Goal: Task Accomplishment & Management: Manage account settings

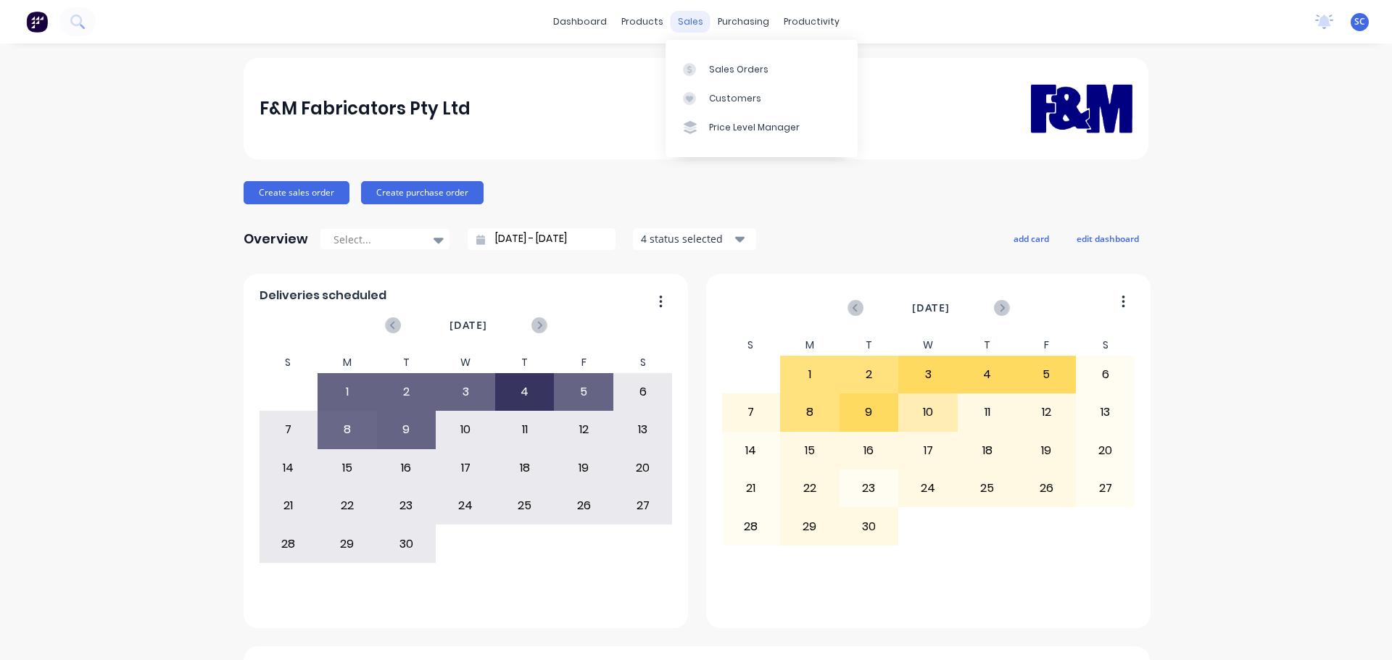
click at [685, 22] on div "sales" at bounding box center [691, 22] width 40 height 22
click at [734, 98] on div "Customers" at bounding box center [735, 98] width 52 height 13
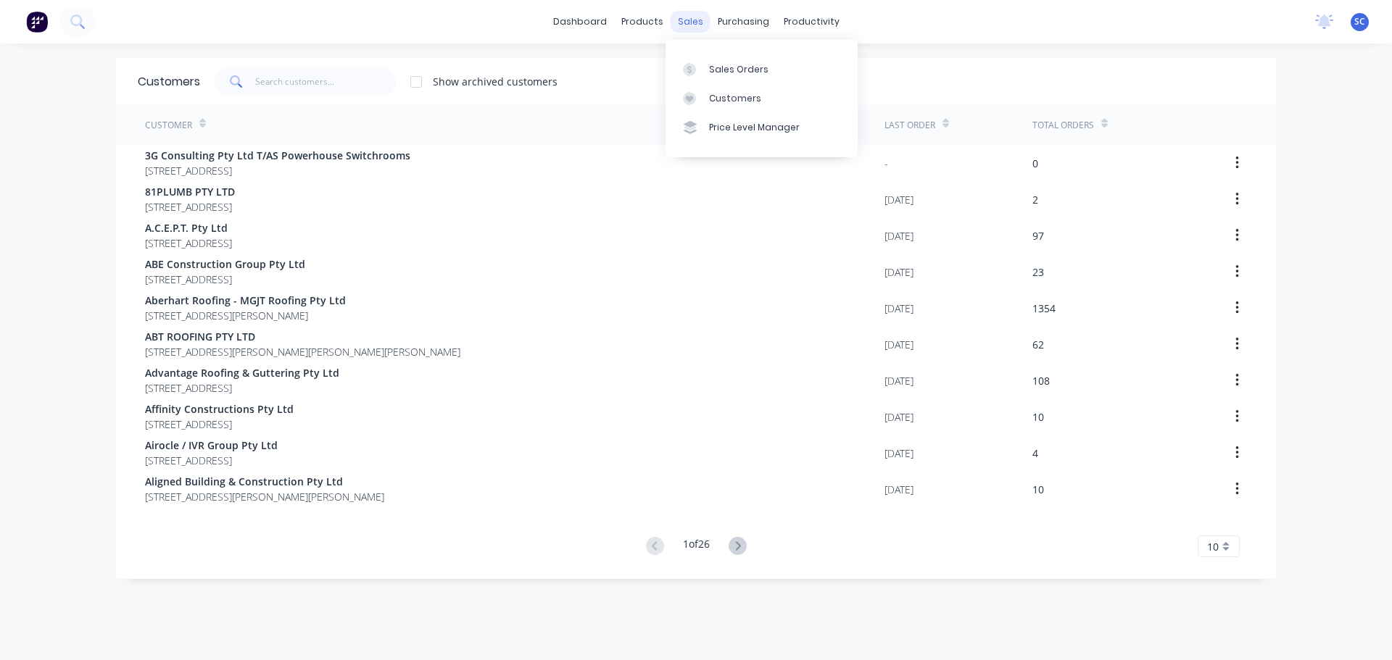
click at [686, 19] on div "sales" at bounding box center [691, 22] width 40 height 22
click at [726, 97] on div "Customers" at bounding box center [735, 98] width 52 height 13
click at [259, 71] on input "text" at bounding box center [325, 81] width 141 height 29
drag, startPoint x: 289, startPoint y: 76, endPoint x: 298, endPoint y: 72, distance: 10.1
click at [291, 75] on input "text" at bounding box center [325, 81] width 141 height 29
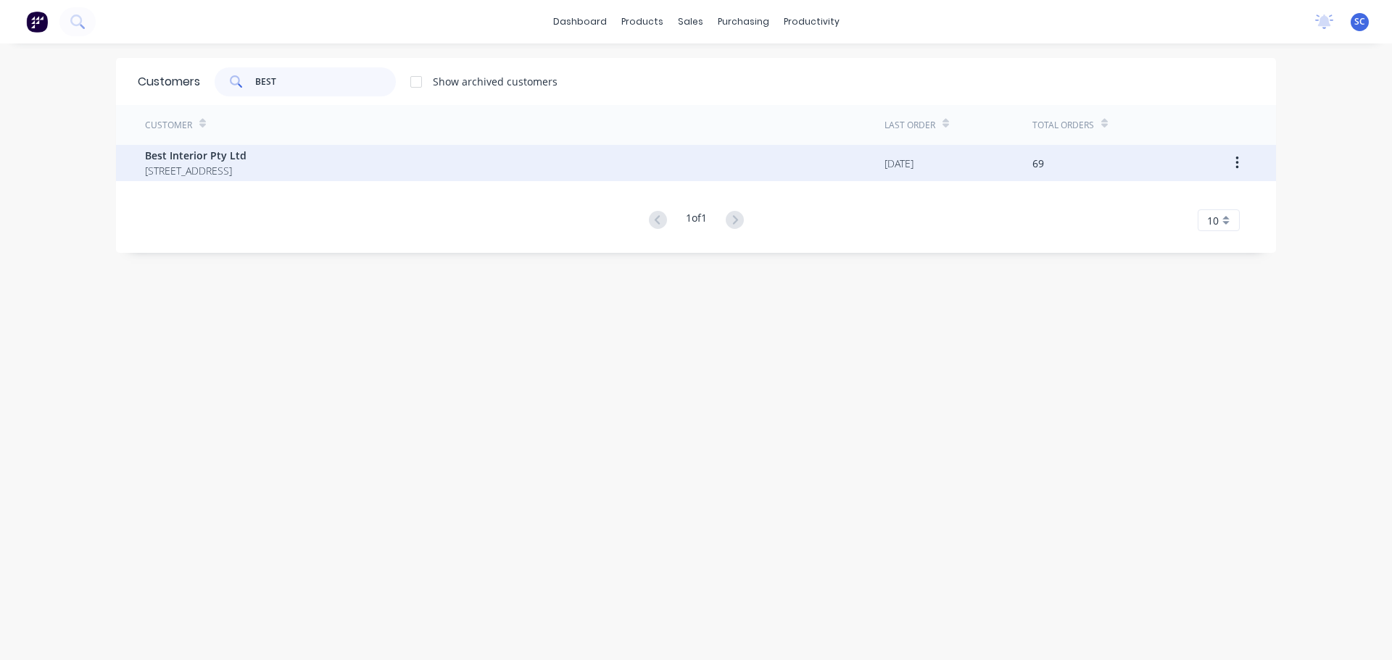
type input "BEST"
click at [232, 170] on span "22 Kulcha Street Algester Queensland Australia 4115" at bounding box center [195, 170] width 101 height 15
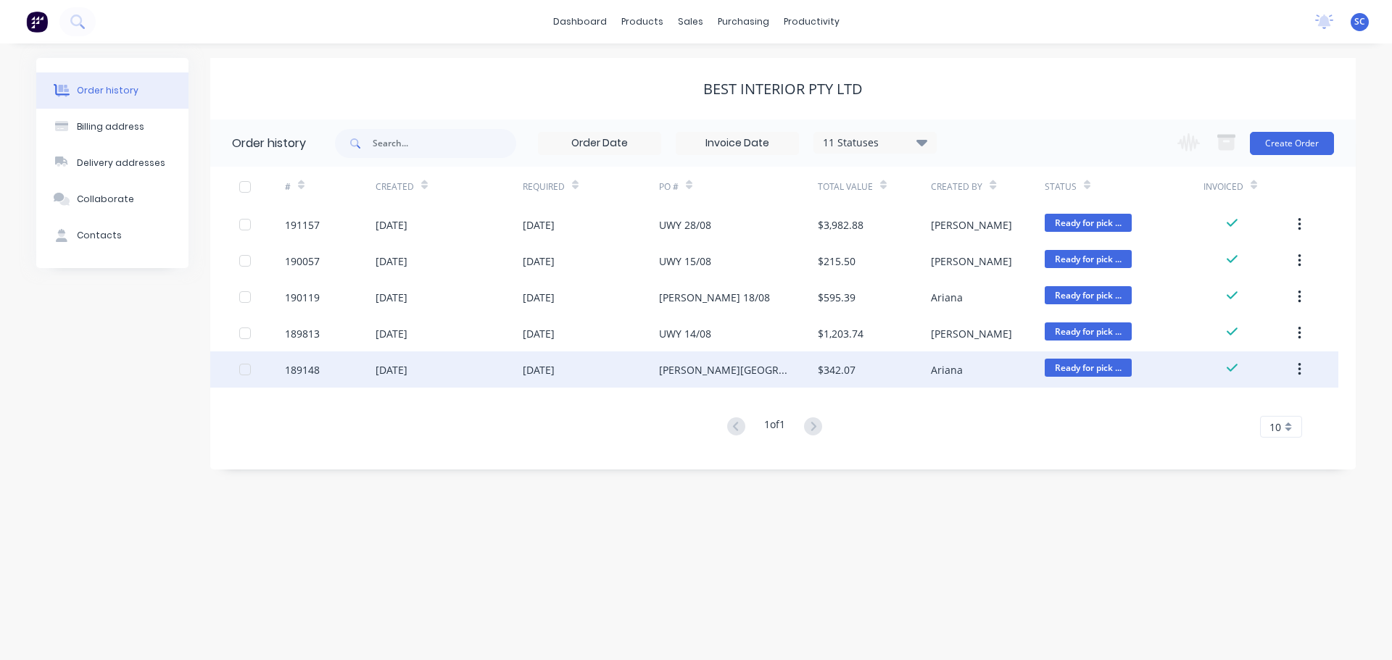
click at [418, 380] on div "06 Aug 2025" at bounding box center [448, 370] width 147 height 36
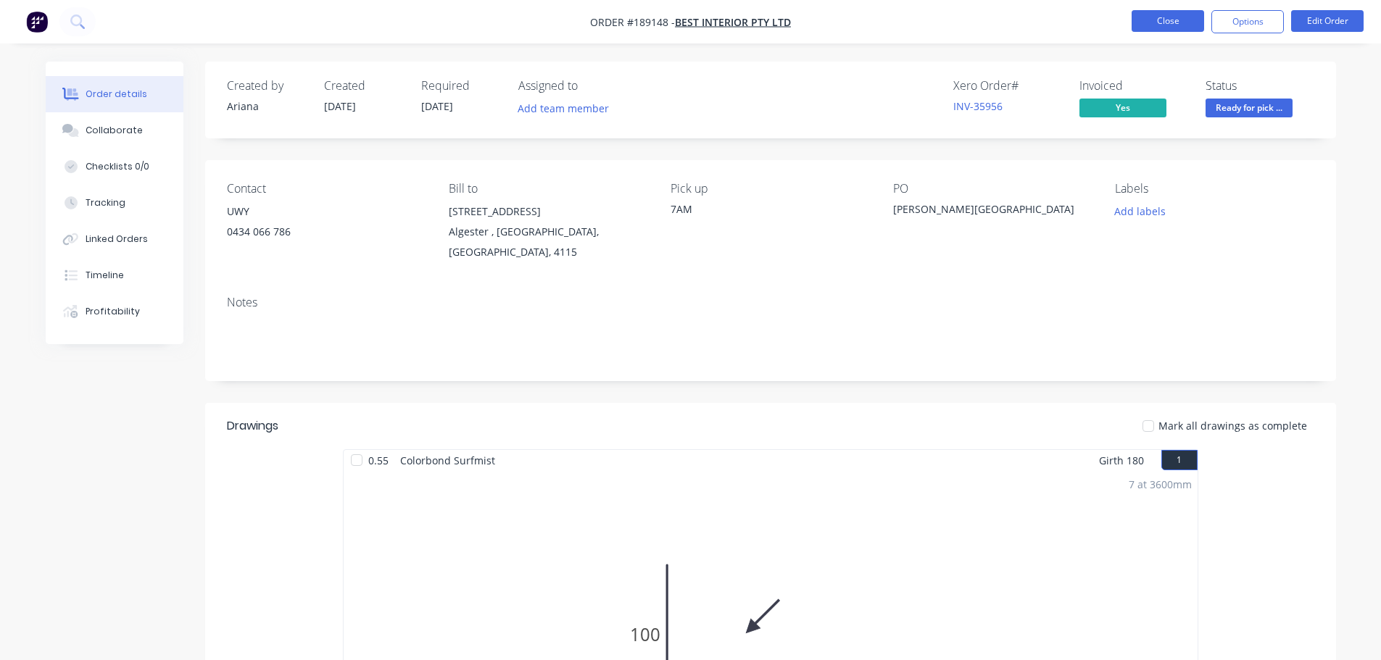
click at [1176, 17] on button "Close" at bounding box center [1168, 21] width 72 height 22
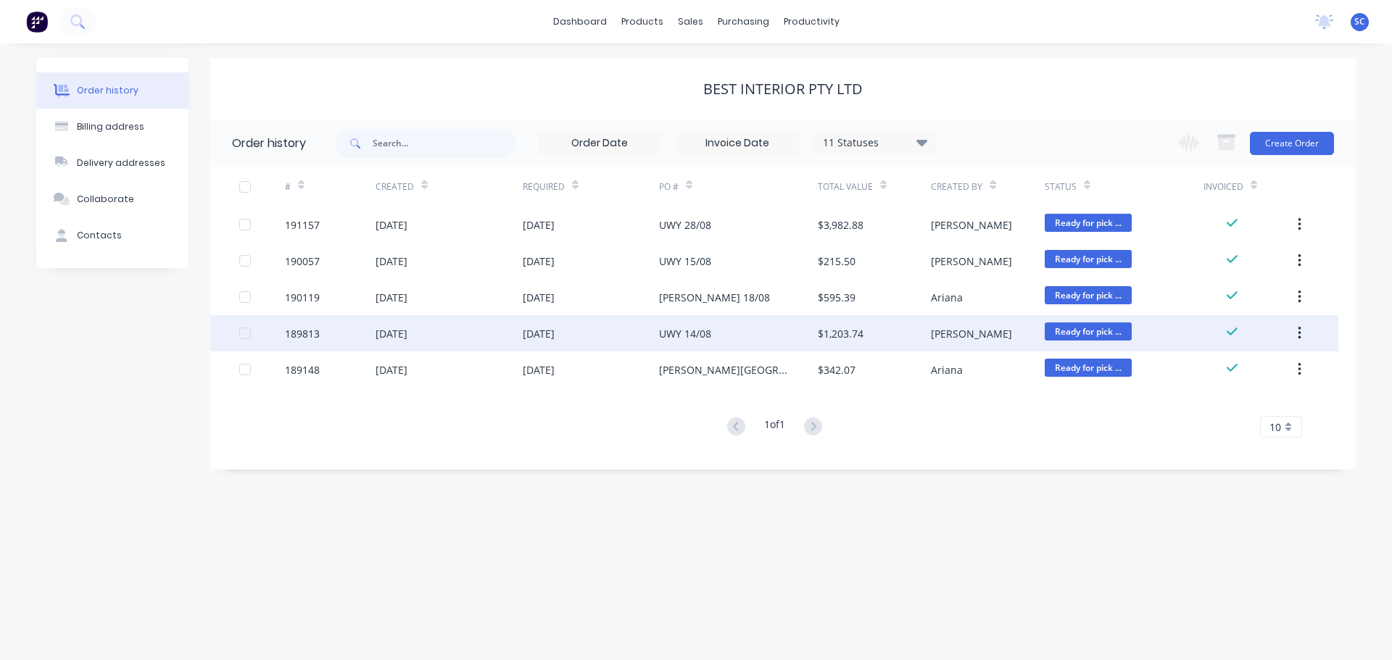
click at [626, 341] on div "15 Aug 2025" at bounding box center [591, 333] width 136 height 36
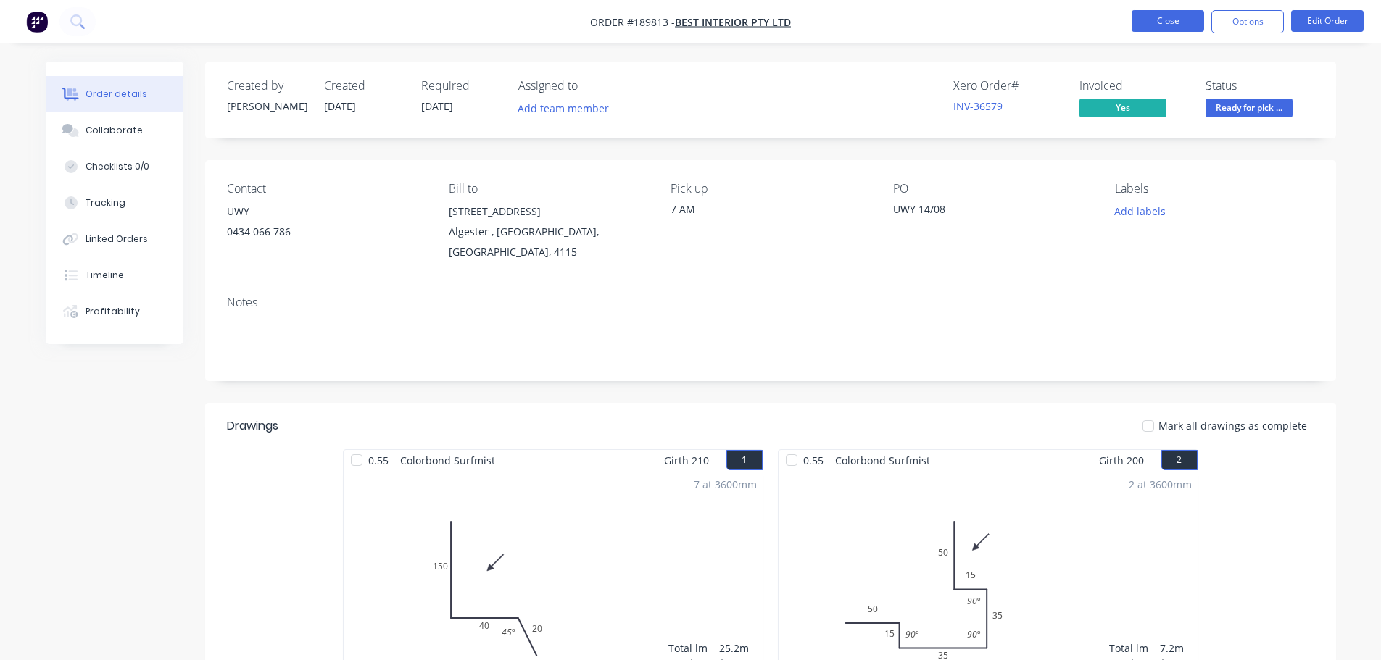
click at [1171, 21] on button "Close" at bounding box center [1168, 21] width 72 height 22
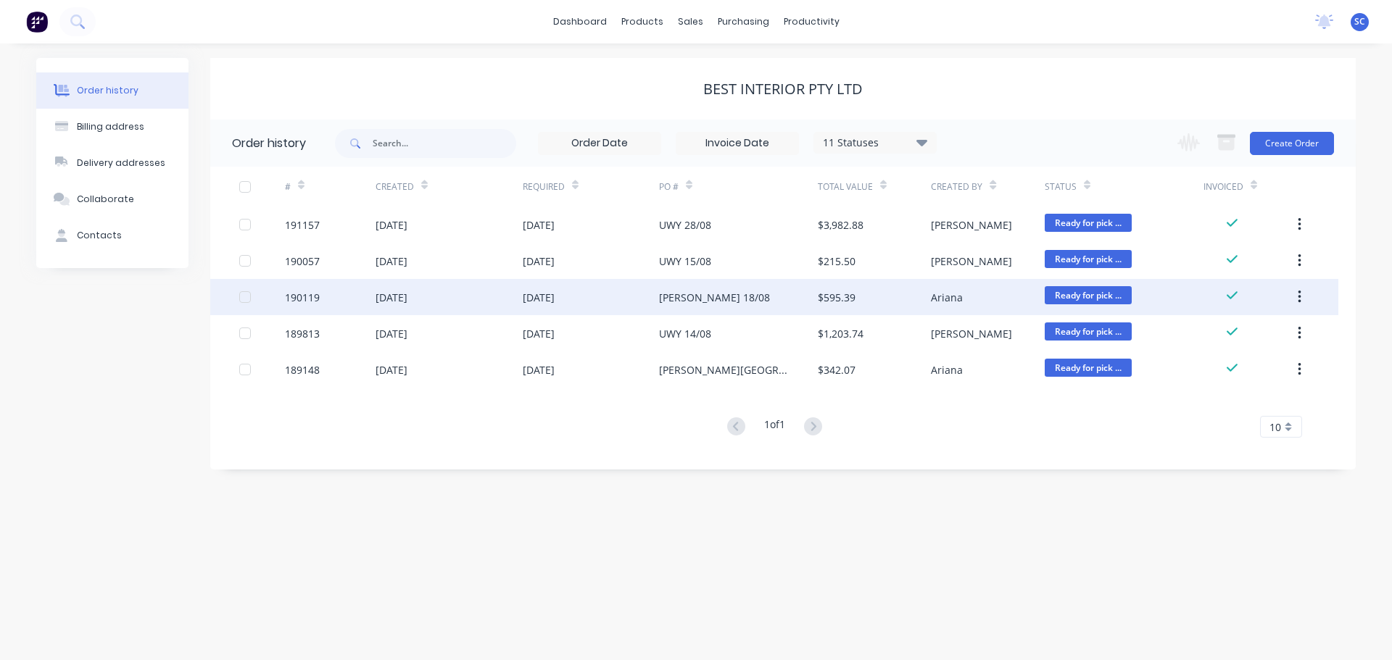
click at [541, 286] on div "[DATE]" at bounding box center [591, 297] width 136 height 36
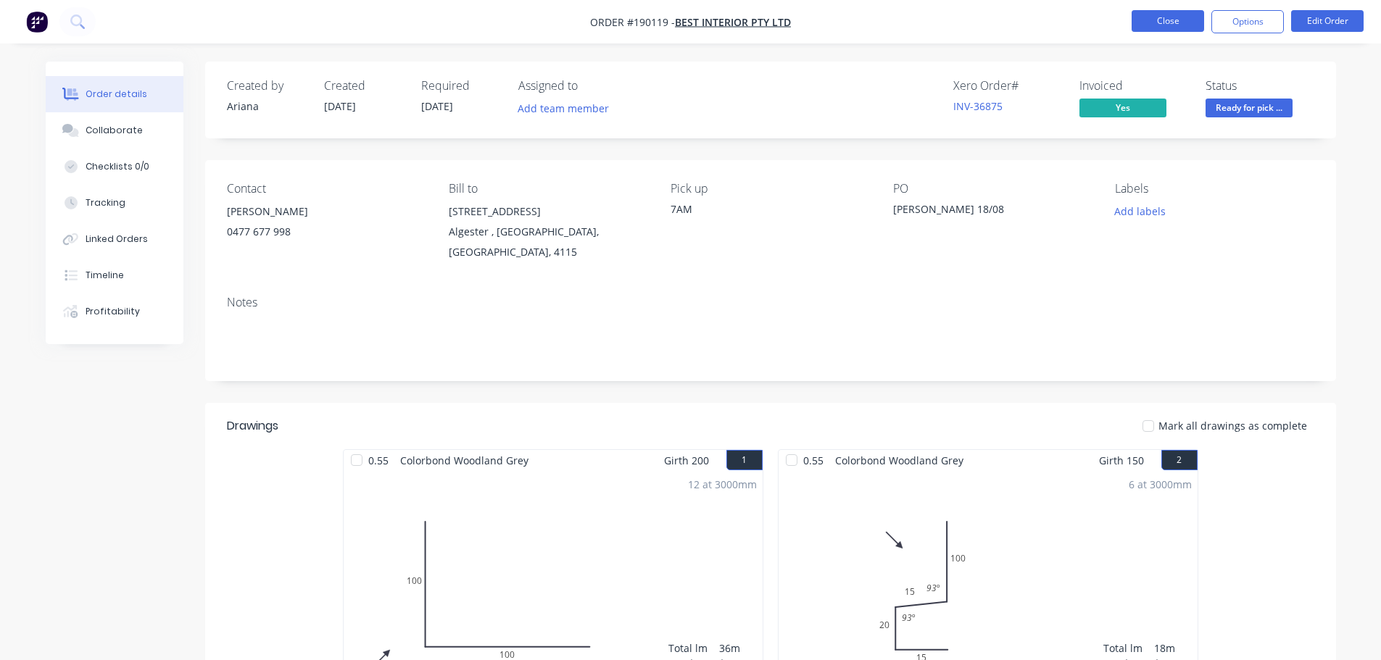
click at [1169, 17] on button "Close" at bounding box center [1168, 21] width 72 height 22
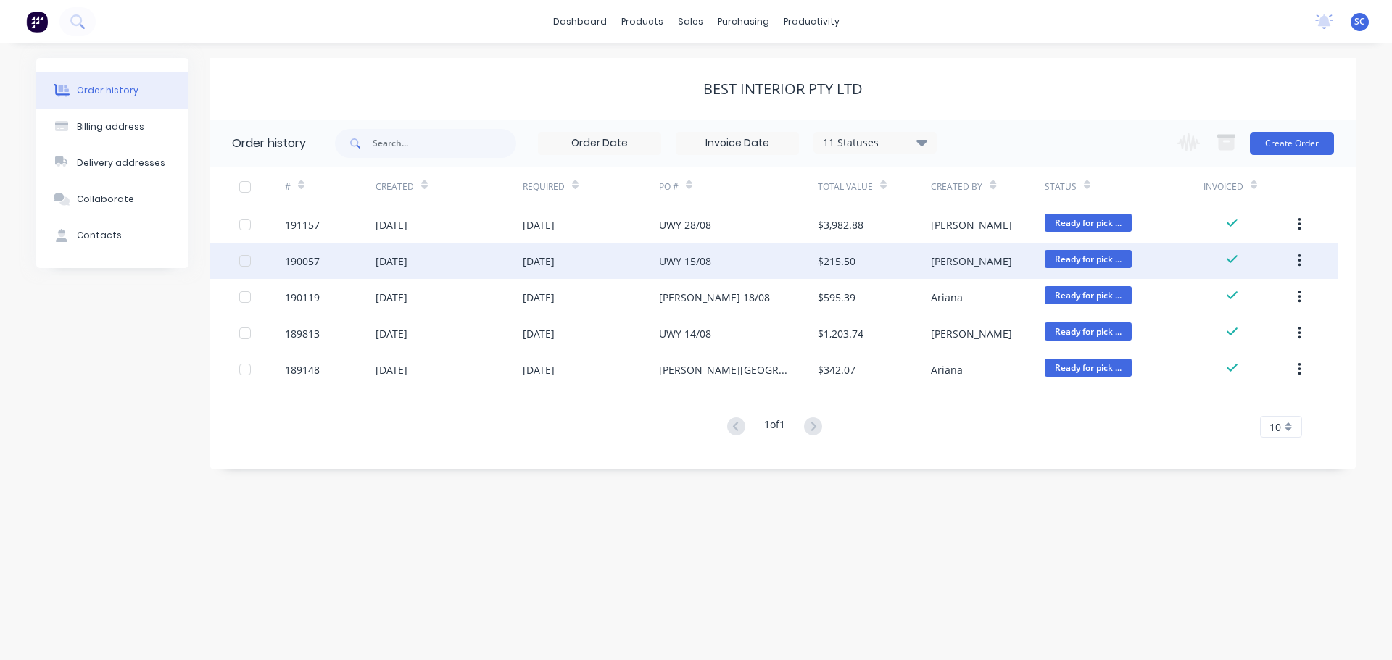
click at [512, 273] on div "[DATE]" at bounding box center [448, 261] width 147 height 36
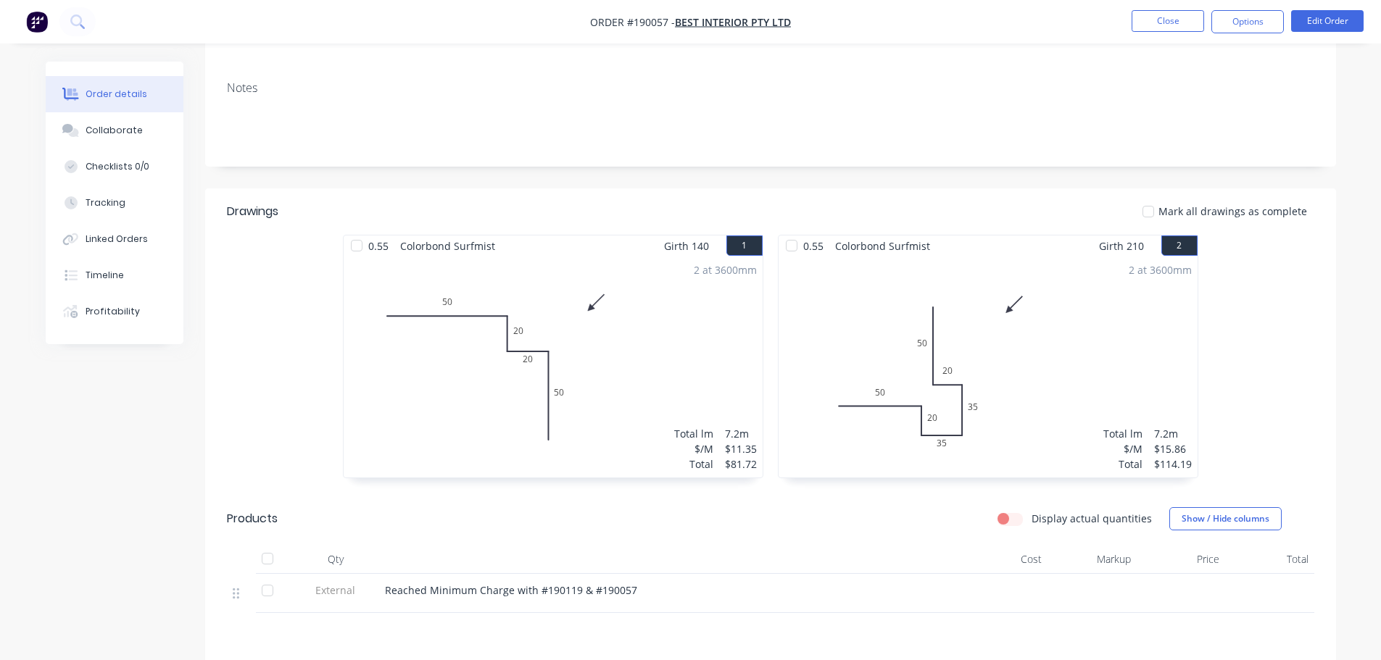
scroll to position [217, 0]
click at [1159, 17] on button "Close" at bounding box center [1168, 21] width 72 height 22
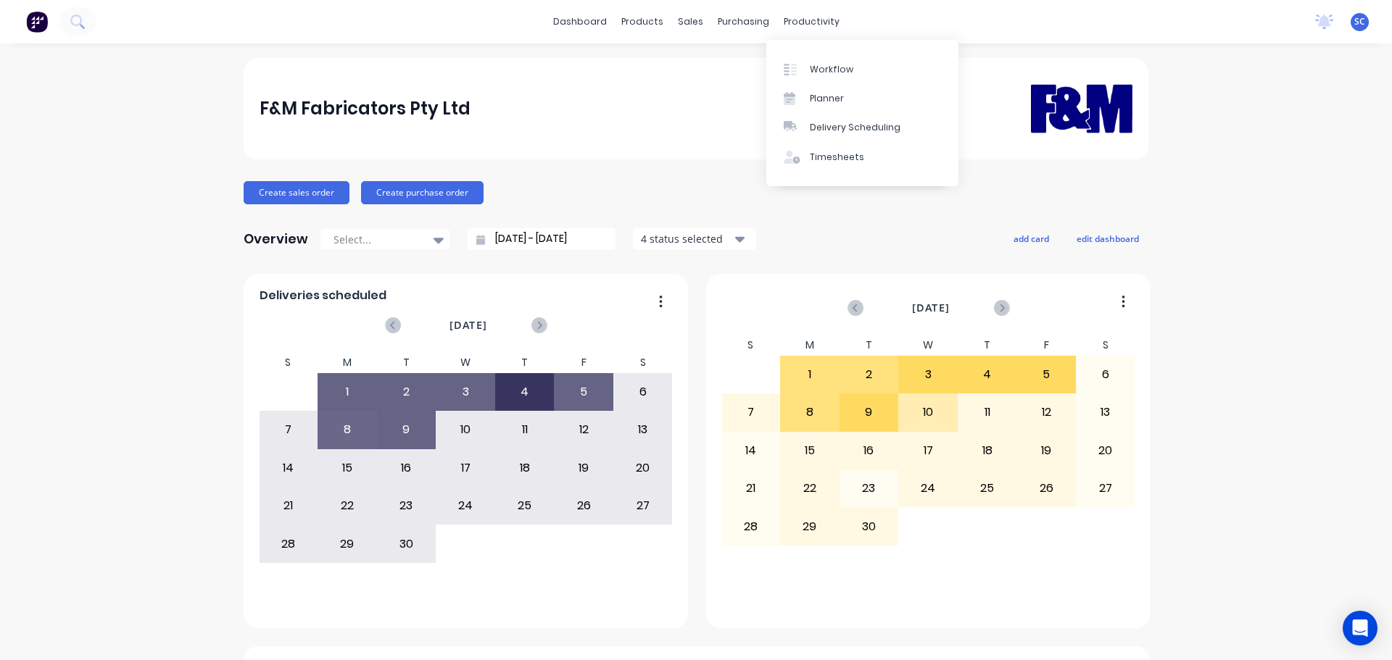
drag, startPoint x: 813, startPoint y: 17, endPoint x: 879, endPoint y: 41, distance: 70.4
click at [813, 17] on div "productivity" at bounding box center [811, 22] width 70 height 22
click at [870, 128] on div "Delivery Scheduling" at bounding box center [855, 127] width 91 height 13
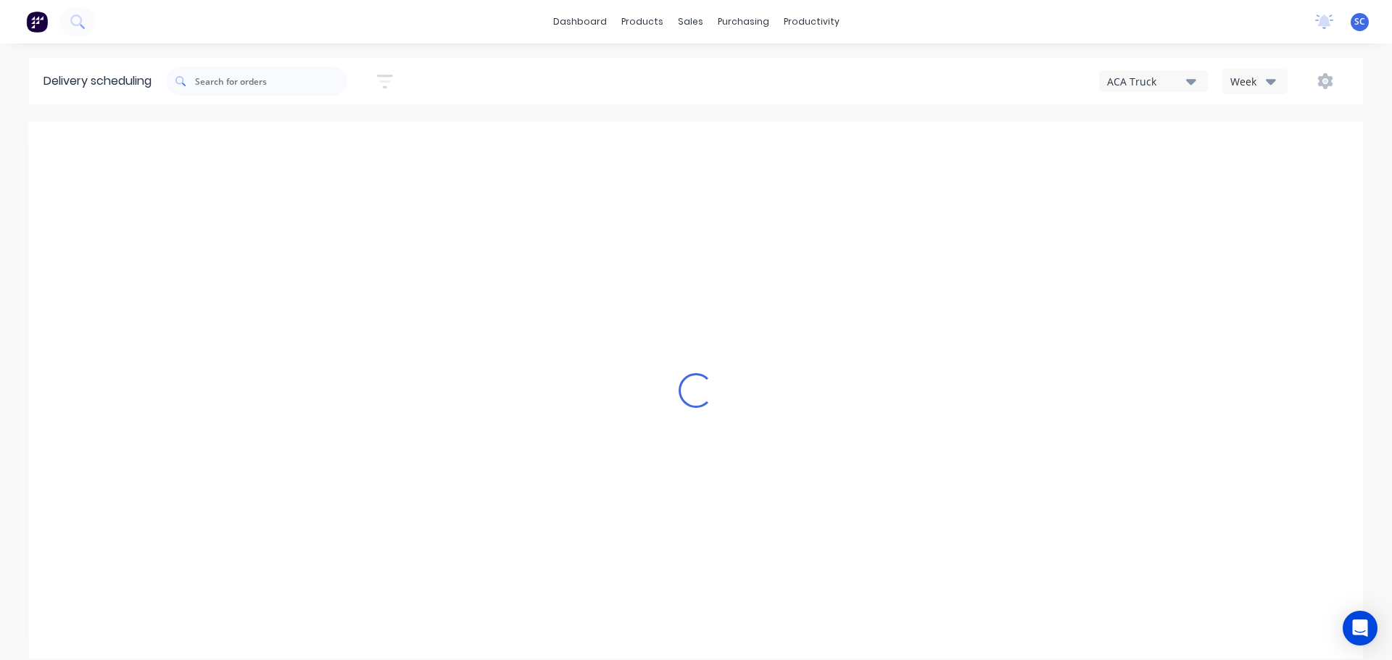
click at [1267, 82] on icon "button" at bounding box center [1271, 81] width 10 height 16
click at [1266, 144] on div "Vehicle" at bounding box center [1295, 148] width 144 height 29
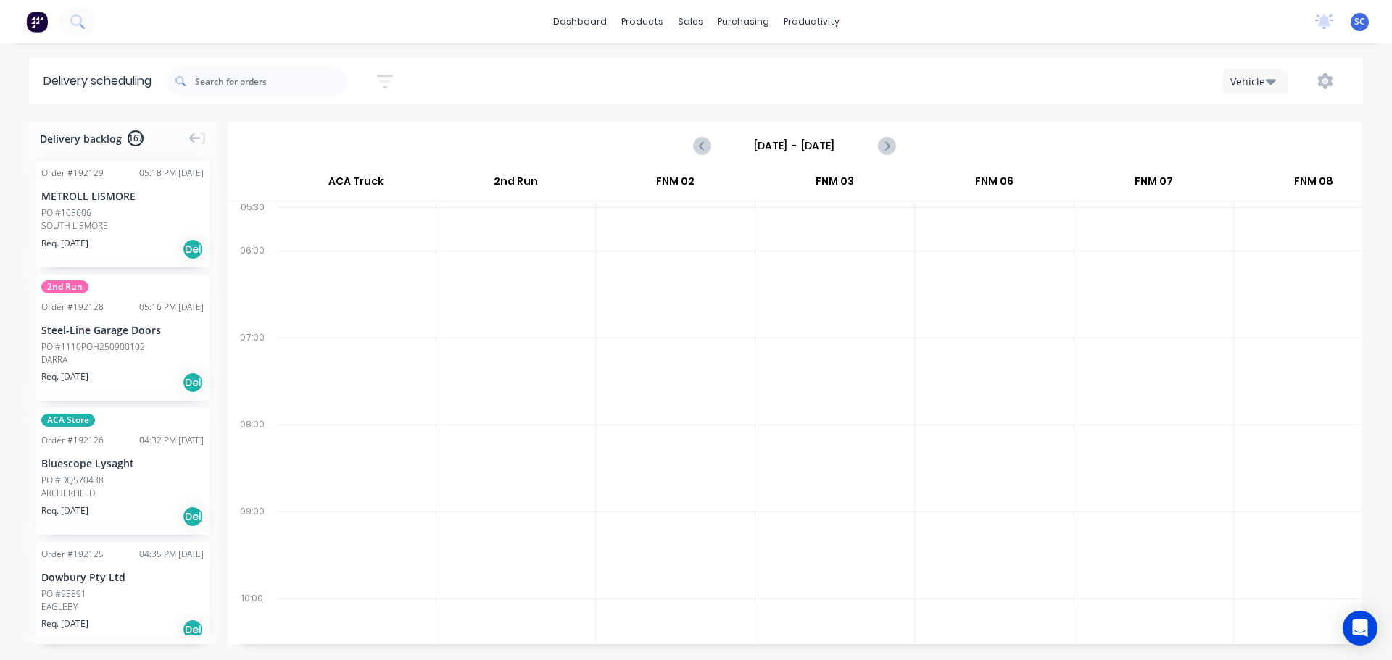
click at [768, 138] on input "Sunday - 07/09/25" at bounding box center [795, 146] width 144 height 22
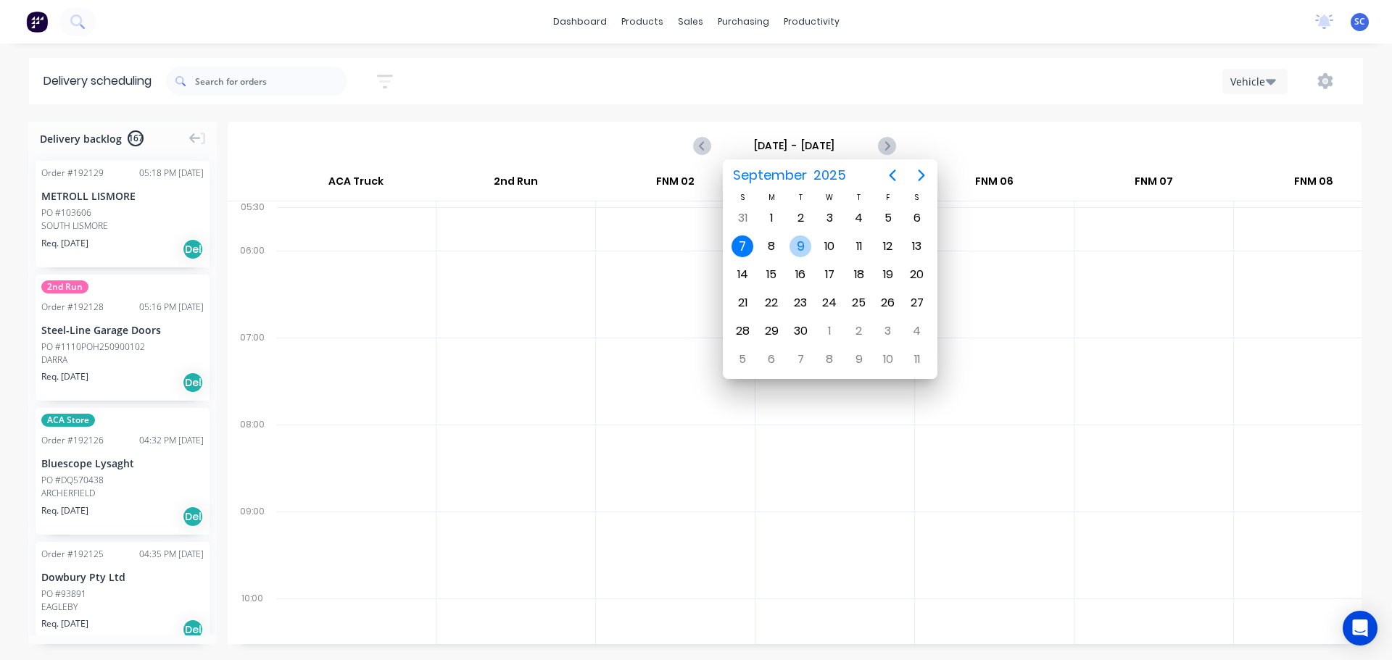
click at [795, 244] on div "9" at bounding box center [800, 247] width 22 height 22
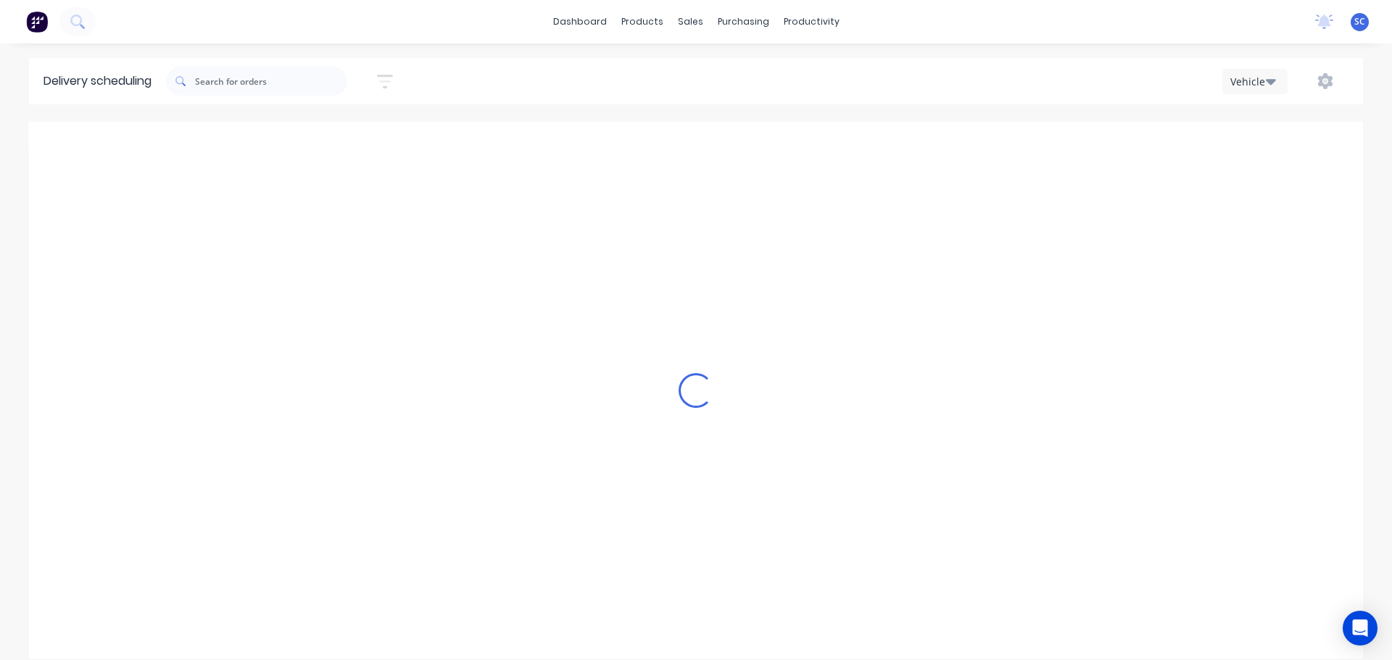
type input "[DATE] - [DATE]"
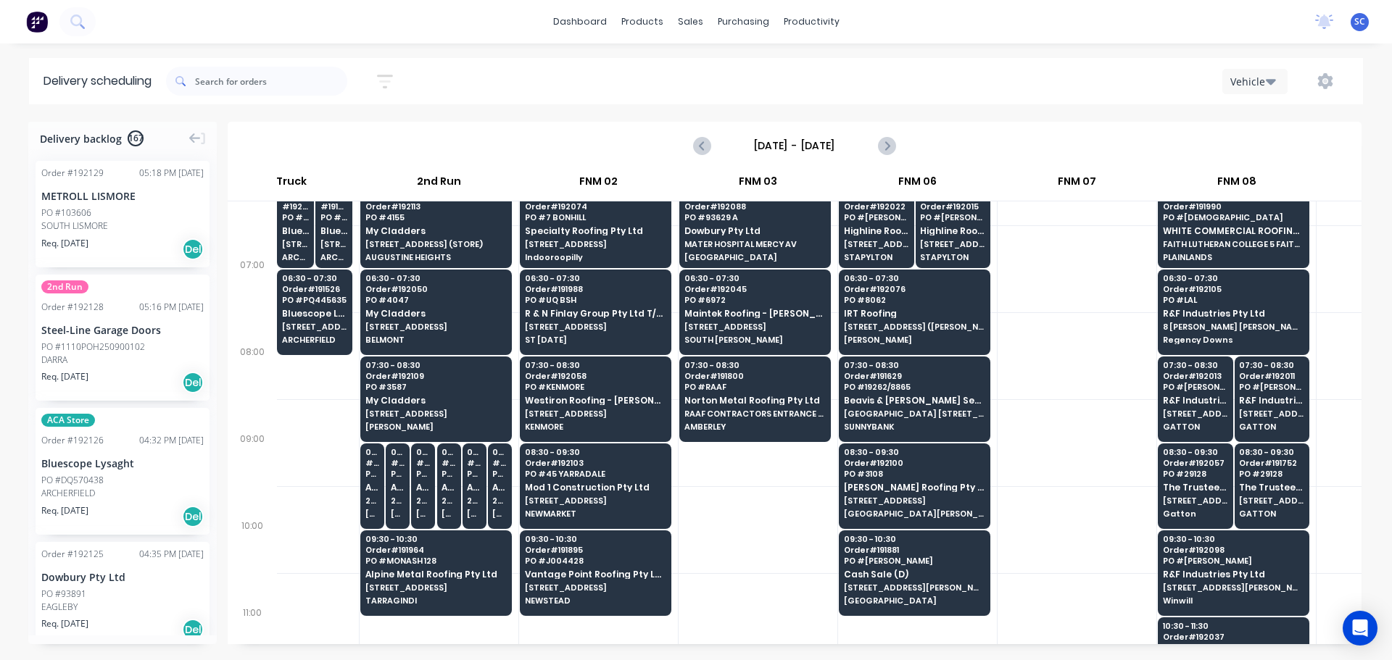
scroll to position [0, 78]
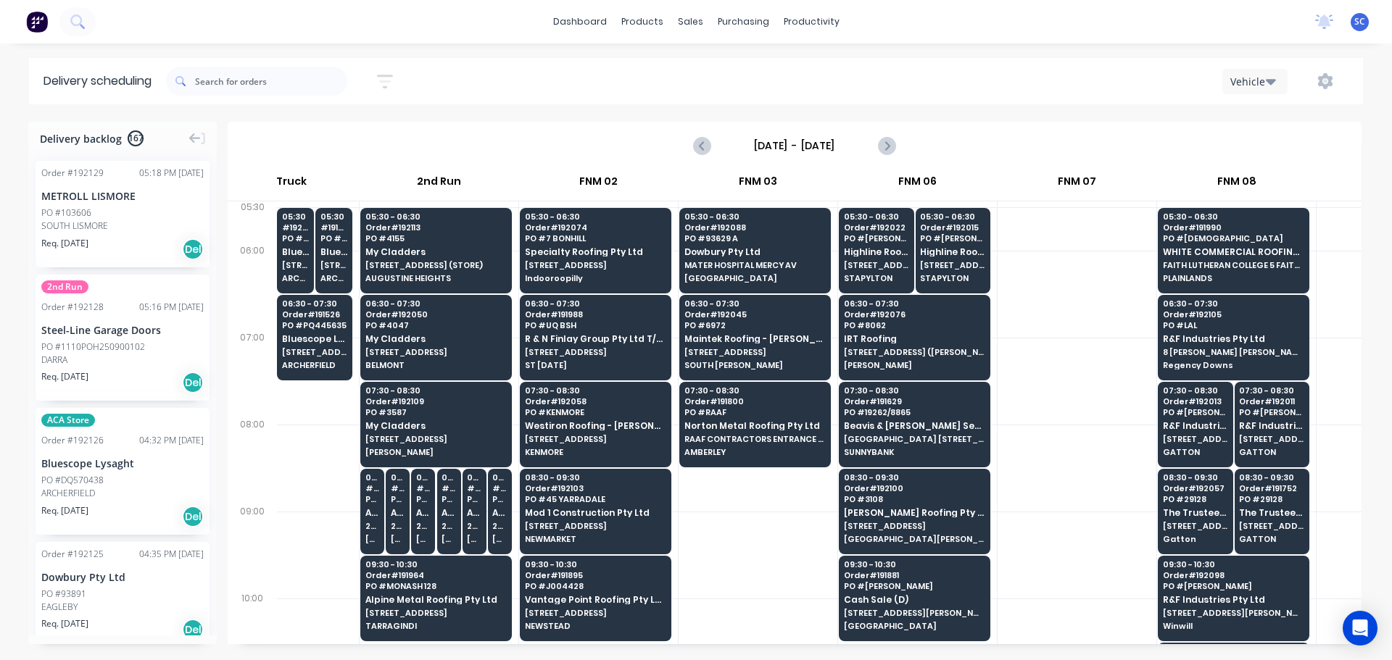
click at [607, 66] on div "Sort by Most recent Created date Required date Order number Customer name Most …" at bounding box center [764, 81] width 1197 height 41
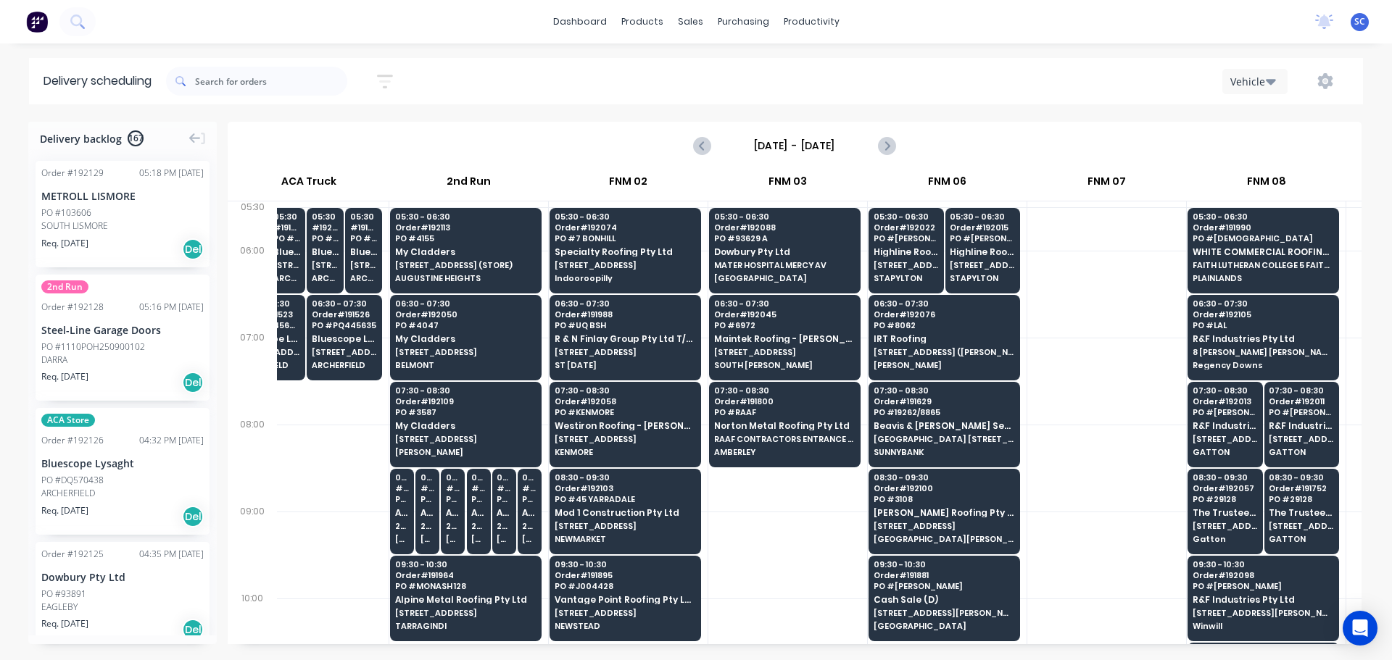
scroll to position [0, 58]
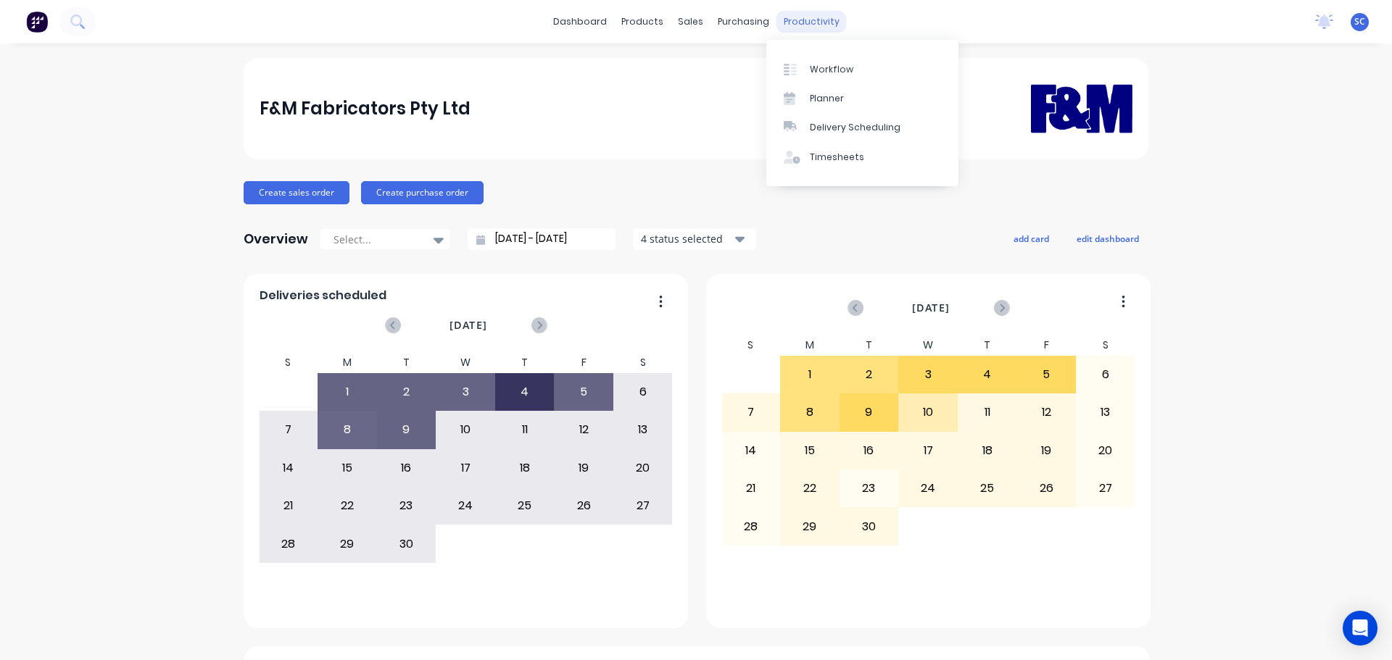
click at [804, 22] on div "productivity" at bounding box center [811, 22] width 70 height 22
click at [858, 127] on div "Delivery Scheduling" at bounding box center [855, 127] width 91 height 13
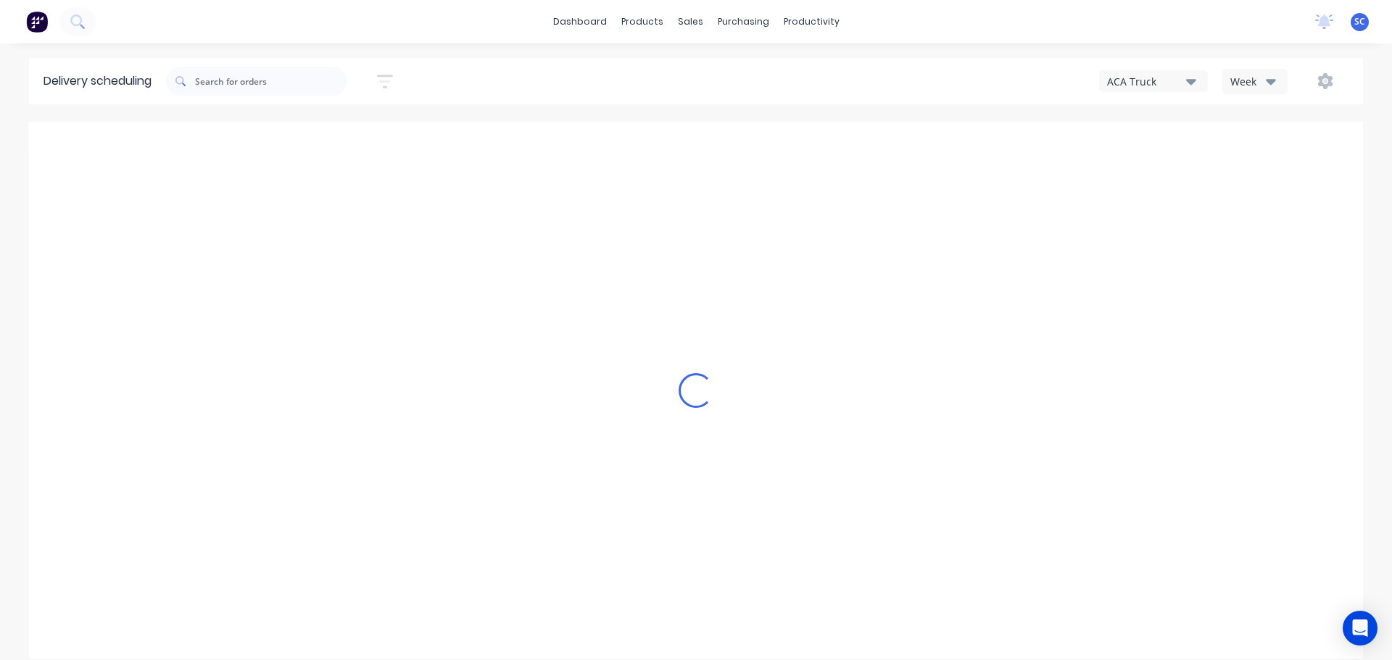
click at [1184, 80] on div "ACA Truck" at bounding box center [1146, 81] width 79 height 15
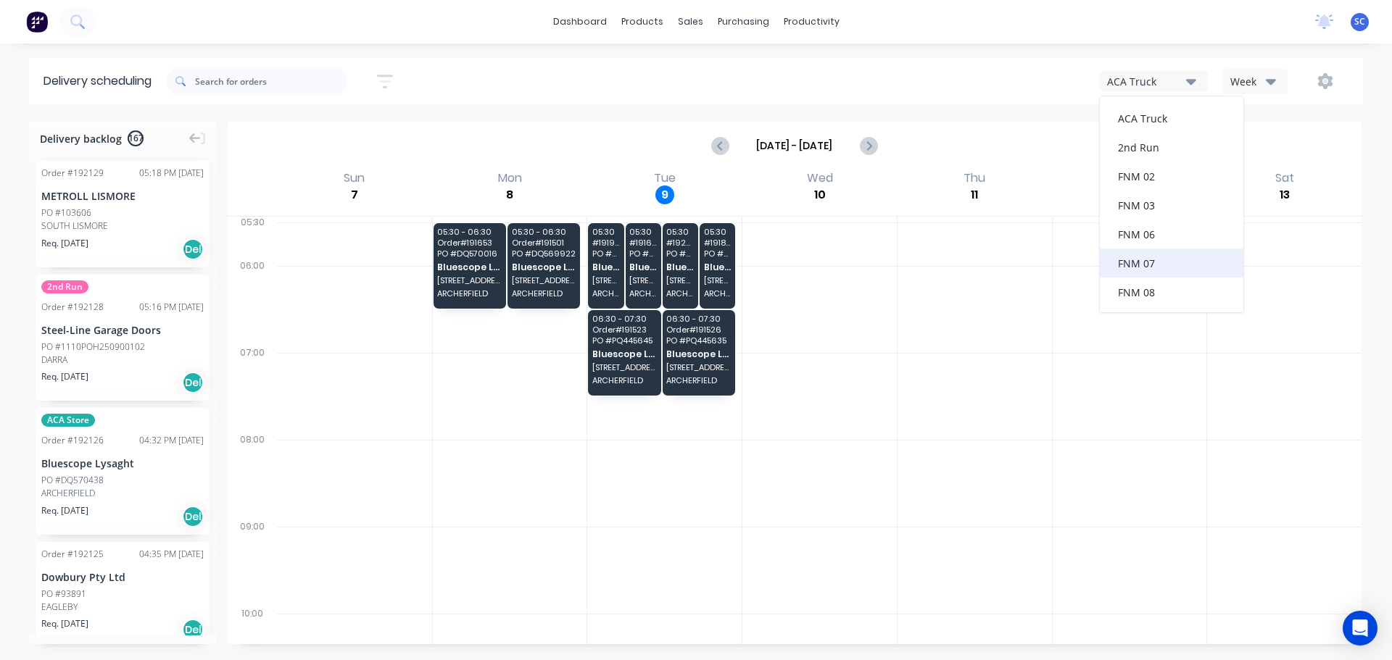
click at [1232, 273] on div "FNM 07" at bounding box center [1172, 263] width 144 height 29
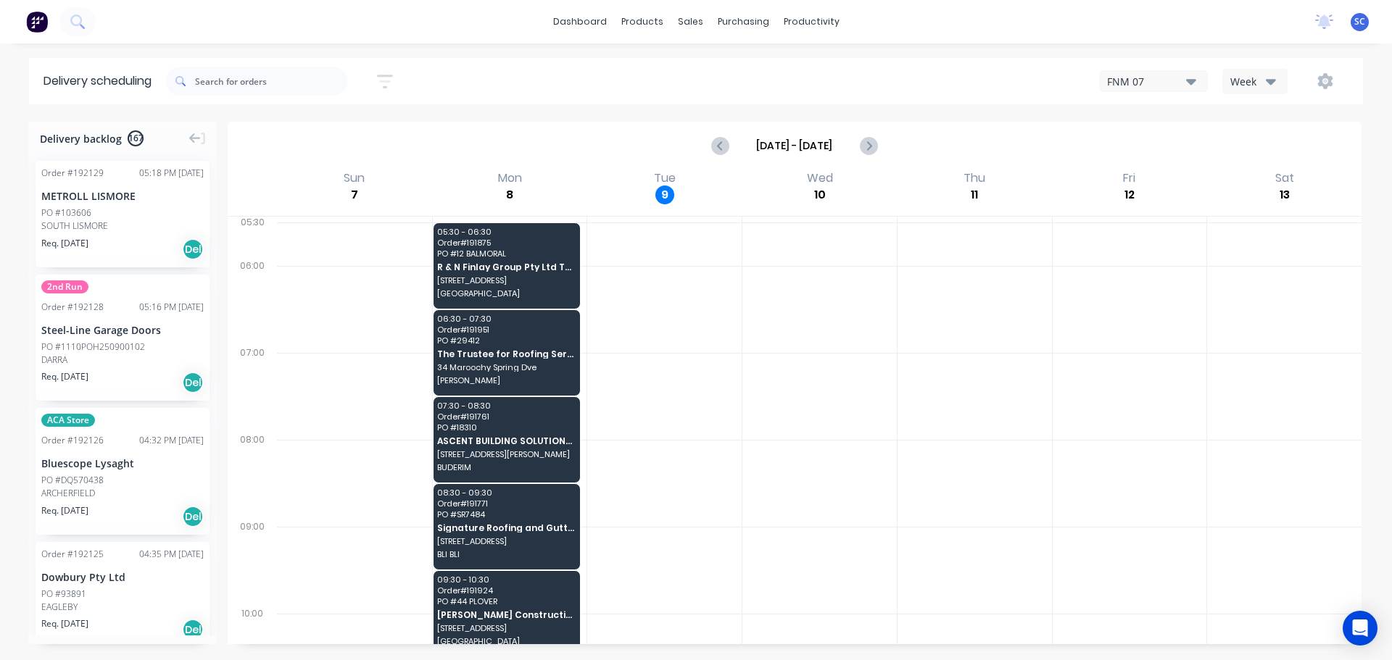
drag, startPoint x: 1193, startPoint y: 80, endPoint x: 1206, endPoint y: 92, distance: 17.5
click at [1200, 86] on button "FNM 07" at bounding box center [1153, 81] width 109 height 22
click at [1163, 133] on div "FNM 09" at bounding box center [1172, 132] width 144 height 29
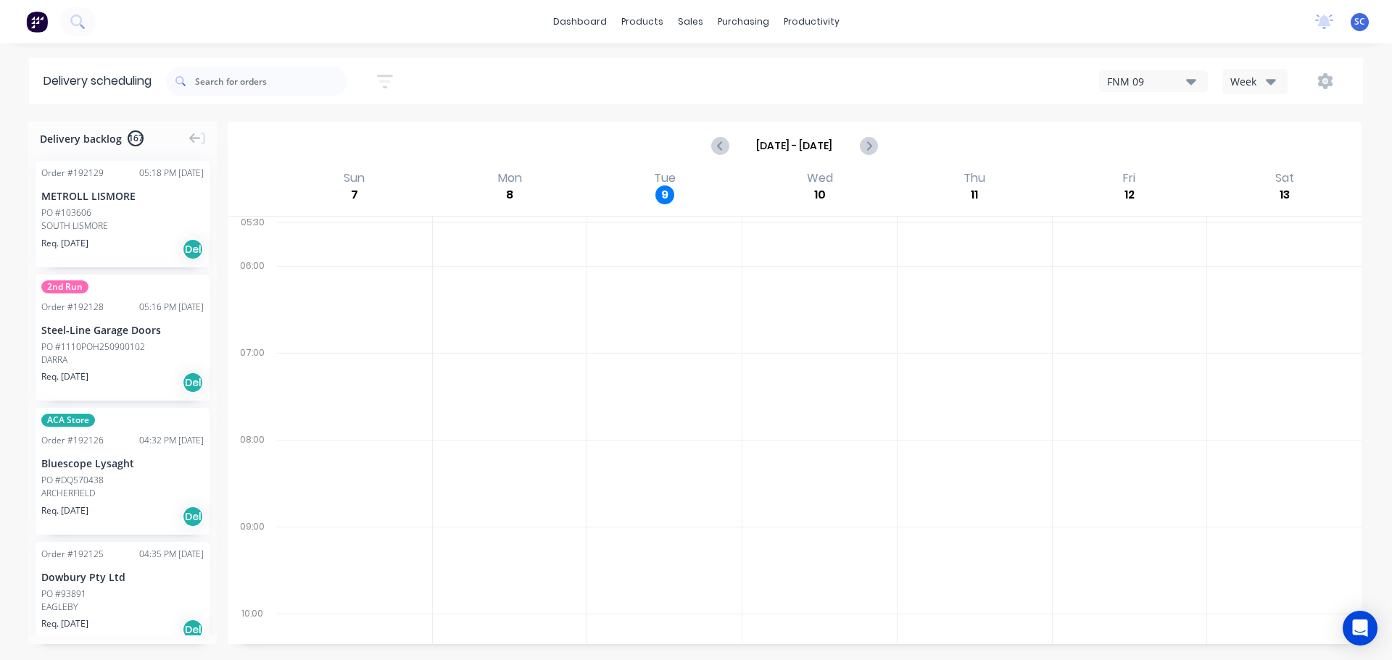
click at [386, 73] on icon "button" at bounding box center [385, 81] width 16 height 18
click at [318, 141] on input at bounding box center [318, 136] width 135 height 22
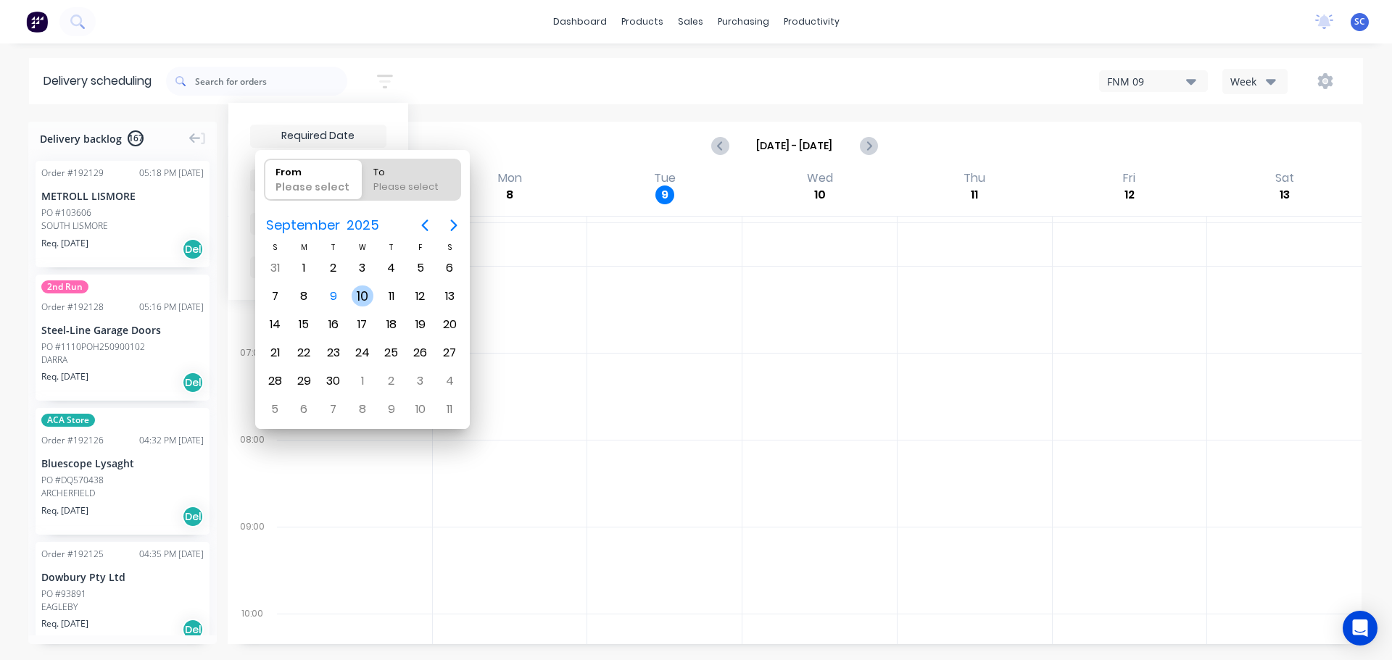
click at [365, 294] on div "10" at bounding box center [363, 297] width 22 height 22
type input "[DATE]"
radio input "false"
radio input "true"
click at [362, 294] on div "10" at bounding box center [363, 297] width 22 height 22
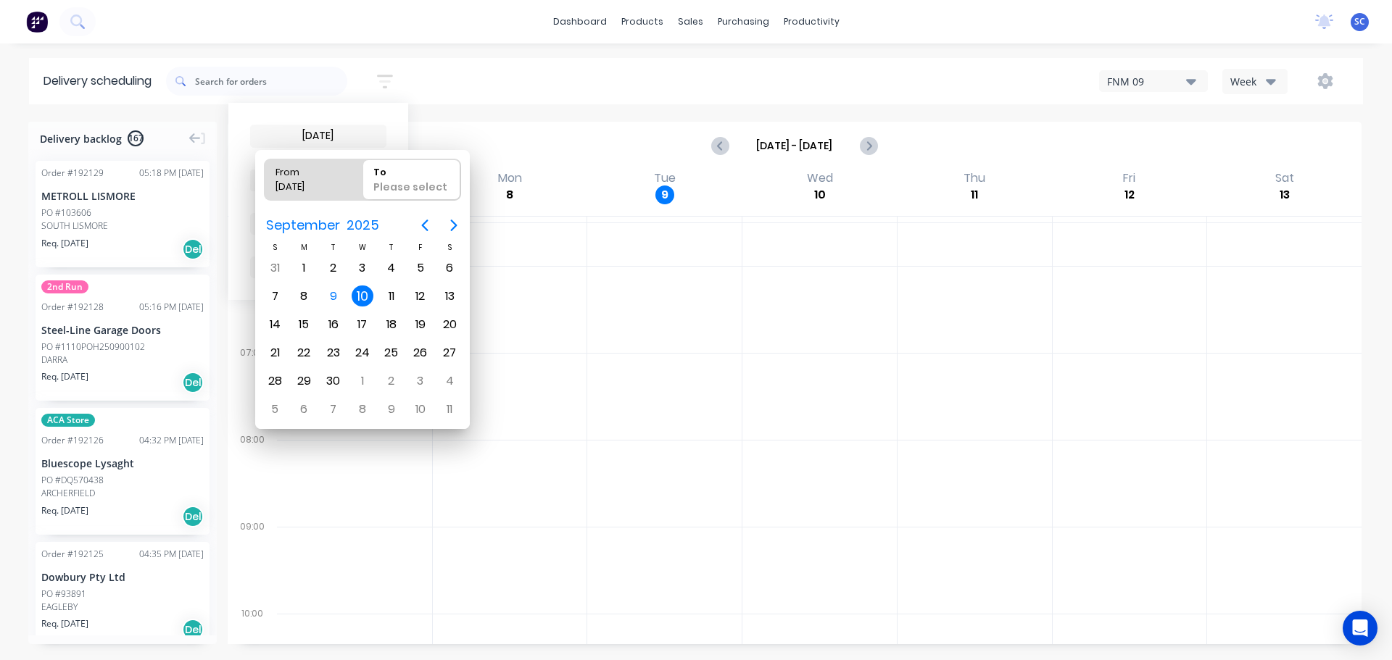
type input "10/09/25 - 10/09/25"
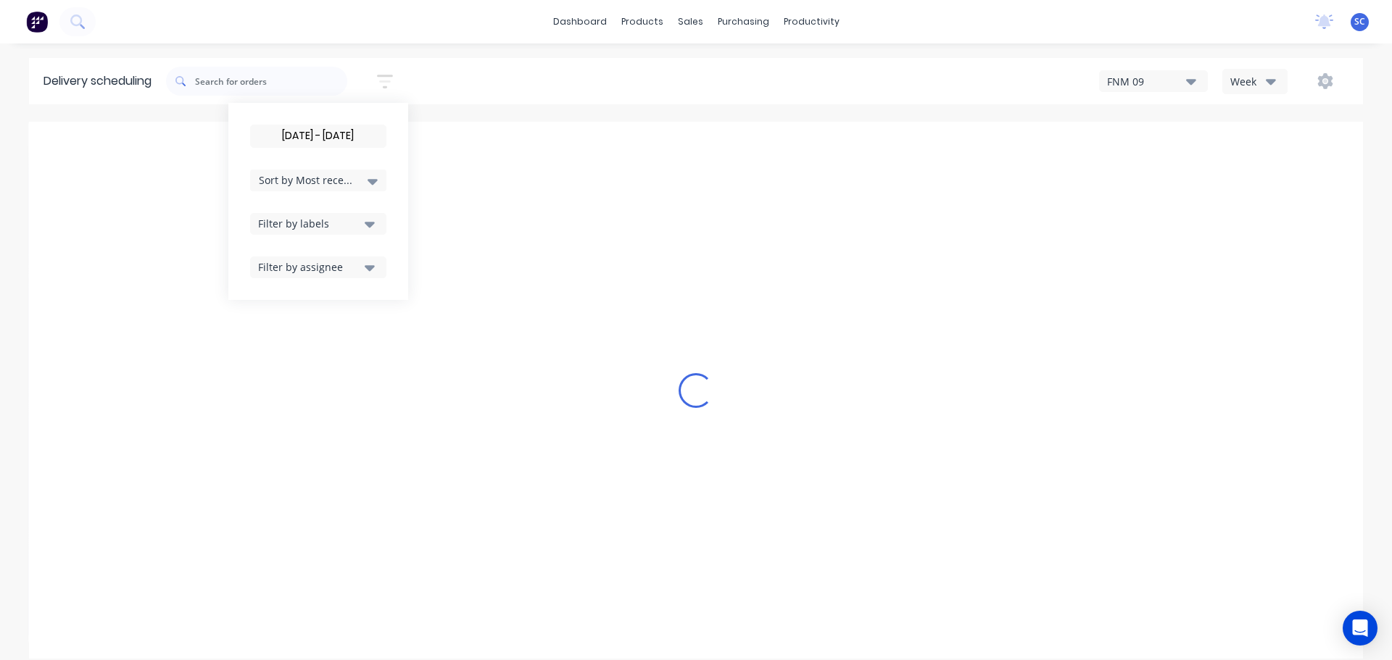
click at [295, 178] on span "Sort by Most recent" at bounding box center [306, 180] width 94 height 15
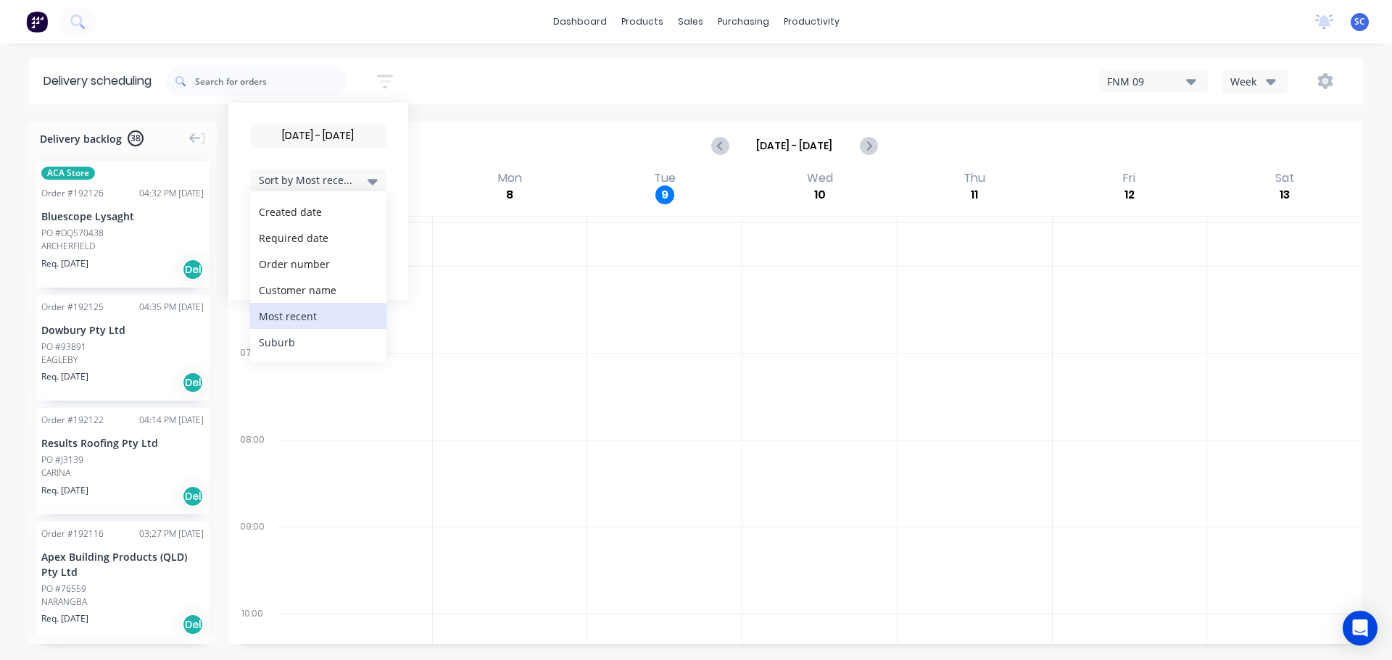
click at [283, 350] on div "Suburb" at bounding box center [318, 342] width 136 height 26
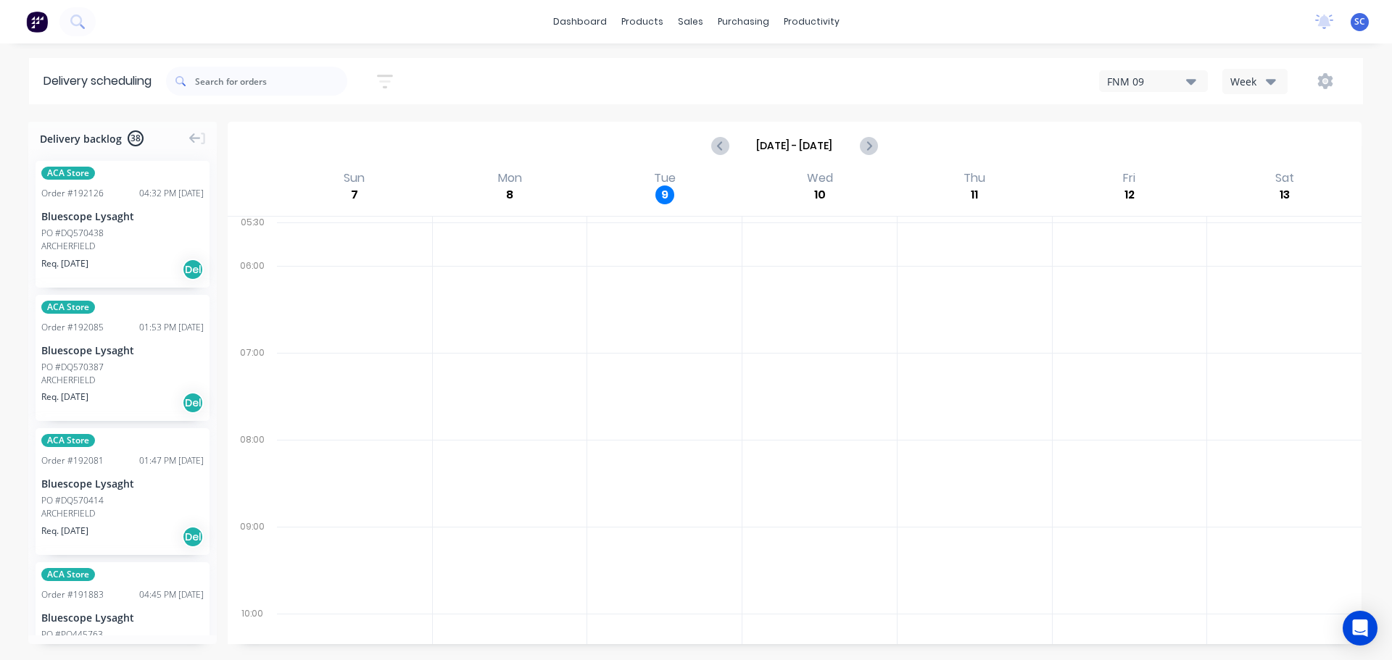
click at [486, 86] on div "10/09/25 - 10/09/25 Sort by Suburb Created date Required date Order number Cust…" at bounding box center [764, 81] width 1197 height 41
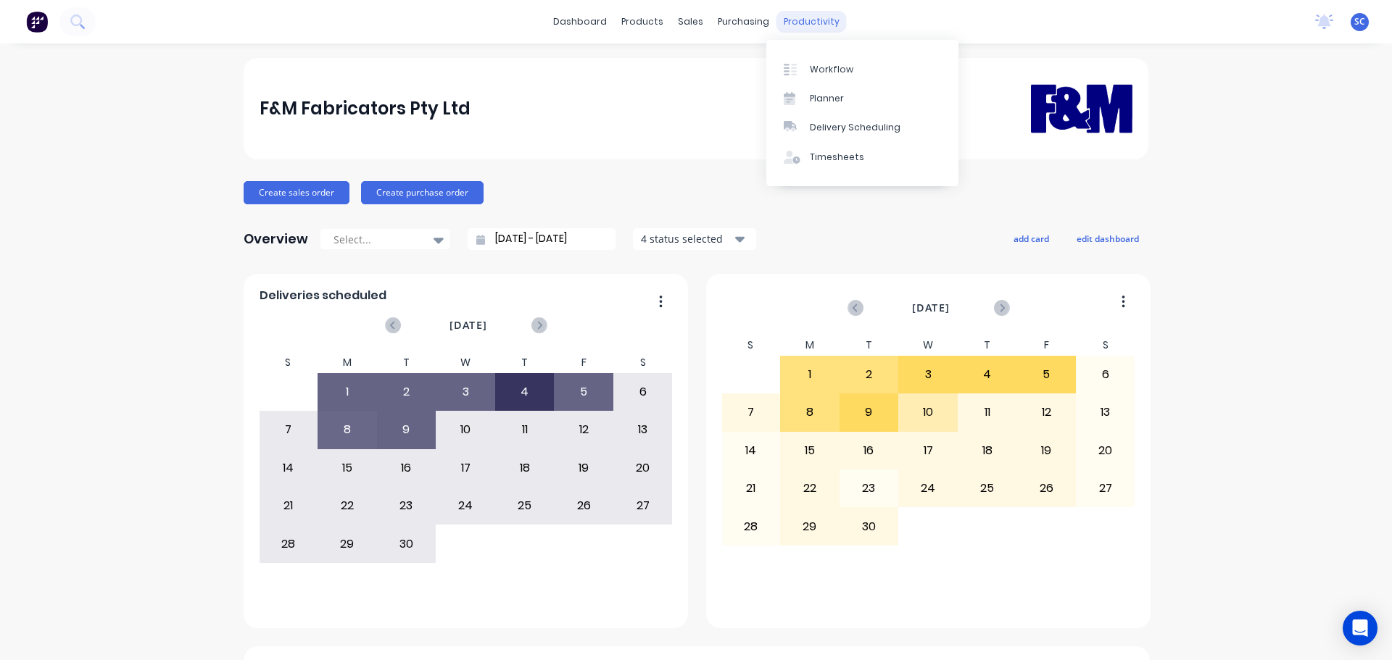
click at [799, 15] on div "productivity" at bounding box center [811, 22] width 70 height 22
click at [835, 126] on div "Delivery Scheduling" at bounding box center [855, 127] width 91 height 13
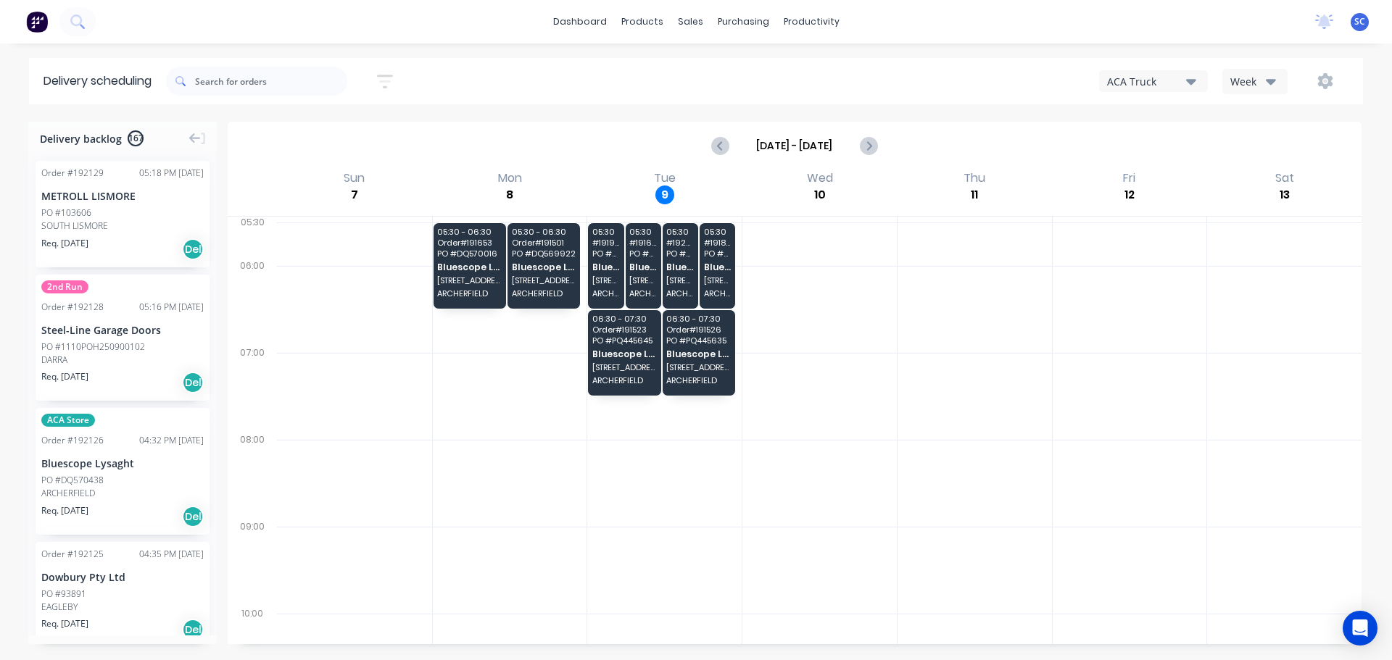
click at [1190, 77] on icon "button" at bounding box center [1191, 81] width 10 height 16
click at [1163, 134] on div "FNM 09" at bounding box center [1172, 132] width 144 height 29
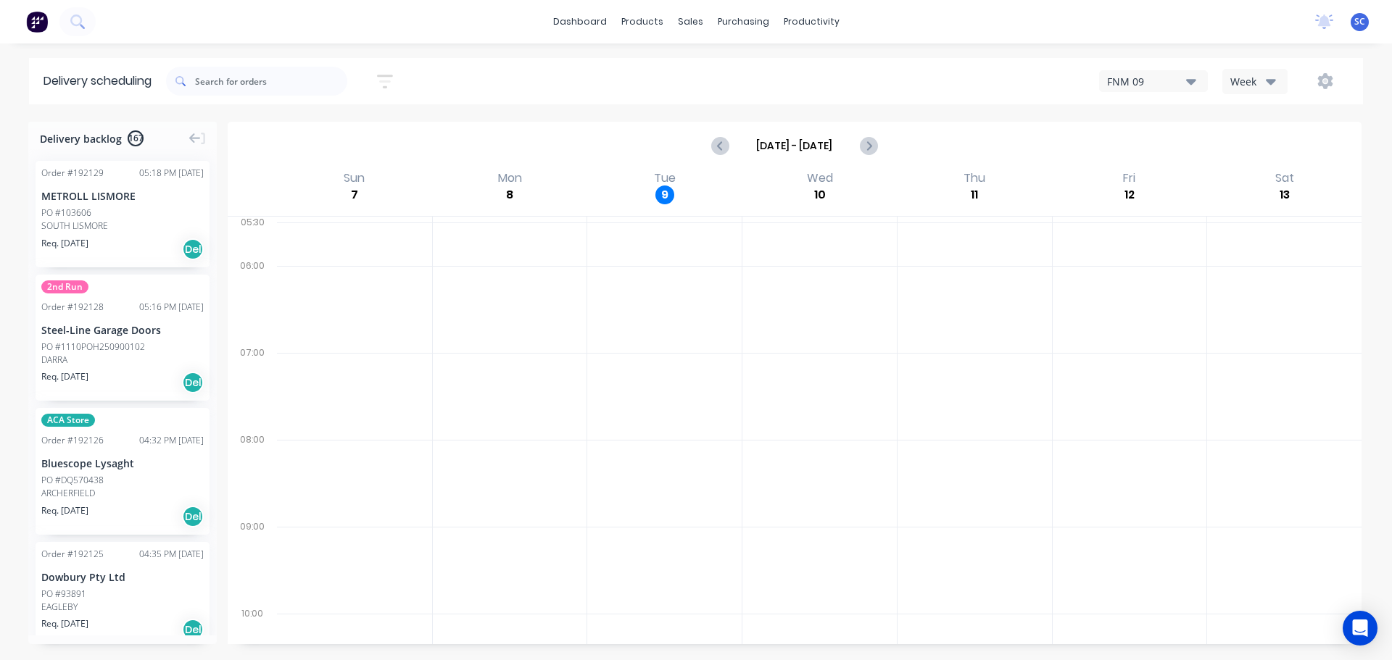
click at [700, 80] on div "Sort by Most recent Created date Required date Order number Customer name Most …" at bounding box center [764, 81] width 1197 height 41
click at [563, 80] on div "Sort by Most recent Created date Required date Order number Customer name Most …" at bounding box center [764, 81] width 1197 height 41
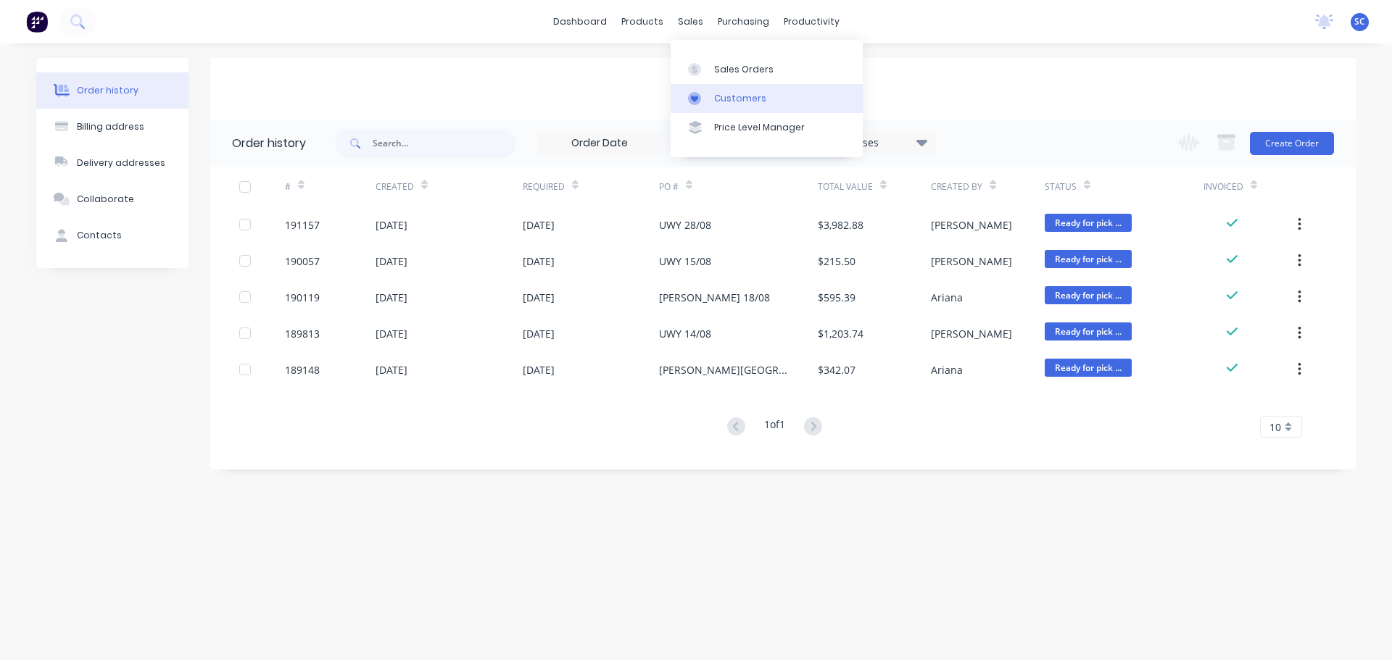
click at [744, 101] on div "Customers" at bounding box center [740, 98] width 52 height 13
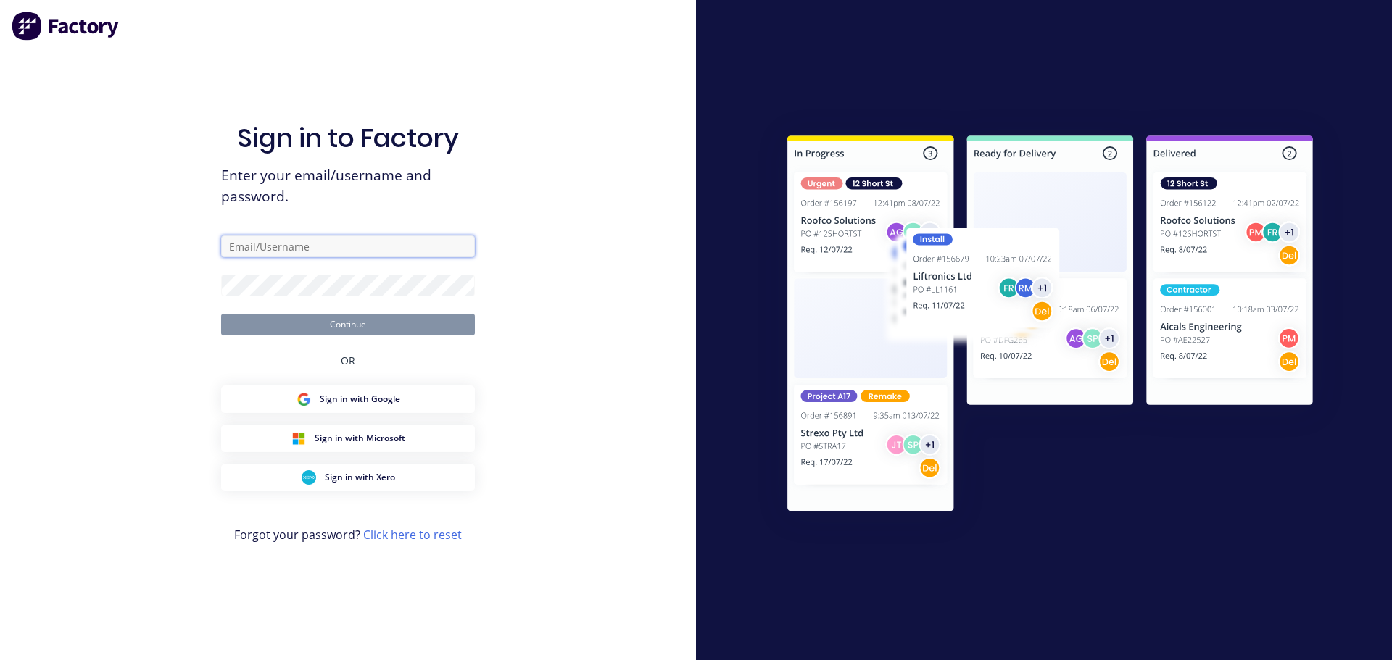
click at [260, 244] on input "text" at bounding box center [348, 247] width 254 height 22
type input "[PERSON_NAME][EMAIL_ADDRESS][DOMAIN_NAME]"
click at [251, 274] on form "Stephen_Craven@fmfabricators.com.au Continue" at bounding box center [348, 286] width 254 height 100
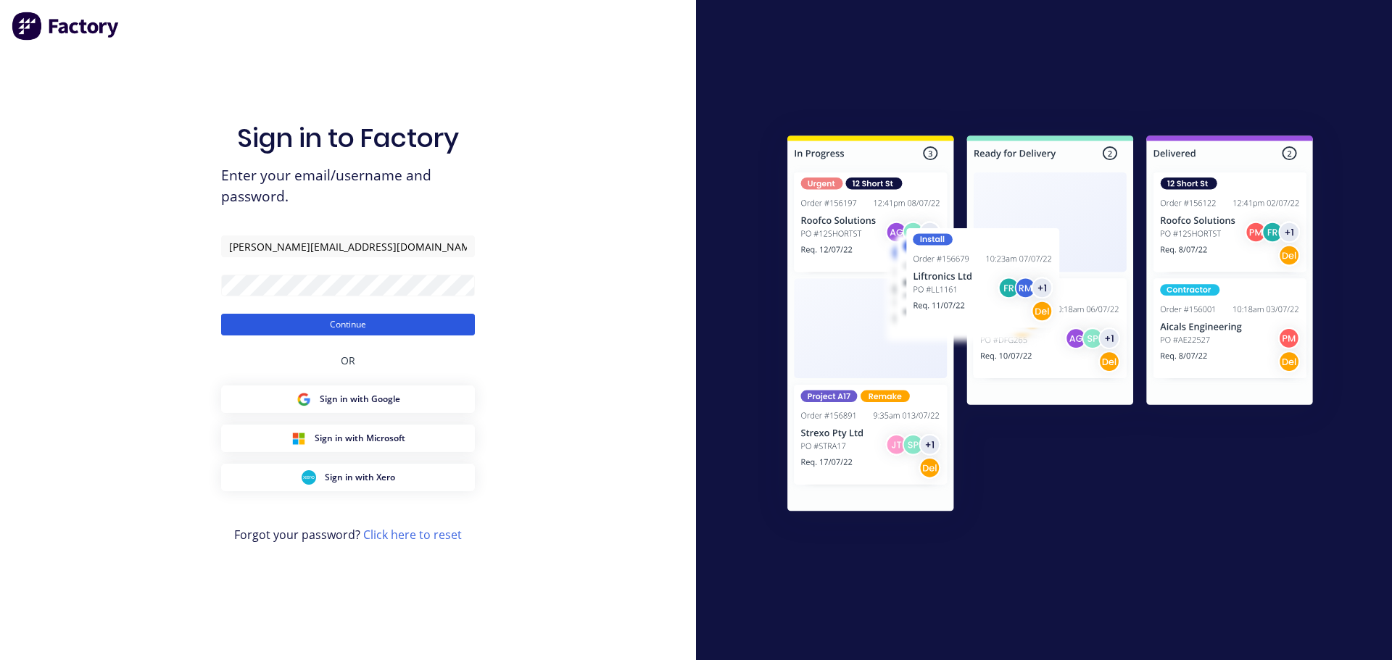
click at [355, 323] on button "Continue" at bounding box center [348, 325] width 254 height 22
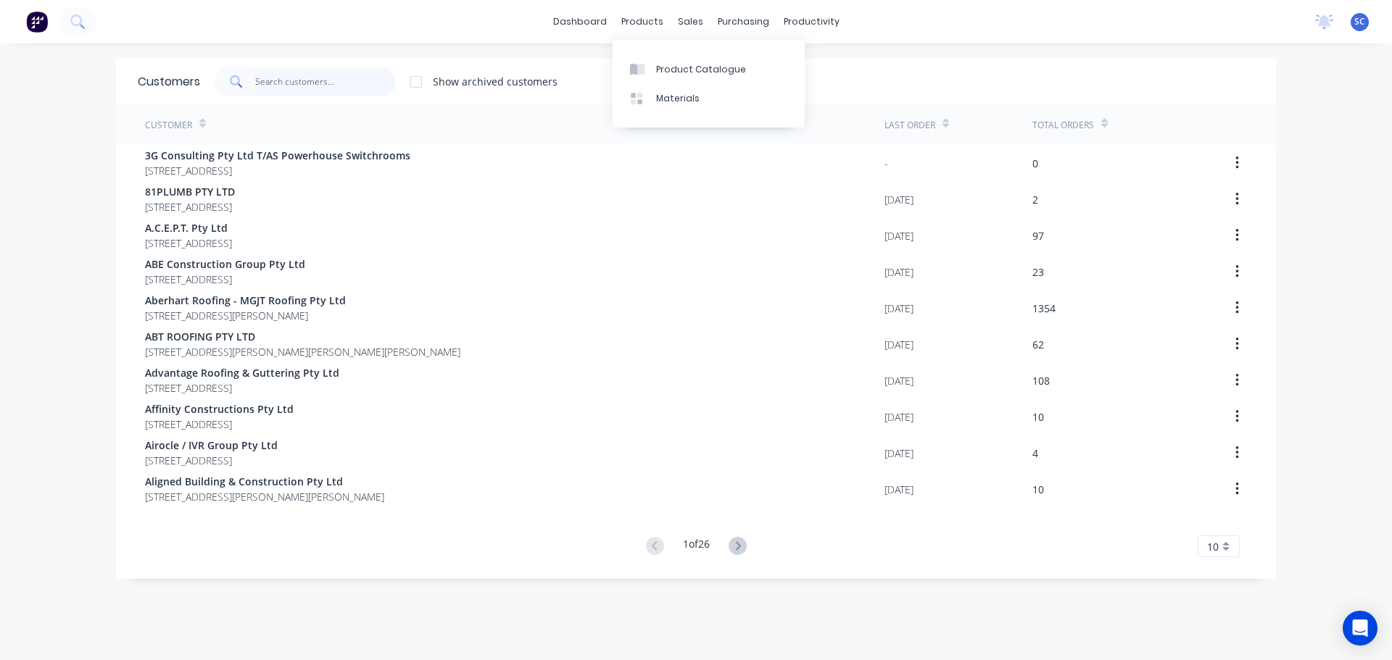
click at [302, 77] on input "text" at bounding box center [325, 81] width 141 height 29
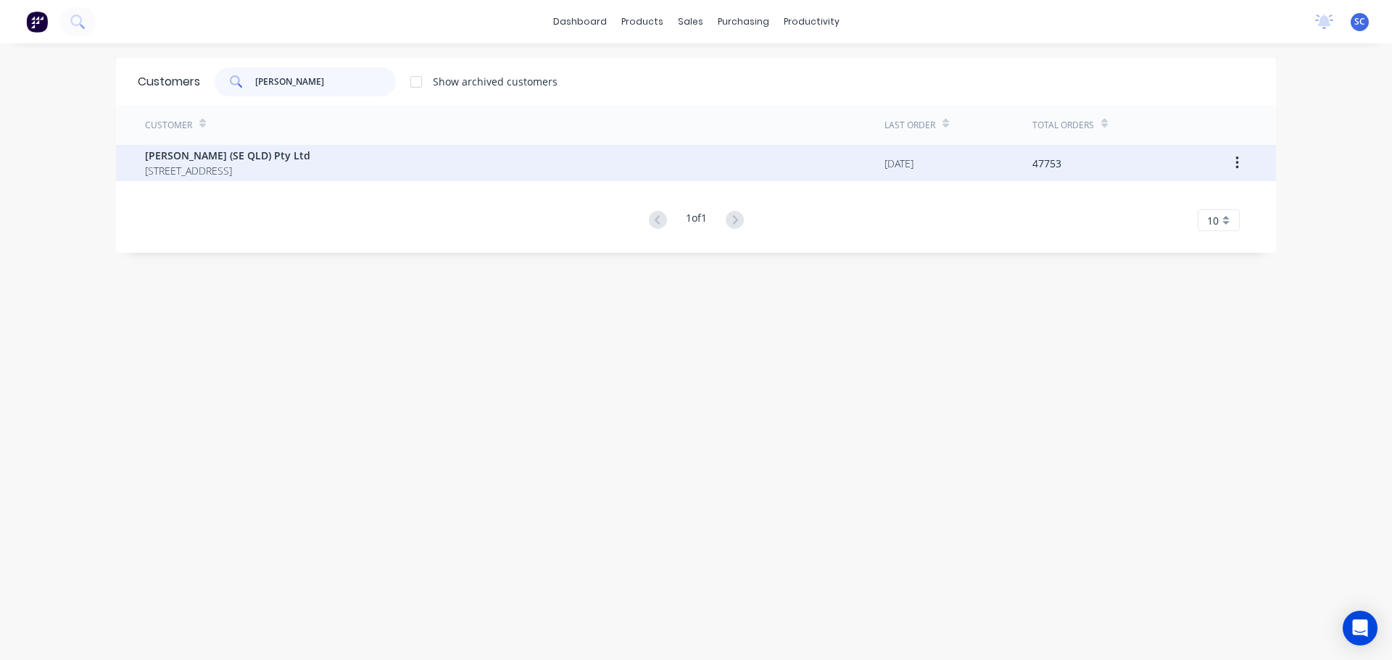
type input "stoddart"
click at [216, 161] on span "Stoddart (SE QLD) Pty Ltd" at bounding box center [227, 155] width 165 height 15
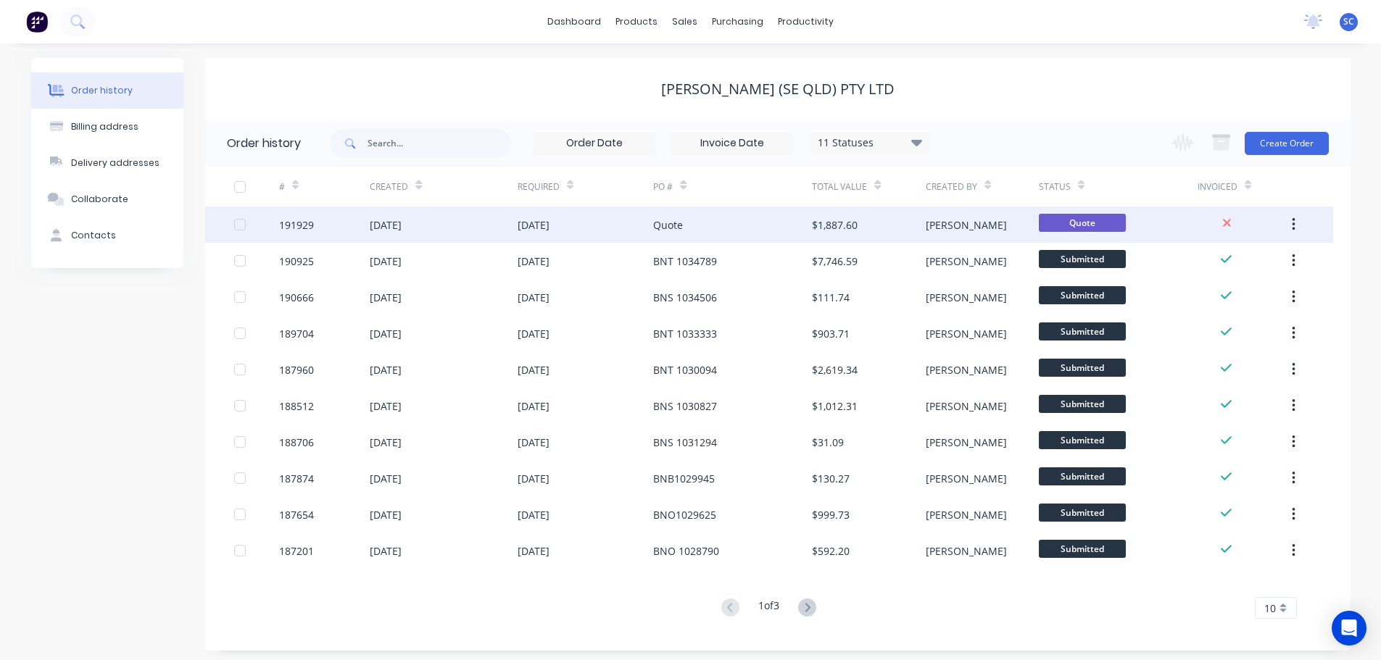
click at [513, 220] on div "05 Sep 2025" at bounding box center [443, 225] width 147 height 36
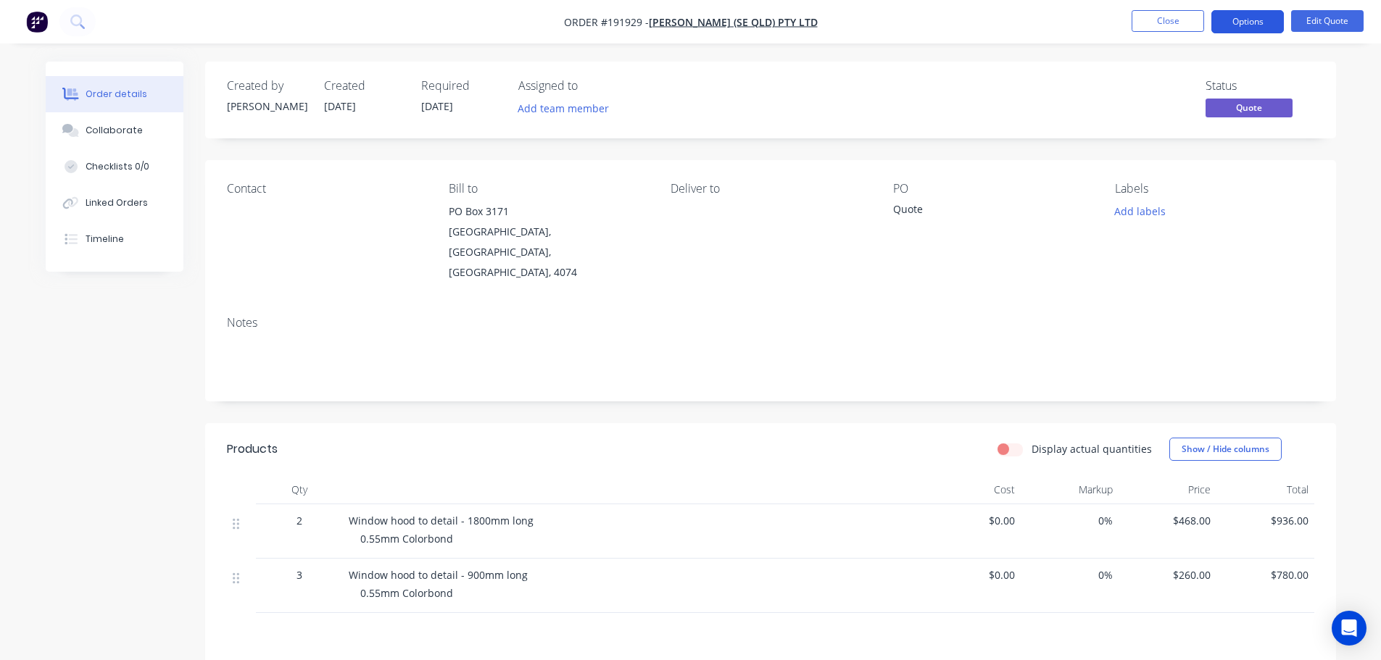
click at [1266, 14] on button "Options" at bounding box center [1247, 21] width 72 height 23
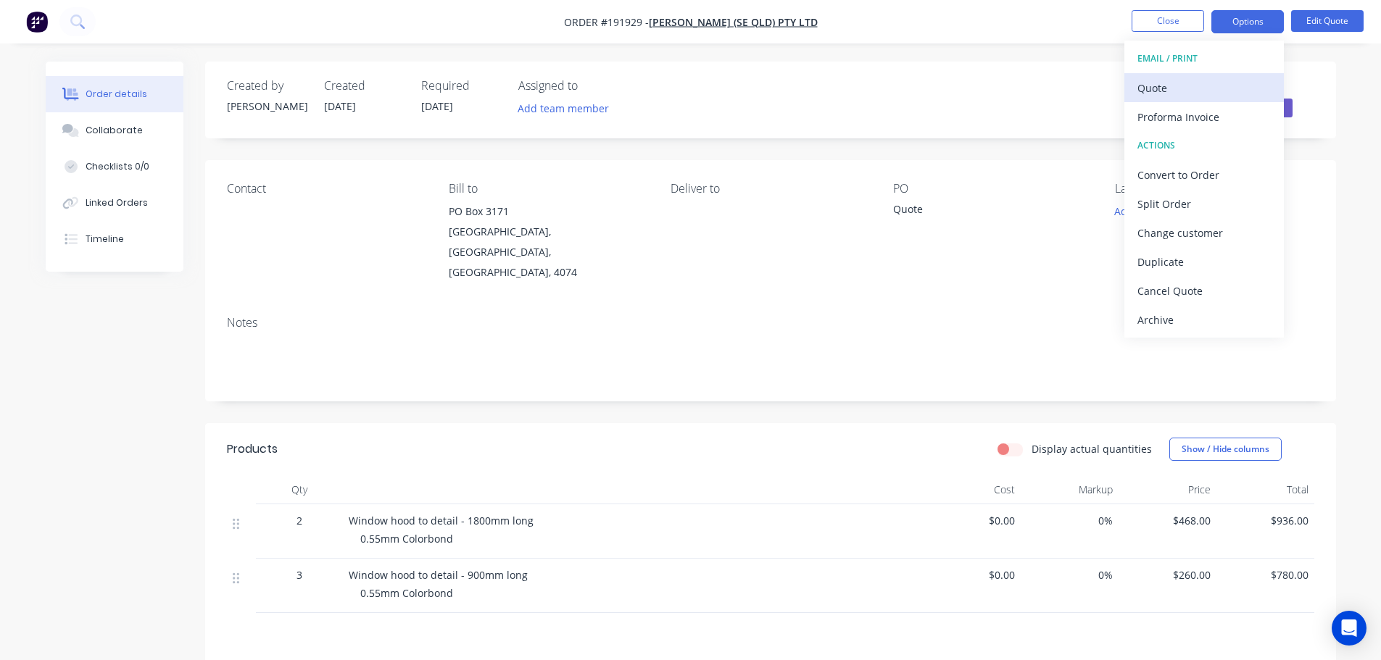
click at [1187, 88] on div "Quote" at bounding box center [1203, 88] width 133 height 21
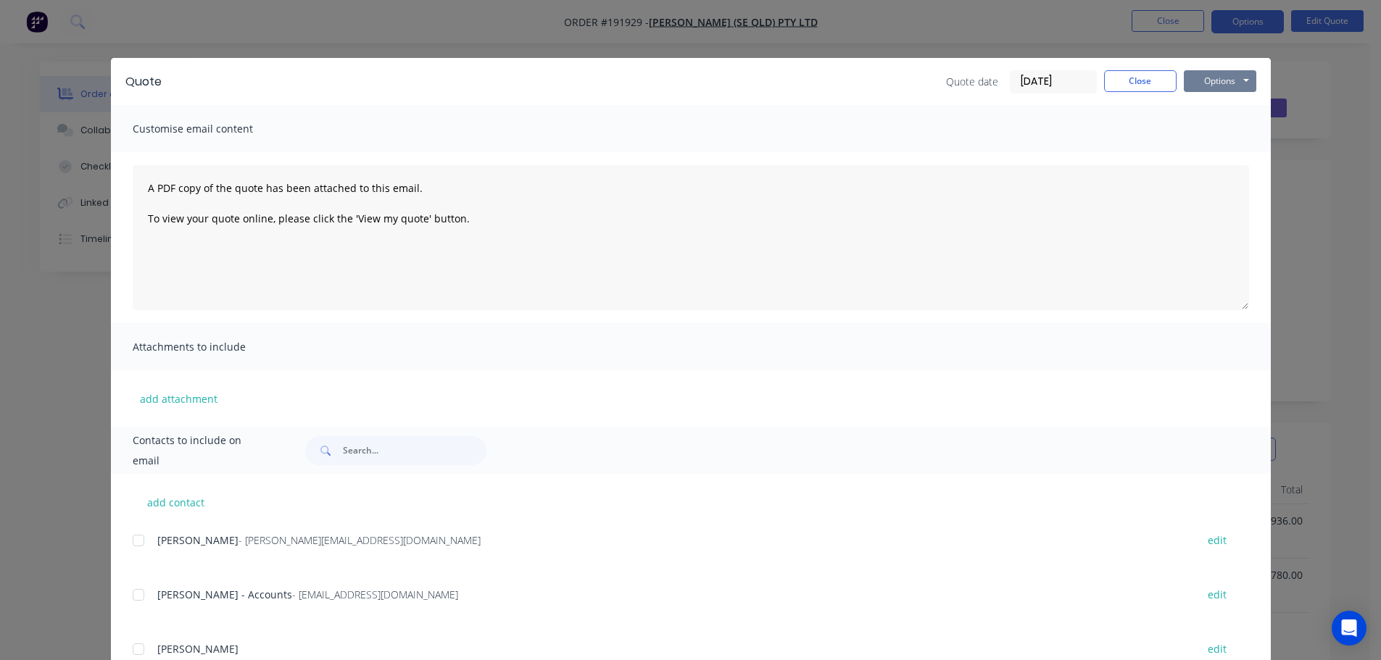
click at [1226, 78] on button "Options" at bounding box center [1220, 81] width 72 height 22
click at [1222, 135] on button "Print" at bounding box center [1230, 131] width 93 height 24
click at [1124, 76] on button "Close" at bounding box center [1140, 81] width 72 height 22
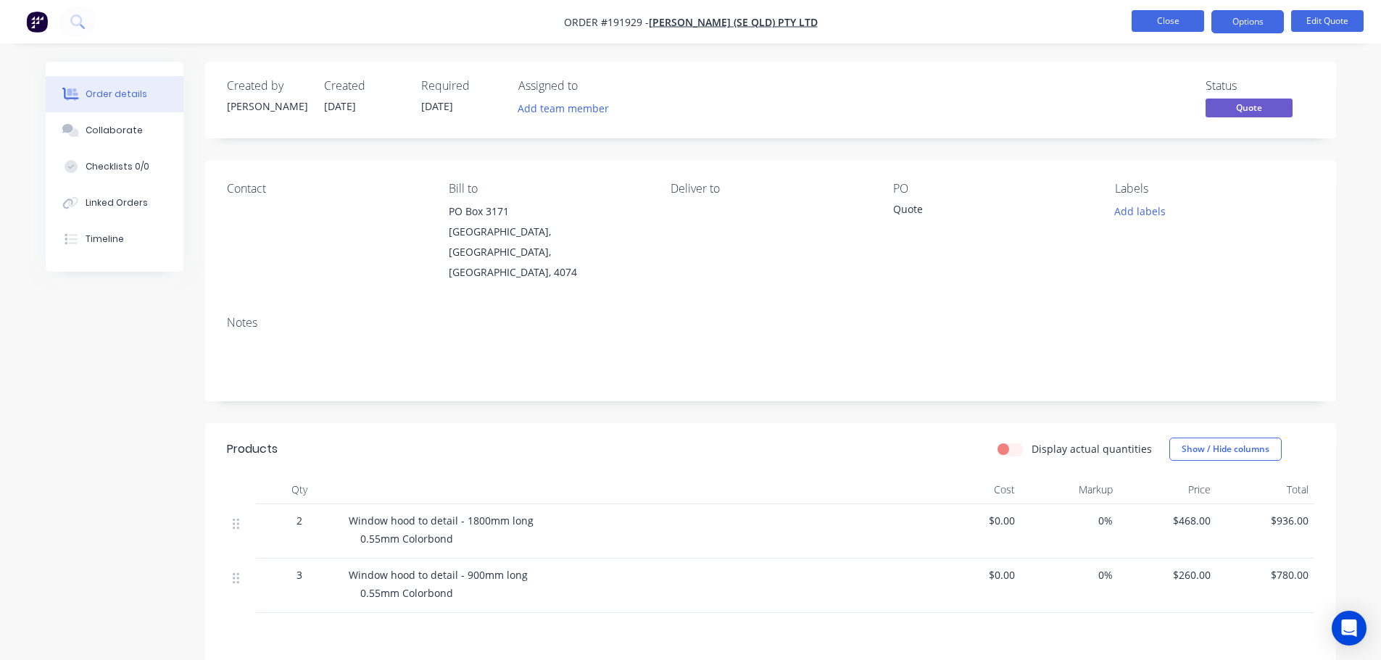
click at [1179, 22] on button "Close" at bounding box center [1168, 21] width 72 height 22
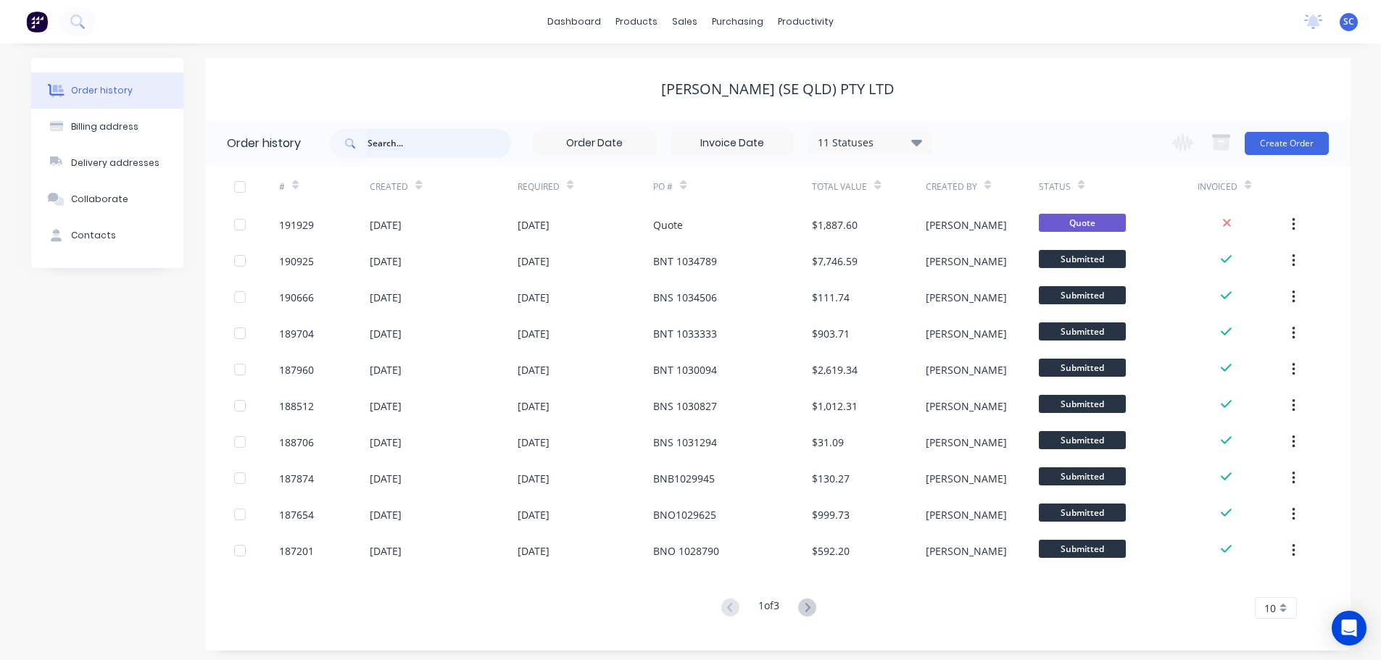
click at [395, 143] on input "text" at bounding box center [440, 143] width 144 height 29
type input "184269"
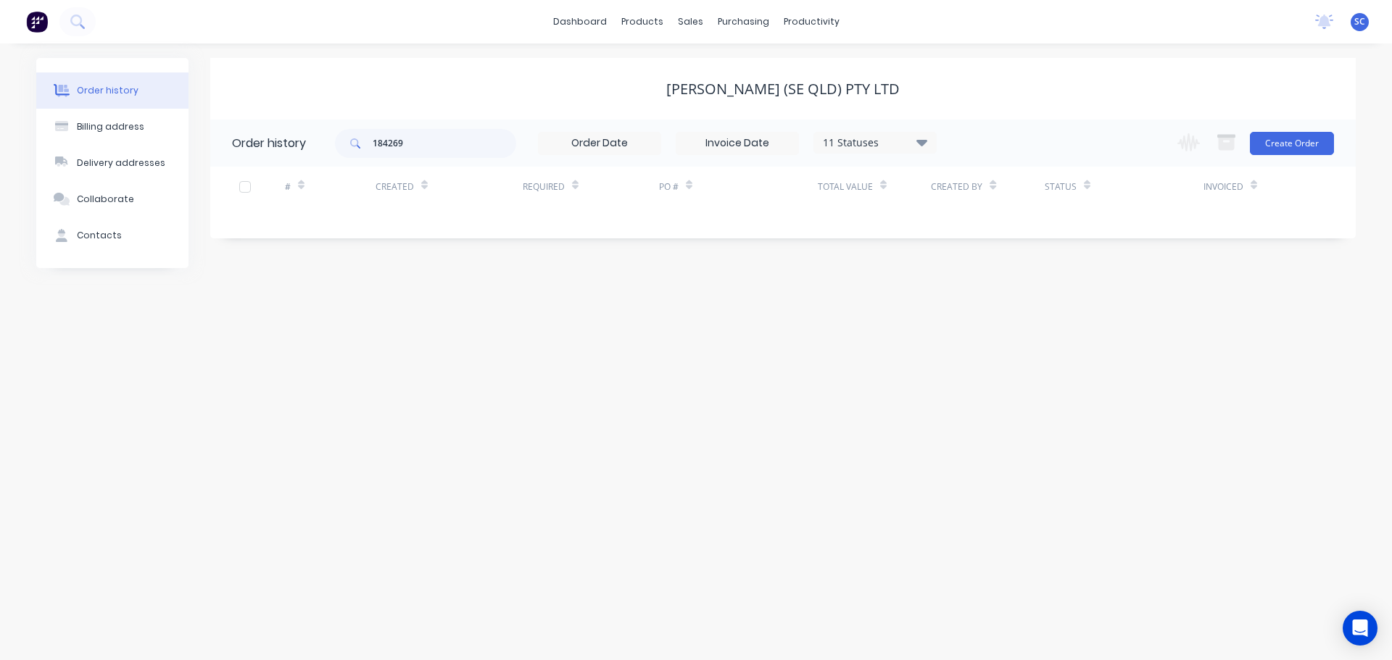
click at [921, 142] on icon at bounding box center [921, 142] width 11 height 7
click at [995, 339] on label at bounding box center [995, 339] width 0 height 0
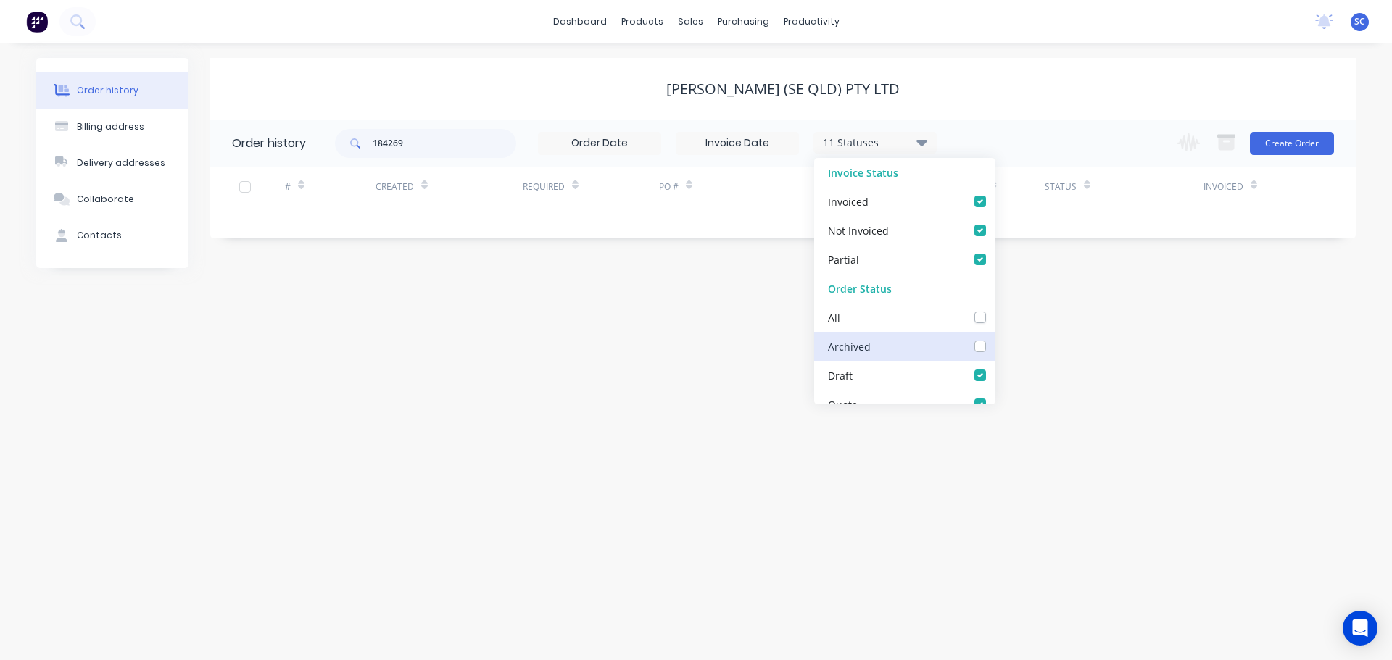
click at [995, 344] on input "checkbox" at bounding box center [1001, 346] width 12 height 14
checkbox input "true"
click at [999, 91] on div "Stoddart (SE QLD) Pty Ltd" at bounding box center [782, 88] width 1145 height 17
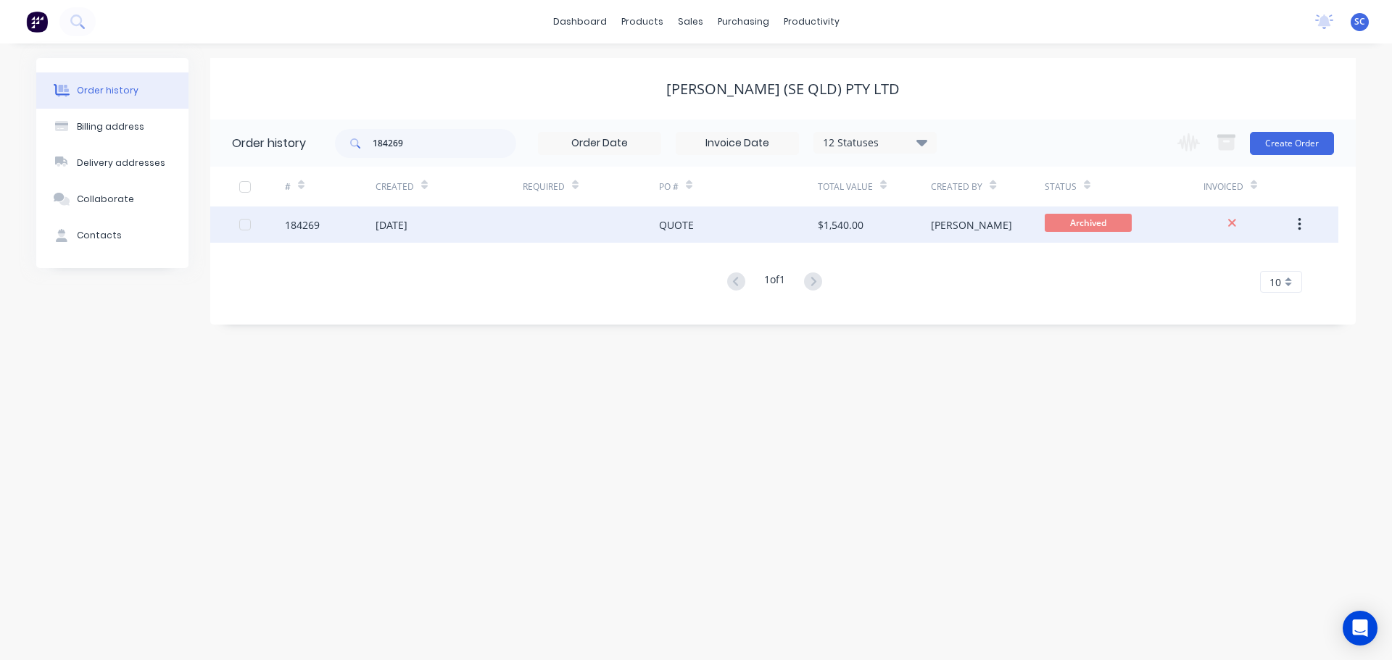
click at [565, 225] on div at bounding box center [591, 225] width 136 height 36
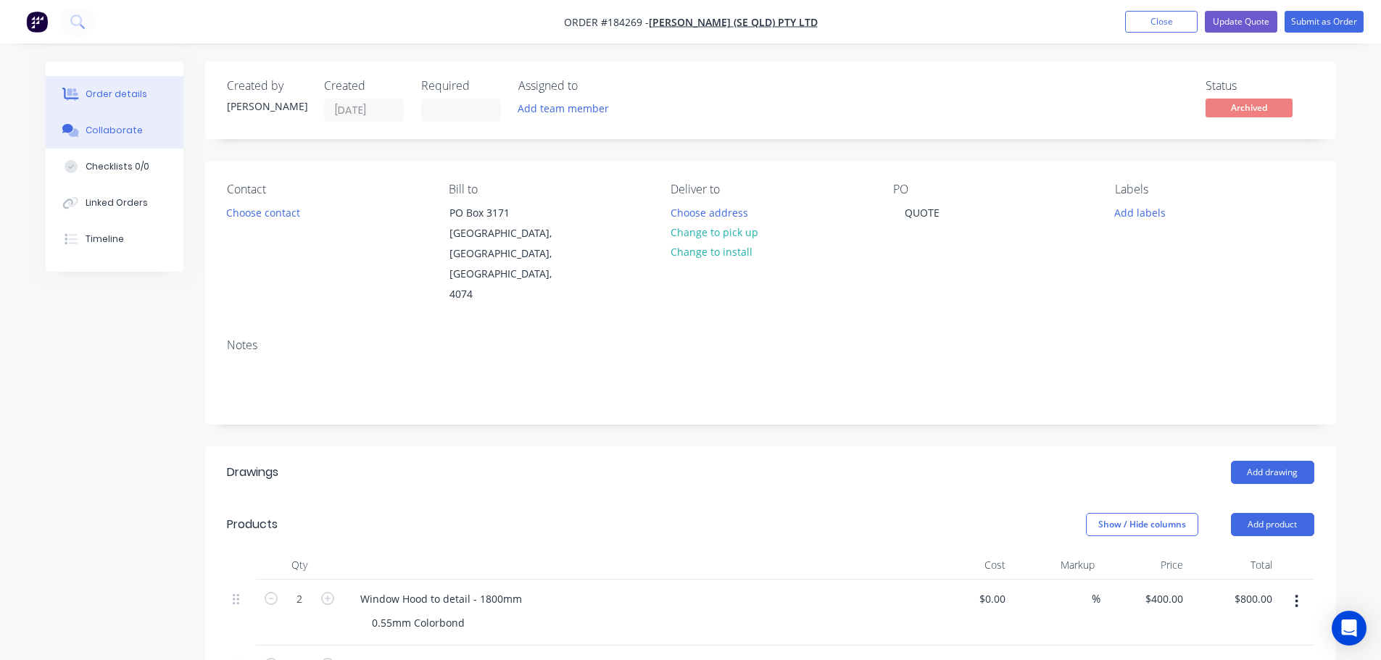
click at [90, 135] on div "Collaborate" at bounding box center [114, 130] width 57 height 13
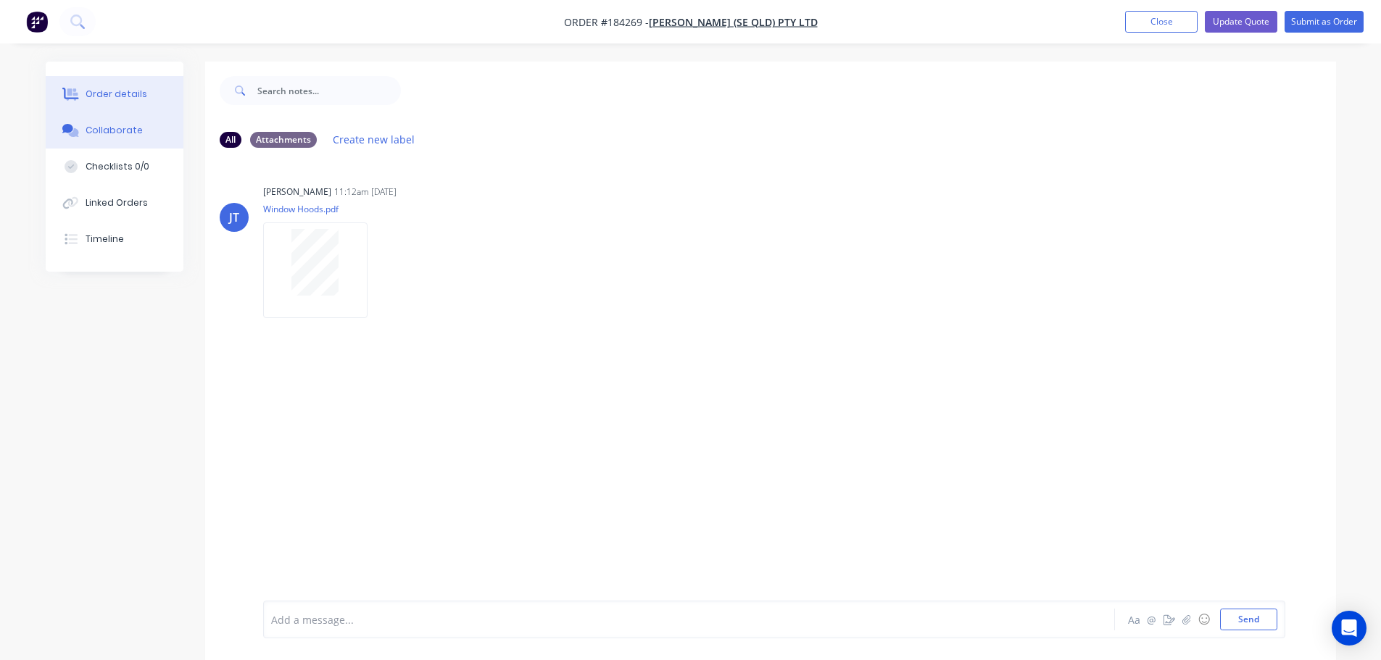
click at [107, 91] on div "Order details" at bounding box center [117, 94] width 62 height 13
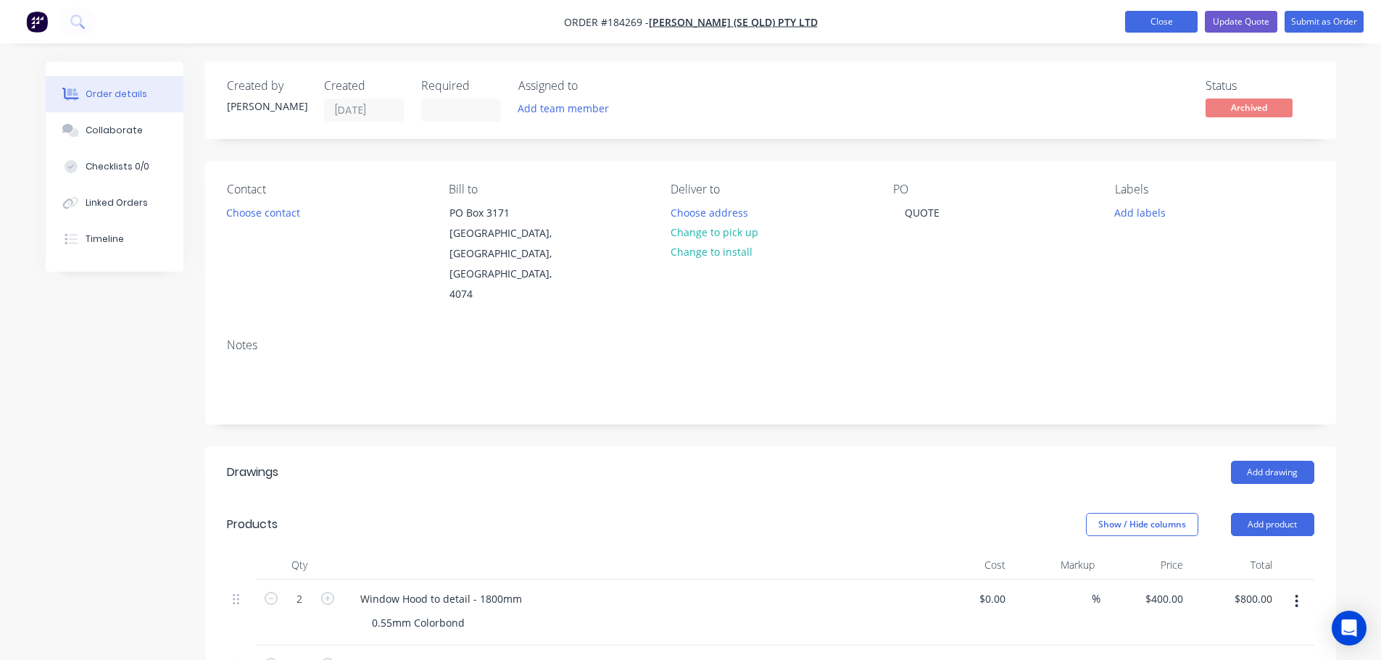
click at [1147, 25] on button "Close" at bounding box center [1161, 22] width 72 height 22
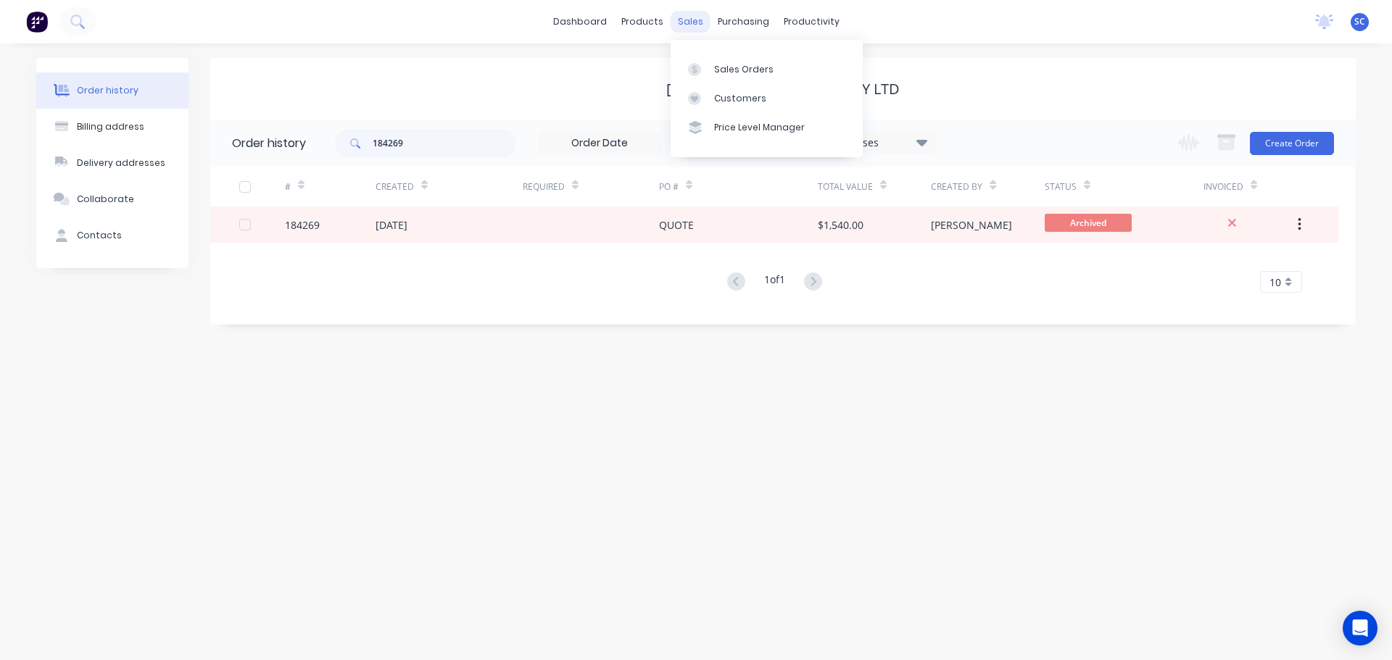
click at [687, 18] on div "sales" at bounding box center [691, 22] width 40 height 22
click at [733, 99] on div "Customers" at bounding box center [740, 98] width 52 height 13
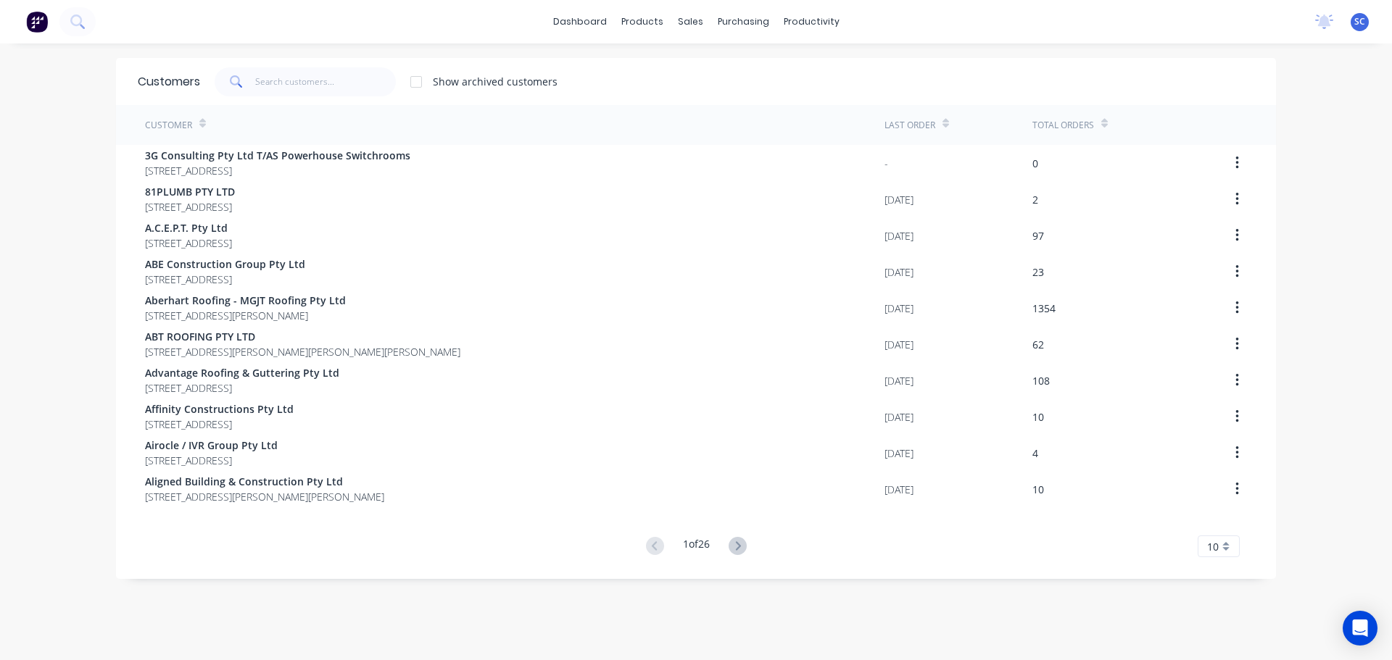
click at [496, 12] on div "dashboard products sales purchasing productivity dashboard products Product Cat…" at bounding box center [696, 21] width 1392 height 43
click at [502, 22] on div "dashboard products sales purchasing productivity dashboard products Product Cat…" at bounding box center [696, 21] width 1392 height 43
click at [688, 20] on div "sales" at bounding box center [691, 22] width 40 height 22
click at [724, 88] on link "Customers" at bounding box center [761, 98] width 192 height 29
click at [275, 81] on input "text" at bounding box center [325, 81] width 141 height 29
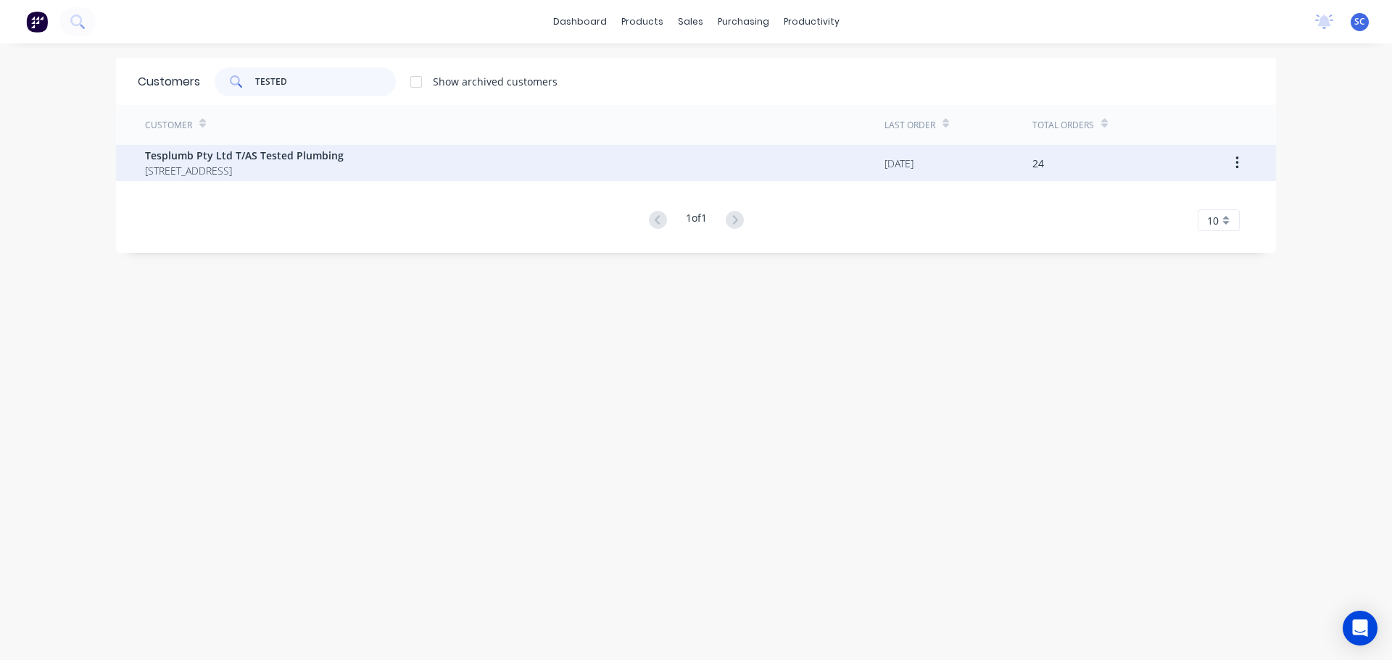
type input "TESTED"
click at [273, 166] on span "20 Boongeen Street Rochedale South Queensland Australia 4123" at bounding box center [244, 170] width 199 height 15
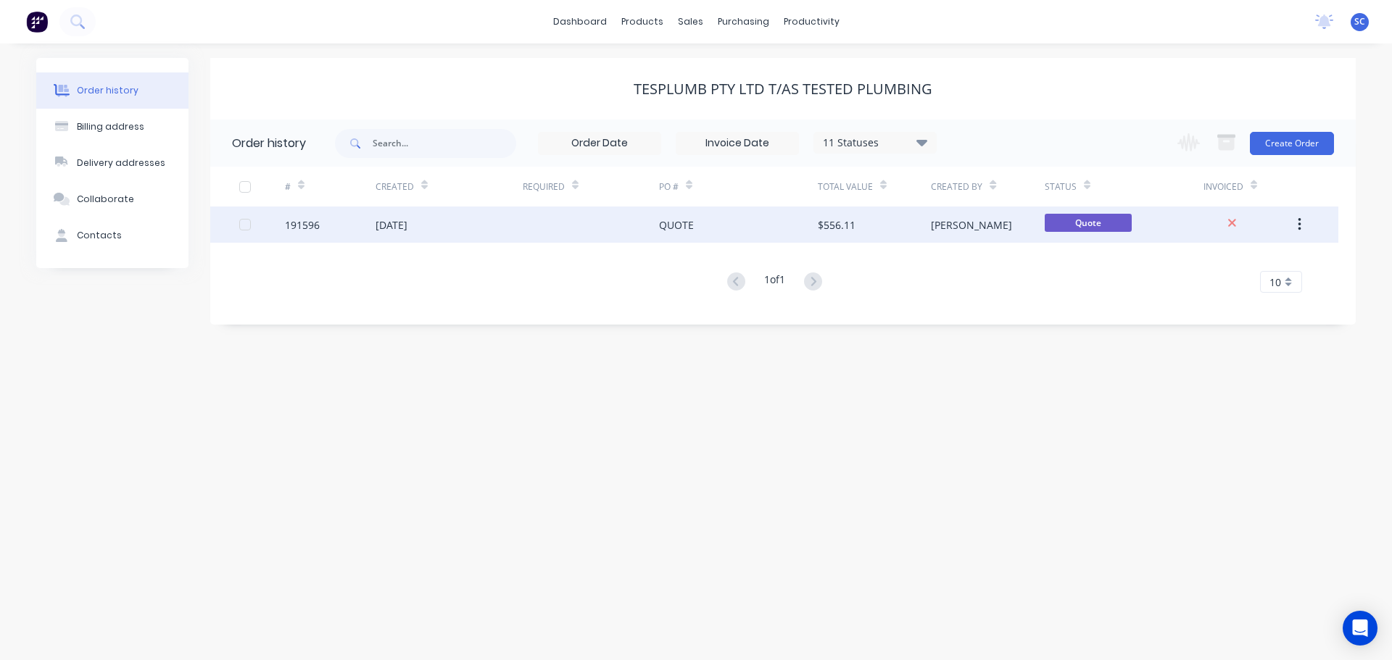
click at [533, 231] on div at bounding box center [591, 225] width 136 height 36
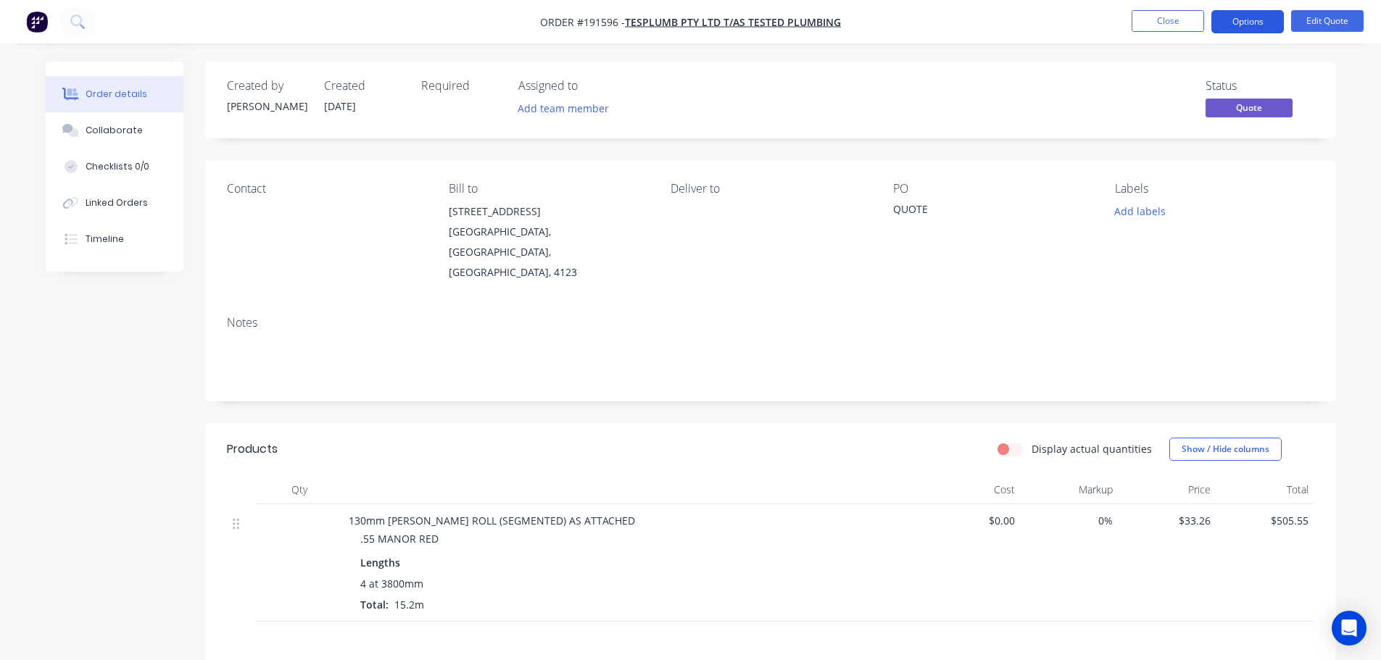
click at [1258, 18] on button "Options" at bounding box center [1247, 21] width 72 height 23
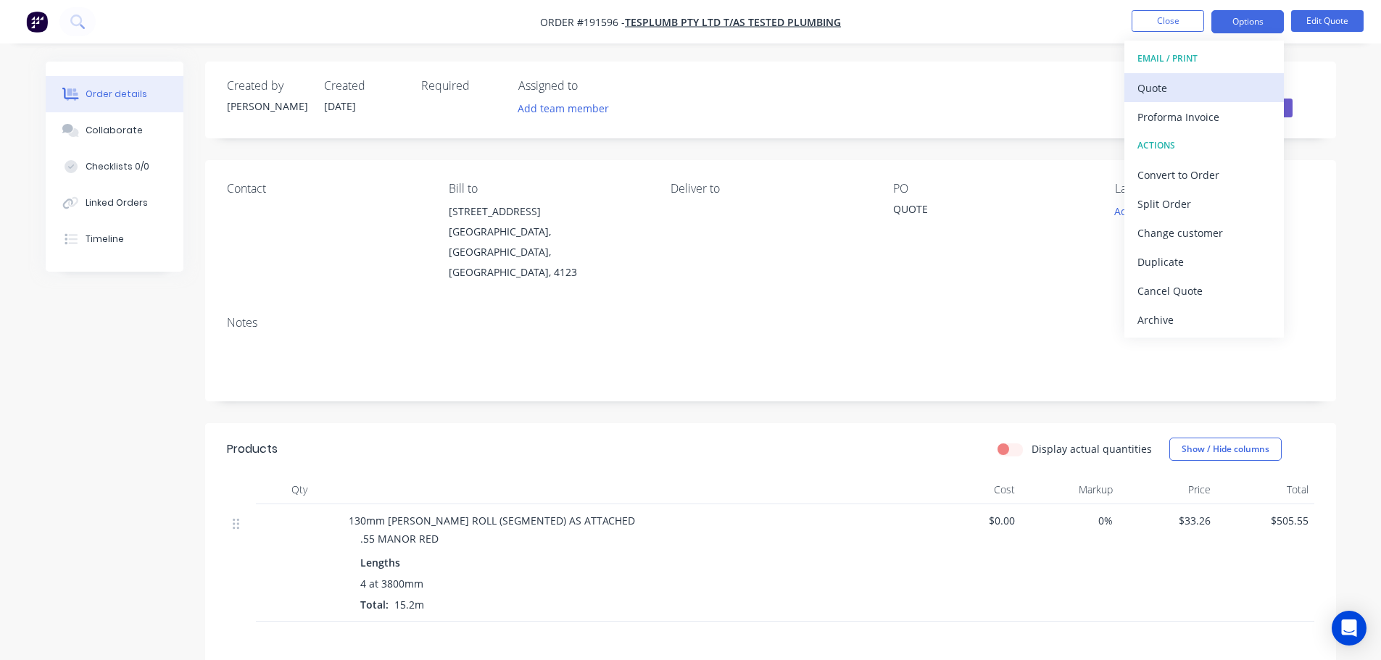
click at [1156, 82] on div "Quote" at bounding box center [1203, 88] width 133 height 21
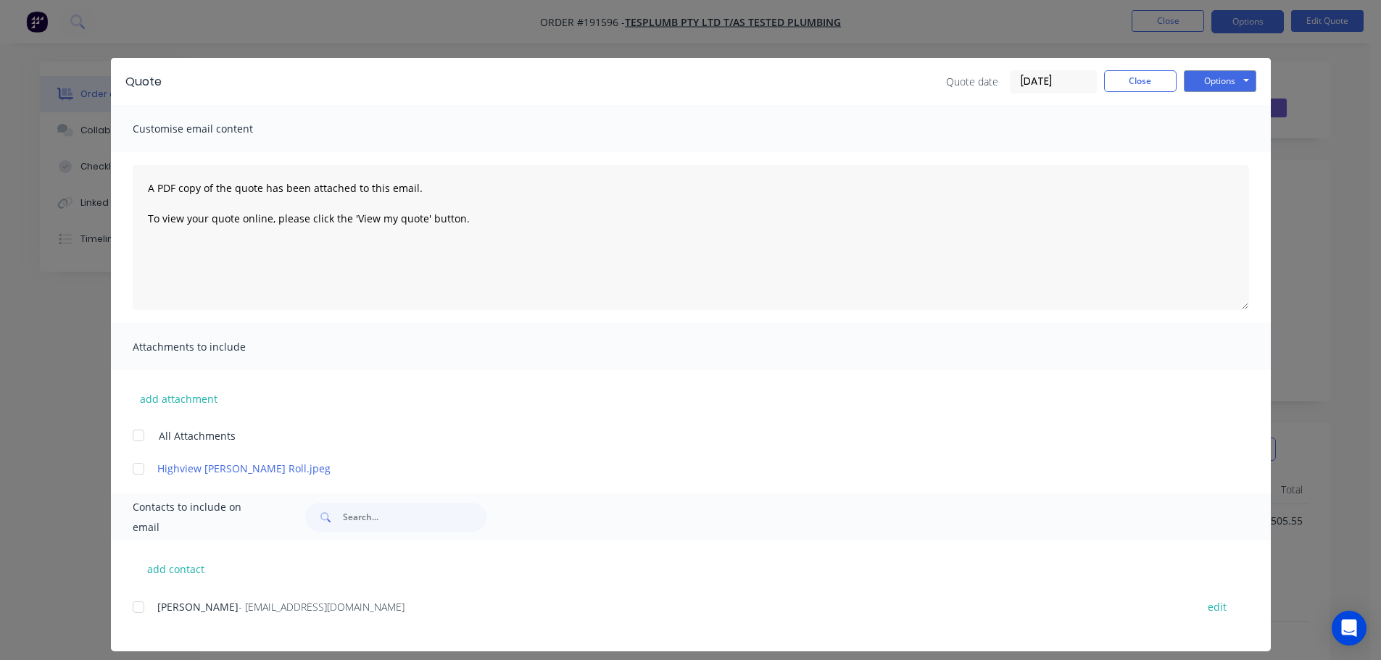
click at [135, 434] on div at bounding box center [138, 435] width 29 height 29
click at [1221, 75] on button "Options" at bounding box center [1220, 81] width 72 height 22
click at [1212, 125] on button "Print" at bounding box center [1230, 131] width 93 height 24
click at [1154, 79] on button "Close" at bounding box center [1140, 81] width 72 height 22
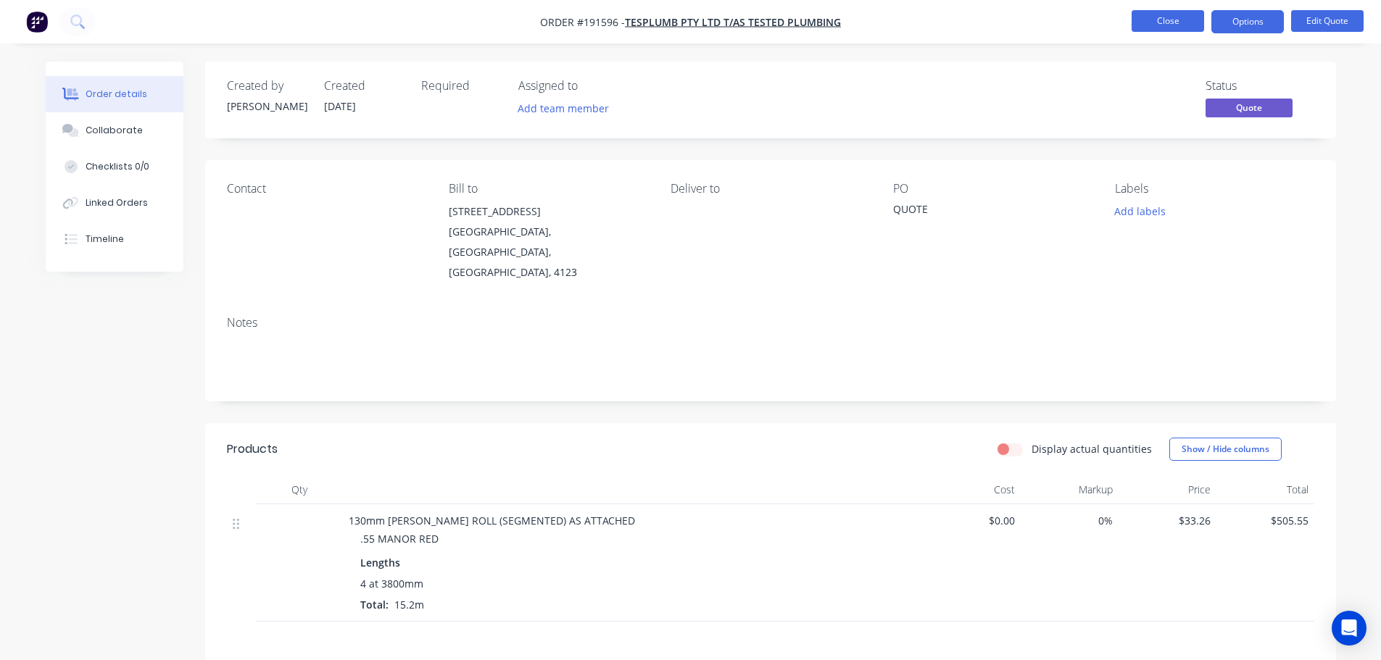
click at [1187, 23] on button "Close" at bounding box center [1168, 21] width 72 height 22
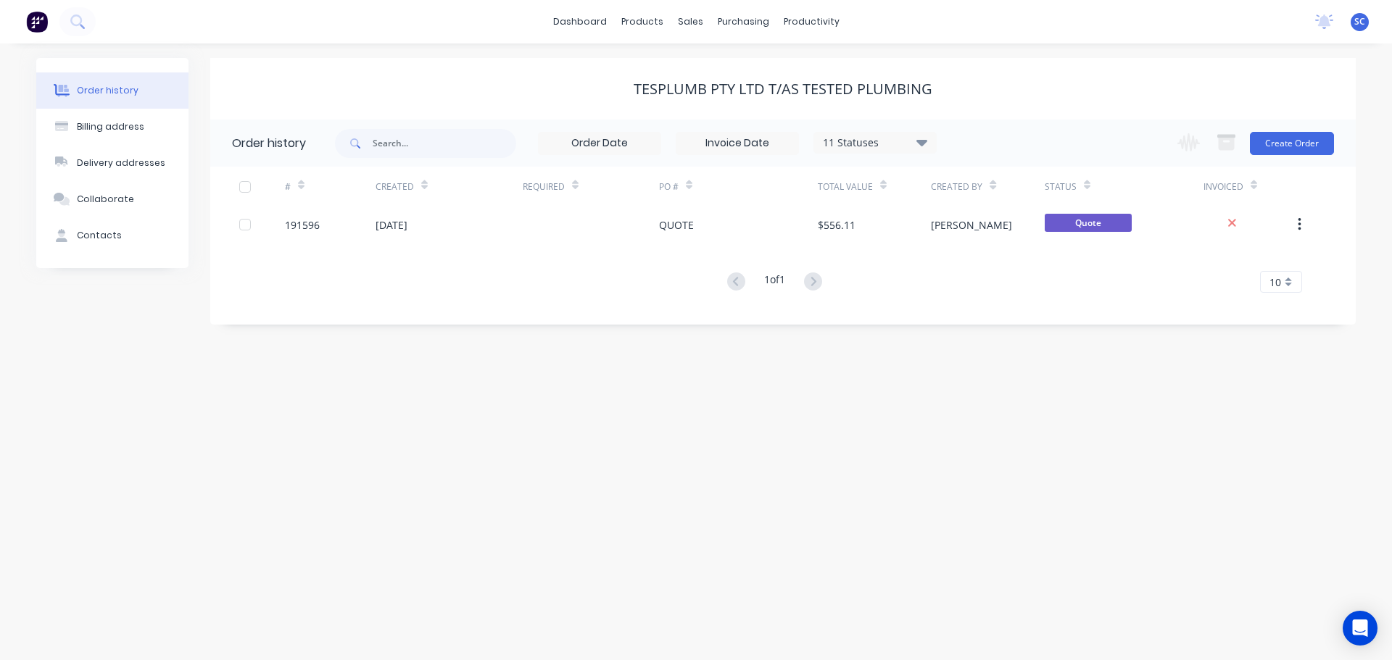
click at [503, 77] on div "Tesplumb Pty Ltd T/AS Tested Plumbing" at bounding box center [782, 89] width 1145 height 62
click at [697, 18] on div "sales" at bounding box center [691, 22] width 40 height 22
click at [750, 89] on link "Customers" at bounding box center [767, 98] width 192 height 29
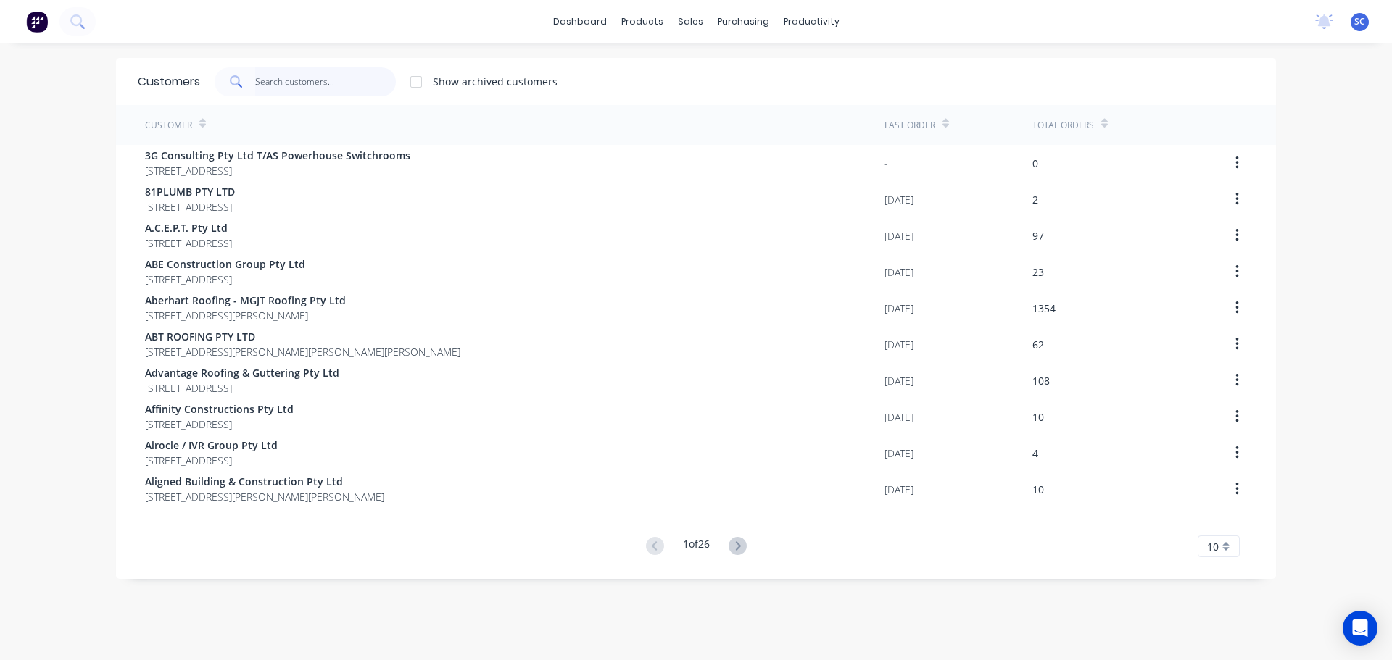
click at [275, 87] on input "text" at bounding box center [325, 81] width 141 height 29
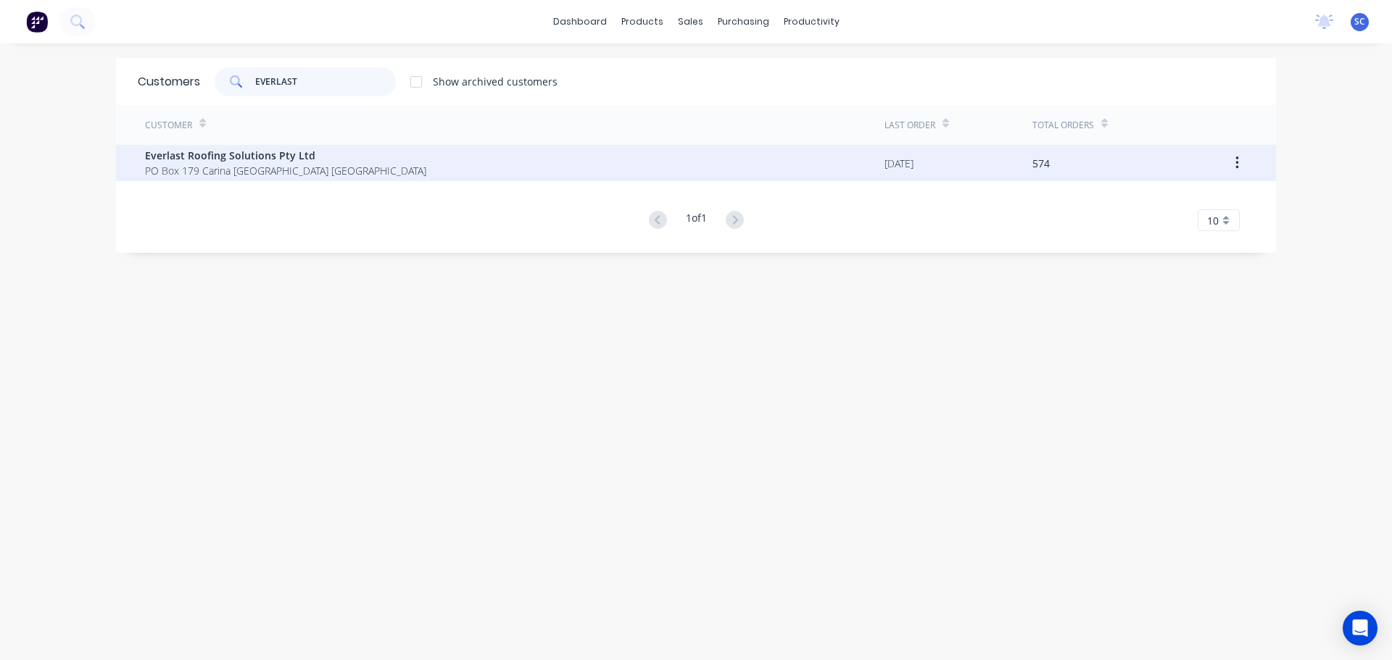
type input "EVERLAST"
click at [232, 178] on div "Everlast Roofing Solutions Pty Ltd PO Box 179 Carina Queensland Australia" at bounding box center [514, 163] width 739 height 36
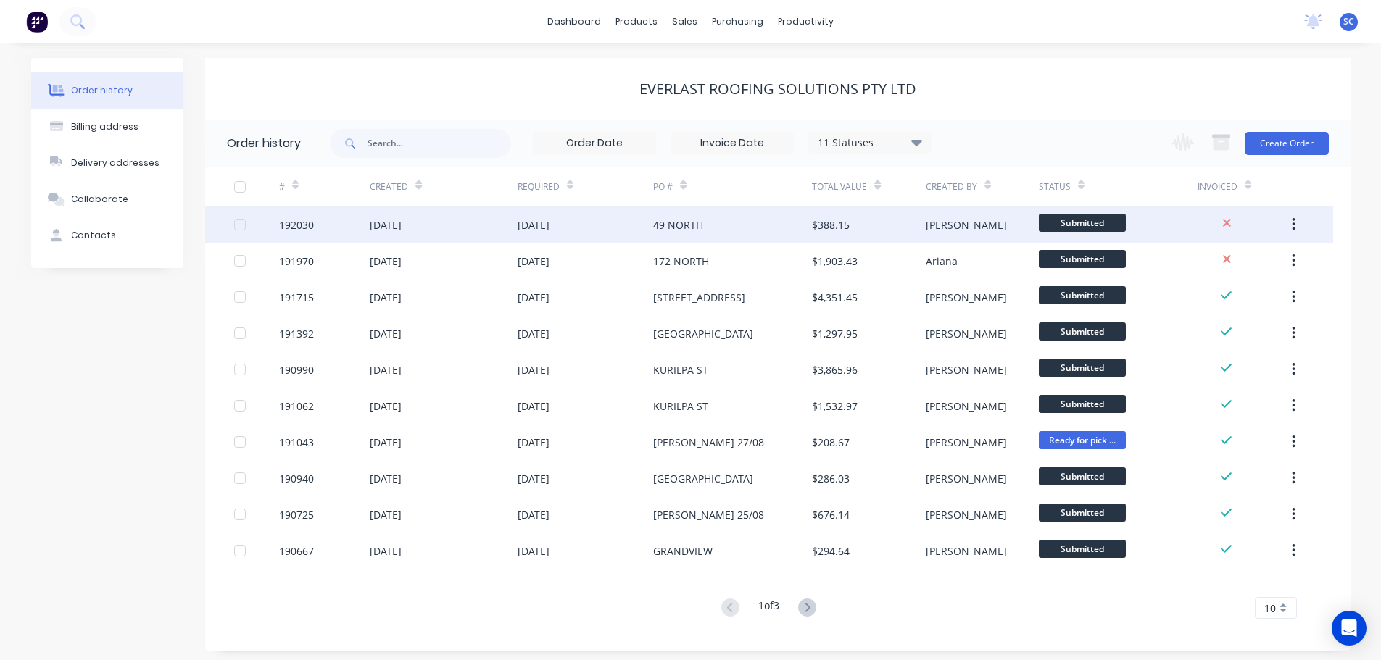
click at [488, 223] on div "08 Sep 2025" at bounding box center [443, 225] width 147 height 36
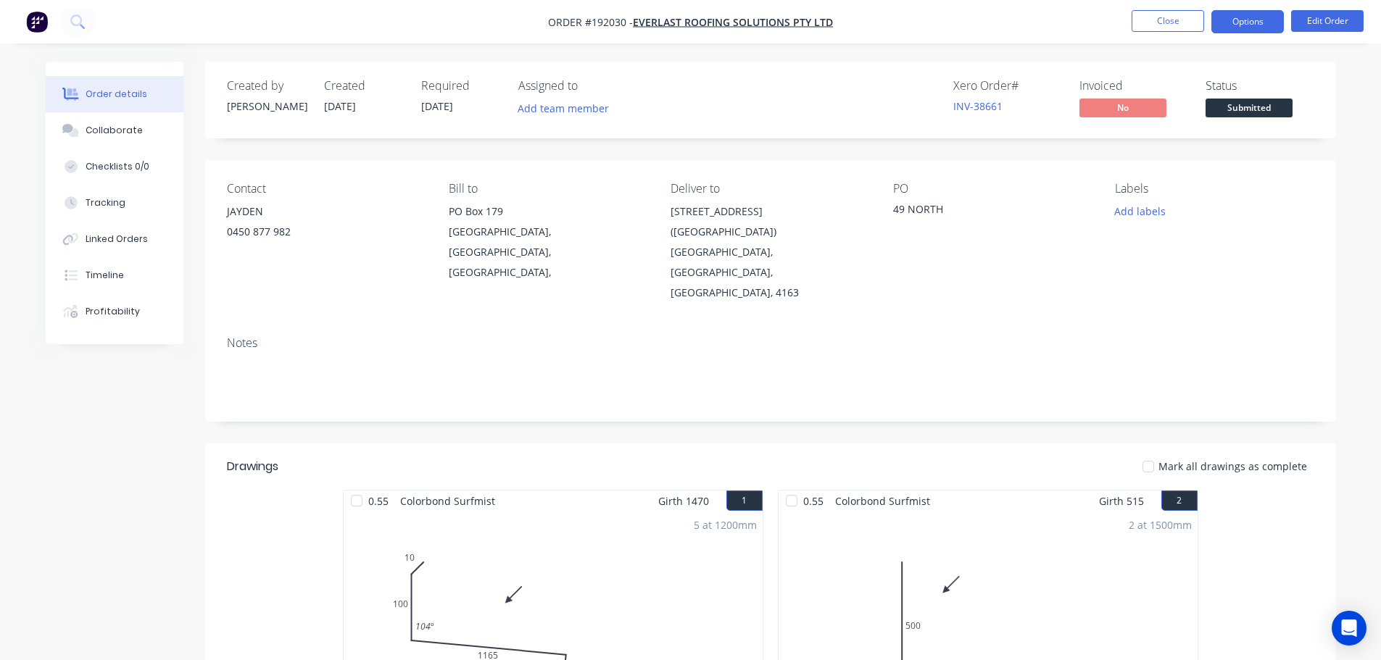
click at [1263, 19] on button "Options" at bounding box center [1247, 21] width 72 height 23
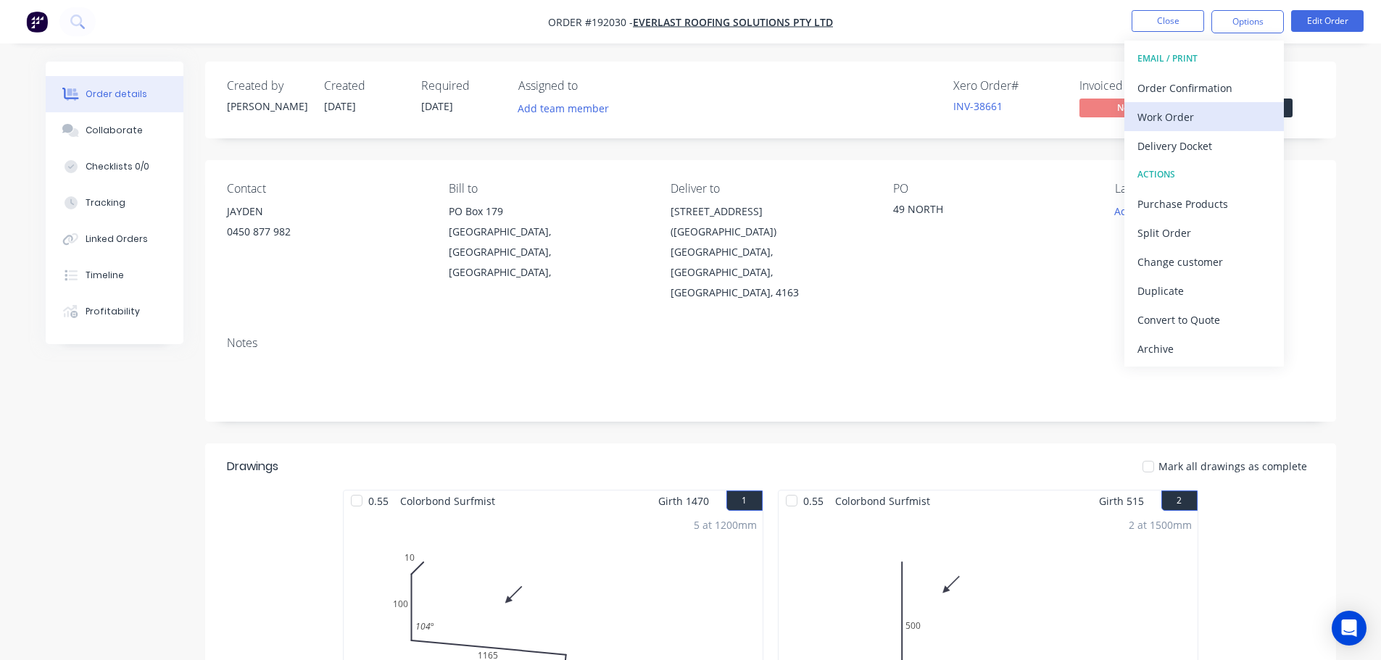
click at [1191, 118] on div "Work Order" at bounding box center [1203, 117] width 133 height 21
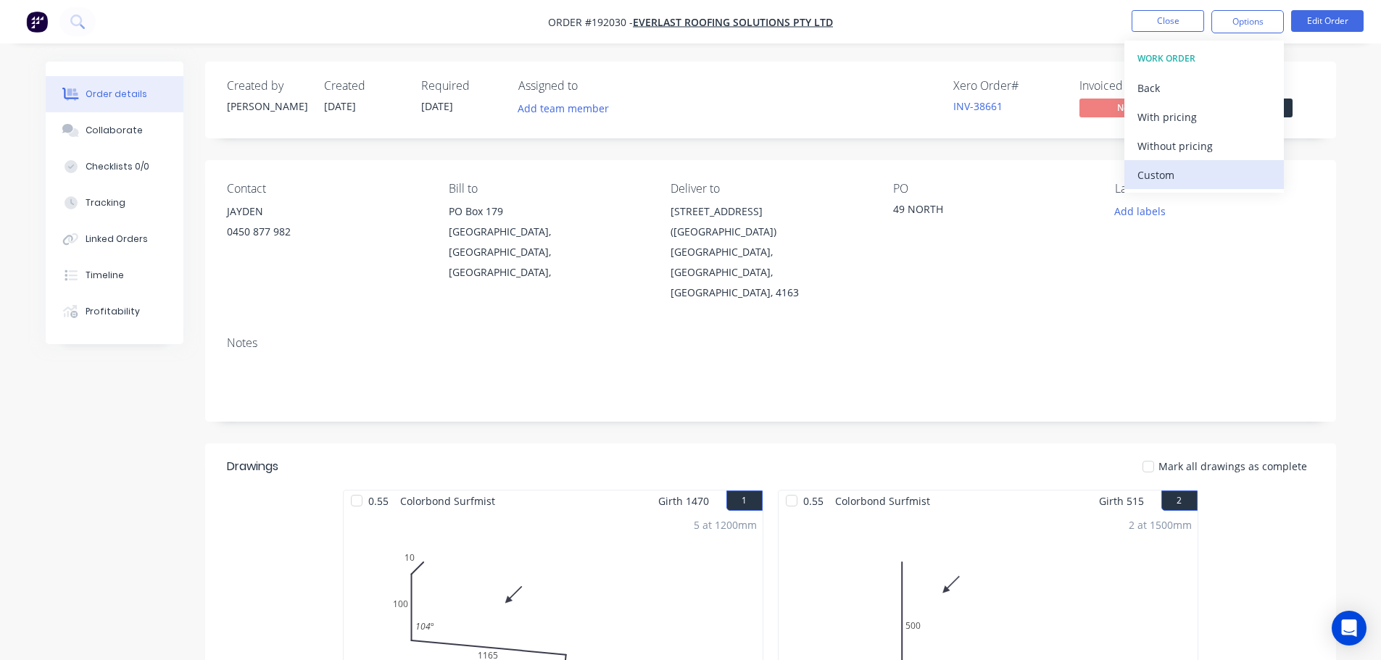
click at [1169, 175] on div "Custom" at bounding box center [1203, 175] width 133 height 21
click at [1174, 150] on div "Without pricing" at bounding box center [1203, 146] width 133 height 21
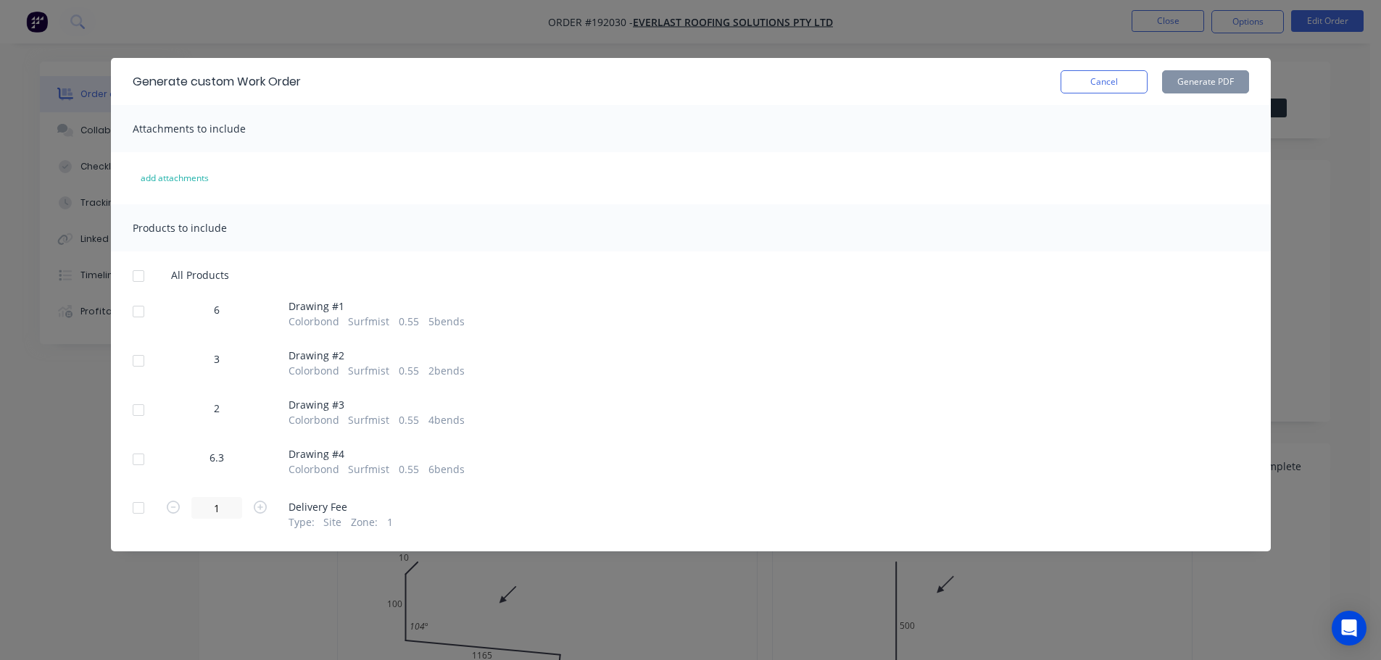
click at [140, 411] on div at bounding box center [138, 410] width 29 height 29
click at [1211, 83] on button "Generate PDF" at bounding box center [1205, 81] width 87 height 23
drag, startPoint x: 1124, startPoint y: 83, endPoint x: 1226, endPoint y: 117, distance: 108.4
click at [1124, 82] on button "Cancel" at bounding box center [1103, 81] width 87 height 23
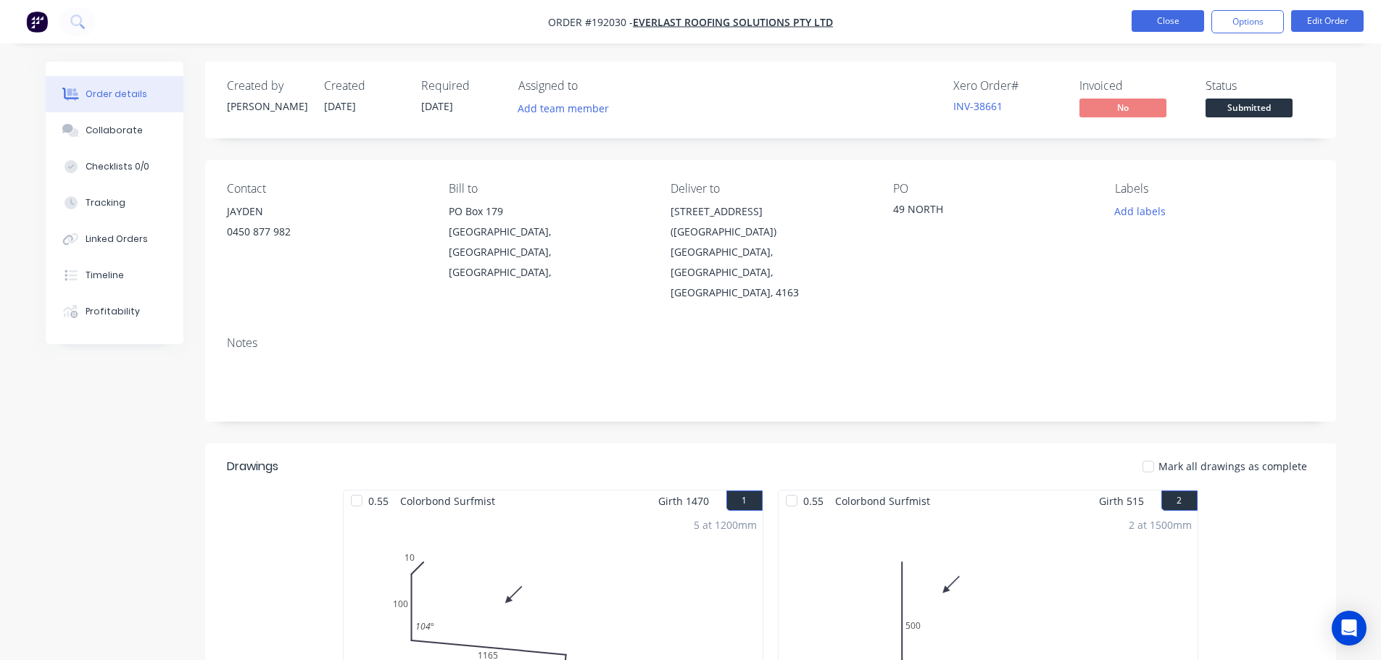
click at [1190, 22] on button "Close" at bounding box center [1168, 21] width 72 height 22
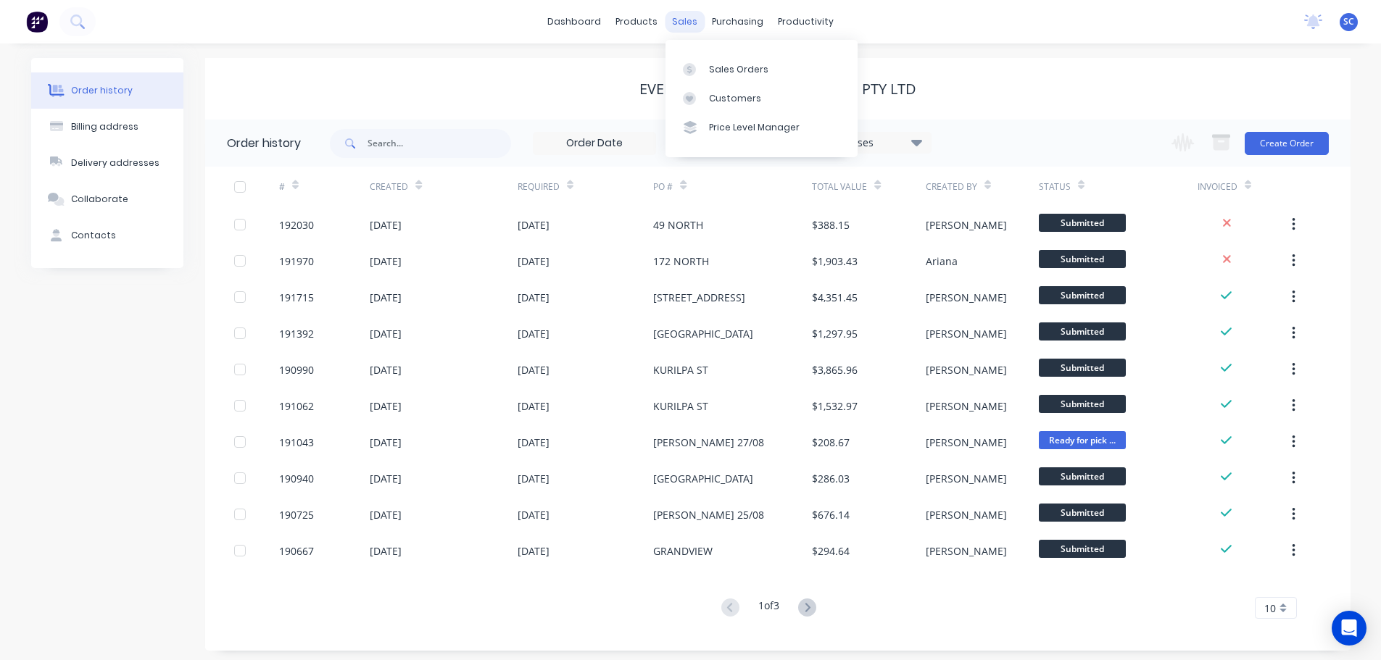
click at [674, 20] on div "sales" at bounding box center [685, 22] width 40 height 22
click at [742, 105] on link "Customers" at bounding box center [761, 98] width 192 height 29
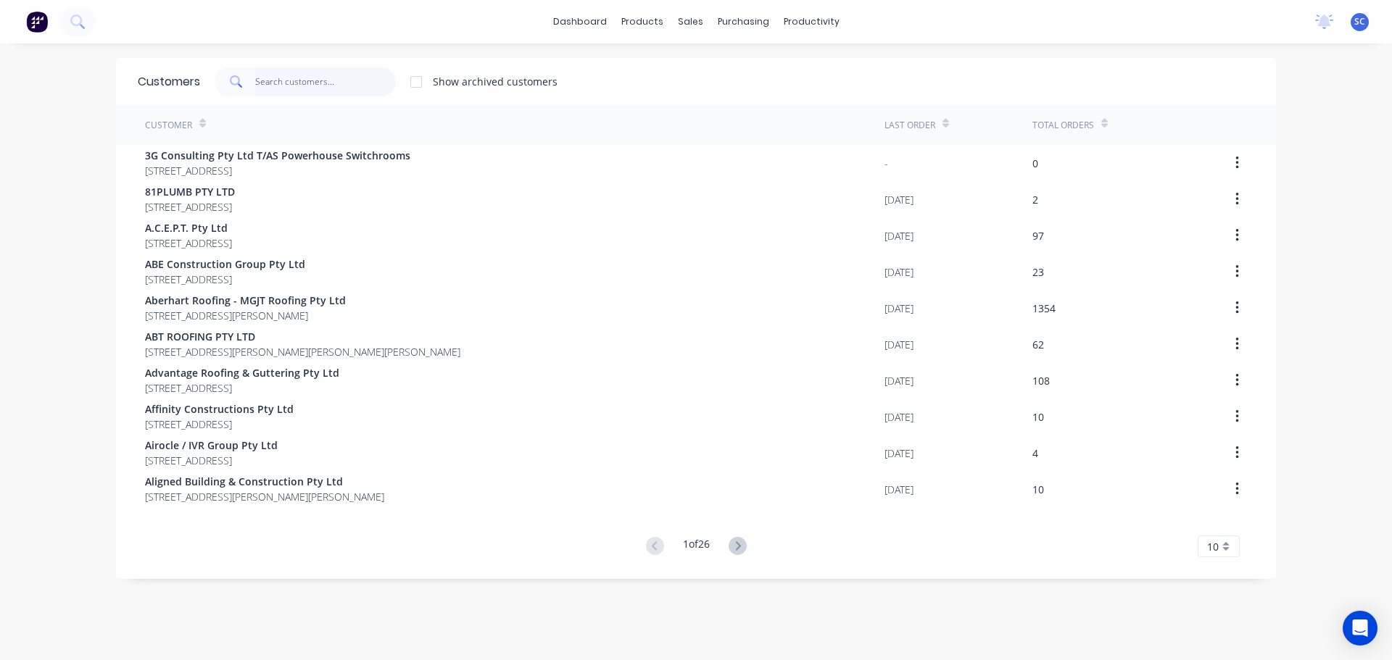
click at [295, 83] on input "text" at bounding box center [325, 81] width 141 height 29
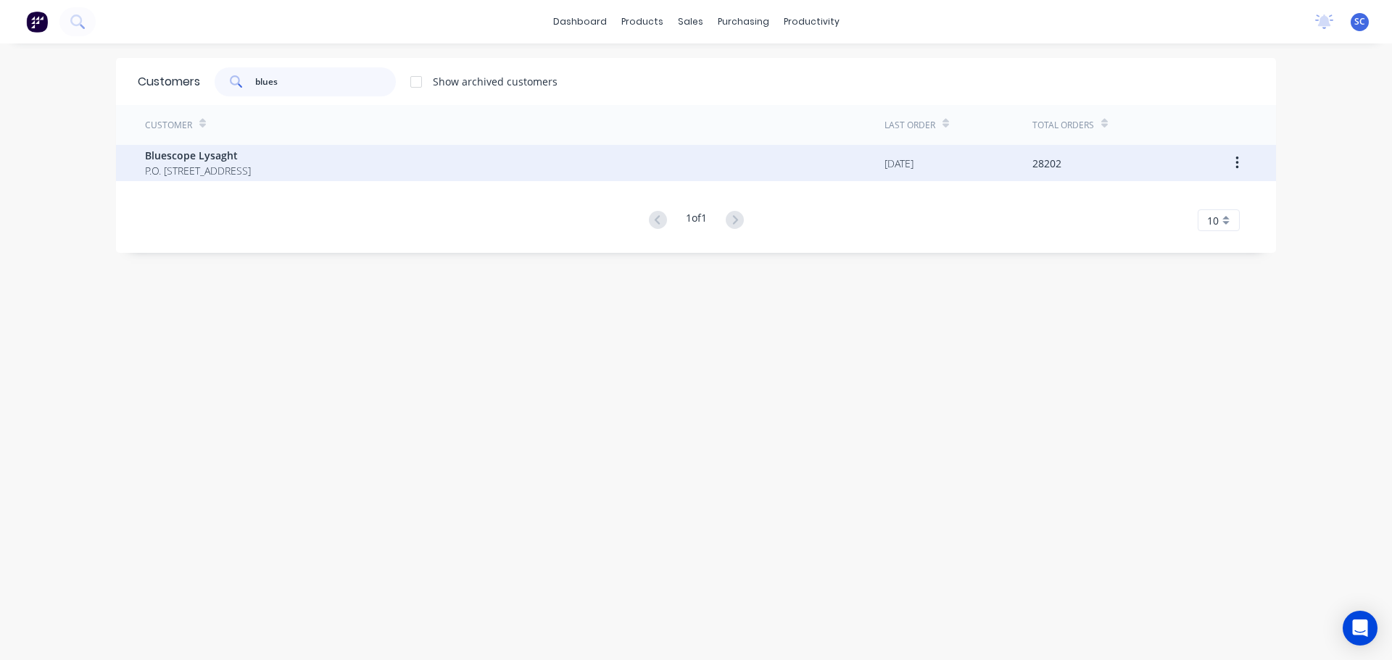
type input "blues"
click at [162, 176] on span "P.O. Box 144 Archerfield Australia 4108" at bounding box center [198, 170] width 106 height 15
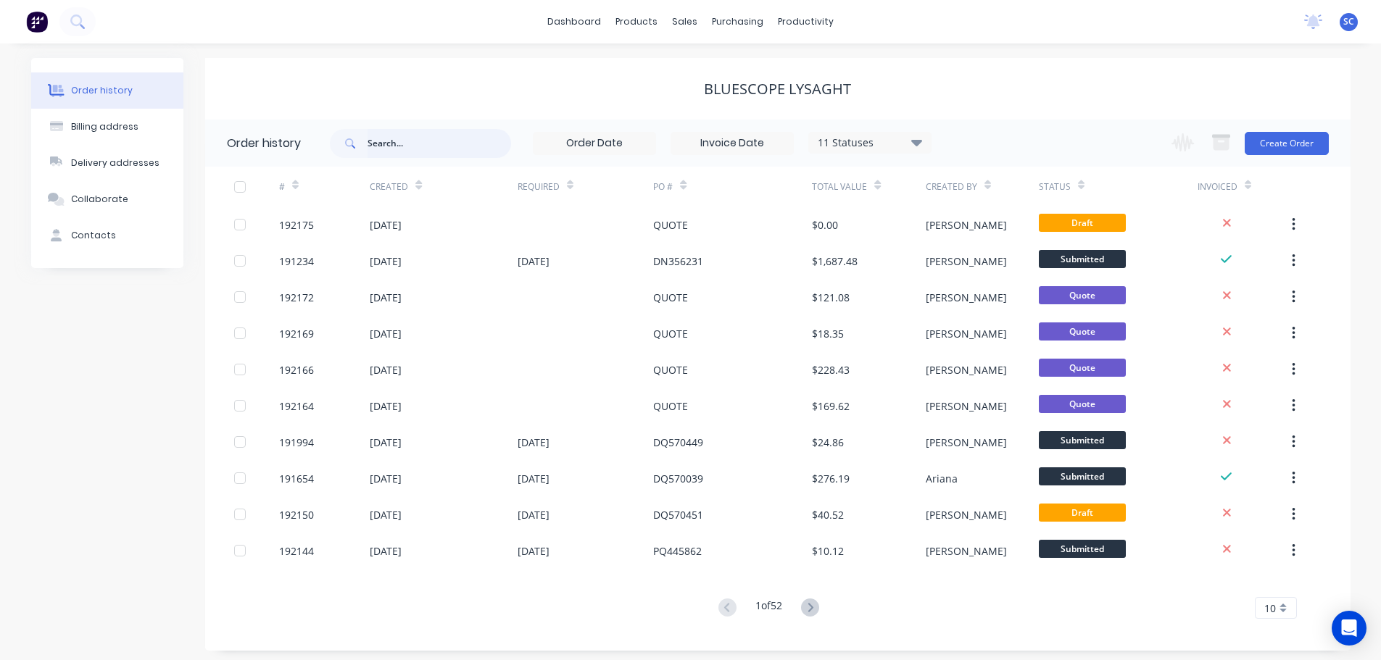
click at [423, 142] on input "text" at bounding box center [440, 143] width 144 height 29
type input "570380"
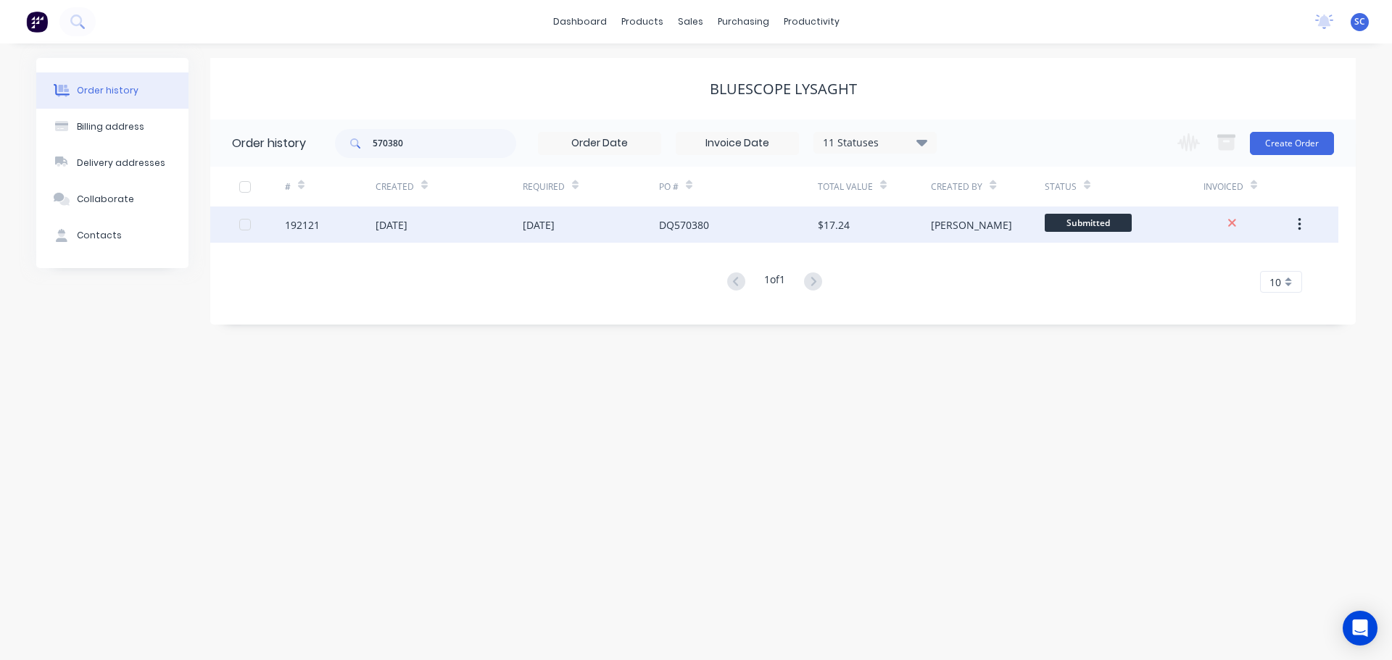
click at [497, 228] on div "08 Sep 2025" at bounding box center [448, 225] width 147 height 36
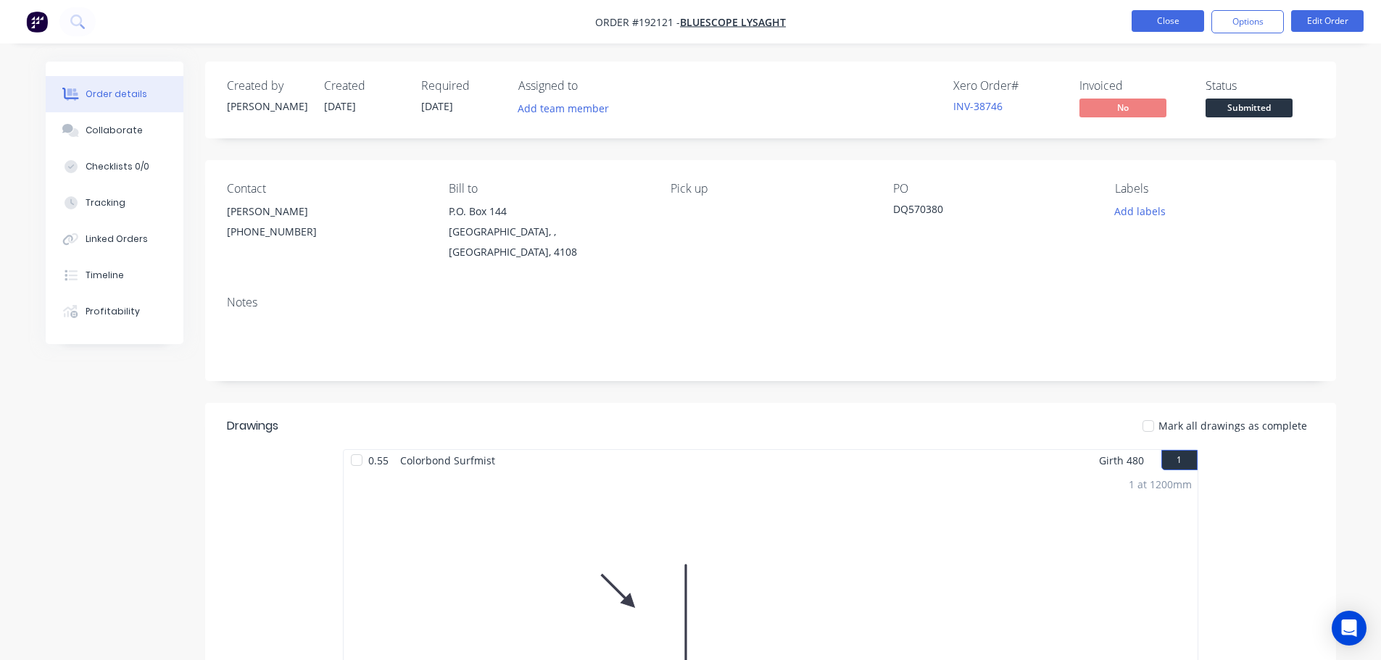
click at [1164, 18] on button "Close" at bounding box center [1168, 21] width 72 height 22
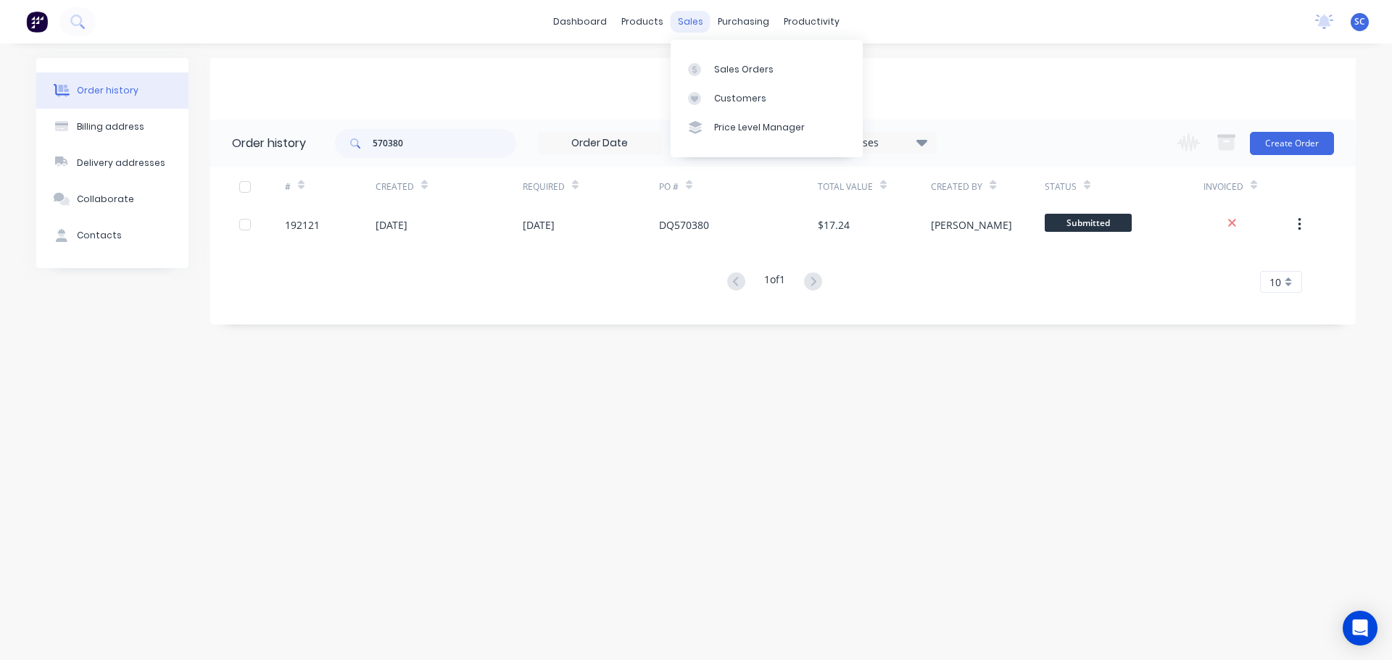
click at [676, 22] on div "sales" at bounding box center [691, 22] width 40 height 22
click at [723, 100] on div "Customers" at bounding box center [740, 98] width 52 height 13
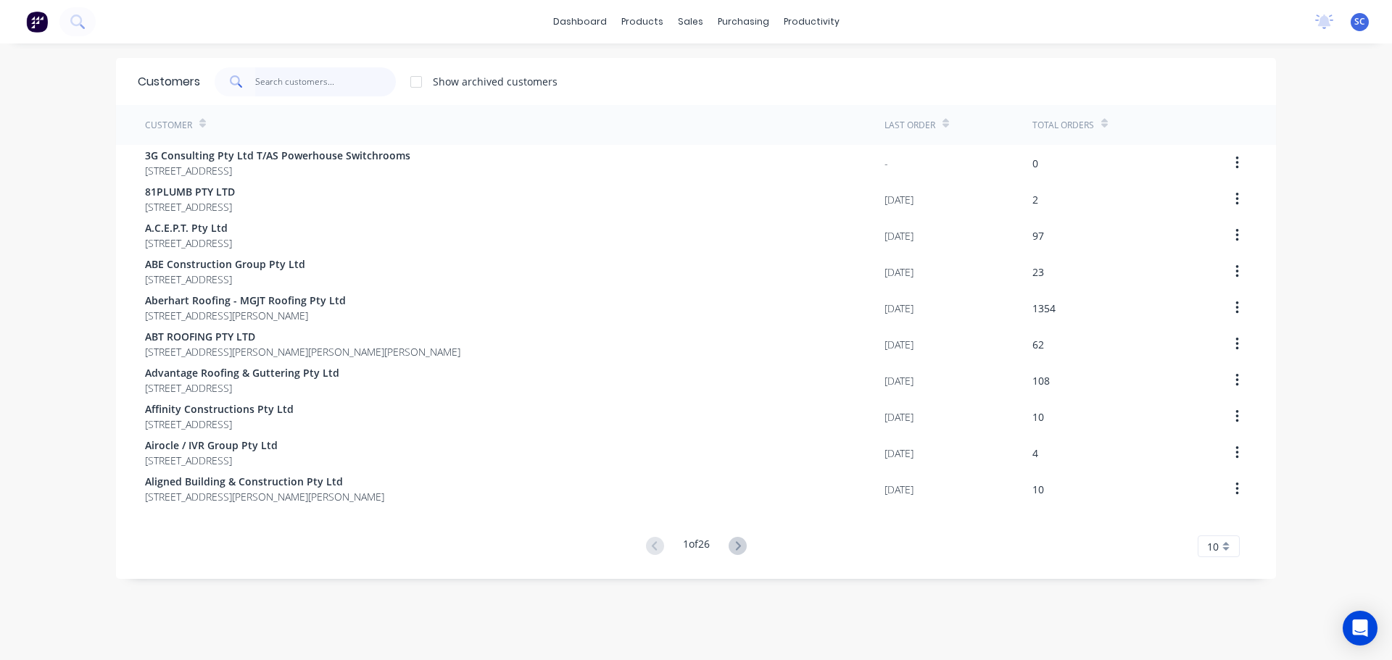
click at [319, 70] on input "text" at bounding box center [325, 81] width 141 height 29
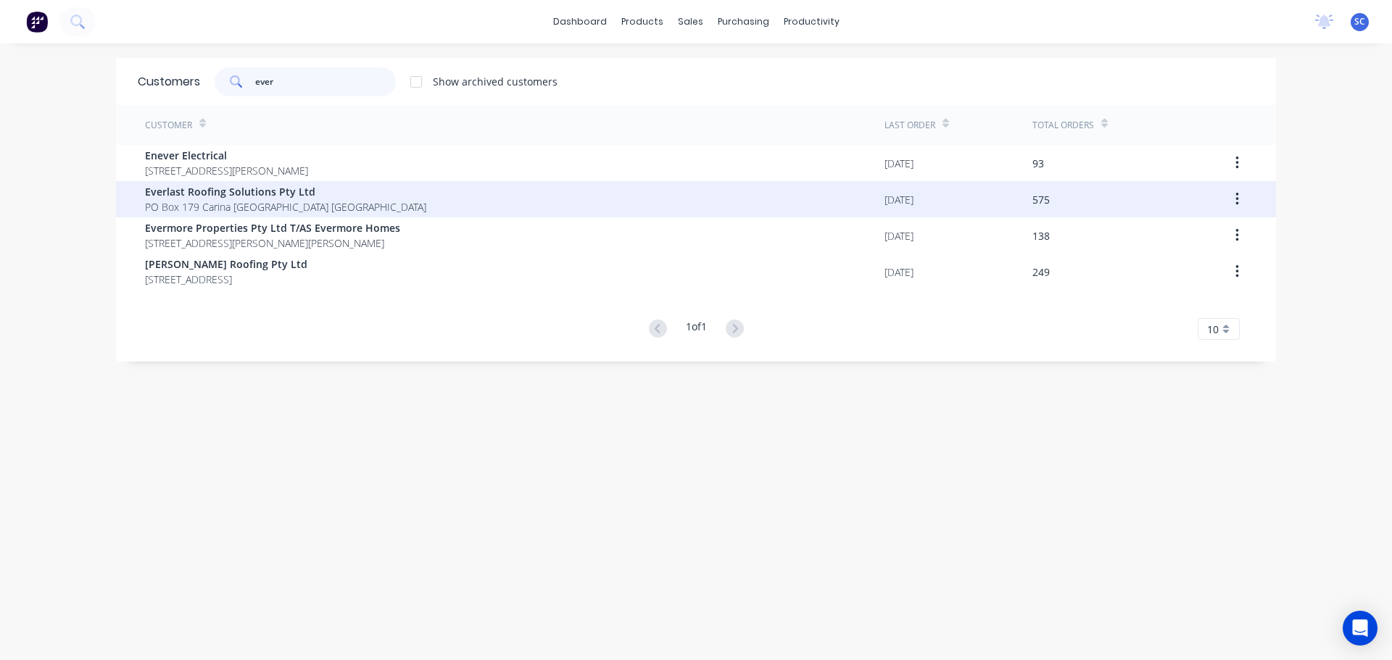
type input "ever"
click at [222, 196] on span "Everlast Roofing Solutions Pty Ltd" at bounding box center [285, 191] width 281 height 15
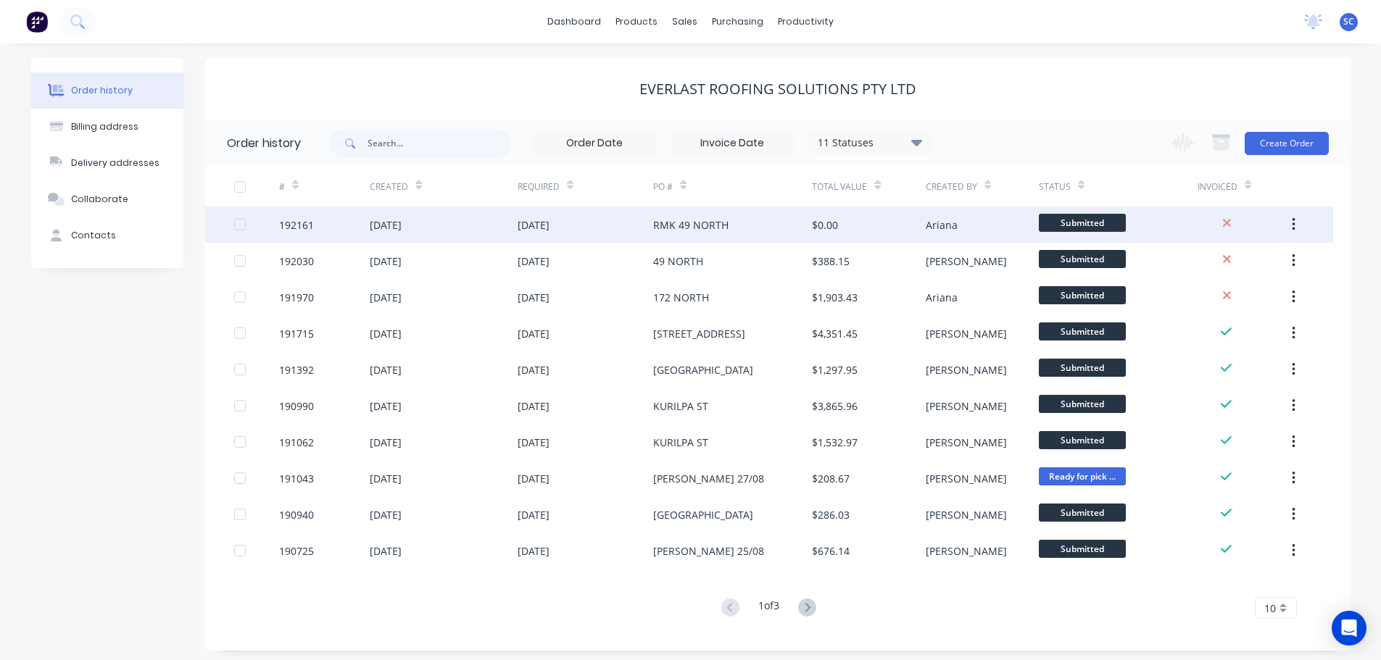
click at [539, 222] on div "10 Sep 2025" at bounding box center [534, 224] width 32 height 15
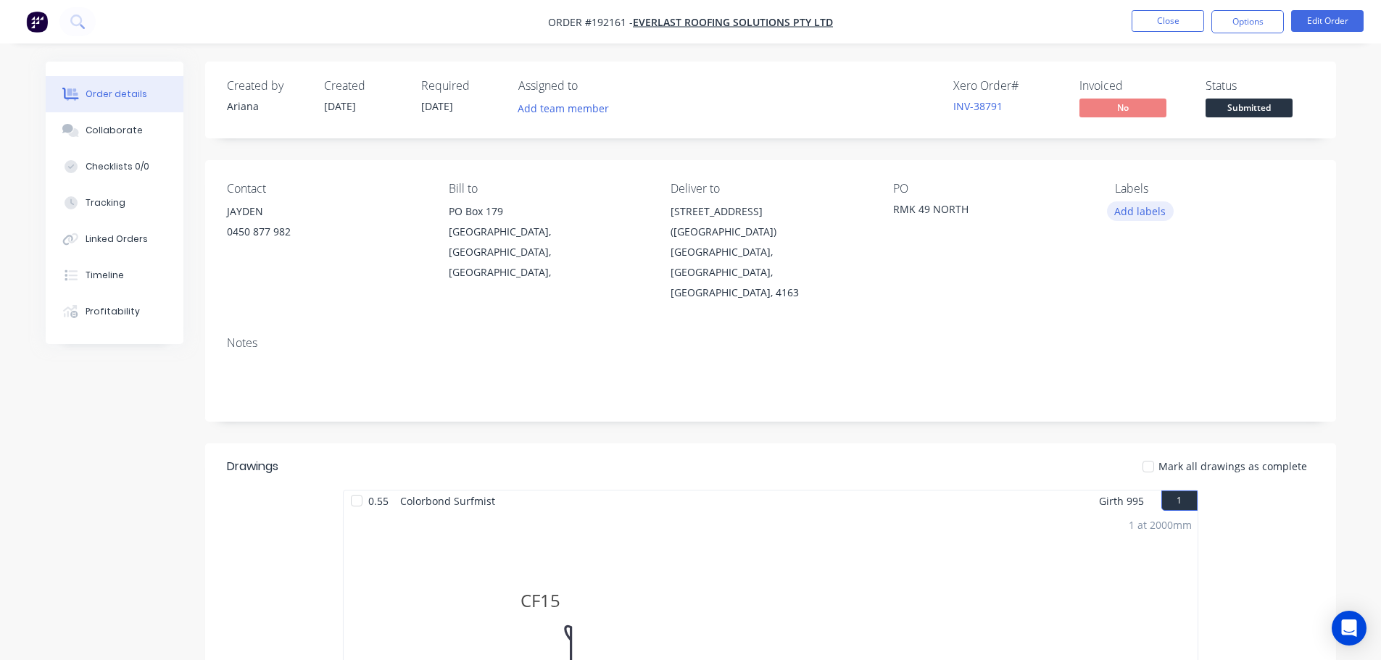
click at [1149, 211] on button "Add labels" at bounding box center [1140, 212] width 67 height 20
click at [1147, 423] on div at bounding box center [1140, 427] width 29 height 29
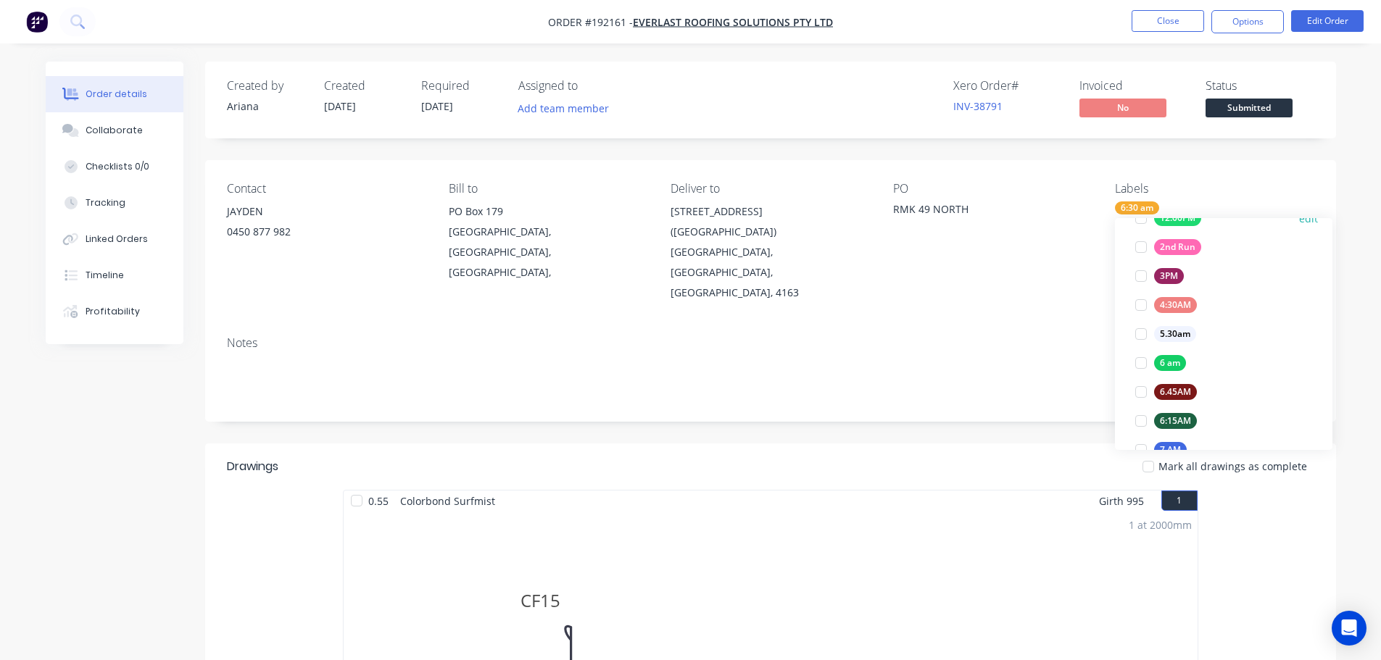
scroll to position [0, 0]
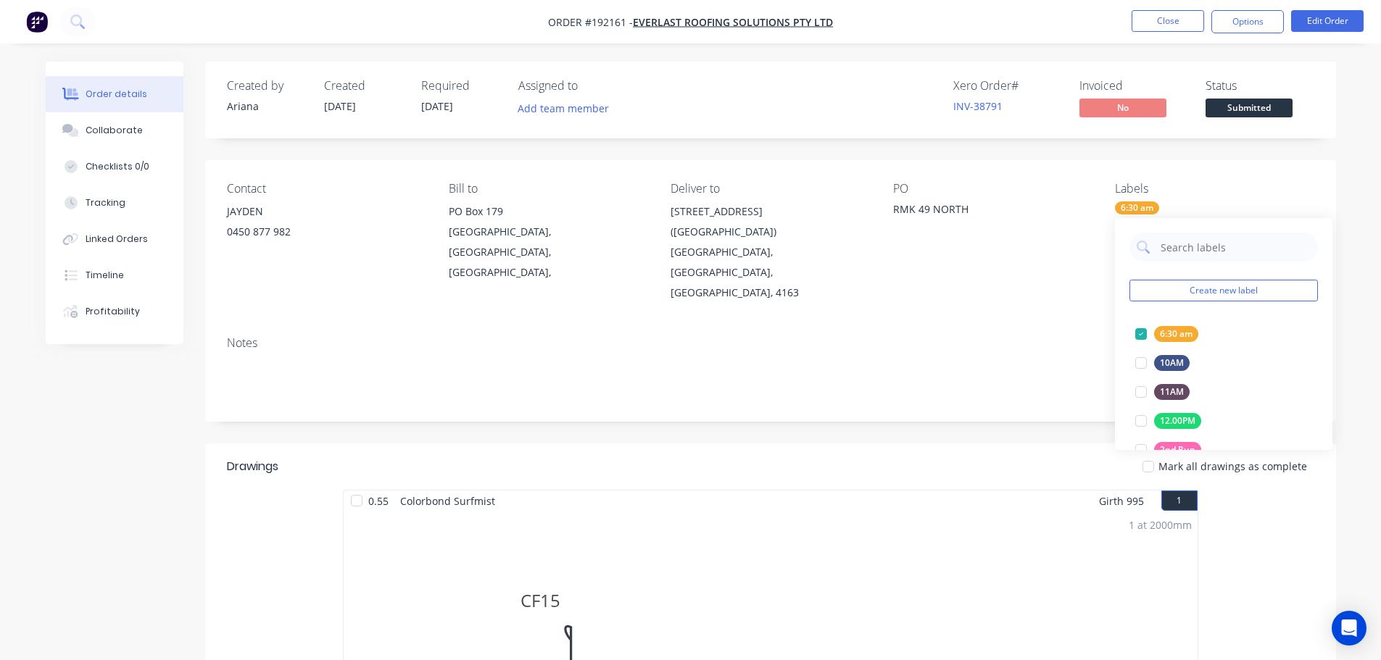
click at [952, 325] on div "Notes" at bounding box center [770, 373] width 1131 height 97
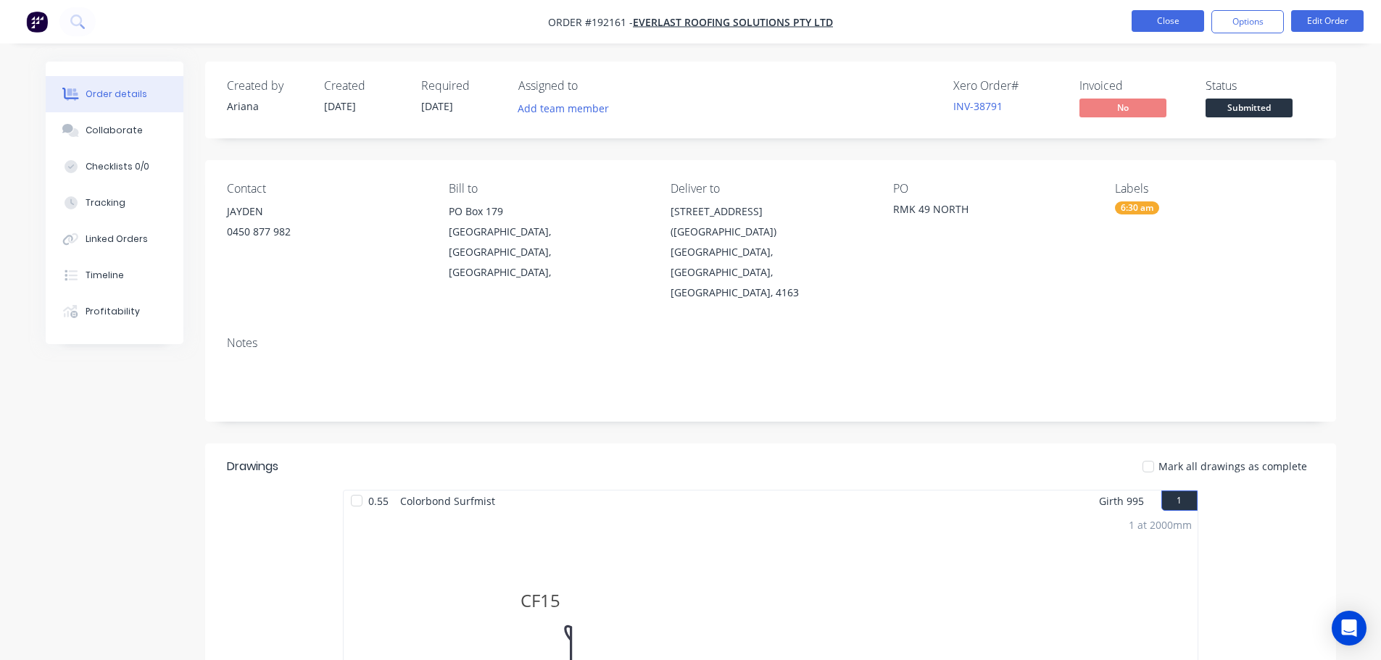
click at [1158, 14] on button "Close" at bounding box center [1168, 21] width 72 height 22
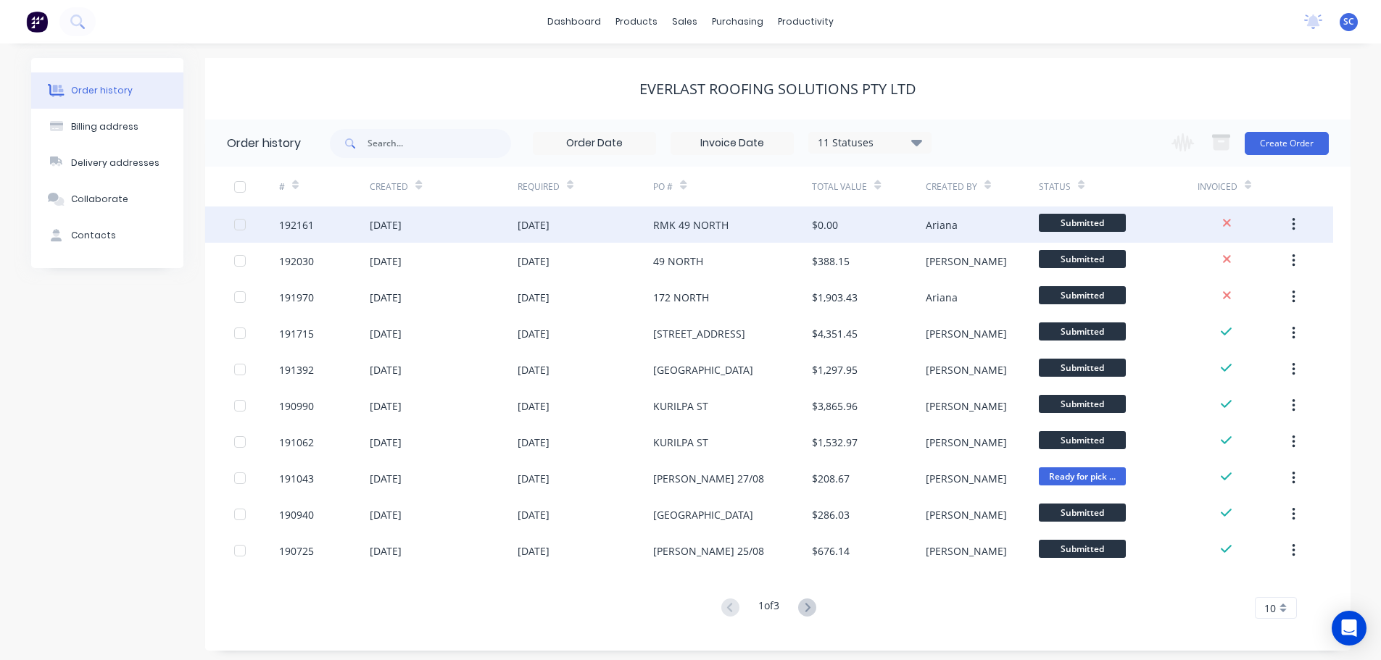
click at [736, 222] on div "RMK 49 NORTH" at bounding box center [732, 225] width 159 height 36
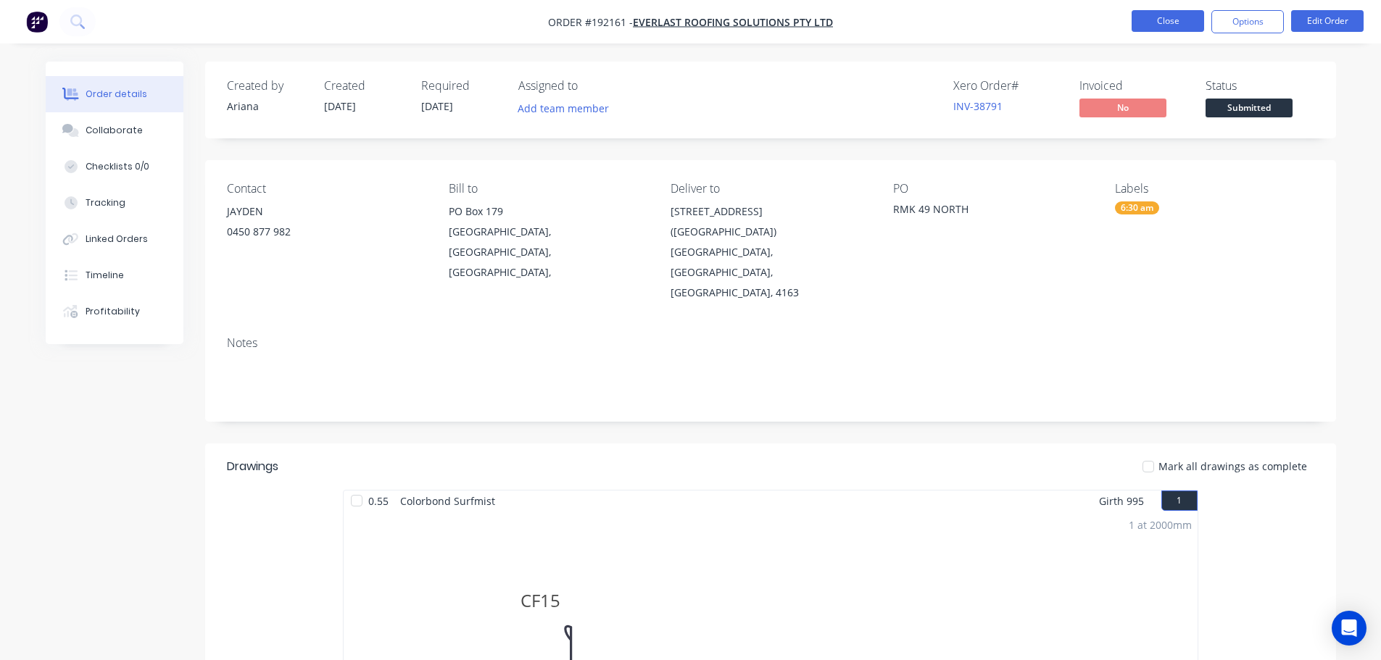
click at [1148, 17] on button "Close" at bounding box center [1168, 21] width 72 height 22
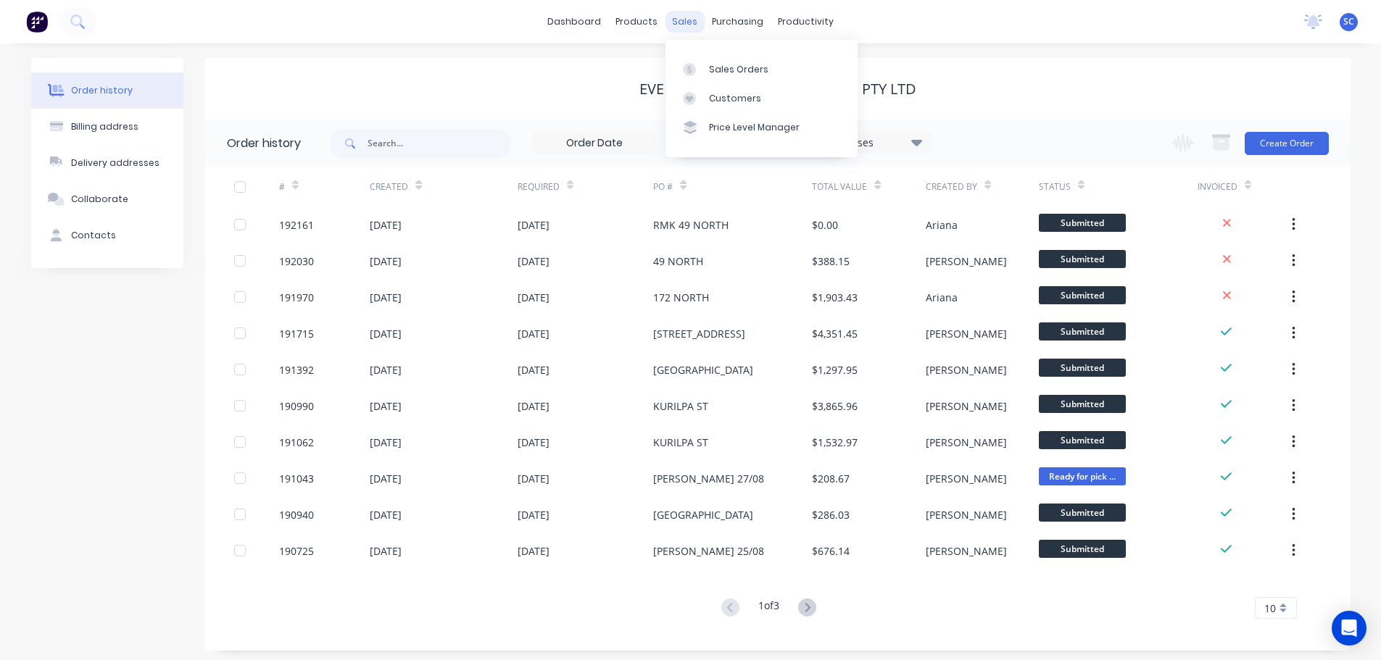
click at [682, 22] on div "sales" at bounding box center [685, 22] width 40 height 22
click at [726, 96] on div "Customers" at bounding box center [735, 98] width 52 height 13
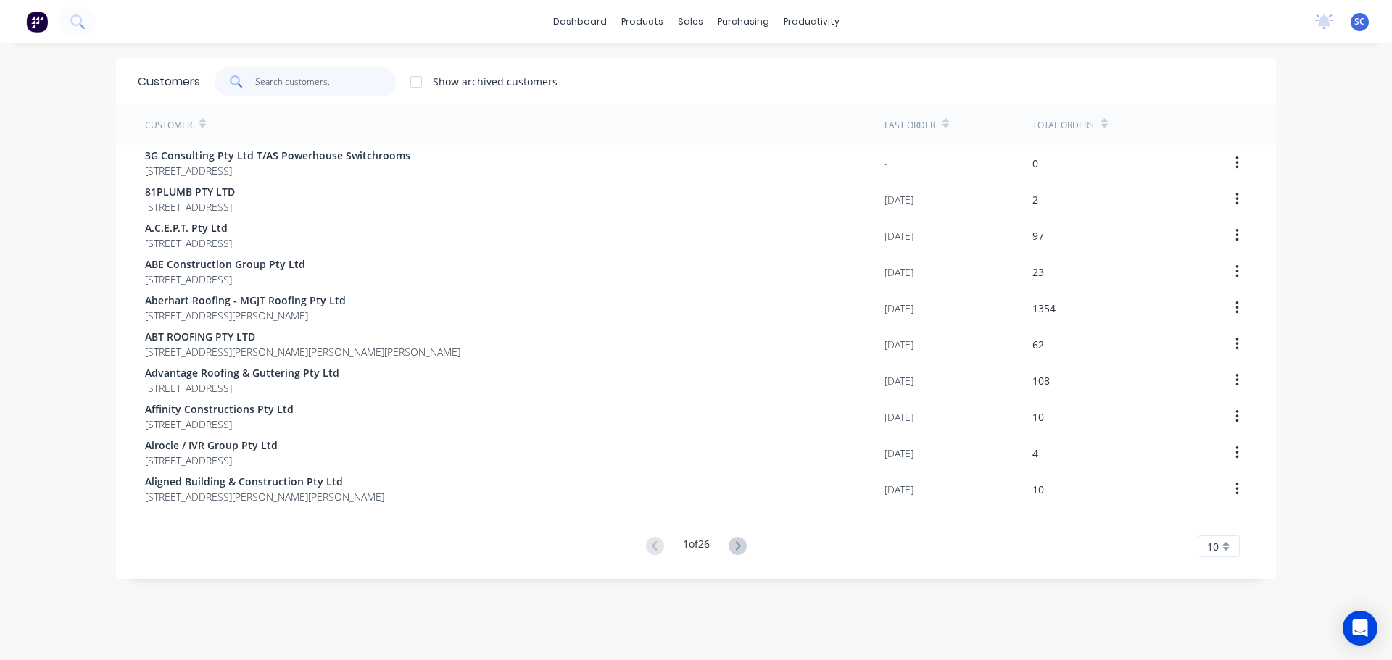
click at [275, 89] on input "text" at bounding box center [325, 81] width 141 height 29
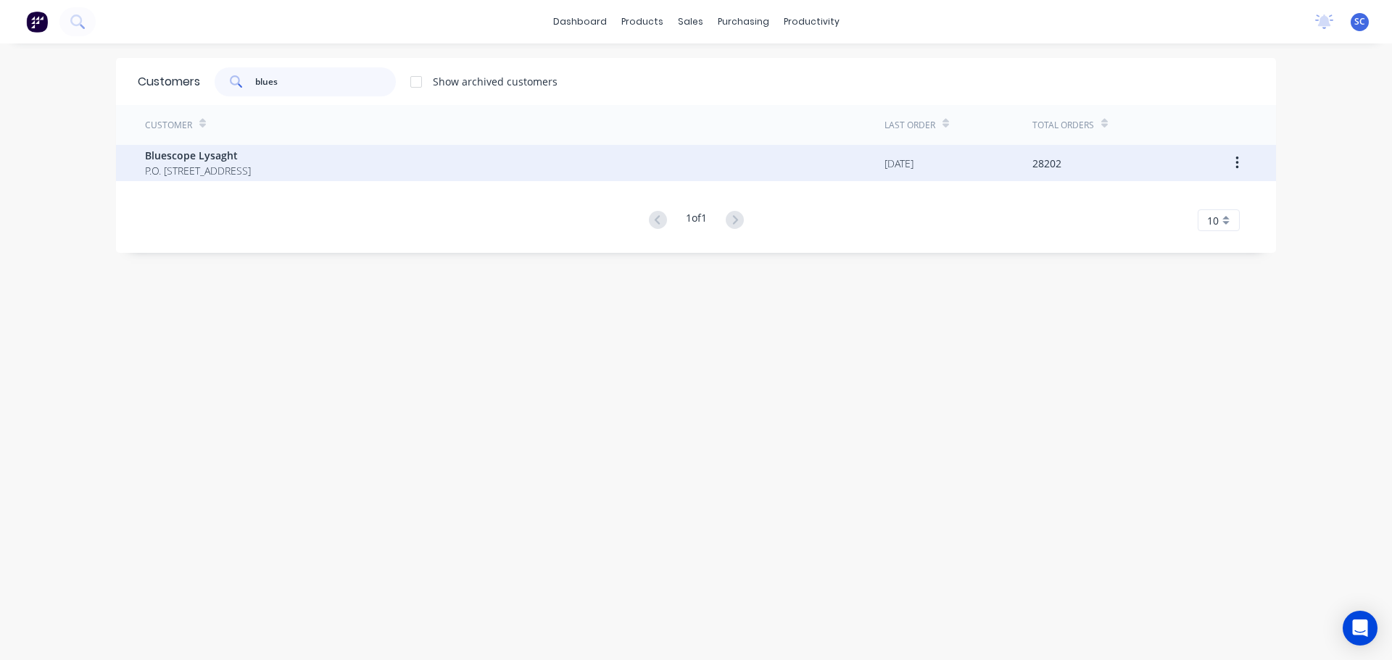
type input "blues"
click at [203, 172] on span "P.O. Box 144 Archerfield Australia 4108" at bounding box center [198, 170] width 106 height 15
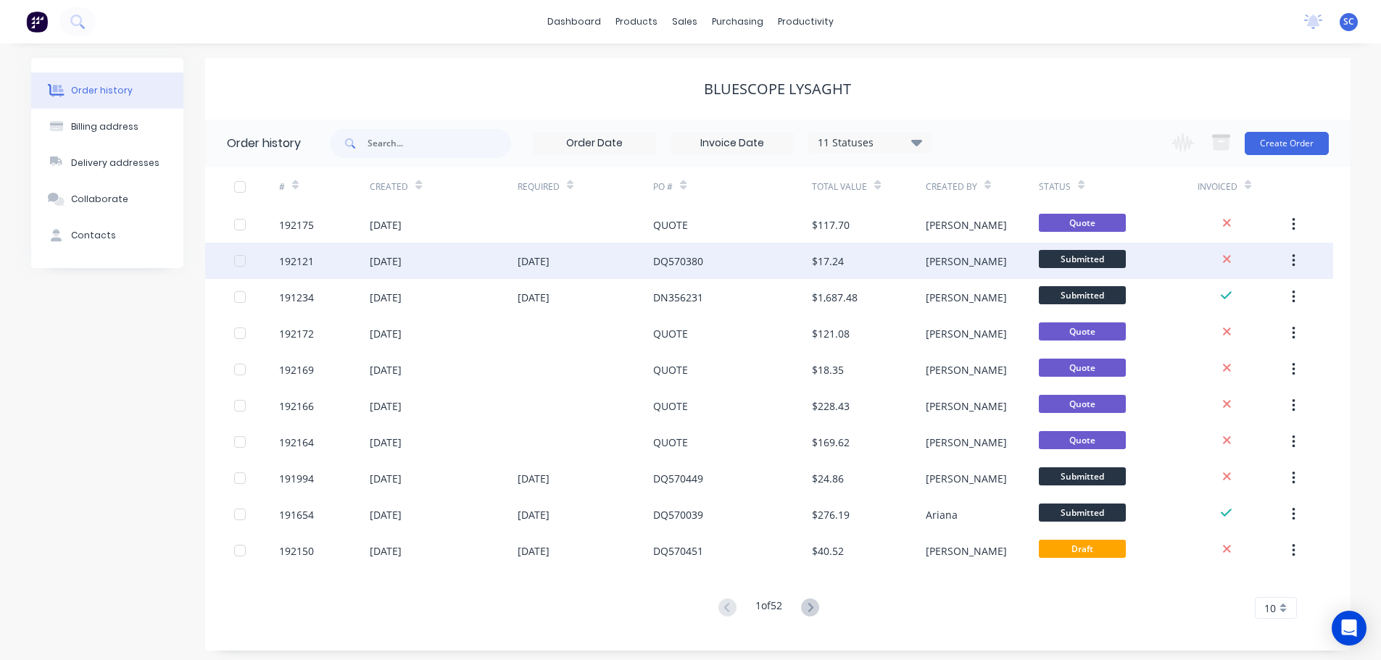
click at [663, 266] on div "DQ570380" at bounding box center [678, 261] width 50 height 15
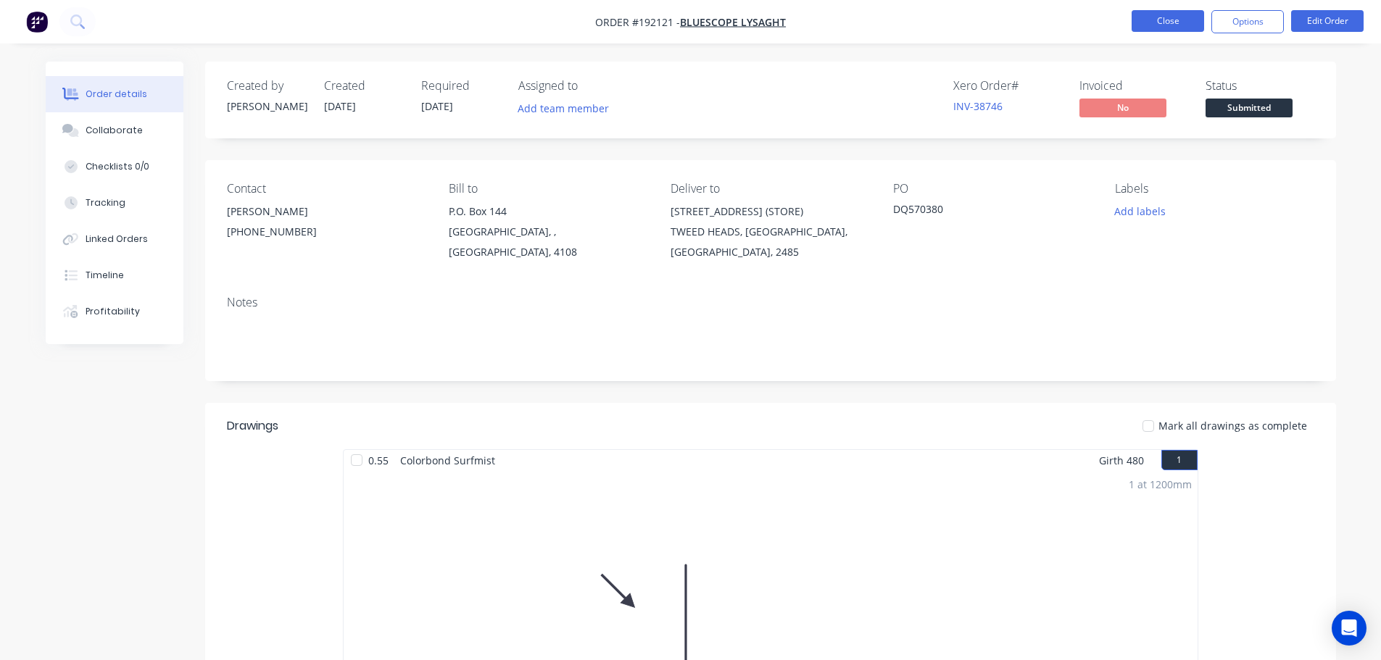
click at [1163, 25] on button "Close" at bounding box center [1168, 21] width 72 height 22
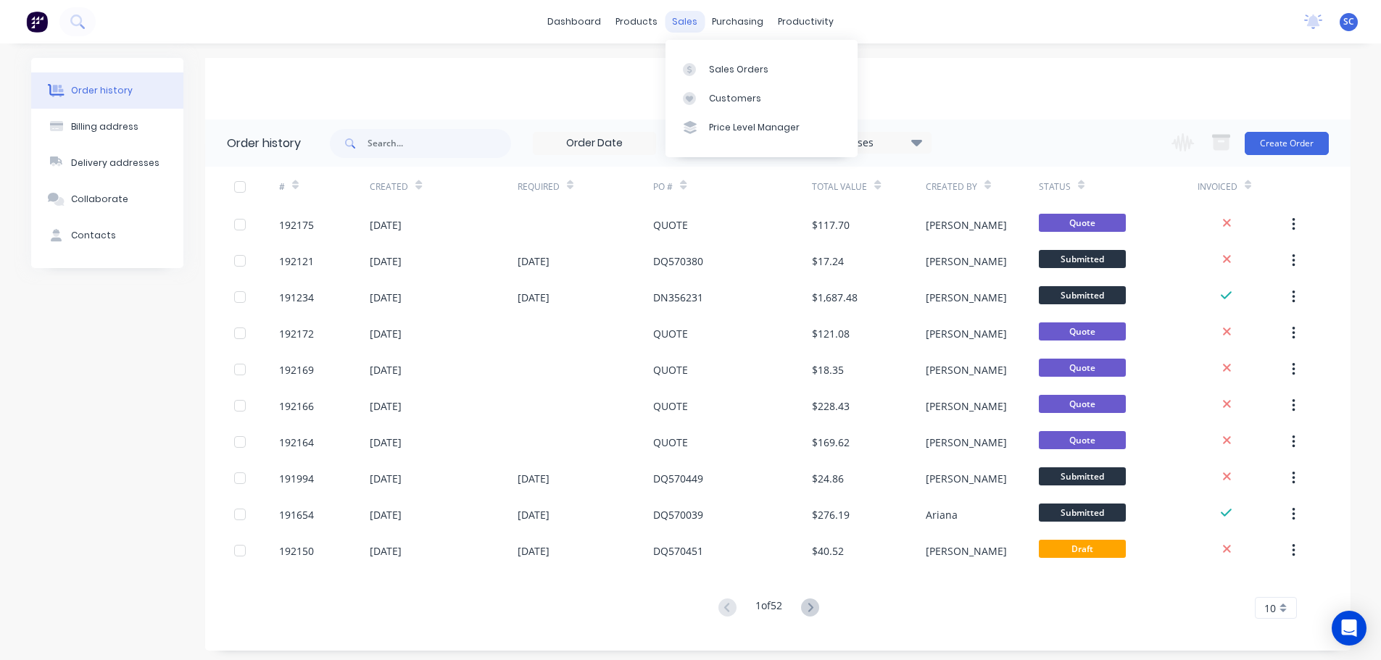
drag, startPoint x: 694, startPoint y: 18, endPoint x: 701, endPoint y: 27, distance: 10.9
click at [694, 20] on div "sales" at bounding box center [685, 22] width 40 height 22
click at [717, 97] on div "Customers" at bounding box center [735, 98] width 52 height 13
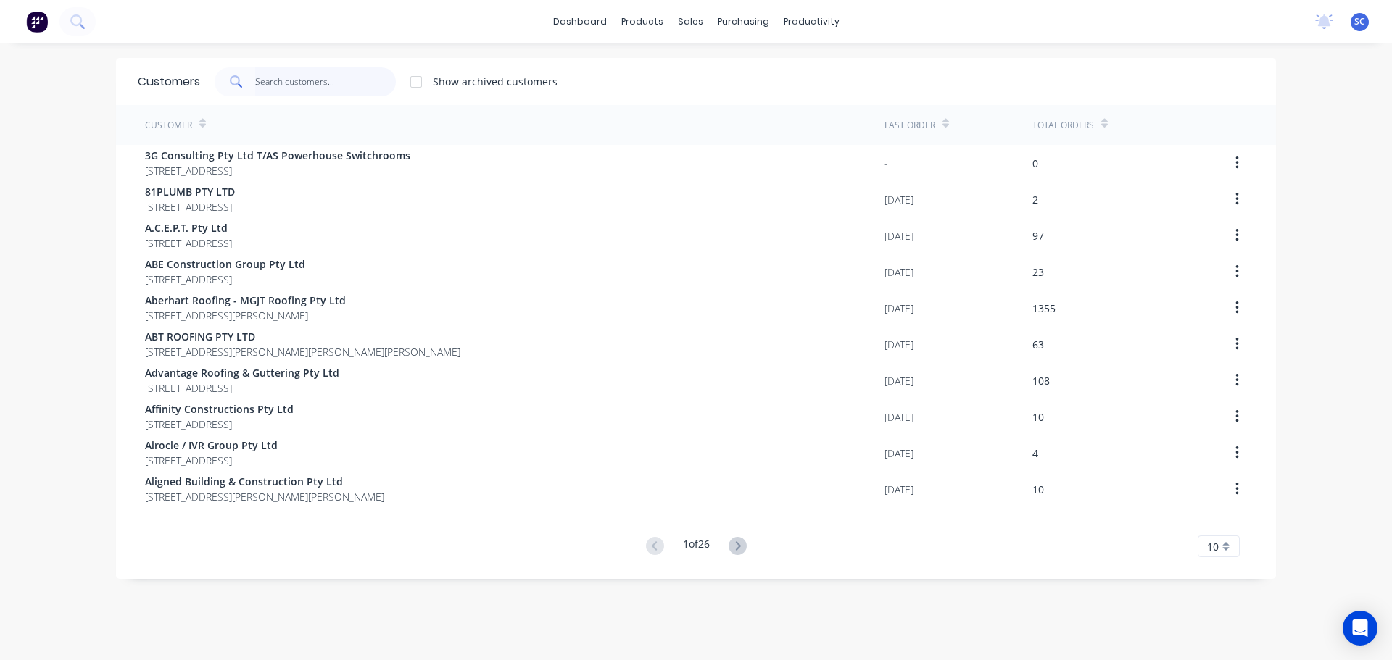
click at [275, 67] on input "text" at bounding box center [325, 81] width 141 height 29
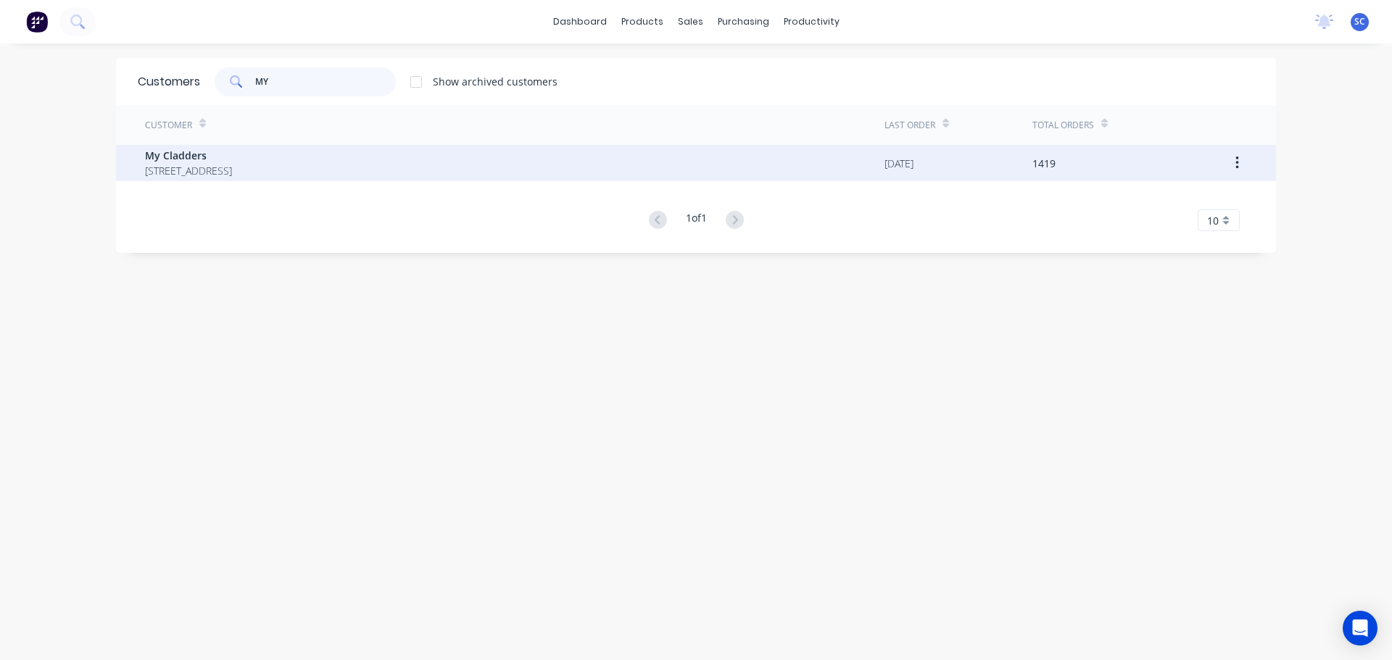
type input "MY"
click at [225, 164] on span "PO BOX 4243 SPRINGFIELD Queensland Australia 4300" at bounding box center [188, 170] width 87 height 15
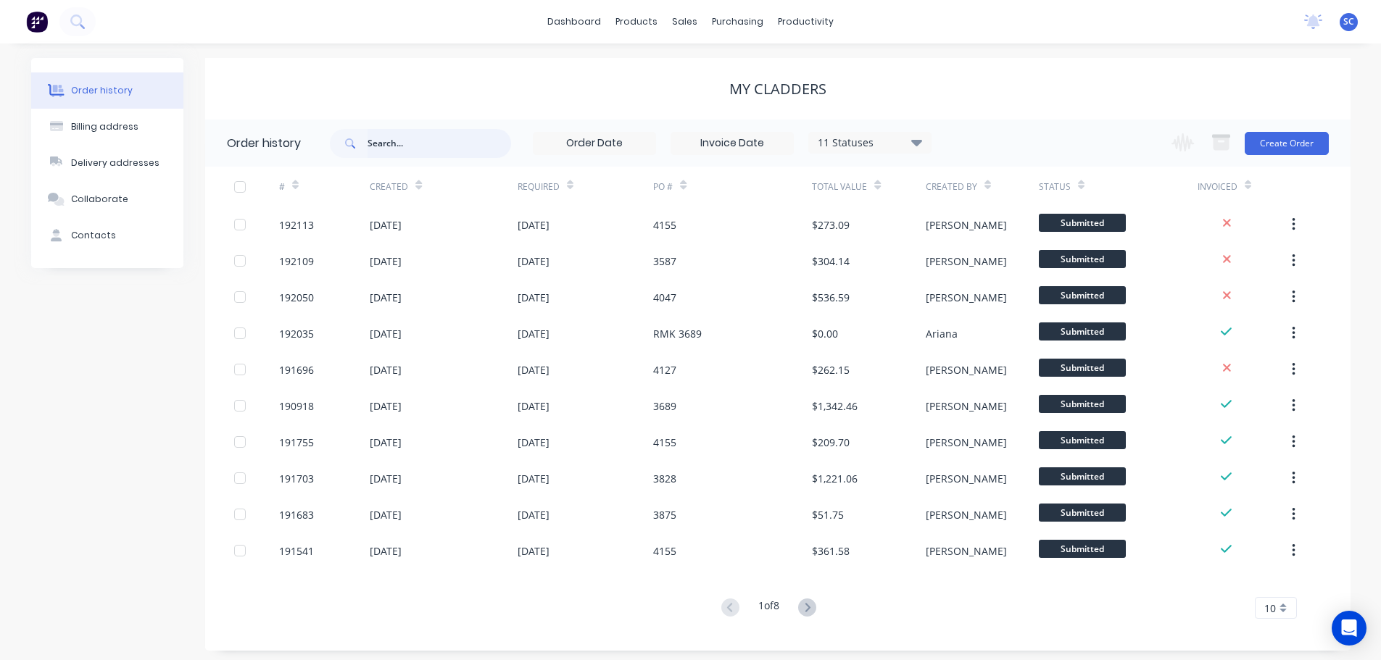
click at [400, 144] on input "text" at bounding box center [440, 143] width 144 height 29
type input "4189"
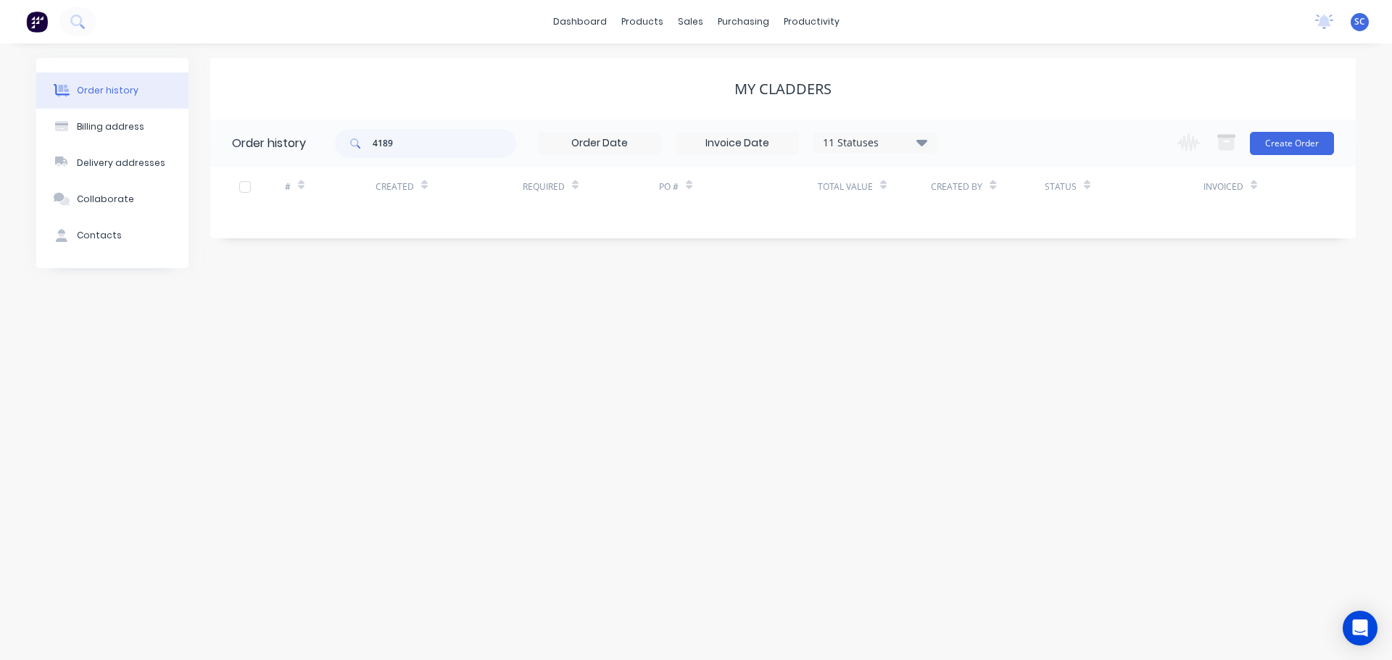
click at [914, 141] on div "11 Statuses" at bounding box center [875, 143] width 122 height 16
click at [995, 339] on label at bounding box center [995, 339] width 0 height 0
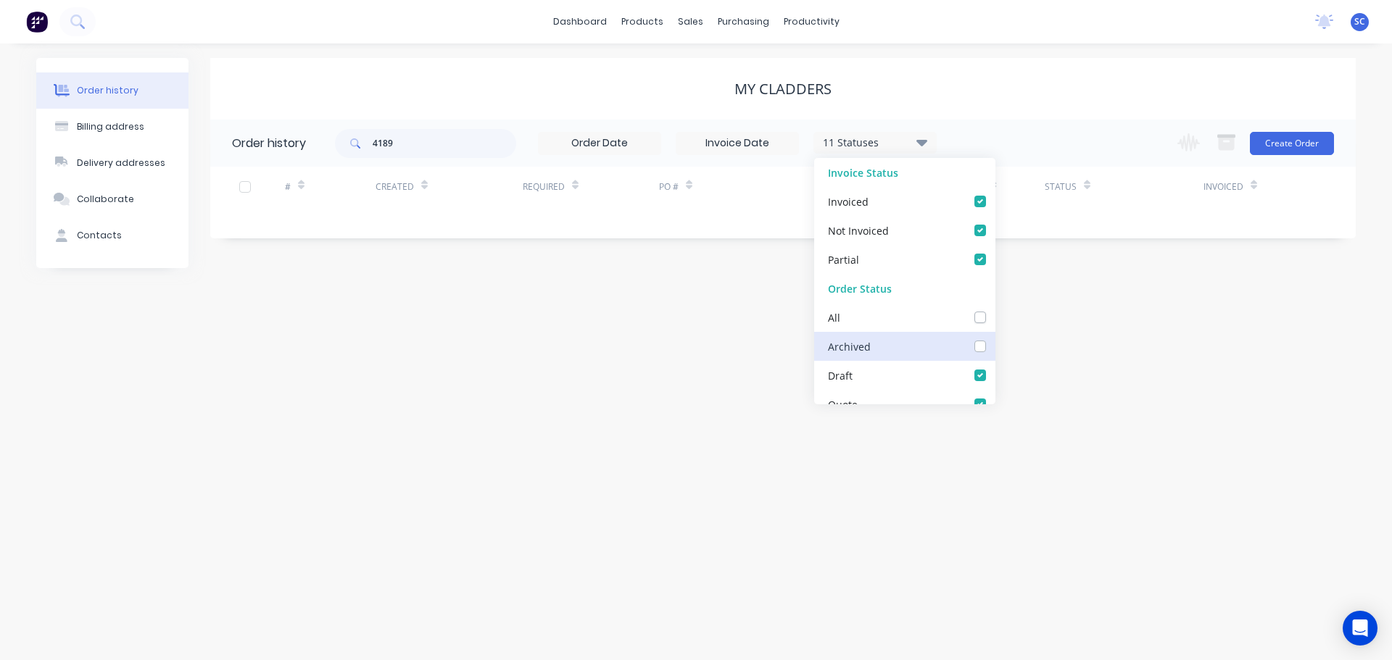
click at [995, 348] on input "checkbox" at bounding box center [1001, 346] width 12 height 14
checkbox input "true"
click at [964, 88] on div "My Cladders" at bounding box center [782, 88] width 1145 height 17
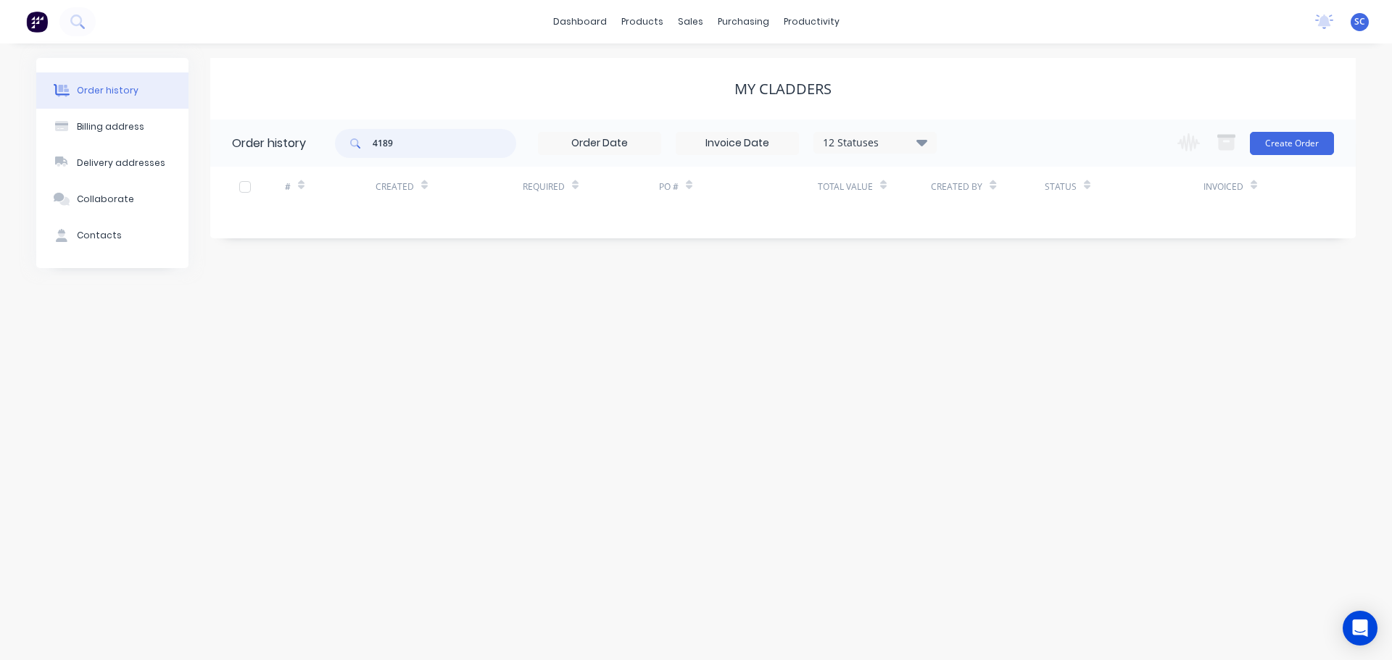
drag, startPoint x: 399, startPoint y: 148, endPoint x: 344, endPoint y: 148, distance: 54.4
click at [344, 148] on div "4189" at bounding box center [425, 143] width 181 height 29
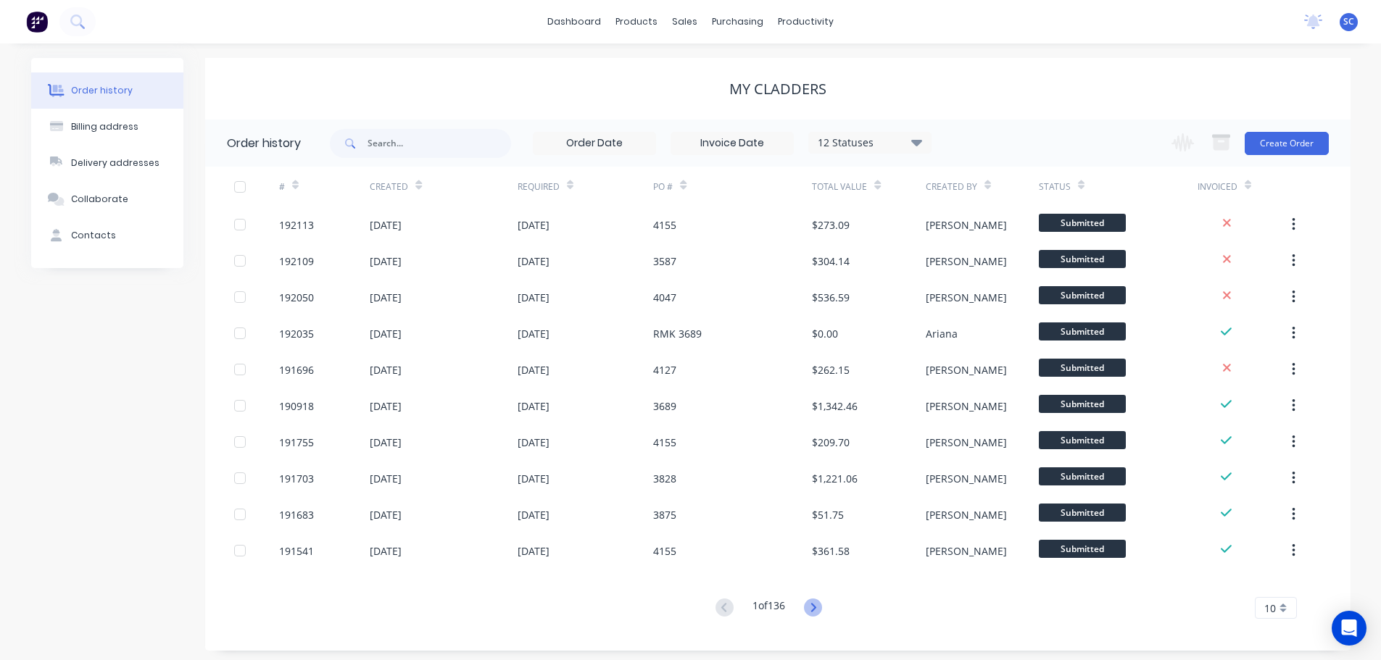
click at [812, 603] on icon at bounding box center [813, 608] width 18 height 18
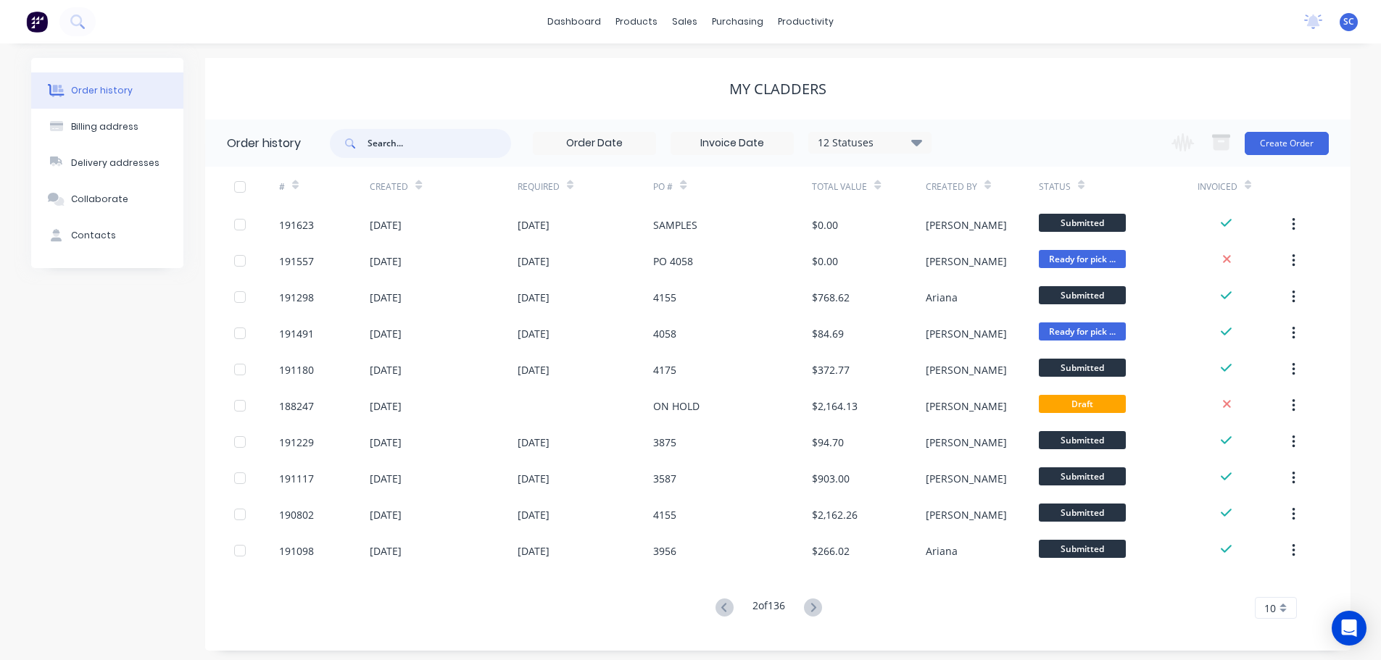
click at [383, 137] on input "text" at bounding box center [440, 143] width 144 height 29
type input "188247"
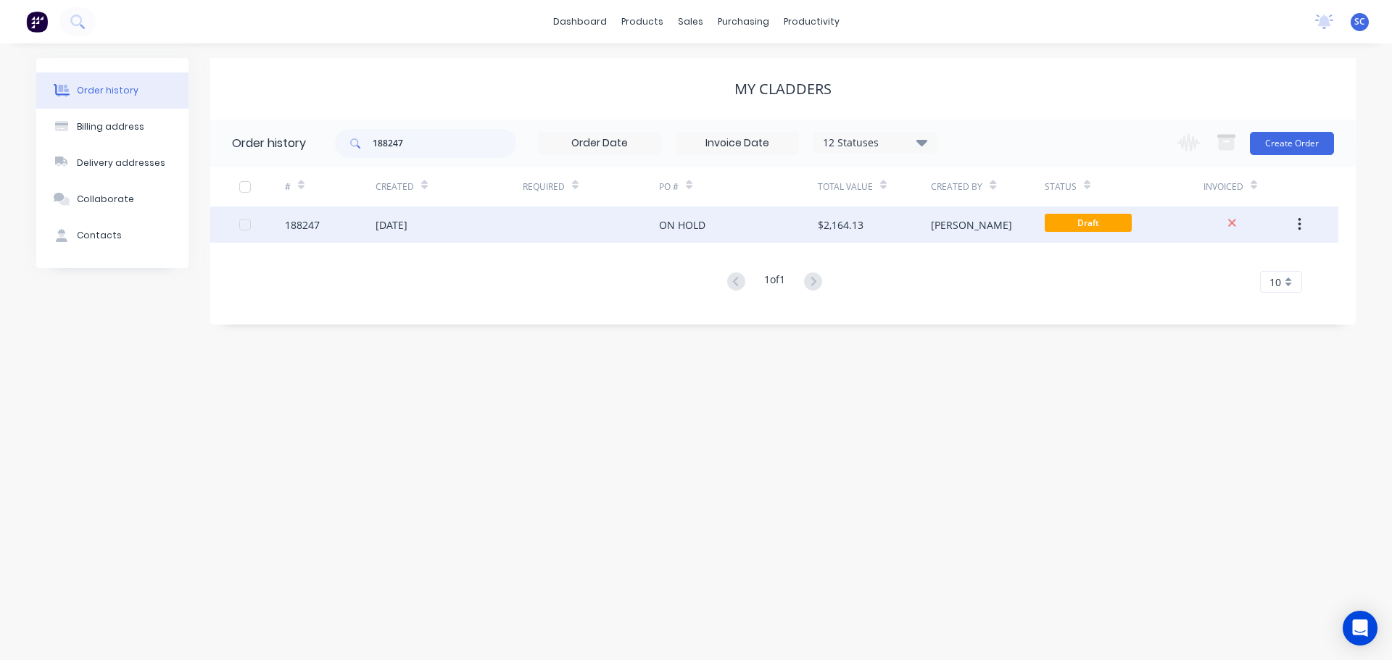
click at [683, 229] on div "ON HOLD" at bounding box center [682, 224] width 46 height 15
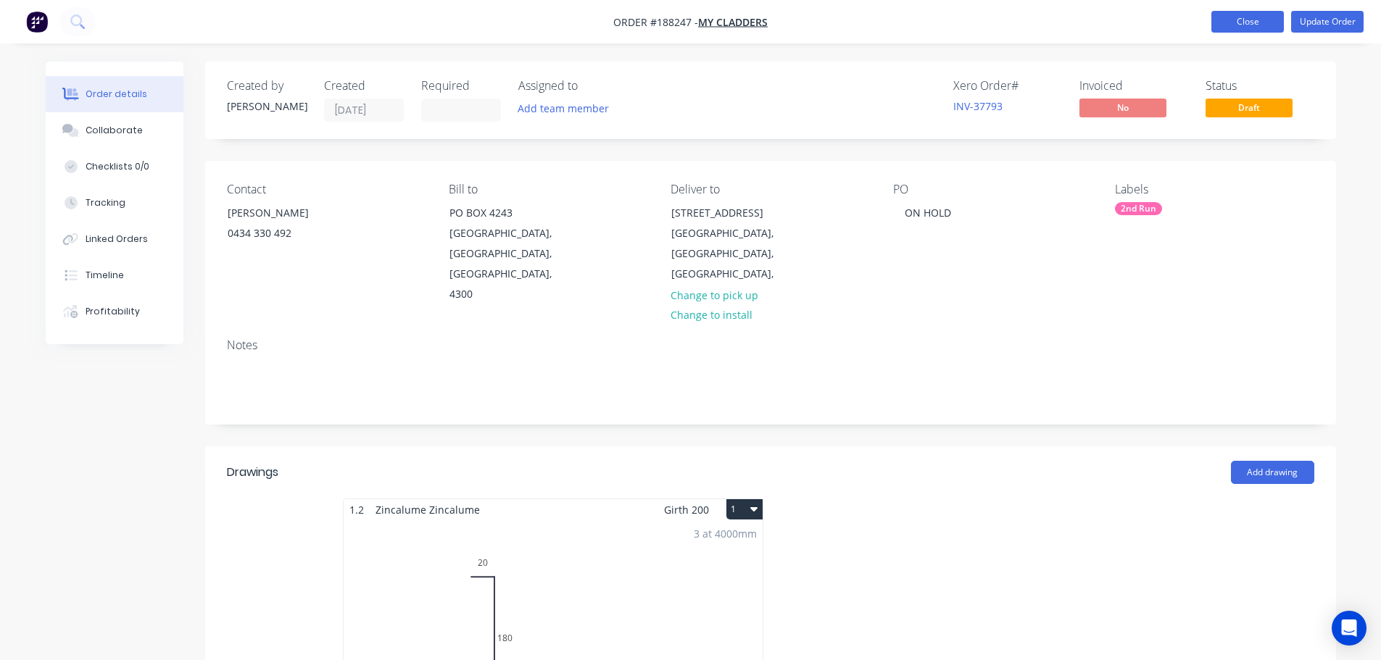
click at [1237, 16] on button "Close" at bounding box center [1247, 22] width 72 height 22
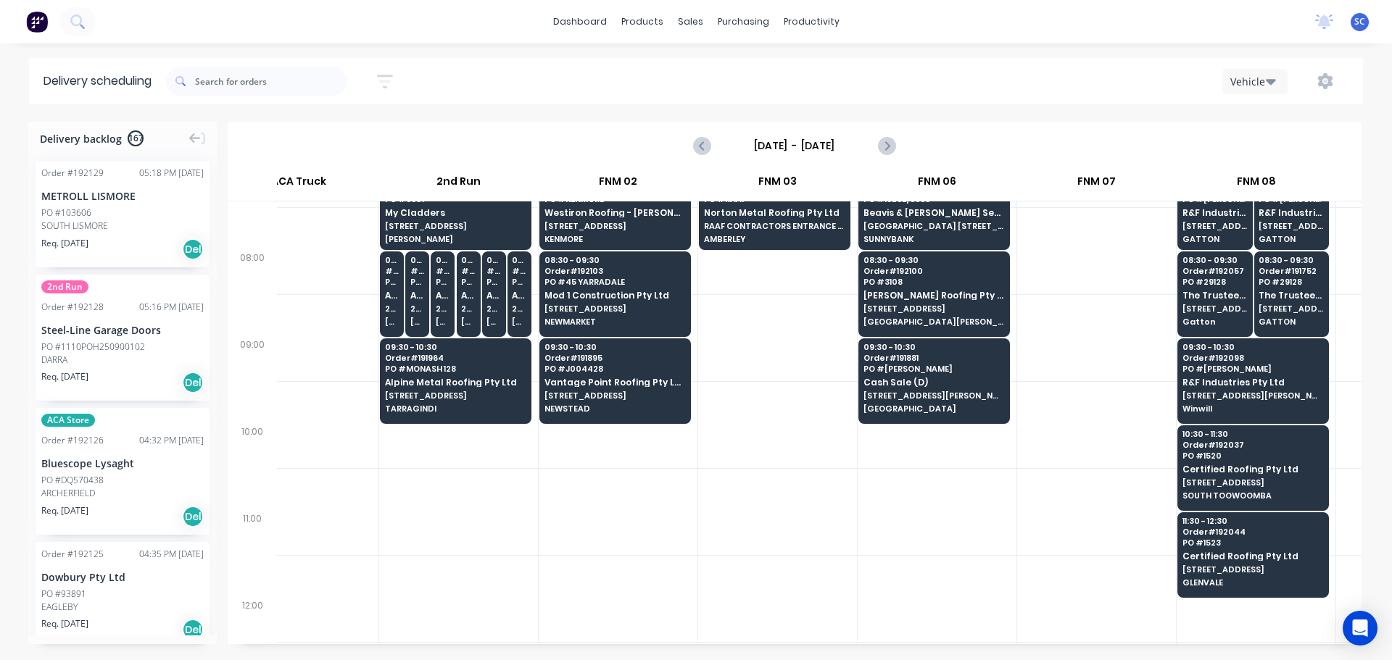
scroll to position [0, 58]
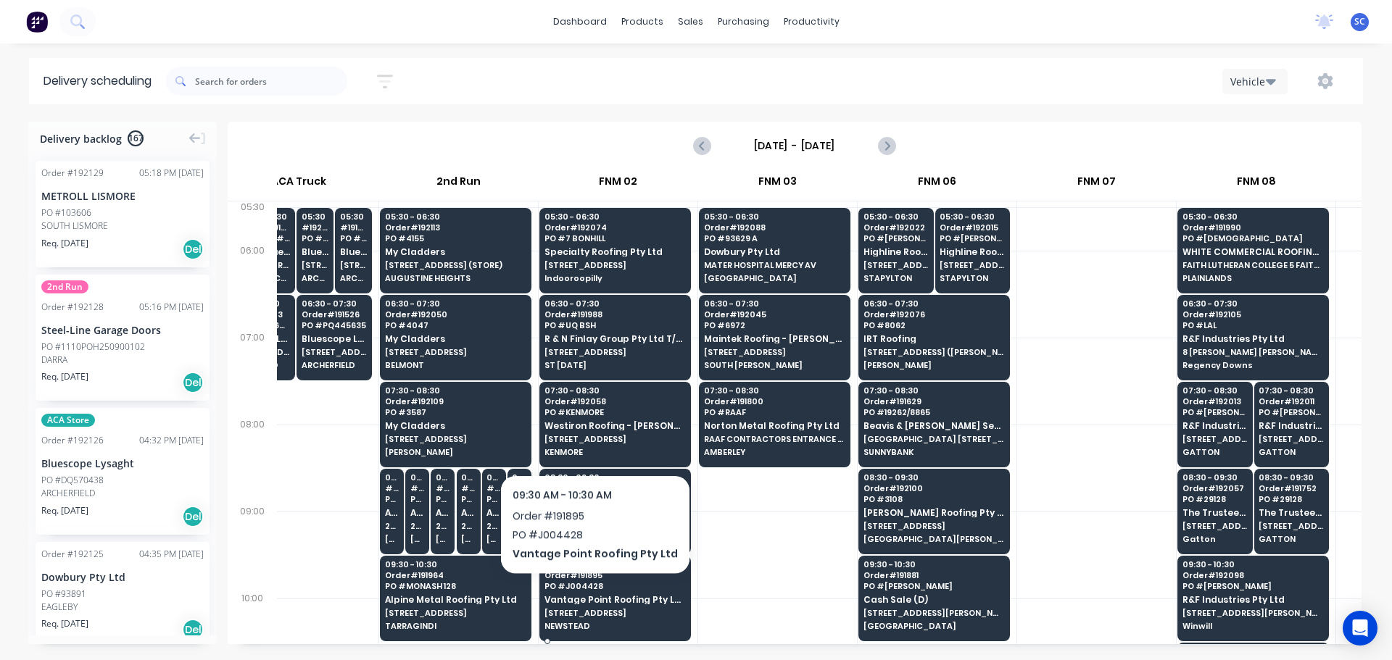
click at [588, 593] on div "09:30 - 10:30 Order # 191895 PO # J004428 Vantage Point Roofing Pty Ltd [STREET…" at bounding box center [615, 596] width 150 height 81
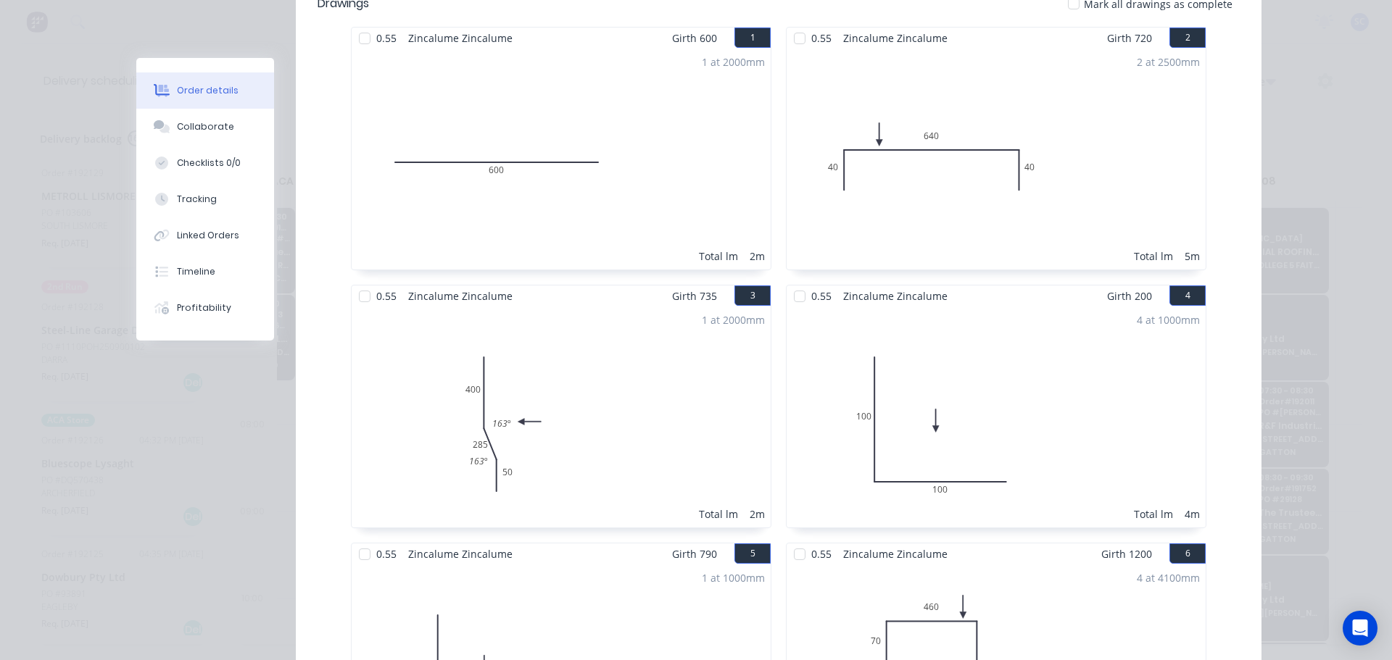
scroll to position [0, 0]
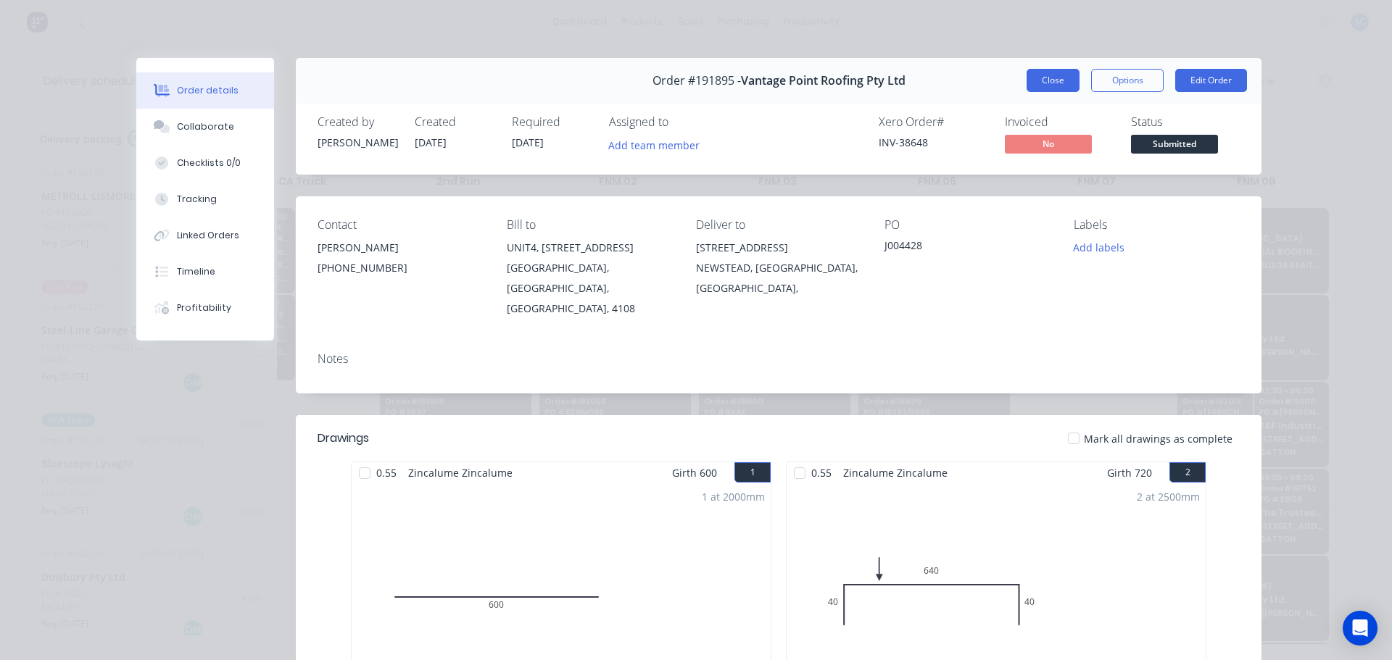
click at [1038, 76] on button "Close" at bounding box center [1052, 80] width 53 height 23
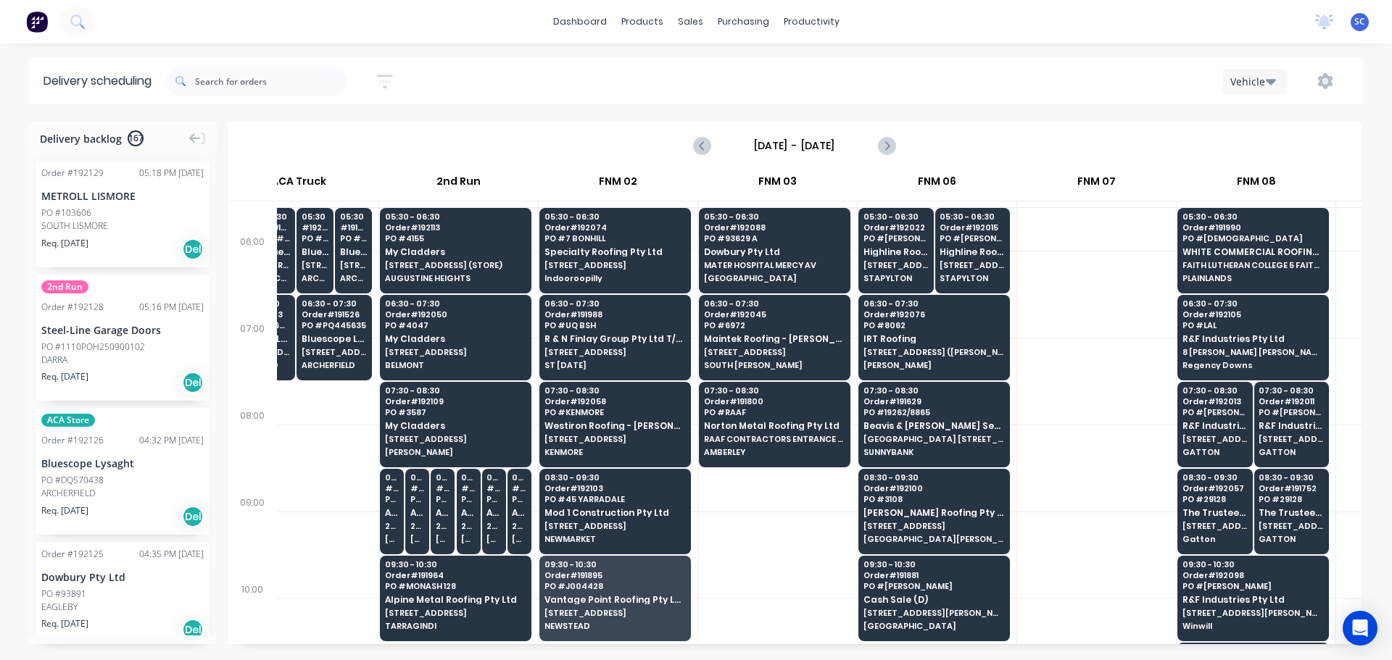
scroll to position [9, 58]
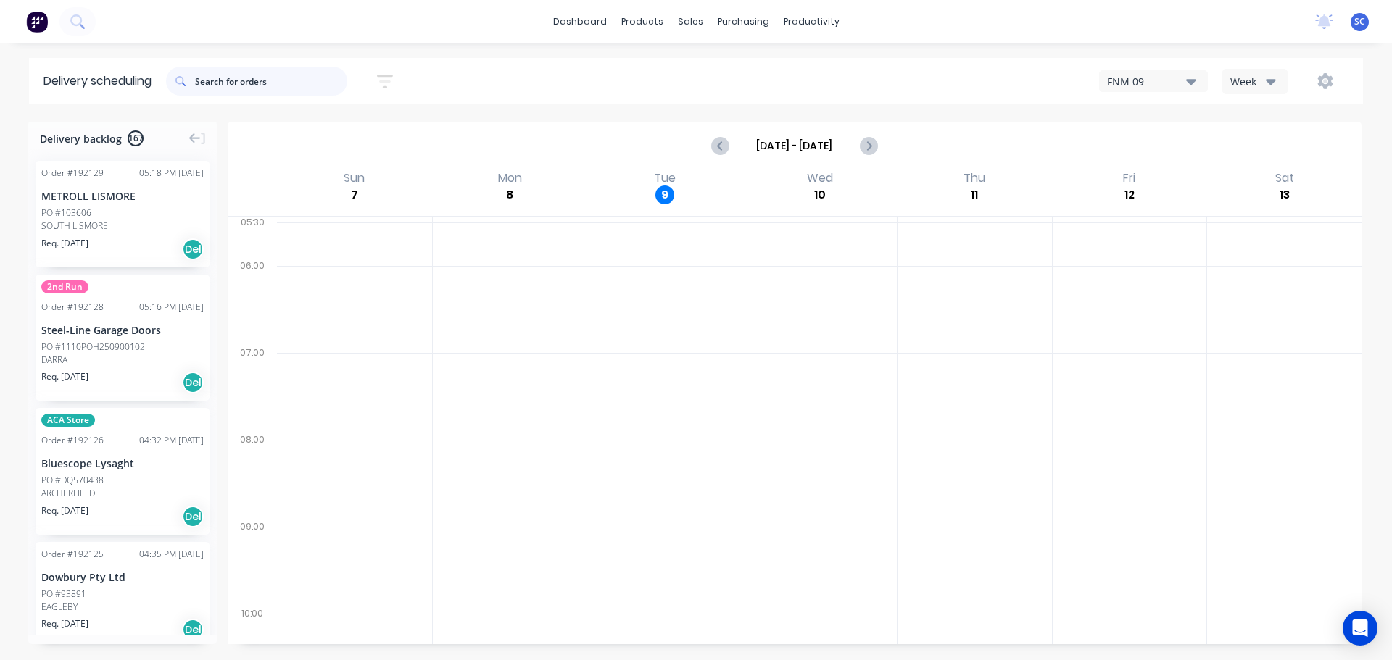
click at [264, 72] on input "text" at bounding box center [271, 81] width 152 height 29
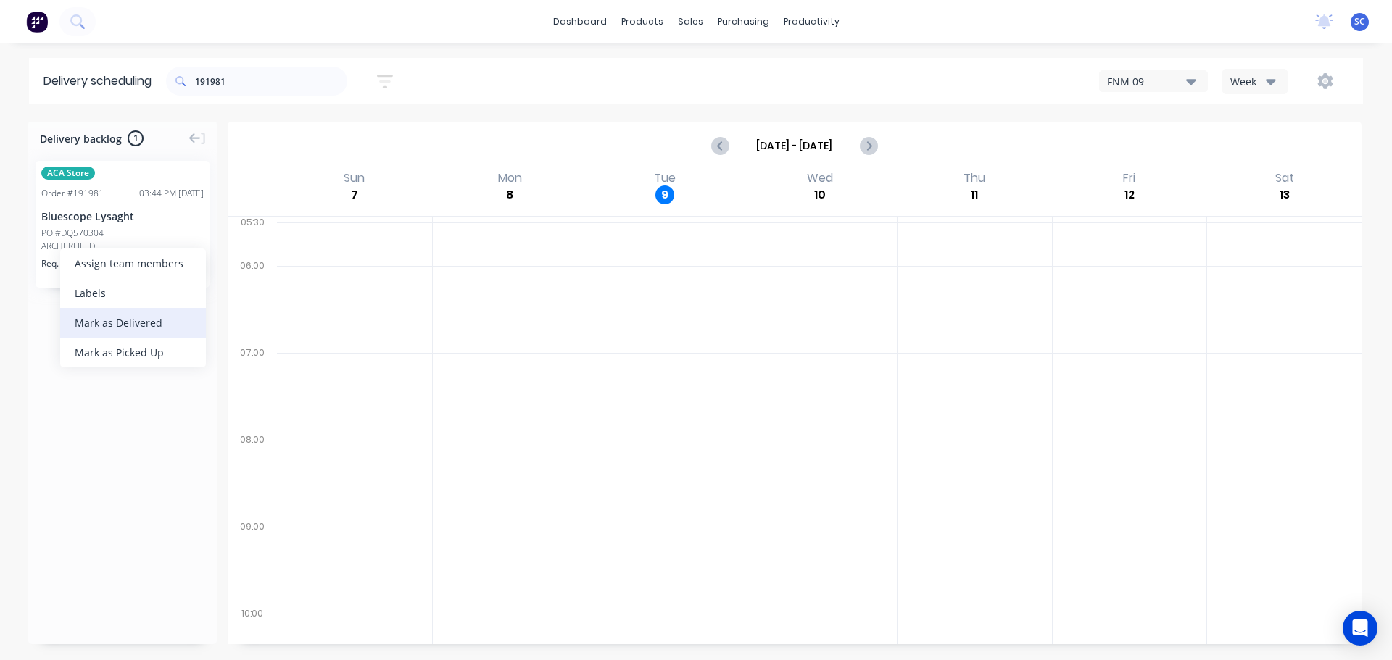
click at [112, 320] on div "Mark as Delivered" at bounding box center [133, 323] width 146 height 30
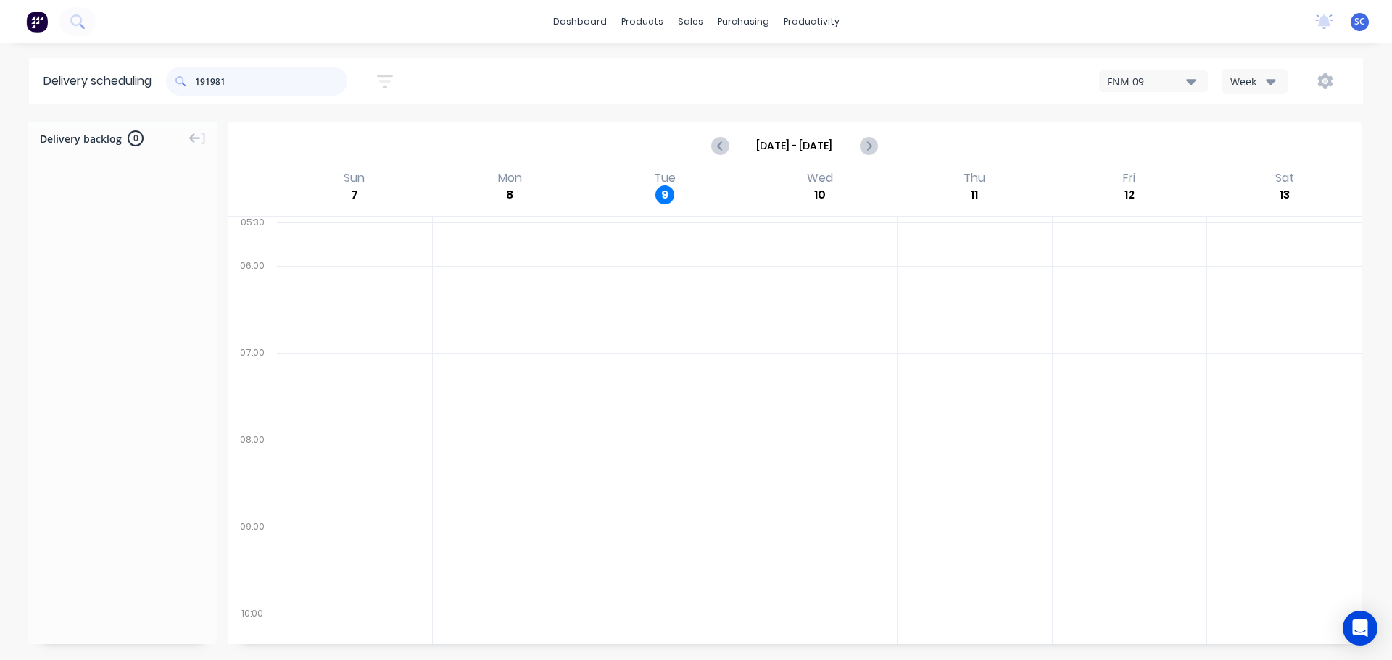
click at [245, 76] on input "191981" at bounding box center [271, 81] width 152 height 29
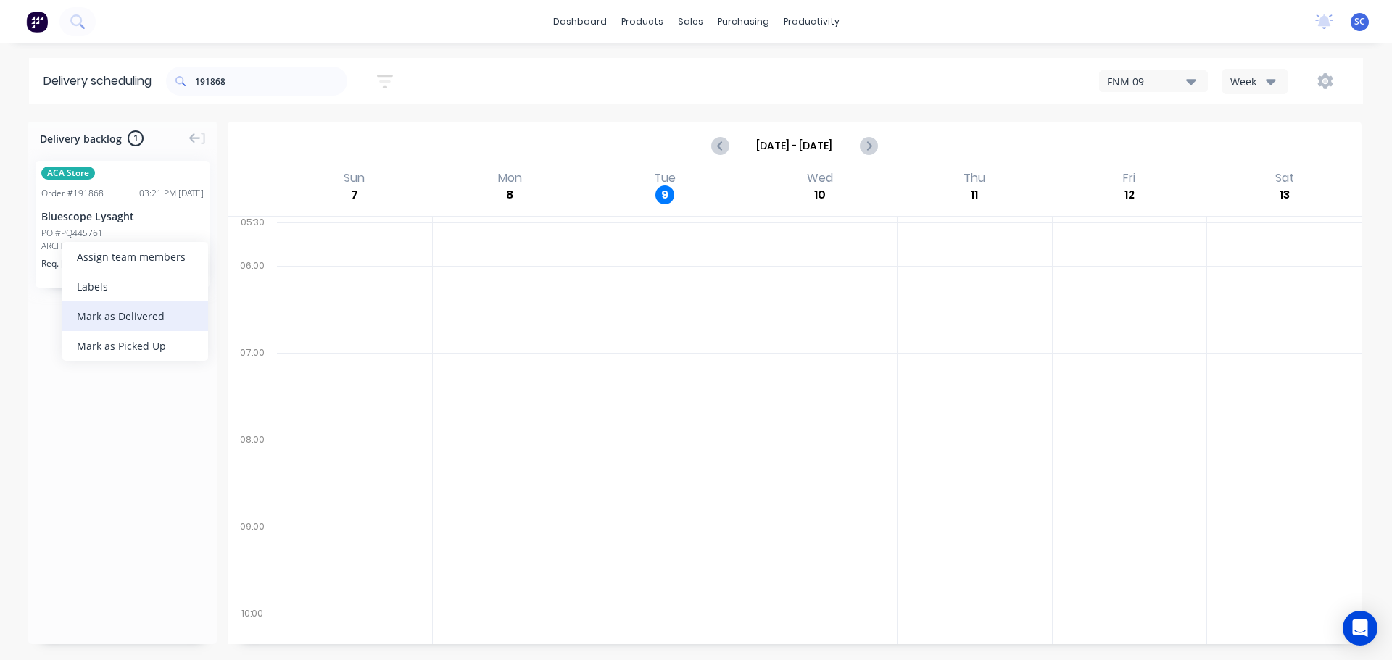
click at [105, 312] on div "Mark as Delivered" at bounding box center [135, 317] width 146 height 30
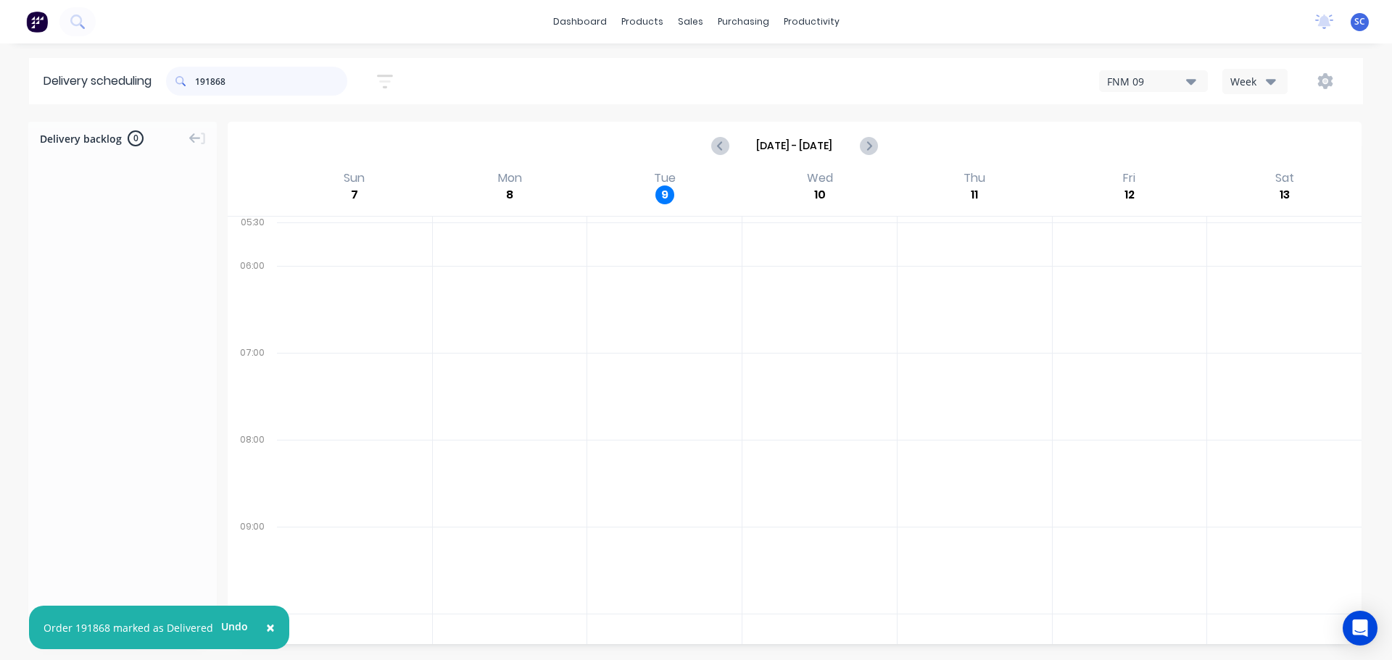
click at [253, 72] on input "191868" at bounding box center [271, 81] width 152 height 29
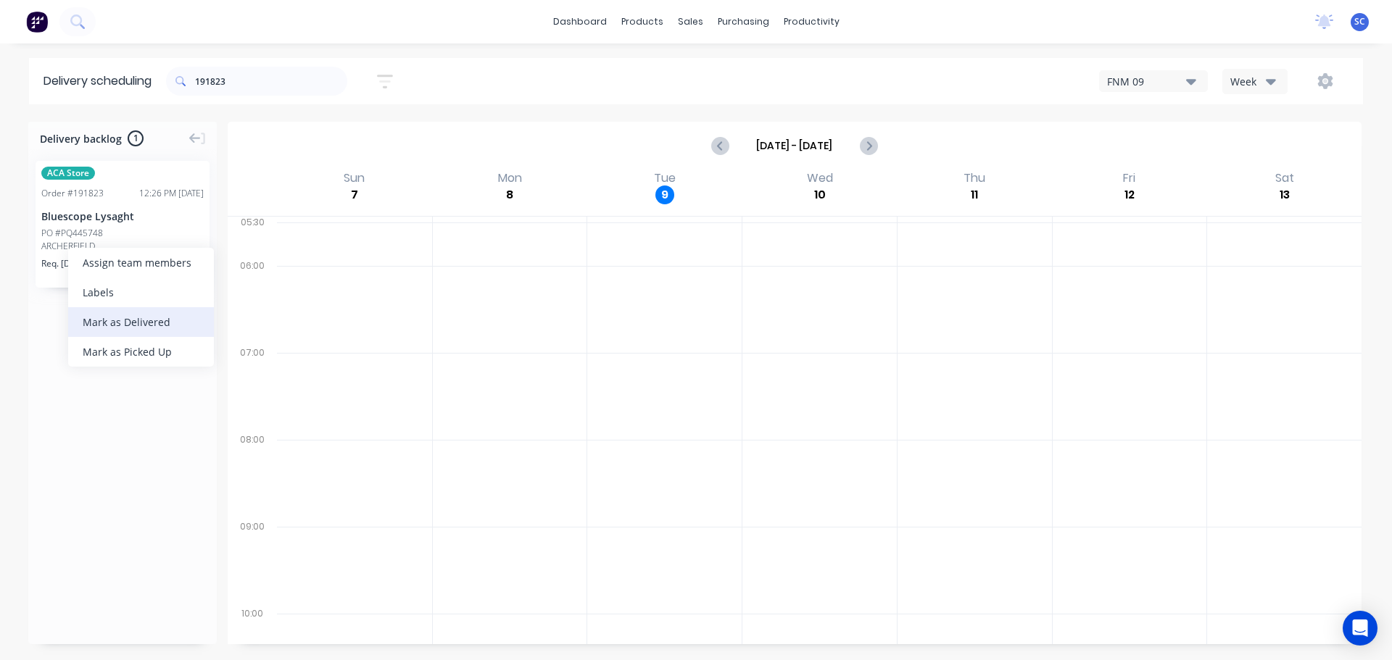
click at [115, 317] on div "Mark as Delivered" at bounding box center [141, 322] width 146 height 30
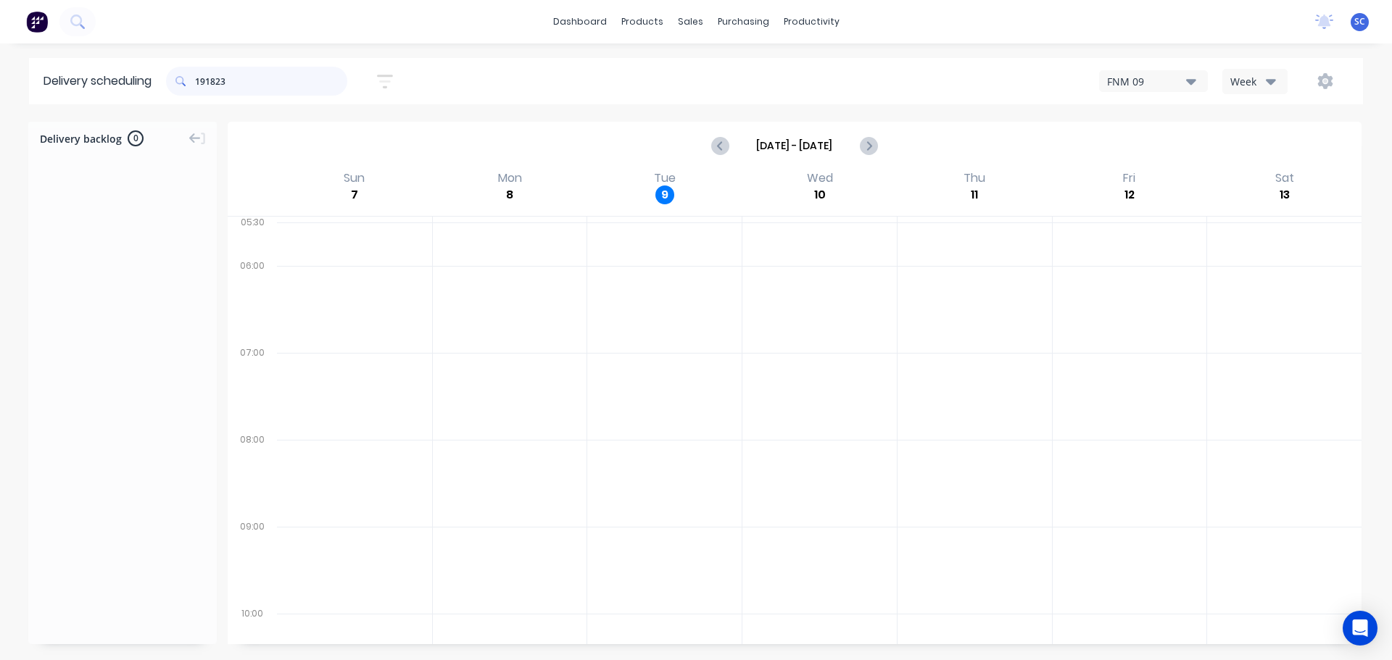
click at [257, 80] on input "191823" at bounding box center [271, 81] width 152 height 29
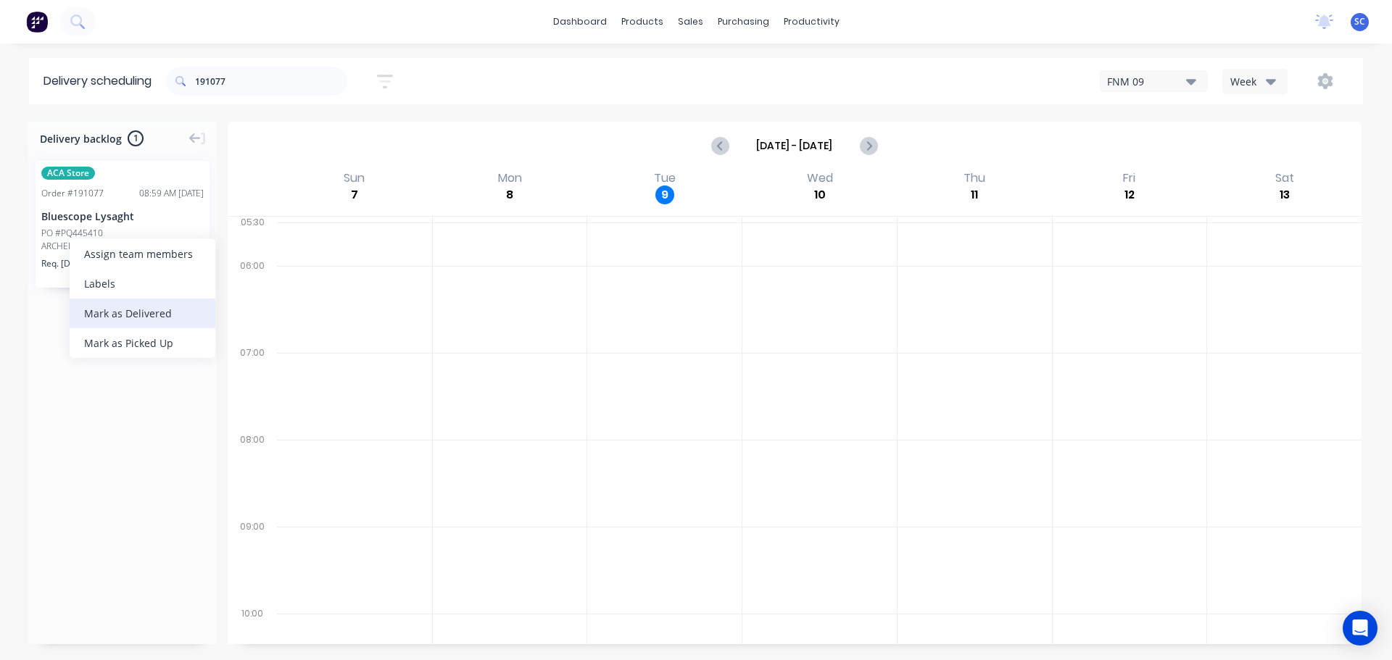
click at [115, 309] on div "Mark as Delivered" at bounding box center [143, 314] width 146 height 30
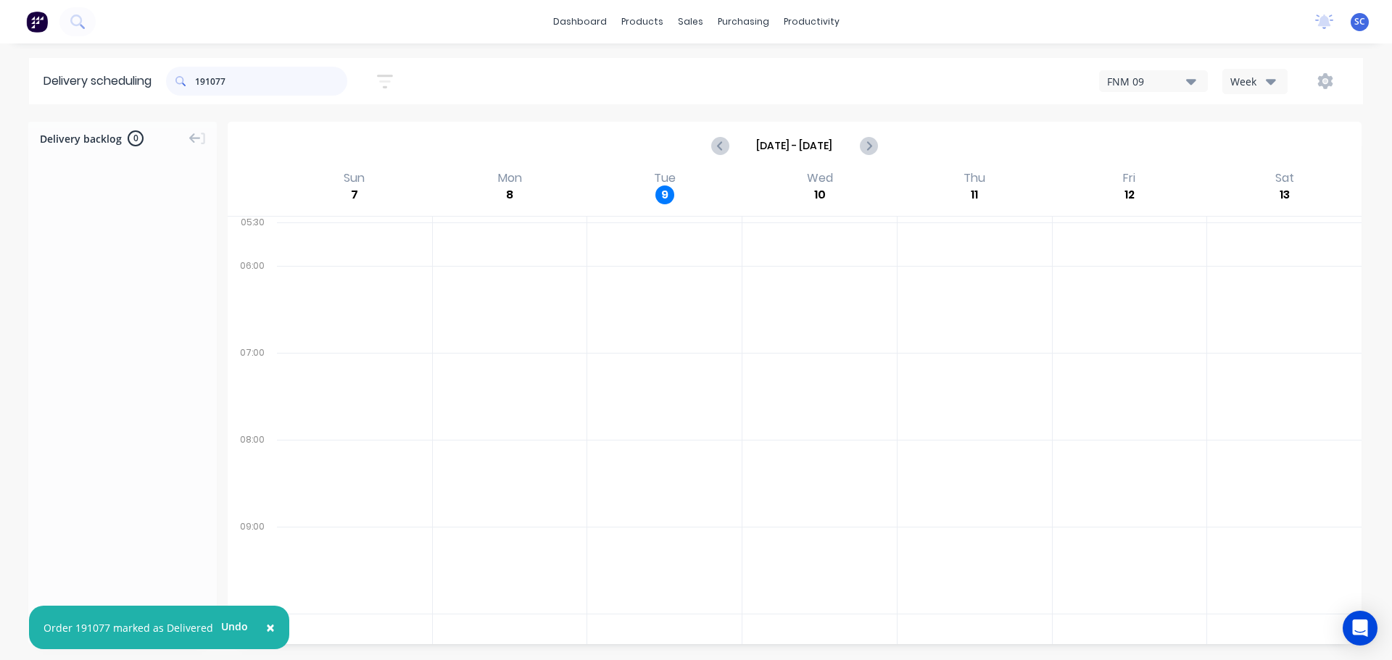
click at [240, 73] on input "191077" at bounding box center [271, 81] width 152 height 29
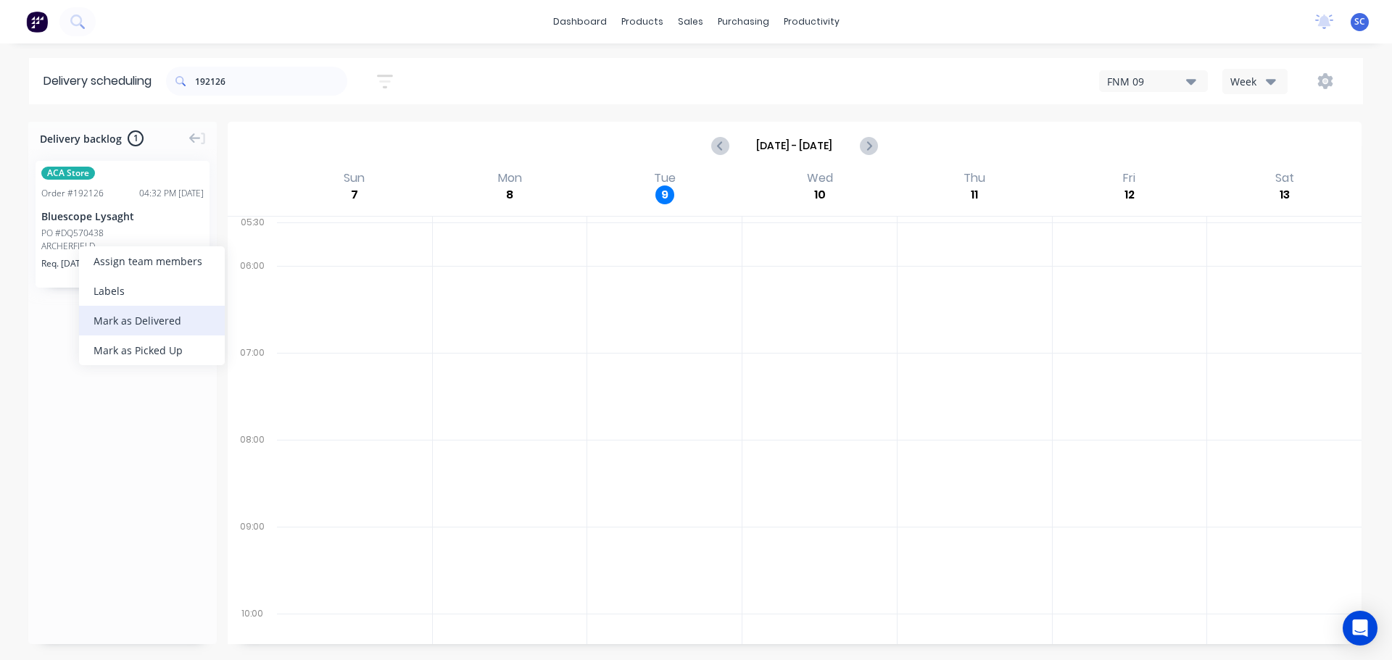
click at [106, 320] on div "Mark as Delivered" at bounding box center [152, 321] width 146 height 30
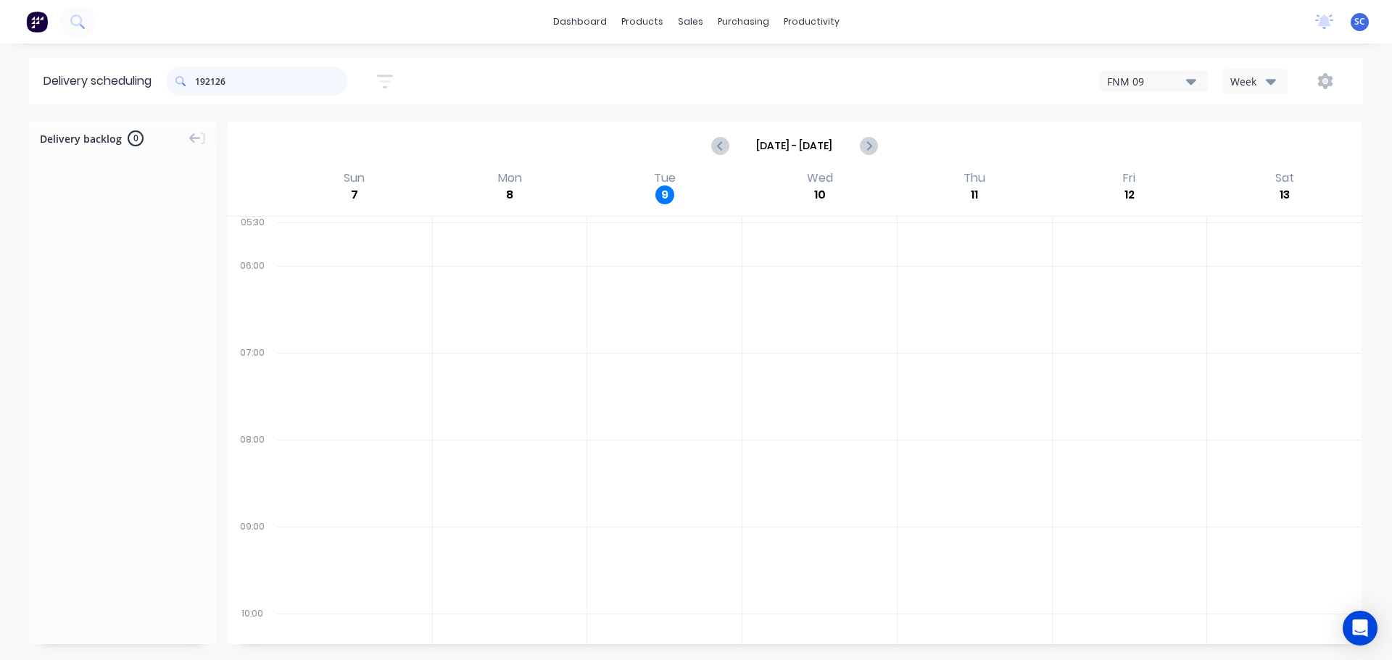
click at [254, 78] on input "192126" at bounding box center [271, 81] width 152 height 29
click at [115, 309] on div "Mark as Delivered" at bounding box center [137, 309] width 146 height 30
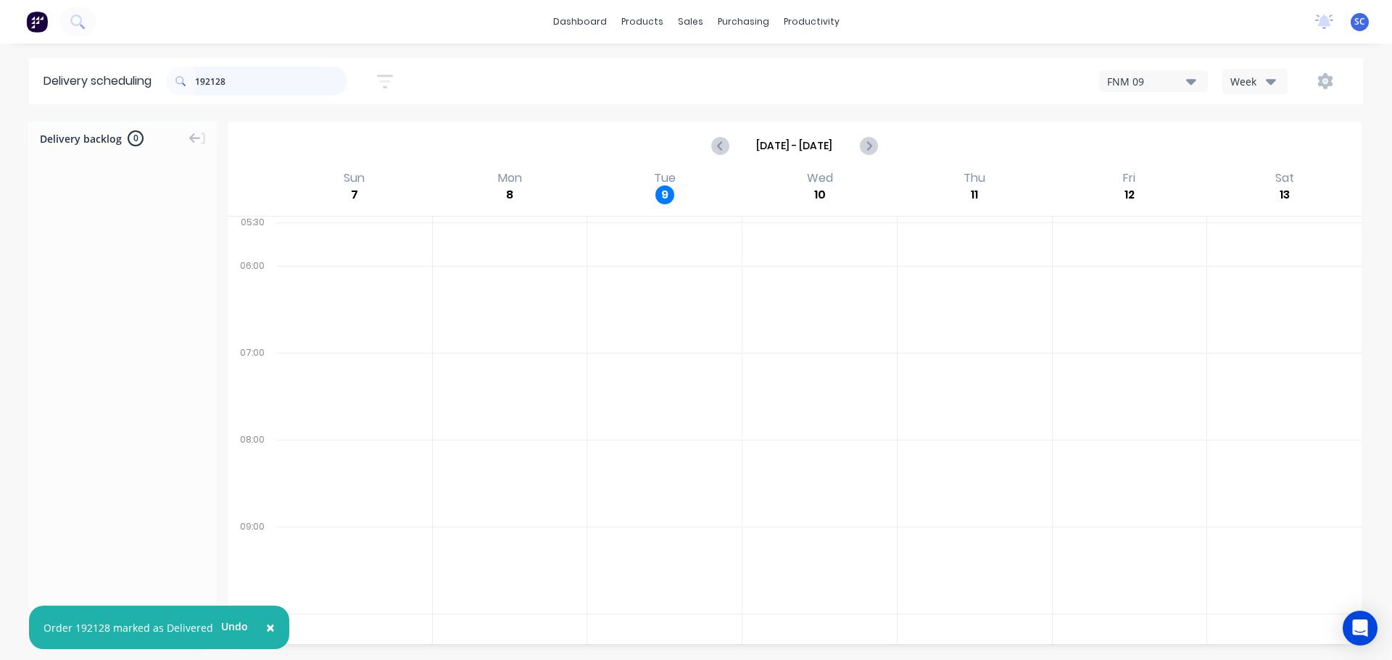
click at [248, 86] on input "192128" at bounding box center [271, 81] width 152 height 29
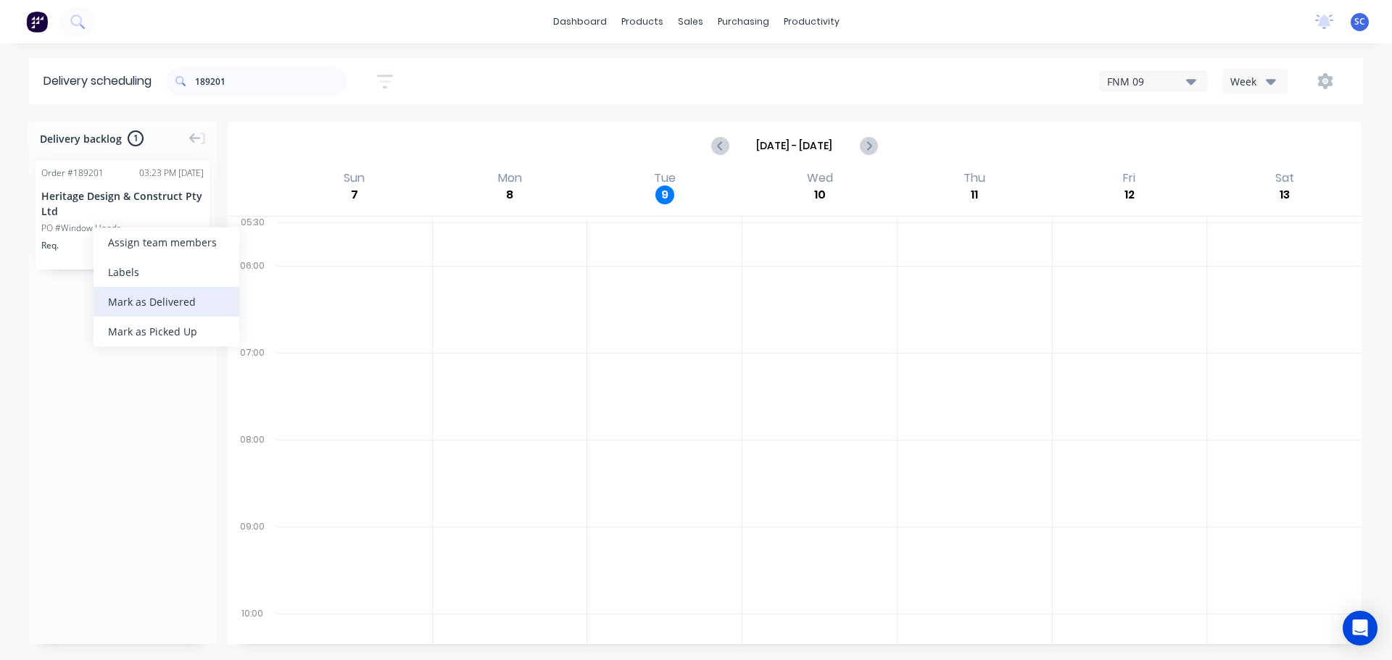
click at [156, 304] on div "Mark as Delivered" at bounding box center [167, 302] width 146 height 30
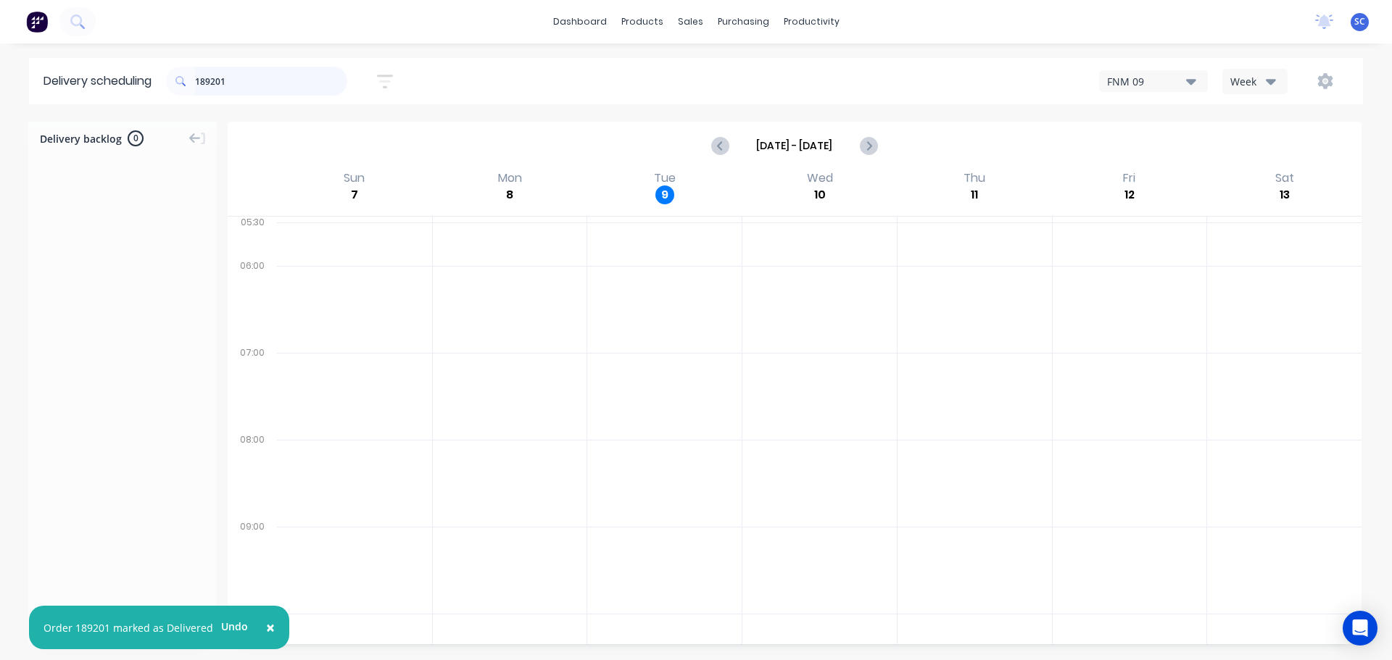
click at [234, 87] on input "189201" at bounding box center [271, 81] width 152 height 29
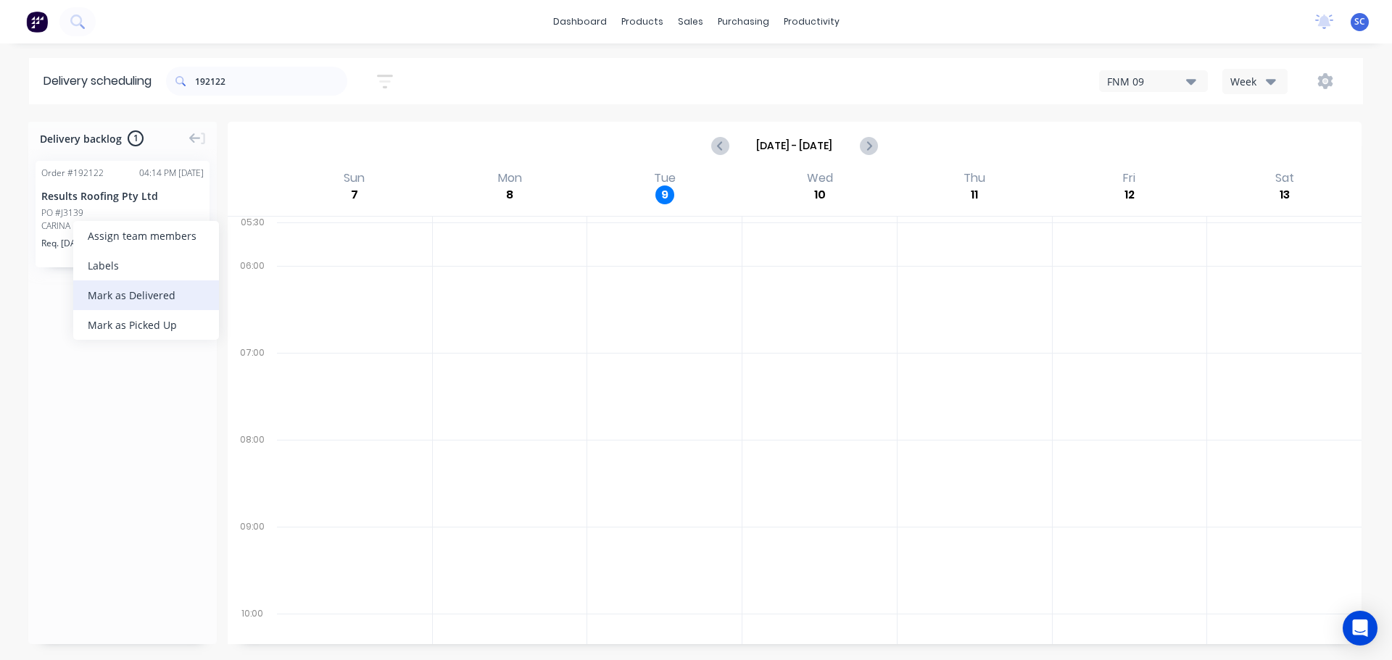
click at [121, 294] on div "Mark as Delivered" at bounding box center [146, 296] width 146 height 30
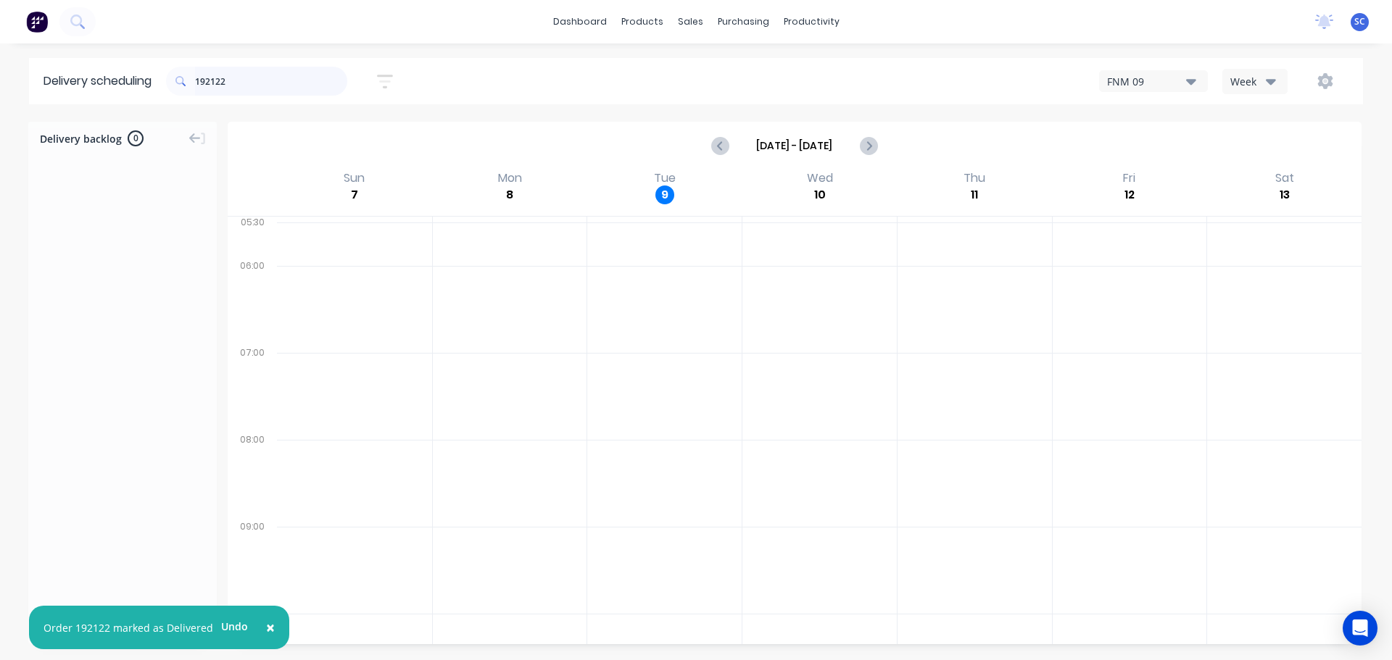
click at [231, 83] on input "192122" at bounding box center [271, 81] width 152 height 29
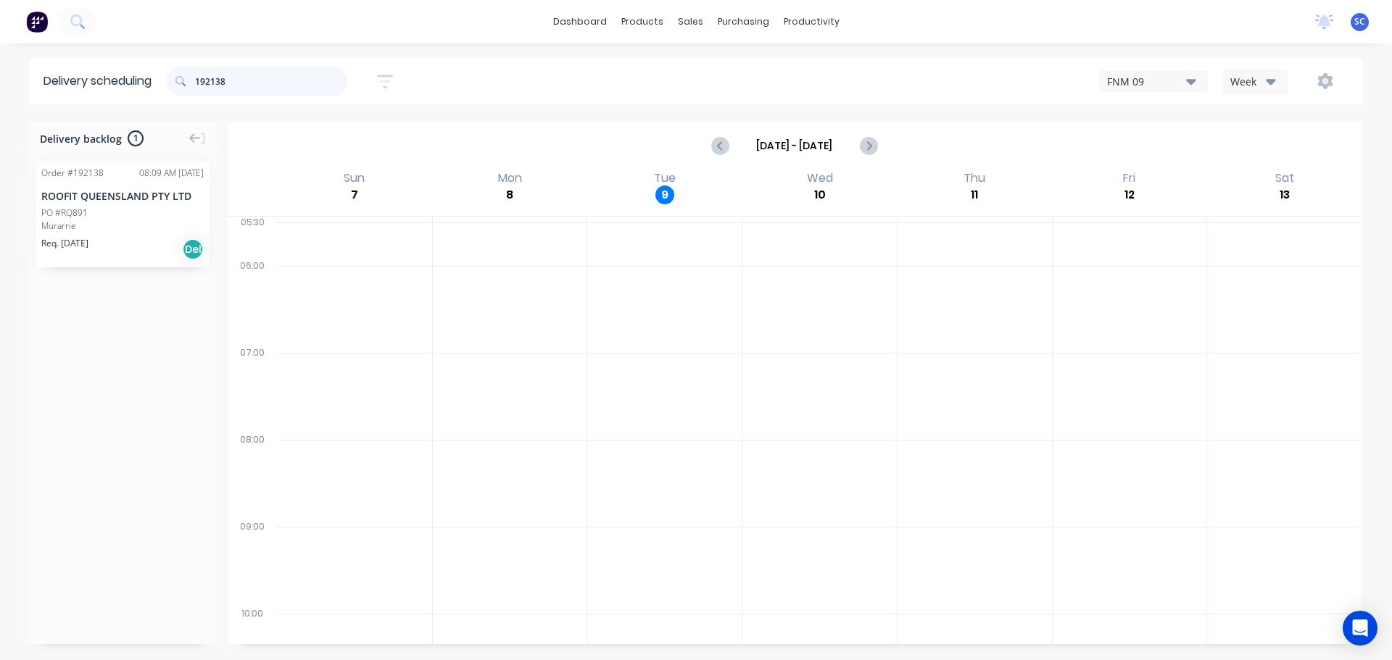
type input "192138"
click at [133, 299] on div "Mark as Delivered" at bounding box center [148, 296] width 146 height 30
drag, startPoint x: 270, startPoint y: 85, endPoint x: 164, endPoint y: 88, distance: 106.6
click at [164, 88] on header "Delivery scheduling 192138 Sort by Most recent Created date Required date Order…" at bounding box center [696, 81] width 1334 height 46
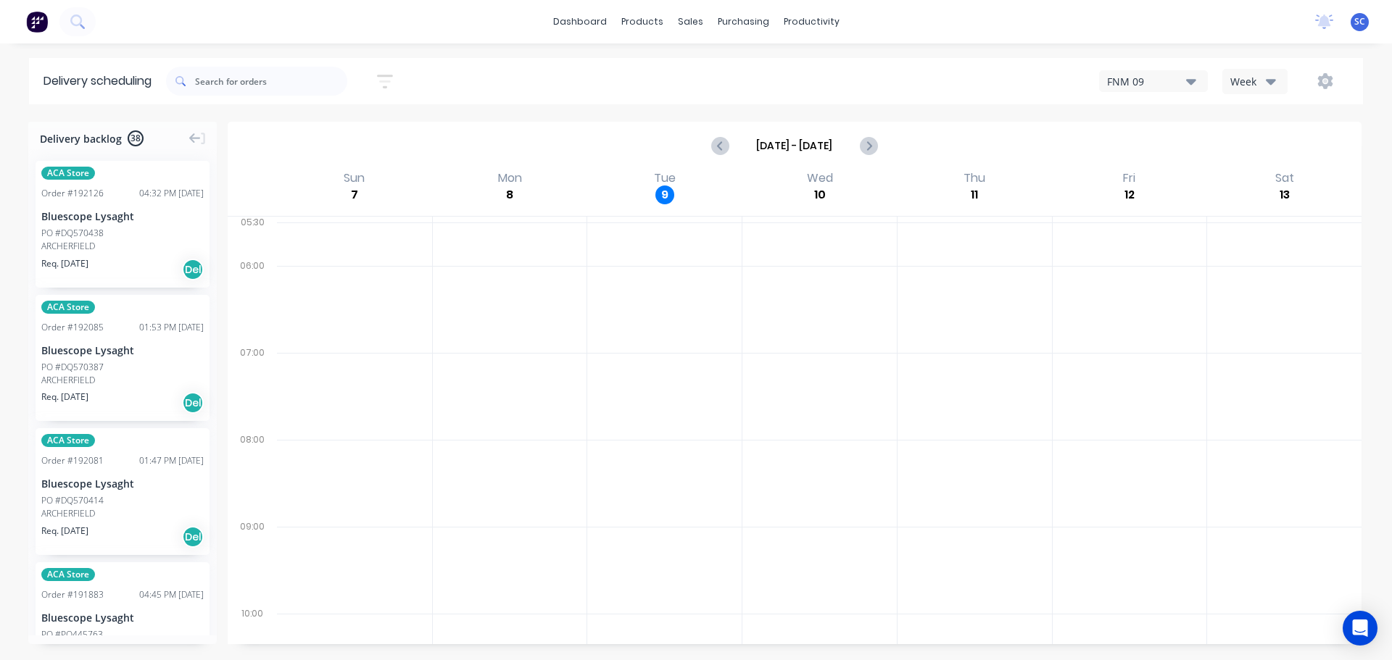
drag, startPoint x: 391, startPoint y: 71, endPoint x: 389, endPoint y: 91, distance: 19.6
click at [391, 71] on button "button" at bounding box center [385, 81] width 46 height 28
click at [311, 133] on input "[DATE] - [DATE]" at bounding box center [318, 136] width 135 height 22
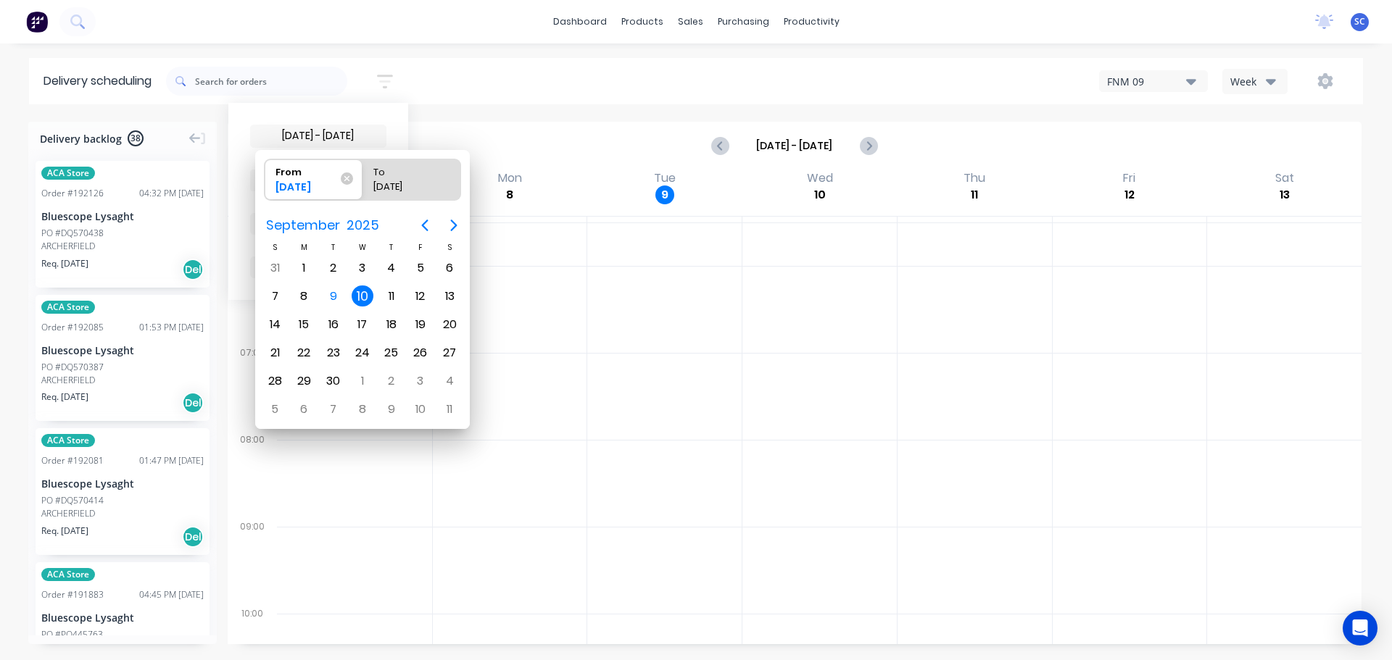
click at [354, 293] on div "10" at bounding box center [363, 297] width 22 height 22
radio input "false"
radio input "true"
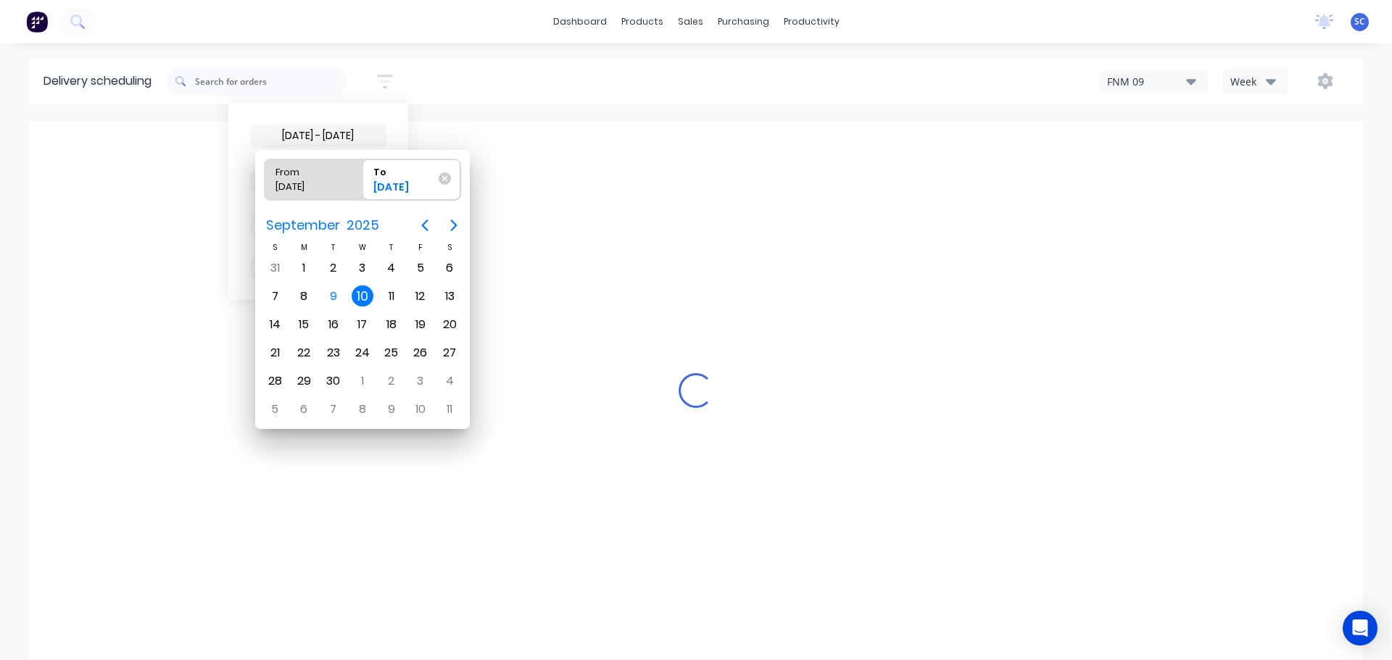
click at [358, 299] on div "10" at bounding box center [363, 297] width 22 height 22
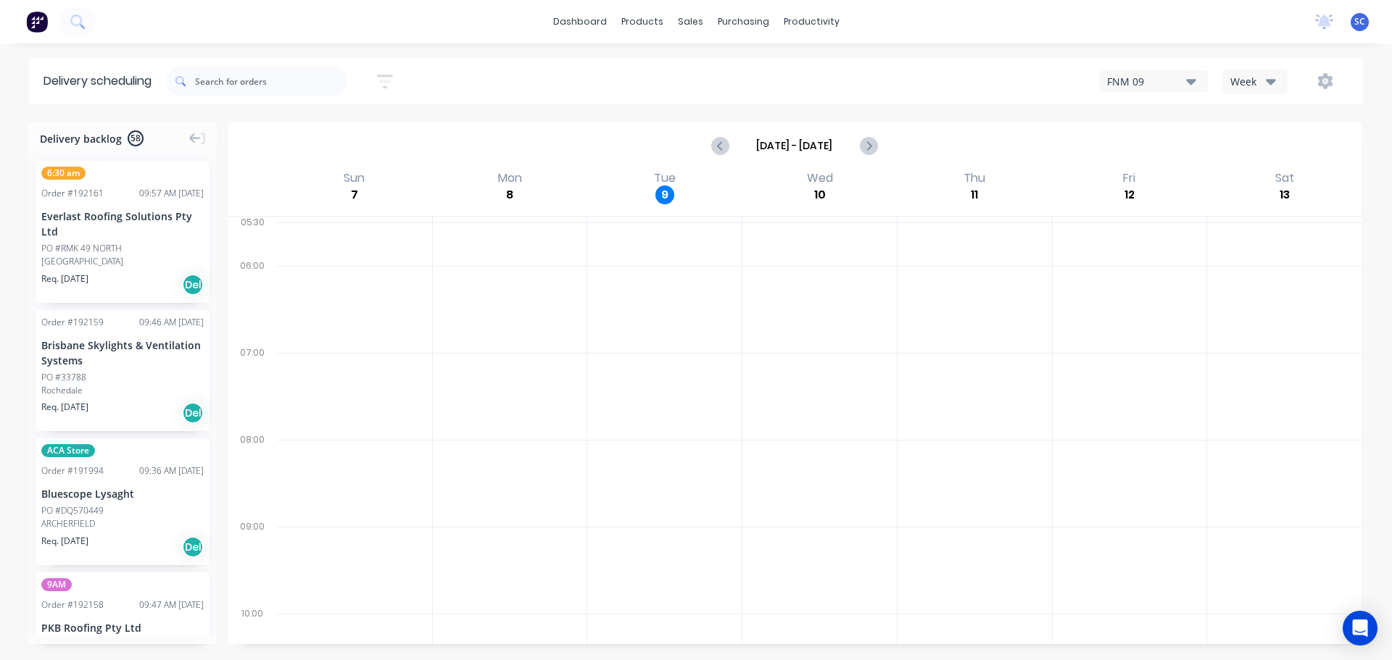
click at [384, 80] on icon "button" at bounding box center [385, 81] width 16 height 18
click at [302, 165] on div "[DATE] - [DATE] Sort by Suburb Created date Required date Order number Customer…" at bounding box center [318, 202] width 136 height 154
click at [299, 181] on span "Sort by Suburb" at bounding box center [306, 180] width 94 height 15
click at [295, 346] on div "Suburb" at bounding box center [318, 342] width 136 height 26
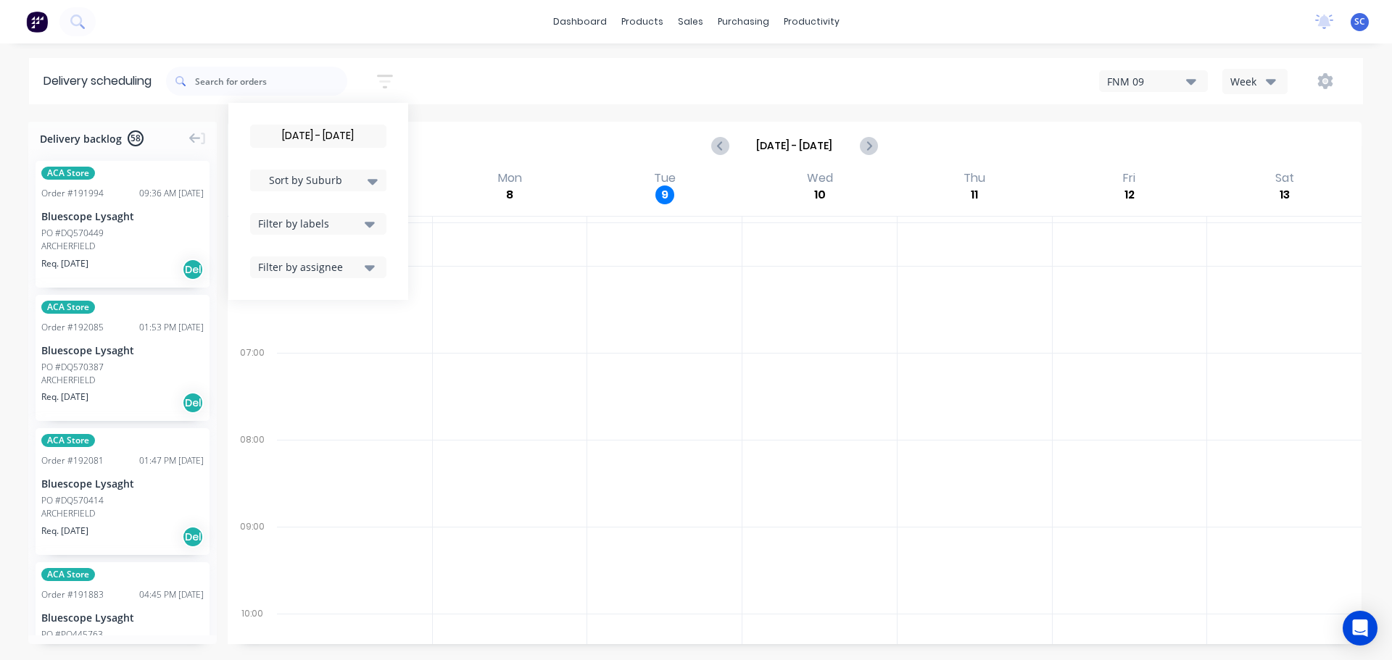
click at [375, 180] on icon at bounding box center [373, 182] width 10 height 6
click at [304, 339] on div "Suburb" at bounding box center [318, 342] width 136 height 26
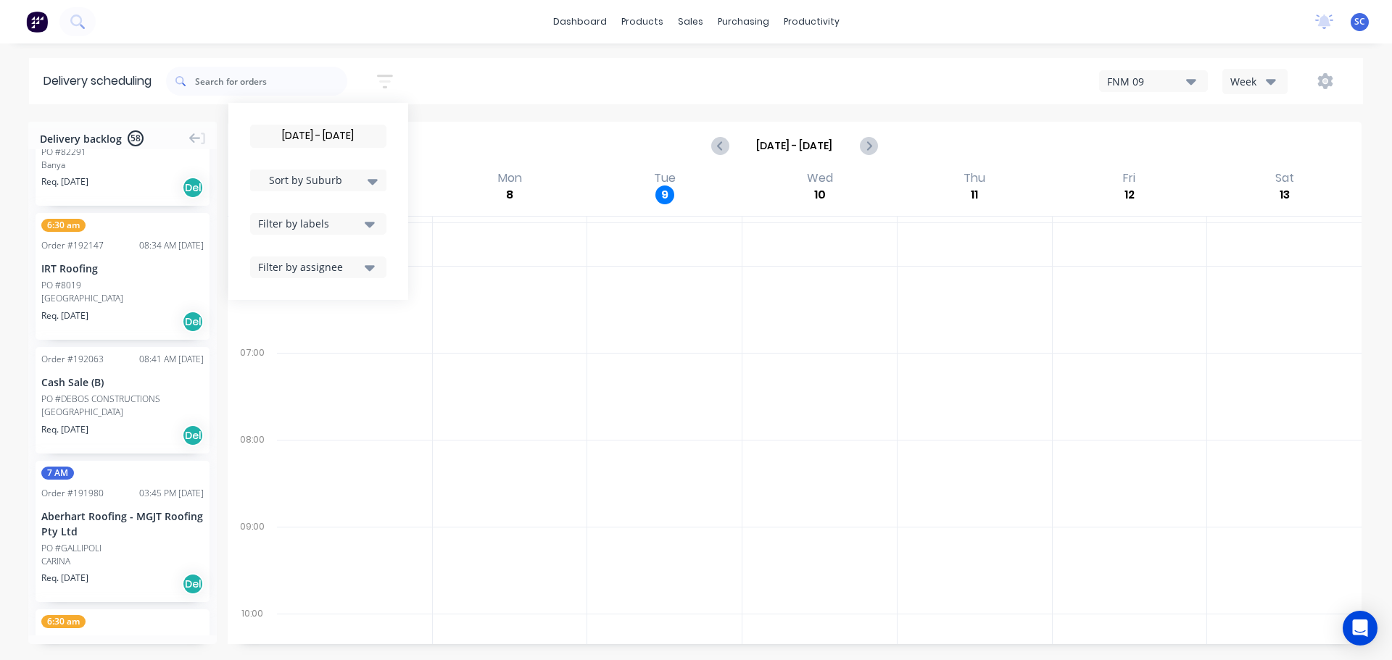
scroll to position [1957, 0]
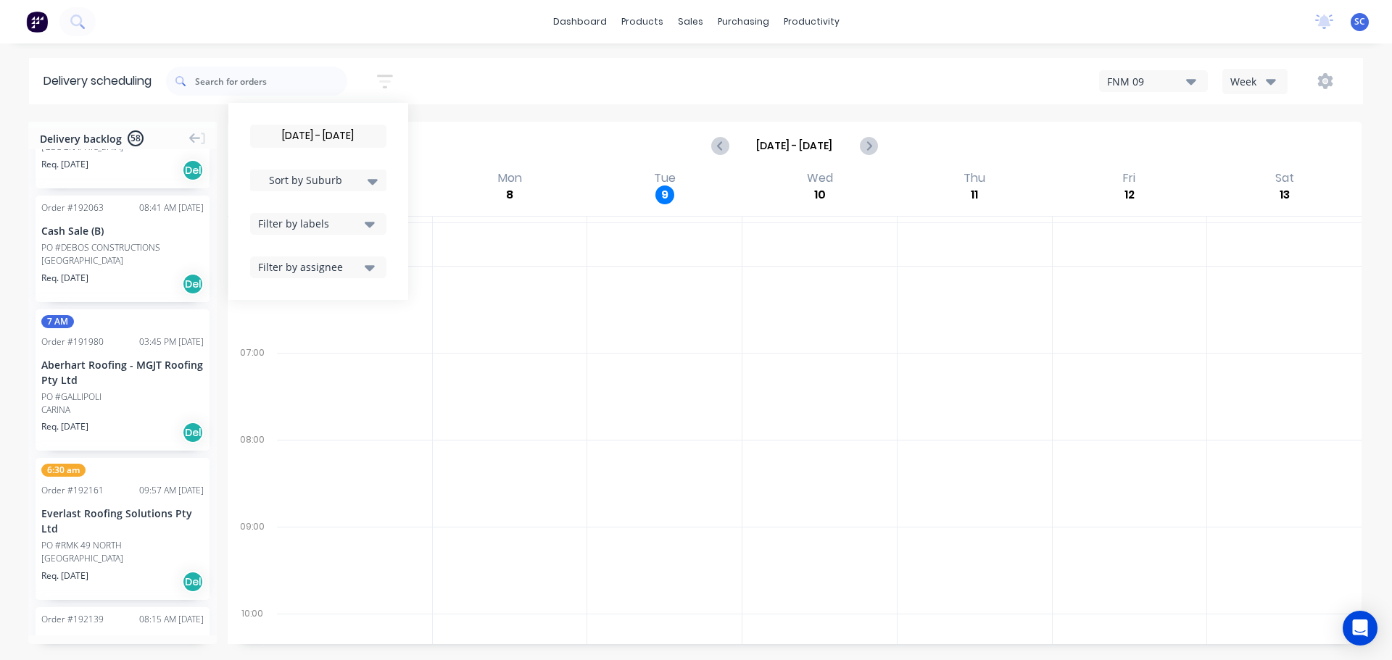
click at [390, 76] on icon "button" at bounding box center [385, 82] width 16 height 14
click at [383, 89] on icon "button" at bounding box center [385, 81] width 16 height 18
drag, startPoint x: 325, startPoint y: 137, endPoint x: 325, endPoint y: 172, distance: 34.8
click at [325, 138] on input "[DATE] - [DATE]" at bounding box center [318, 136] width 135 height 22
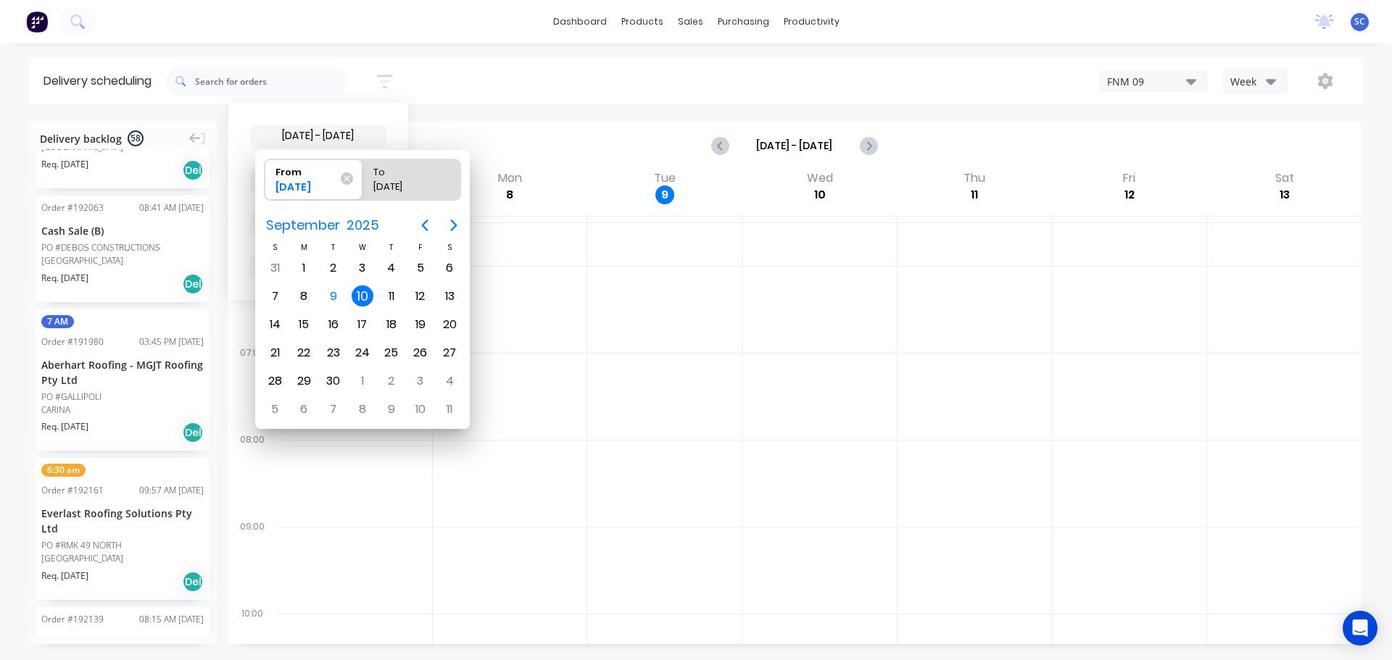
click at [367, 293] on div "10" at bounding box center [363, 297] width 22 height 22
radio input "false"
radio input "true"
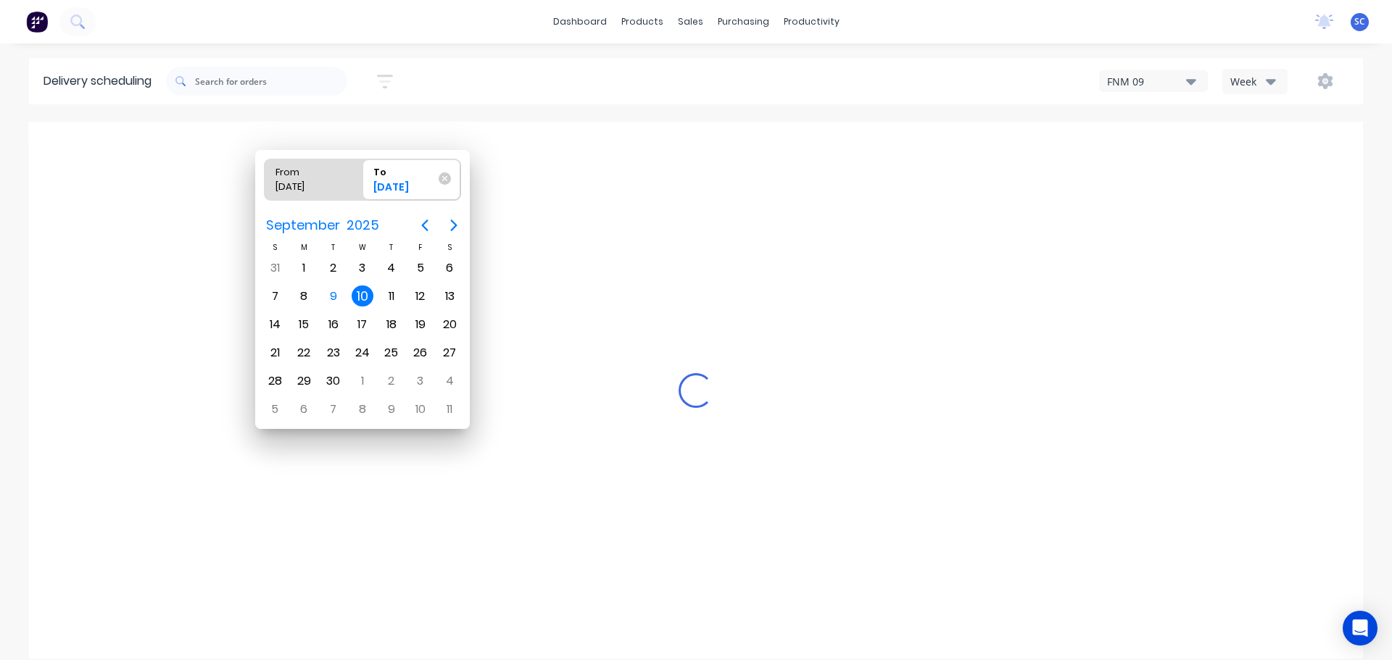
click at [365, 298] on div "10" at bounding box center [363, 297] width 22 height 22
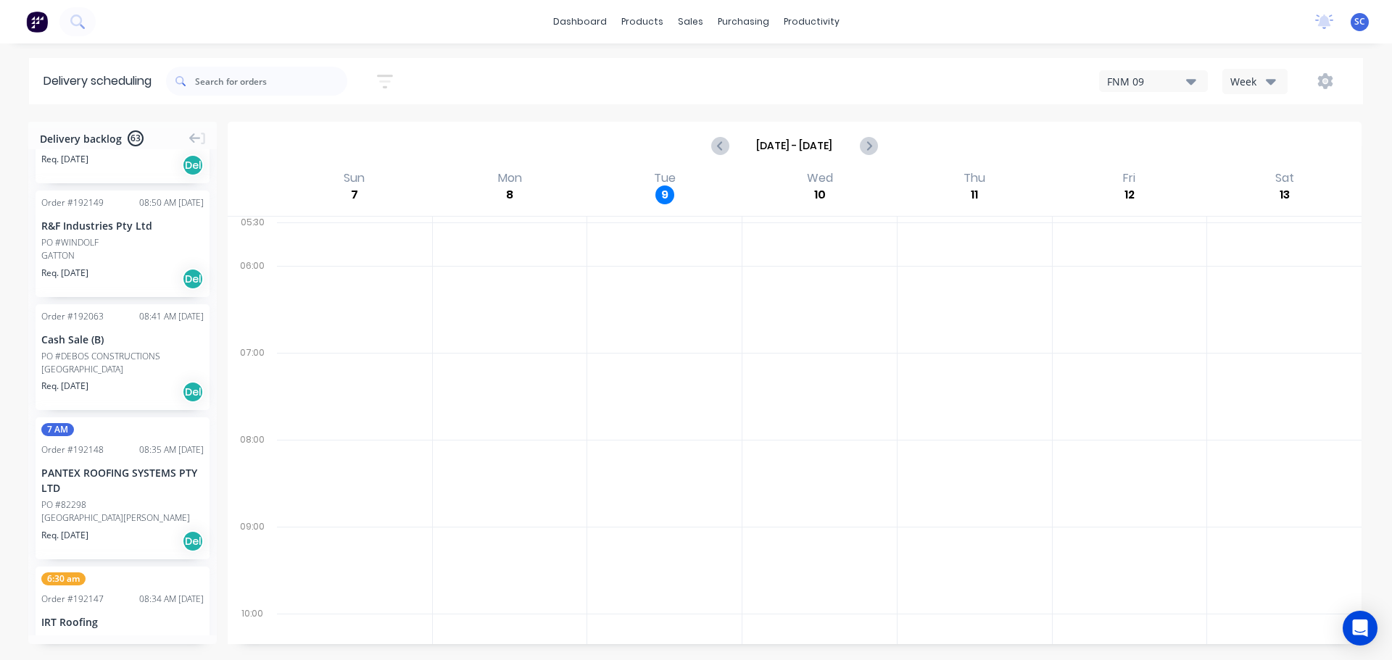
scroll to position [1927, 0]
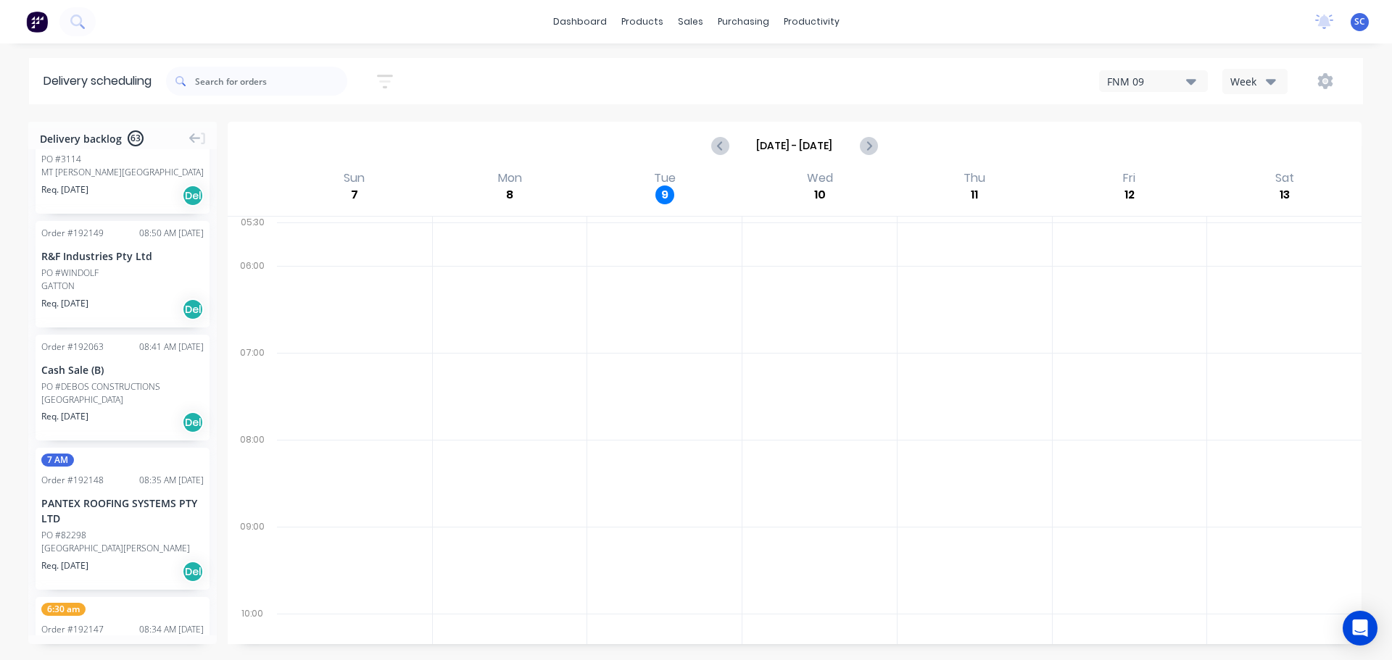
click at [390, 82] on icon "button" at bounding box center [385, 81] width 12 height 2
click at [371, 231] on icon "button" at bounding box center [370, 224] width 10 height 16
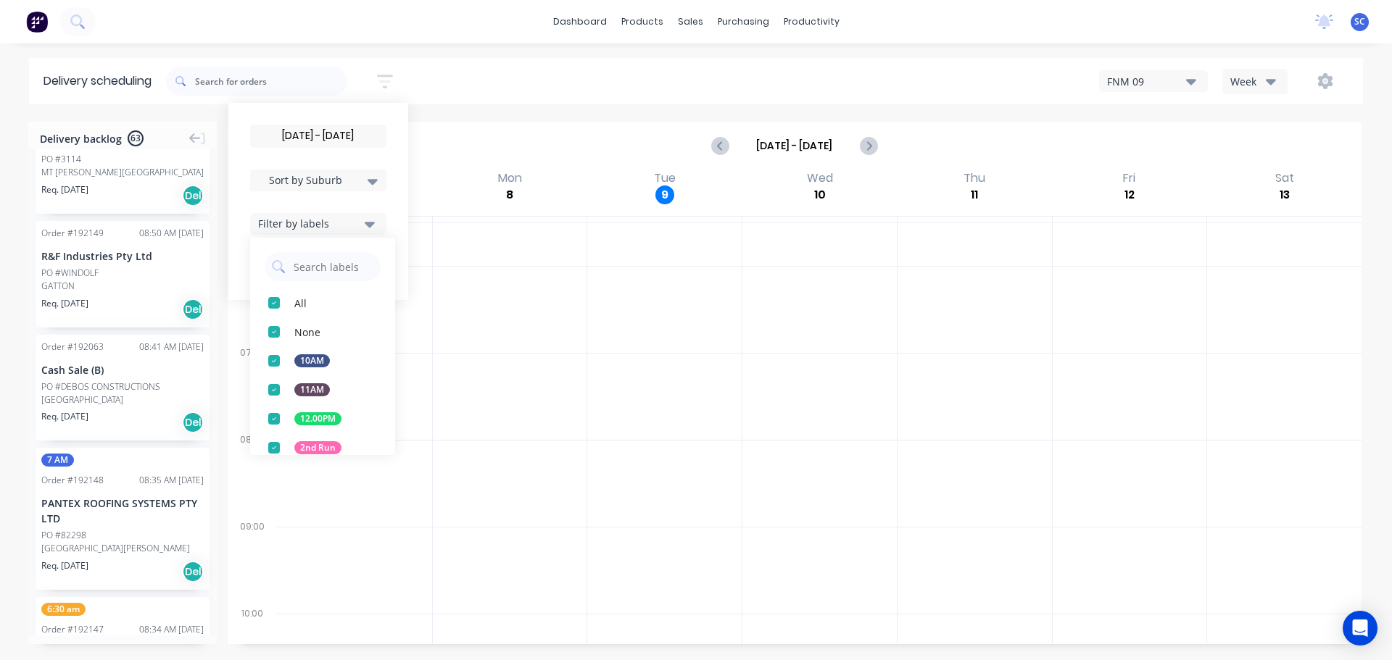
drag, startPoint x: 278, startPoint y: 450, endPoint x: 310, endPoint y: 454, distance: 32.2
click at [281, 449] on div "button" at bounding box center [274, 447] width 29 height 29
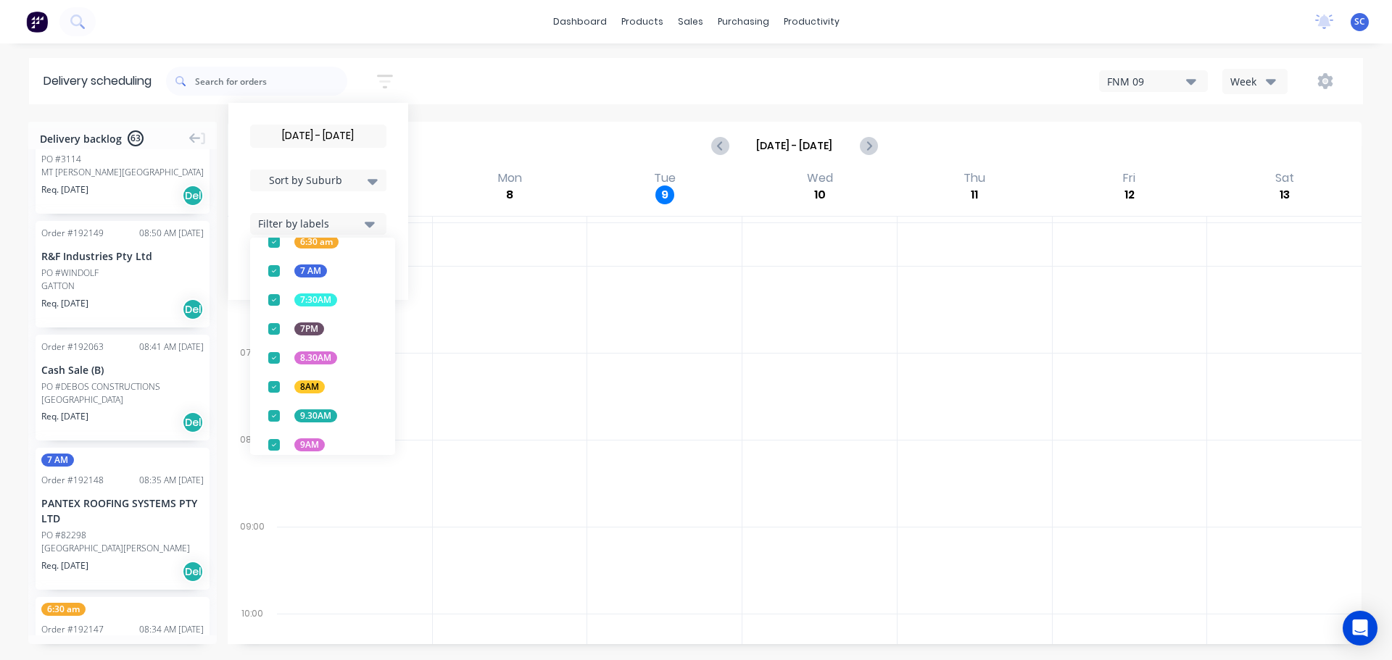
scroll to position [570, 0]
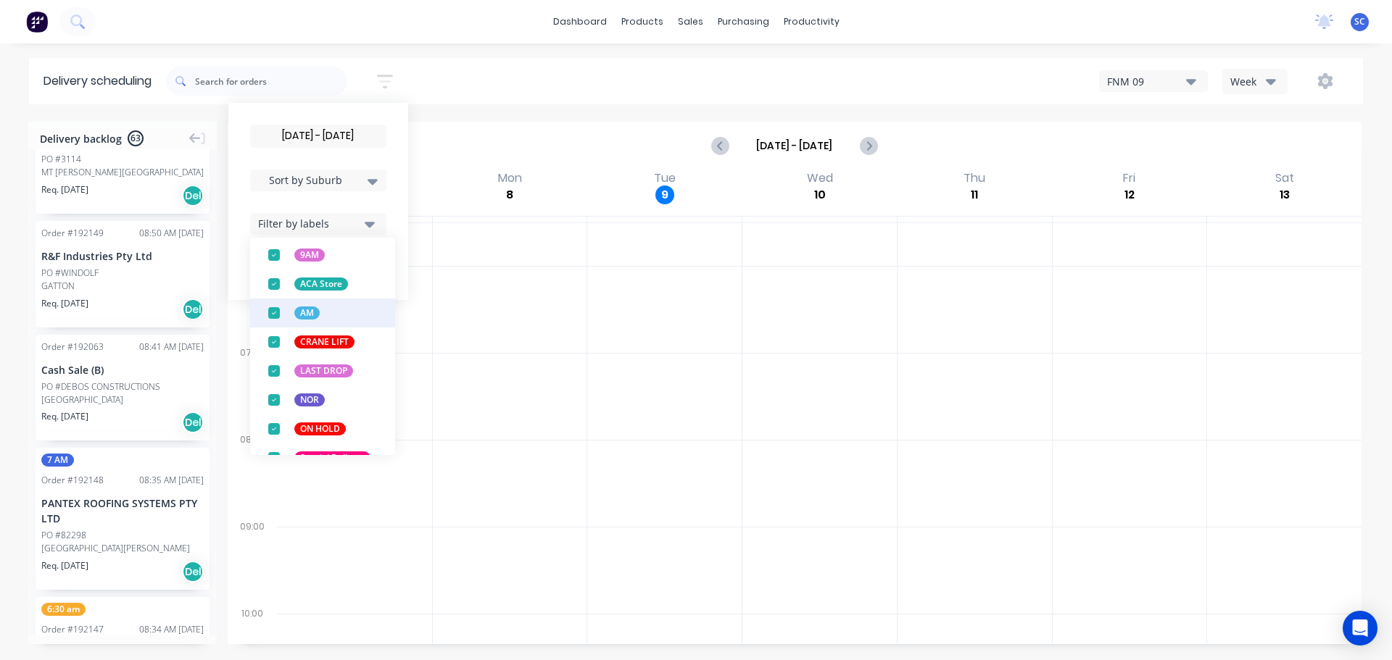
drag, startPoint x: 275, startPoint y: 281, endPoint x: 296, endPoint y: 284, distance: 20.6
click at [280, 281] on div "button" at bounding box center [274, 284] width 29 height 29
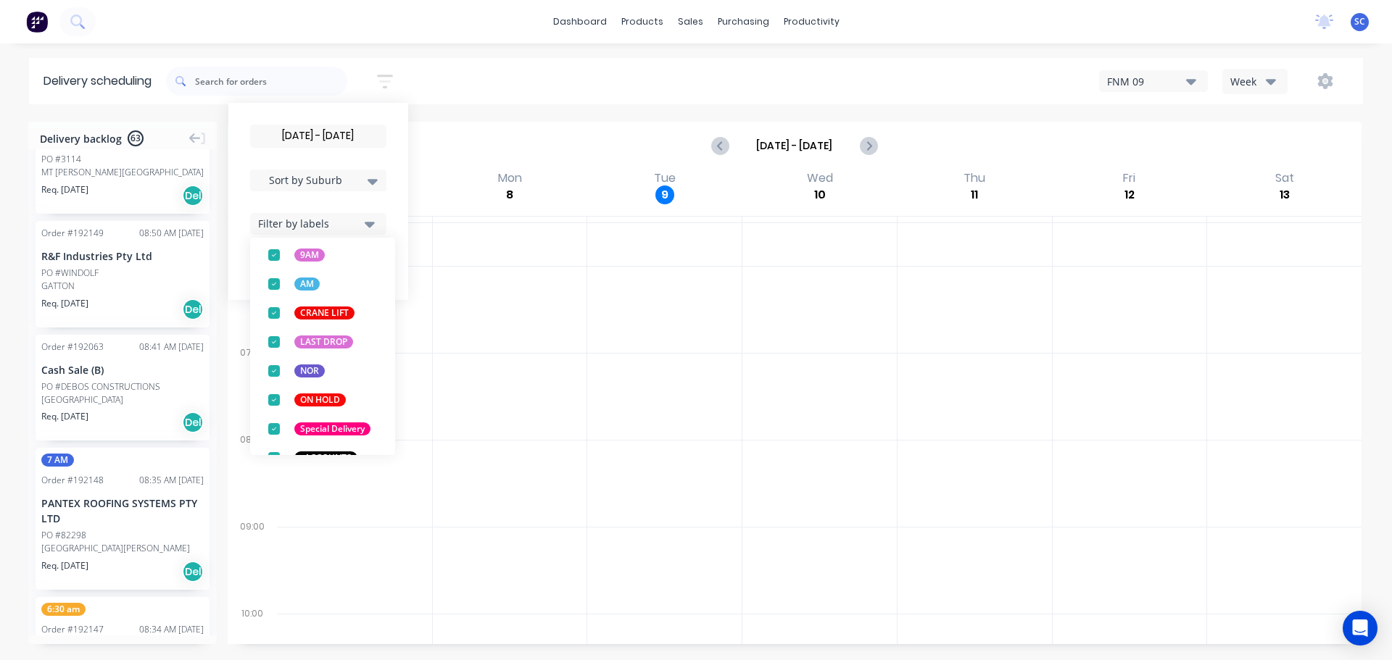
click at [470, 84] on div "10/09/25 - 10/09/25 Sort by Suburb Created date Required date Order number Cust…" at bounding box center [764, 81] width 1197 height 41
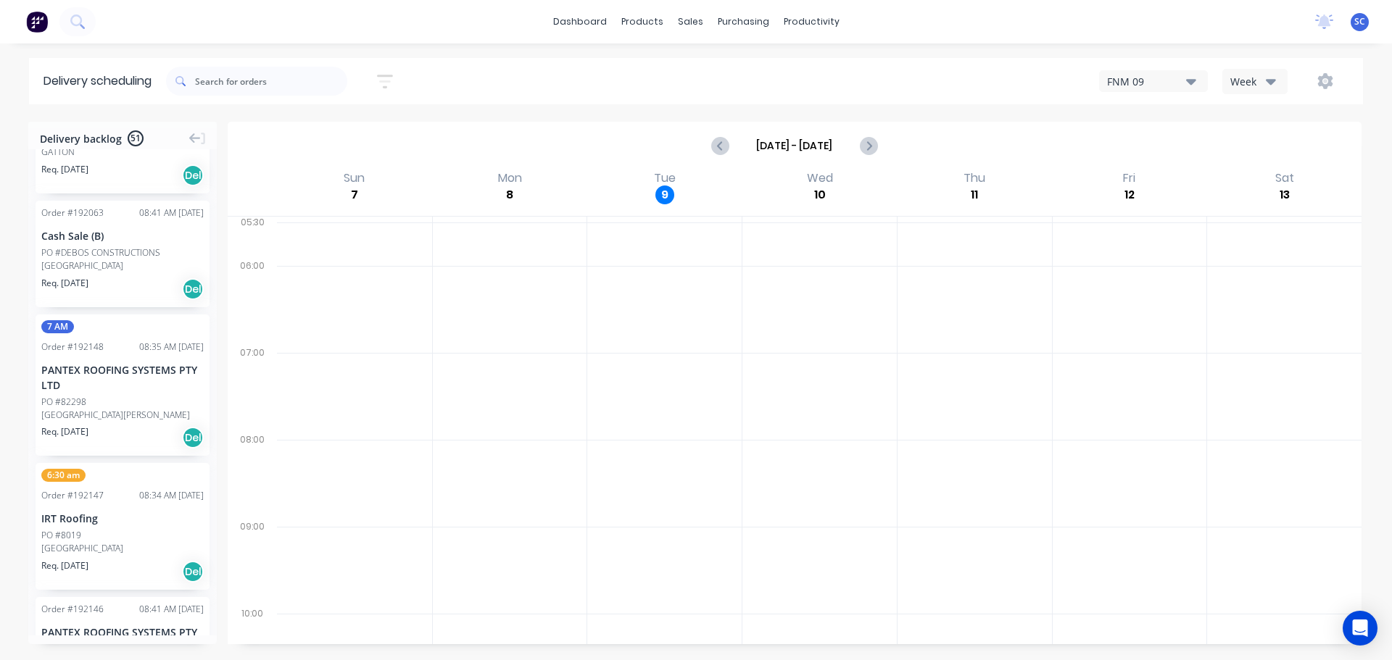
click at [398, 84] on button "button" at bounding box center [385, 81] width 46 height 28
click at [375, 220] on icon "button" at bounding box center [370, 224] width 10 height 16
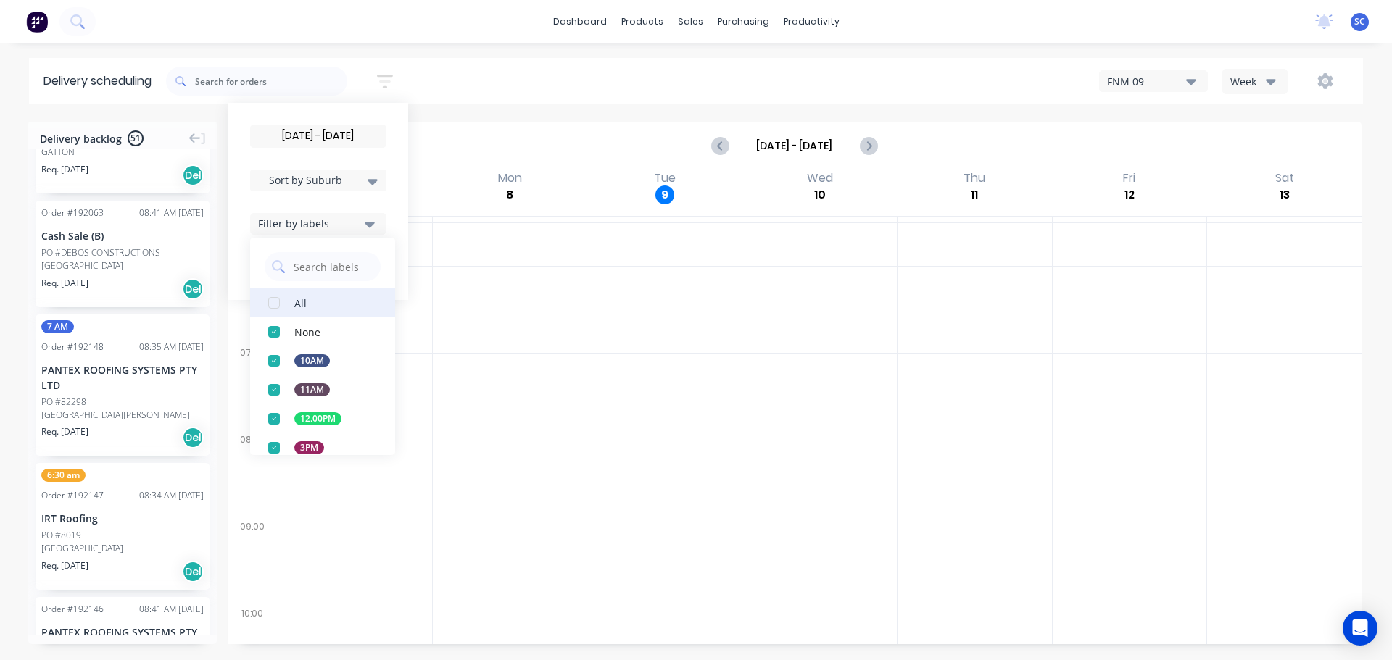
click at [281, 300] on div "button" at bounding box center [274, 303] width 29 height 29
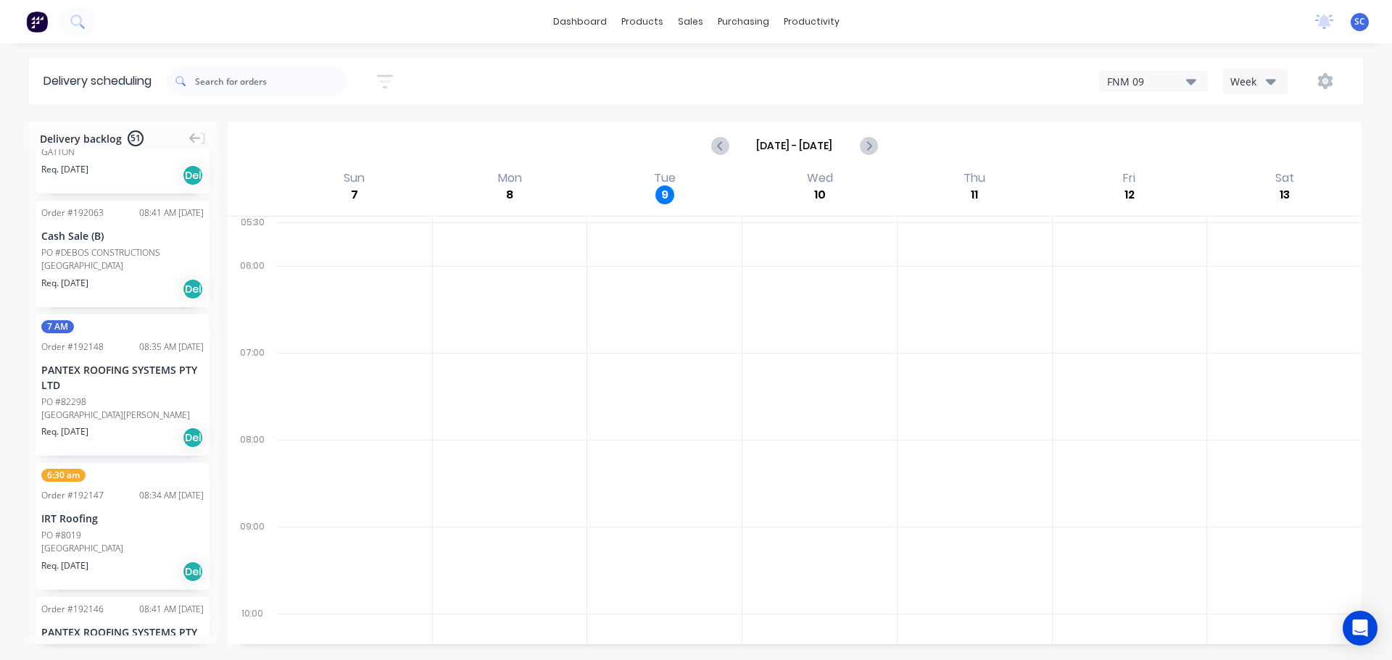
click at [468, 75] on div "10/09/25 - 10/09/25 Sort by Suburb Created date Required date Order number Cust…" at bounding box center [764, 81] width 1197 height 41
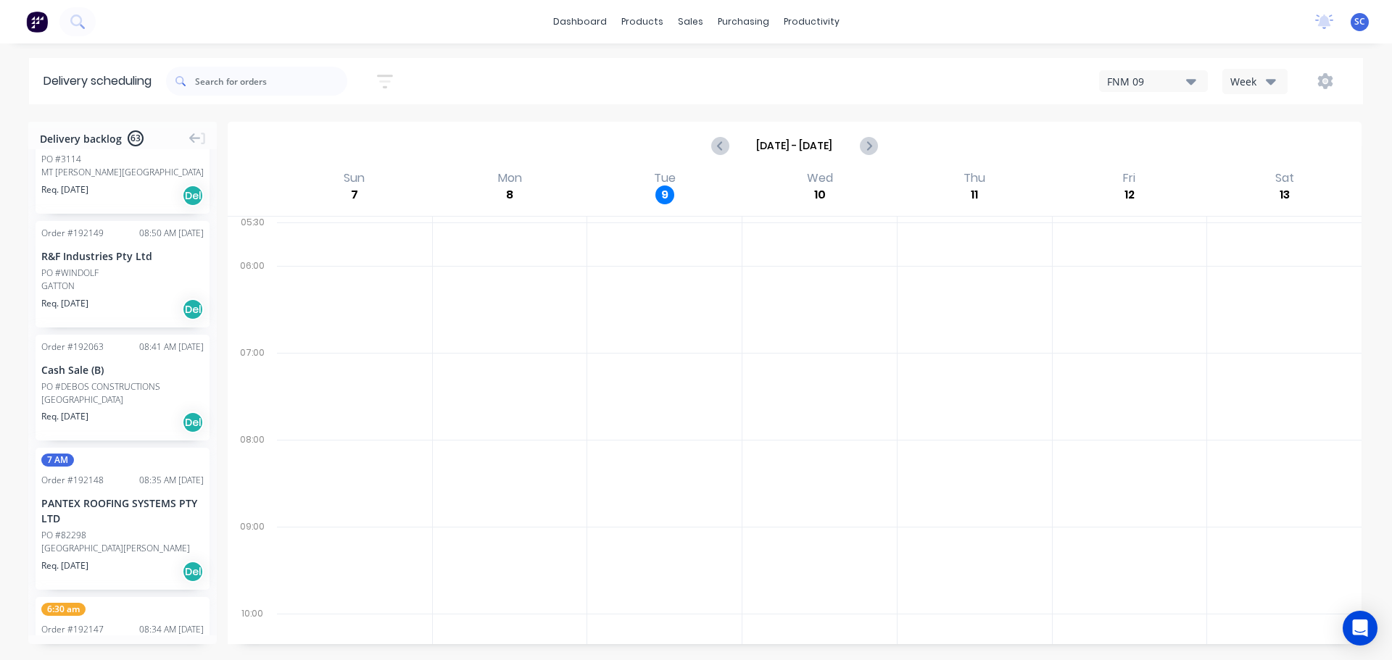
click at [384, 75] on icon "button" at bounding box center [385, 82] width 16 height 14
click at [314, 136] on input "10/09/25 - 10/09/25" at bounding box center [318, 136] width 135 height 22
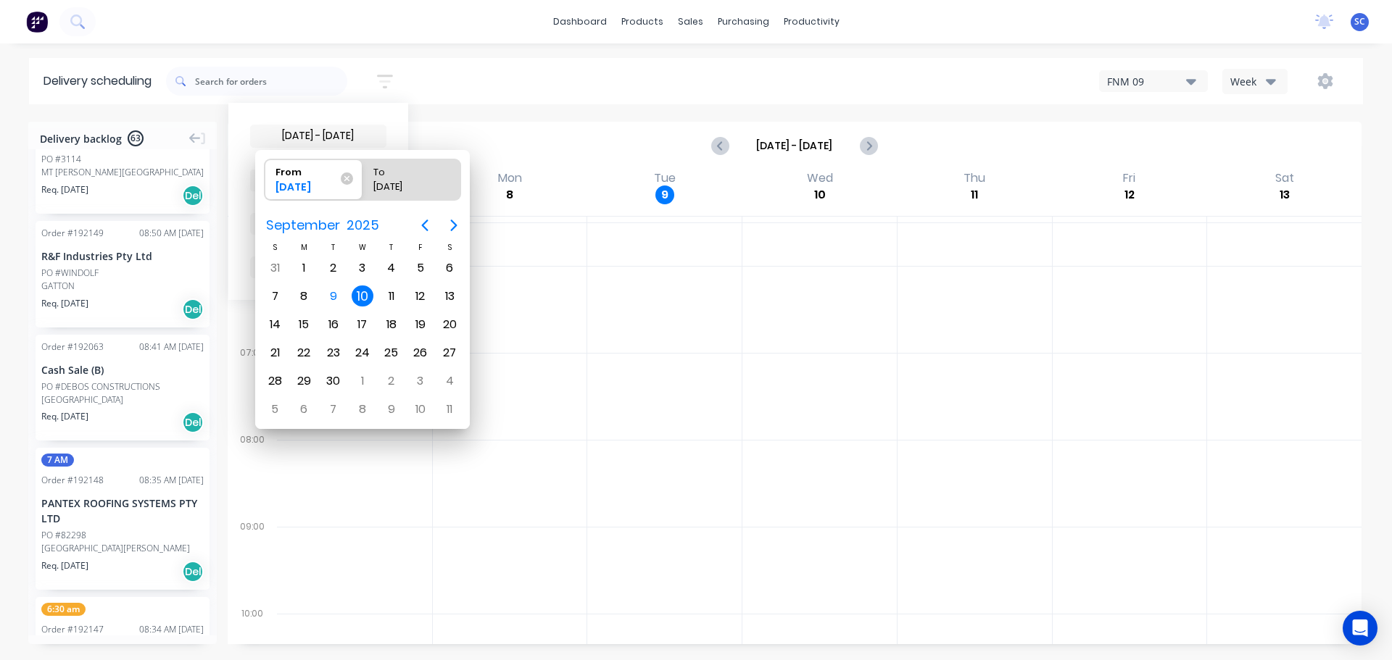
click at [365, 295] on div "10" at bounding box center [363, 297] width 22 height 22
radio input "false"
radio input "true"
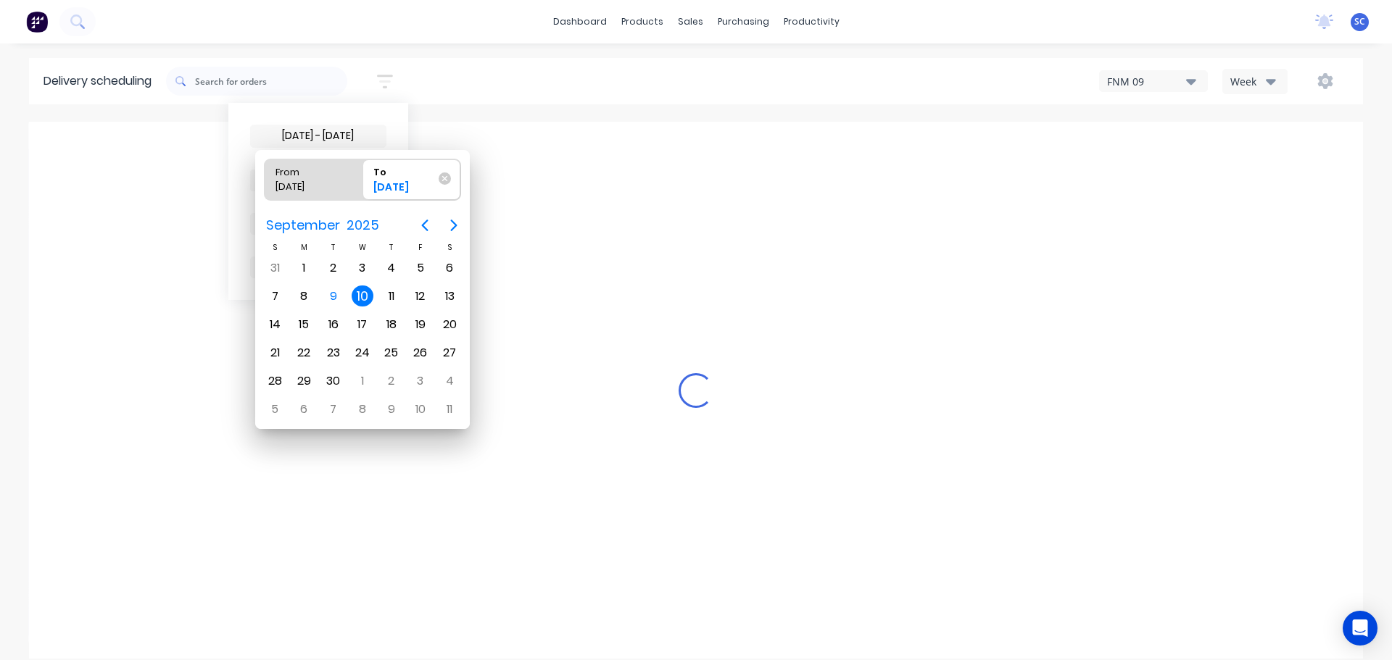
click at [365, 297] on div "10" at bounding box center [363, 297] width 22 height 22
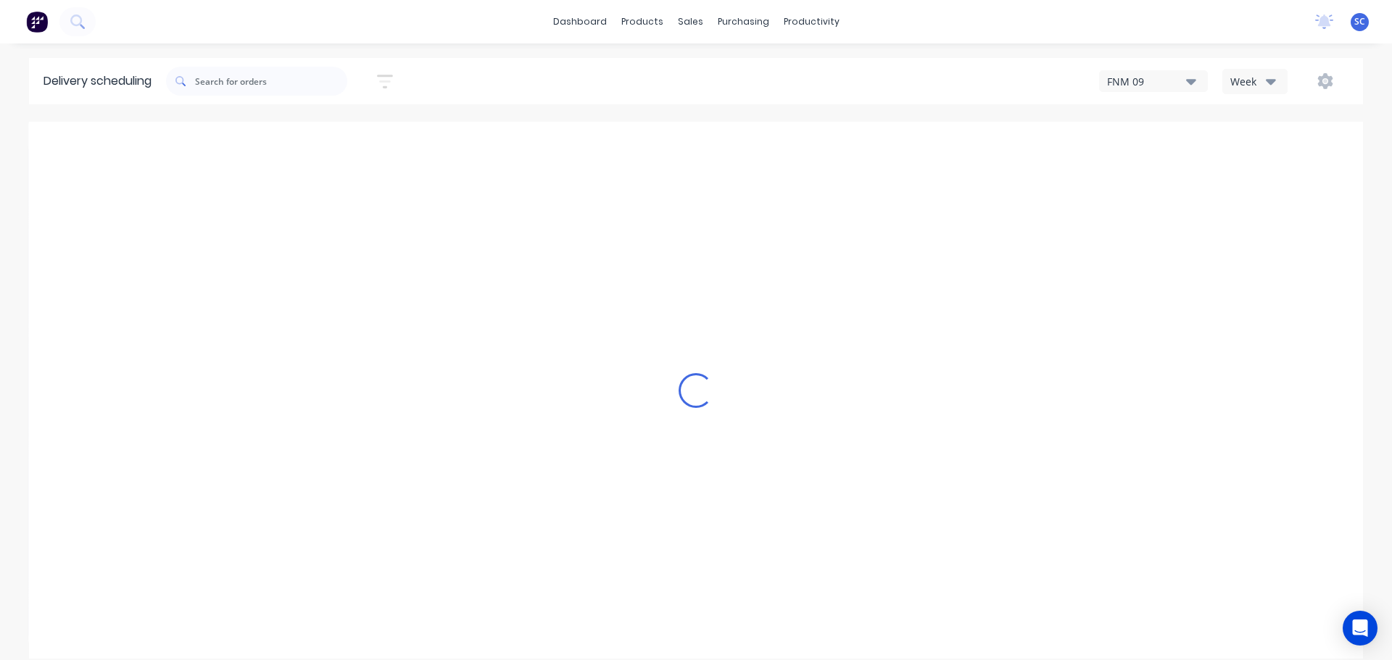
scroll to position [1957, 0]
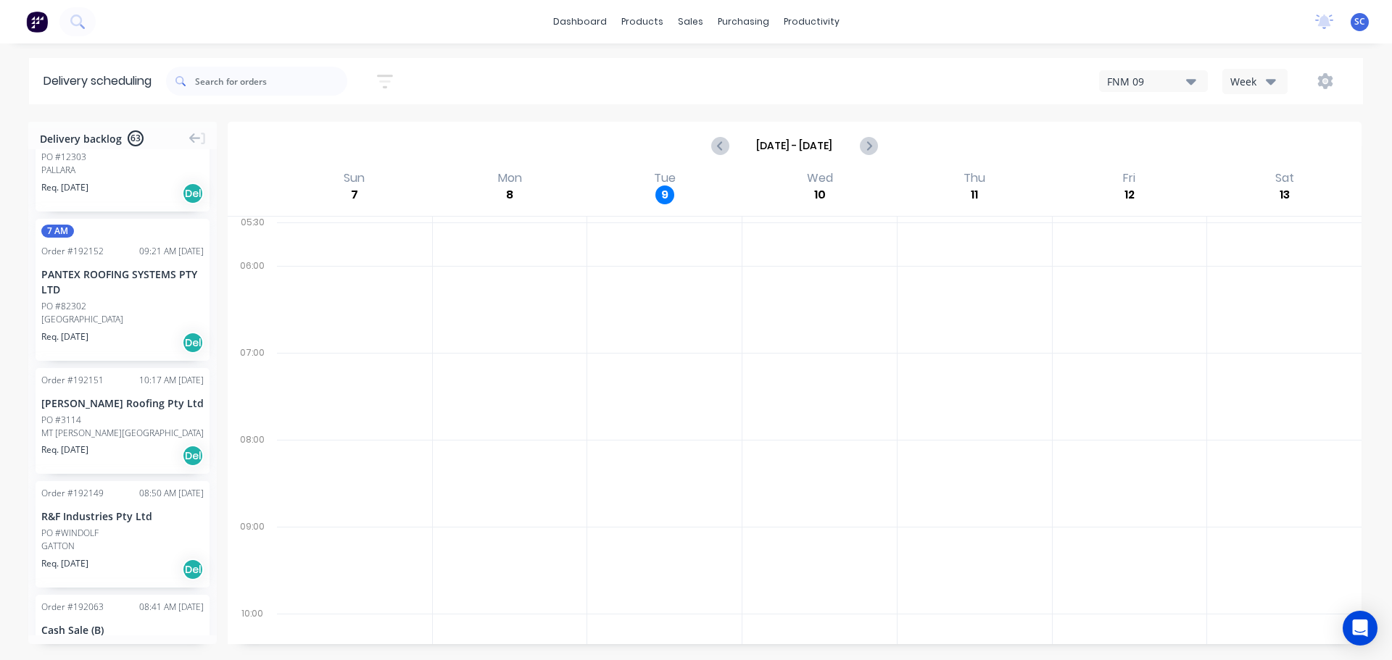
click at [386, 80] on icon "button" at bounding box center [385, 81] width 16 height 18
click at [375, 223] on icon "button" at bounding box center [370, 225] width 10 height 6
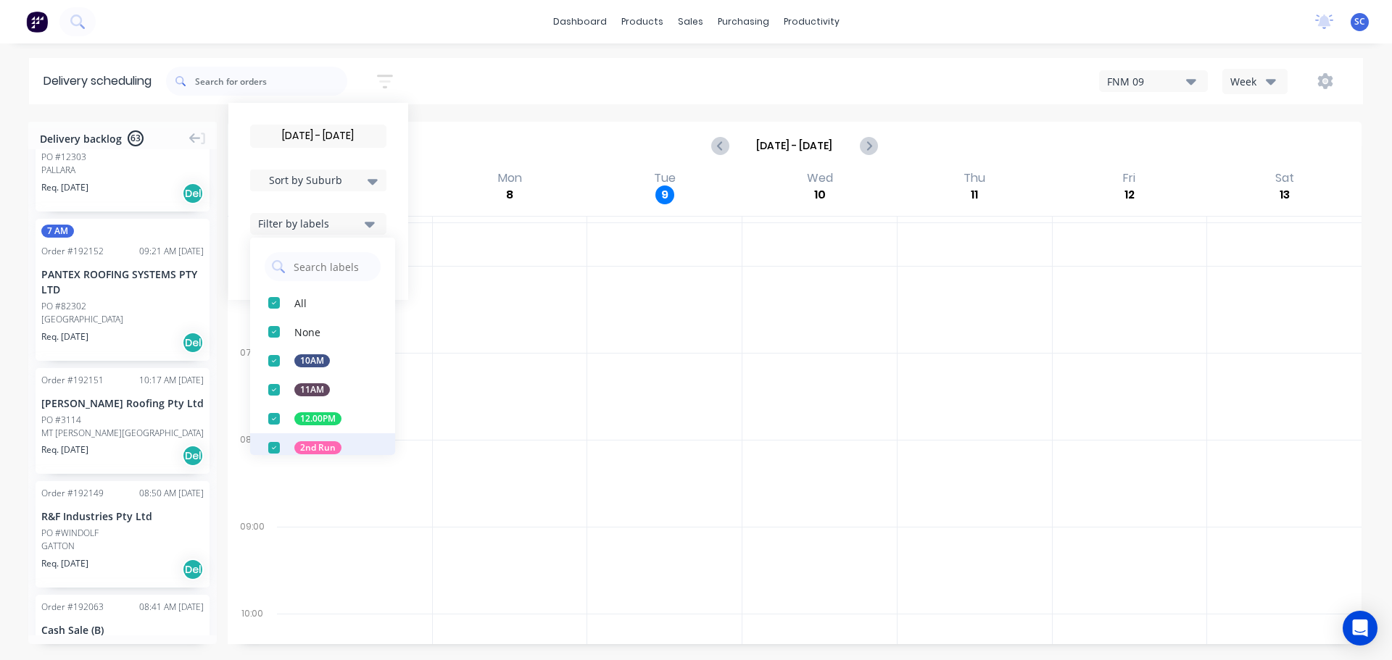
drag, startPoint x: 275, startPoint y: 449, endPoint x: 289, endPoint y: 453, distance: 14.4
click at [275, 449] on div "button" at bounding box center [274, 447] width 29 height 29
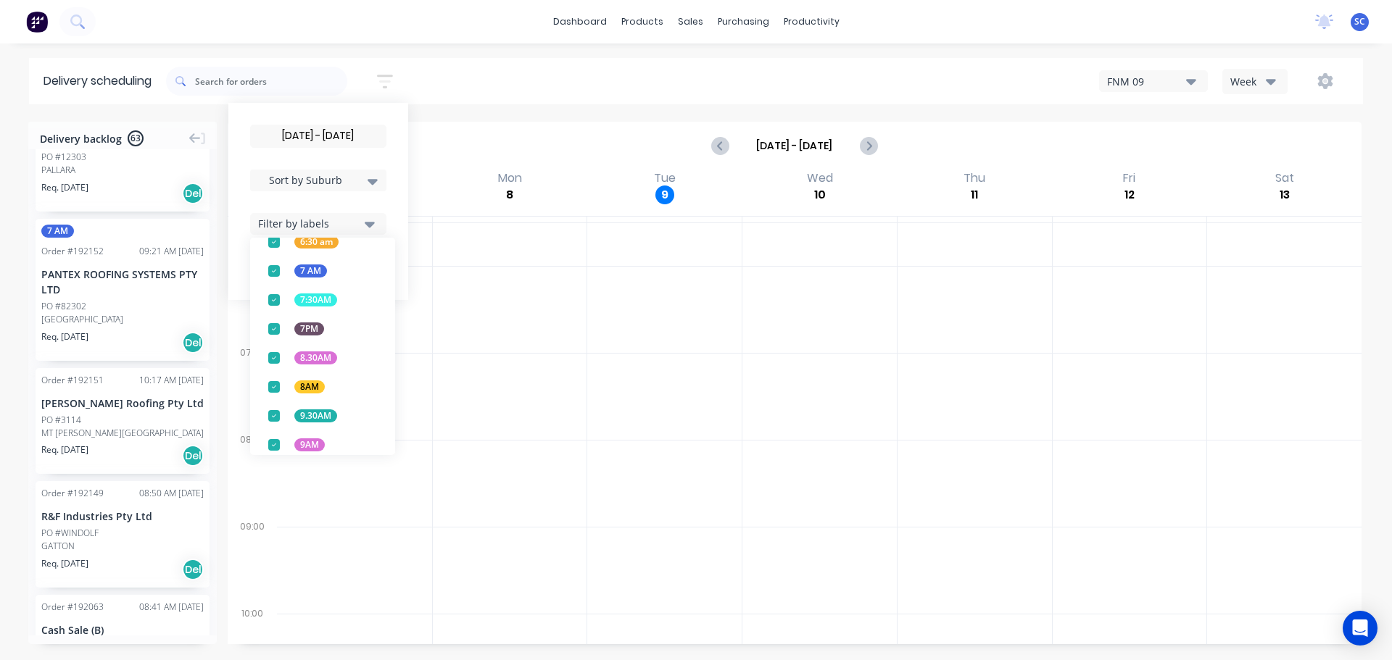
scroll to position [570, 0]
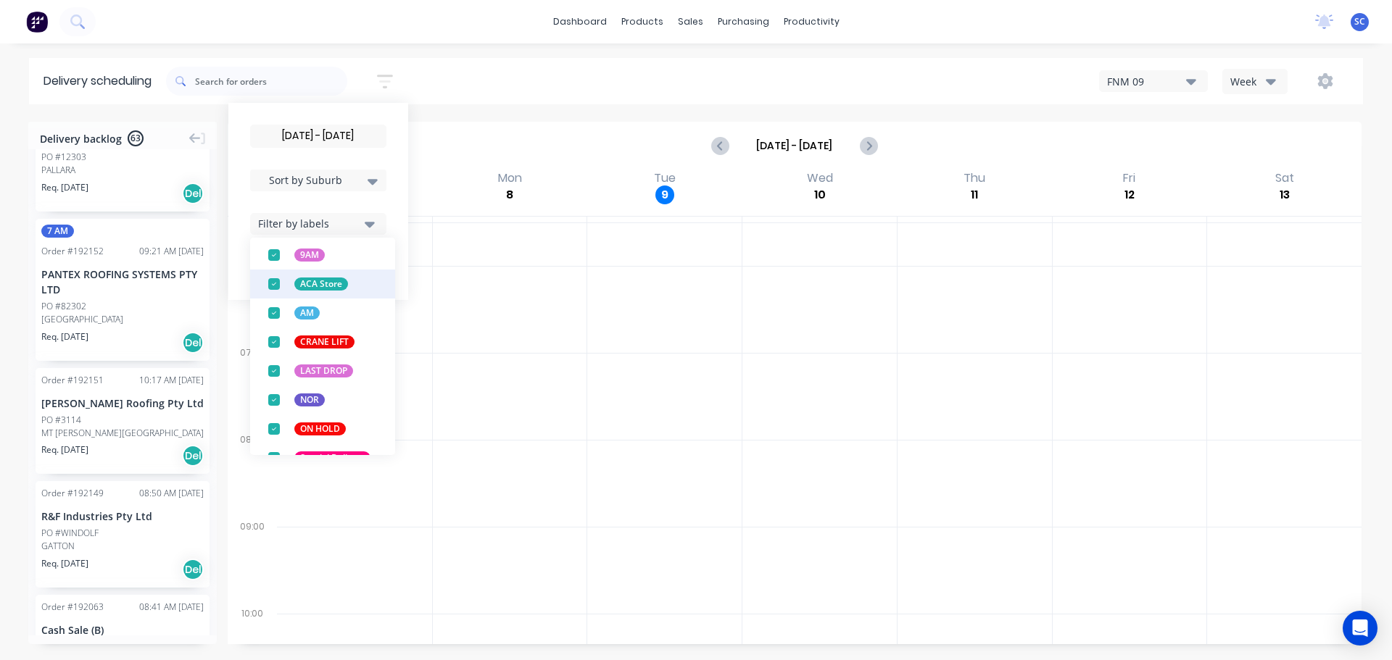
click at [274, 283] on div "button" at bounding box center [274, 284] width 29 height 29
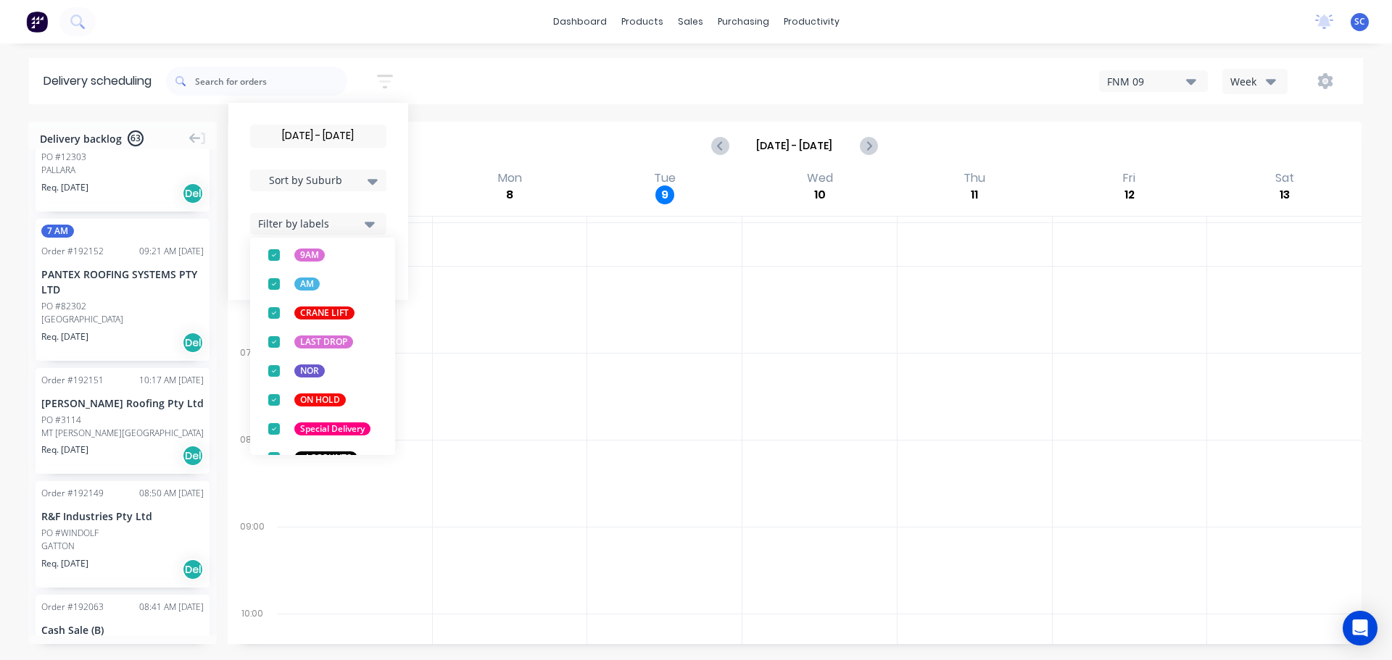
click at [474, 83] on div "10/09/25 - 10/09/25 Sort by Suburb Created date Required date Order number Cust…" at bounding box center [764, 81] width 1197 height 41
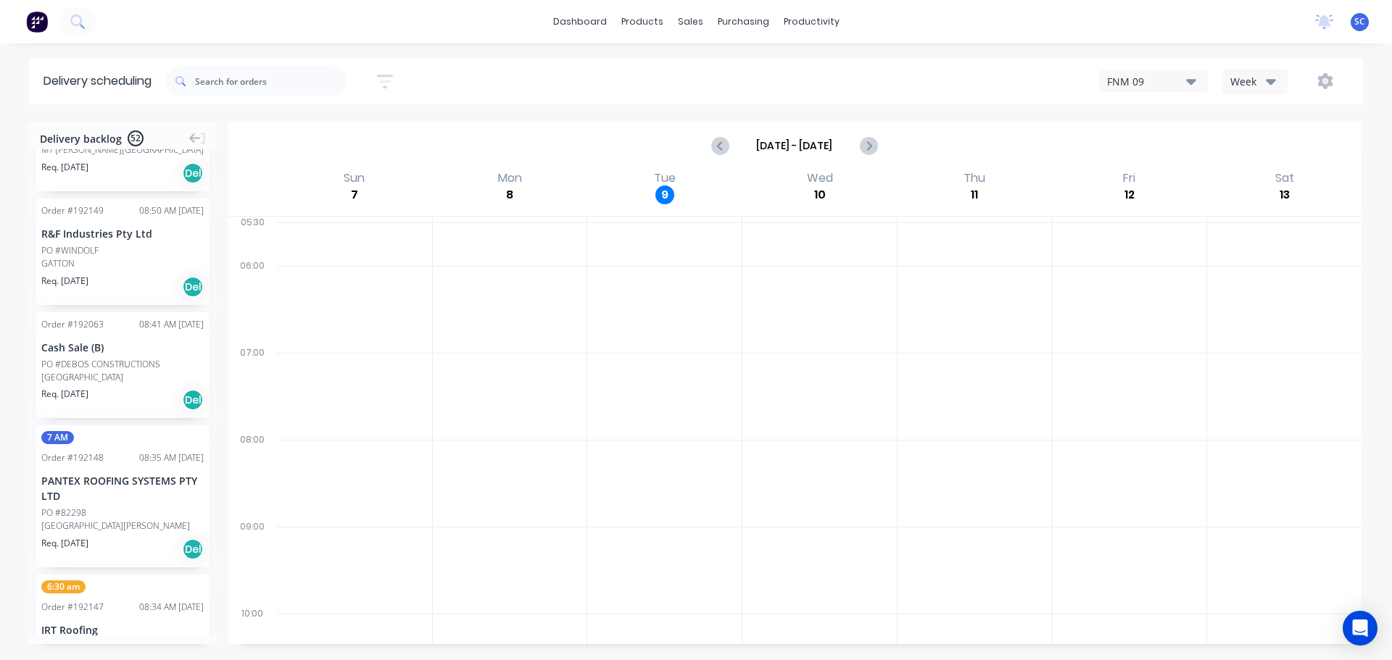
click at [399, 84] on button "button" at bounding box center [385, 81] width 46 height 28
drag, startPoint x: 293, startPoint y: 219, endPoint x: 296, endPoint y: 228, distance: 9.2
click at [295, 219] on div "Filter by labels" at bounding box center [309, 223] width 102 height 15
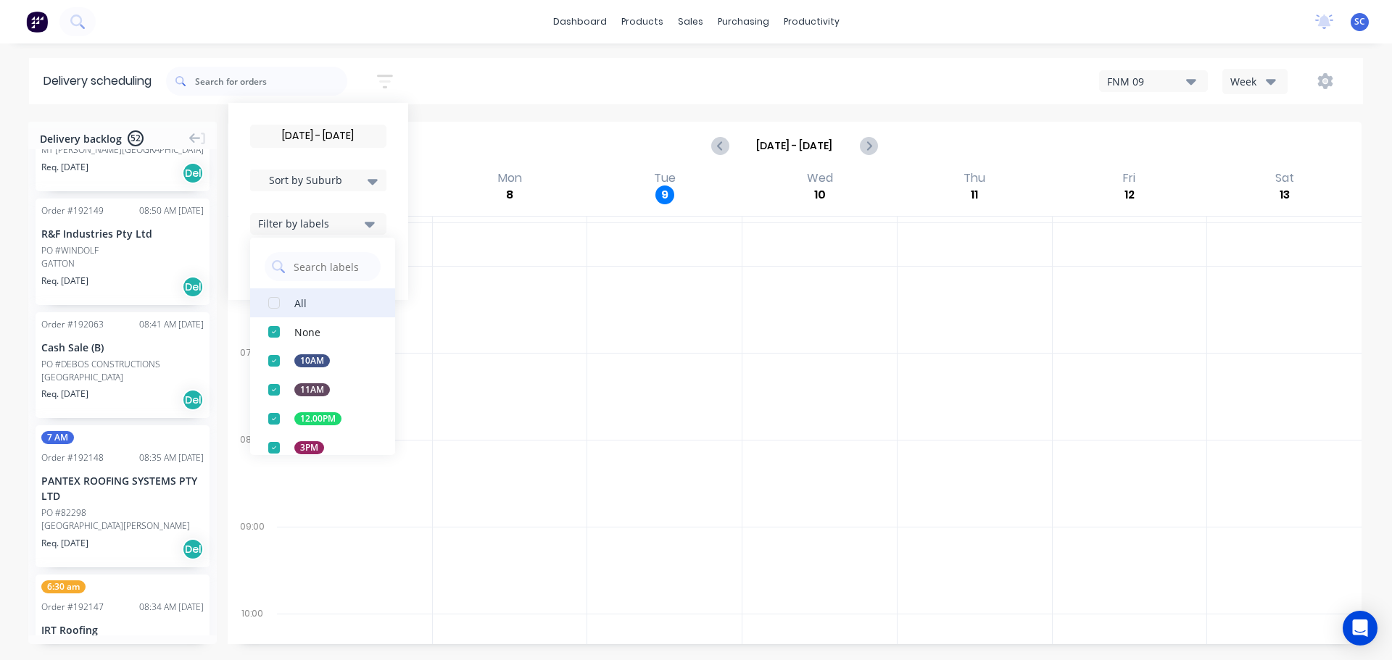
drag, startPoint x: 281, startPoint y: 300, endPoint x: 359, endPoint y: 292, distance: 78.7
click at [283, 300] on div "button" at bounding box center [274, 303] width 29 height 29
click at [490, 73] on div "10/09/25 - 10/09/25 Sort by Suburb Created date Required date Order number Cust…" at bounding box center [764, 81] width 1197 height 41
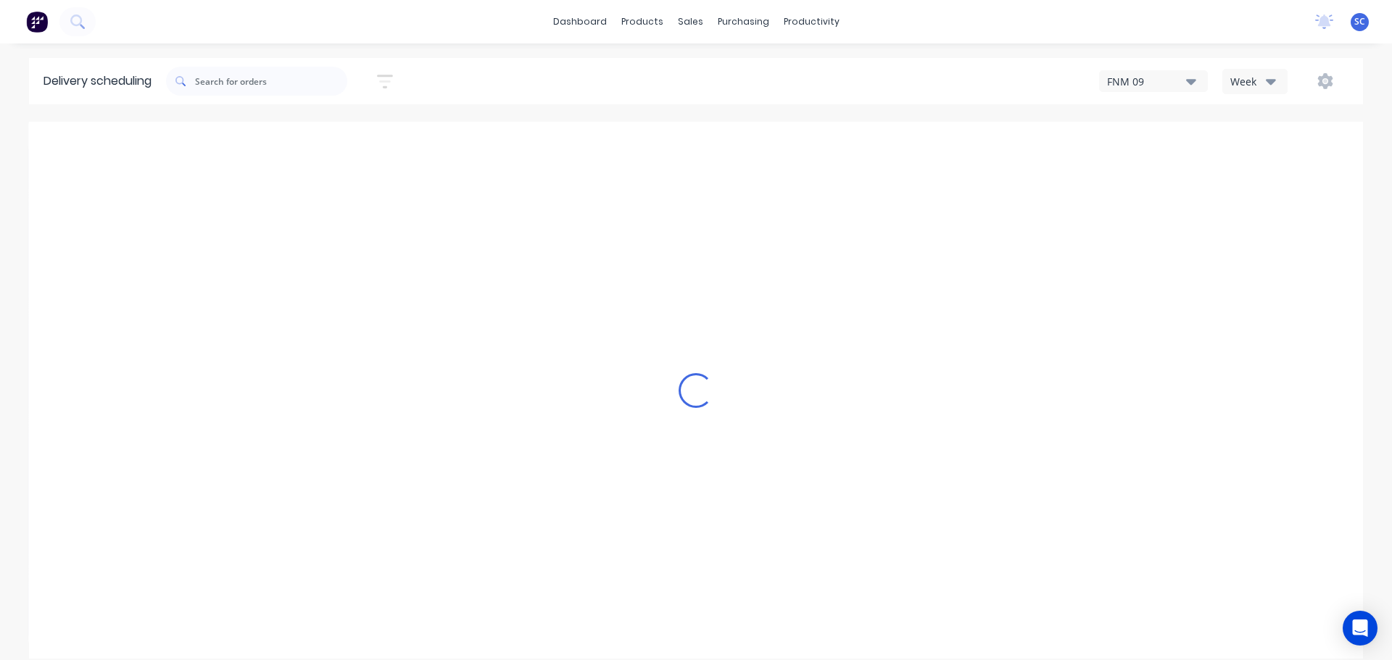
scroll to position [1962, 0]
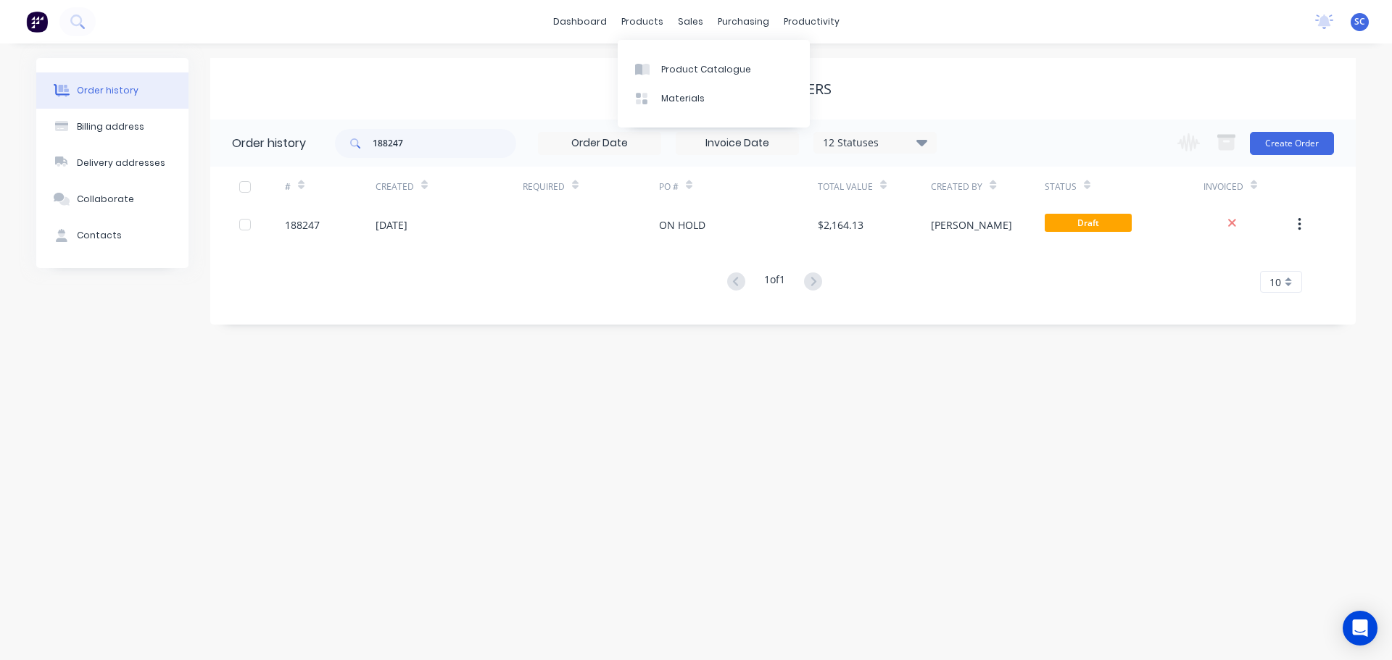
click at [710, 24] on div "purchasing" at bounding box center [743, 22] width 66 height 22
click at [695, 22] on div "sales" at bounding box center [691, 22] width 40 height 22
click at [742, 106] on link "Customers" at bounding box center [767, 98] width 192 height 29
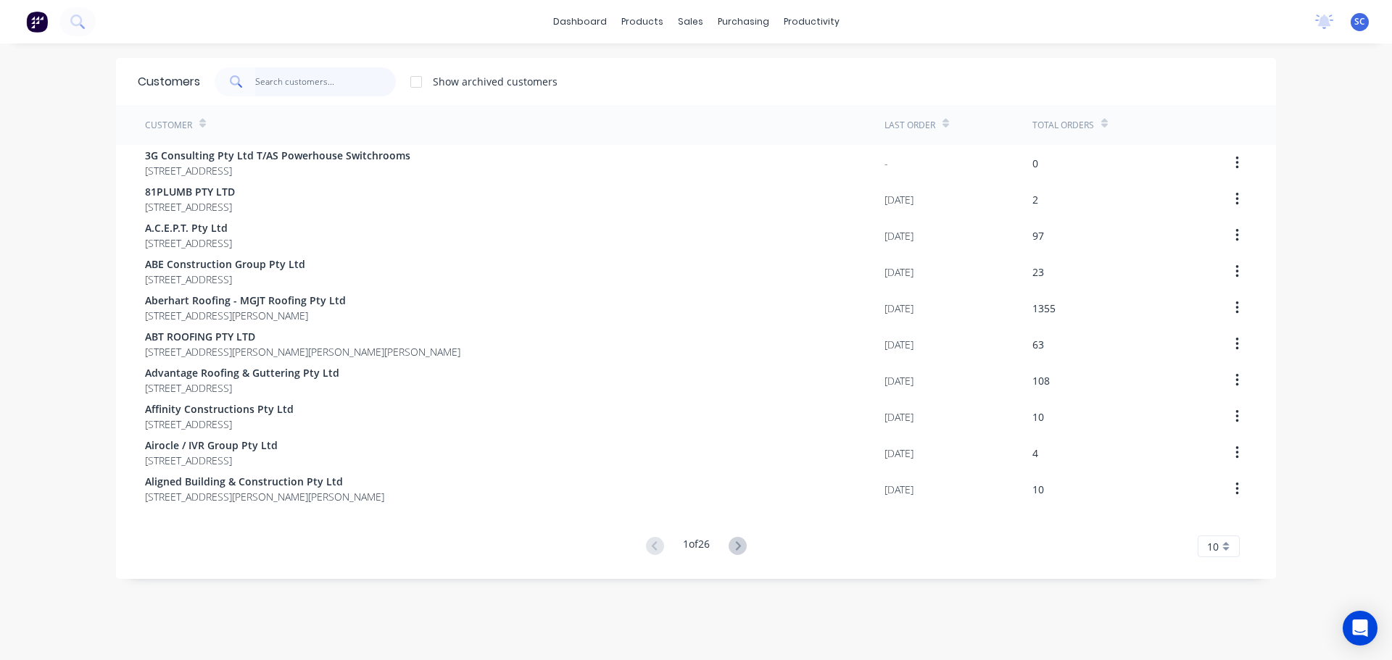
click at [321, 75] on input "text" at bounding box center [325, 81] width 141 height 29
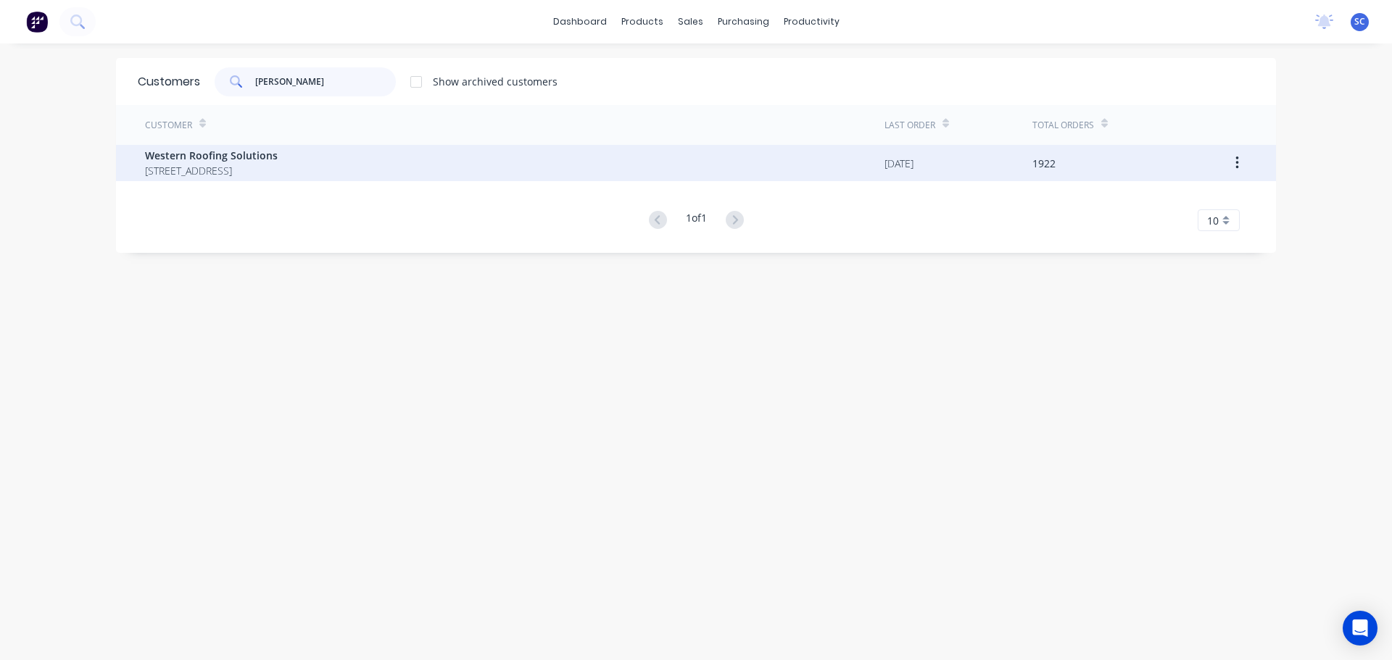
type input "WESTER"
click at [239, 157] on span "Western Roofing Solutions" at bounding box center [211, 155] width 133 height 15
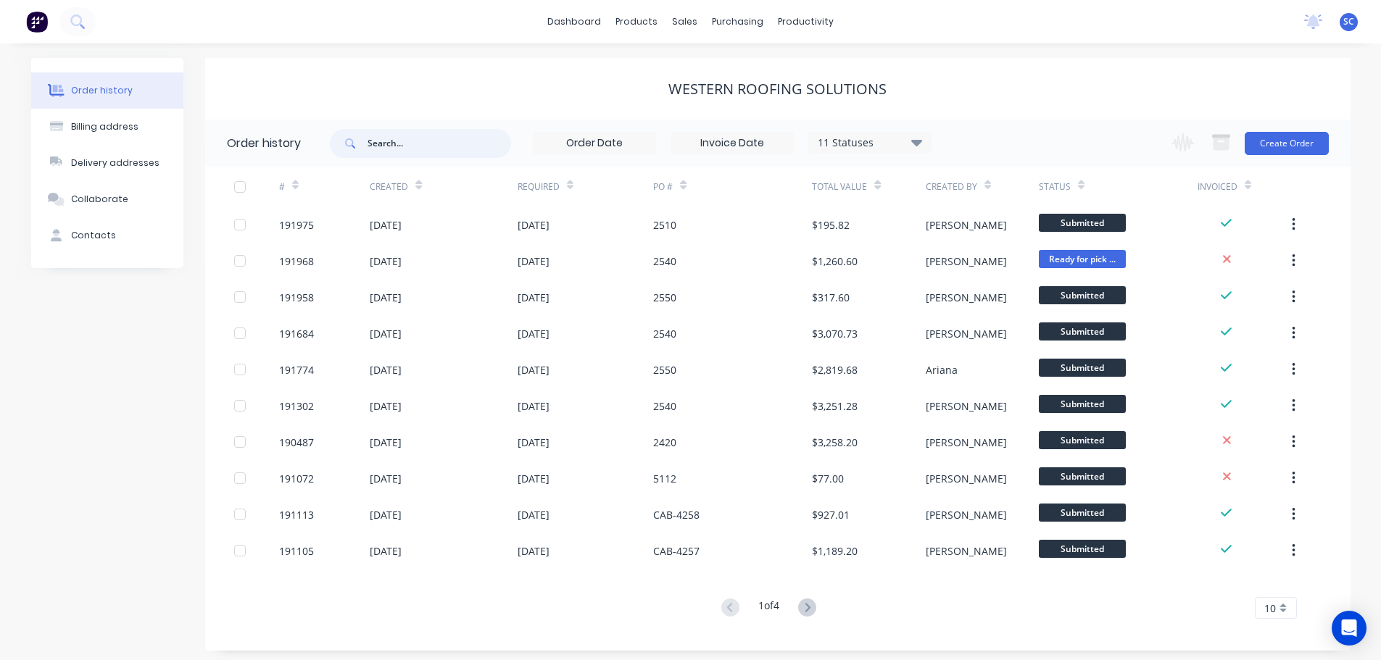
click at [389, 150] on input "text" at bounding box center [440, 143] width 144 height 29
type input "2420"
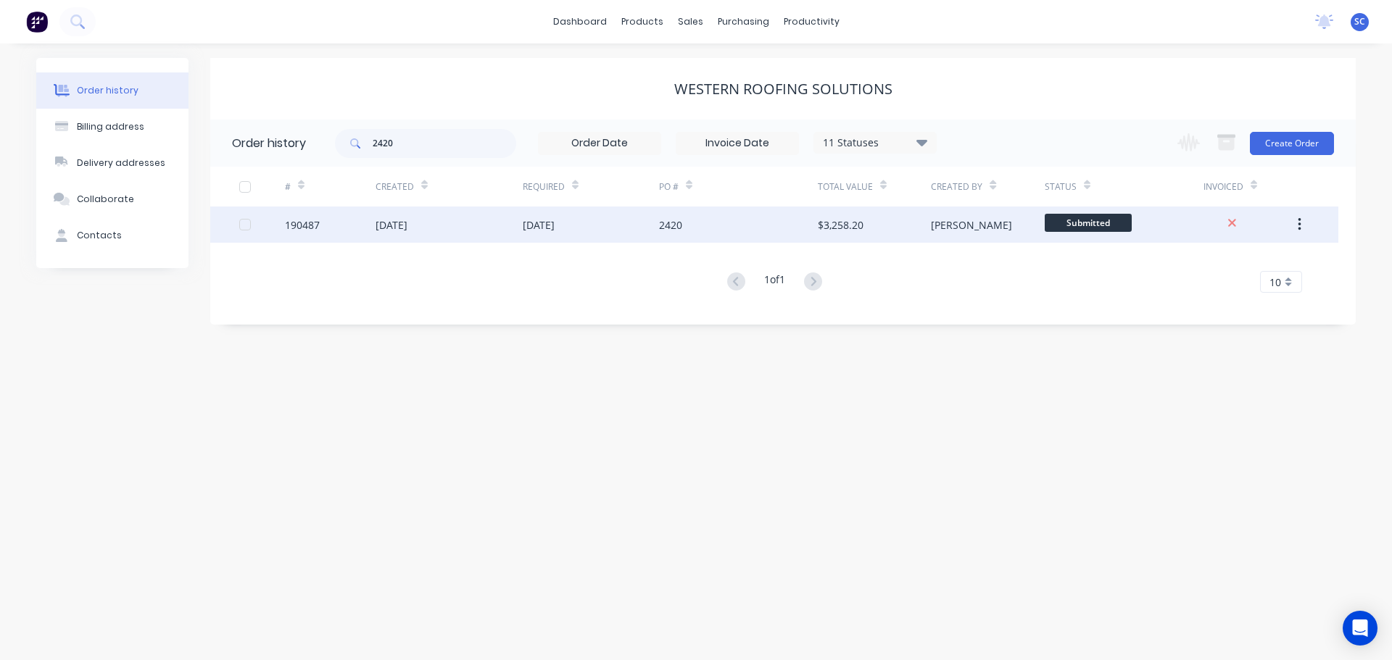
click at [523, 228] on div "10 Sep 2025" at bounding box center [539, 224] width 32 height 15
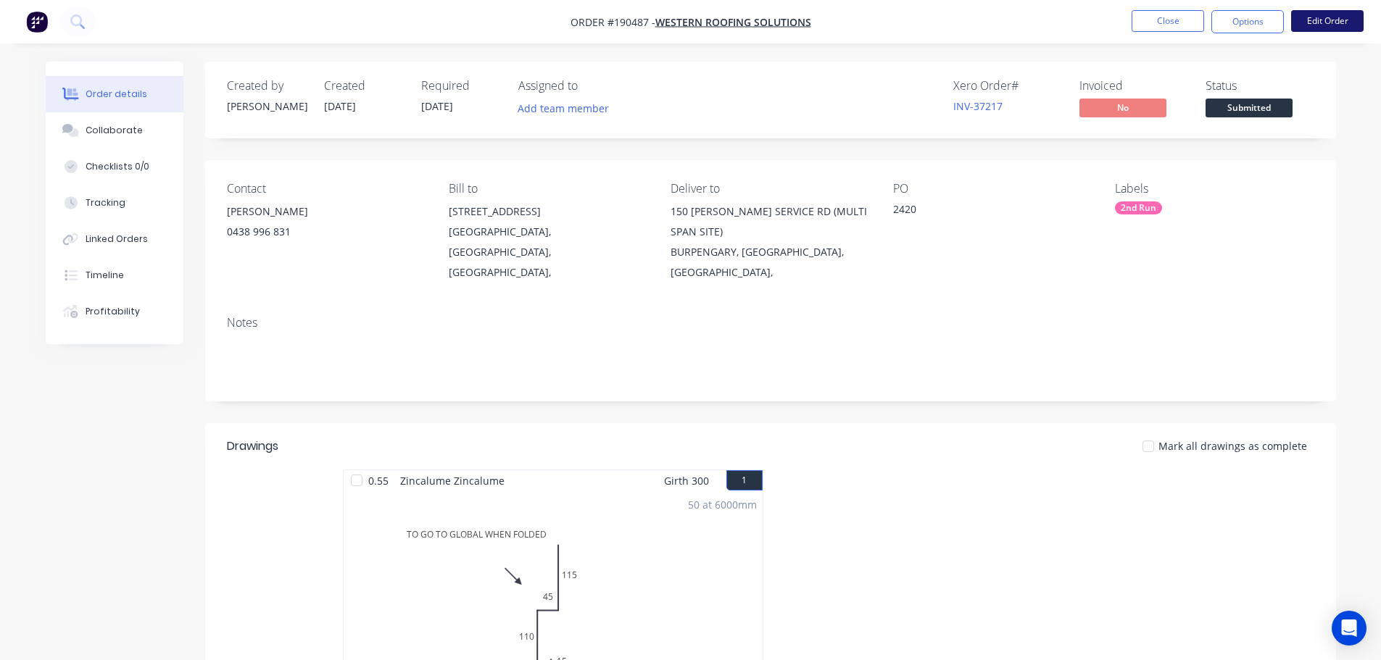
click at [1327, 11] on button "Edit Order" at bounding box center [1327, 21] width 72 height 22
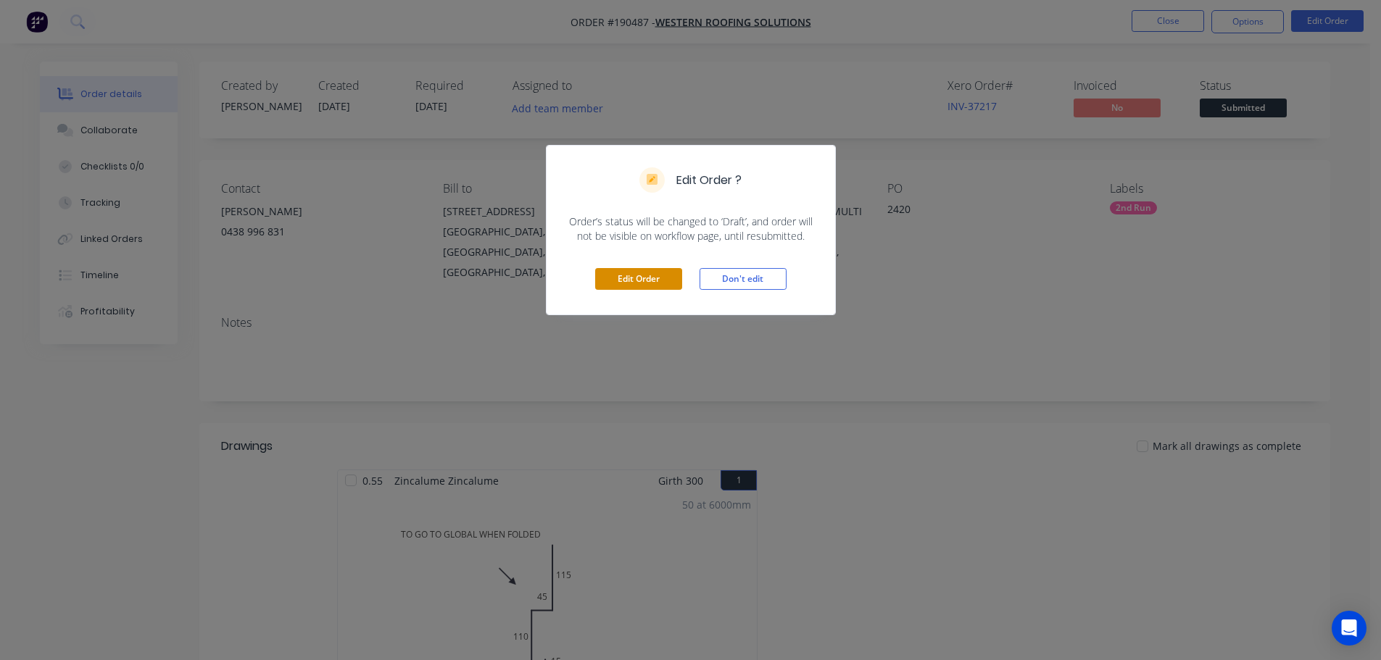
click at [636, 275] on button "Edit Order" at bounding box center [638, 279] width 87 height 22
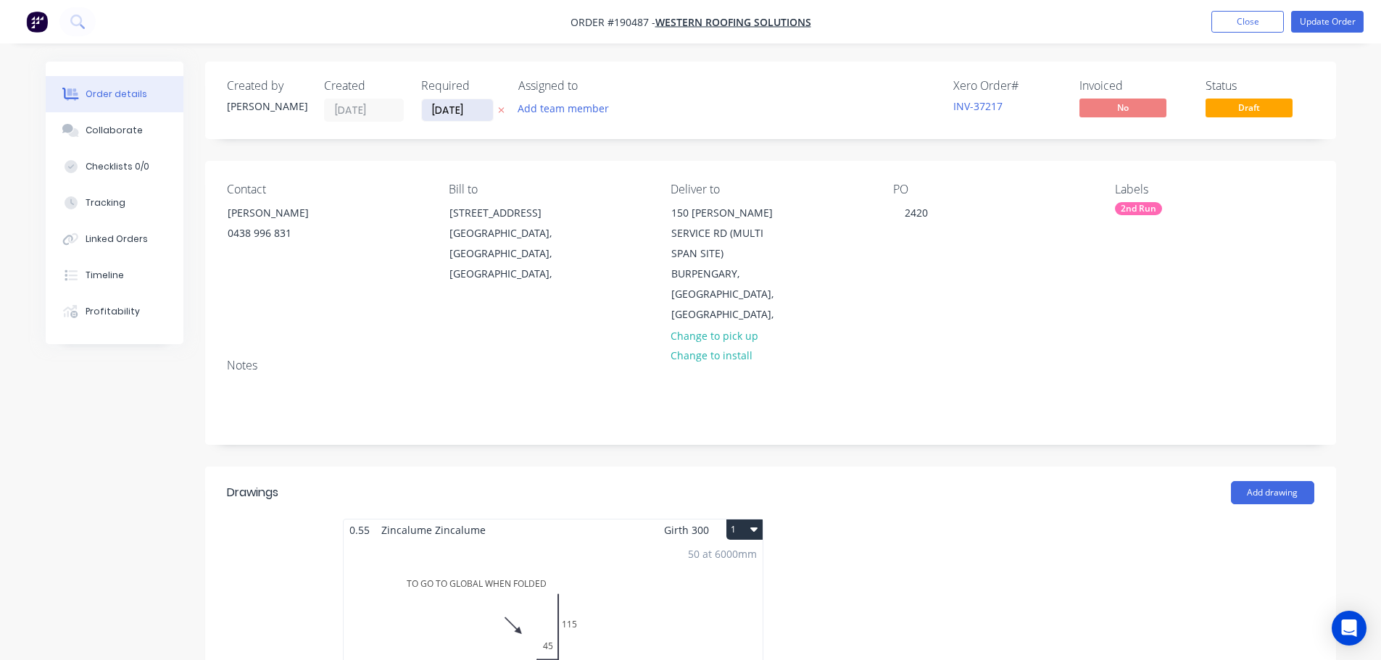
click at [452, 112] on input "[DATE]" at bounding box center [457, 110] width 71 height 22
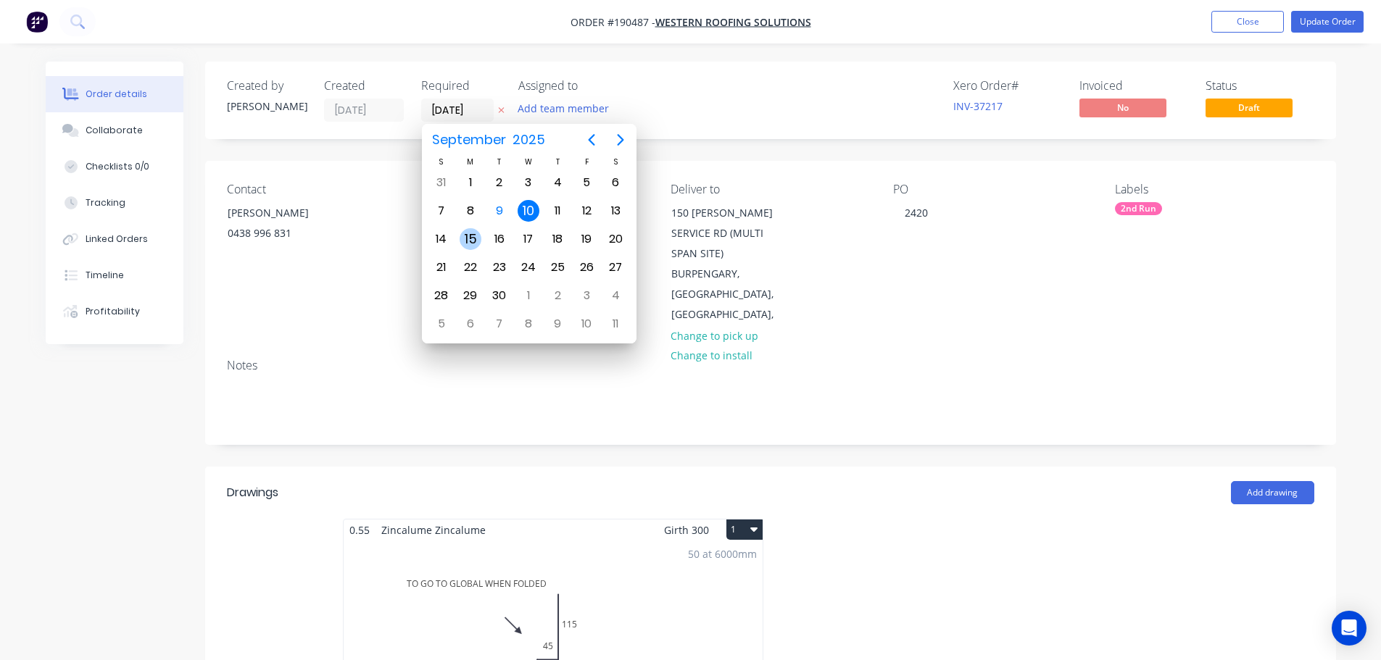
click at [457, 244] on div "15" at bounding box center [470, 239] width 29 height 28
type input "[DATE]"
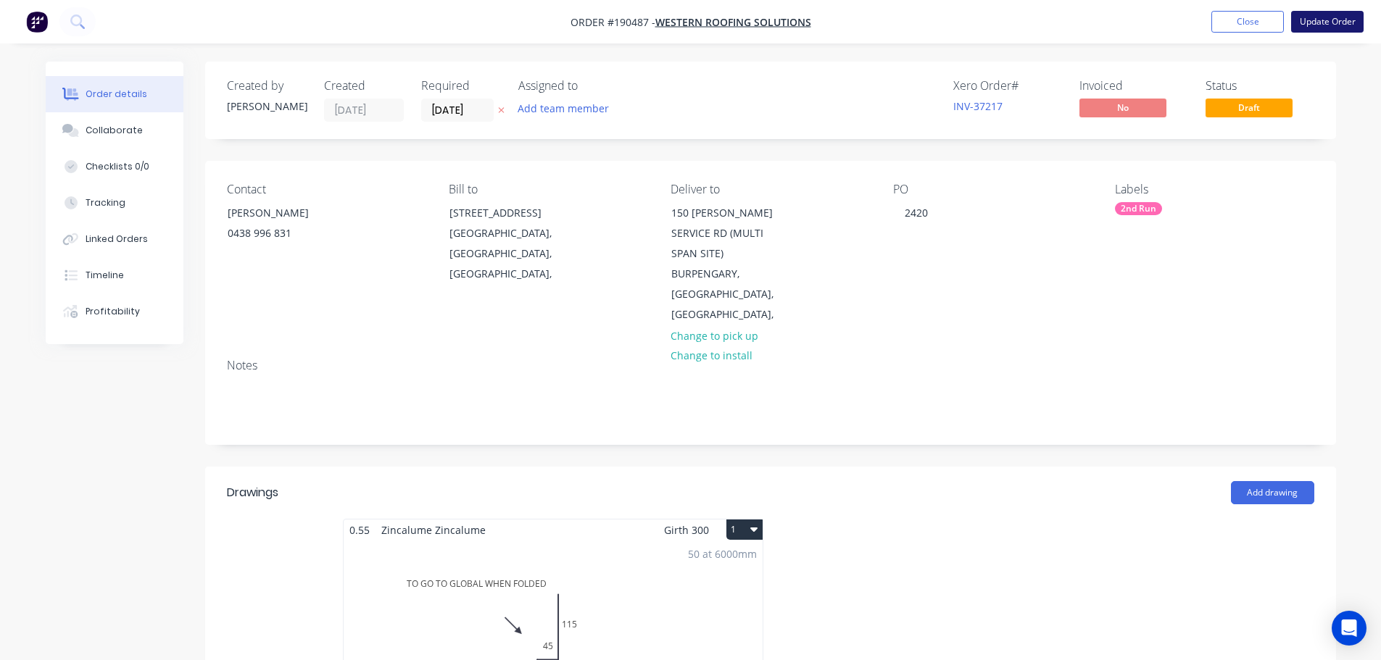
click at [1329, 15] on button "Update Order" at bounding box center [1327, 22] width 72 height 22
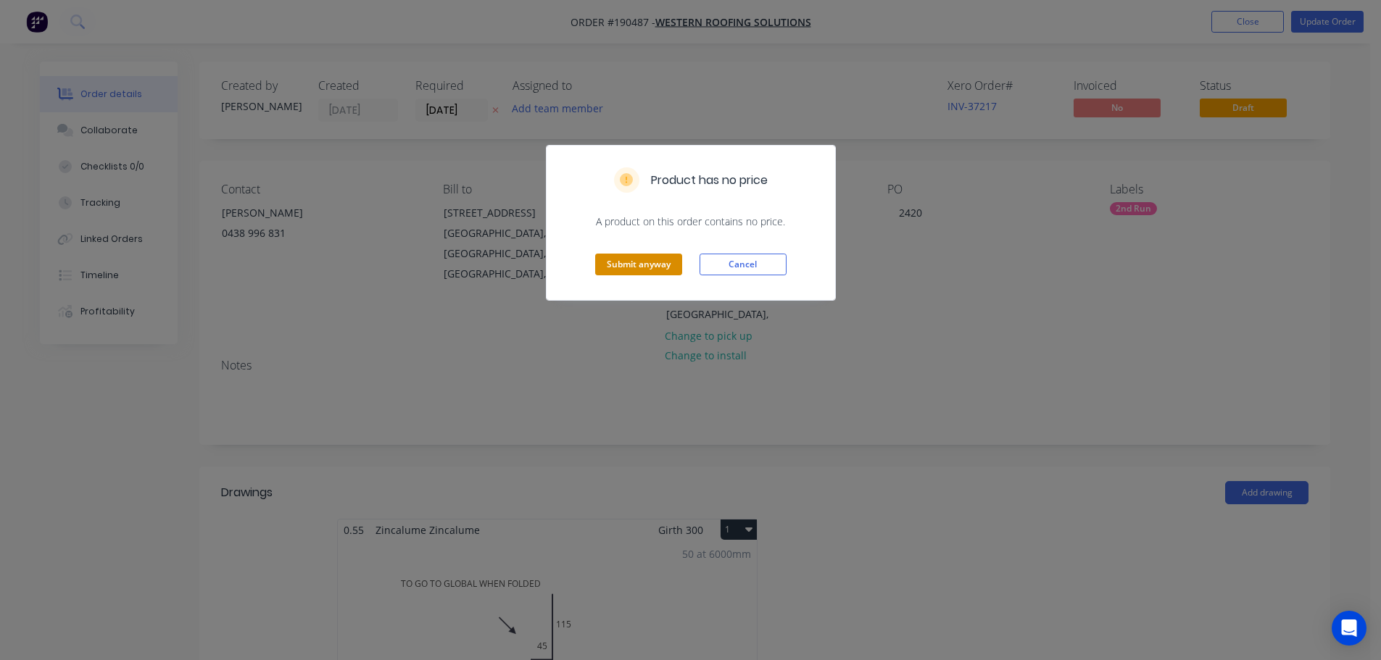
click at [653, 262] on button "Submit anyway" at bounding box center [638, 265] width 87 height 22
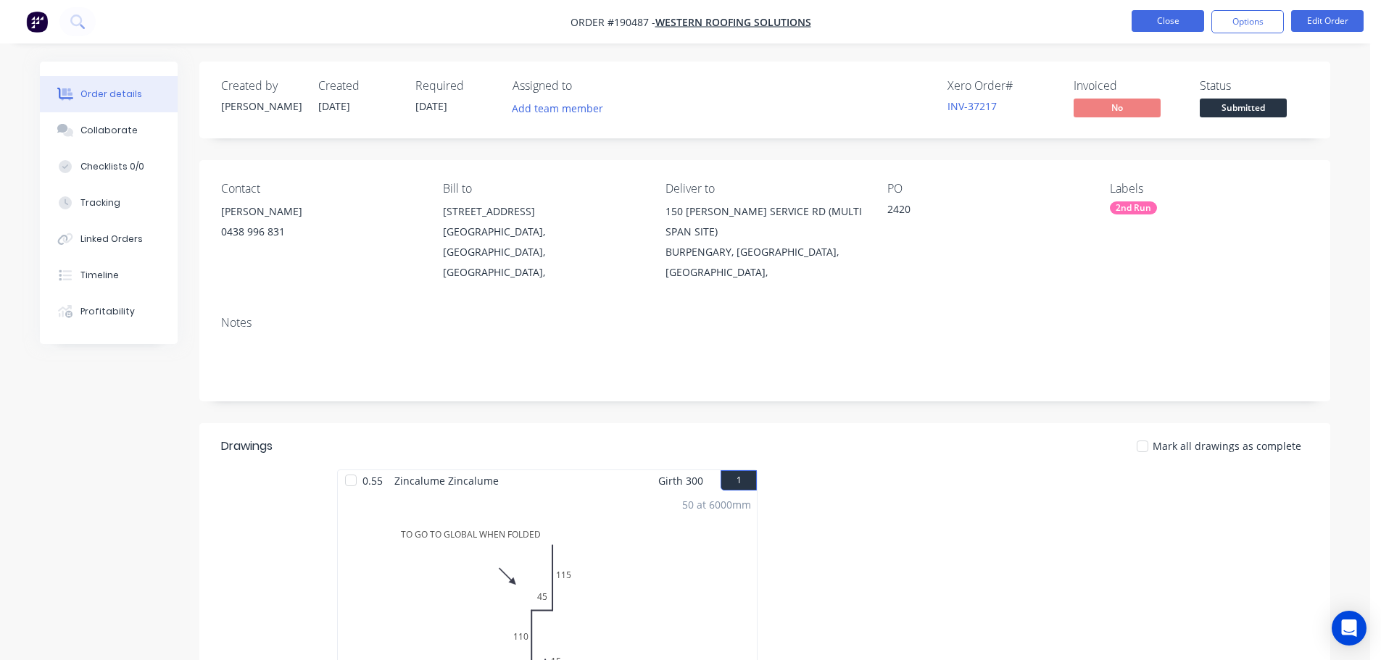
click at [1171, 20] on button "Close" at bounding box center [1168, 21] width 72 height 22
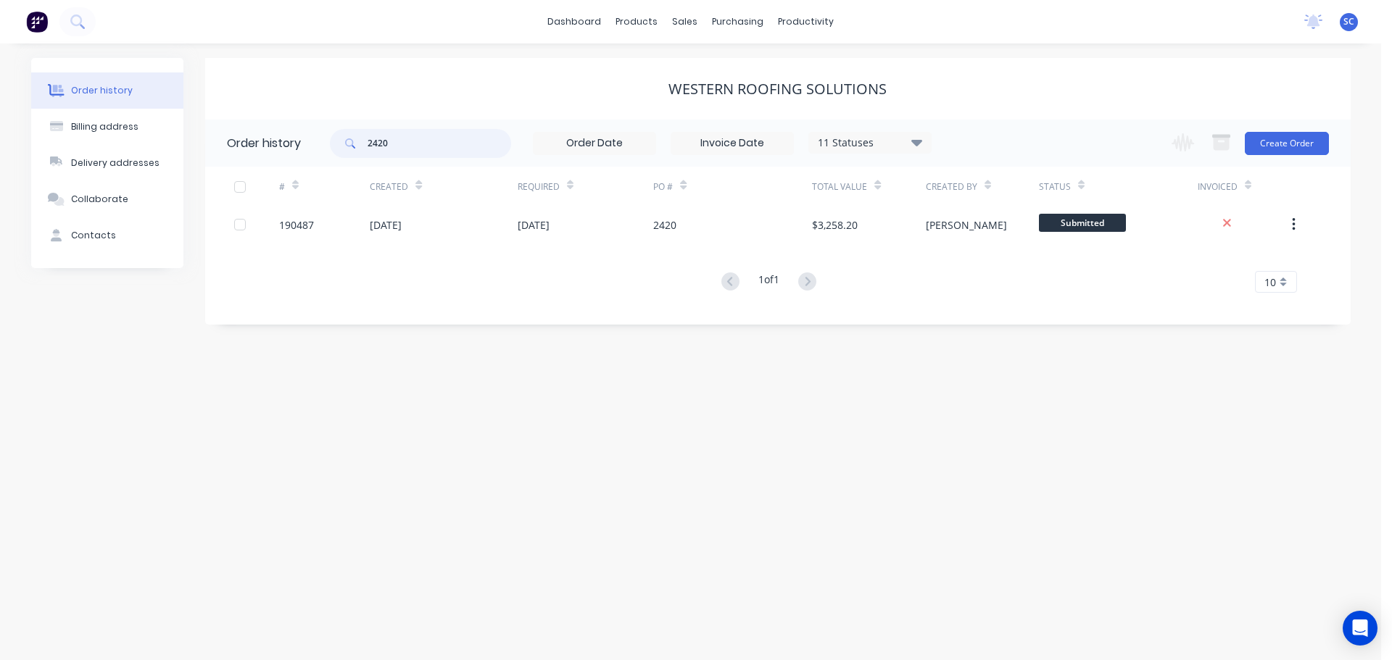
drag, startPoint x: 444, startPoint y: 148, endPoint x: 349, endPoint y: 148, distance: 95.0
click at [349, 148] on div "2420" at bounding box center [420, 143] width 181 height 29
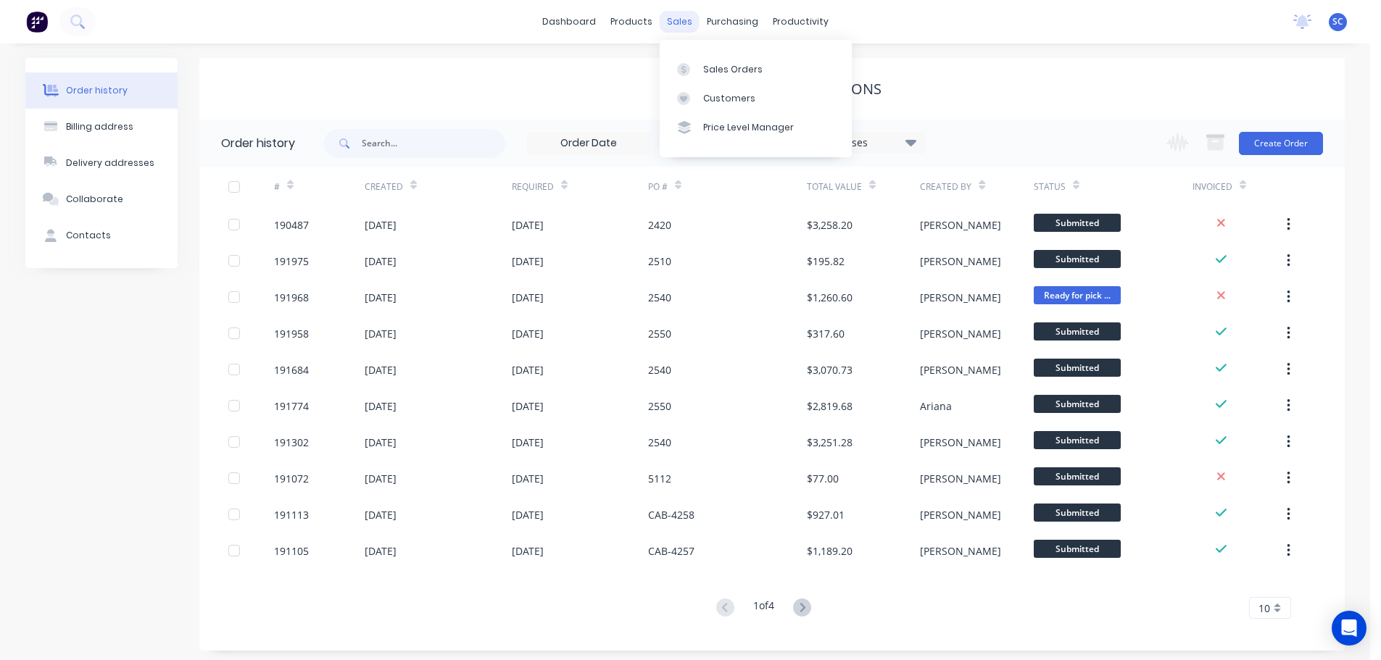
click at [686, 22] on div "sales" at bounding box center [680, 22] width 40 height 22
click at [737, 102] on div "Customers" at bounding box center [729, 98] width 52 height 13
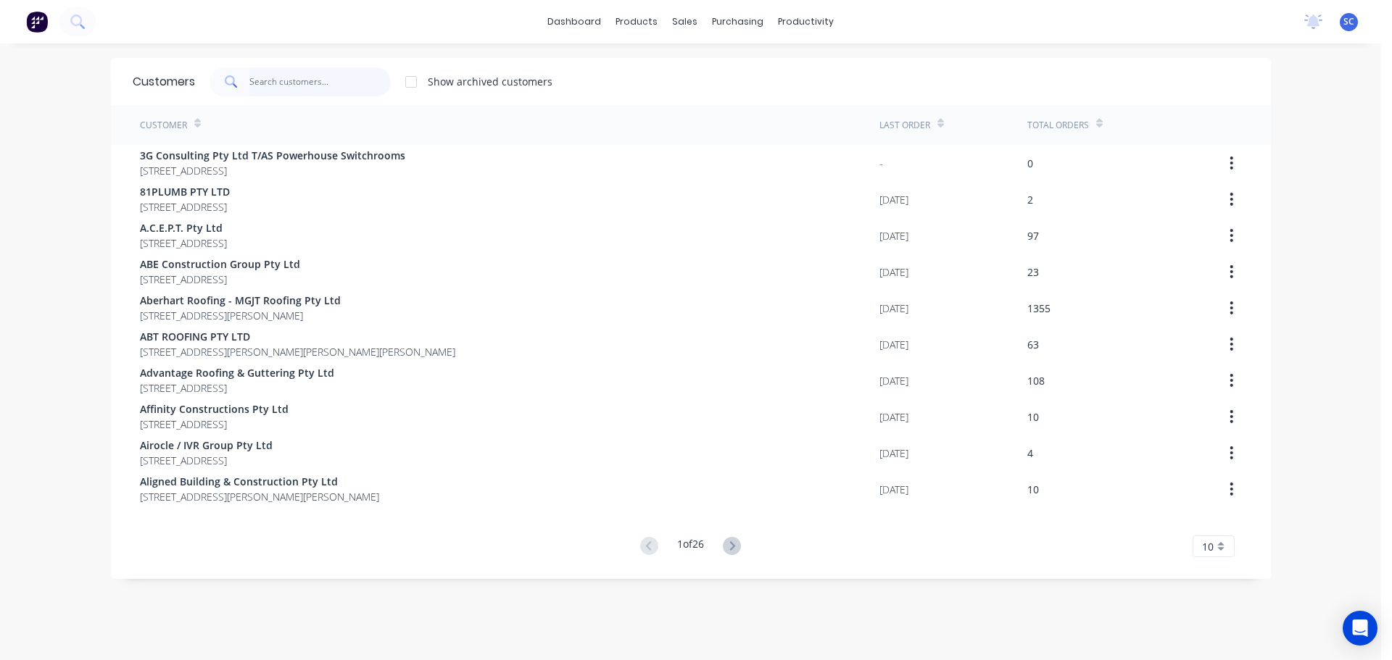
click at [273, 76] on input "text" at bounding box center [319, 81] width 141 height 29
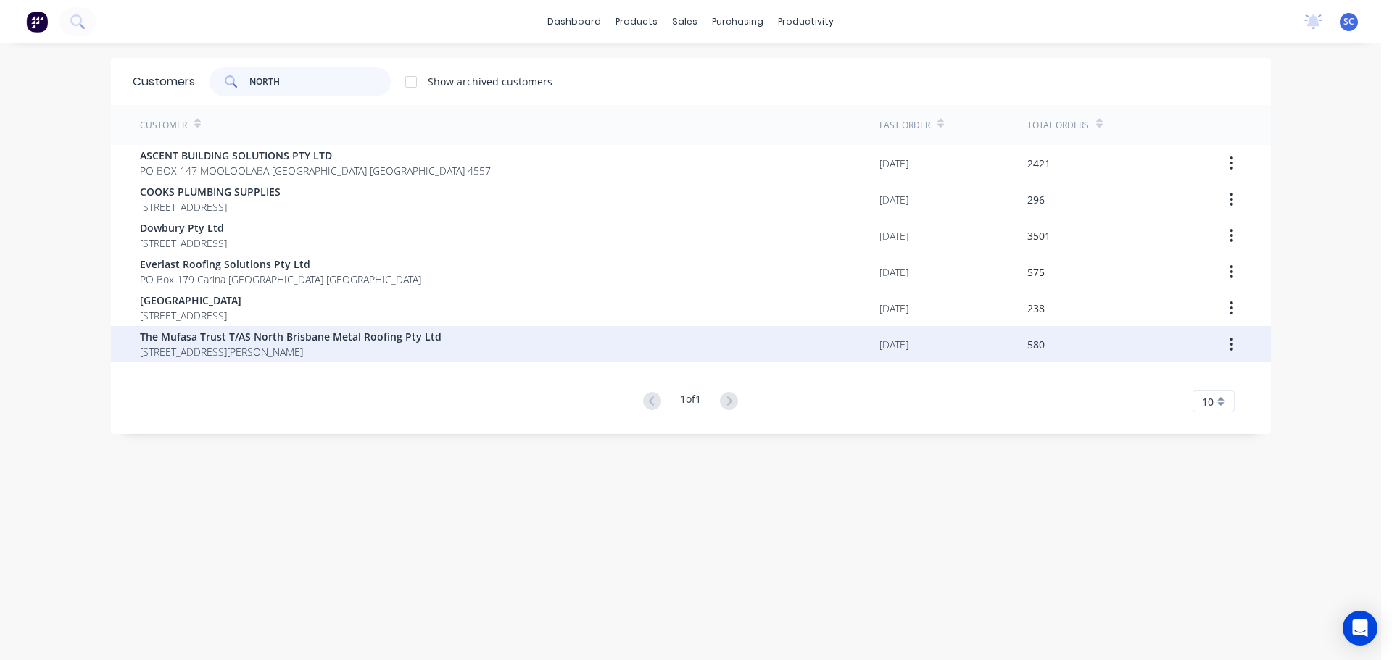
type input "NORTH"
click at [265, 341] on span "The Mufasa Trust T/AS North Brisbane Metal Roofing Pty Ltd" at bounding box center [291, 336] width 302 height 15
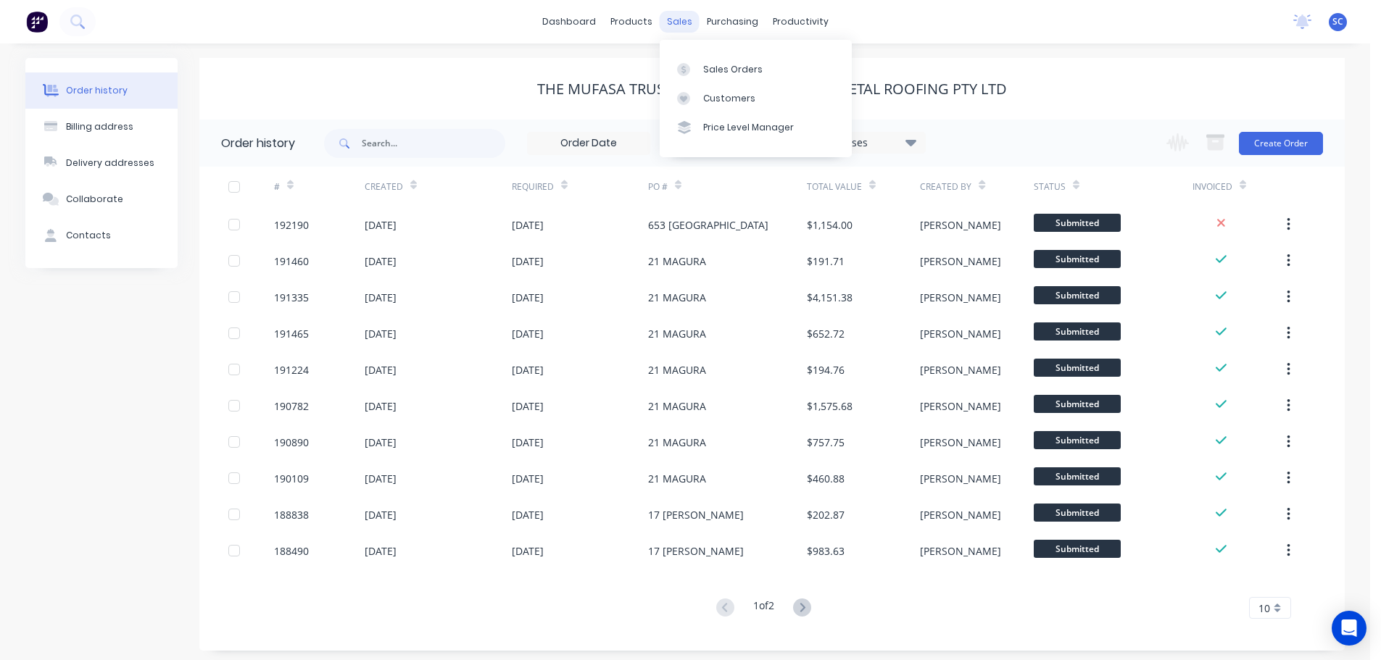
click at [684, 18] on div "sales" at bounding box center [680, 22] width 40 height 22
click at [732, 96] on div "Customers" at bounding box center [729, 98] width 52 height 13
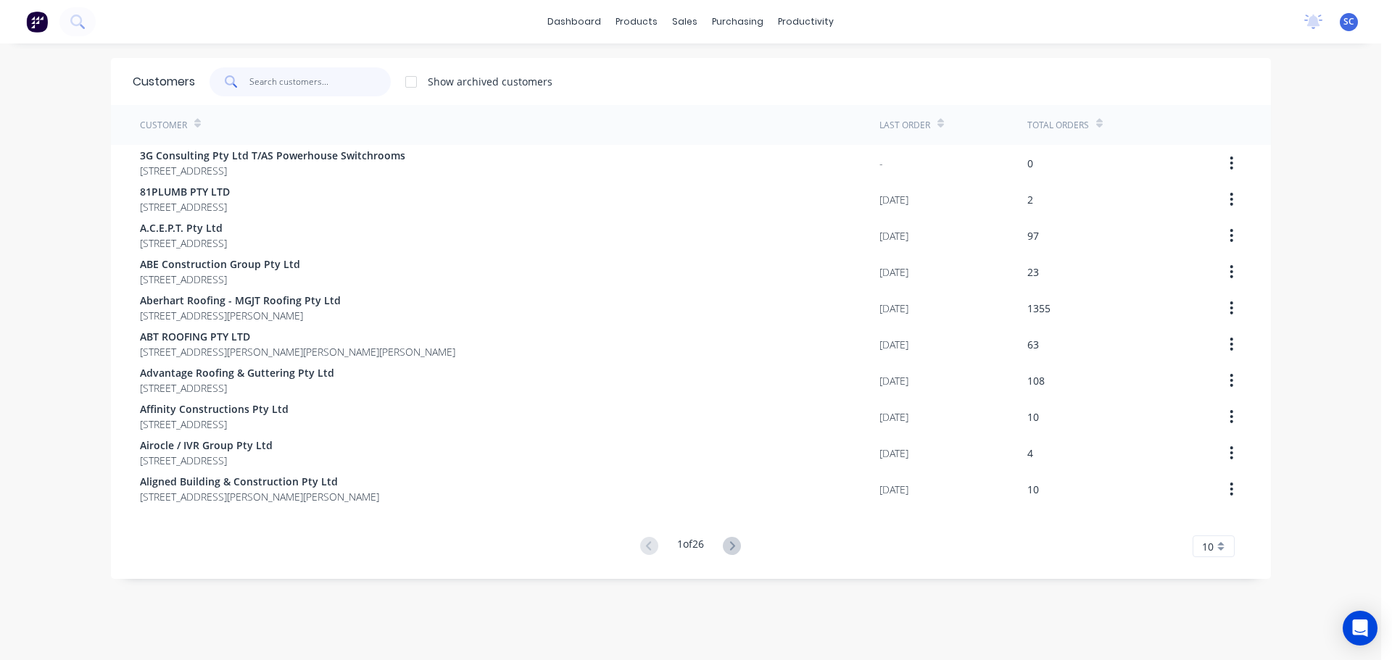
click at [272, 79] on input "text" at bounding box center [319, 81] width 141 height 29
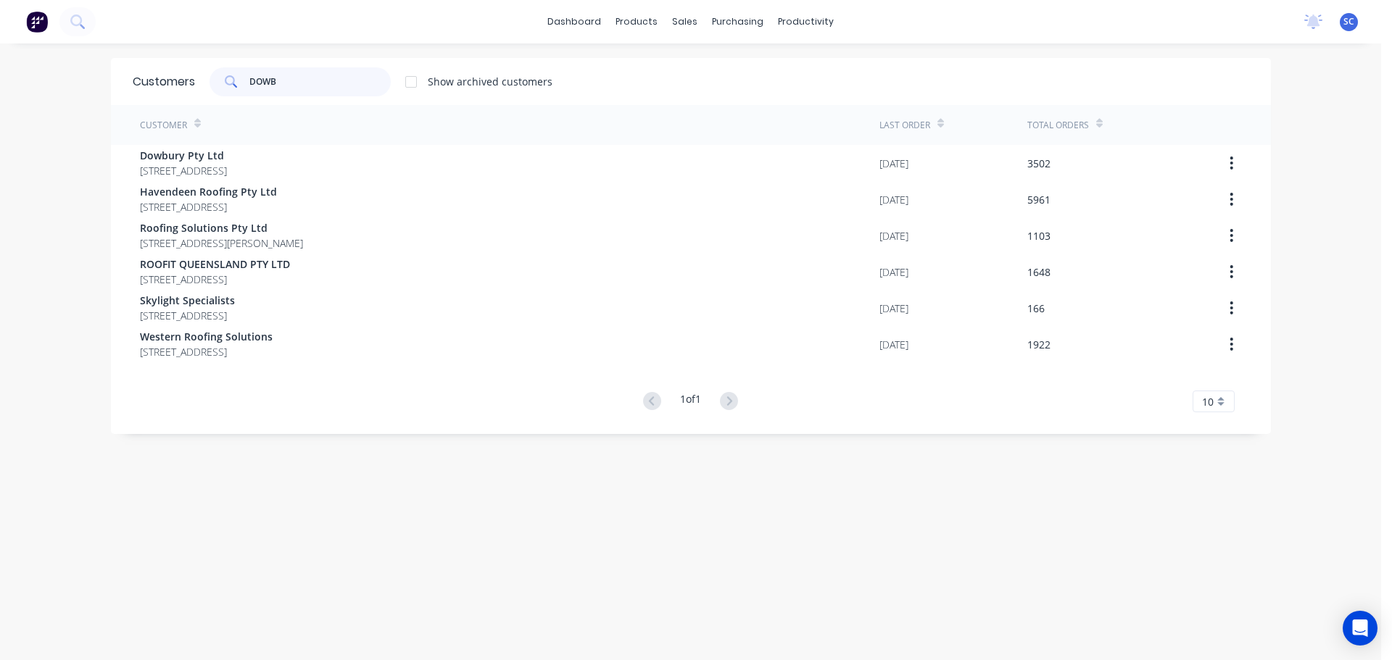
type input "DOWB"
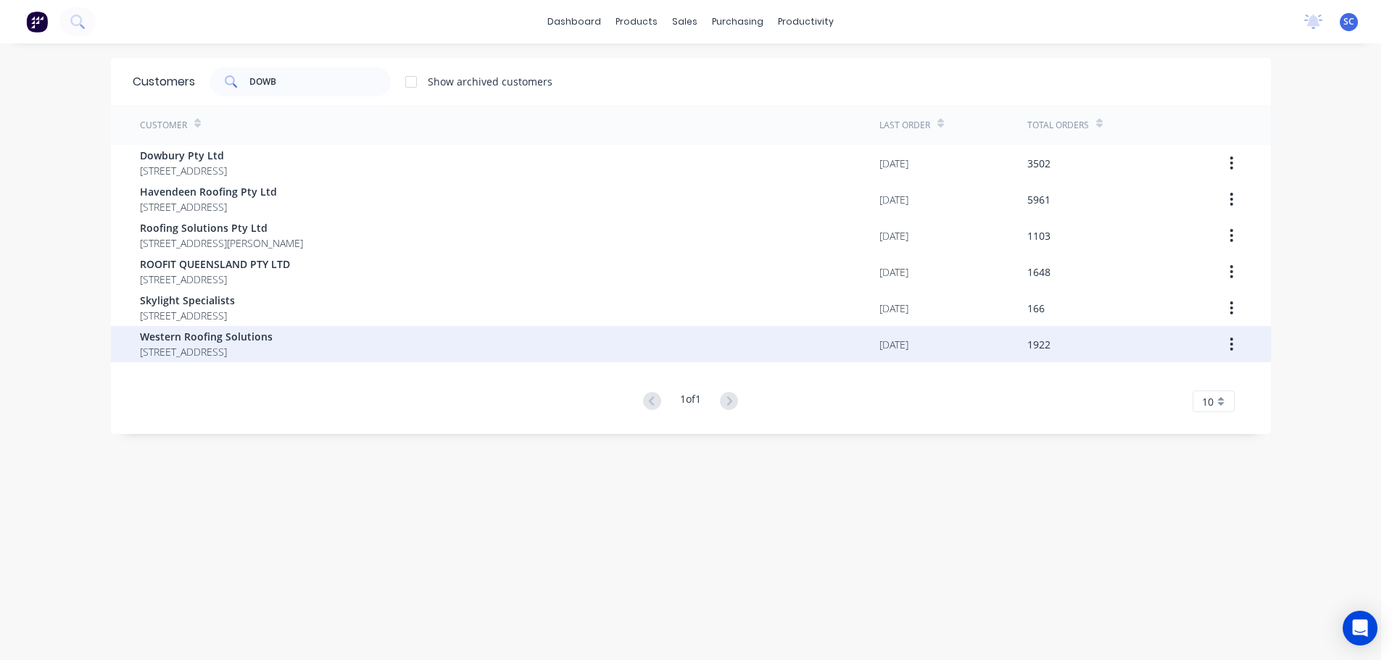
click at [220, 350] on span "81-89 PAKENHAM RD GREENBANK Queensland Australia" at bounding box center [206, 351] width 133 height 15
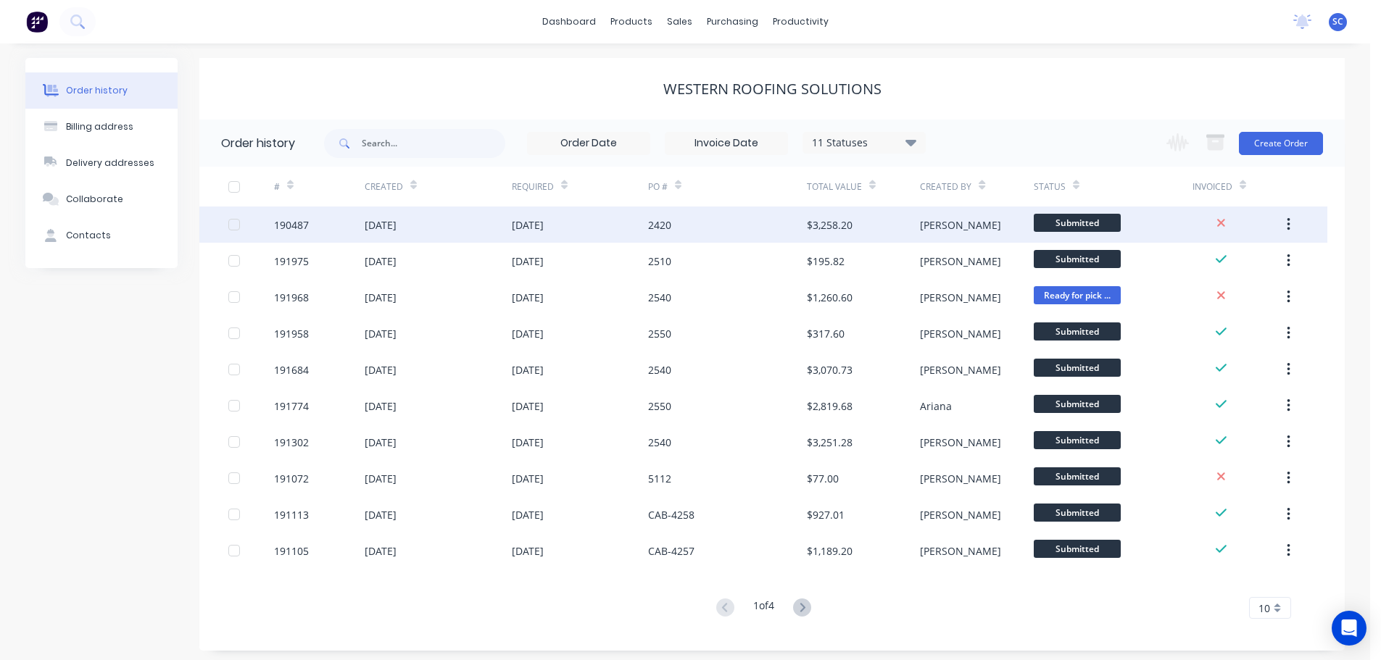
click at [492, 222] on div "21 Aug 2025" at bounding box center [438, 225] width 147 height 36
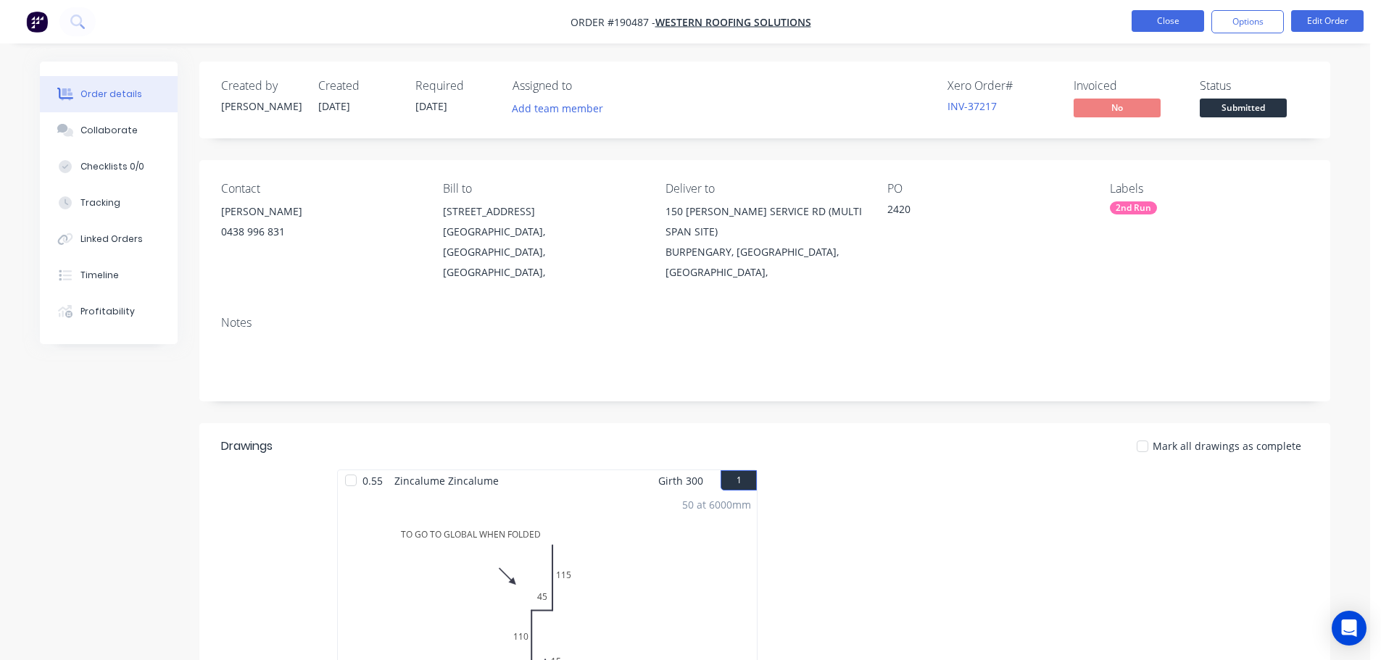
click at [1155, 19] on button "Close" at bounding box center [1168, 21] width 72 height 22
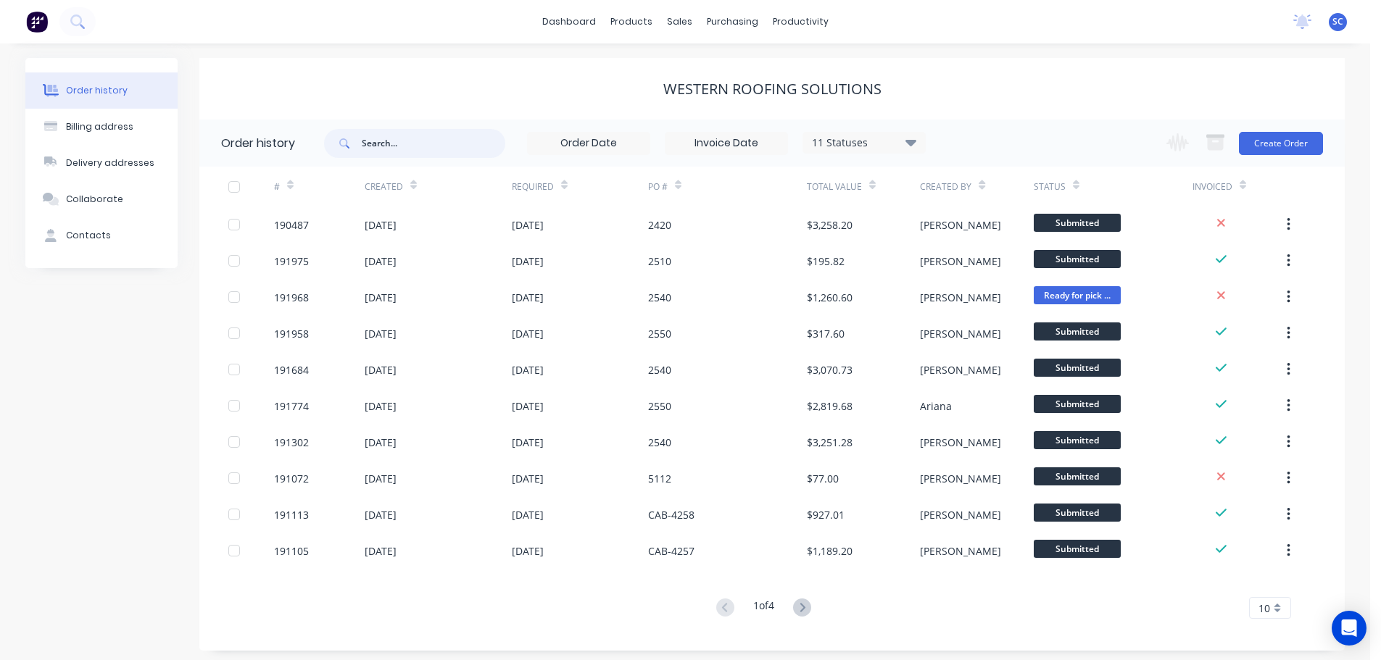
click at [405, 141] on input "text" at bounding box center [434, 143] width 144 height 29
type input "2420"
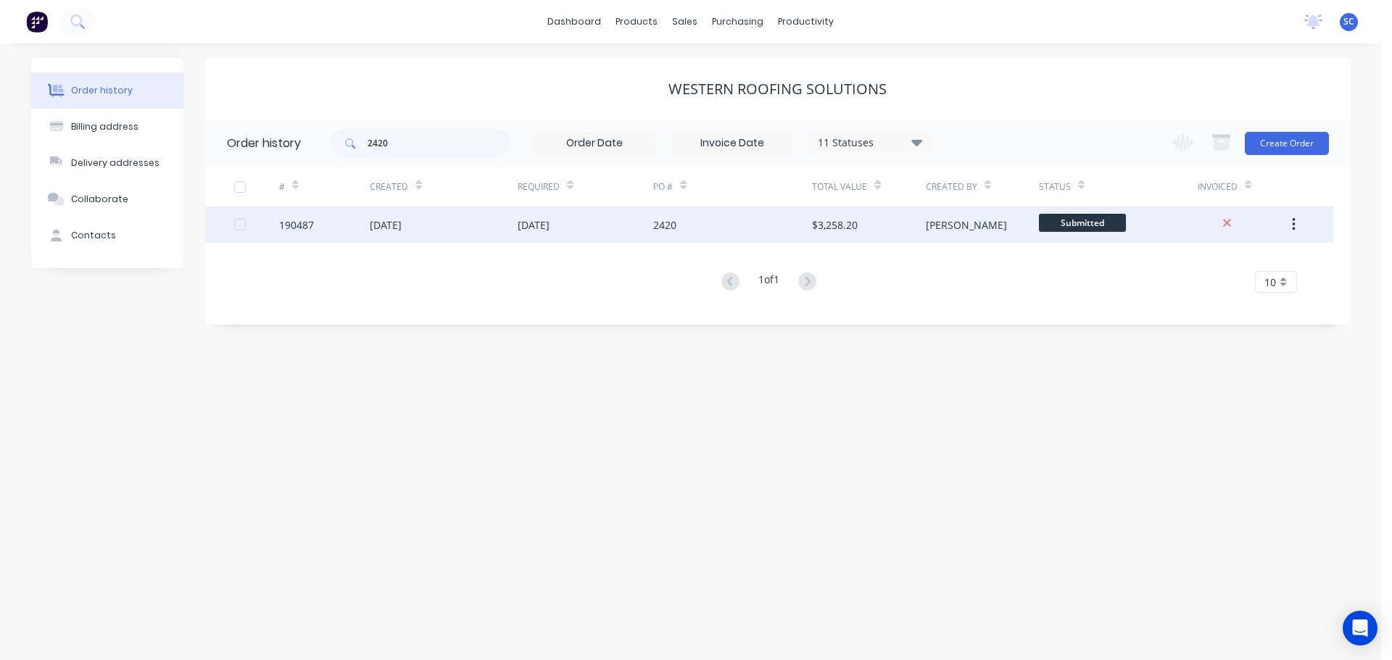
click at [522, 236] on div "15 Sep 2025" at bounding box center [586, 225] width 136 height 36
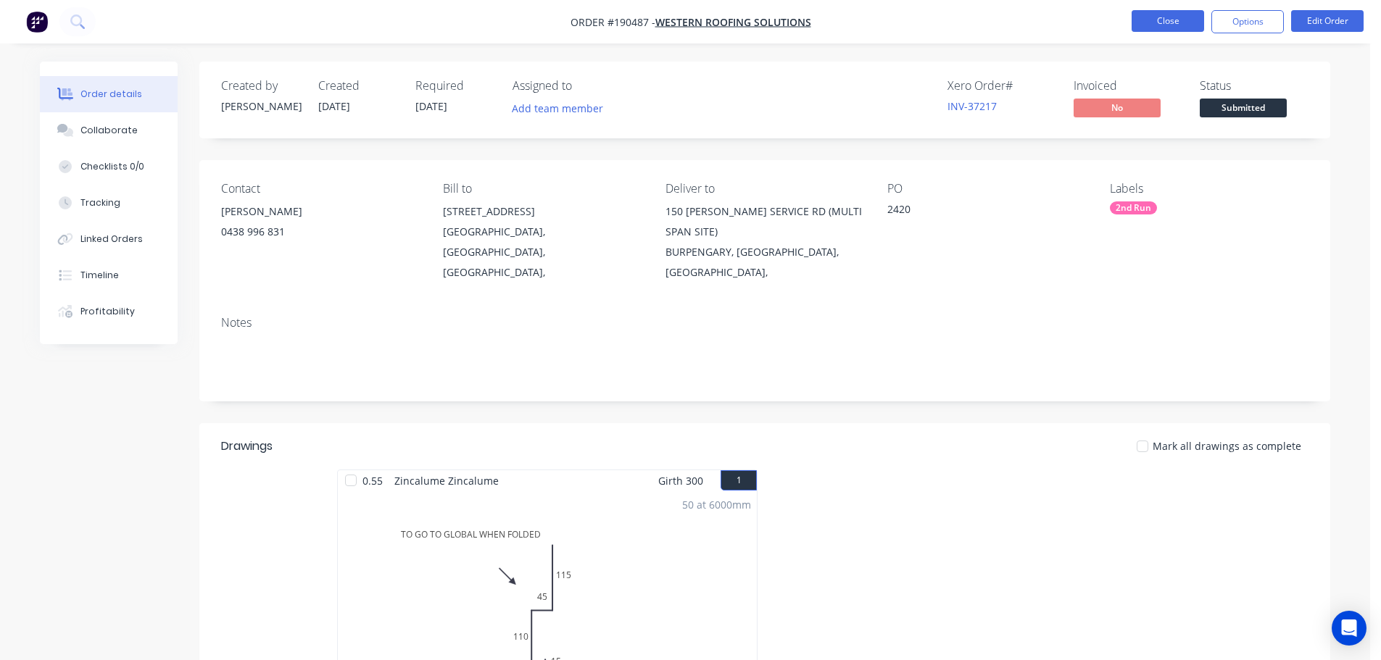
click at [1179, 14] on button "Close" at bounding box center [1168, 21] width 72 height 22
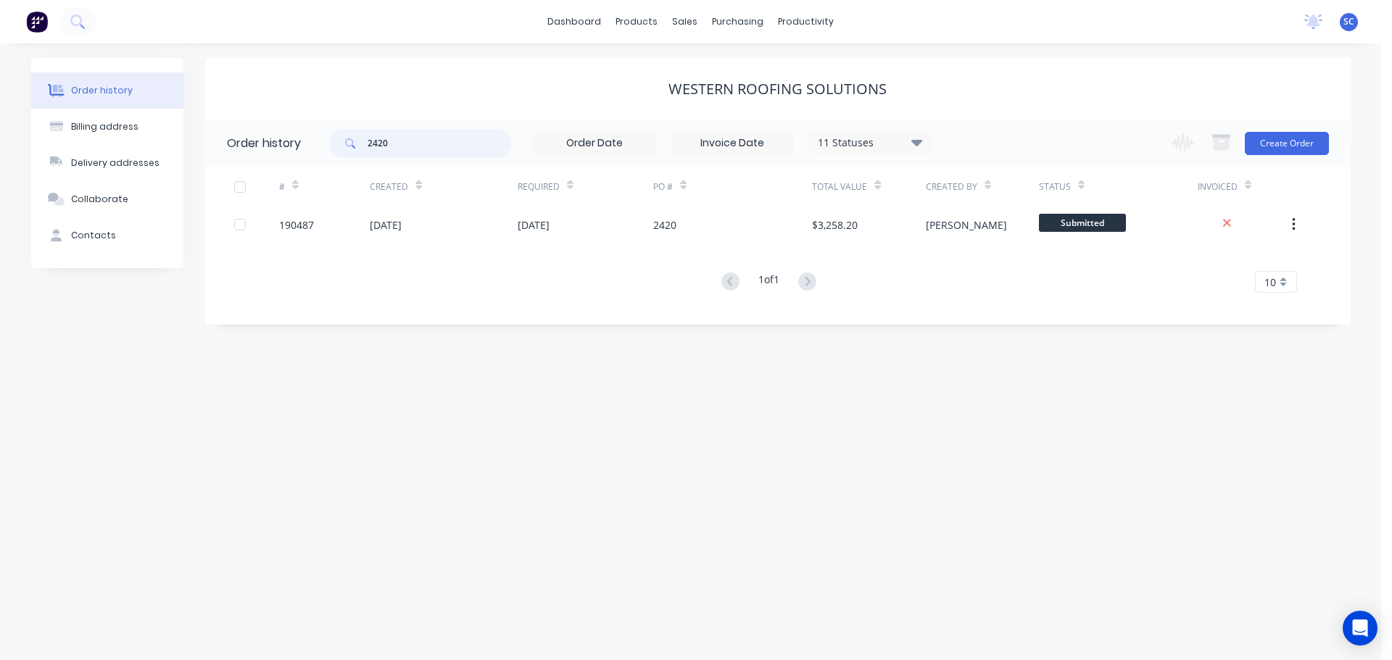
drag, startPoint x: 412, startPoint y: 144, endPoint x: 346, endPoint y: 144, distance: 66.0
click at [346, 144] on div "2420" at bounding box center [420, 143] width 181 height 29
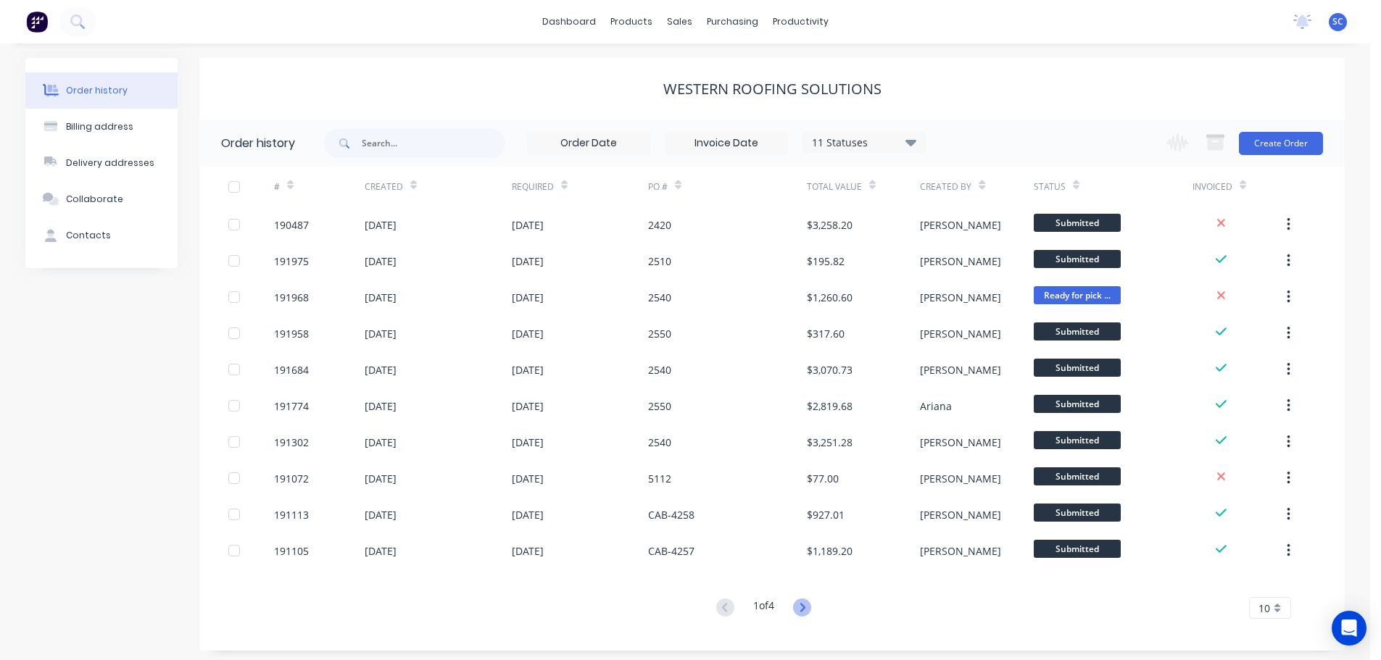
click at [802, 602] on icon at bounding box center [802, 608] width 18 height 18
click at [803, 610] on icon at bounding box center [802, 608] width 18 height 18
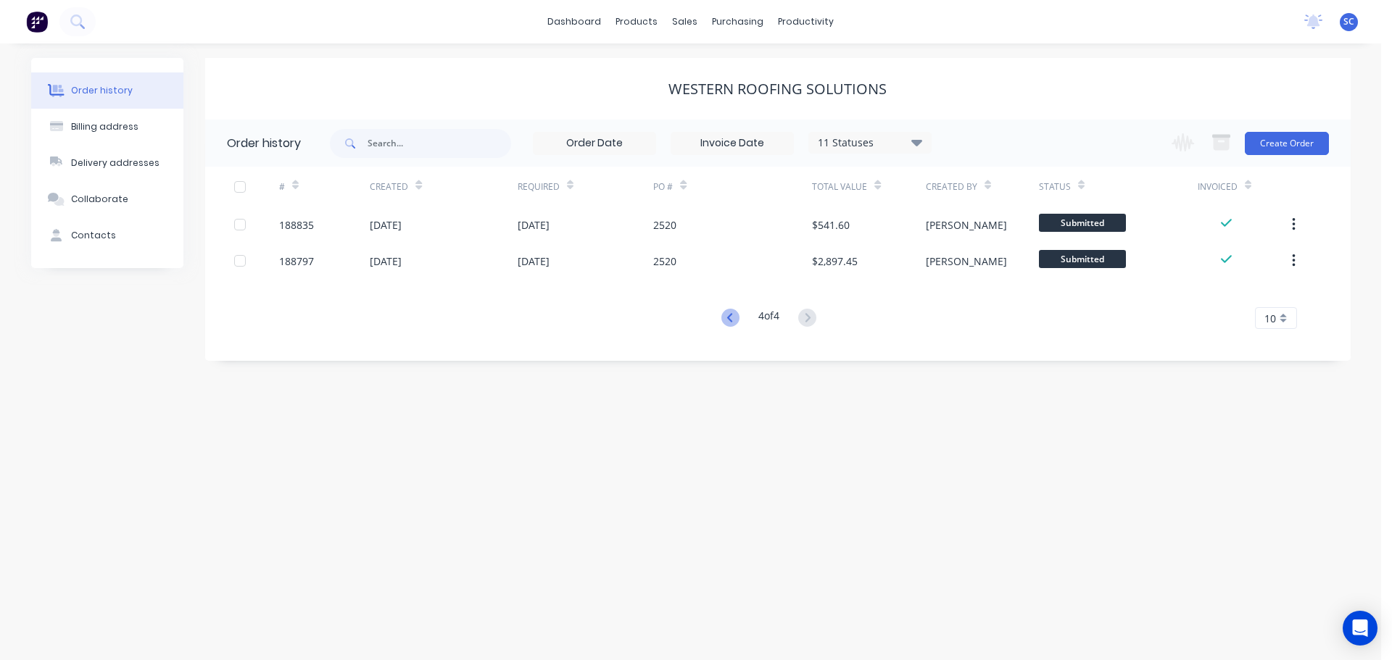
click at [724, 317] on icon at bounding box center [730, 318] width 18 height 18
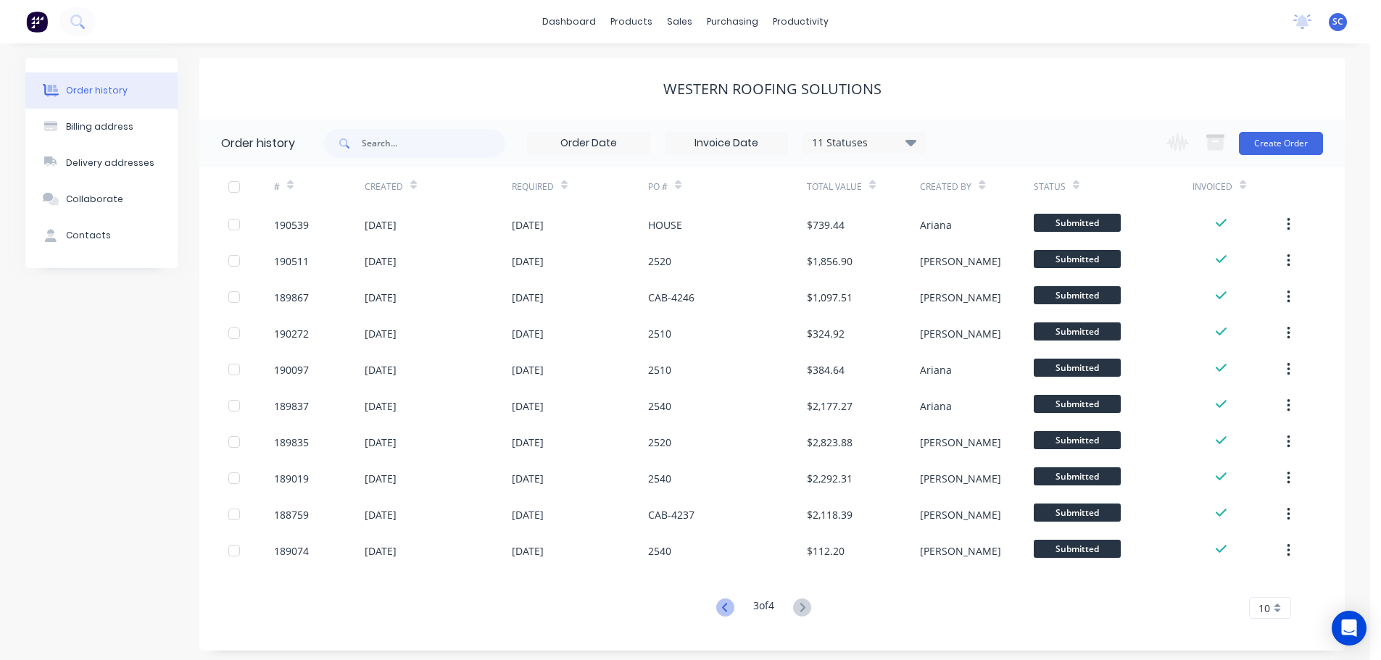
click at [722, 607] on icon at bounding box center [725, 608] width 18 height 18
click at [722, 610] on icon at bounding box center [723, 607] width 5 height 9
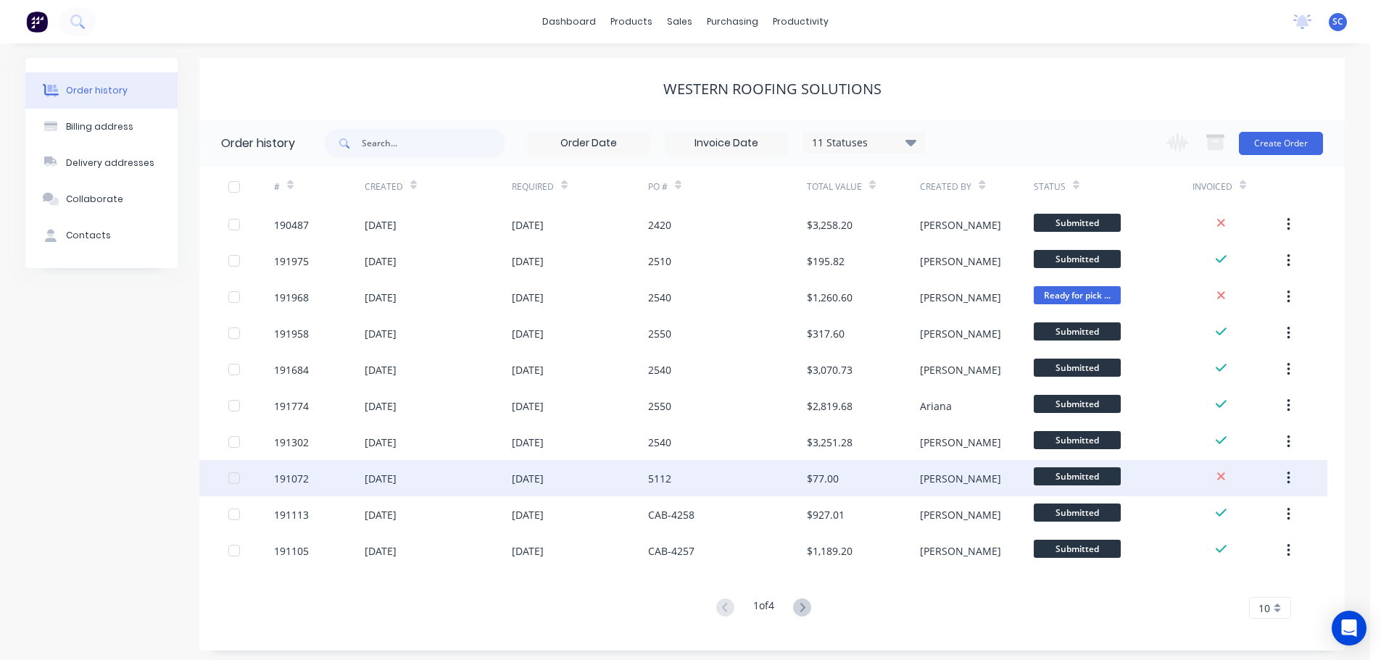
click at [393, 483] on div "28 Aug 2025" at bounding box center [381, 478] width 32 height 15
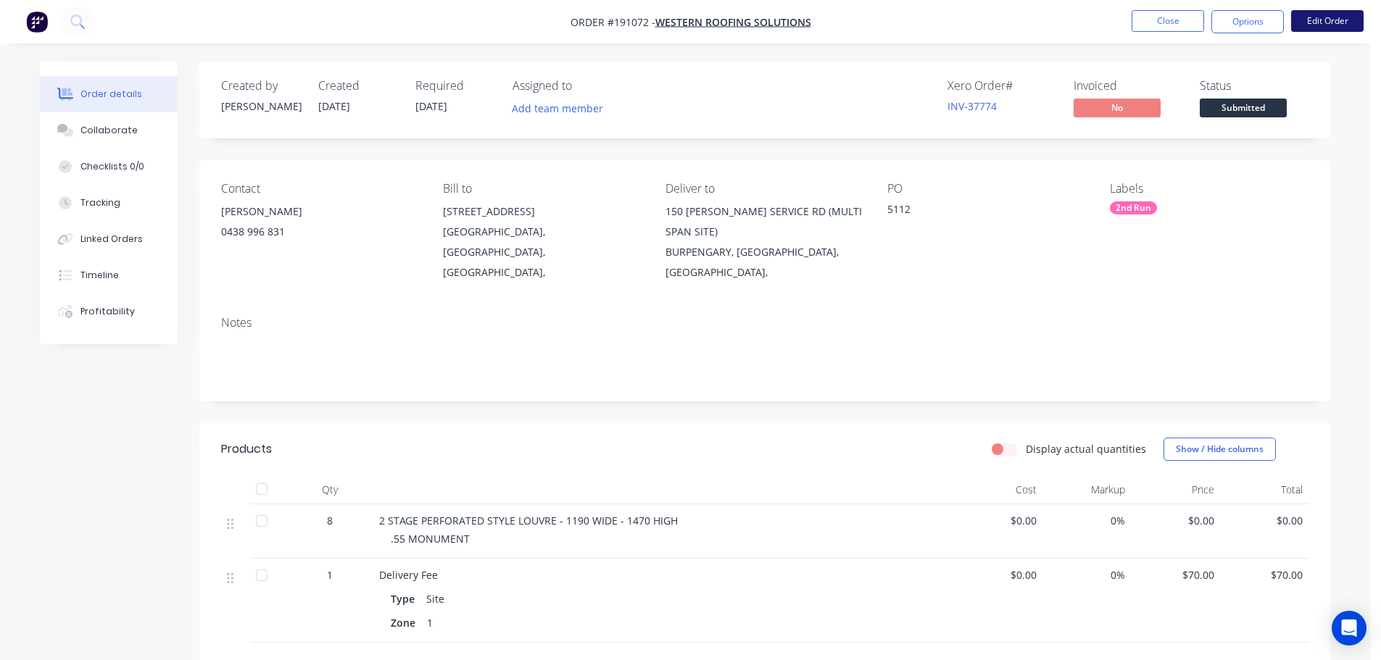
click at [1339, 19] on button "Edit Order" at bounding box center [1327, 21] width 72 height 22
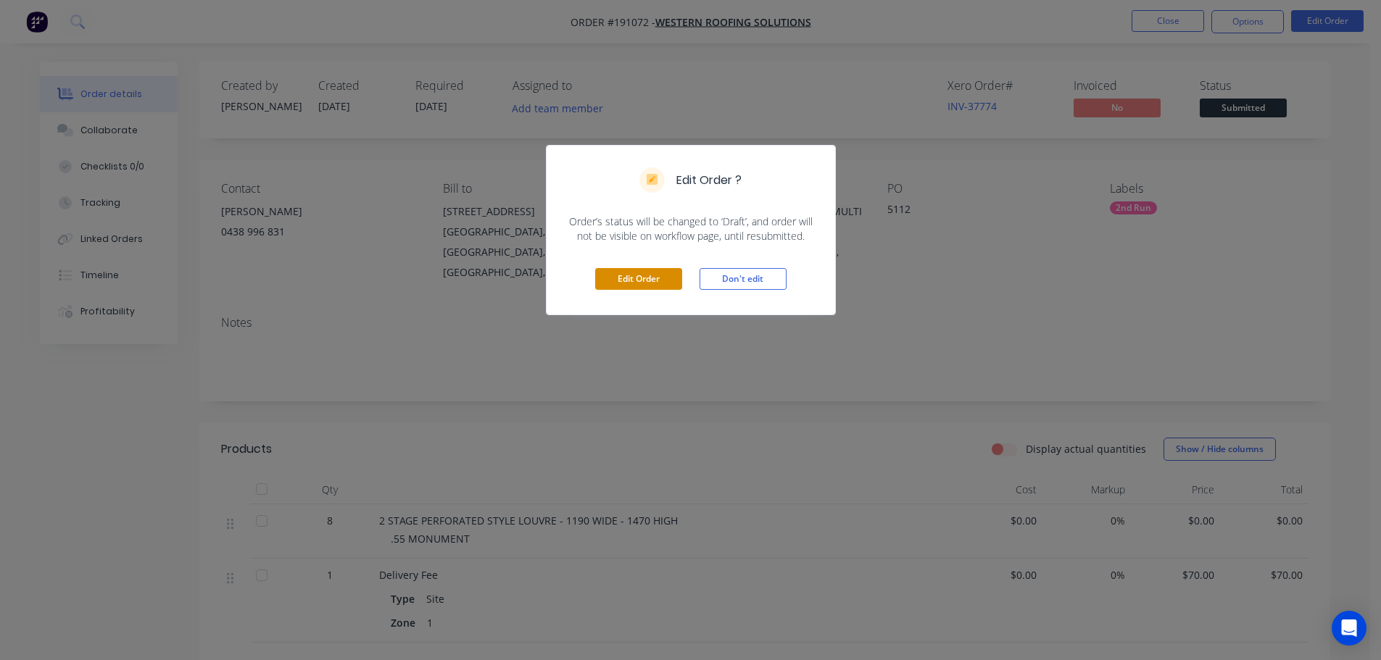
click at [612, 271] on button "Edit Order" at bounding box center [638, 279] width 87 height 22
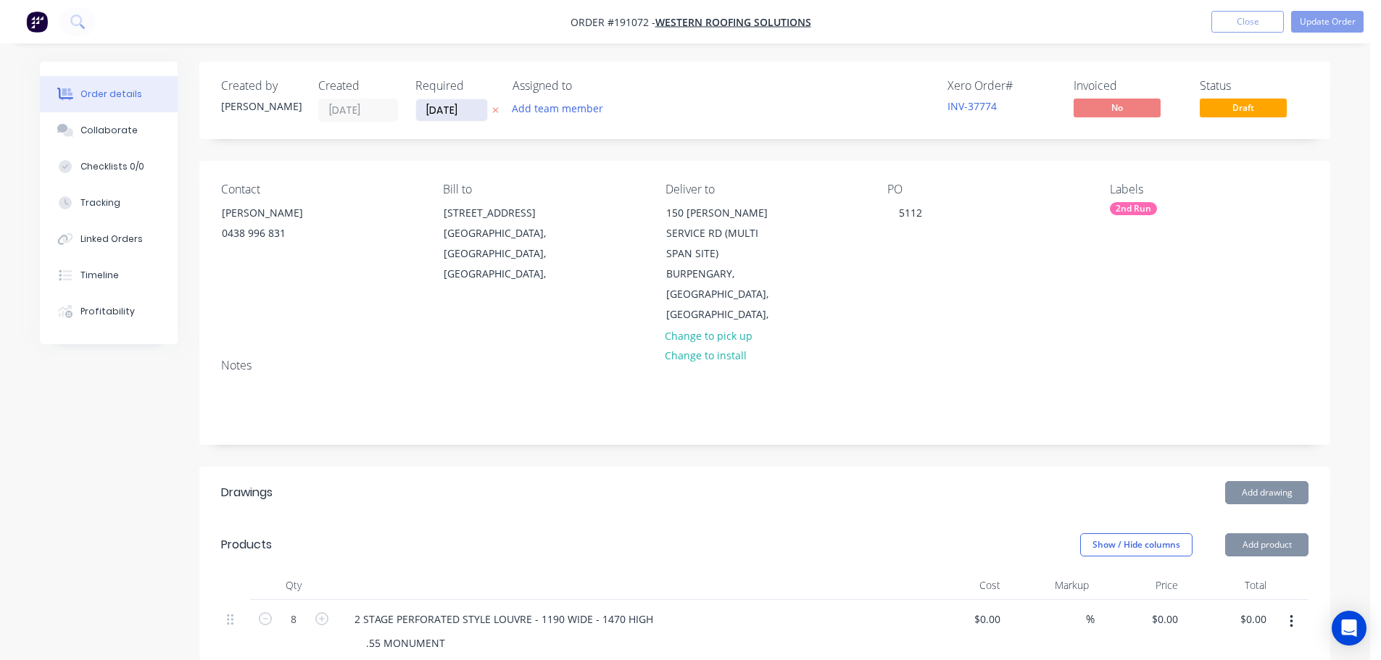
click at [458, 114] on input "[DATE]" at bounding box center [451, 110] width 71 height 22
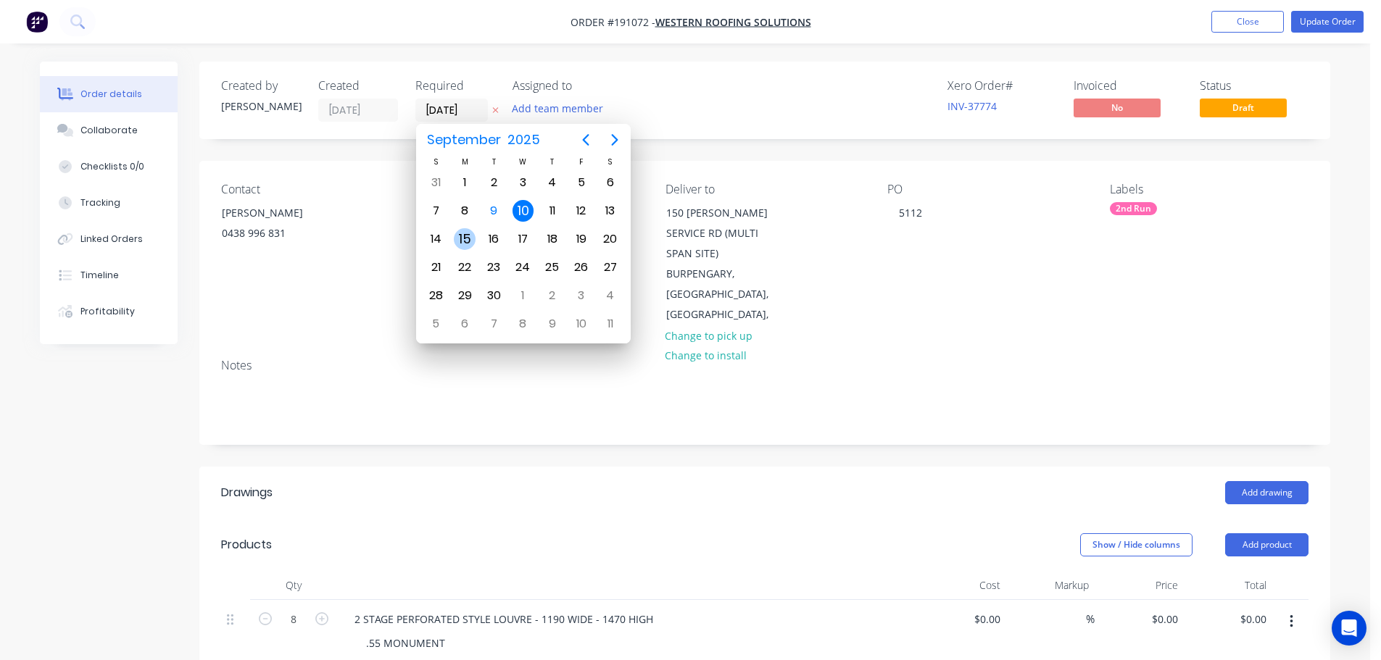
click at [463, 235] on div "15" at bounding box center [465, 239] width 22 height 22
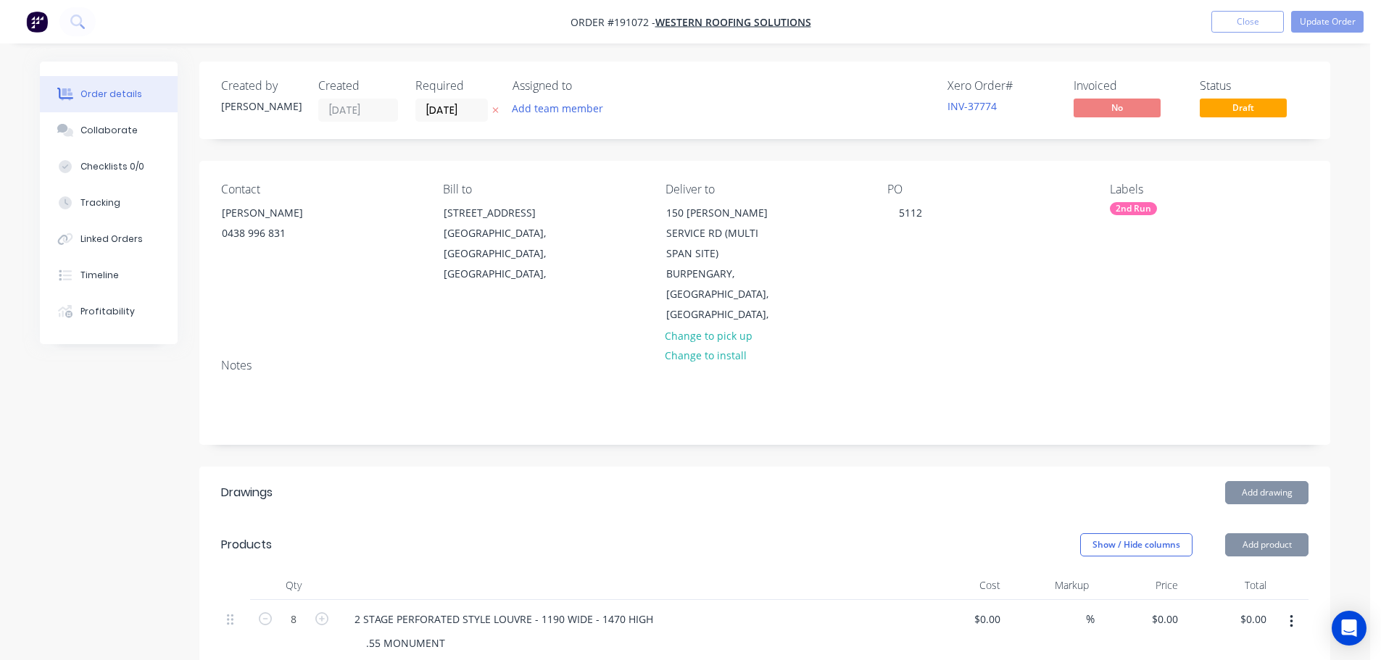
type input "[DATE]"
click at [1329, 22] on button "Update Order" at bounding box center [1327, 22] width 72 height 22
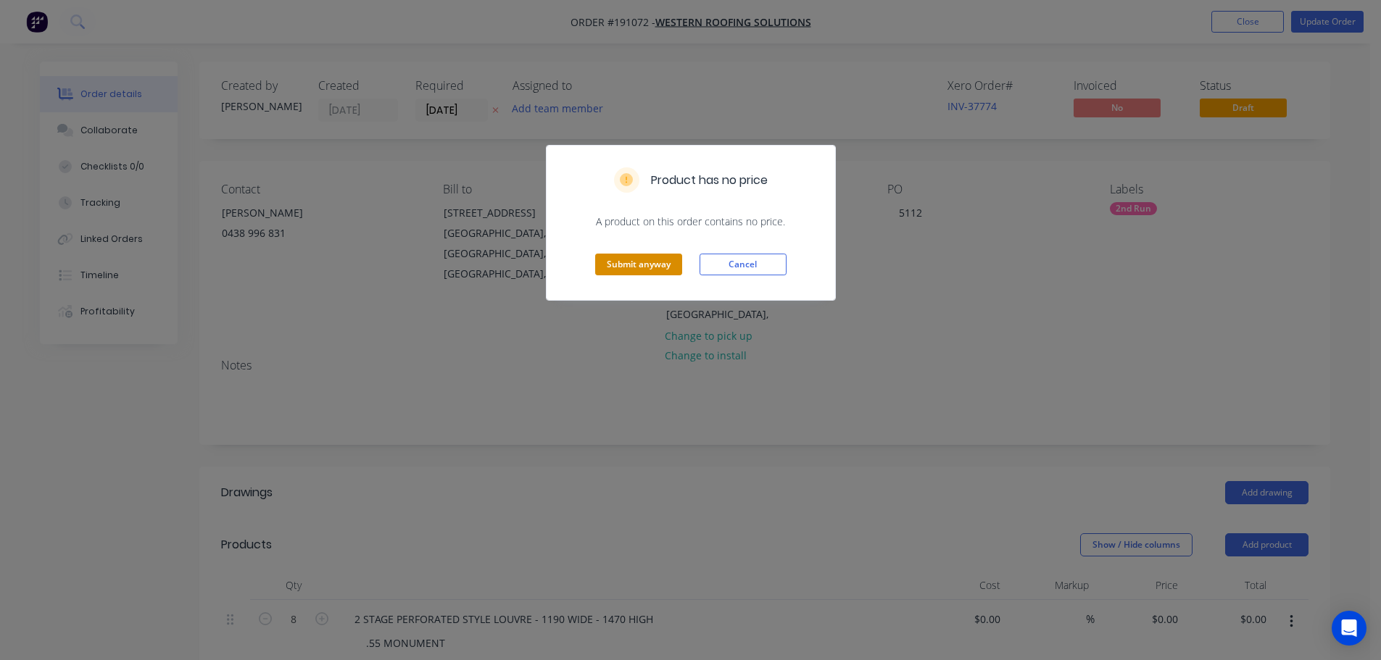
click at [634, 270] on button "Submit anyway" at bounding box center [638, 265] width 87 height 22
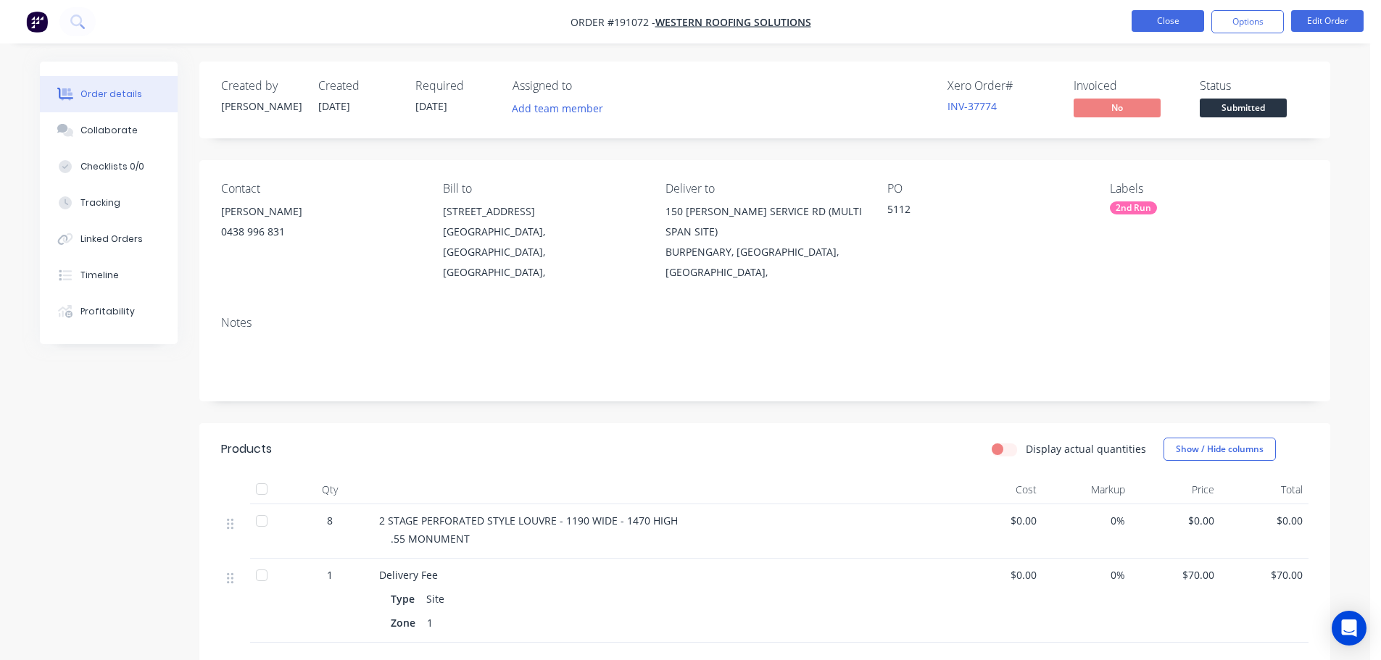
click at [1178, 14] on button "Close" at bounding box center [1168, 21] width 72 height 22
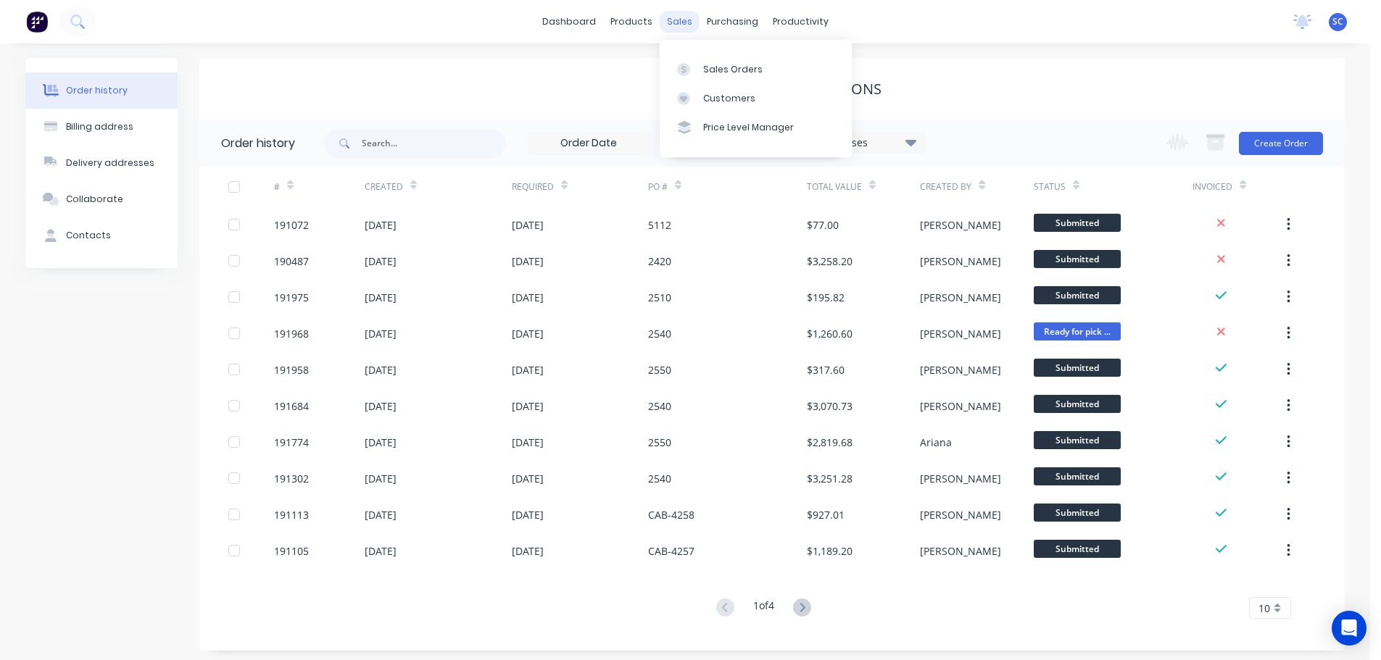
click at [681, 18] on div "sales" at bounding box center [680, 22] width 40 height 22
click at [686, 17] on div "sales" at bounding box center [680, 22] width 40 height 22
click at [718, 96] on div "Customers" at bounding box center [729, 98] width 52 height 13
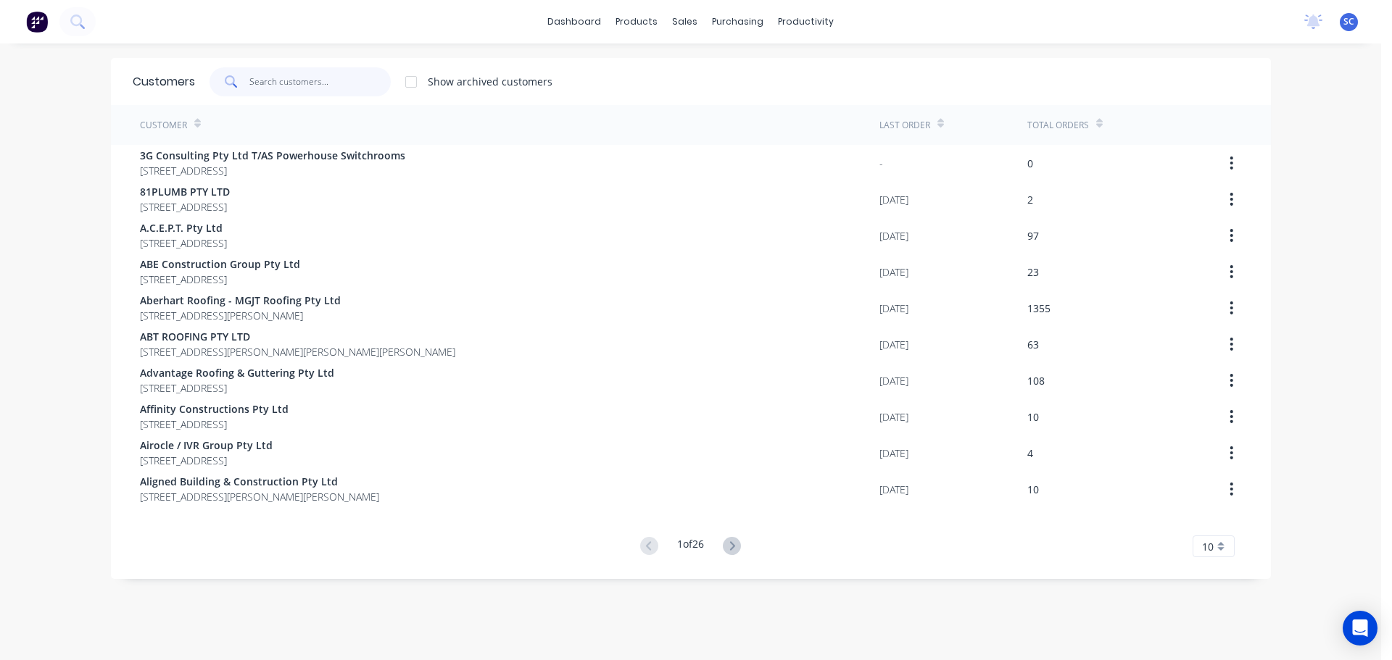
click at [312, 81] on input "text" at bounding box center [319, 81] width 141 height 29
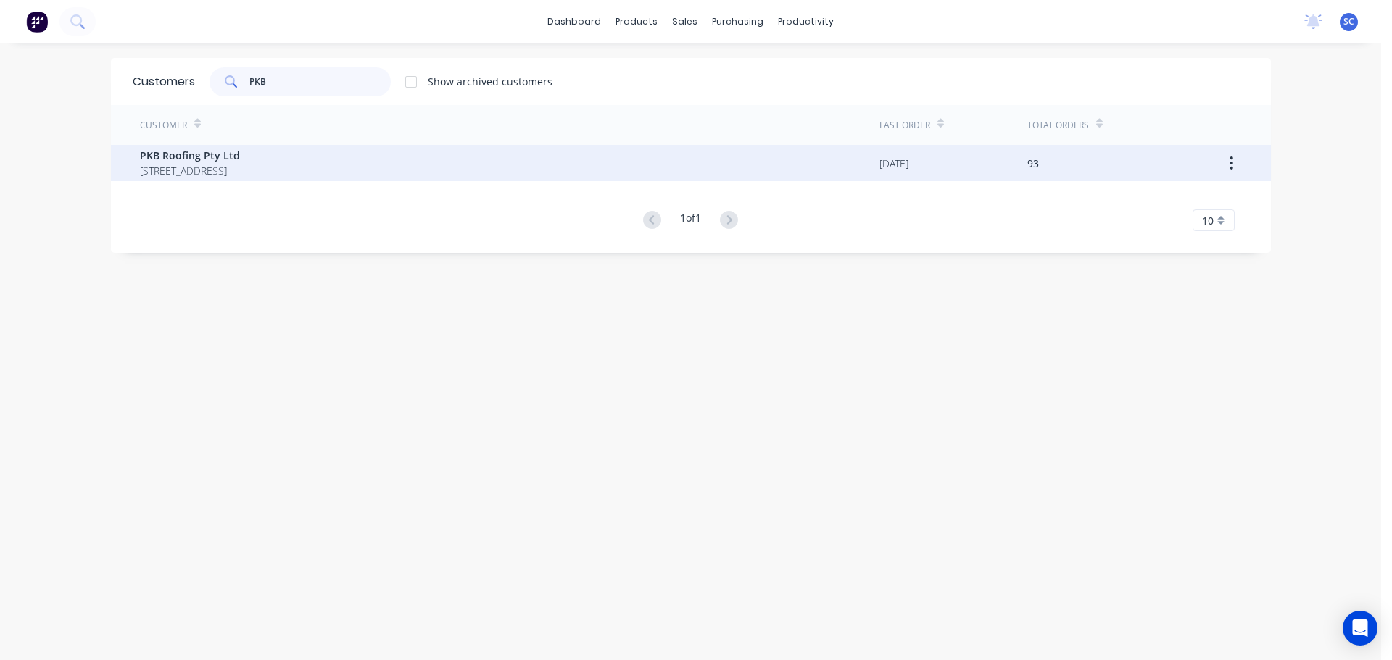
type input "PKB"
click at [228, 170] on span "PO Box 373 Oxenford Queensland Australia 4210" at bounding box center [190, 170] width 100 height 15
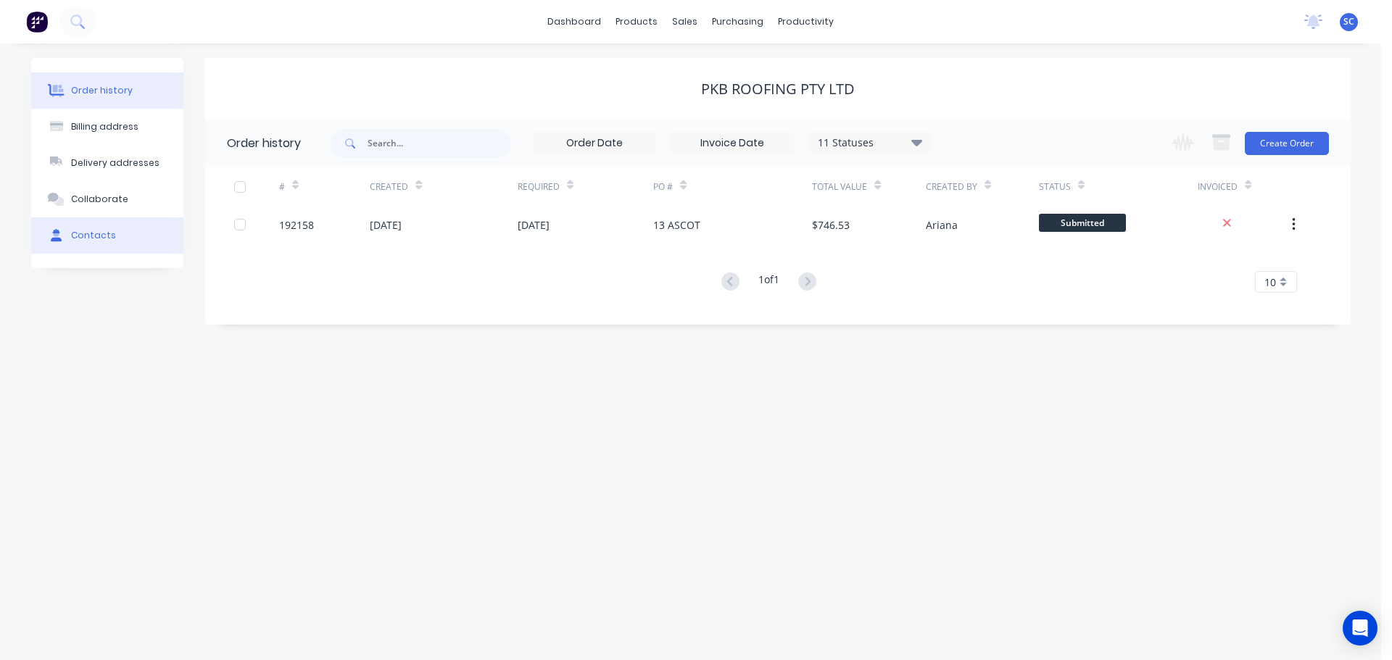
click at [102, 233] on div "Contacts" at bounding box center [93, 235] width 45 height 13
select select "AU"
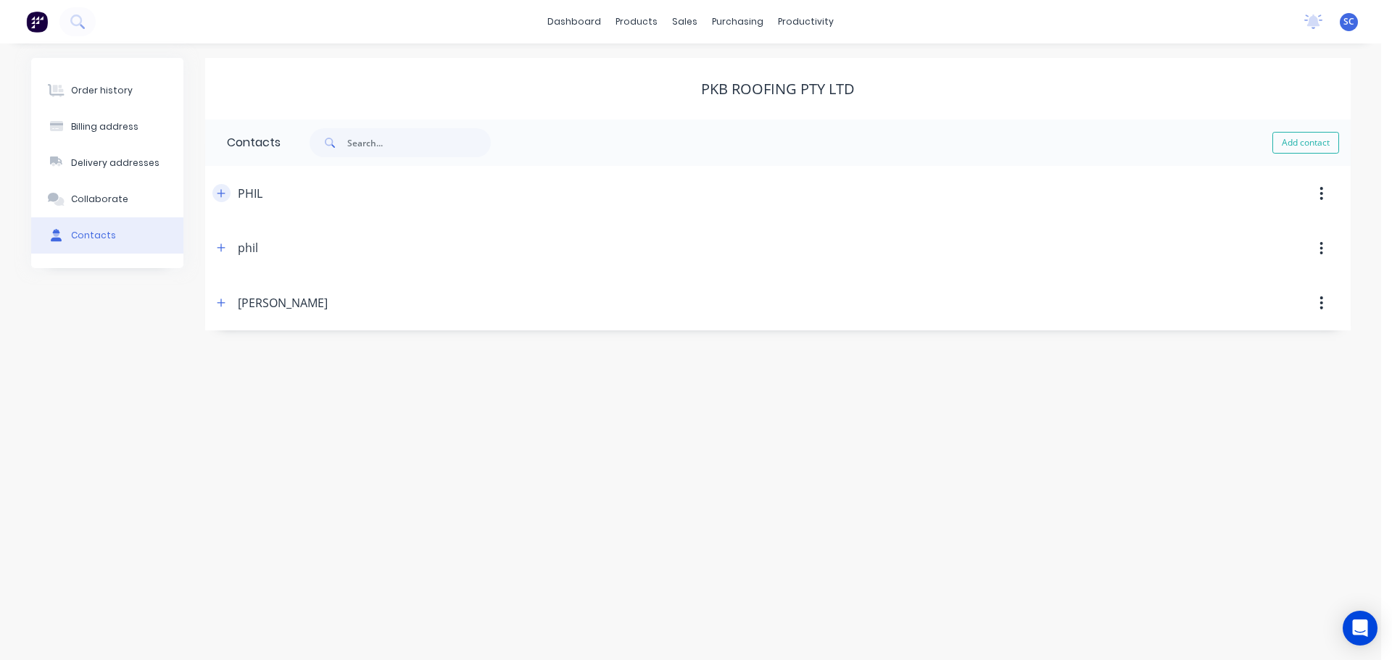
click at [226, 199] on button "button" at bounding box center [221, 193] width 18 height 18
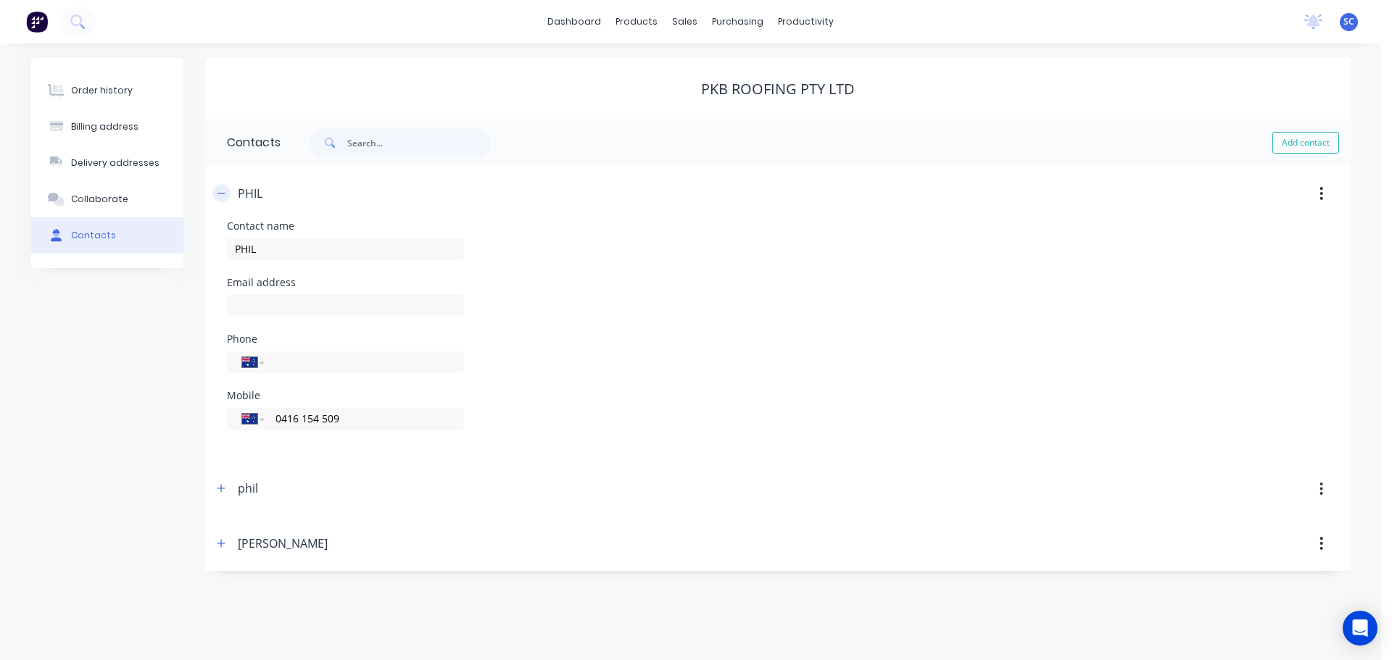
click at [226, 190] on button "button" at bounding box center [221, 193] width 18 height 18
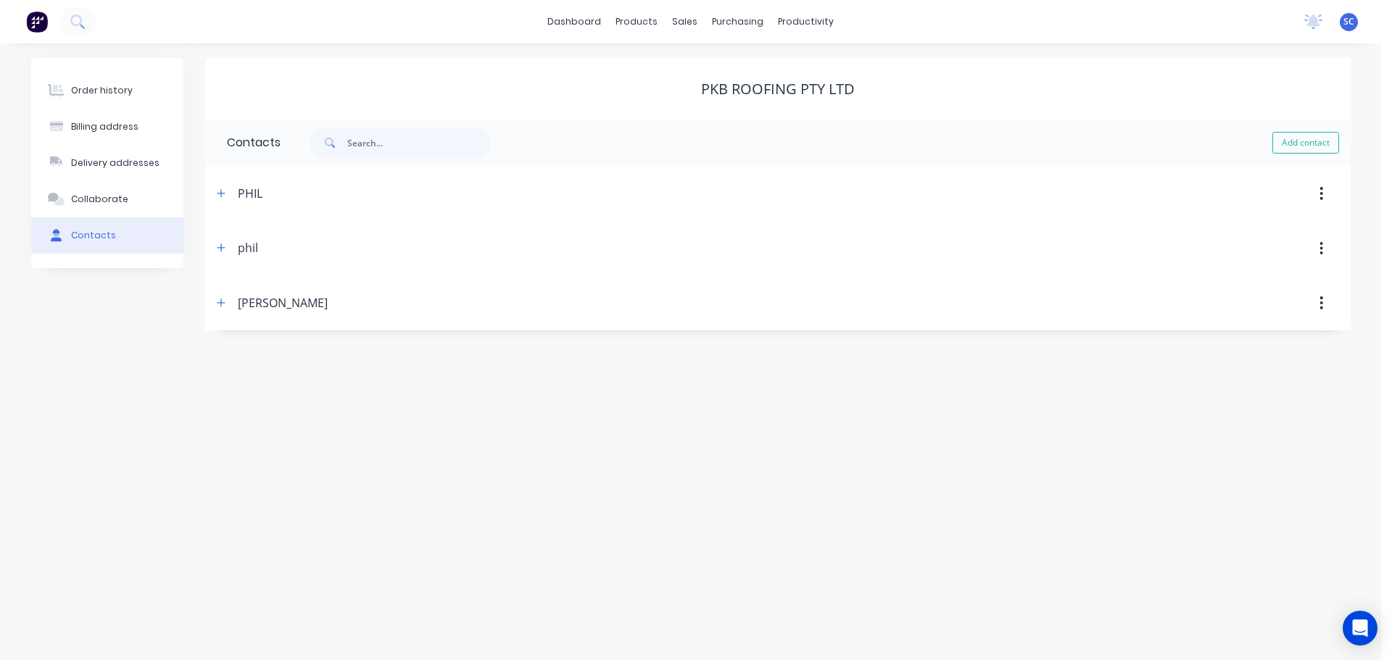
drag, startPoint x: 100, startPoint y: 85, endPoint x: 466, endPoint y: 100, distance: 366.4
click at [102, 85] on div "Order history" at bounding box center [102, 90] width 62 height 13
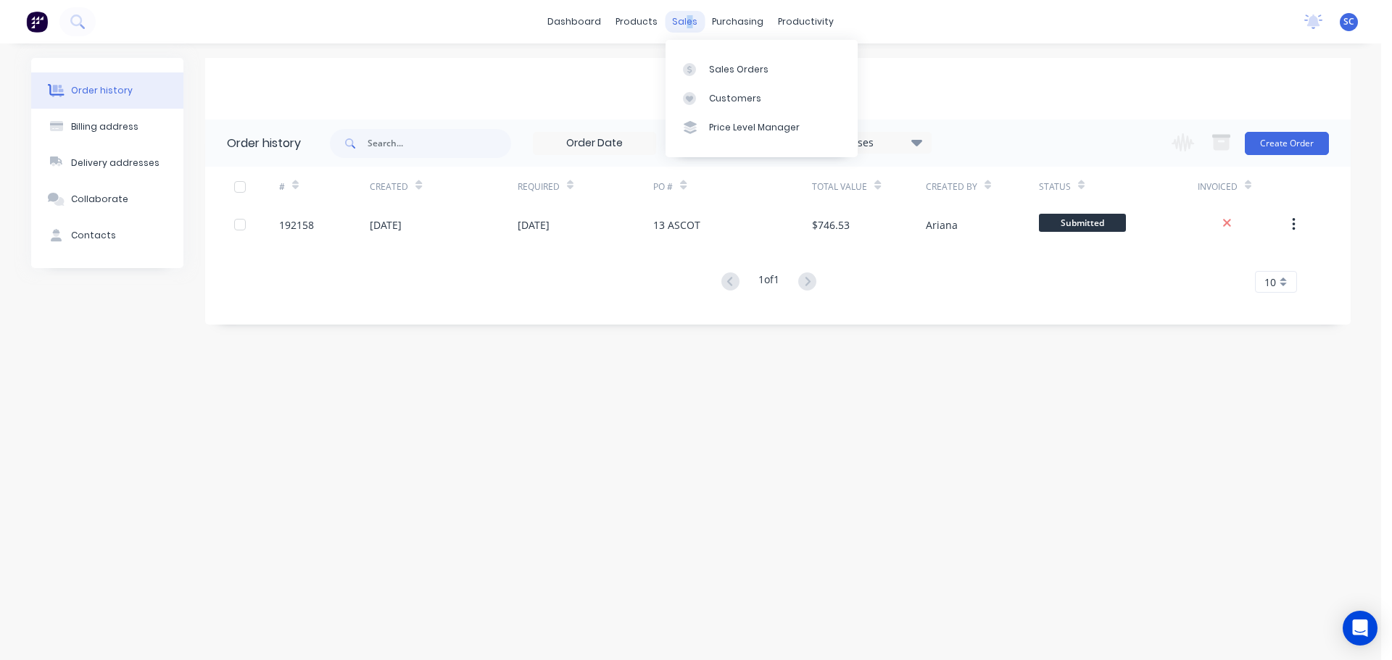
click at [689, 17] on div "sales" at bounding box center [685, 22] width 40 height 22
click at [723, 95] on div "Customers" at bounding box center [735, 98] width 52 height 13
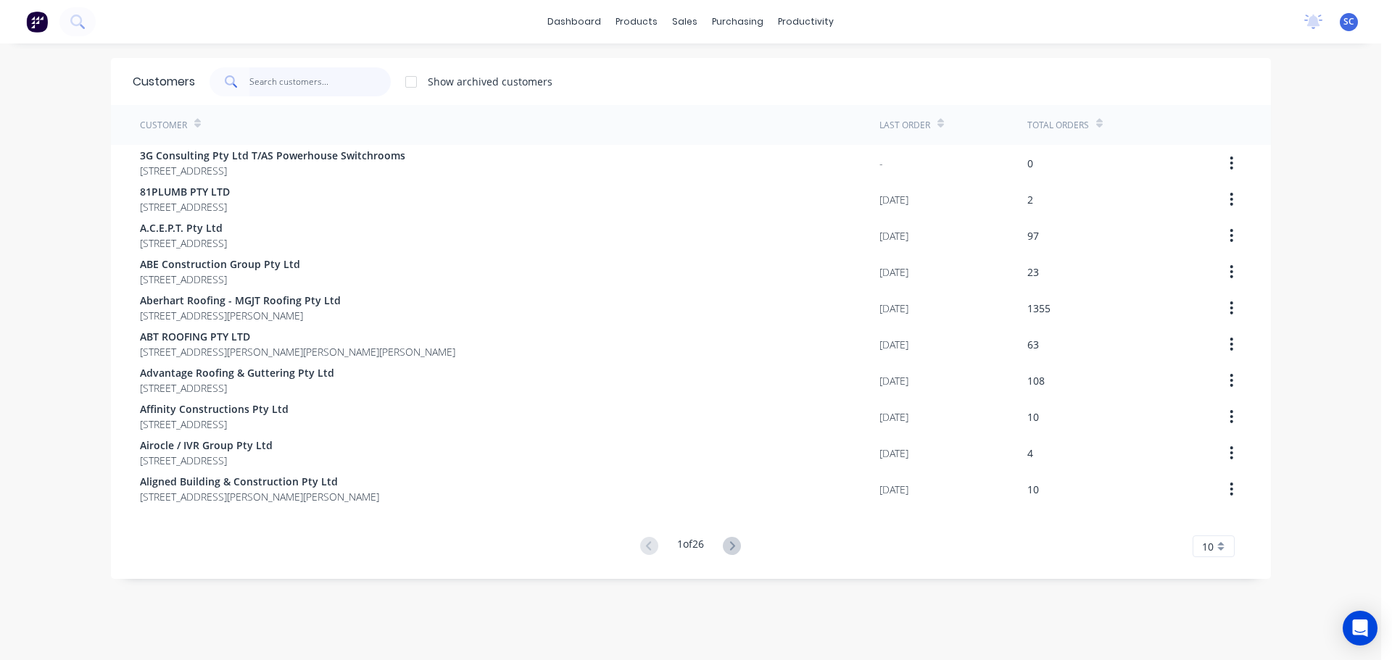
click at [259, 85] on input "text" at bounding box center [319, 81] width 141 height 29
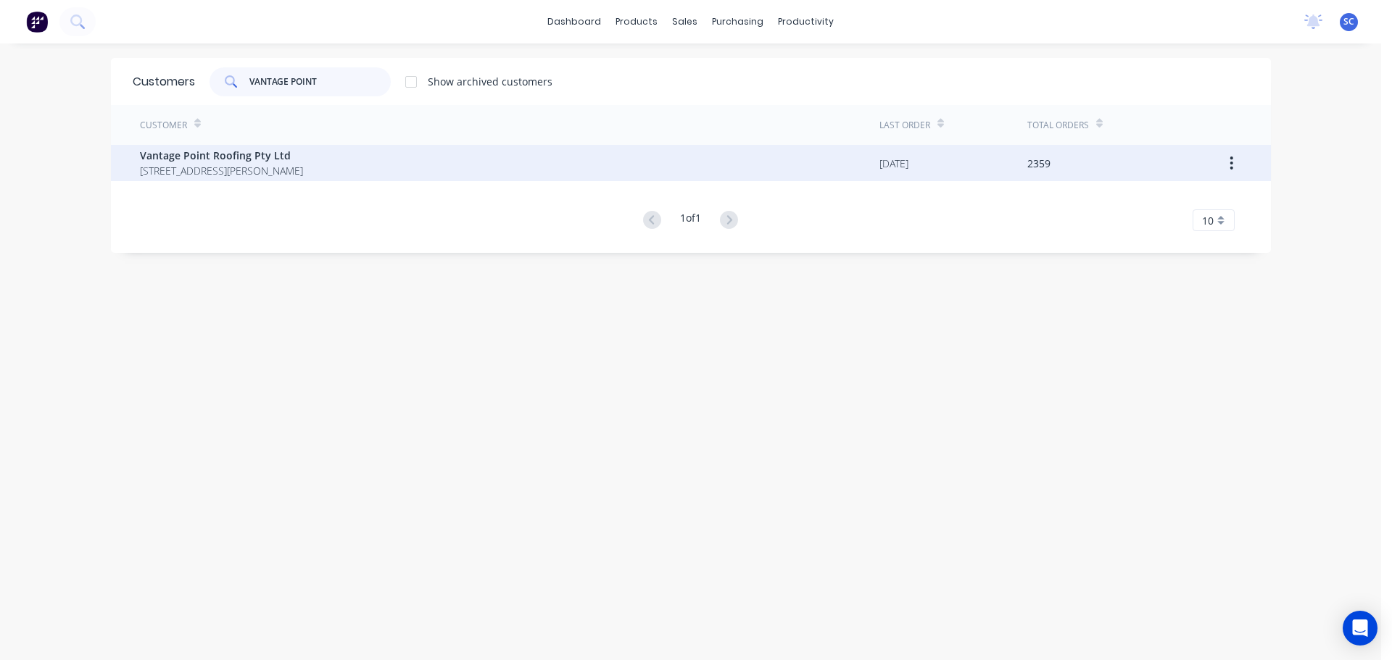
type input "VANTAGE POINT"
click at [209, 169] on span "UNIT4, 288-292 NEWMARKET RD WILSTON Queensland Australia 4108" at bounding box center [221, 170] width 163 height 15
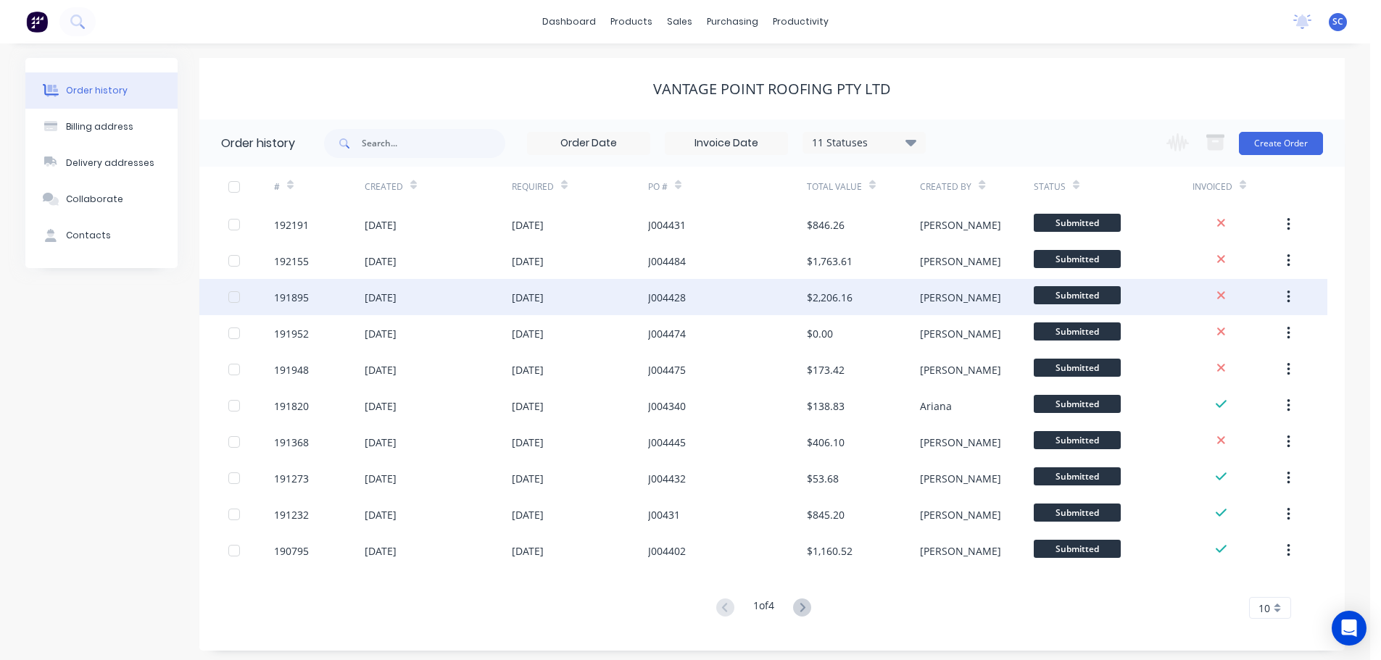
click at [516, 300] on div "09 Sep 2025" at bounding box center [528, 297] width 32 height 15
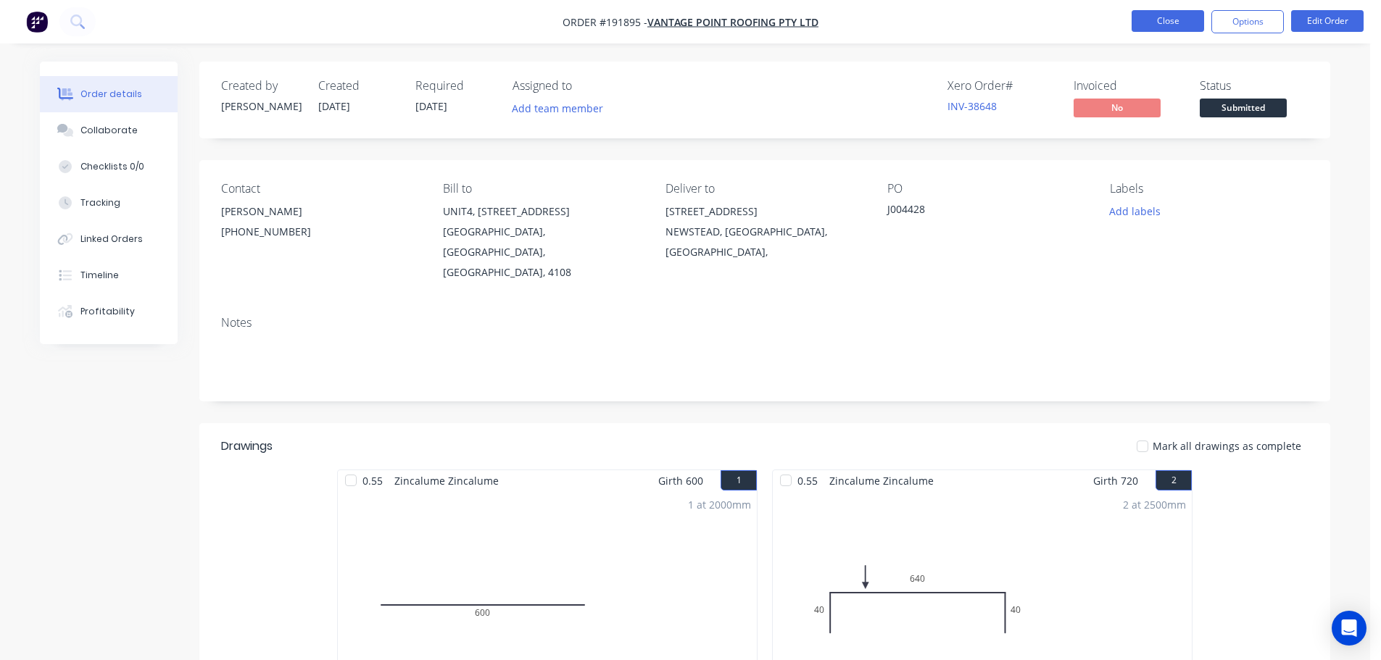
click at [1181, 22] on button "Close" at bounding box center [1168, 21] width 72 height 22
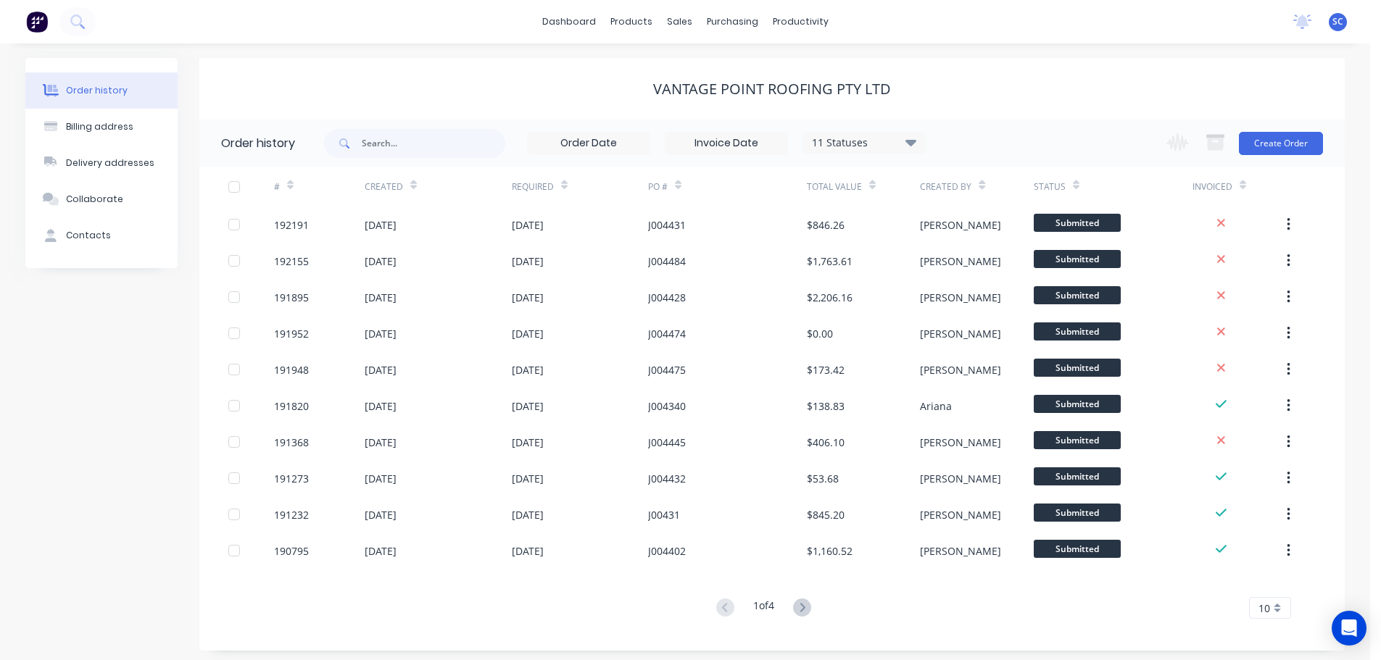
click at [492, 86] on div "Vantage Point Roofing Pty Ltd" at bounding box center [771, 88] width 1145 height 17
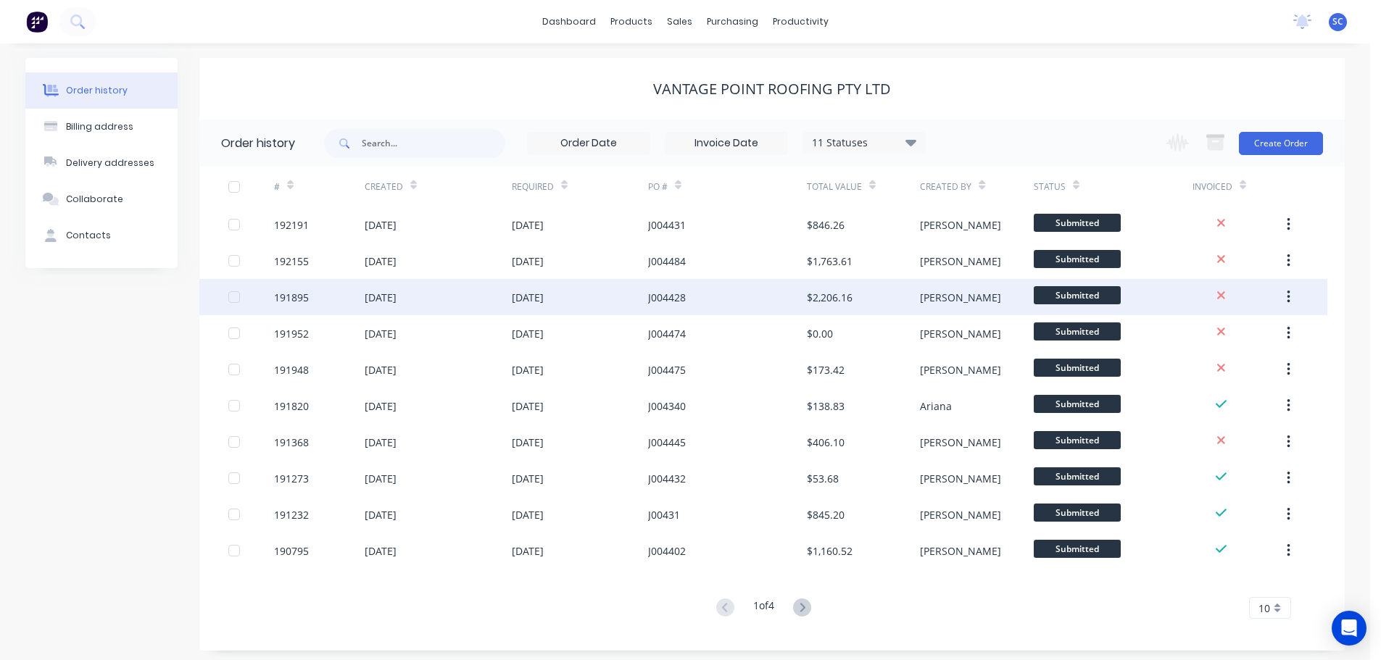
click at [623, 312] on div "09 Sep 2025" at bounding box center [580, 297] width 136 height 36
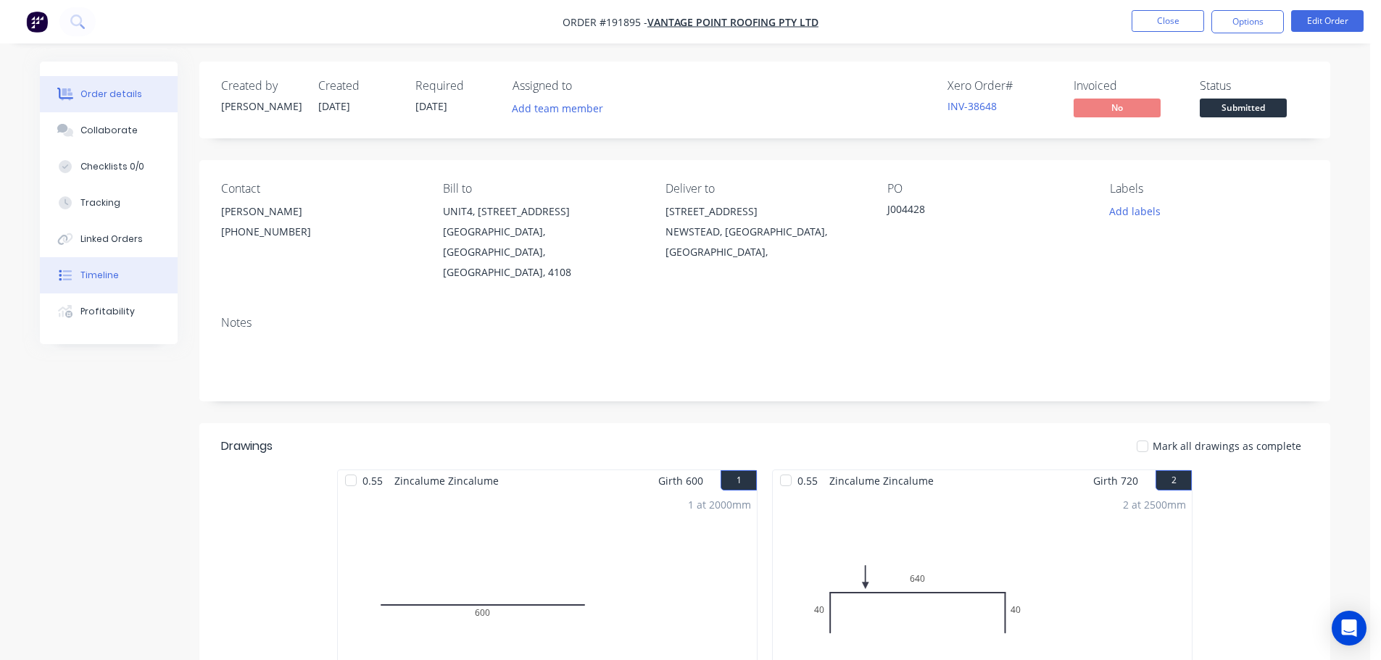
click at [118, 273] on button "Timeline" at bounding box center [109, 275] width 138 height 36
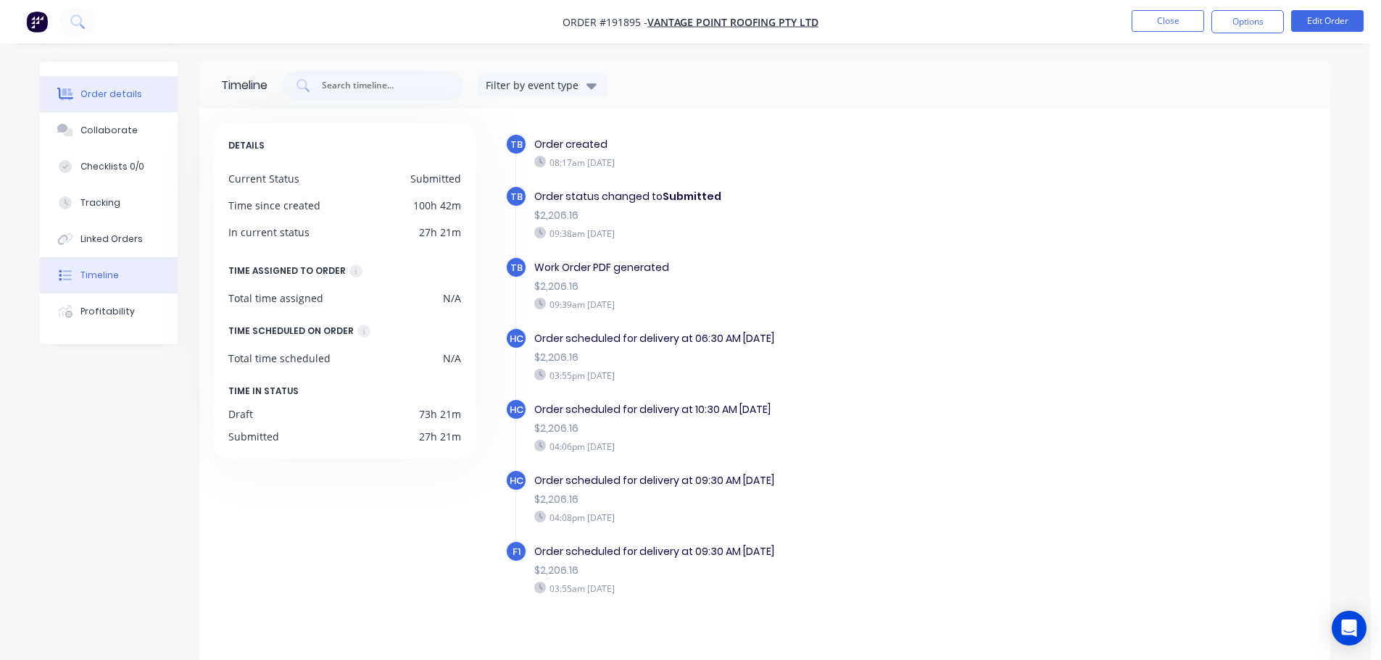
click at [114, 95] on div "Order details" at bounding box center [111, 94] width 62 height 13
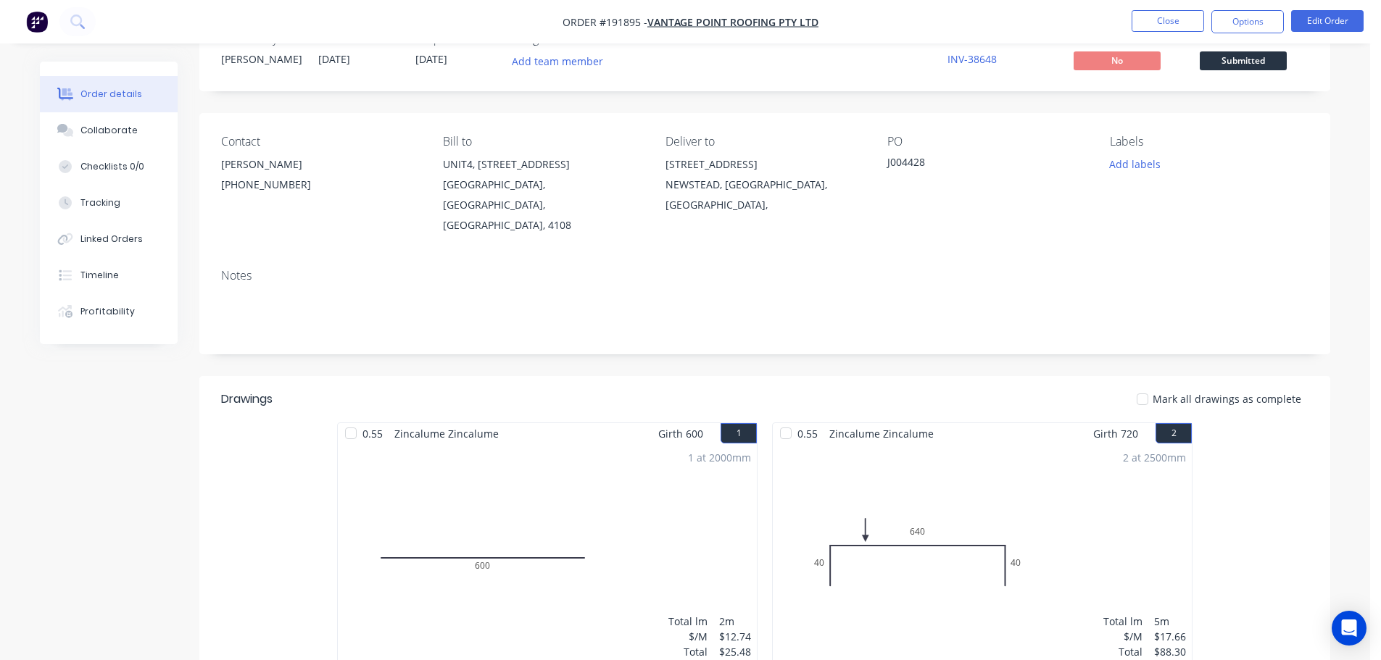
scroll to position [72, 0]
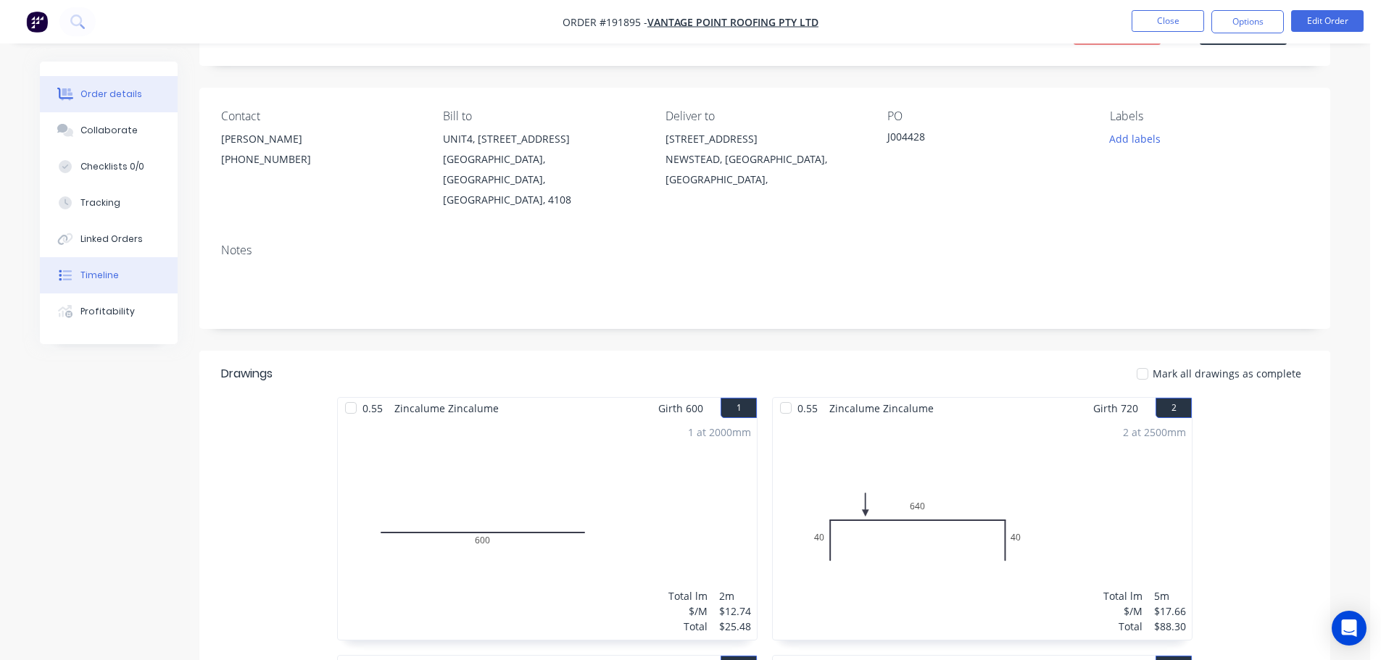
click at [111, 276] on div "Timeline" at bounding box center [99, 275] width 38 height 13
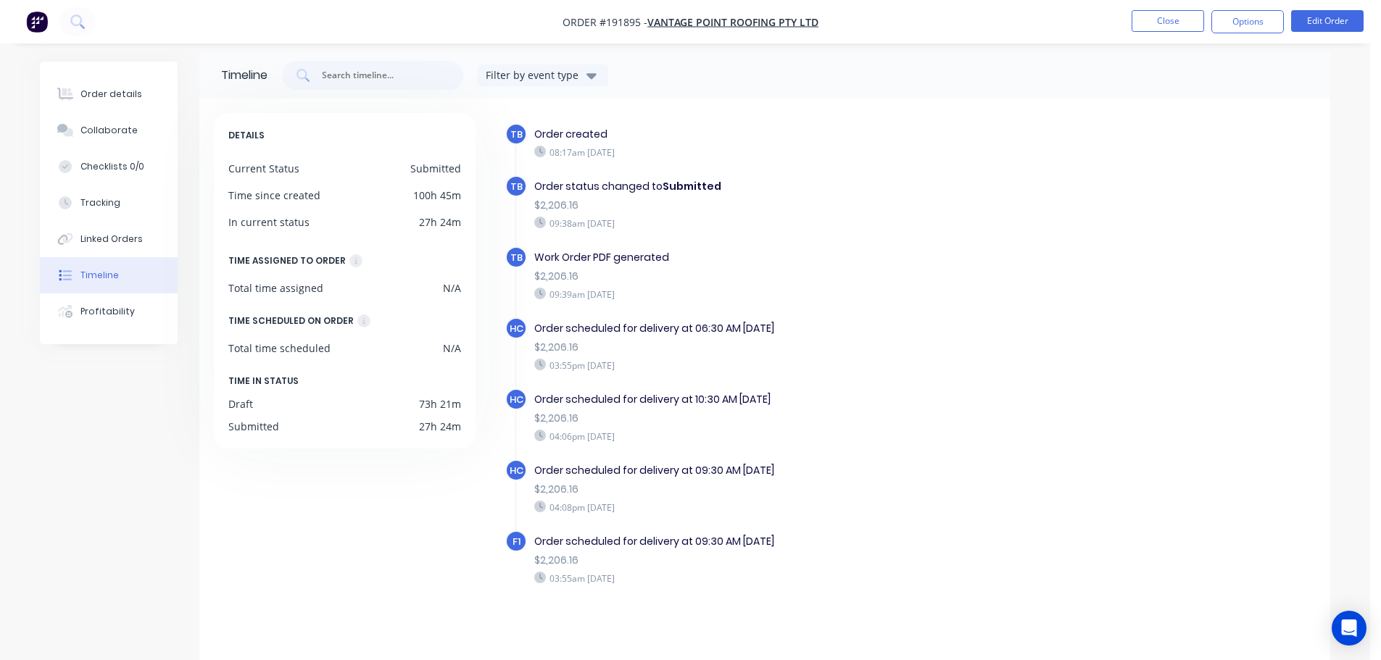
scroll to position [26, 0]
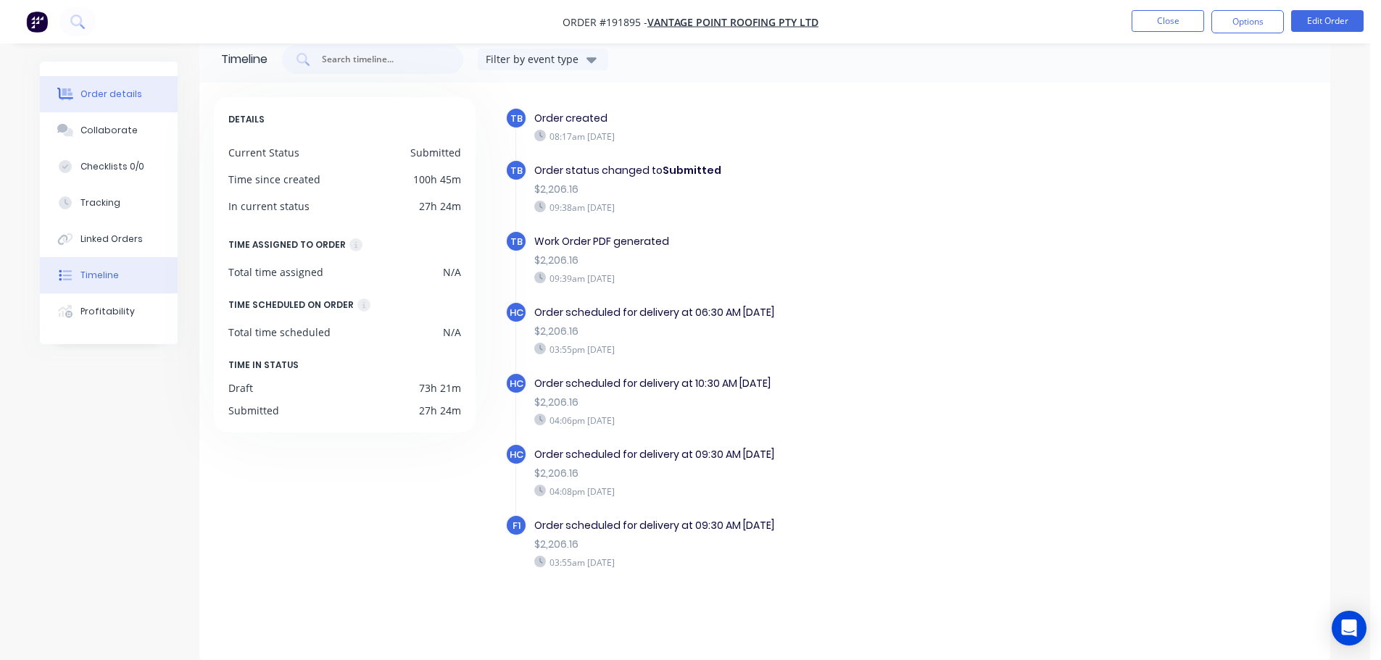
drag, startPoint x: 96, startPoint y: 96, endPoint x: 122, endPoint y: 98, distance: 25.5
click at [96, 95] on div "Order details" at bounding box center [111, 94] width 62 height 13
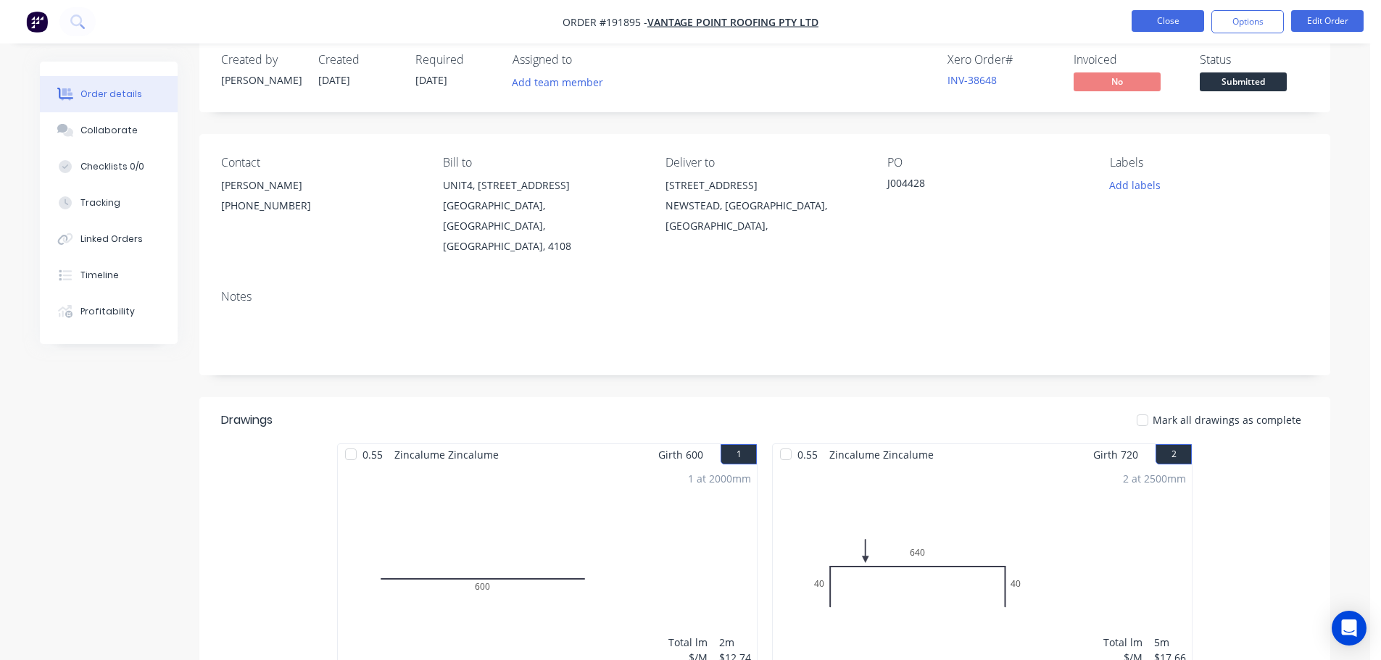
click at [1161, 10] on nav "Order #191895 - Vantage Point Roofing Pty Ltd Close Options Edit Order" at bounding box center [690, 21] width 1381 height 43
click at [1161, 14] on button "Close" at bounding box center [1168, 21] width 72 height 22
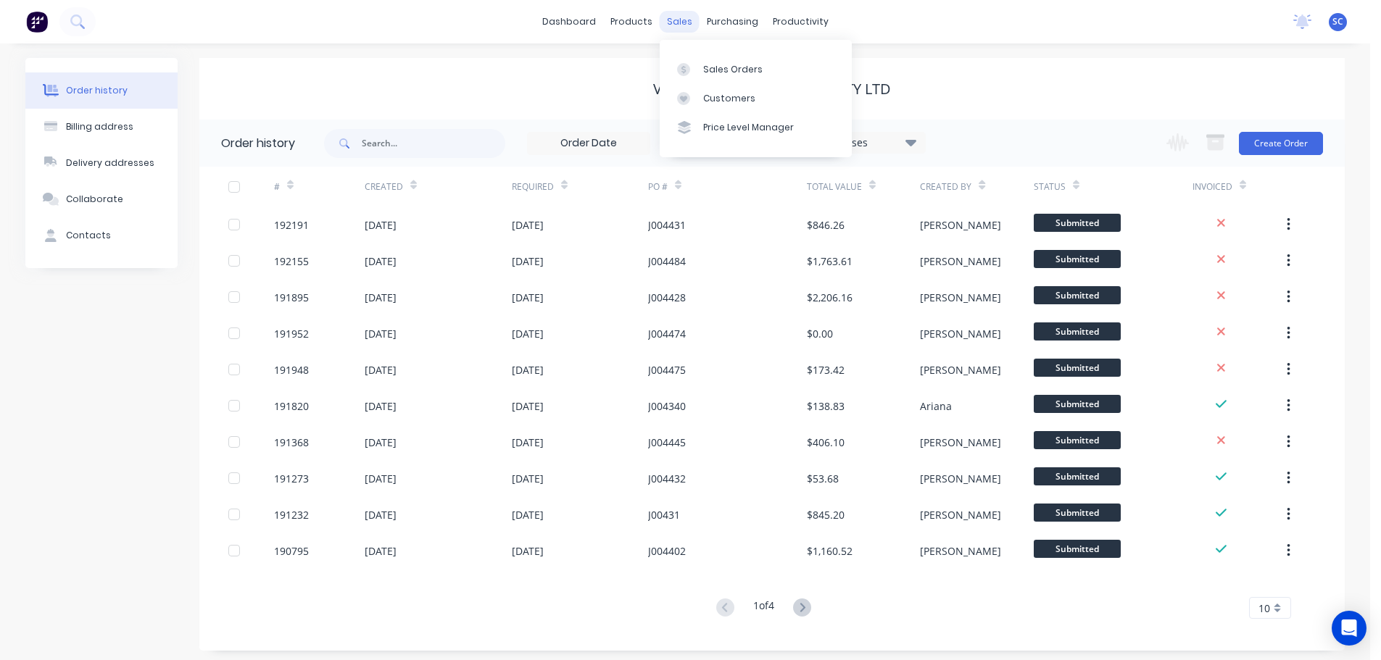
drag, startPoint x: 672, startPoint y: 13, endPoint x: 674, endPoint y: 22, distance: 9.0
click at [673, 13] on div "sales" at bounding box center [680, 22] width 40 height 22
click at [742, 104] on div "Customers" at bounding box center [729, 98] width 52 height 13
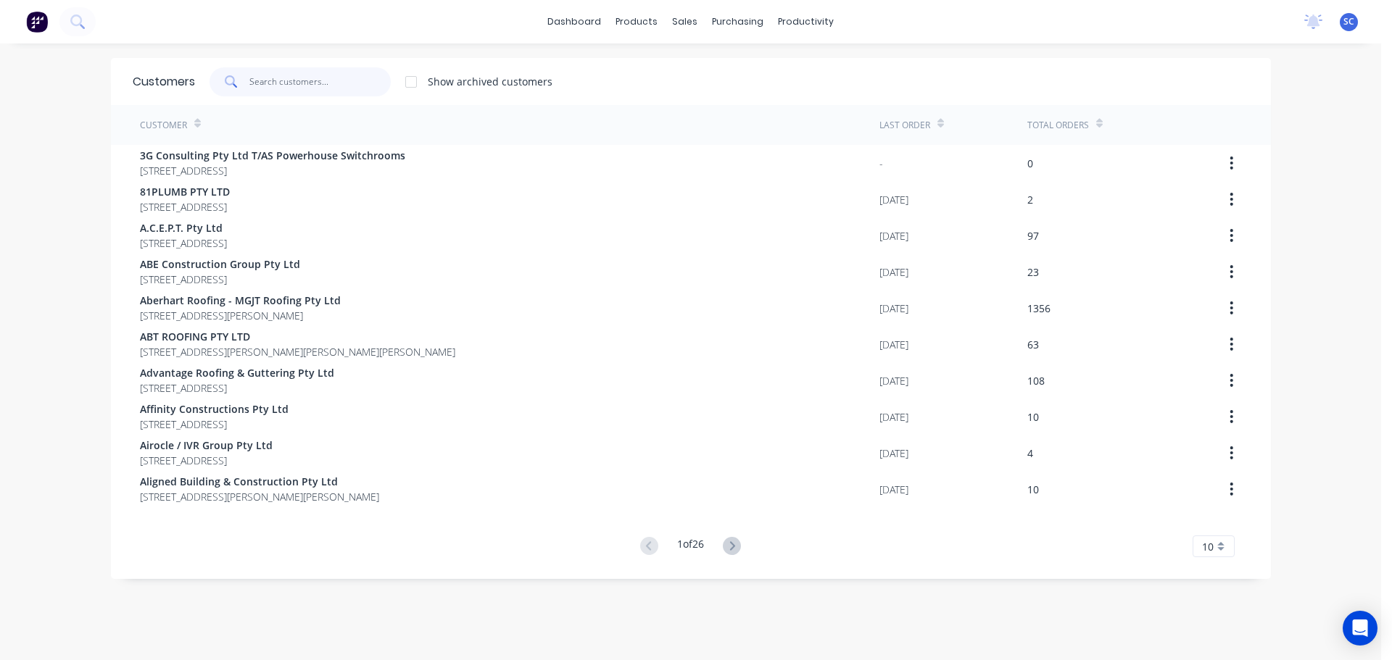
click at [319, 76] on input "text" at bounding box center [319, 81] width 141 height 29
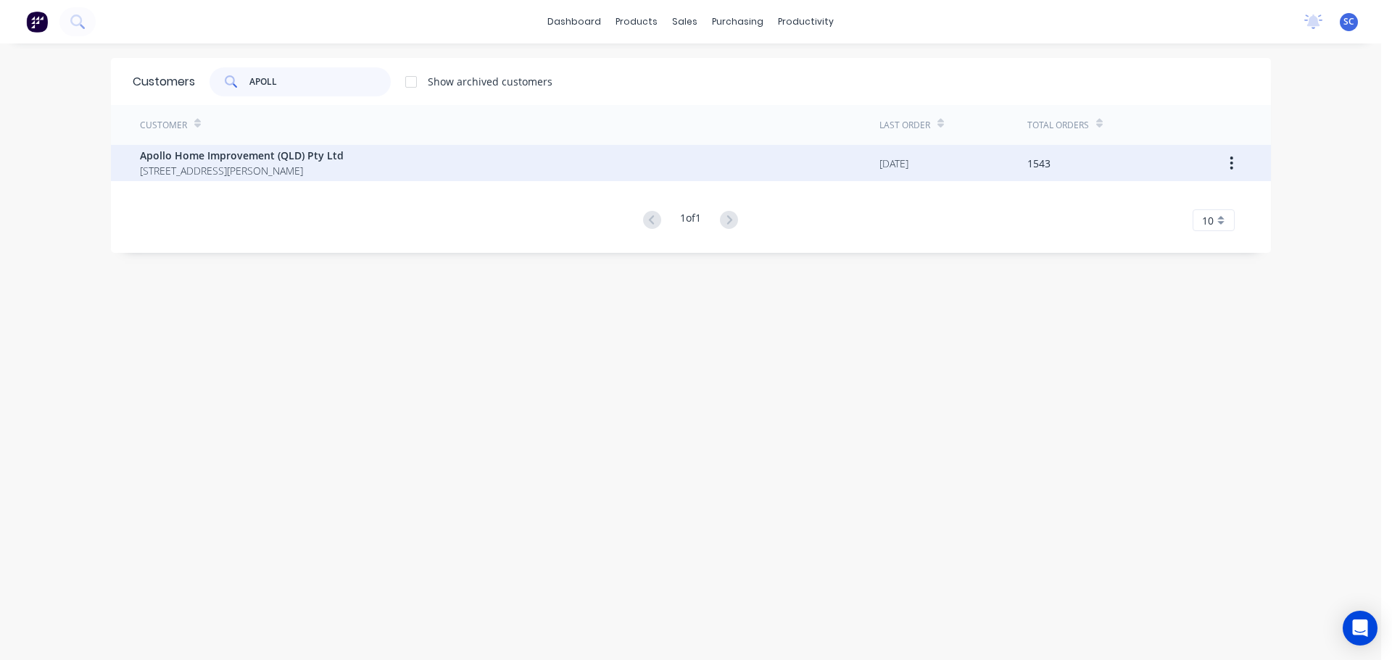
type input "APOLL"
click at [234, 166] on span "29 Corymbia Place Parkinson Australia 4115" at bounding box center [242, 170] width 204 height 15
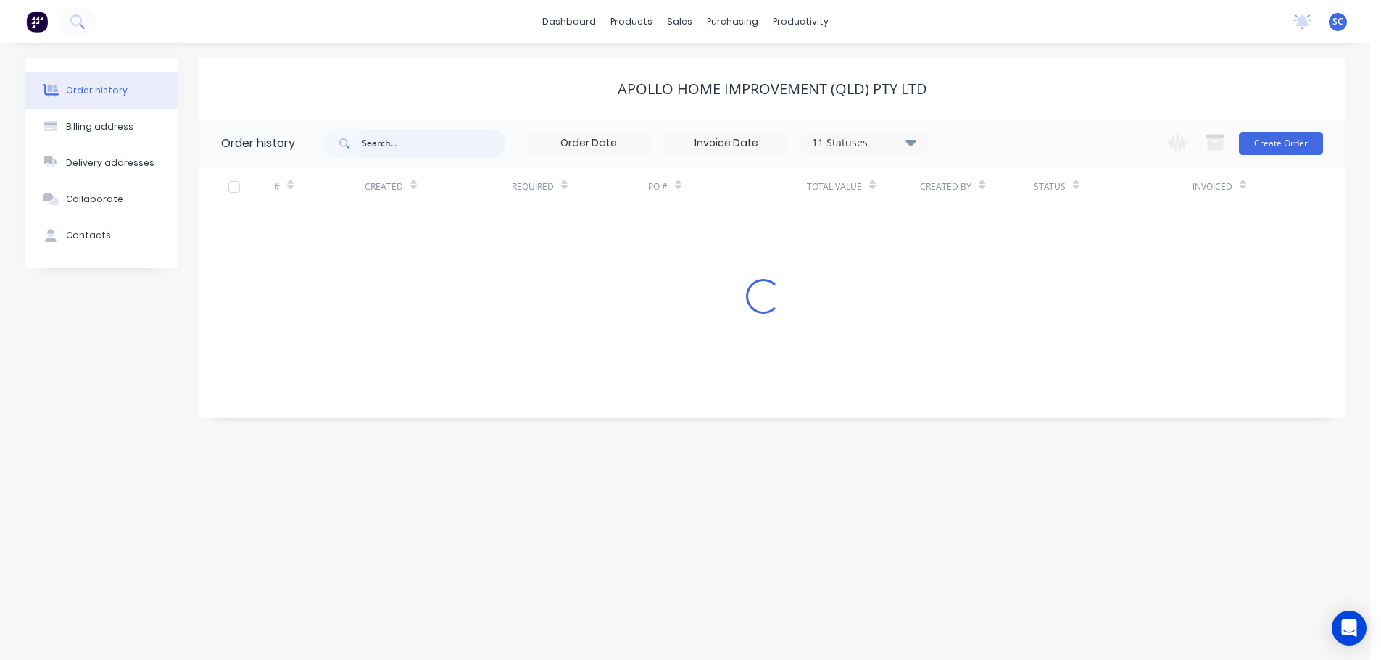
click at [390, 142] on input "text" at bounding box center [434, 143] width 144 height 29
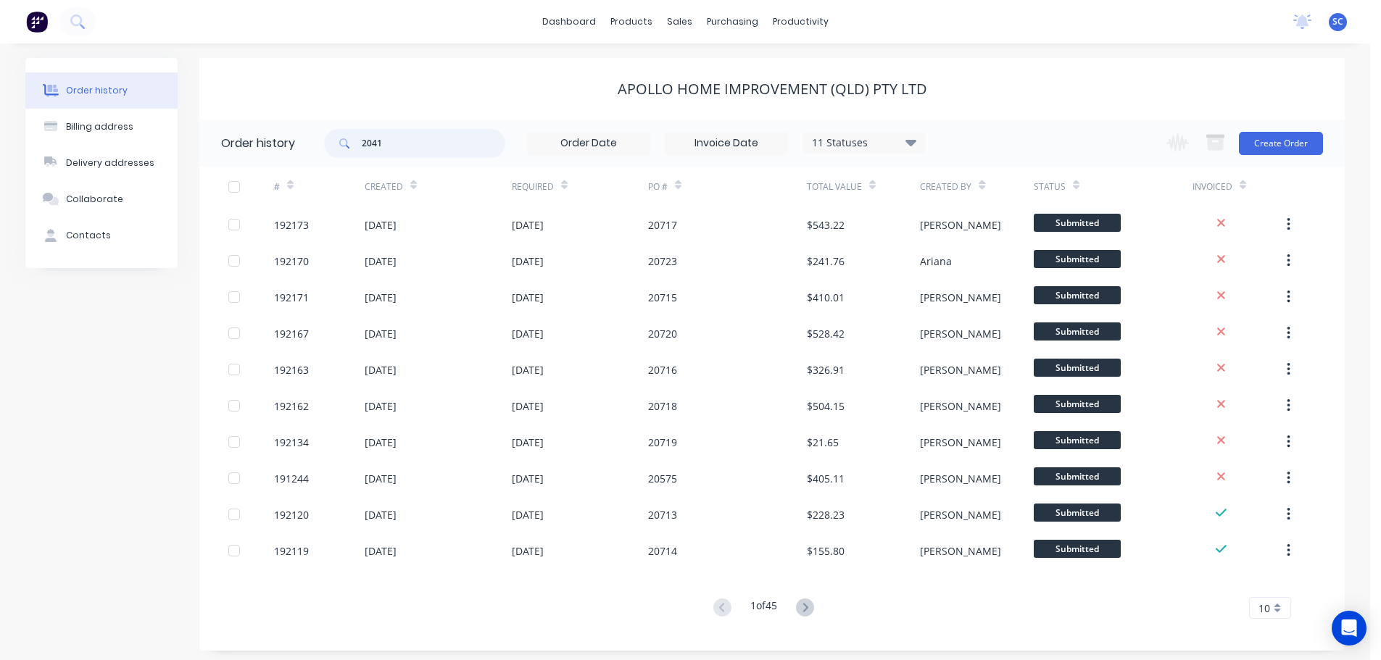
type input "20416"
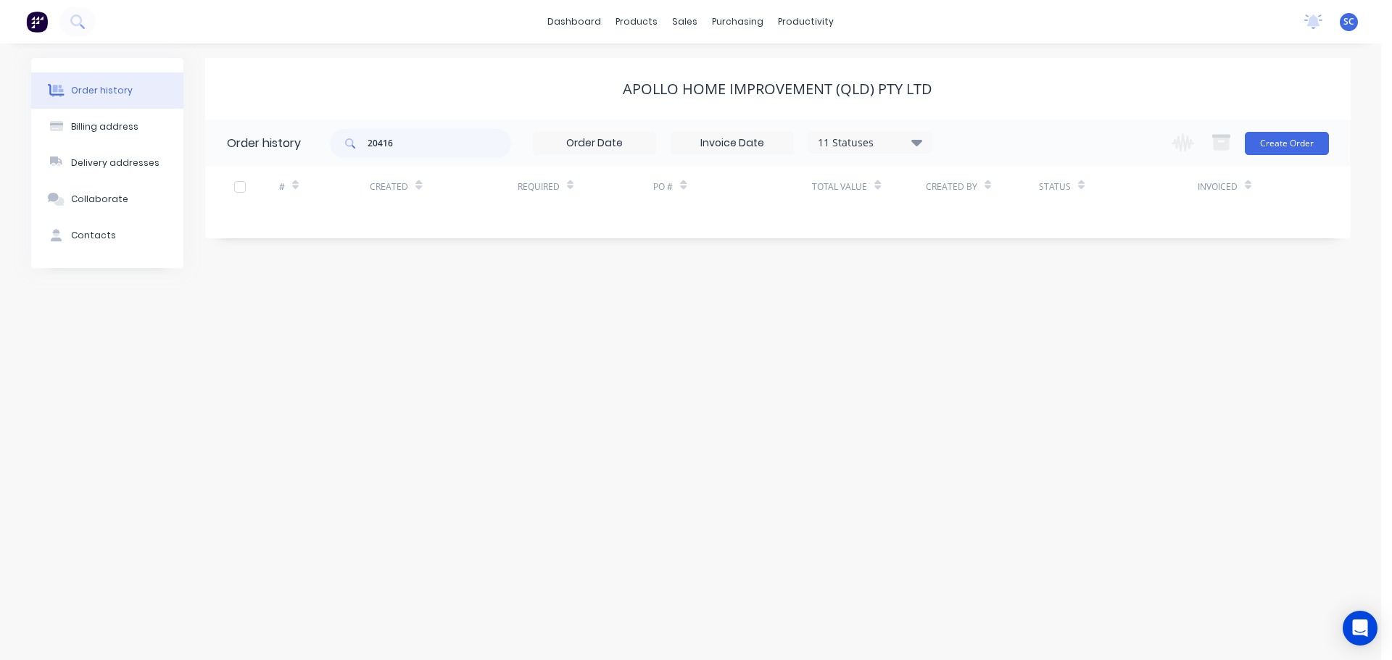
click at [917, 141] on icon at bounding box center [915, 142] width 11 height 7
click at [989, 339] on label at bounding box center [989, 339] width 0 height 0
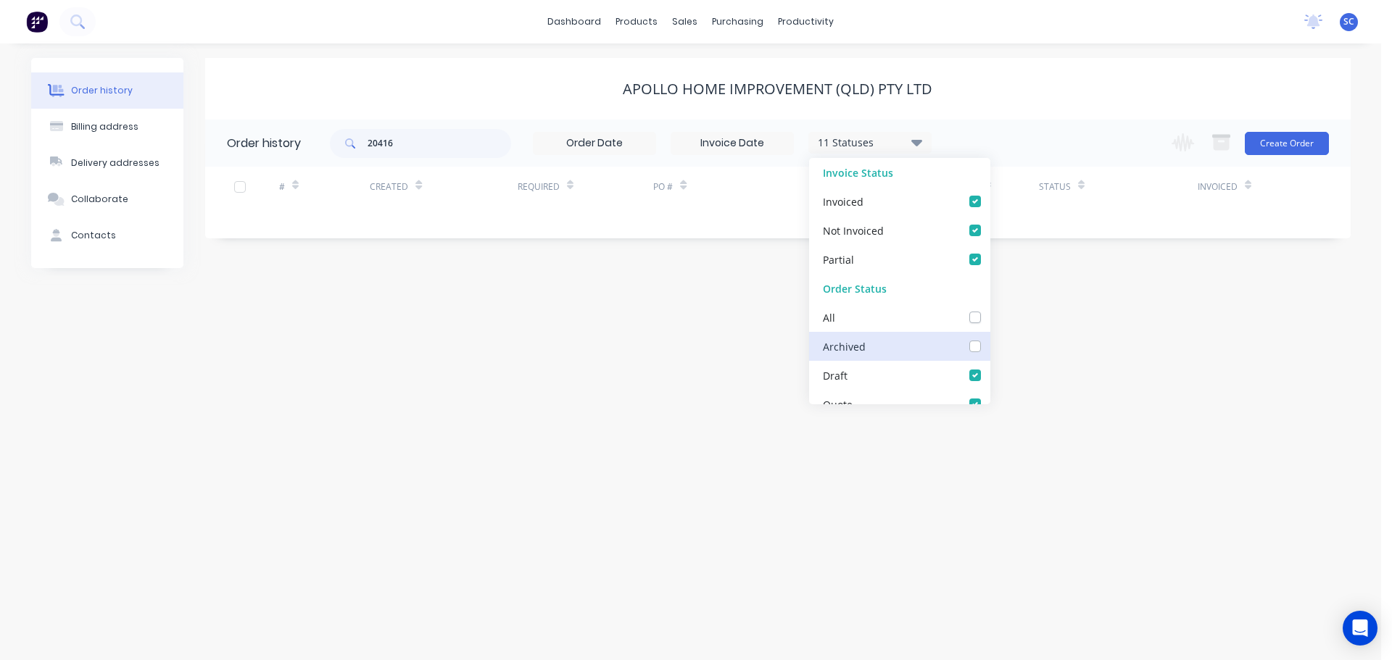
click at [989, 345] on input "checkbox" at bounding box center [995, 346] width 12 height 14
checkbox input "true"
click at [1023, 86] on div "Apollo Home Improvement (QLD) Pty Ltd" at bounding box center [777, 88] width 1145 height 17
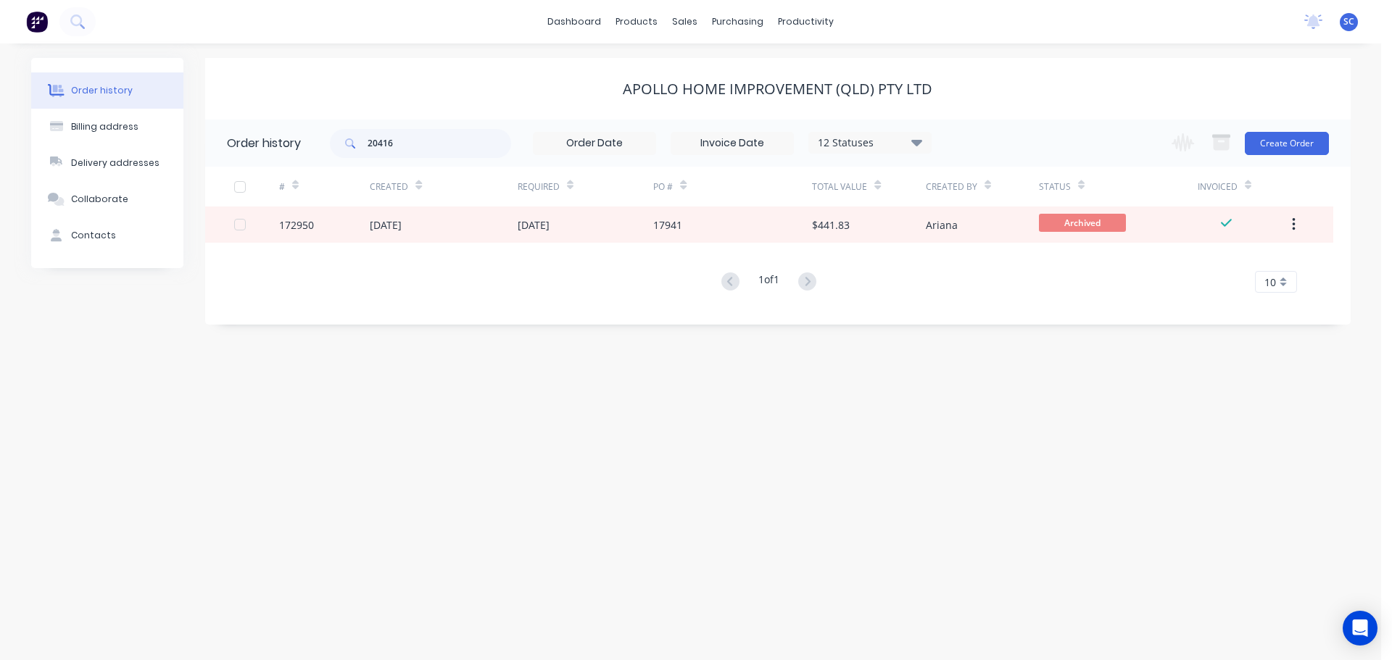
click at [921, 146] on icon at bounding box center [916, 141] width 11 height 17
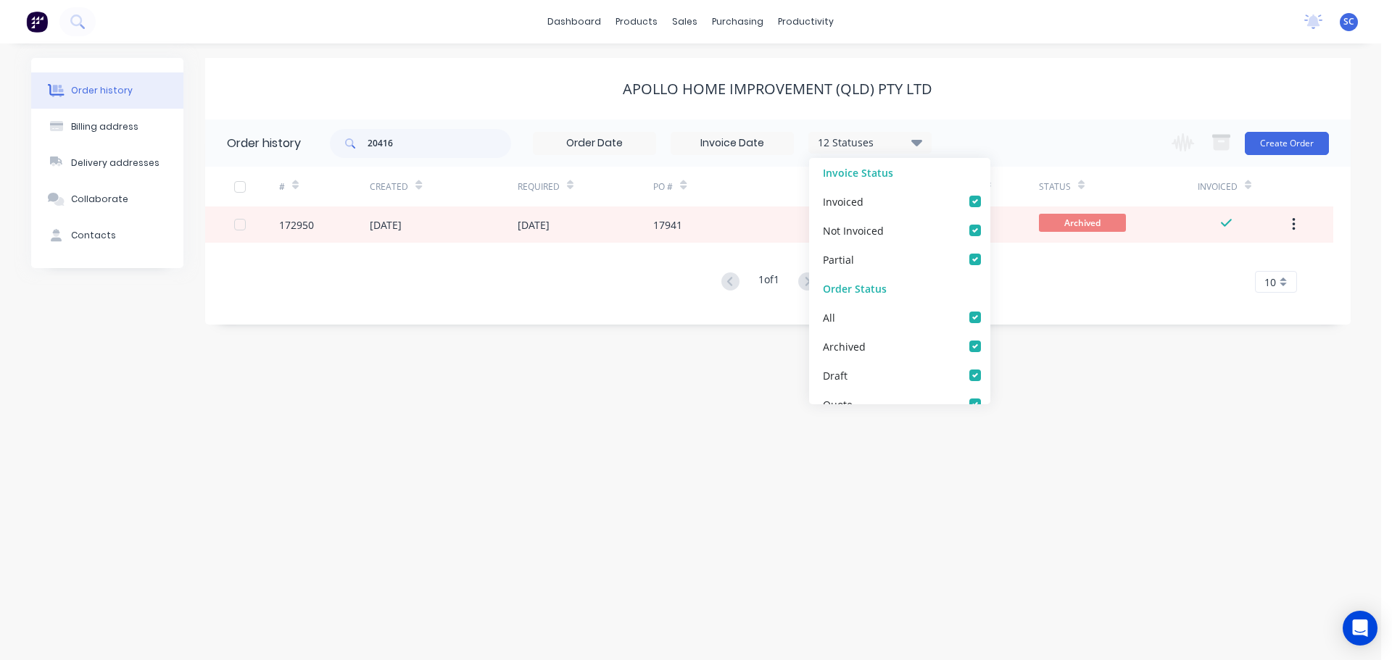
click at [441, 100] on div "Apollo Home Improvement (QLD) Pty Ltd" at bounding box center [777, 89] width 1145 height 62
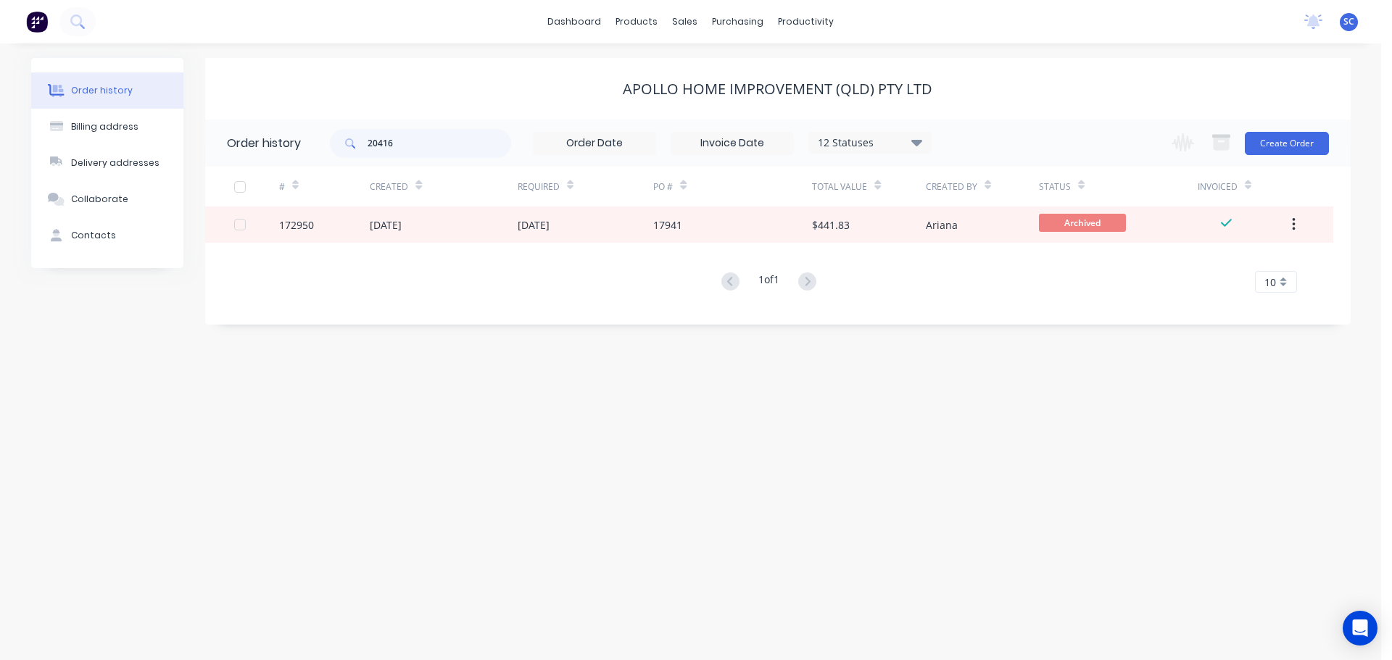
drag, startPoint x: 428, startPoint y: 161, endPoint x: 421, endPoint y: 156, distance: 8.3
click at [417, 160] on div "20416 12 Statuses Invoice Status Invoiced Not Invoiced Partial Order Status All…" at bounding box center [631, 143] width 602 height 47
drag, startPoint x: 397, startPoint y: 145, endPoint x: 362, endPoint y: 151, distance: 35.3
click at [352, 149] on div "20416" at bounding box center [420, 143] width 181 height 29
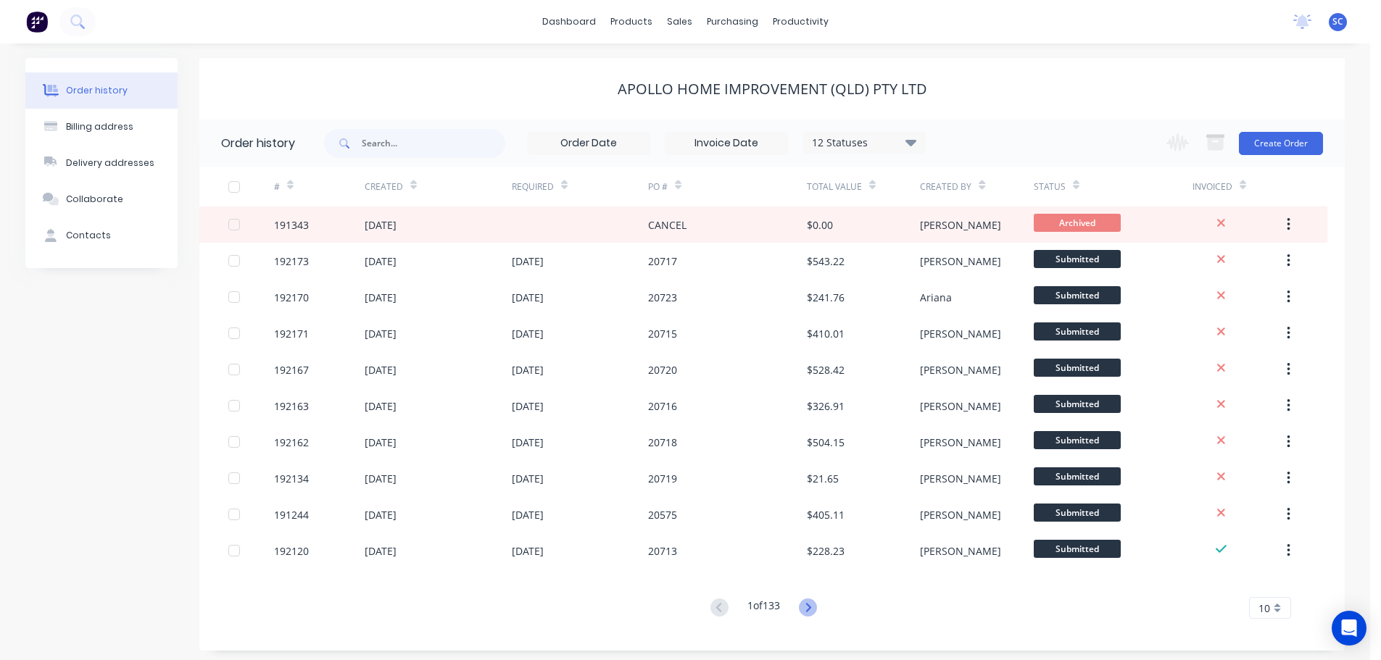
click at [810, 603] on icon at bounding box center [808, 608] width 18 height 18
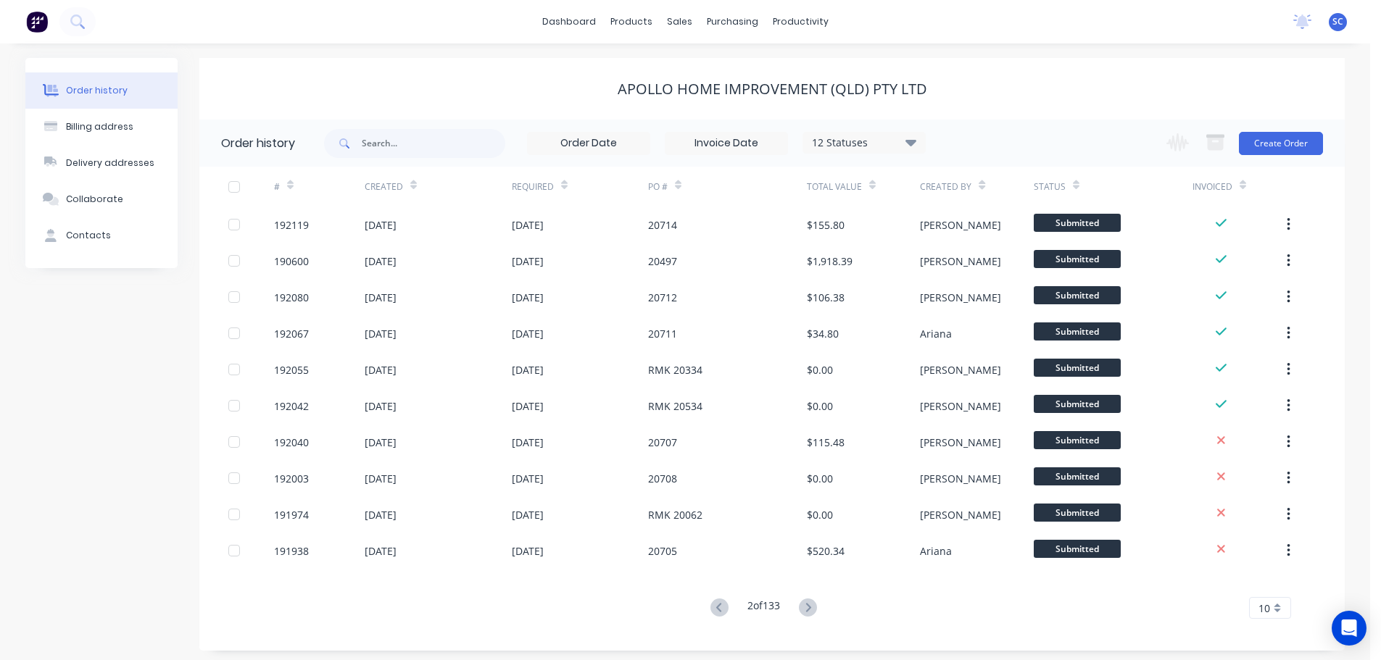
click at [810, 603] on icon at bounding box center [808, 608] width 18 height 18
drag, startPoint x: 368, startPoint y: 130, endPoint x: 380, endPoint y: 135, distance: 12.7
click at [368, 130] on input "text" at bounding box center [434, 143] width 144 height 29
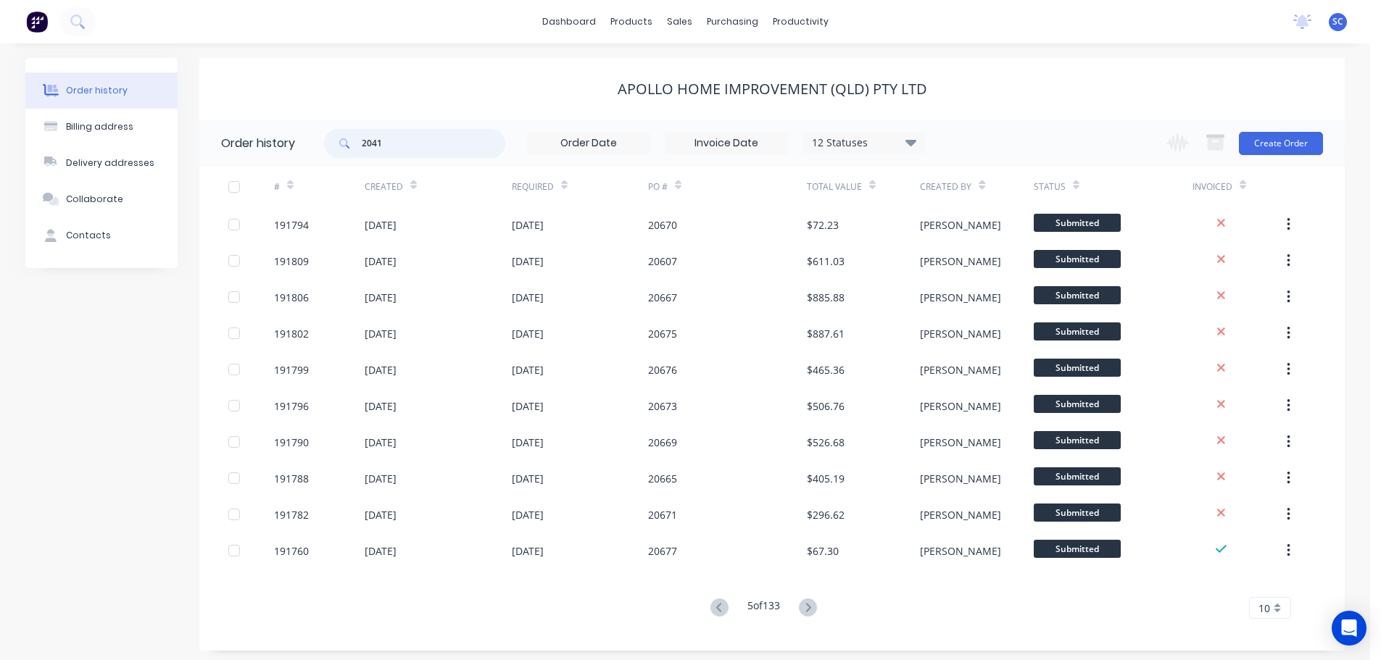
type input "20416"
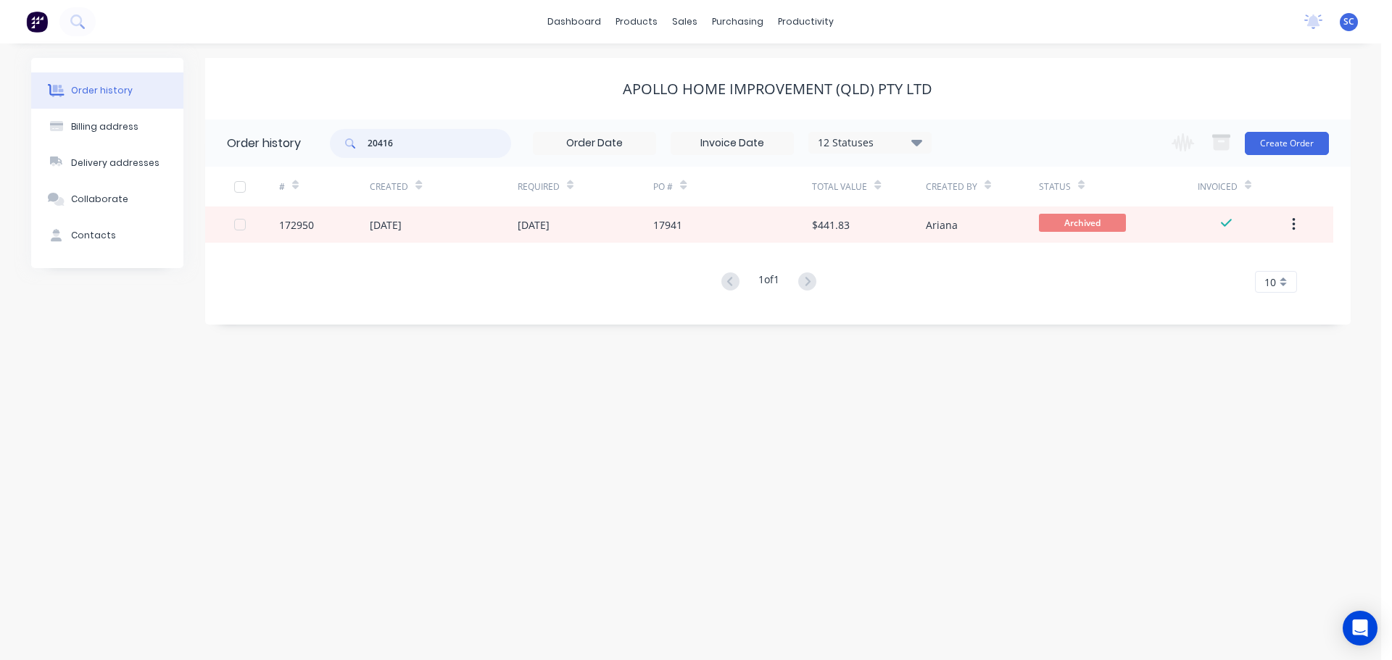
drag, startPoint x: 441, startPoint y: 138, endPoint x: 375, endPoint y: 146, distance: 67.2
click at [375, 146] on input "20416" at bounding box center [440, 143] width 144 height 29
type input "2"
type input "190123"
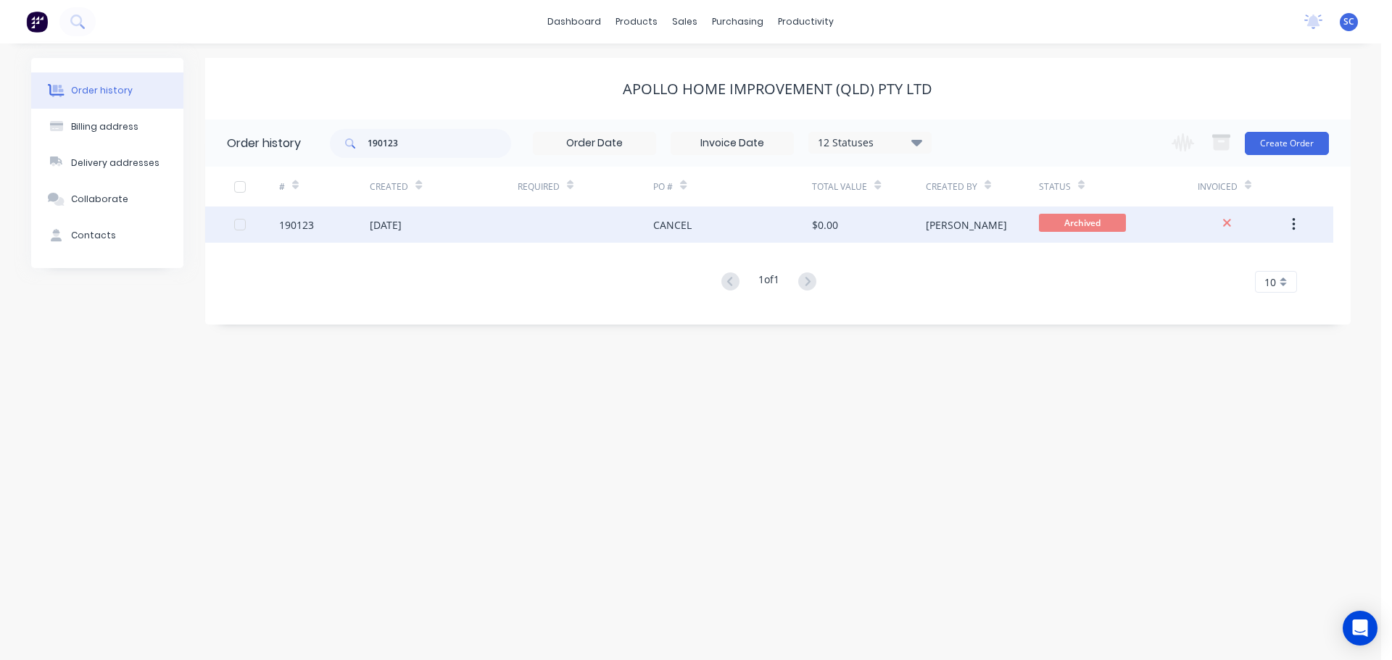
click at [399, 224] on div "18 Aug 2025" at bounding box center [386, 224] width 32 height 15
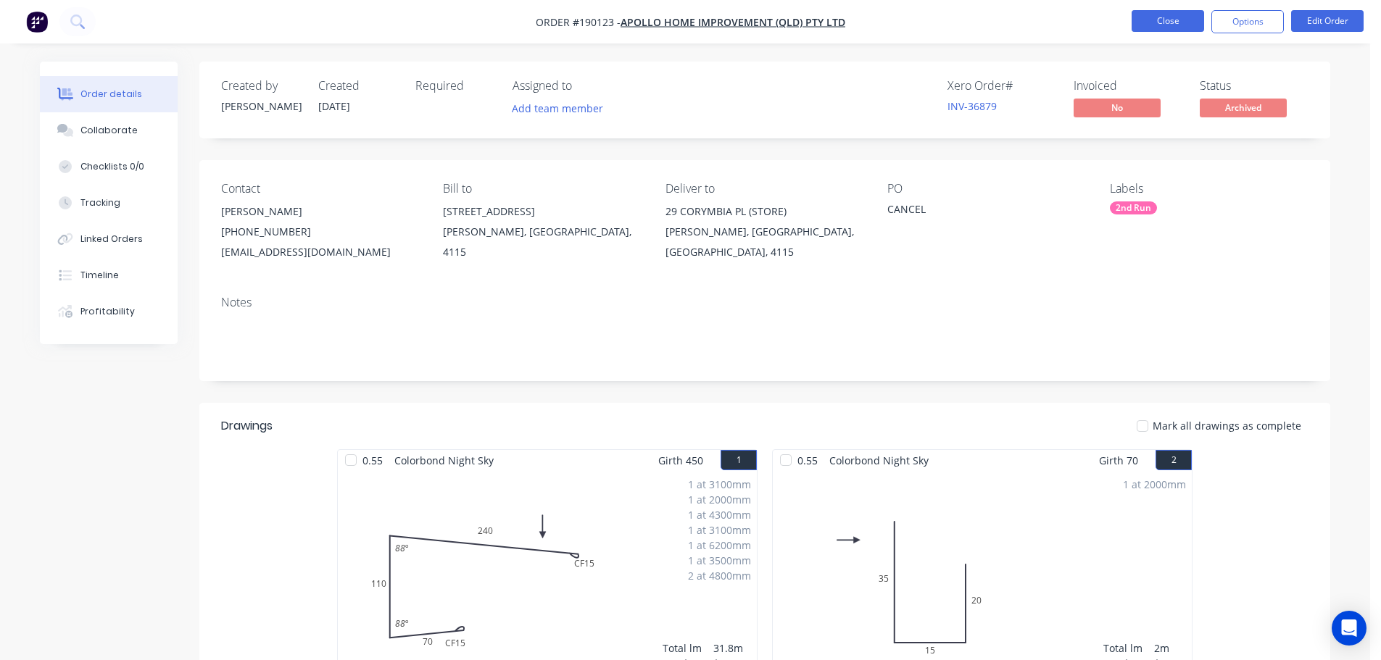
click at [1172, 20] on button "Close" at bounding box center [1168, 21] width 72 height 22
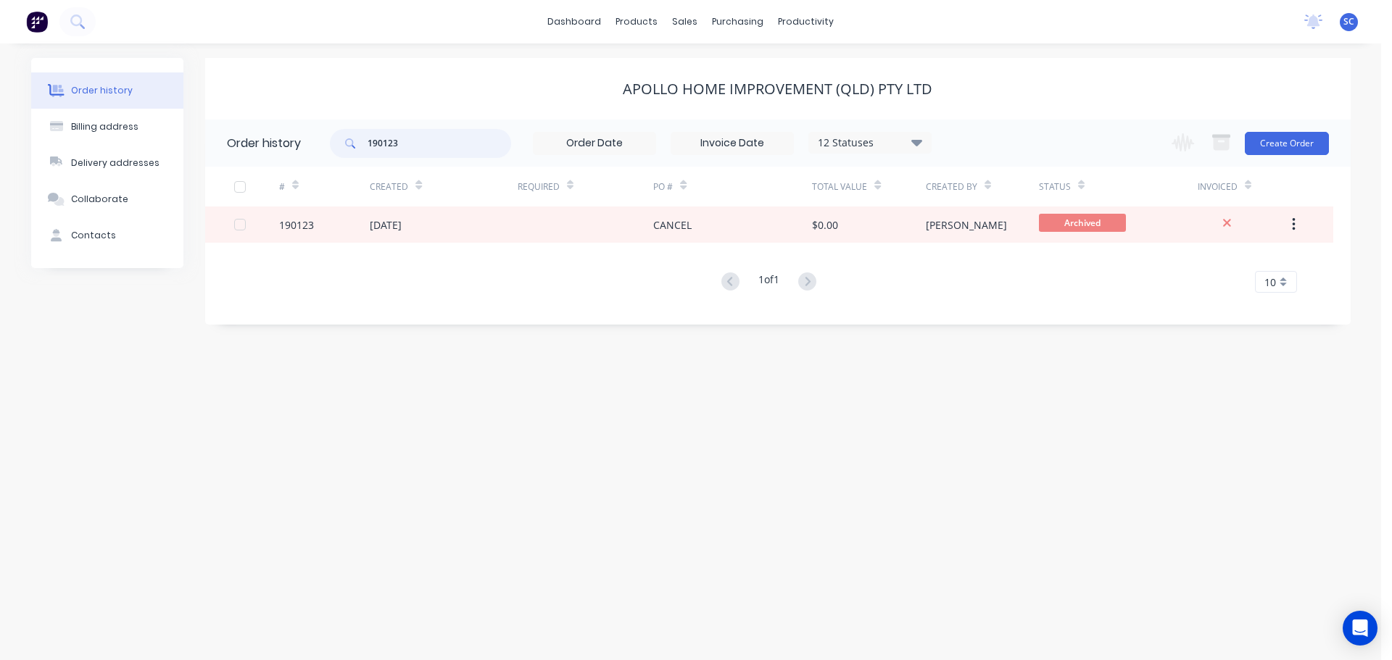
drag, startPoint x: 405, startPoint y: 148, endPoint x: 331, endPoint y: 148, distance: 74.7
click at [331, 148] on div "190123" at bounding box center [420, 143] width 181 height 29
type input "20593"
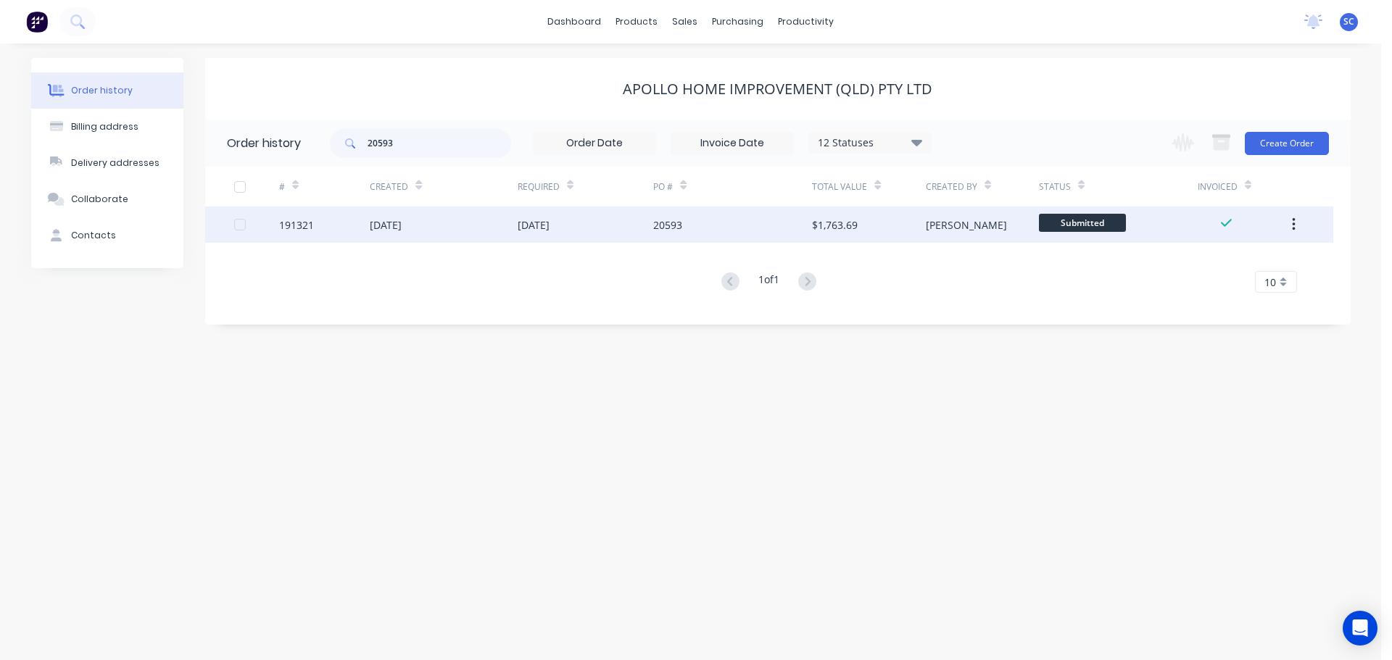
click at [485, 242] on div "29 Aug 2025" at bounding box center [443, 225] width 147 height 36
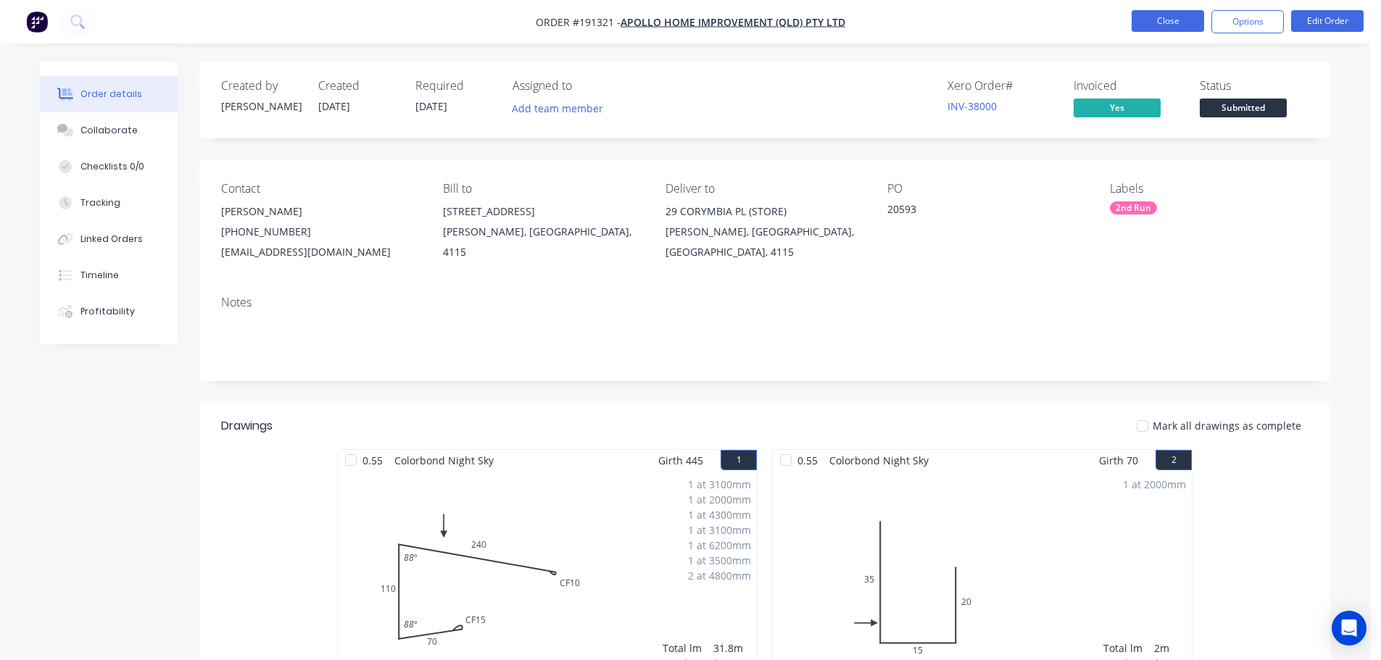
click at [1176, 17] on button "Close" at bounding box center [1168, 21] width 72 height 22
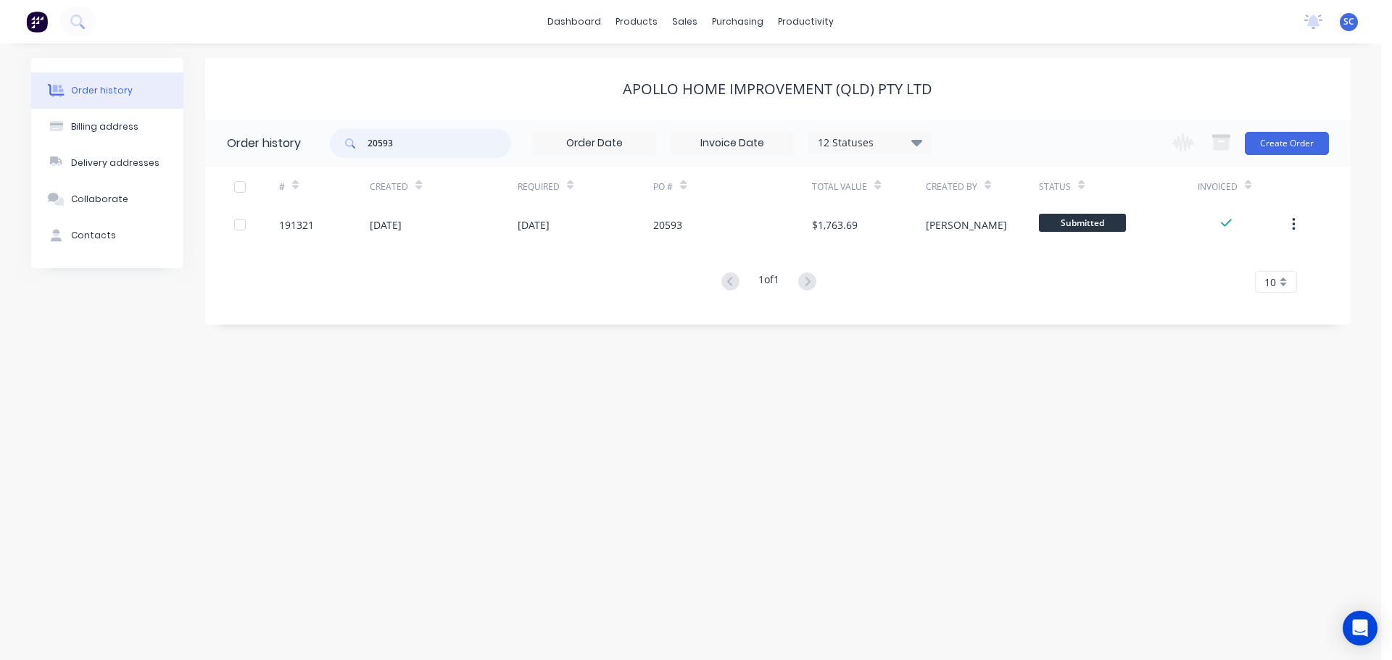
drag, startPoint x: 412, startPoint y: 143, endPoint x: 341, endPoint y: 146, distance: 71.1
click at [341, 146] on div "20593" at bounding box center [420, 143] width 181 height 29
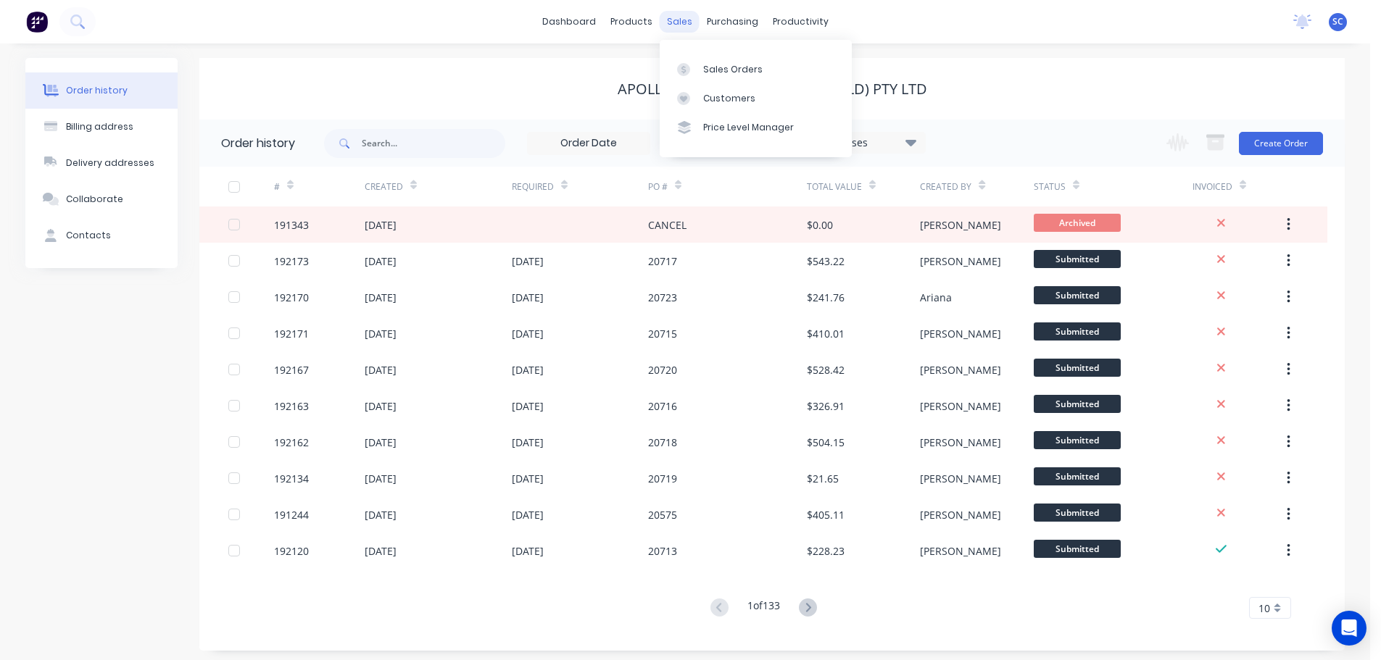
click at [674, 18] on div "sales" at bounding box center [680, 22] width 40 height 22
click at [723, 94] on div "Customers" at bounding box center [729, 98] width 52 height 13
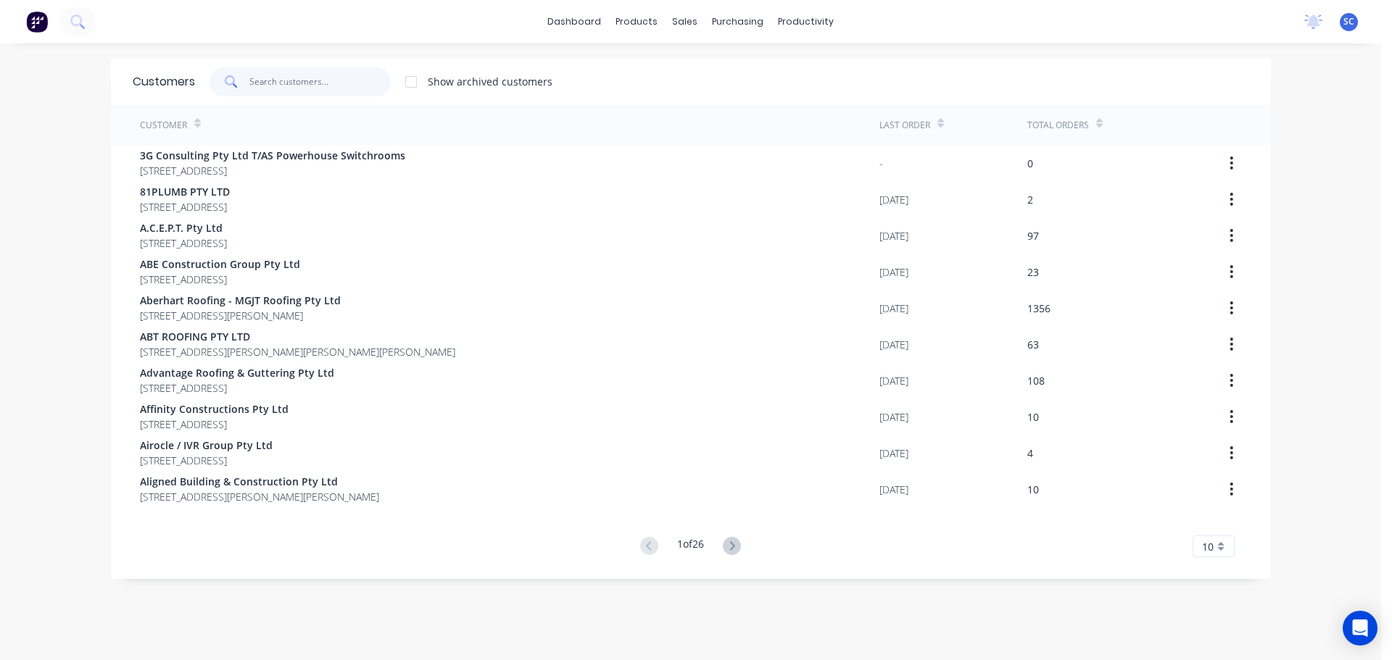
click at [300, 80] on input "text" at bounding box center [319, 81] width 141 height 29
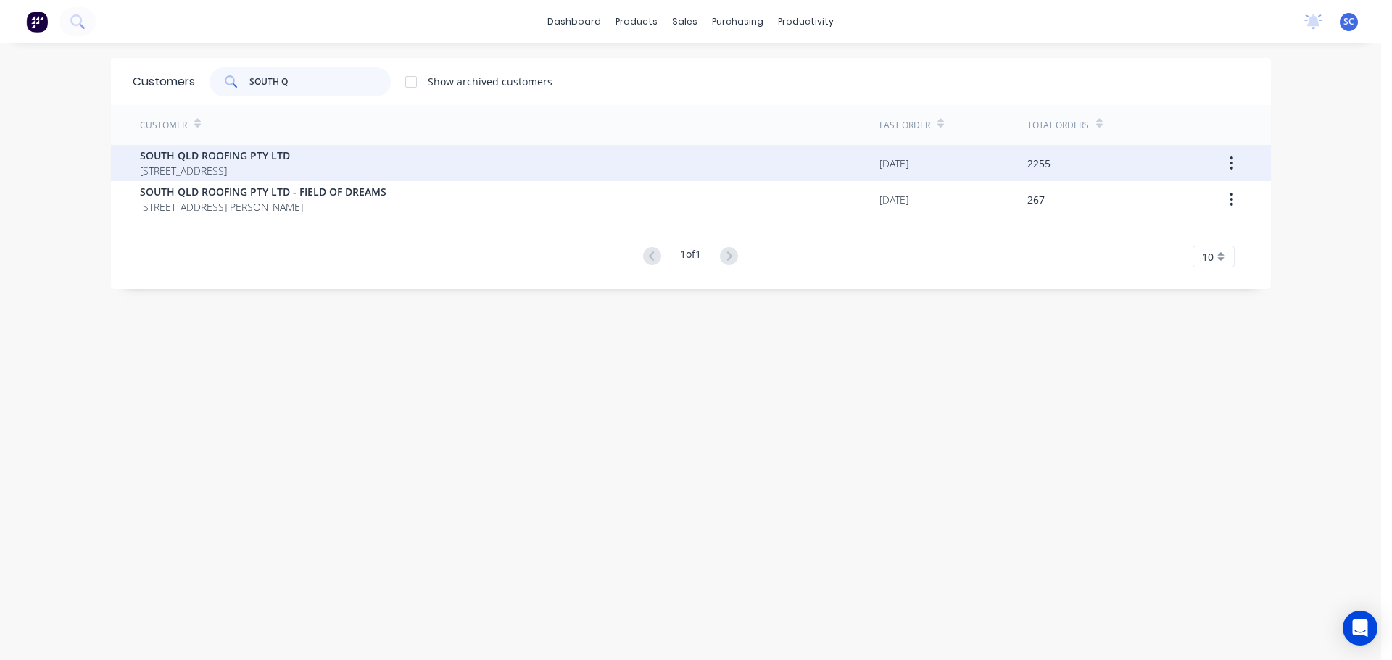
type input "SOUTH Q"
click at [214, 167] on span "36 PROUDLOCK DRIVE WILLOW VALE Queensland Australia 4209" at bounding box center [215, 170] width 150 height 15
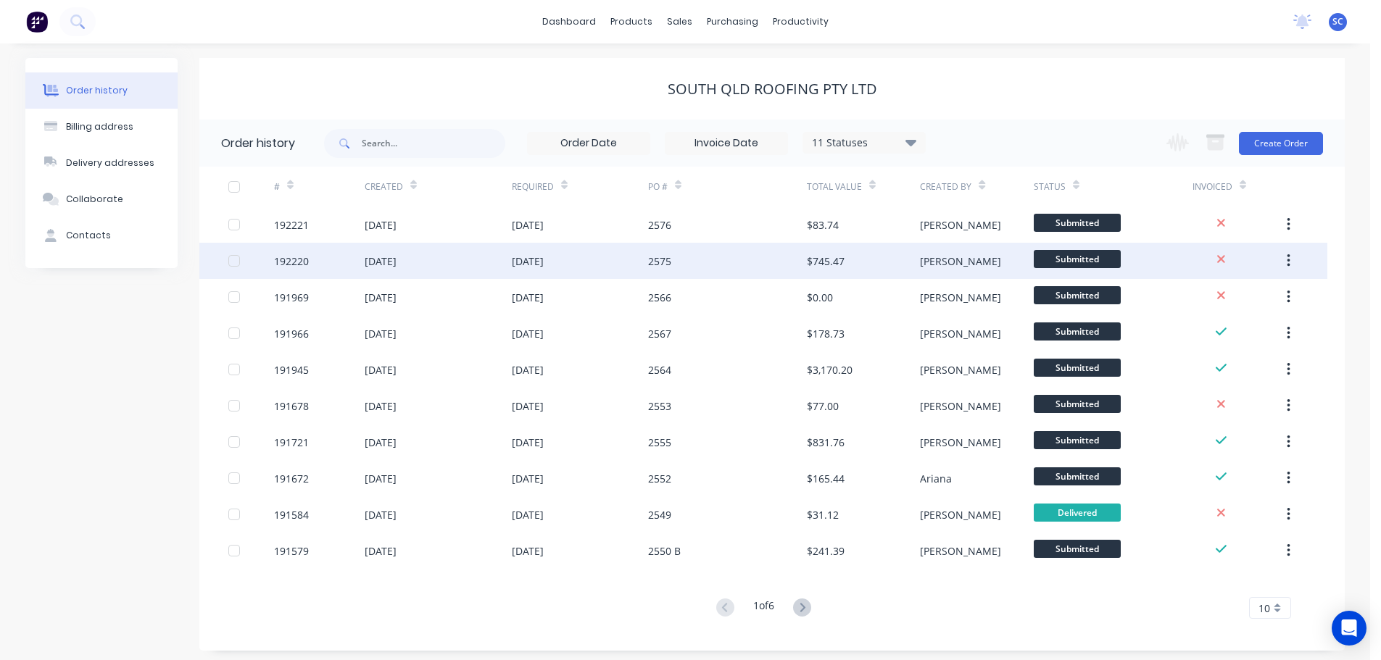
click at [444, 259] on div "09 Sep 2025" at bounding box center [438, 261] width 147 height 36
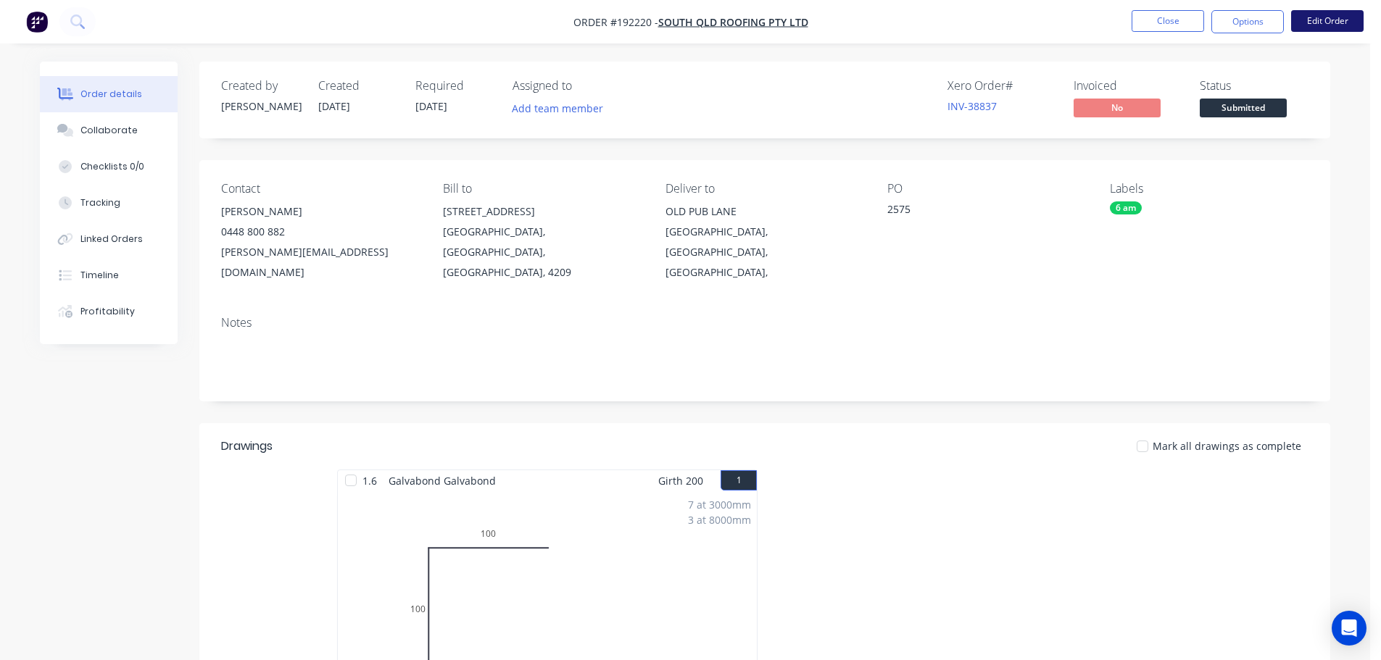
click at [1326, 14] on button "Edit Order" at bounding box center [1327, 21] width 72 height 22
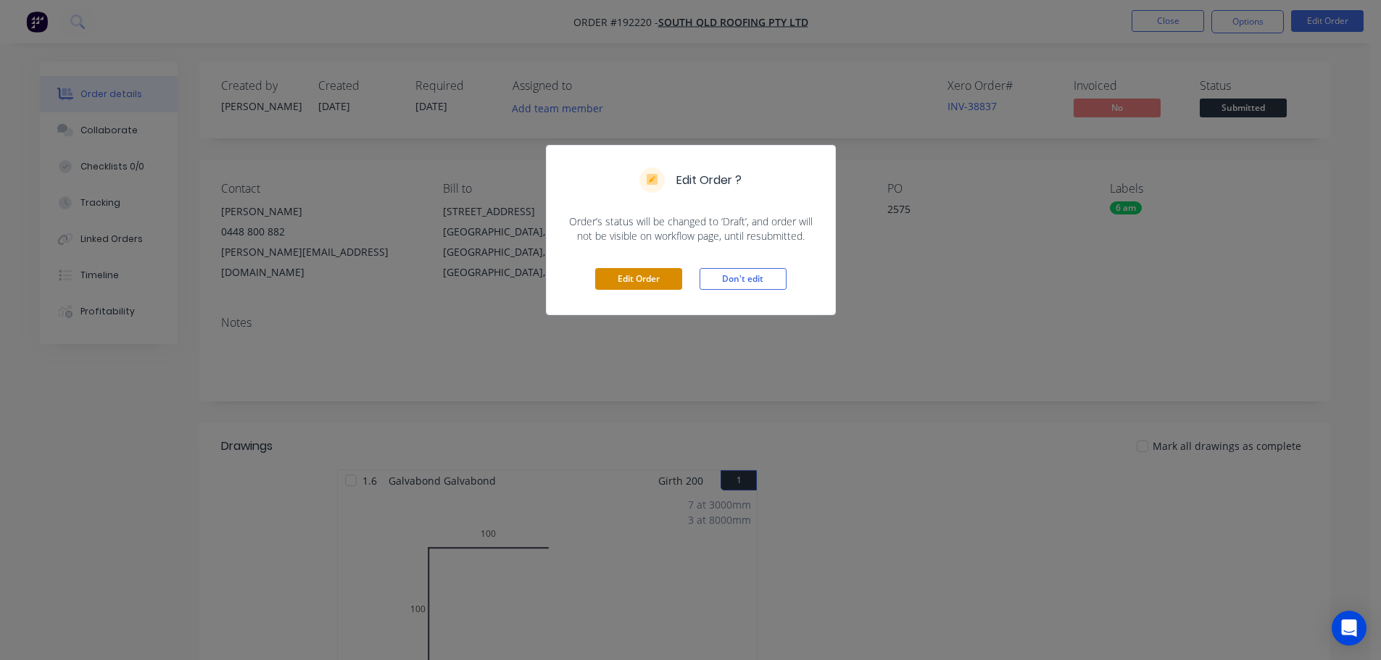
click at [639, 278] on button "Edit Order" at bounding box center [638, 279] width 87 height 22
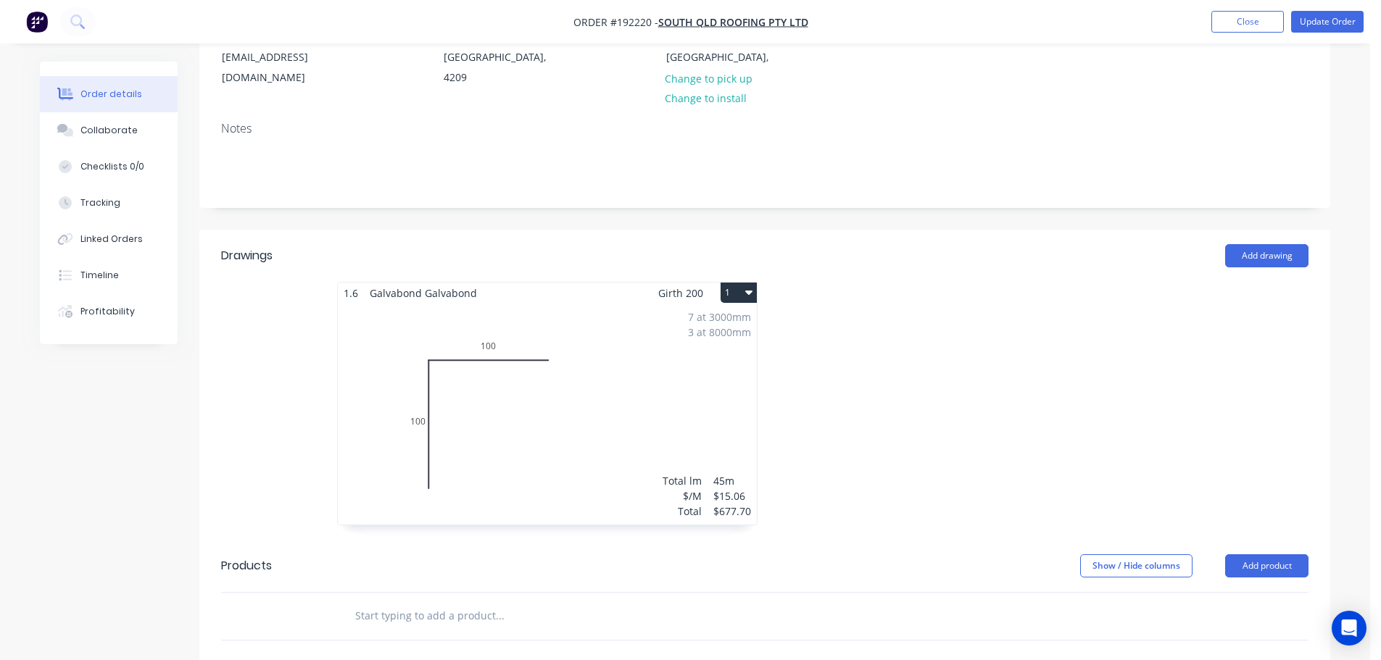
scroll to position [217, 0]
click at [702, 353] on div "7 at 3000mm 3 at 8000mm Total lm $/M Total 45m $15.06 $677.70" at bounding box center [547, 413] width 419 height 221
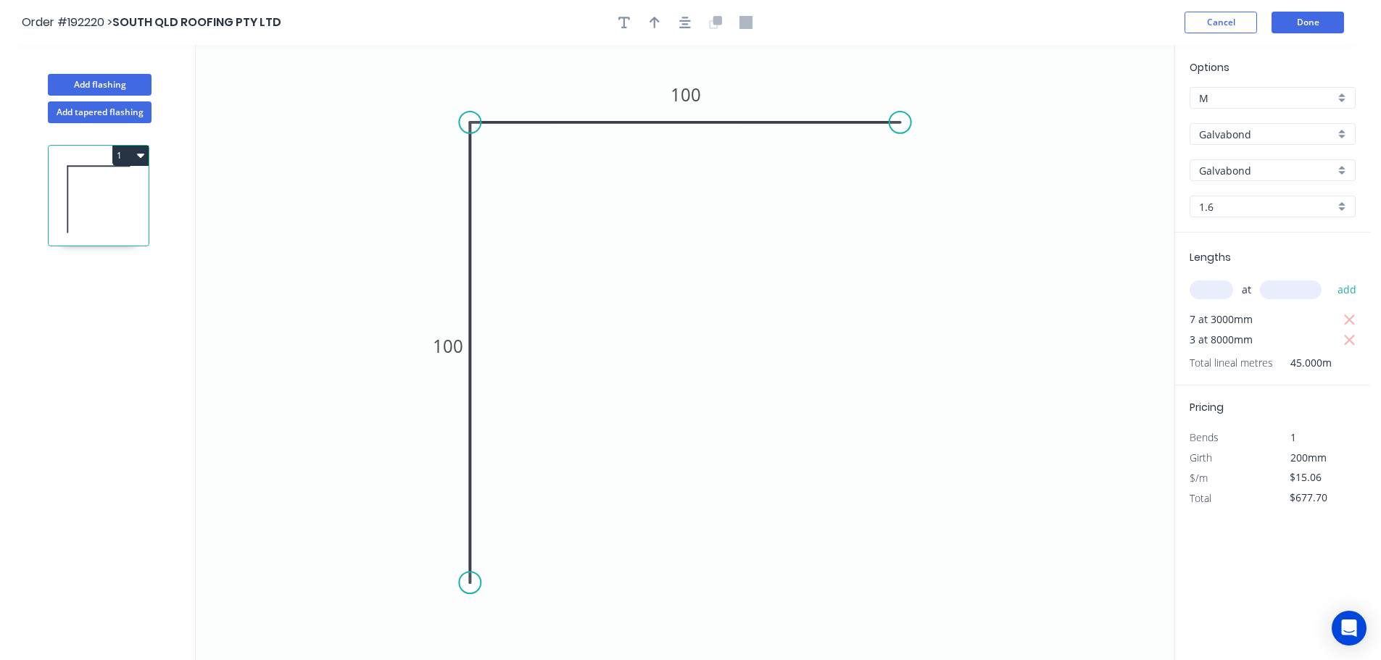
click at [1348, 339] on icon "button" at bounding box center [1349, 340] width 11 height 11
type input "$316.26"
click at [1227, 289] on input "text" at bounding box center [1211, 290] width 43 height 19
type input "4"
type input "6000"
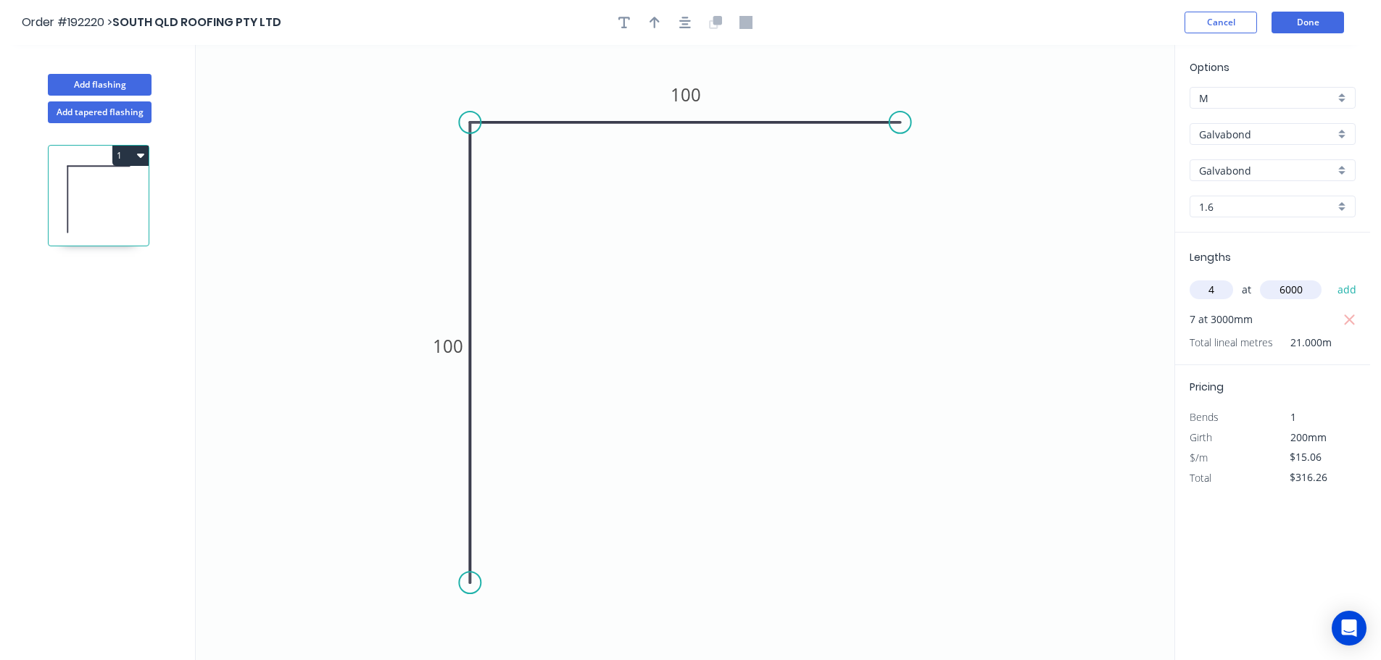
click at [1330, 278] on button "add" at bounding box center [1347, 290] width 34 height 25
type input "$677.70"
click at [1314, 20] on button "Done" at bounding box center [1307, 23] width 72 height 22
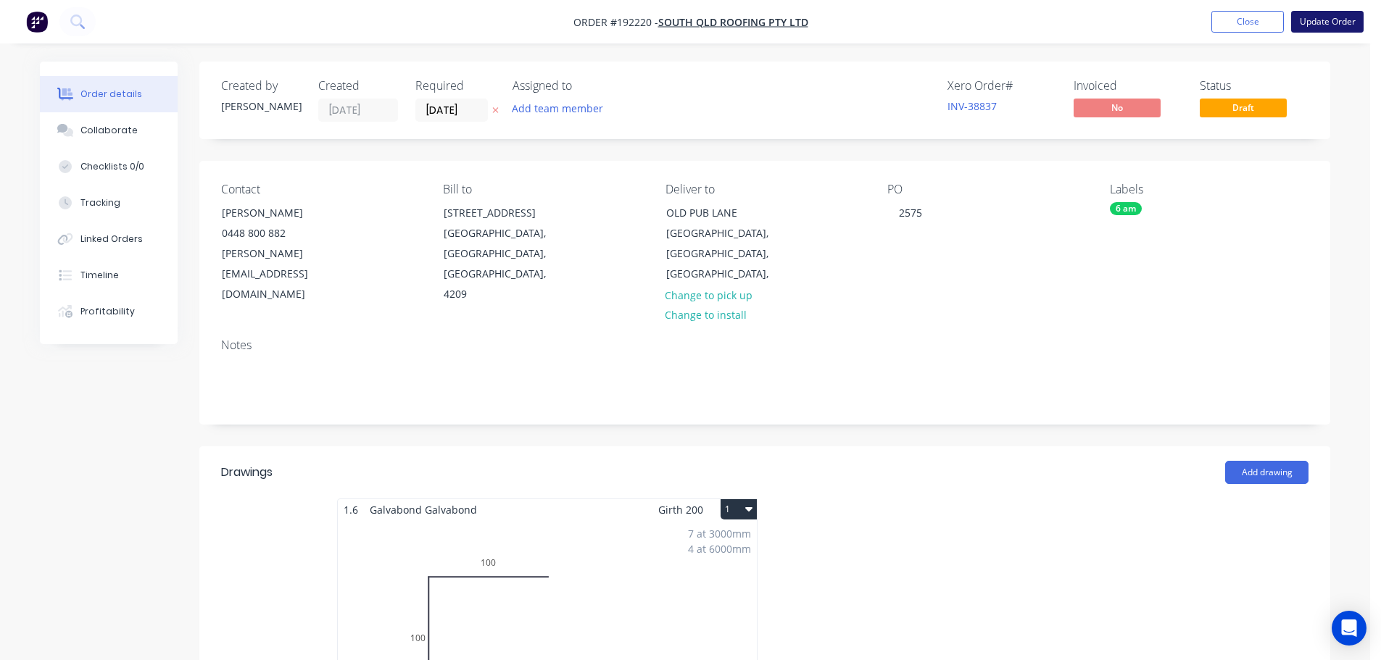
click at [1314, 21] on button "Update Order" at bounding box center [1327, 22] width 72 height 22
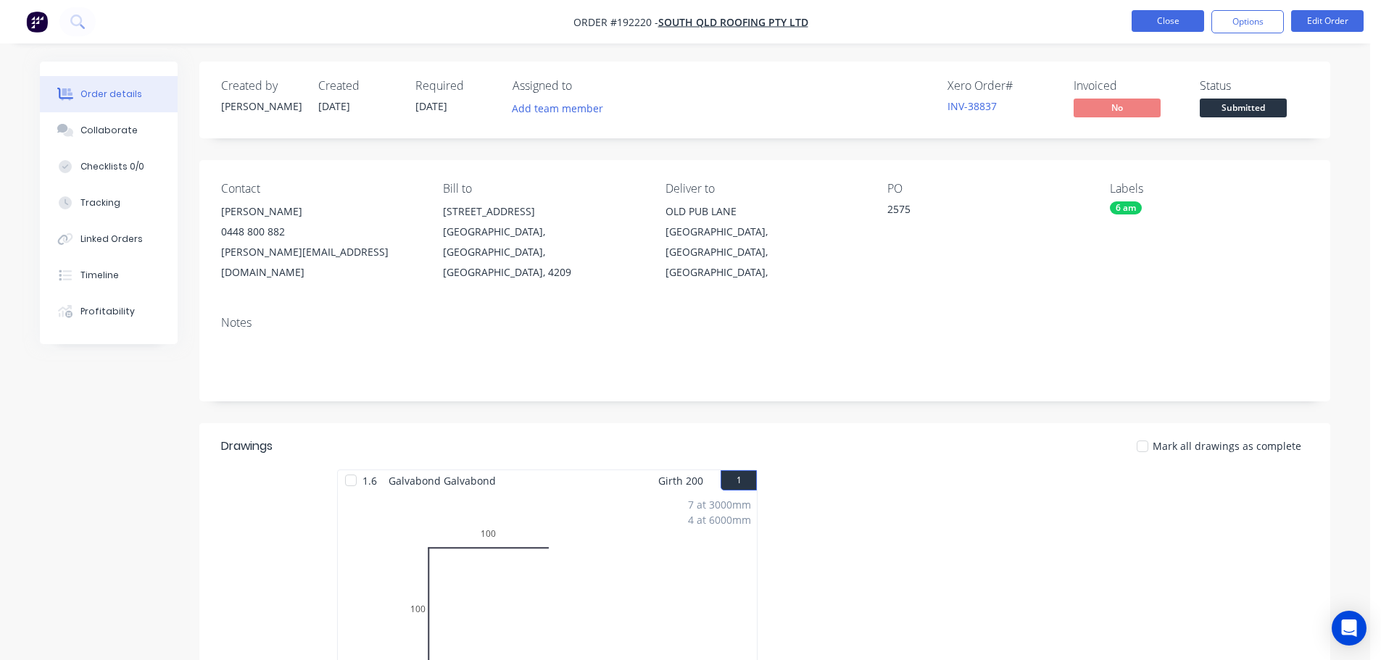
click at [1169, 22] on button "Close" at bounding box center [1168, 21] width 72 height 22
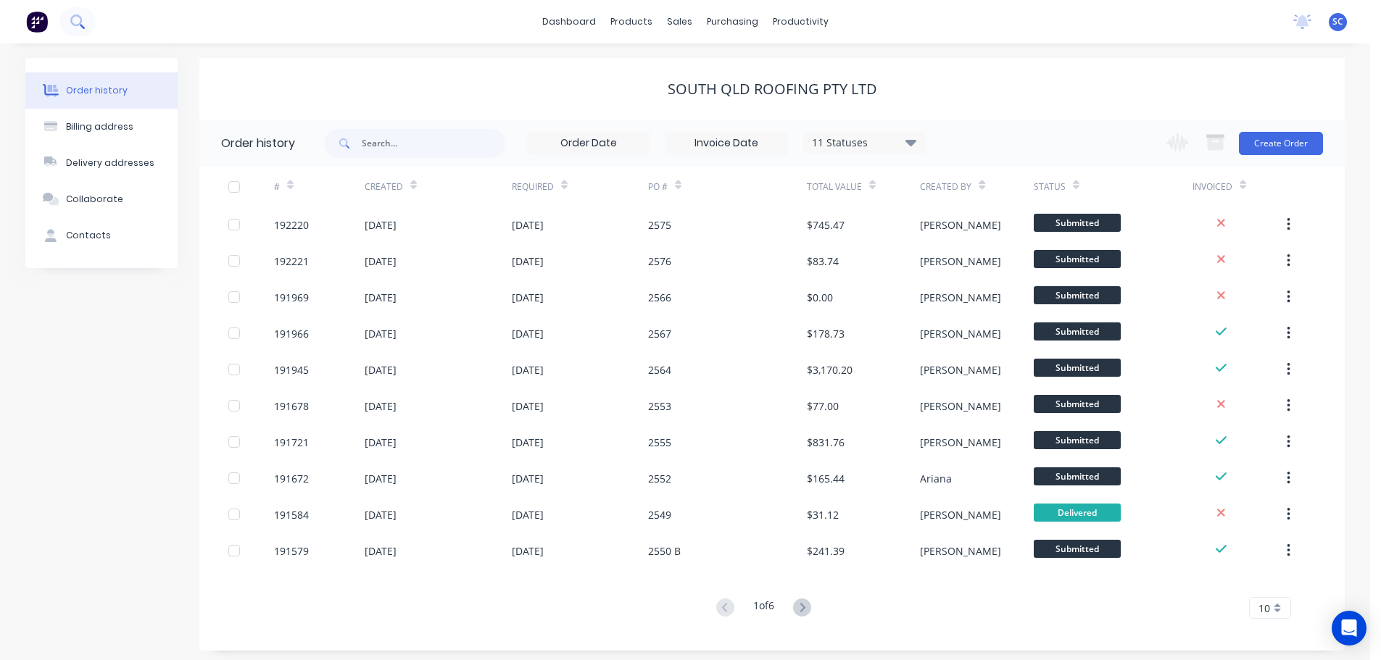
click at [83, 27] on icon at bounding box center [82, 26] width 5 height 5
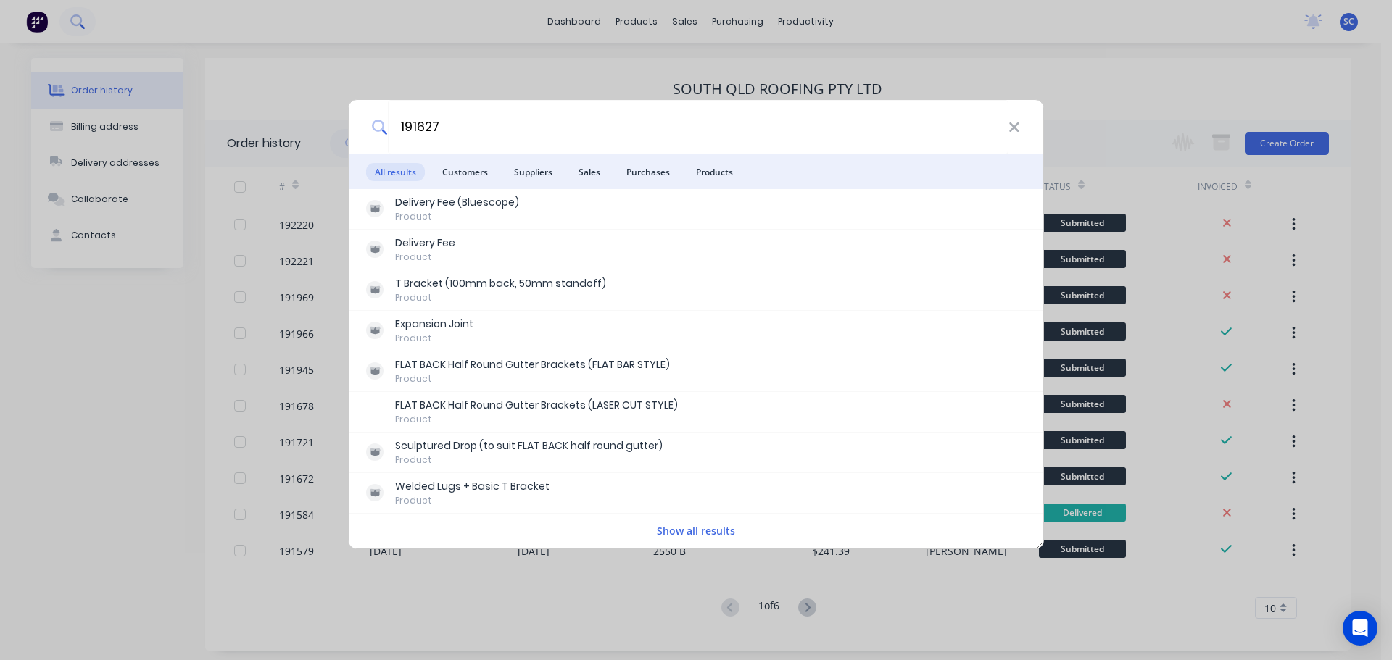
type input "191627"
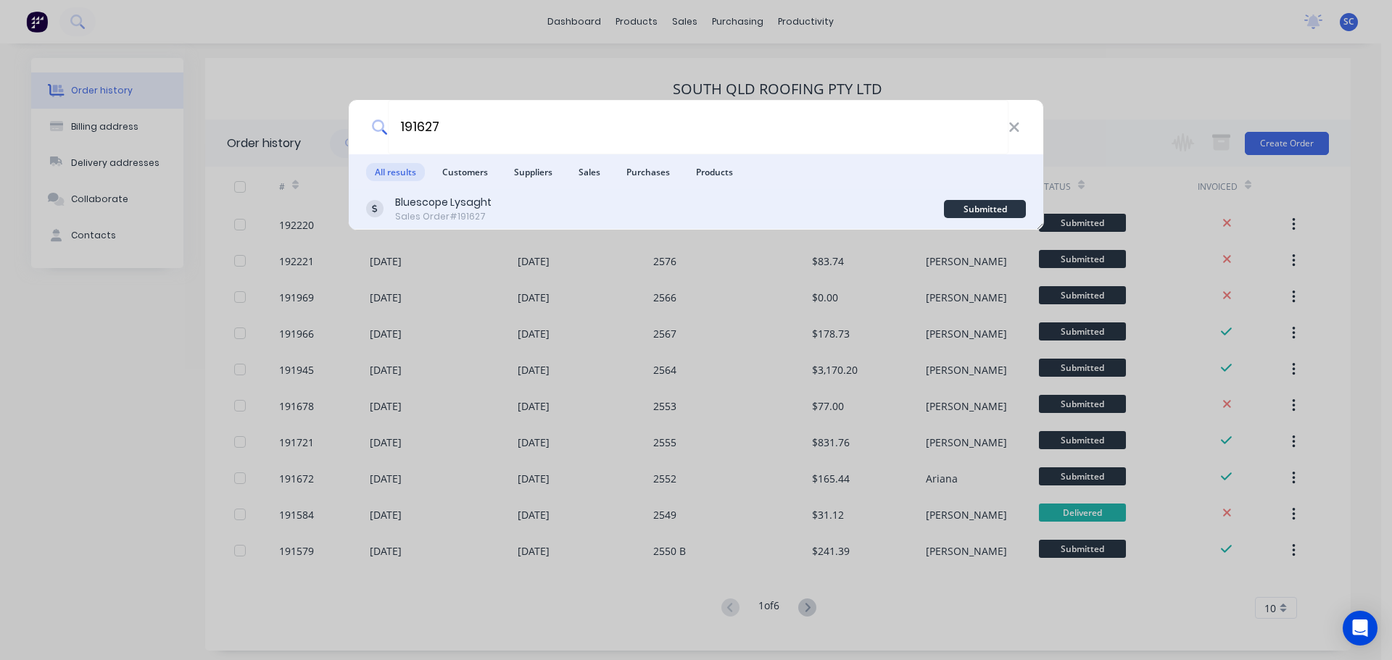
click at [633, 217] on div "Bluescope Lysaght Sales Order #191627" at bounding box center [655, 209] width 578 height 28
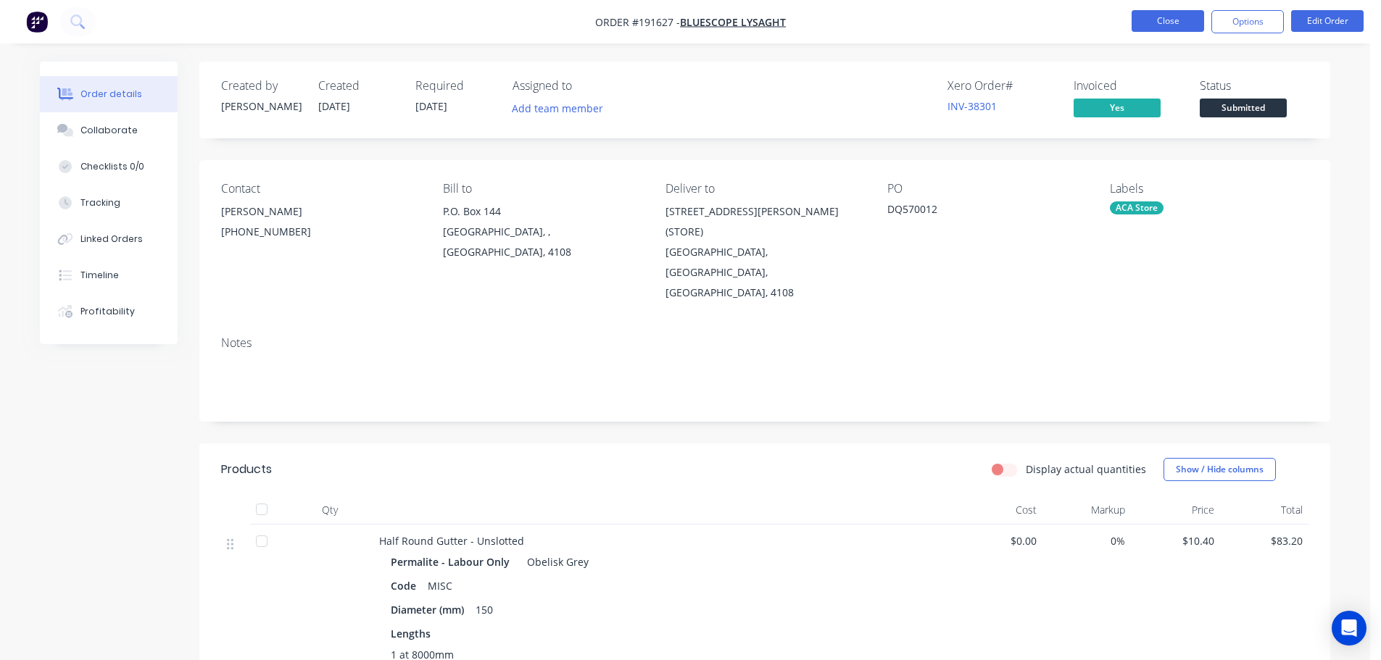
click at [1159, 15] on button "Close" at bounding box center [1168, 21] width 72 height 22
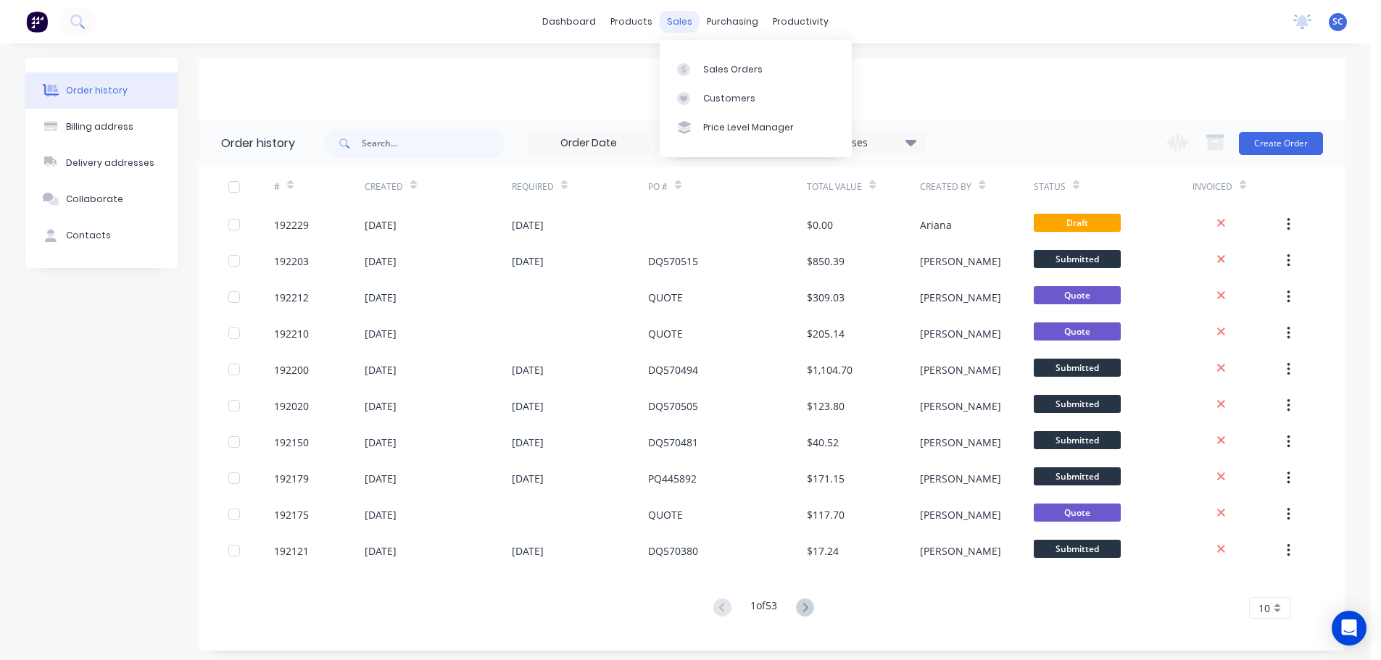
click at [686, 17] on div "sales" at bounding box center [680, 22] width 40 height 22
click at [722, 95] on div "Customers" at bounding box center [729, 98] width 52 height 13
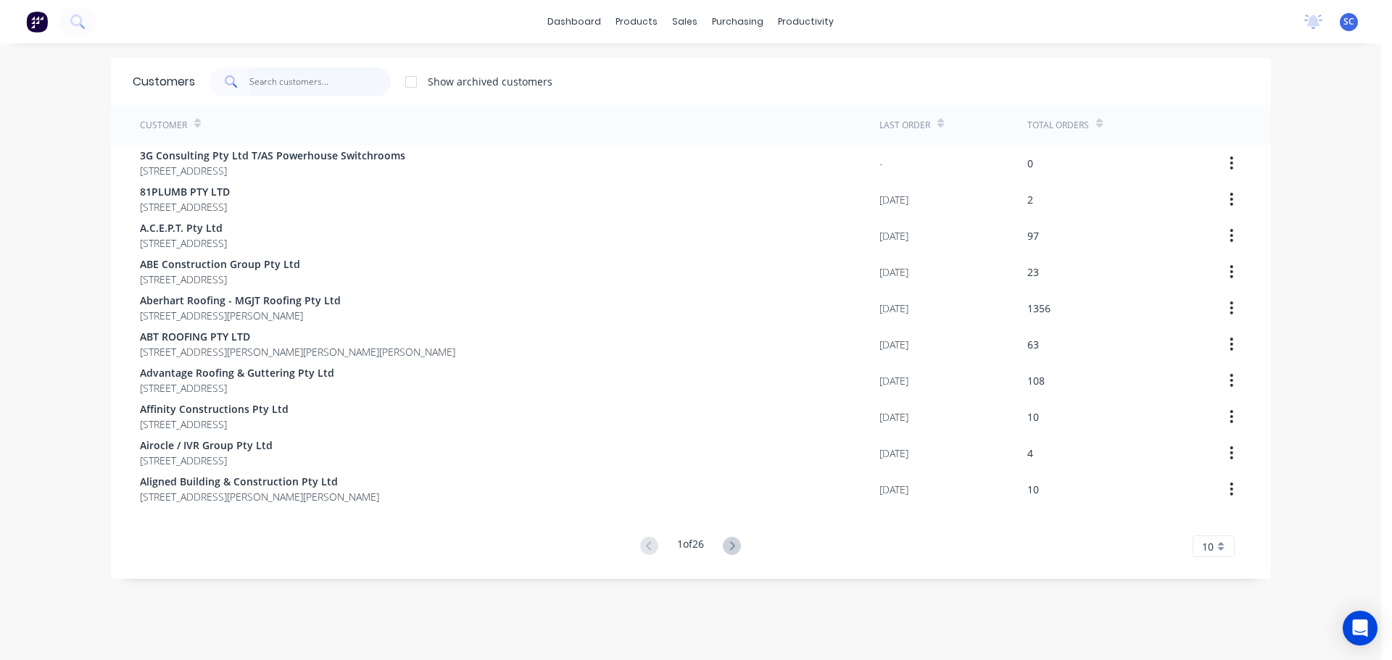
click at [291, 90] on input "text" at bounding box center [319, 81] width 141 height 29
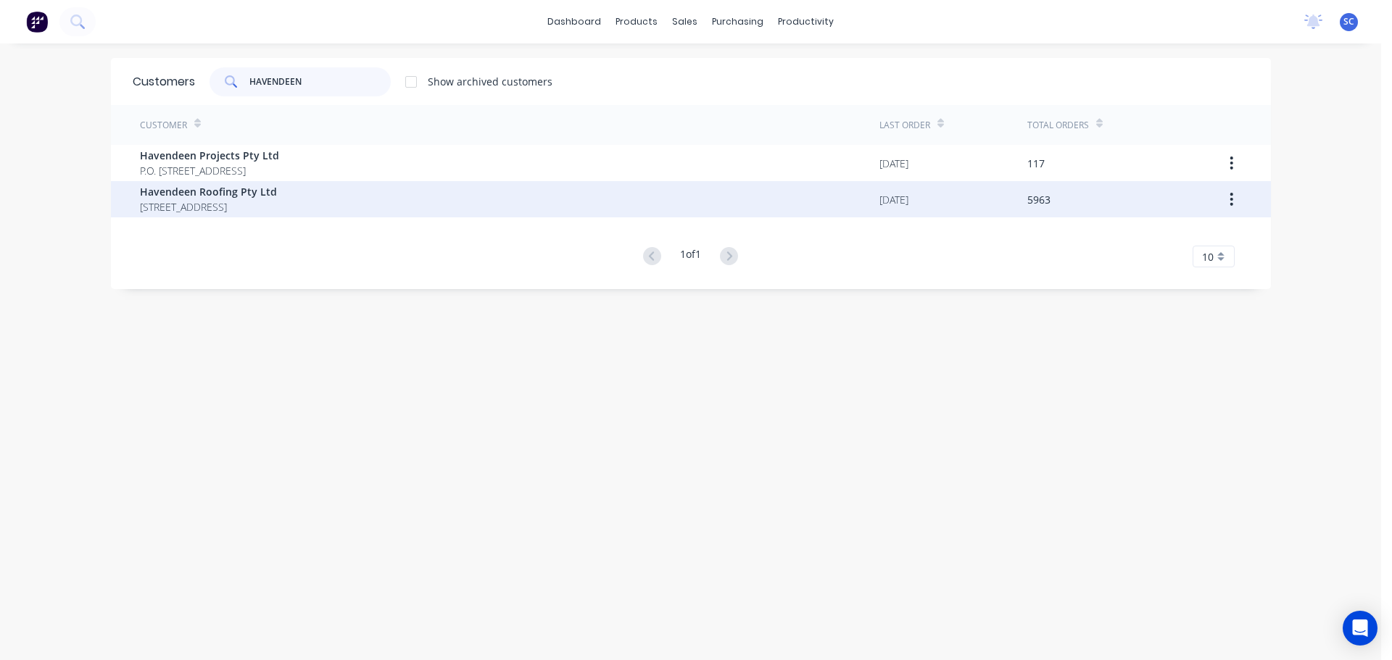
type input "HAVENDEEN"
click at [220, 202] on span "PO BOX 7139 Southport Park Queensland Australia 4215" at bounding box center [208, 206] width 137 height 15
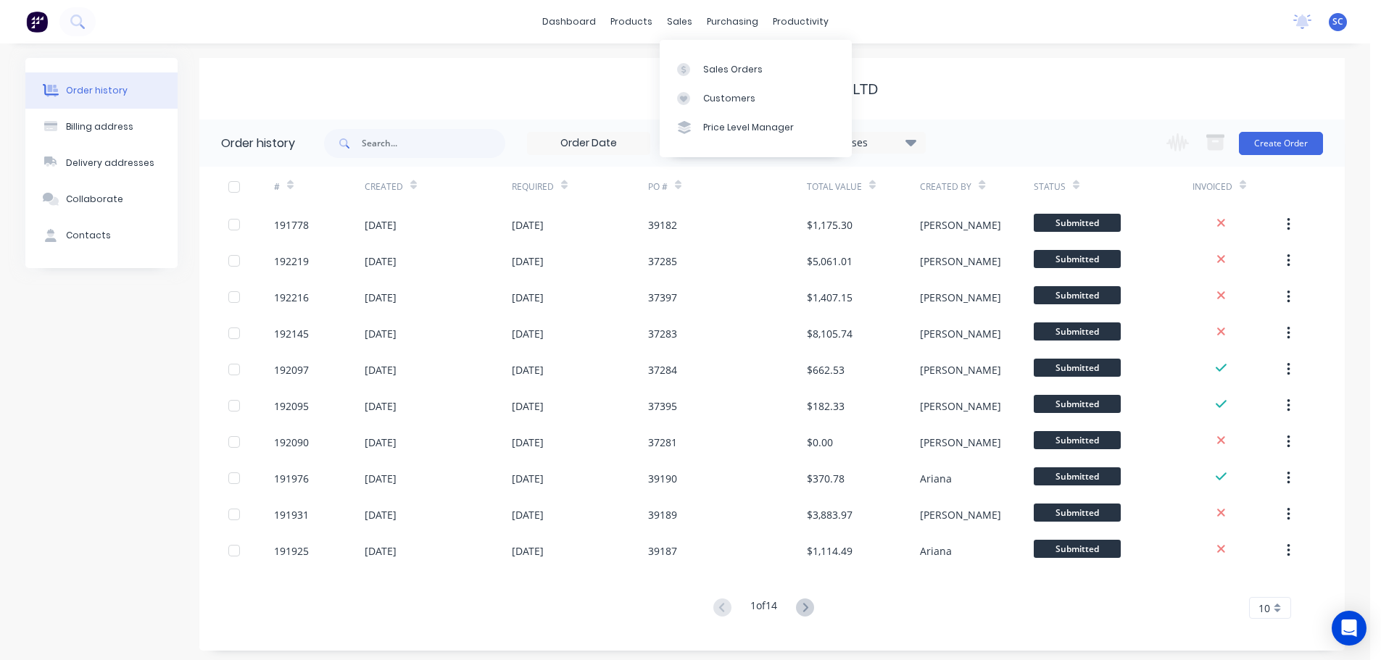
drag, startPoint x: 676, startPoint y: 23, endPoint x: 676, endPoint y: 44, distance: 21.0
click at [674, 24] on div "sales" at bounding box center [680, 22] width 40 height 22
click at [706, 108] on link "Customers" at bounding box center [756, 98] width 192 height 29
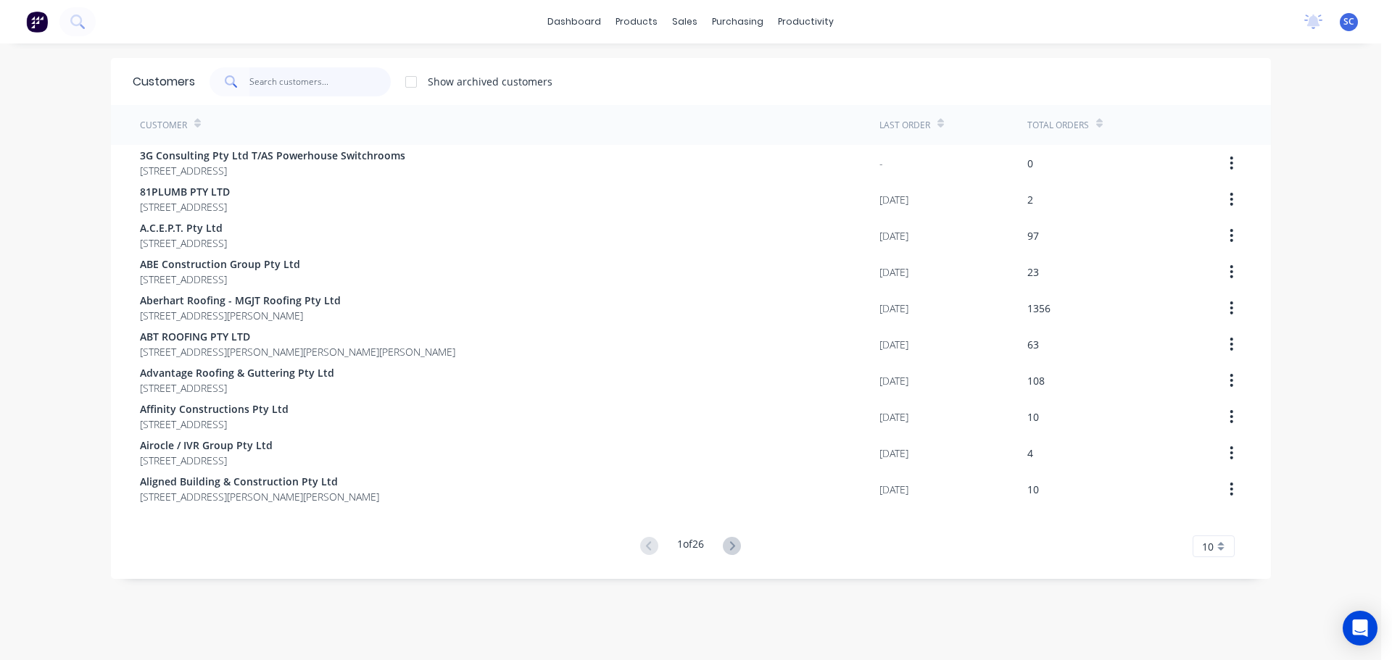
click at [272, 76] on input "text" at bounding box center [319, 81] width 141 height 29
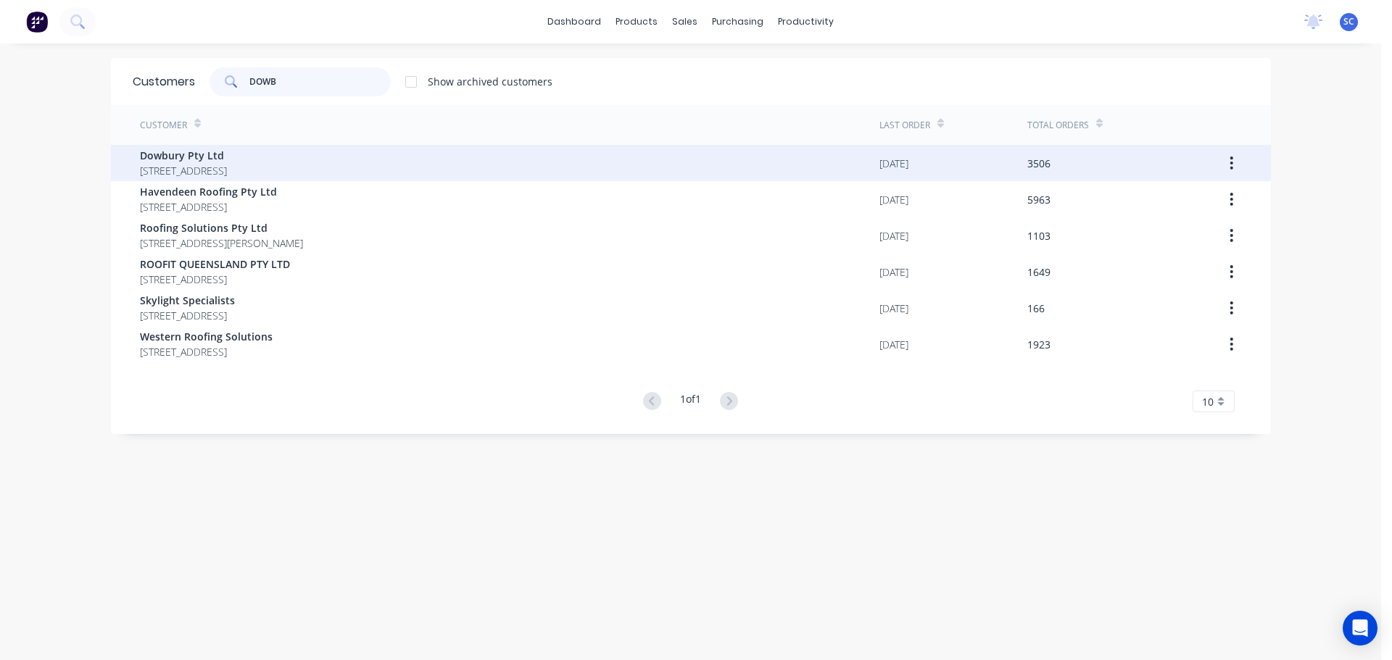
type input "DOWB"
click at [189, 159] on span "Dowbury Pty Ltd" at bounding box center [183, 155] width 87 height 15
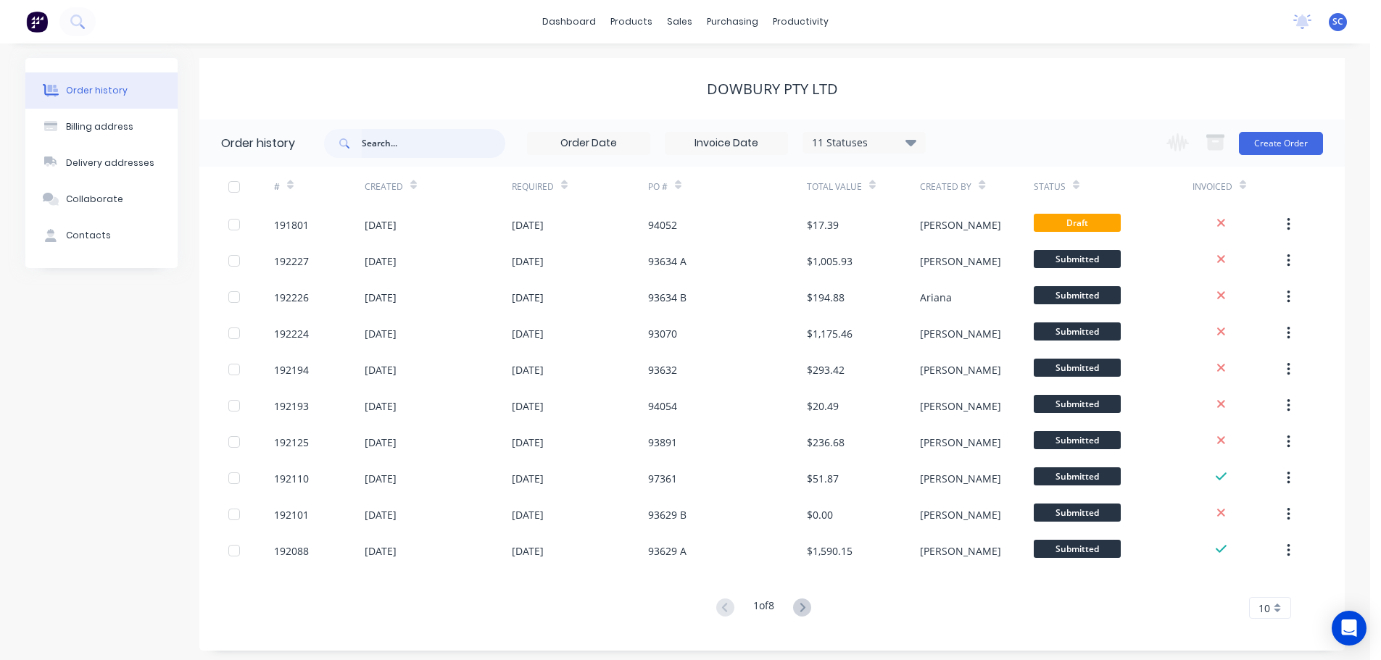
click at [420, 148] on input "text" at bounding box center [434, 143] width 144 height 29
type input "191785"
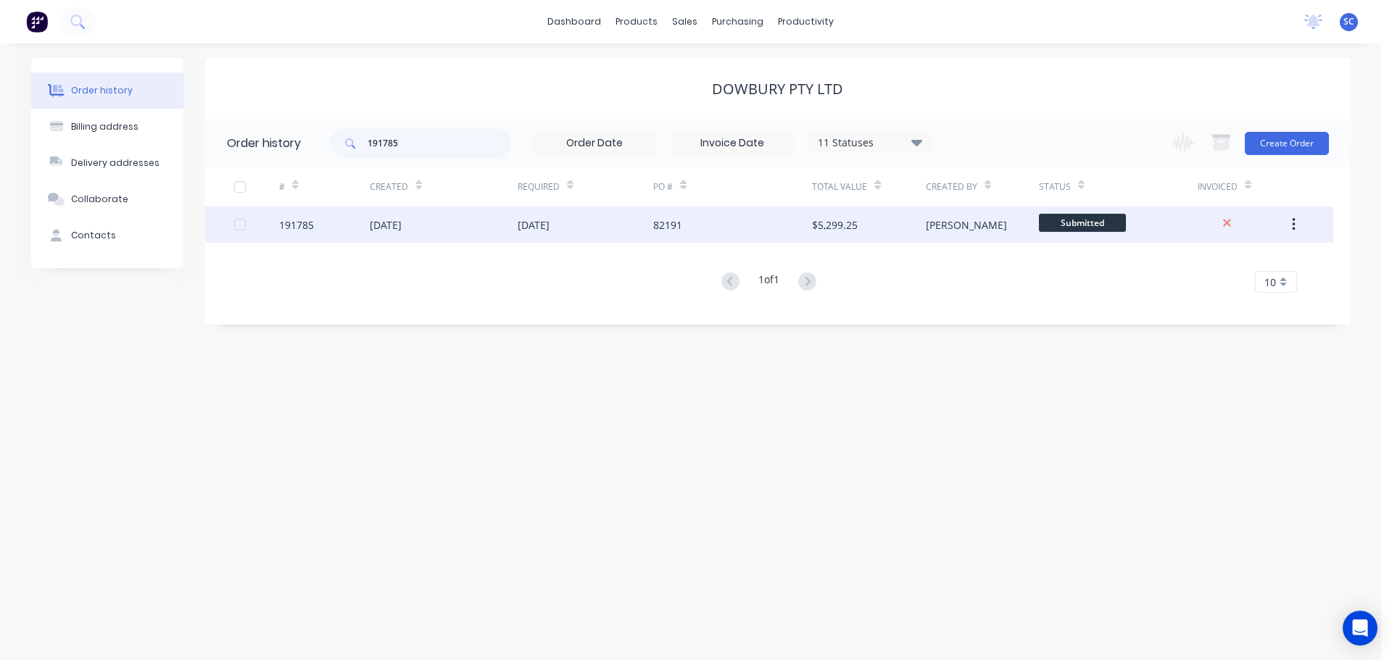
click at [589, 220] on div "09 Sep 2025" at bounding box center [586, 225] width 136 height 36
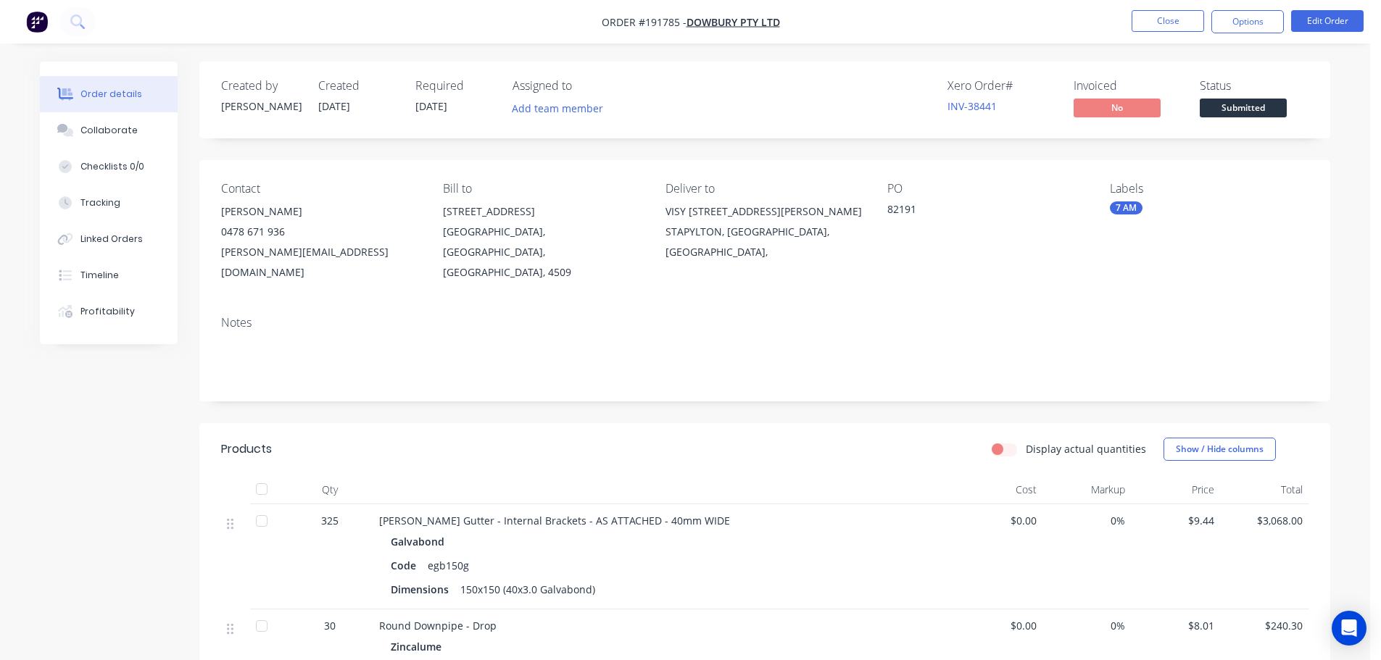
click at [1336, 6] on nav "Order #191785 - Dowbury Pty Ltd Close Options Edit Order" at bounding box center [690, 21] width 1381 height 43
click at [1330, 15] on button "Edit Order" at bounding box center [1327, 21] width 72 height 22
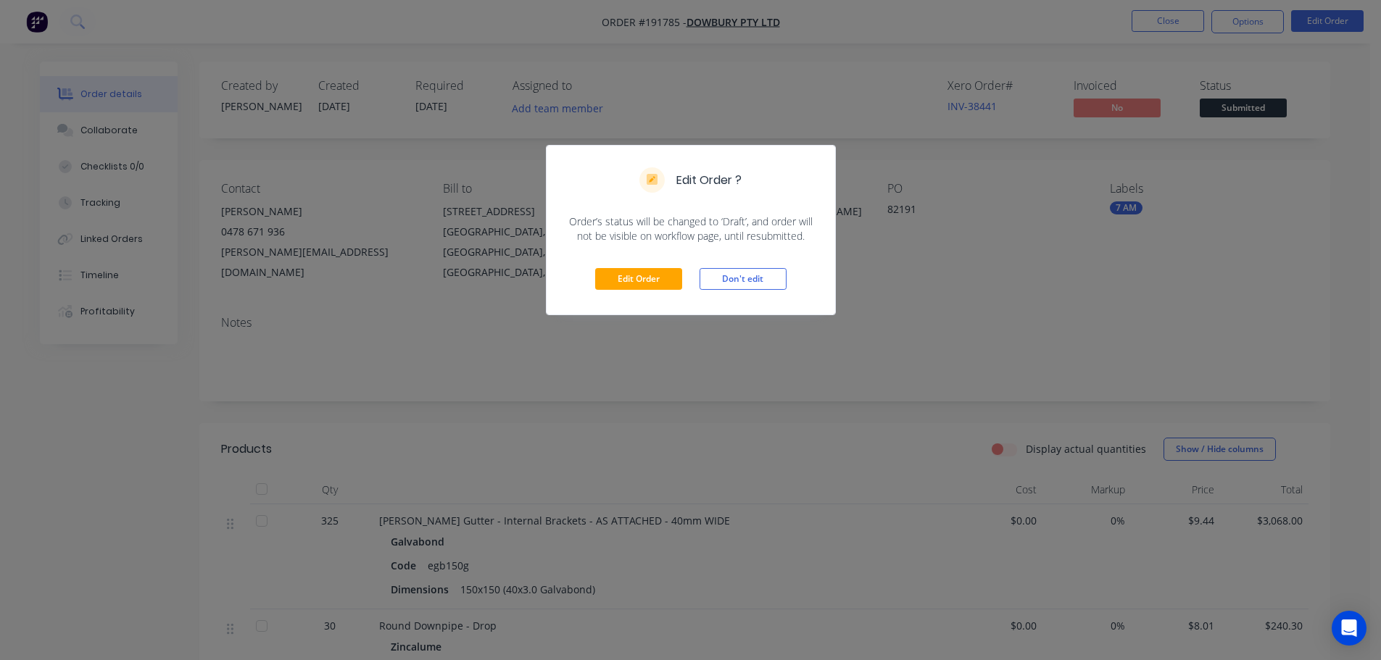
click at [642, 267] on div "Edit Order Don't edit" at bounding box center [691, 279] width 289 height 71
click at [635, 277] on button "Edit Order" at bounding box center [638, 279] width 87 height 22
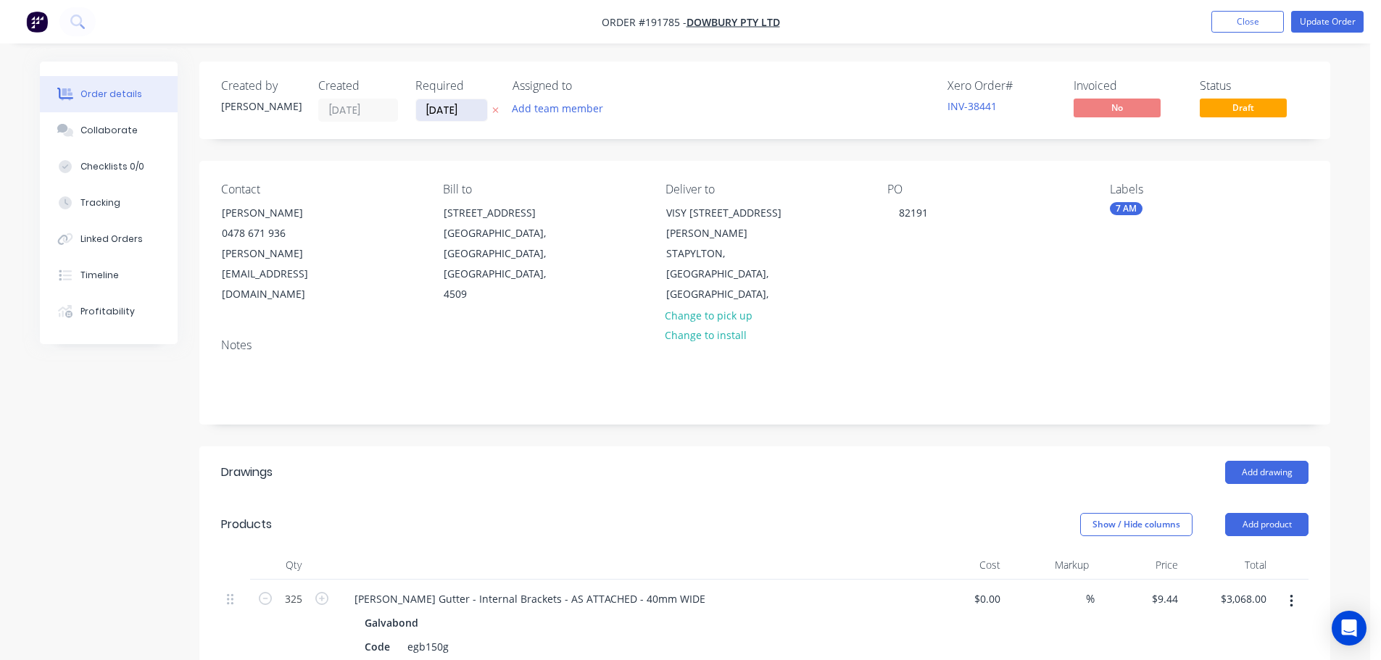
click at [457, 109] on input "09/09/25" at bounding box center [451, 110] width 71 height 22
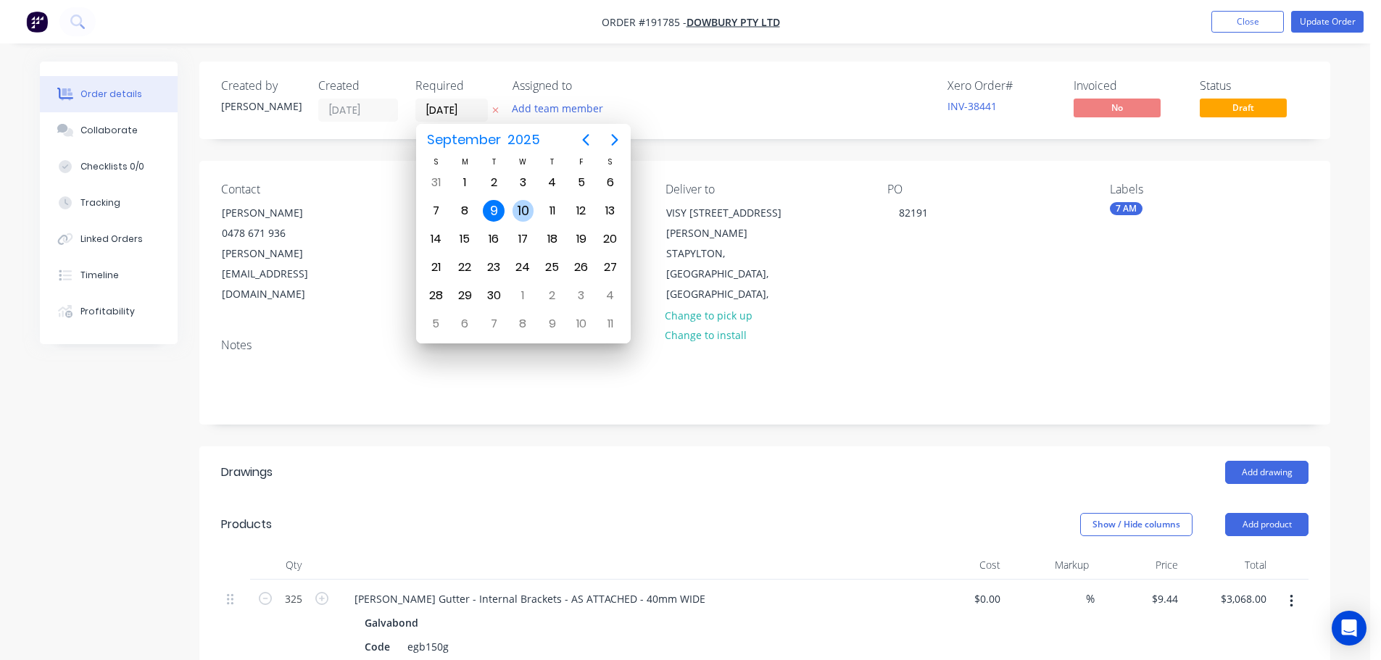
click at [523, 213] on div "10" at bounding box center [523, 211] width 22 height 22
type input "[DATE]"
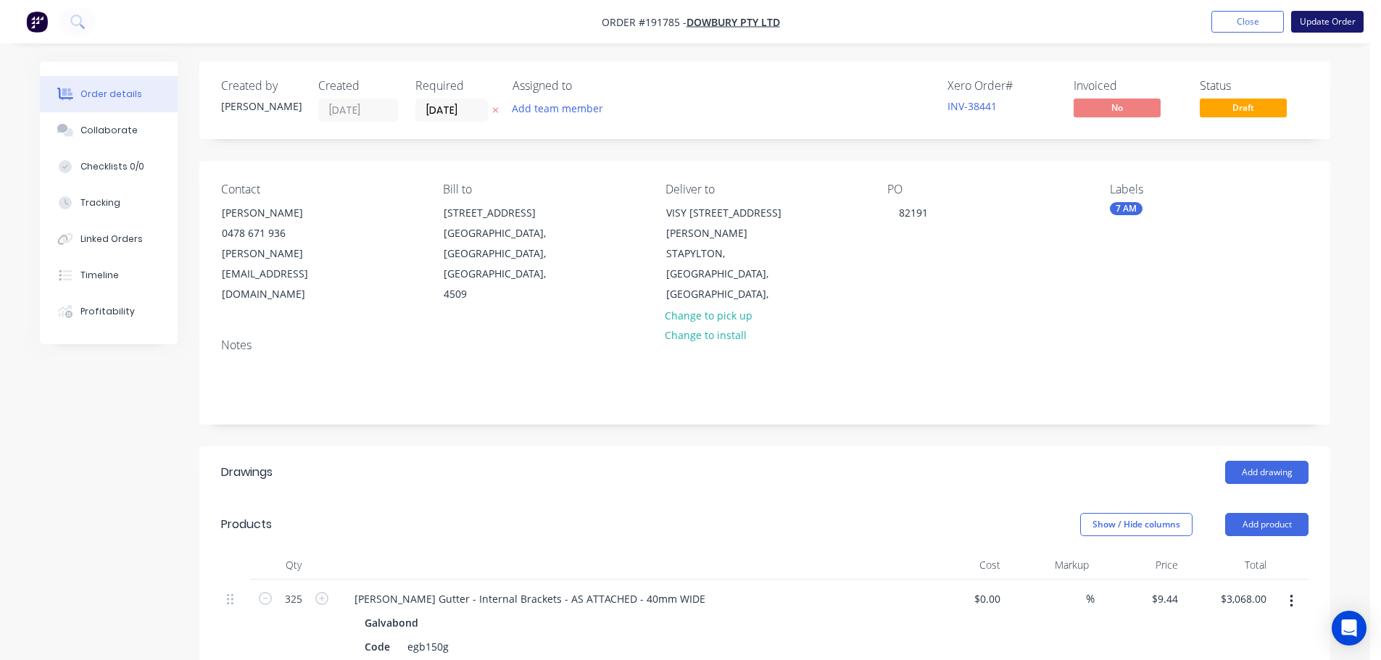
click at [1325, 17] on button "Update Order" at bounding box center [1327, 22] width 72 height 22
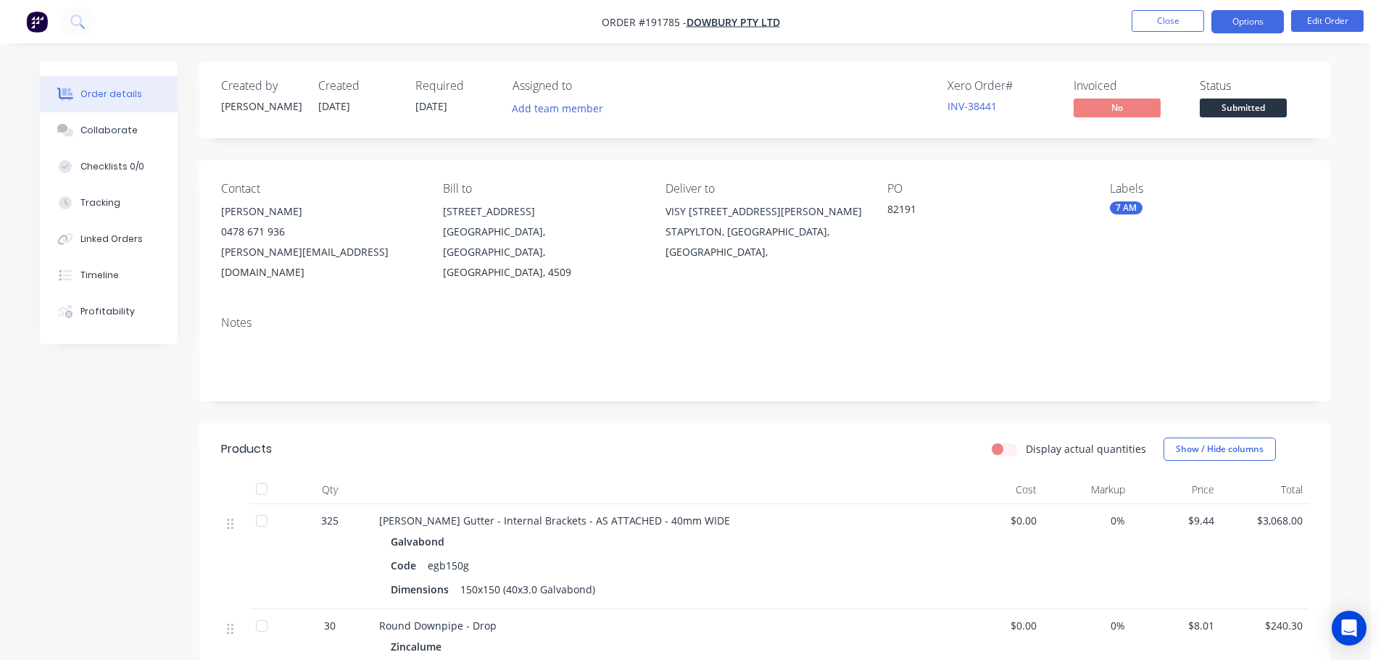
click at [1261, 12] on button "Options" at bounding box center [1247, 21] width 72 height 23
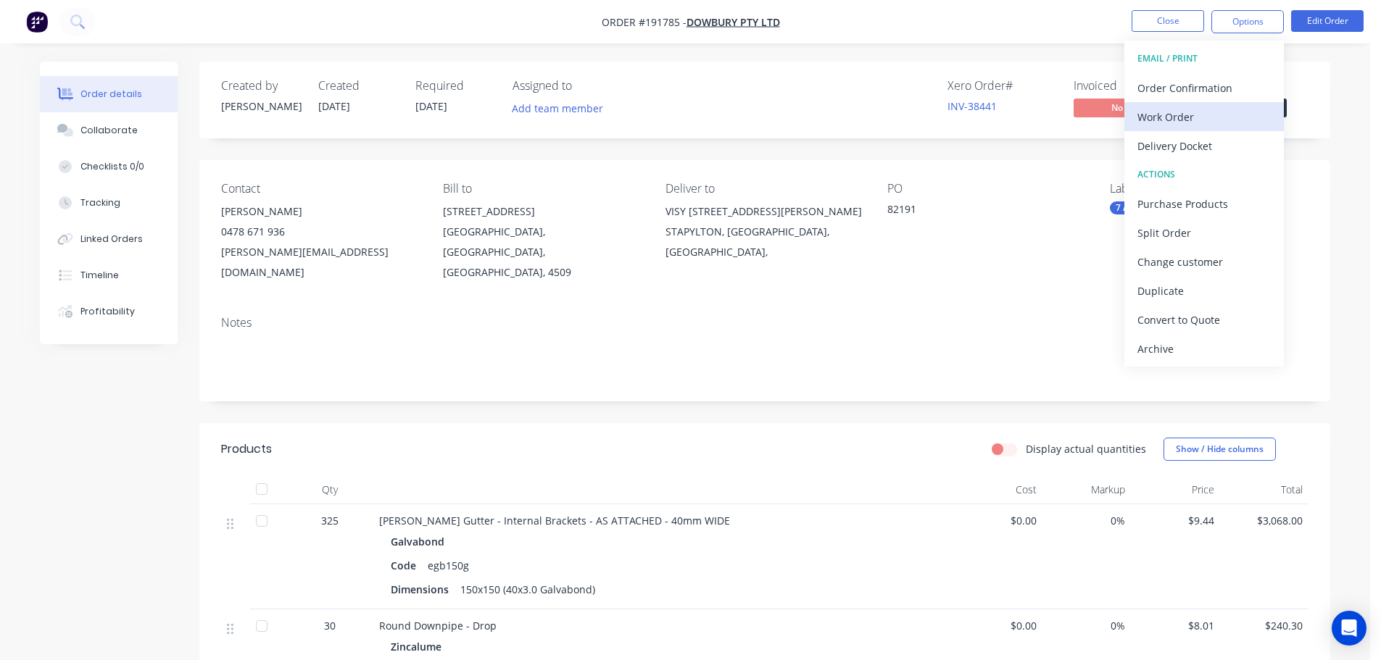
click at [1171, 120] on div "Work Order" at bounding box center [1203, 117] width 133 height 21
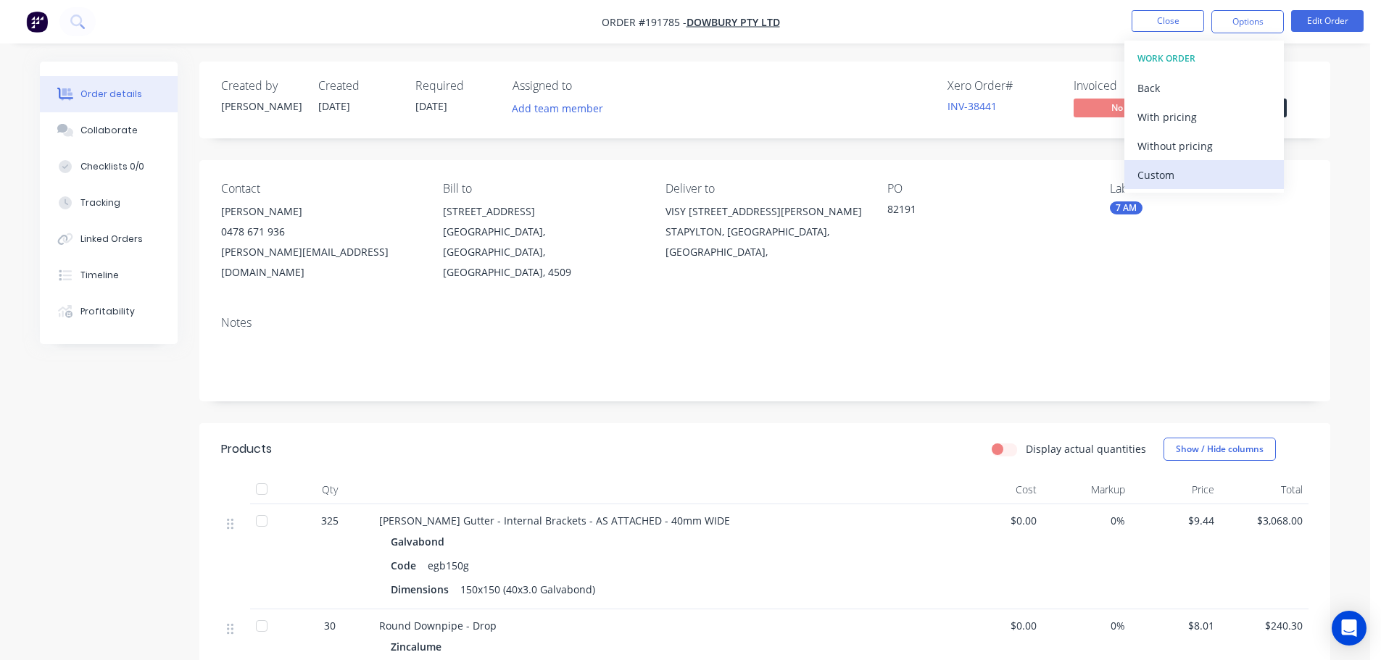
click at [1165, 178] on div "Custom" at bounding box center [1203, 175] width 133 height 21
click at [1182, 140] on div "Without pricing" at bounding box center [1203, 146] width 133 height 21
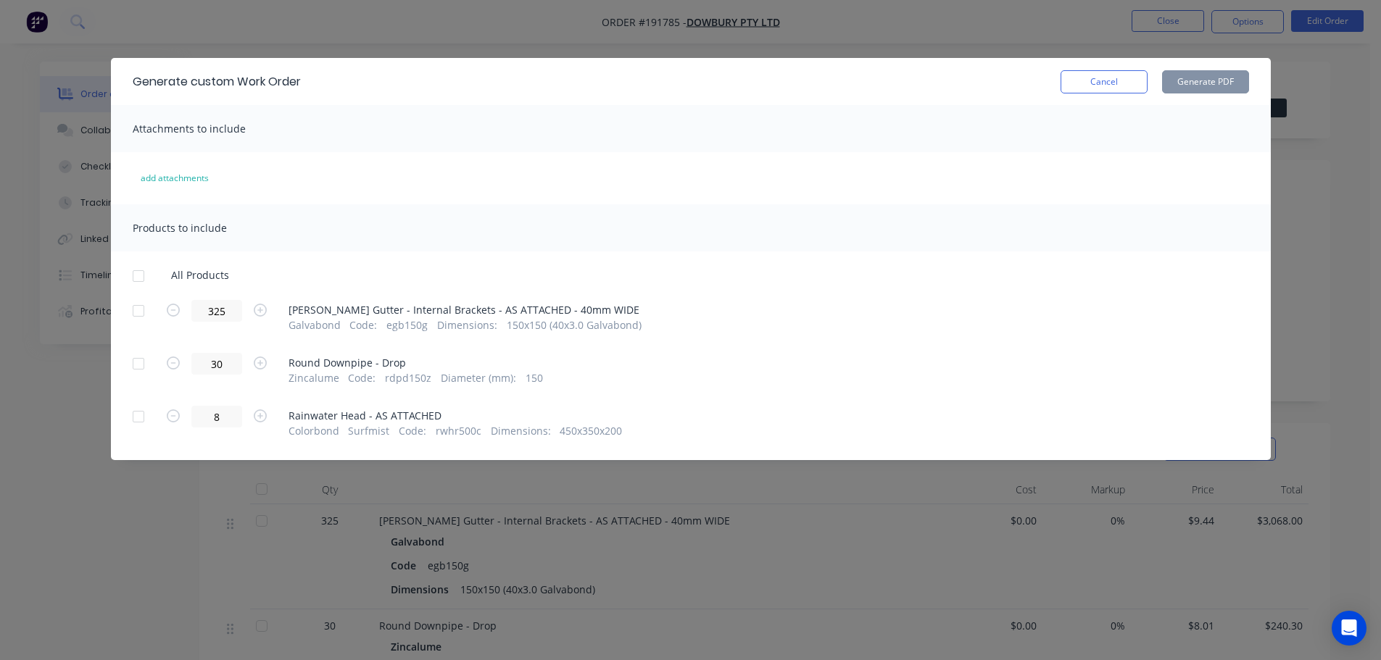
click at [137, 313] on div at bounding box center [138, 310] width 29 height 29
click at [1192, 78] on button "Generate PDF" at bounding box center [1205, 81] width 87 height 23
click at [1113, 78] on button "Cancel" at bounding box center [1103, 81] width 87 height 23
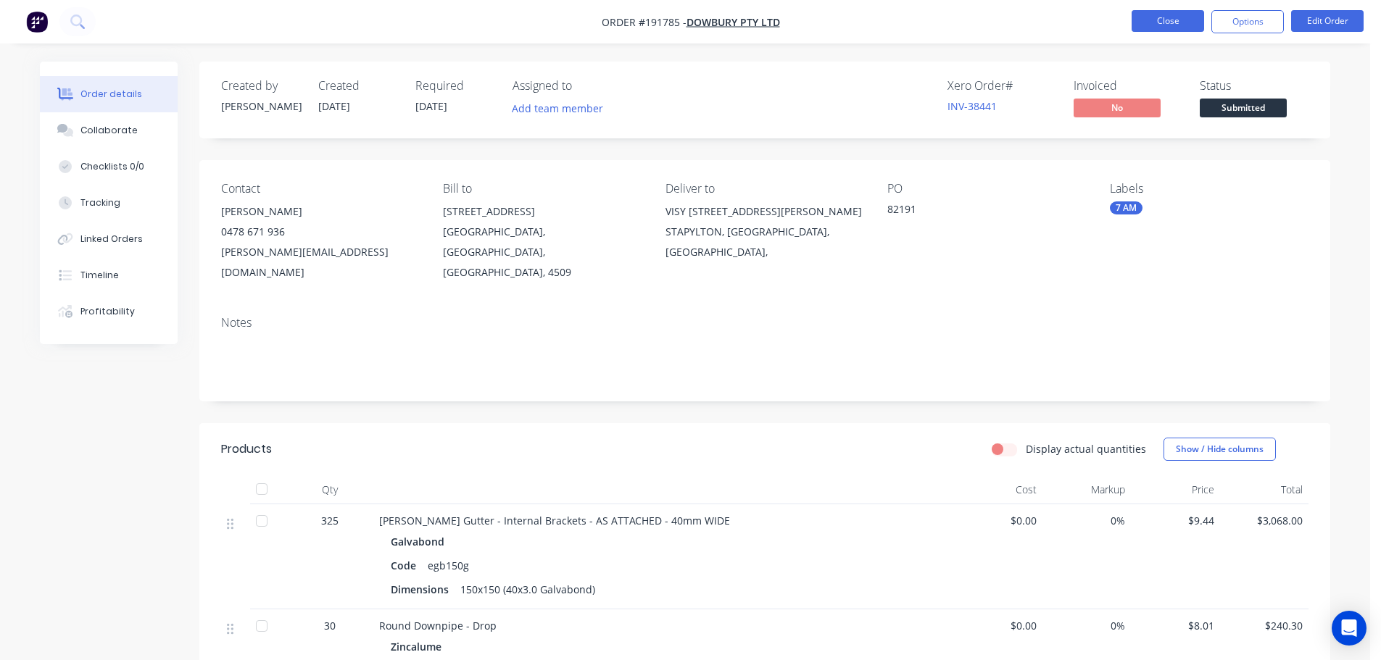
click at [1185, 22] on button "Close" at bounding box center [1168, 21] width 72 height 22
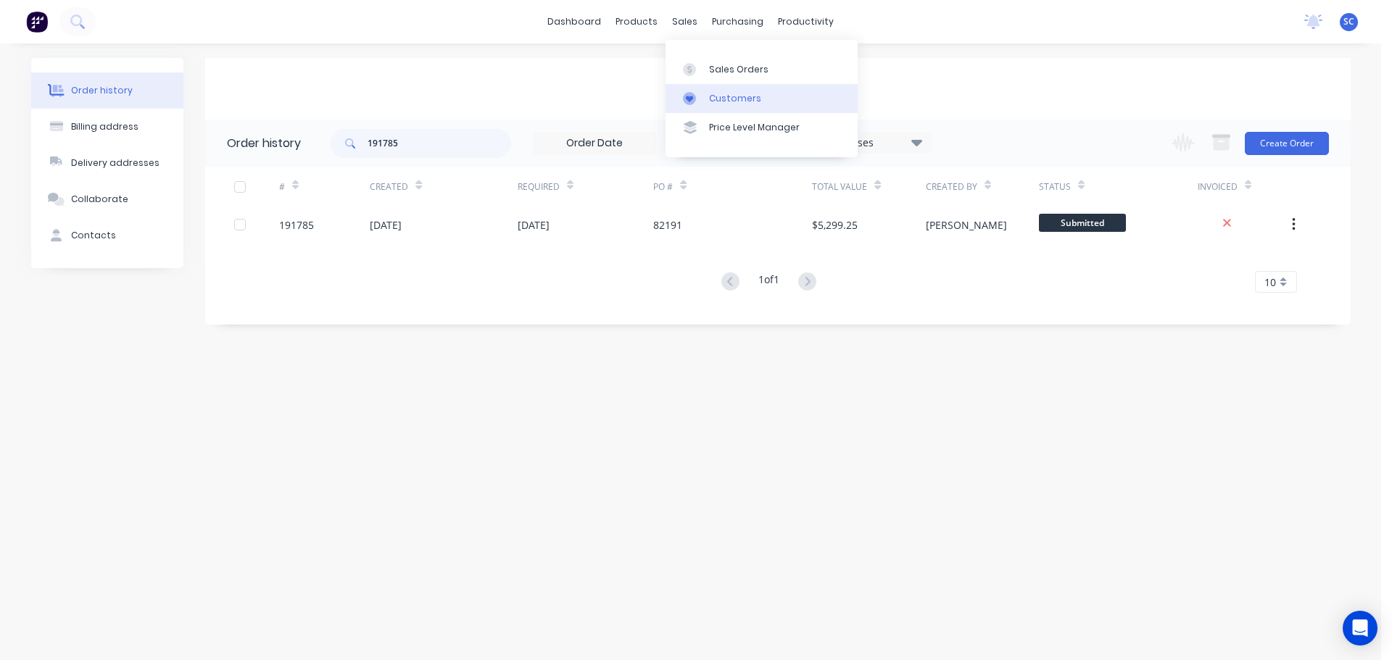
click at [721, 98] on div "Customers" at bounding box center [735, 98] width 52 height 13
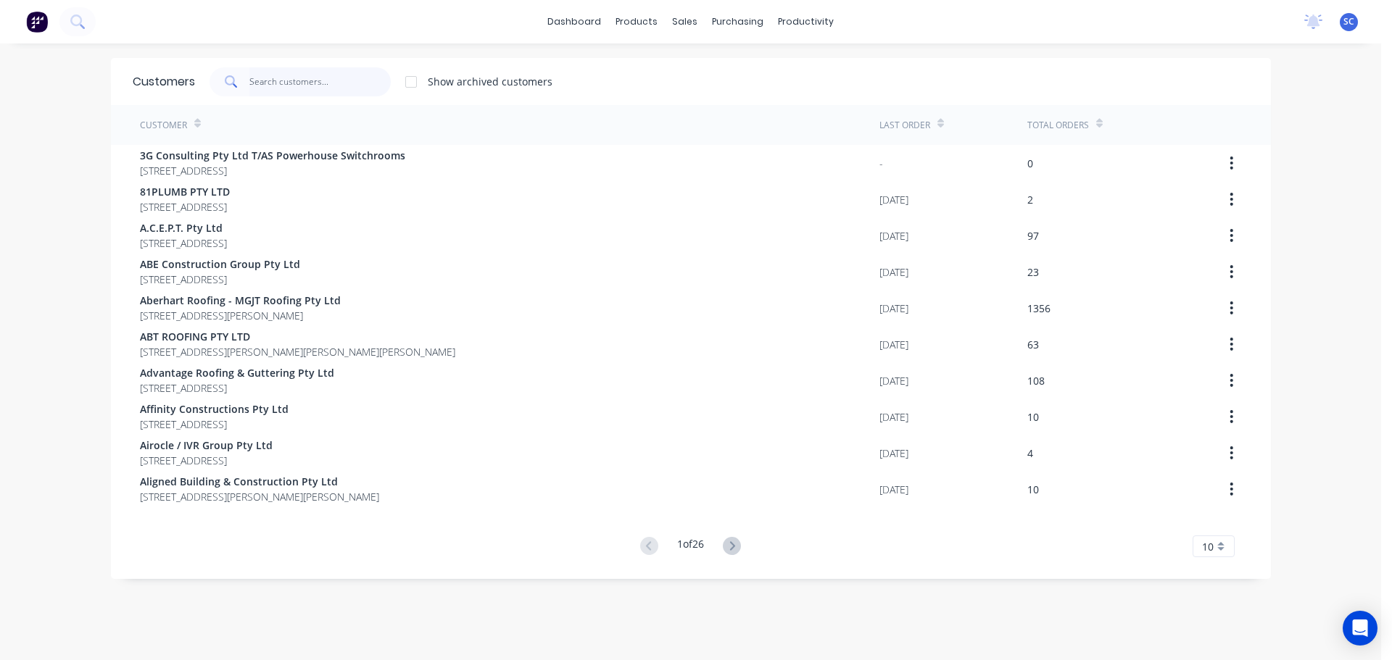
click at [264, 71] on input "text" at bounding box center [319, 81] width 141 height 29
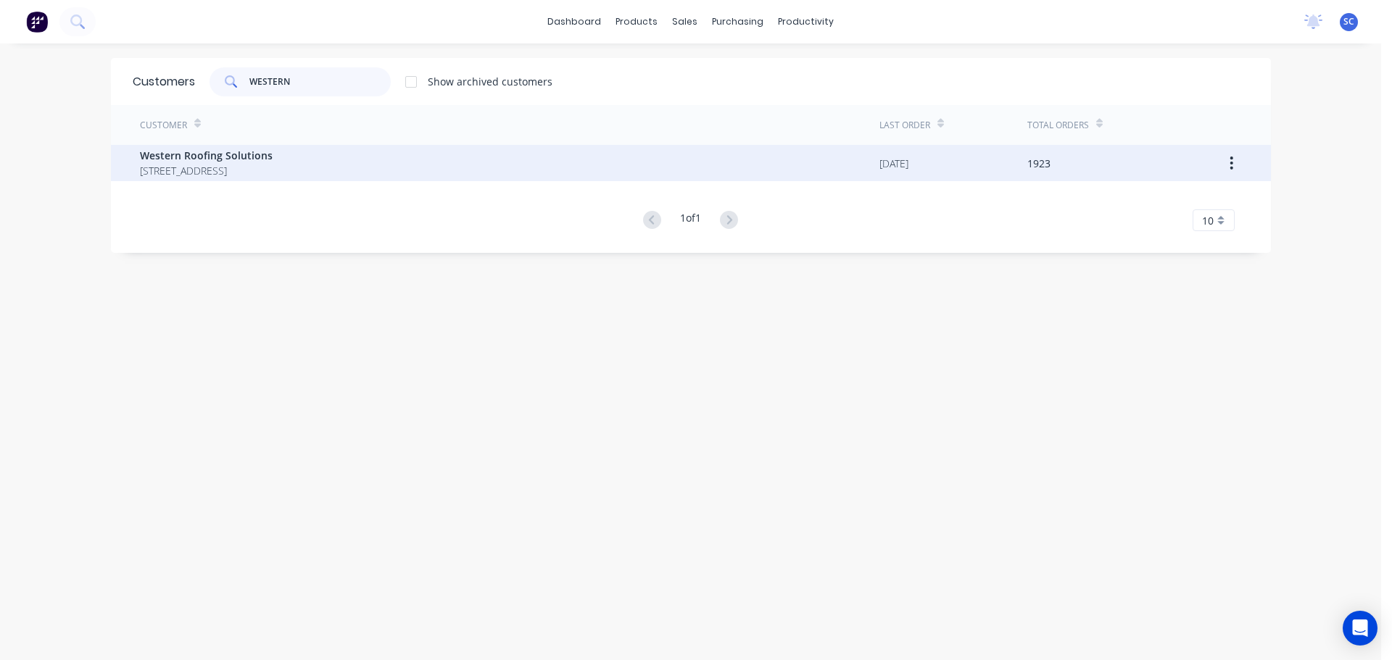
type input "WESTERN"
click at [233, 163] on span "81-89 PAKENHAM RD GREENBANK Queensland Australia" at bounding box center [206, 170] width 133 height 15
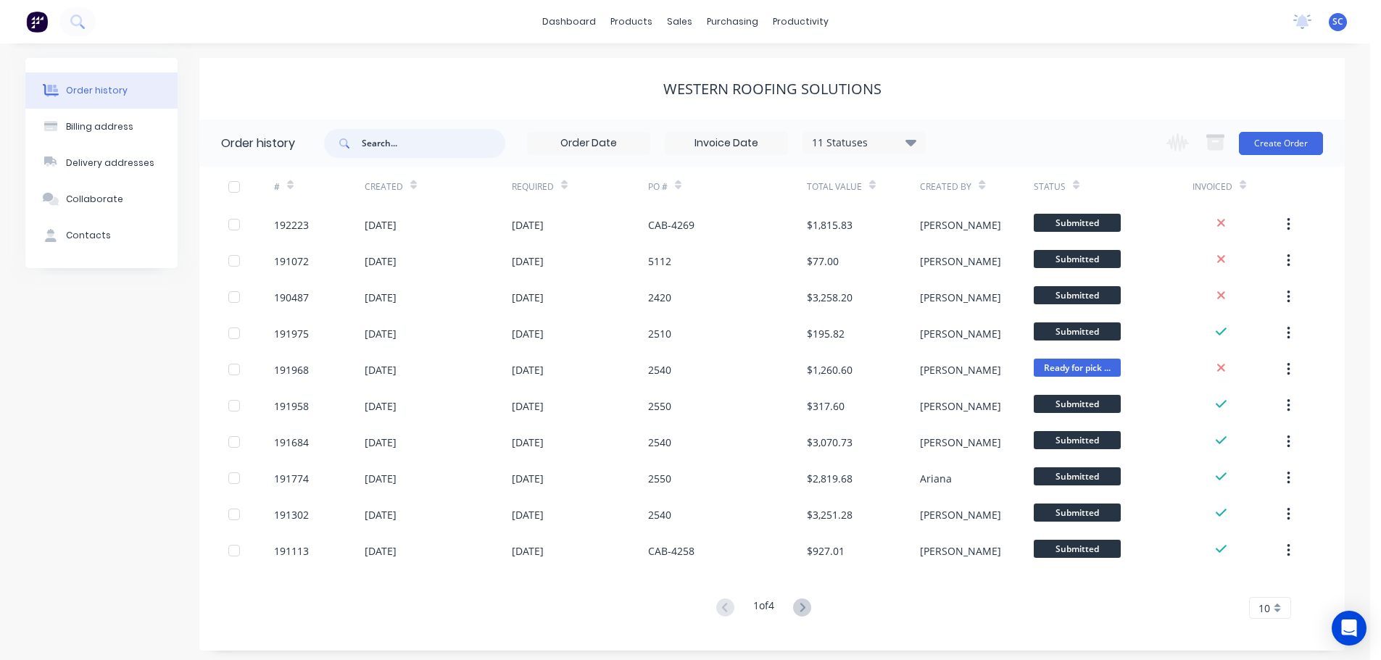
click at [389, 145] on input "text" at bounding box center [434, 143] width 144 height 29
type input "2540"
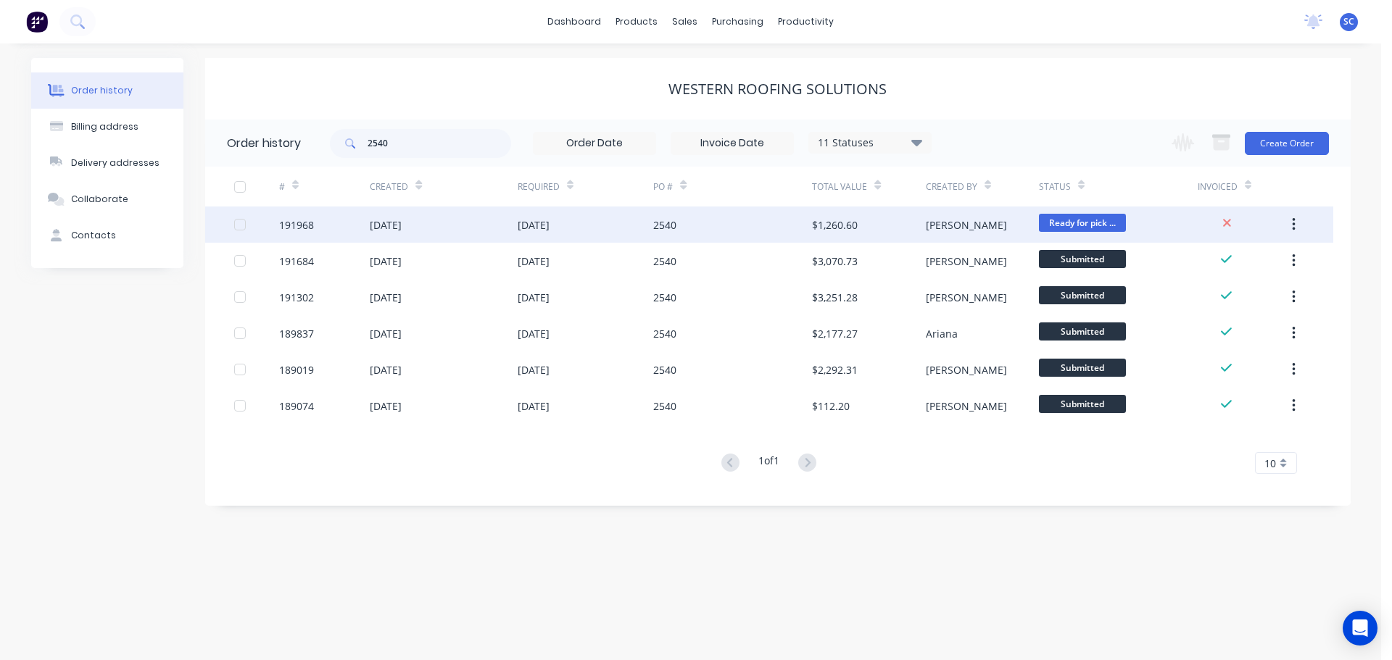
click at [402, 228] on div "05 Sep 2025" at bounding box center [386, 224] width 32 height 15
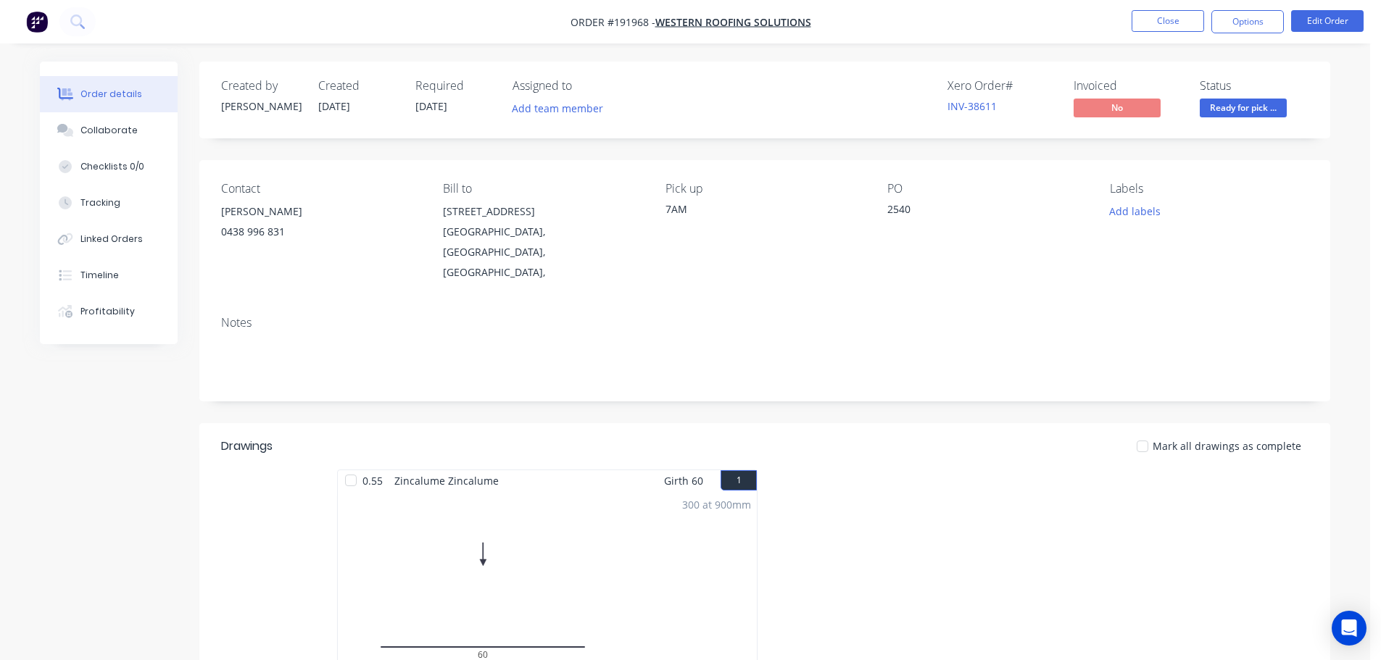
click at [499, 14] on nav "Order #191968 - Western Roofing Solutions Close Options Edit Order" at bounding box center [690, 21] width 1381 height 43
click at [1176, 17] on button "Close" at bounding box center [1168, 21] width 72 height 22
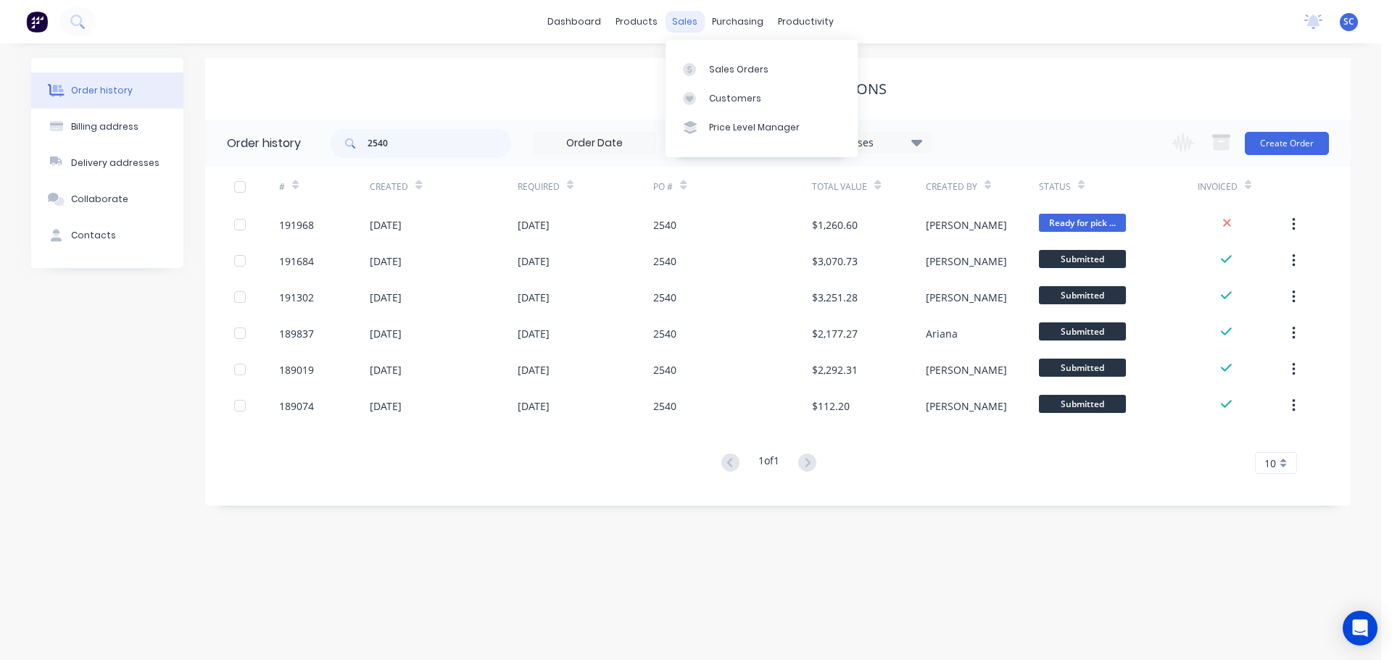
click at [689, 20] on div "sales" at bounding box center [685, 22] width 40 height 22
click at [718, 99] on div "Customers" at bounding box center [735, 98] width 52 height 13
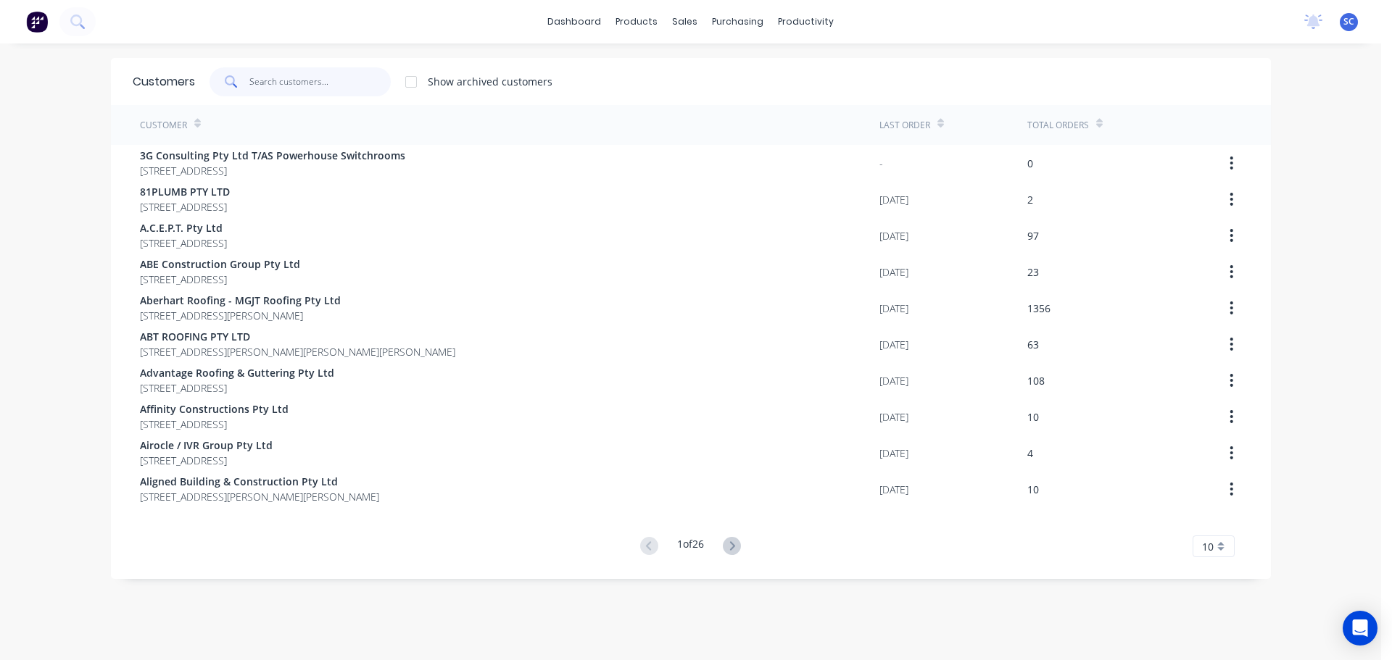
click at [302, 86] on input "text" at bounding box center [319, 81] width 141 height 29
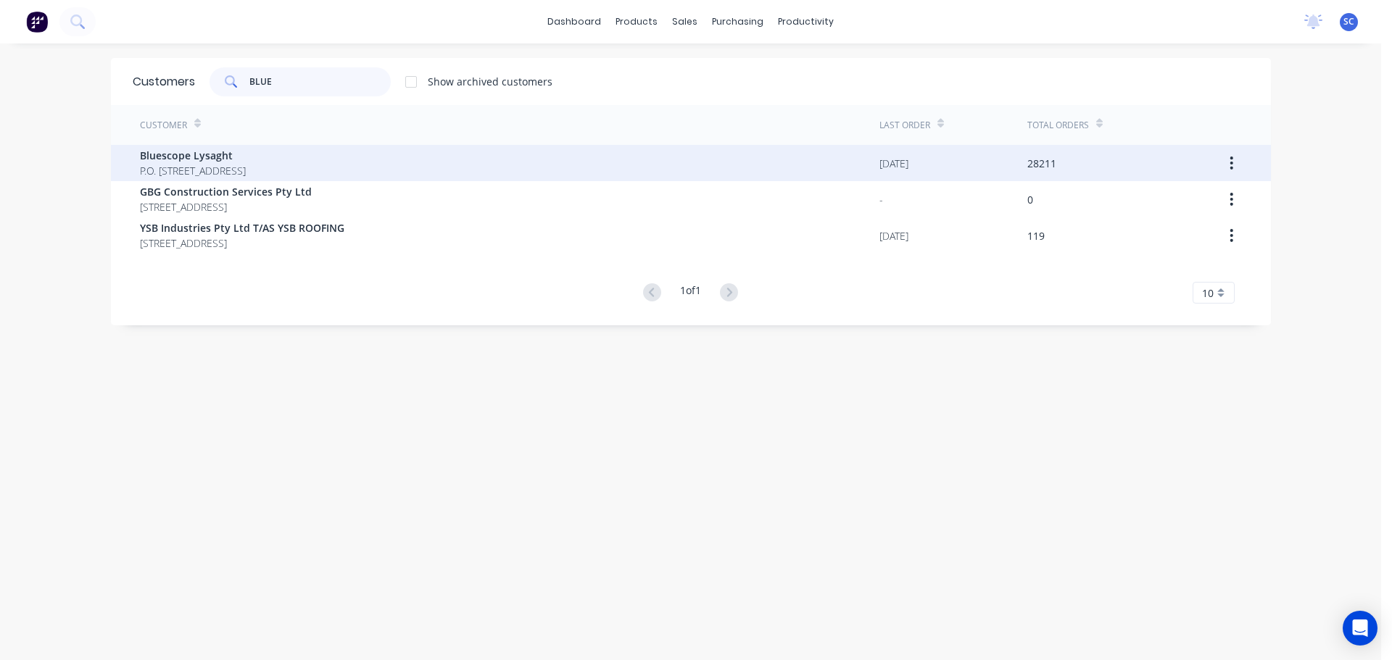
type input "BLUE"
click at [209, 156] on span "Bluescope Lysaght" at bounding box center [193, 155] width 106 height 15
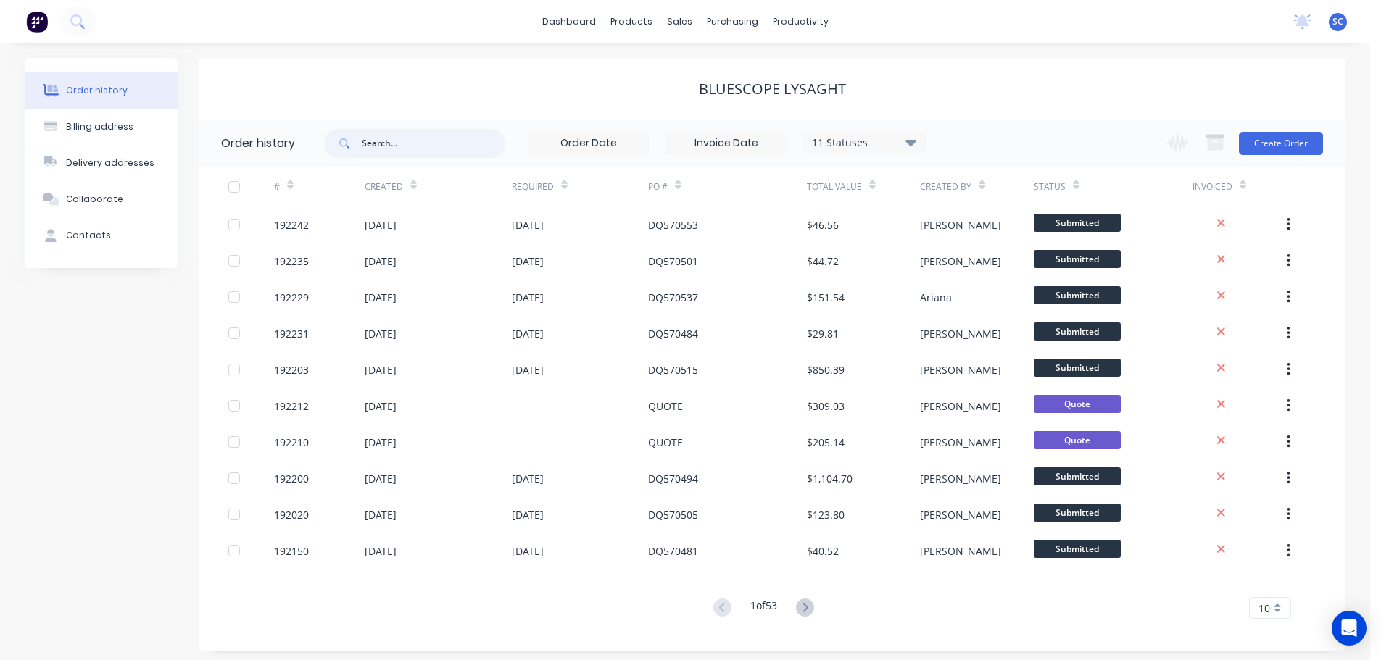
click at [394, 136] on input "text" at bounding box center [434, 143] width 144 height 29
type input "570481"
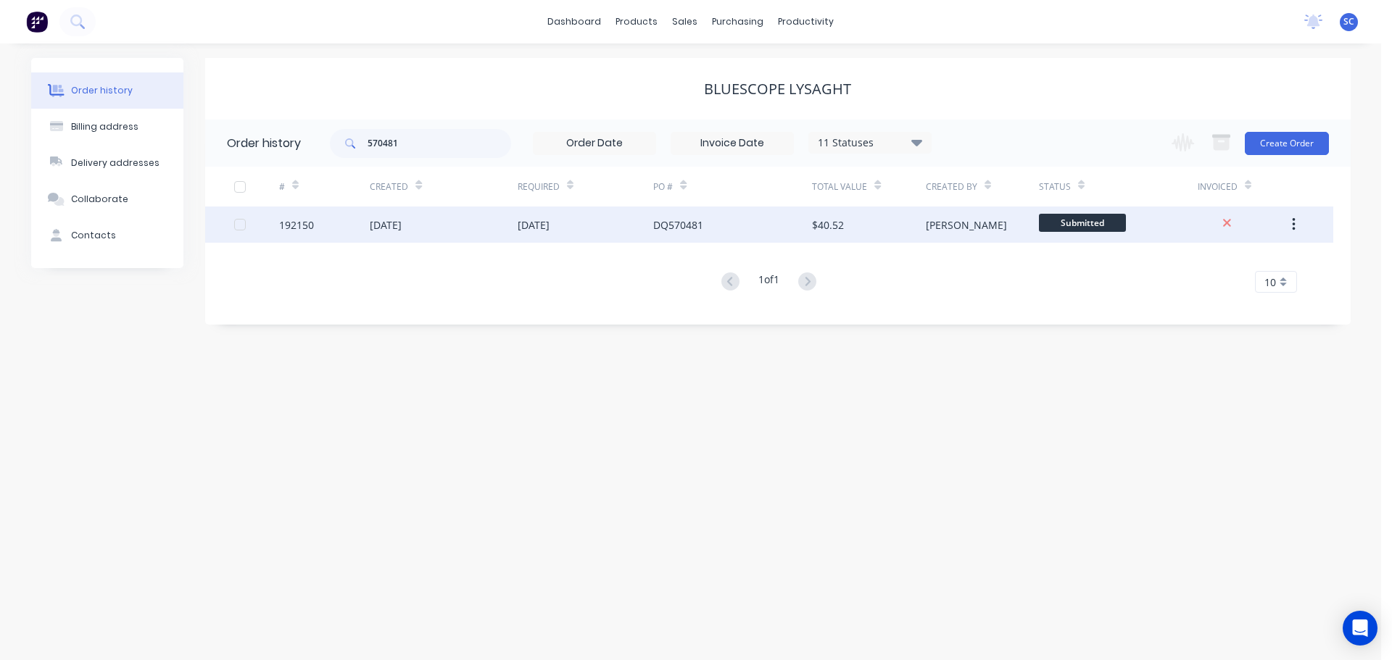
click at [576, 237] on div "10 Sep 2025" at bounding box center [586, 225] width 136 height 36
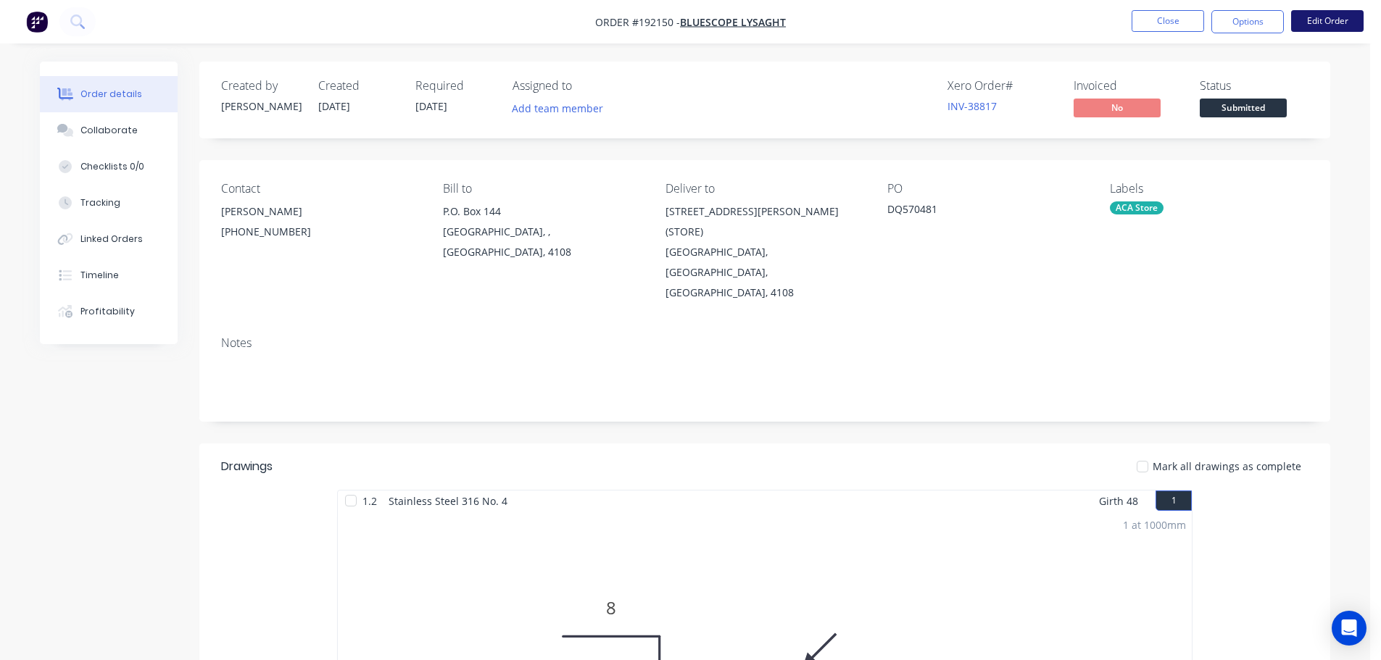
click at [1326, 15] on button "Edit Order" at bounding box center [1327, 21] width 72 height 22
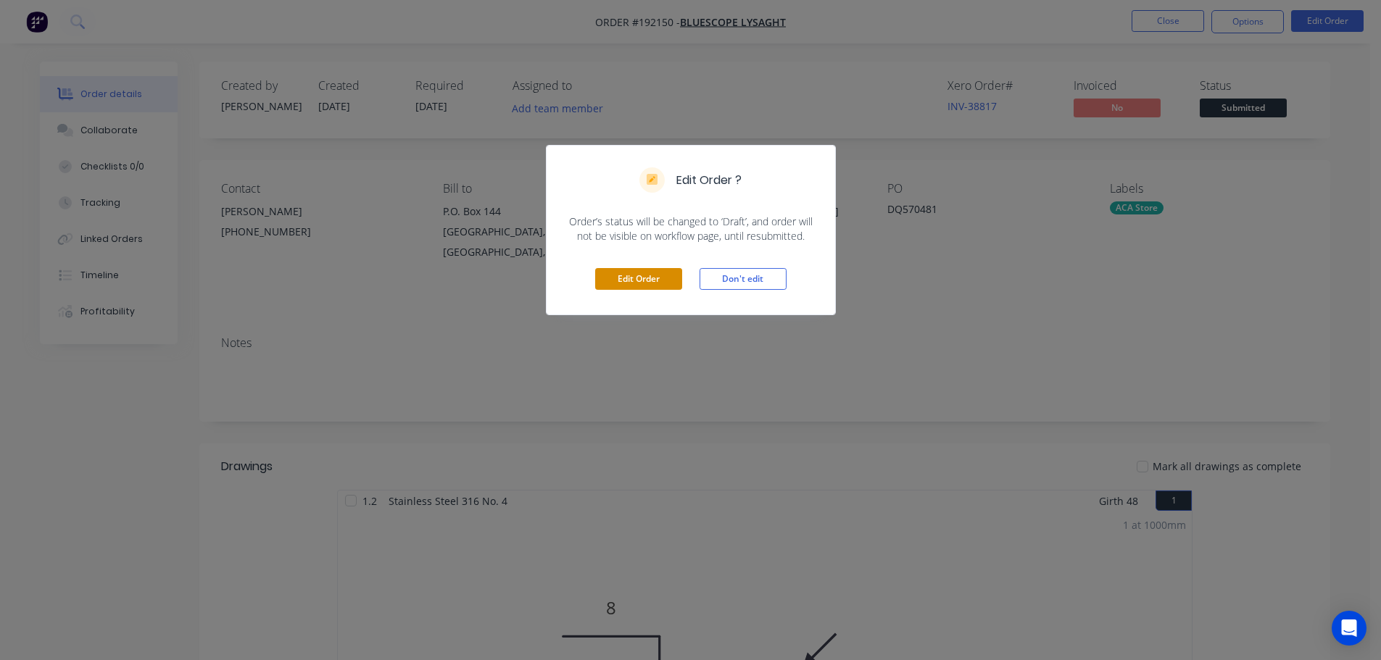
click at [627, 281] on button "Edit Order" at bounding box center [638, 279] width 87 height 22
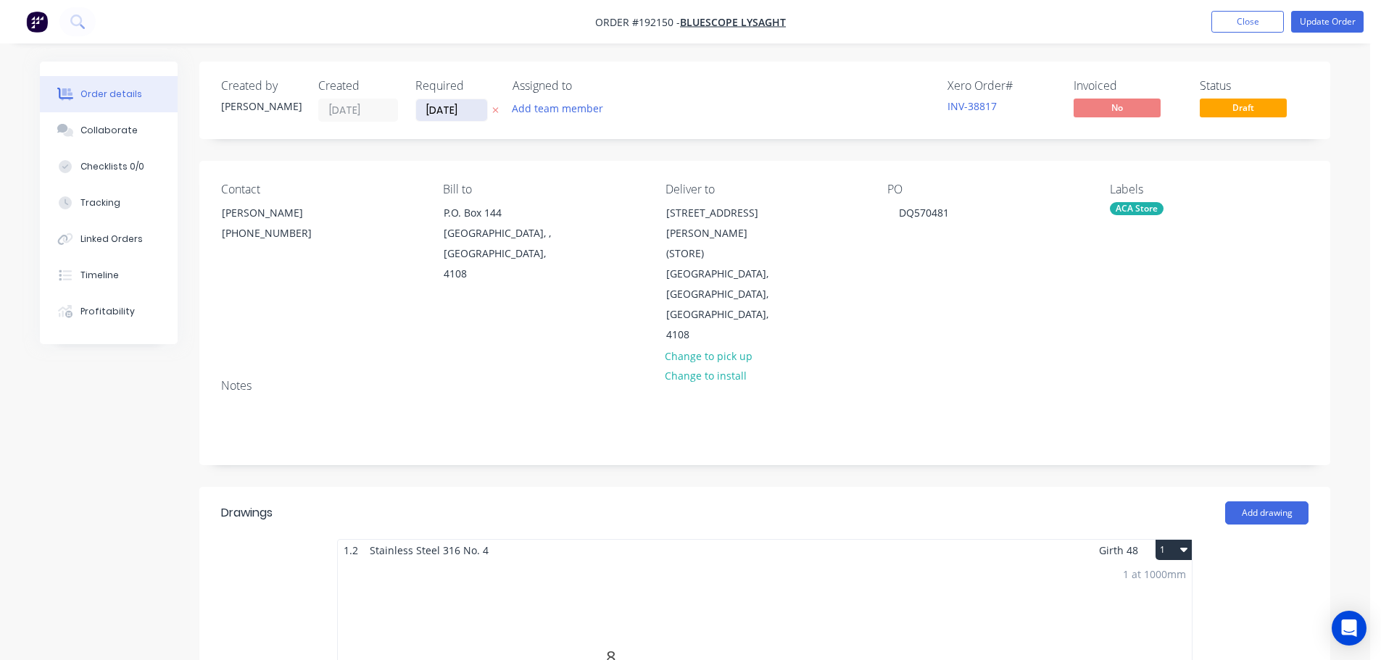
click at [452, 104] on input "[DATE]" at bounding box center [451, 110] width 71 height 22
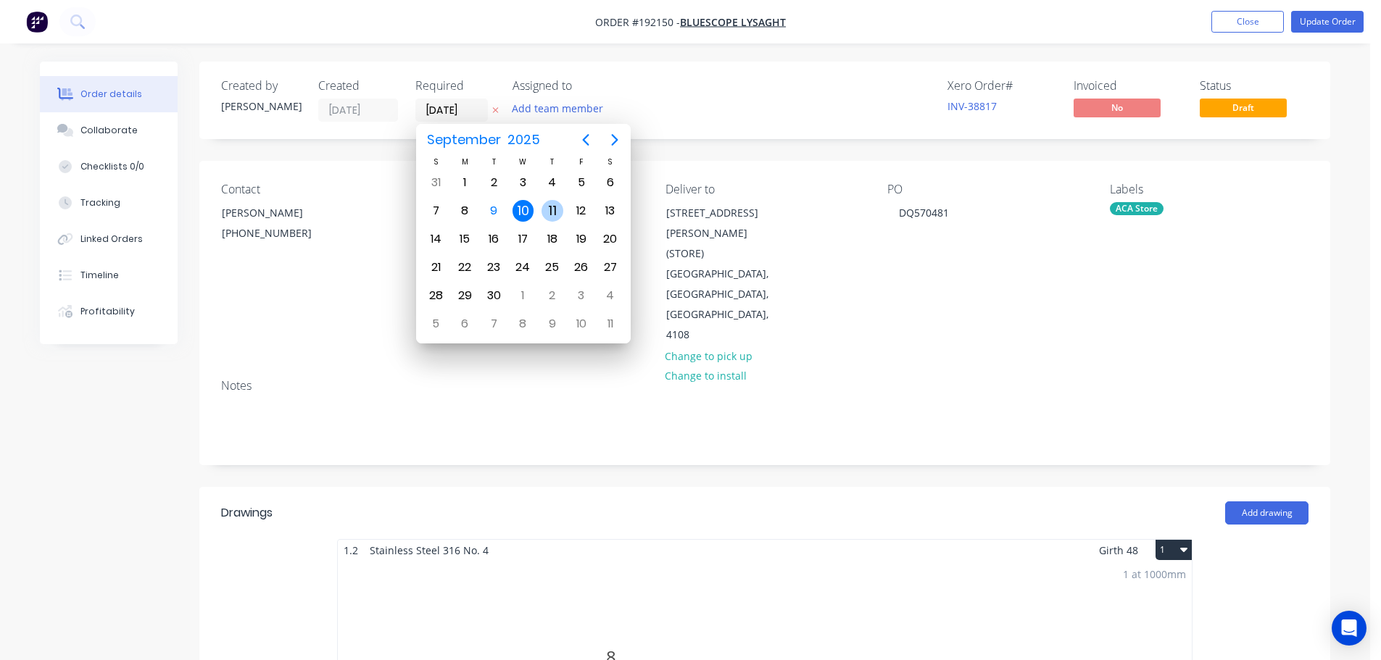
click at [555, 212] on div "11" at bounding box center [552, 211] width 22 height 22
type input "11/09/25"
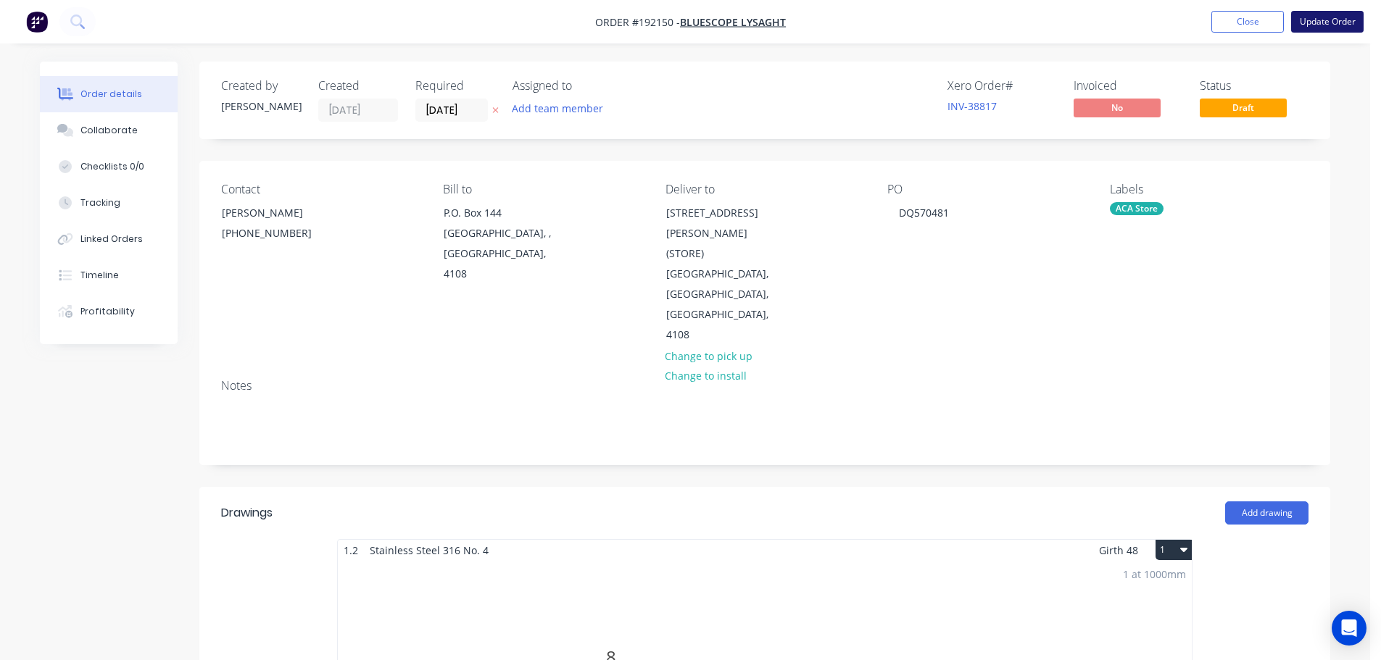
click at [1327, 16] on button "Update Order" at bounding box center [1327, 22] width 72 height 22
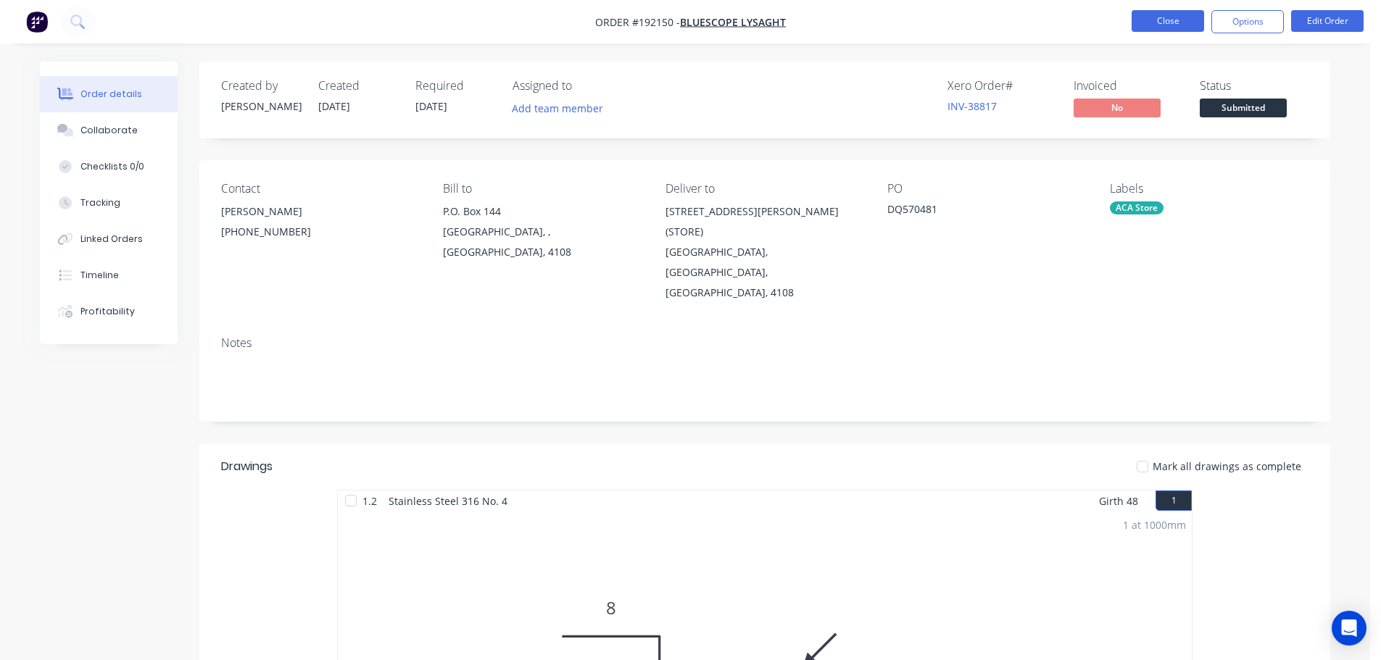
click at [1182, 16] on button "Close" at bounding box center [1168, 21] width 72 height 22
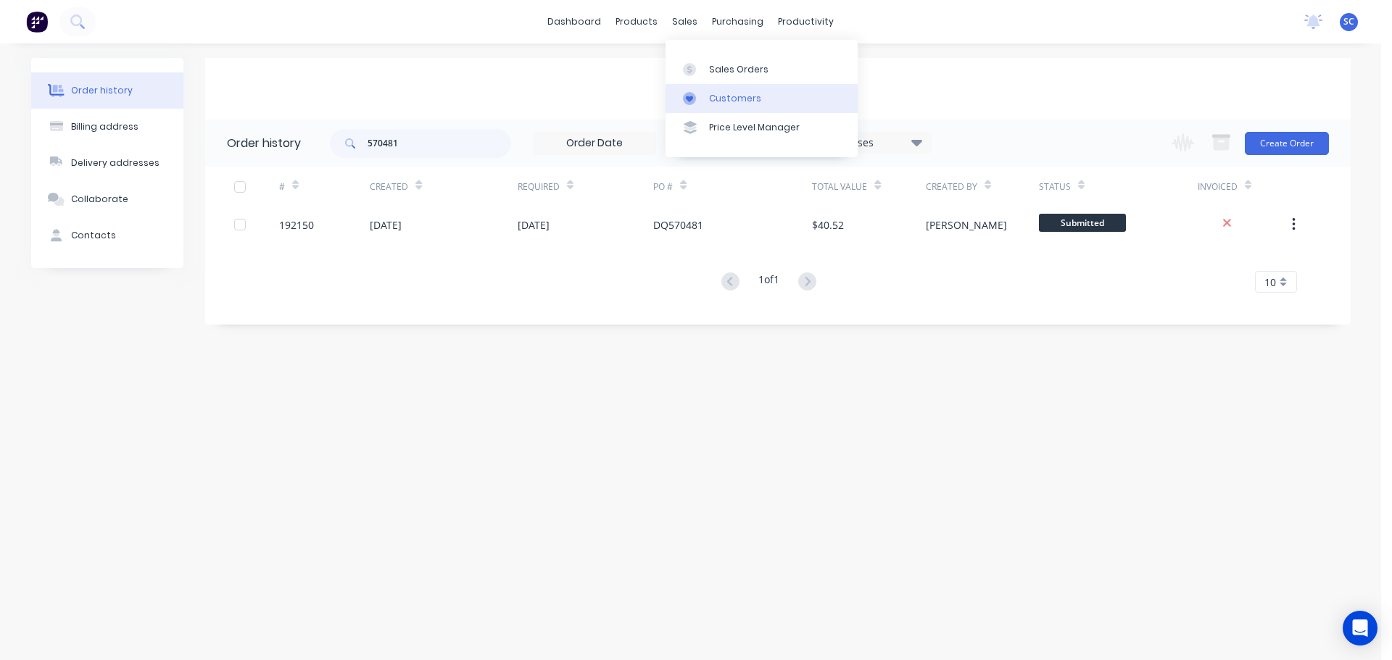
click at [726, 99] on div "Customers" at bounding box center [735, 98] width 52 height 13
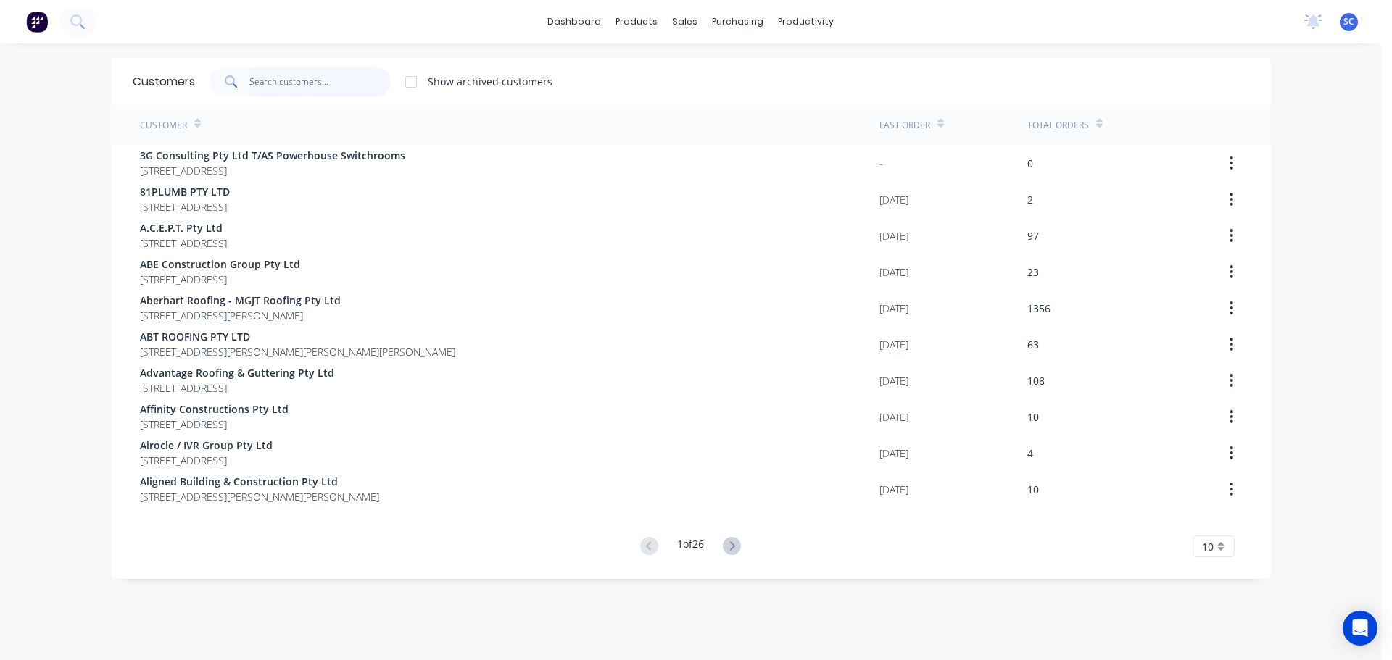
click at [313, 75] on input "text" at bounding box center [319, 81] width 141 height 29
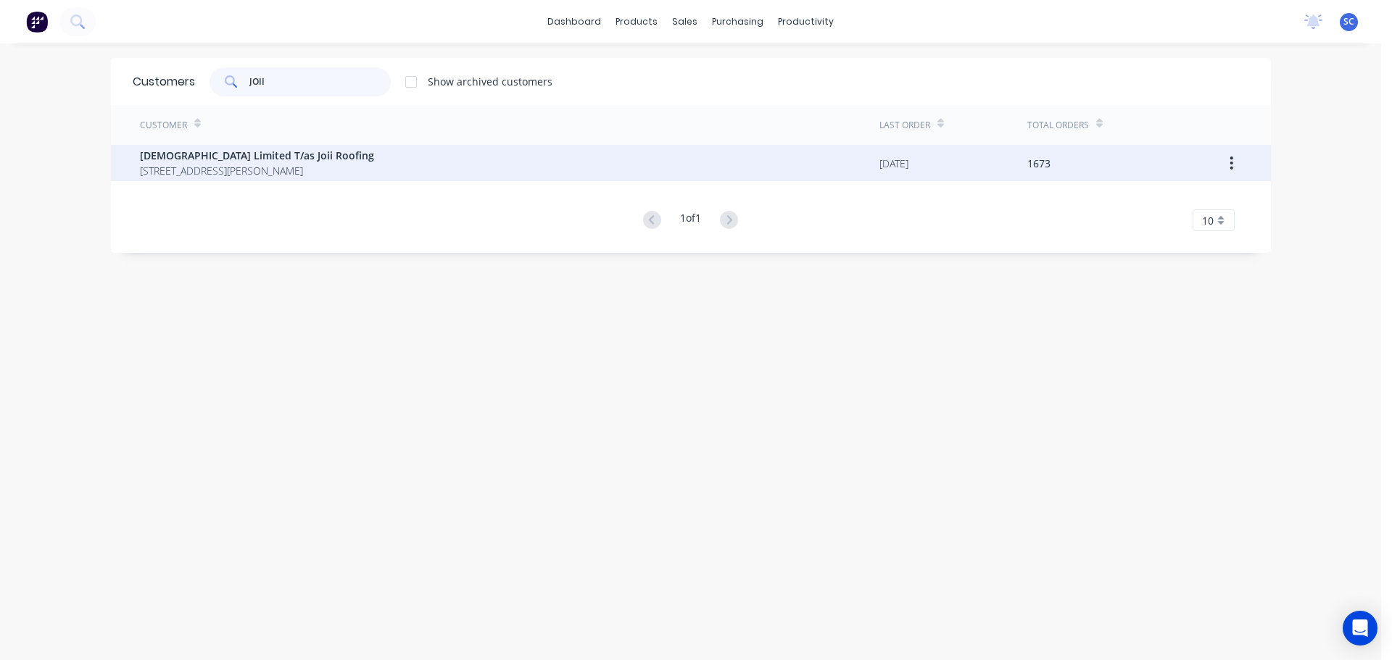
type input "JOII"
click at [201, 175] on span "PO BOX 340 Underwood Queensland Australia 4119" at bounding box center [257, 170] width 234 height 15
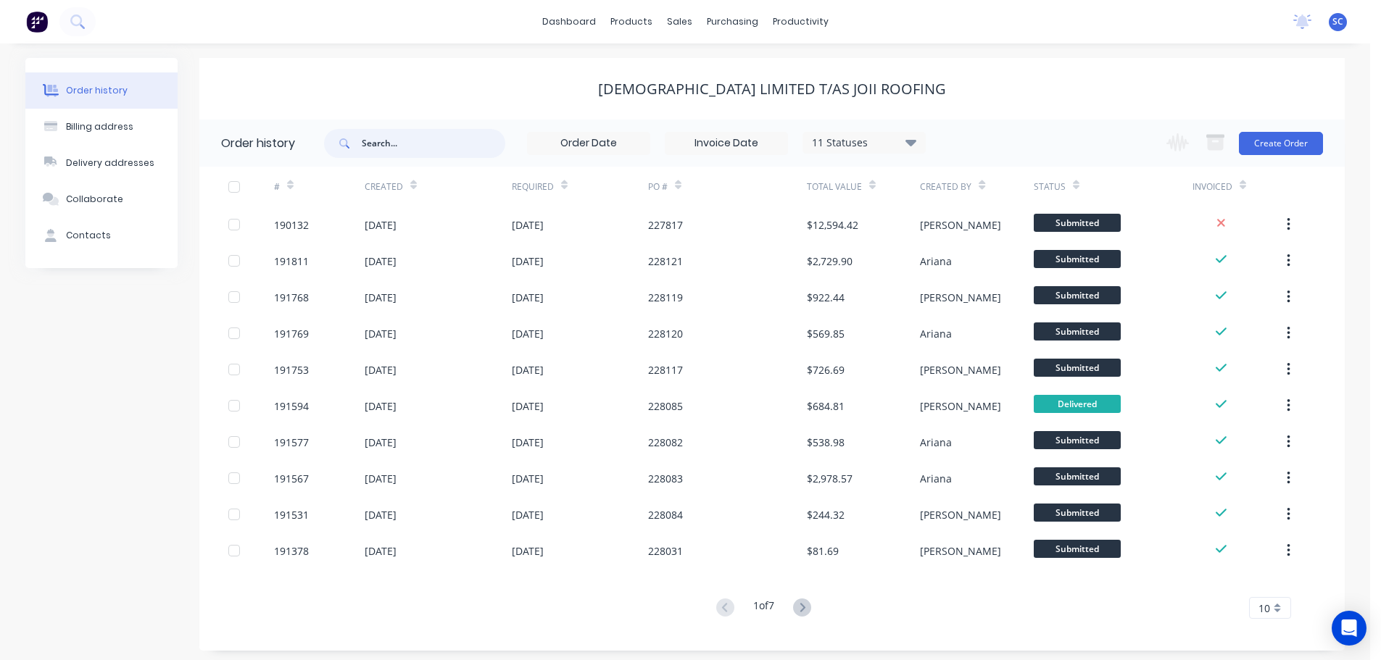
click at [404, 150] on input "text" at bounding box center [434, 143] width 144 height 29
type input "228121"
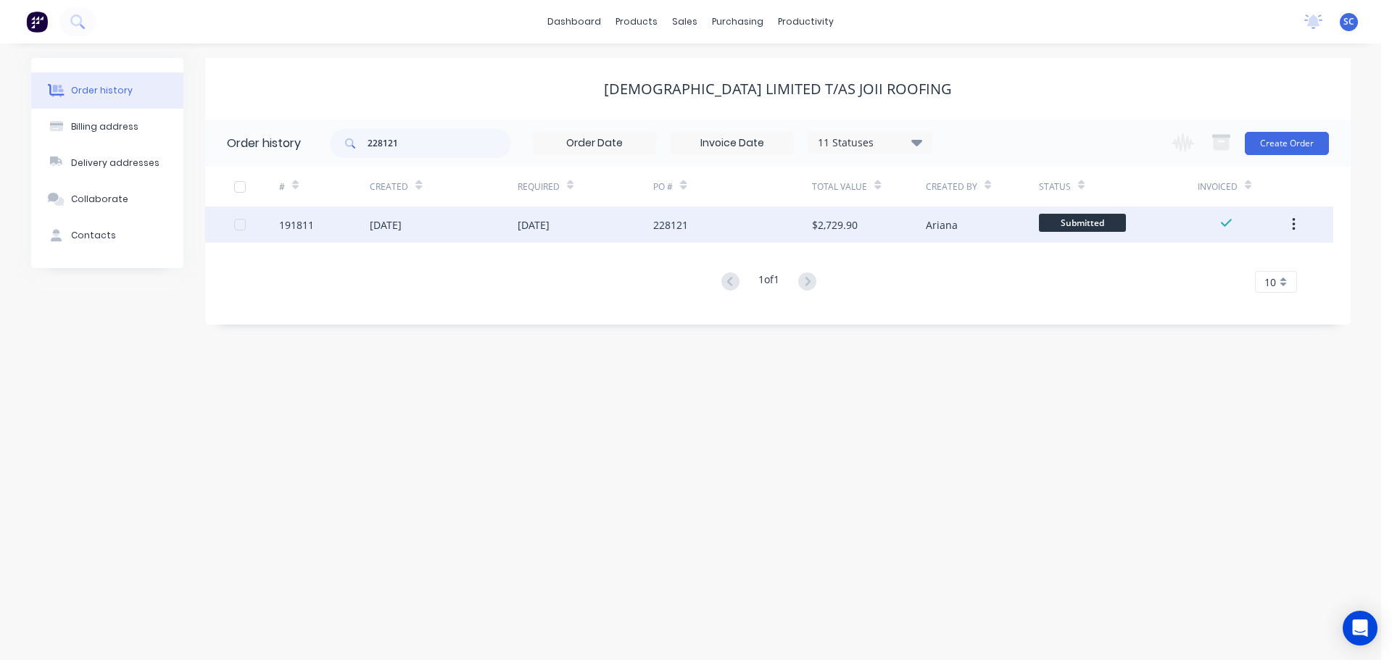
click at [440, 223] on div "04 Sep 2025" at bounding box center [443, 225] width 147 height 36
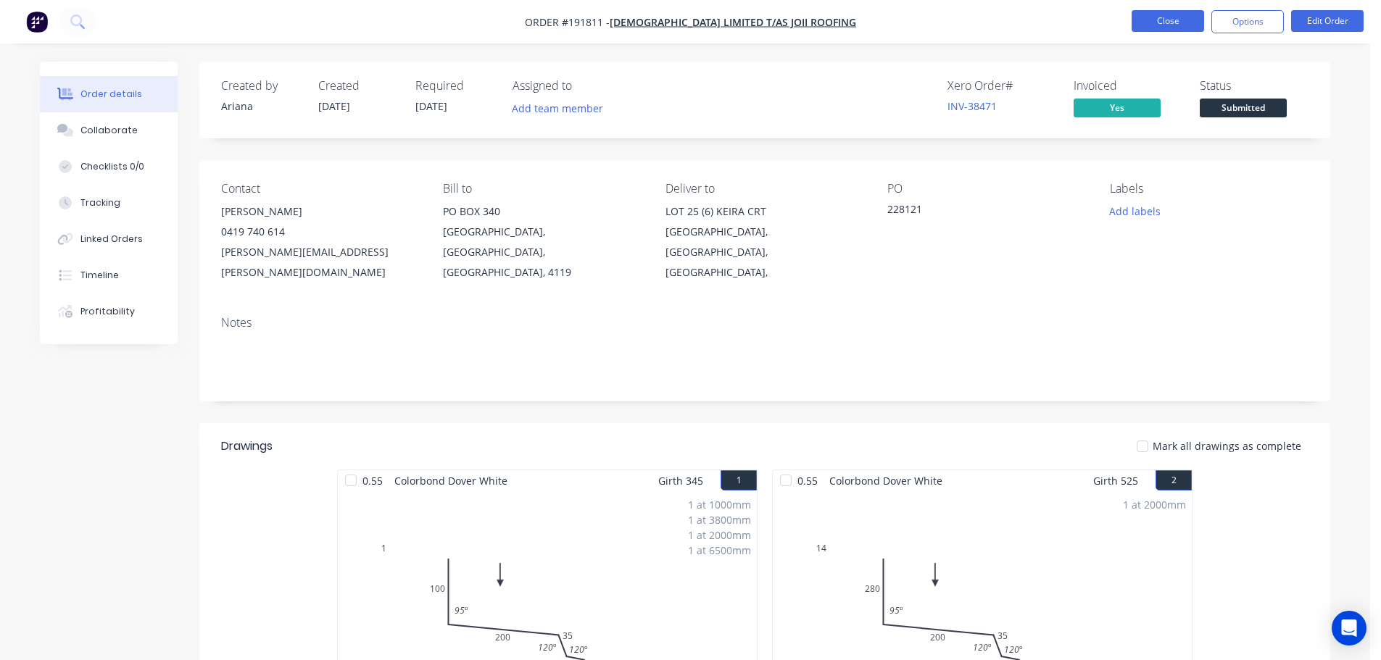
click at [1176, 12] on button "Close" at bounding box center [1168, 21] width 72 height 22
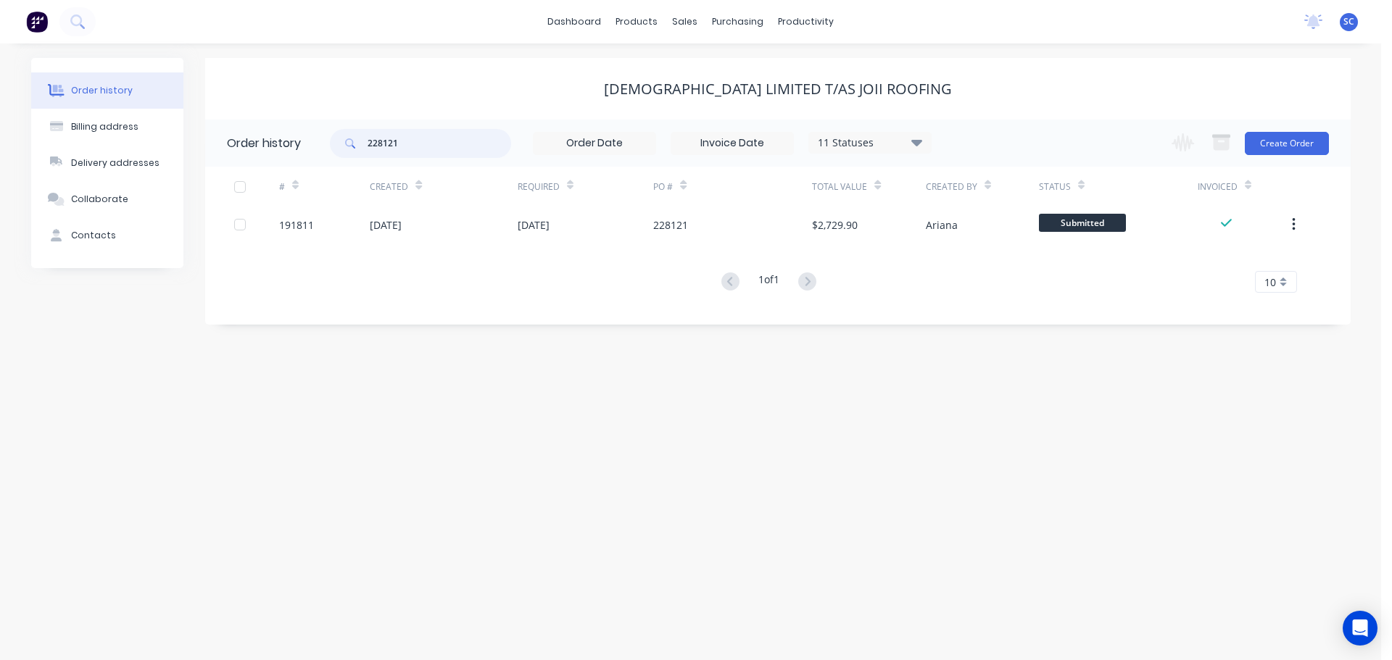
drag, startPoint x: 434, startPoint y: 142, endPoint x: 328, endPoint y: 142, distance: 106.6
click at [328, 142] on header "Order history 228121 11 Statuses Invoice Status Invoiced Not Invoiced Partial O…" at bounding box center [777, 143] width 1145 height 47
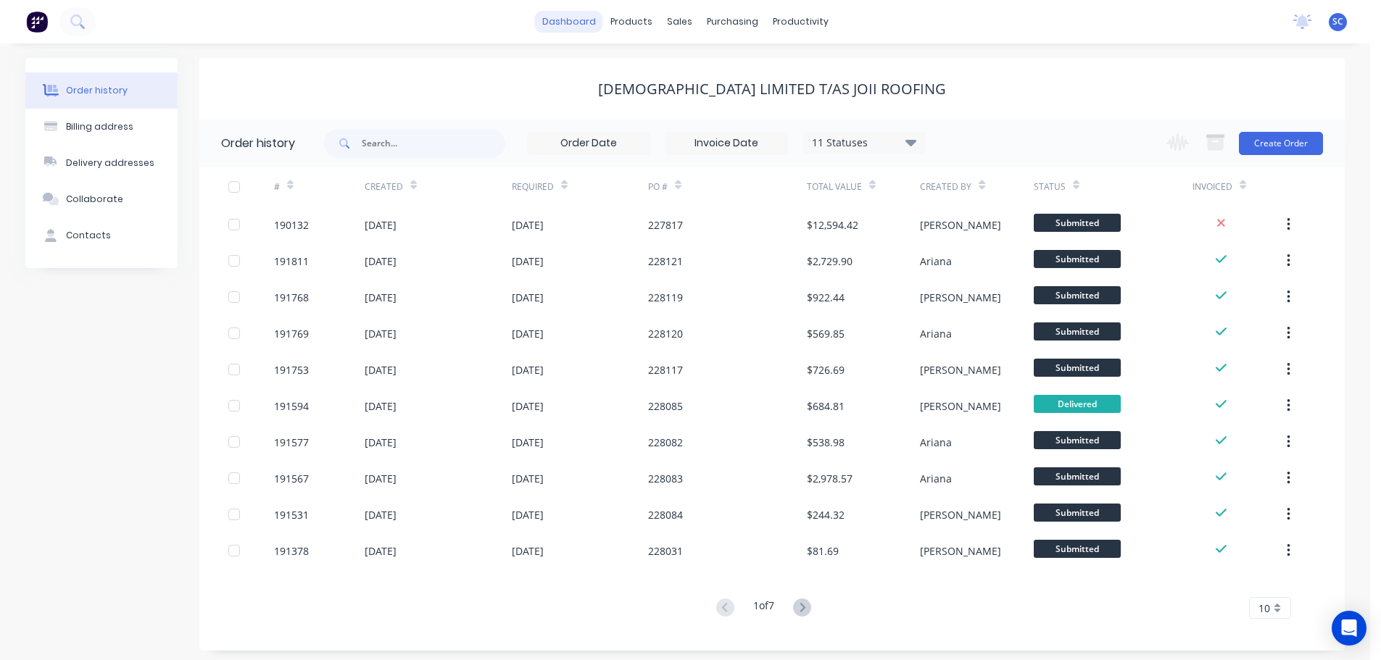
click at [573, 21] on link "dashboard" at bounding box center [569, 22] width 68 height 22
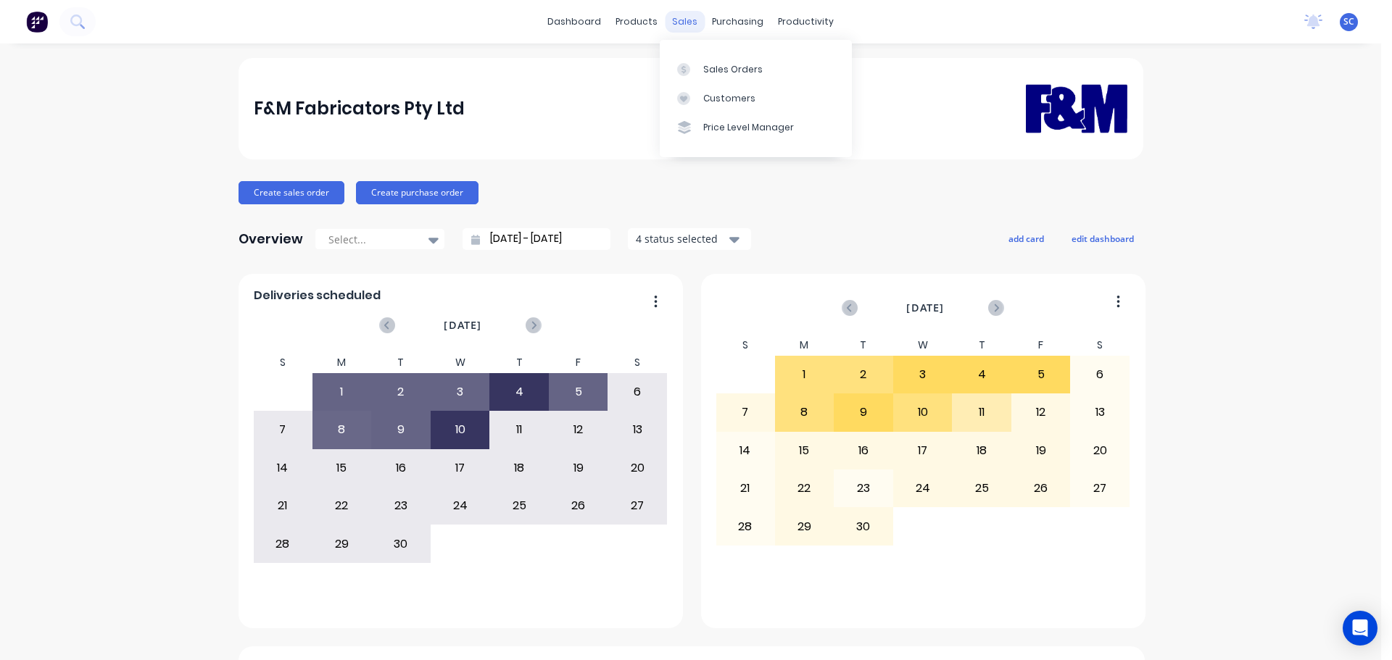
drag, startPoint x: 668, startPoint y: 21, endPoint x: 680, endPoint y: 35, distance: 18.5
click at [668, 20] on div "sales" at bounding box center [685, 22] width 40 height 22
click at [722, 107] on link "Customers" at bounding box center [756, 98] width 192 height 29
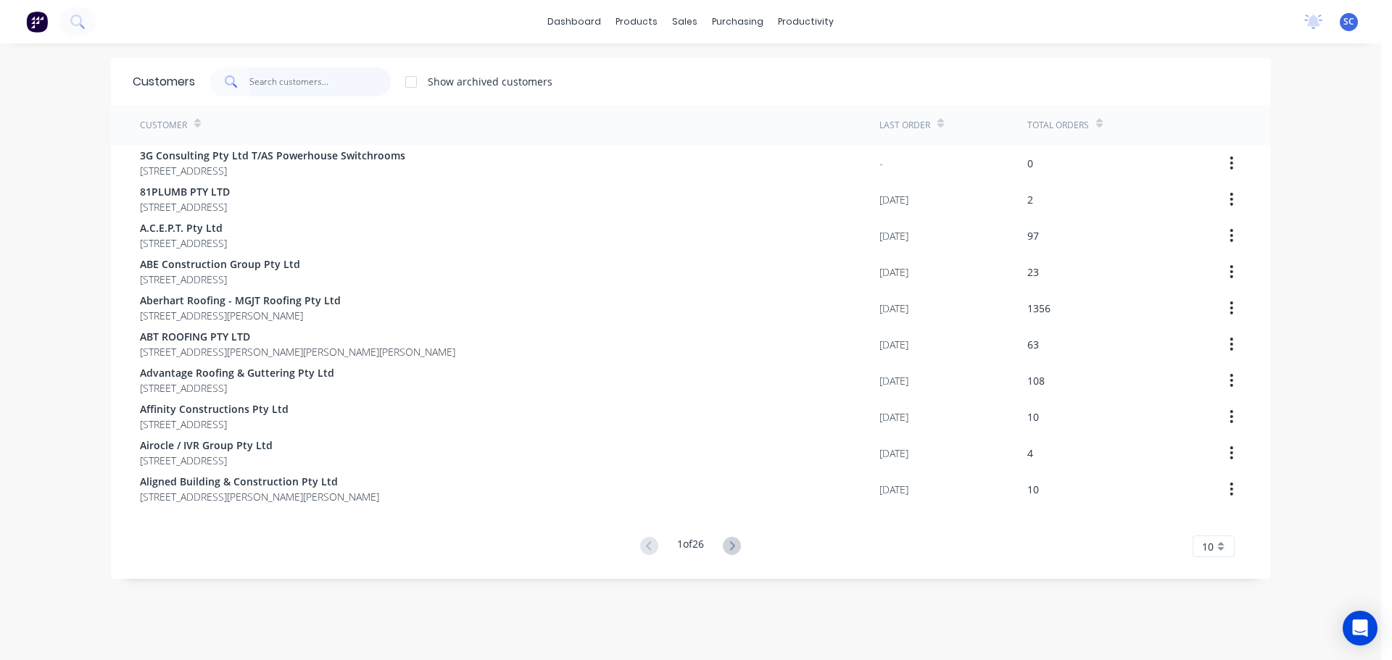
click at [289, 72] on input "text" at bounding box center [319, 81] width 141 height 29
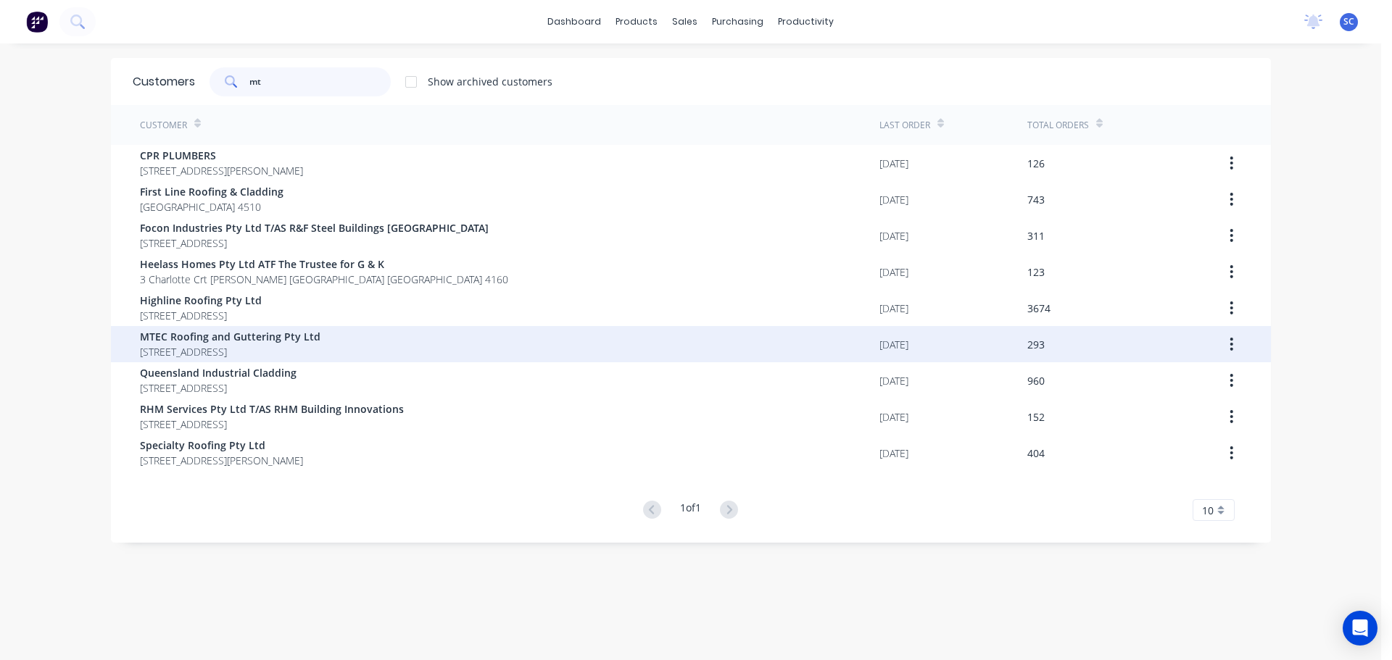
type input "mt"
click at [176, 340] on span "MTEC Roofing and Guttering Pty Ltd" at bounding box center [230, 336] width 180 height 15
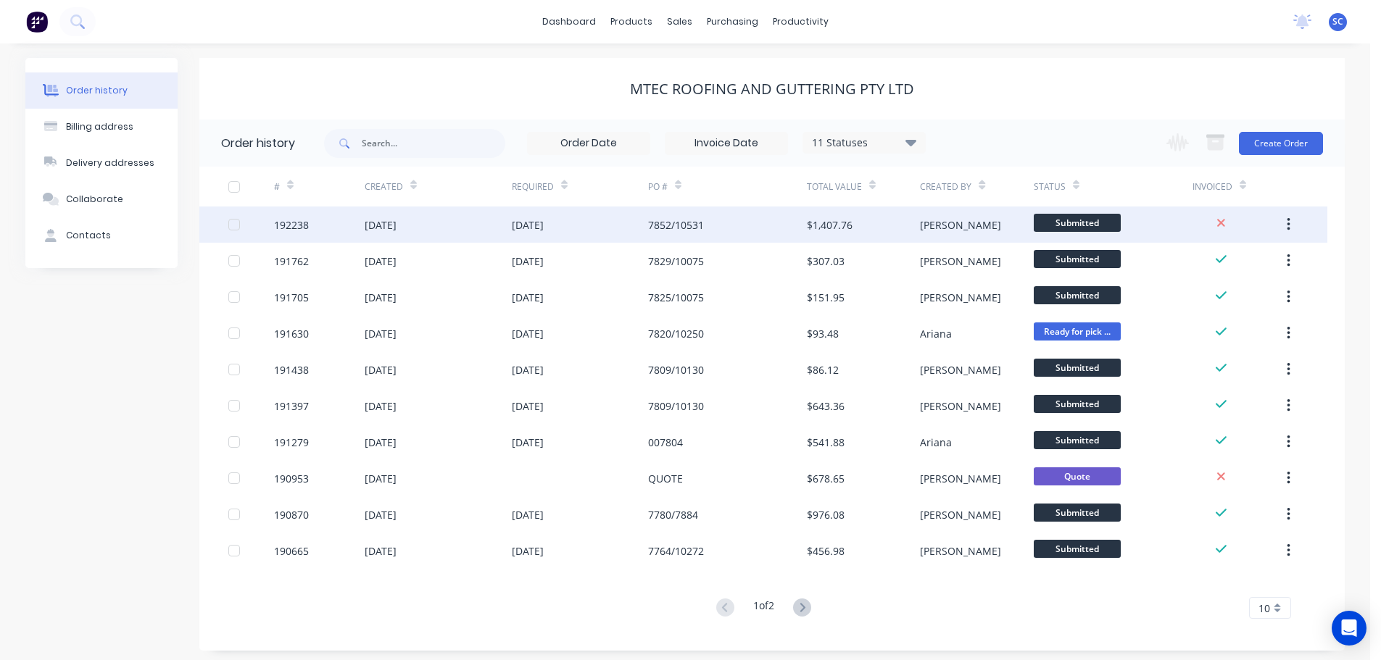
click at [428, 225] on div "09 Sep 2025" at bounding box center [438, 225] width 147 height 36
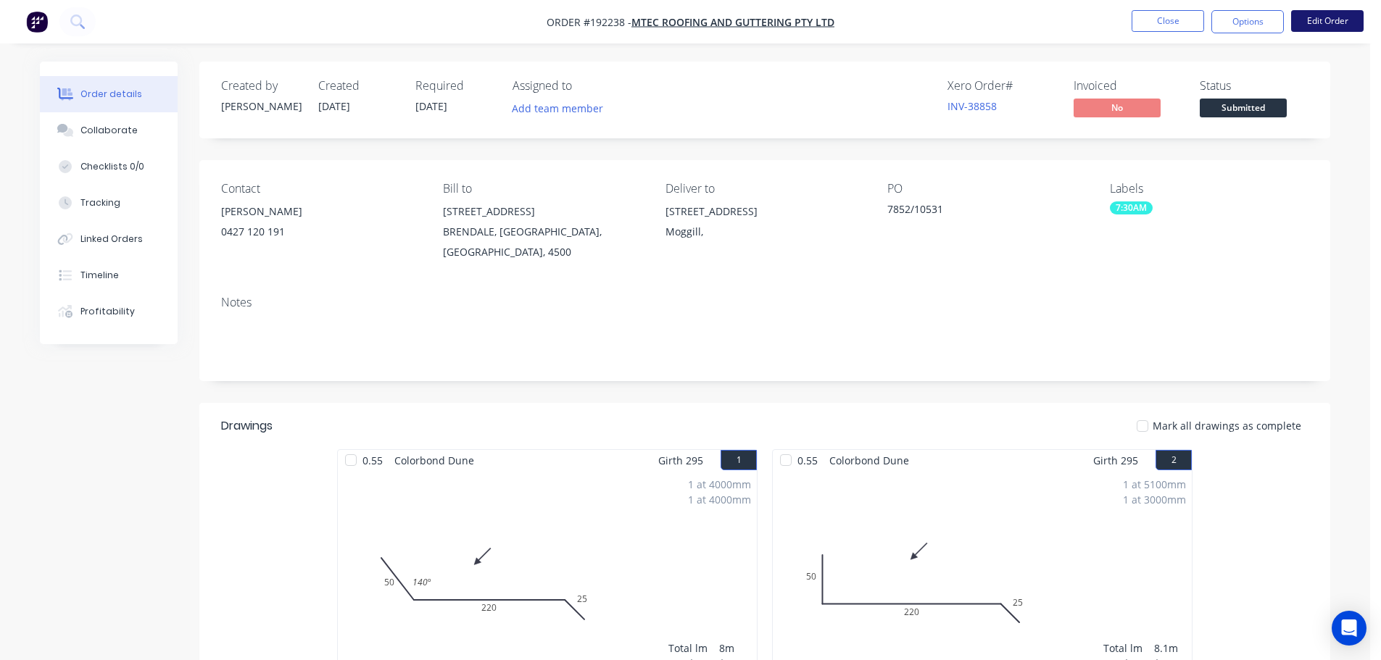
click at [1329, 17] on button "Edit Order" at bounding box center [1327, 21] width 72 height 22
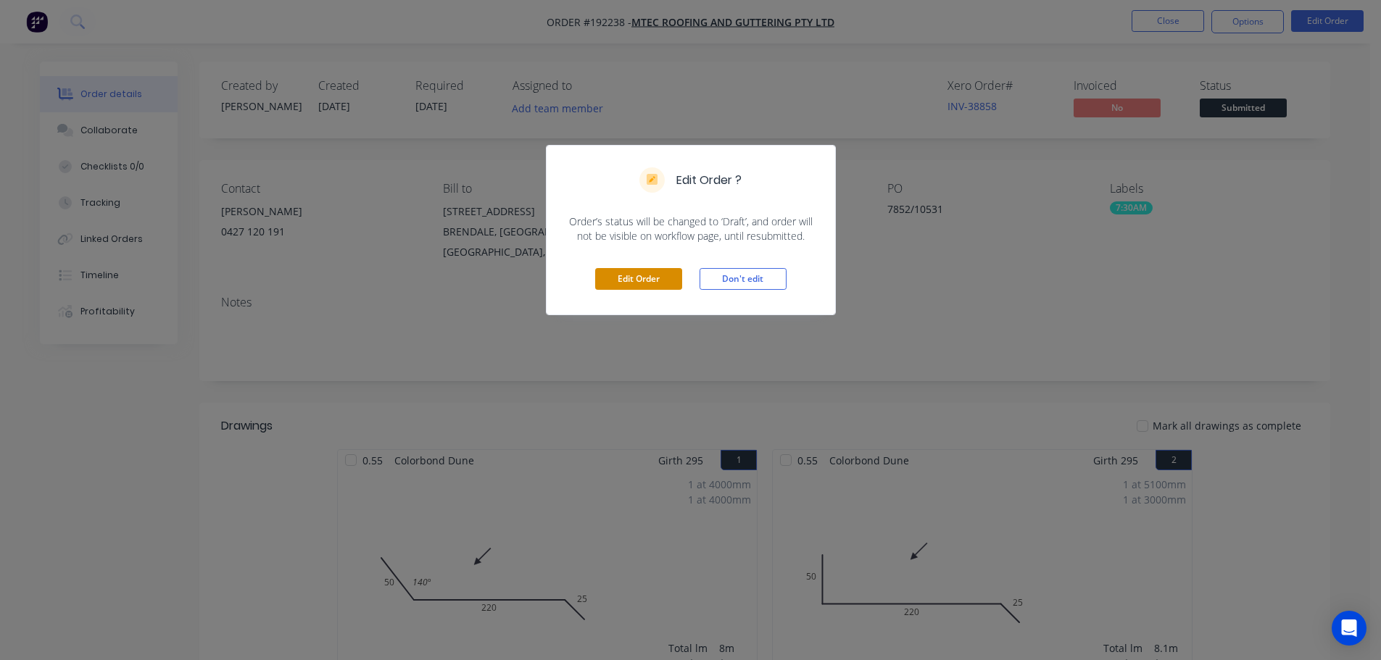
click at [629, 274] on button "Edit Order" at bounding box center [638, 279] width 87 height 22
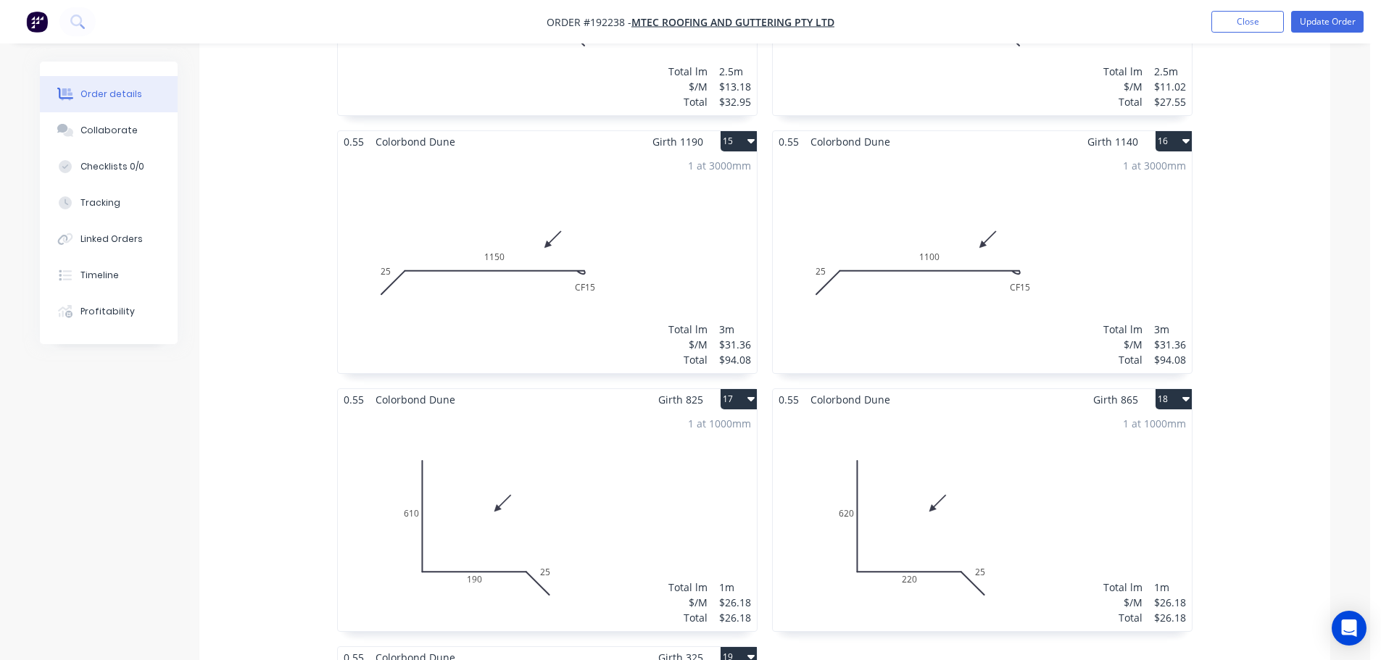
click at [724, 219] on div "1 at 3000mm Total lm $/M Total 3m $31.36 $94.08" at bounding box center [547, 262] width 419 height 221
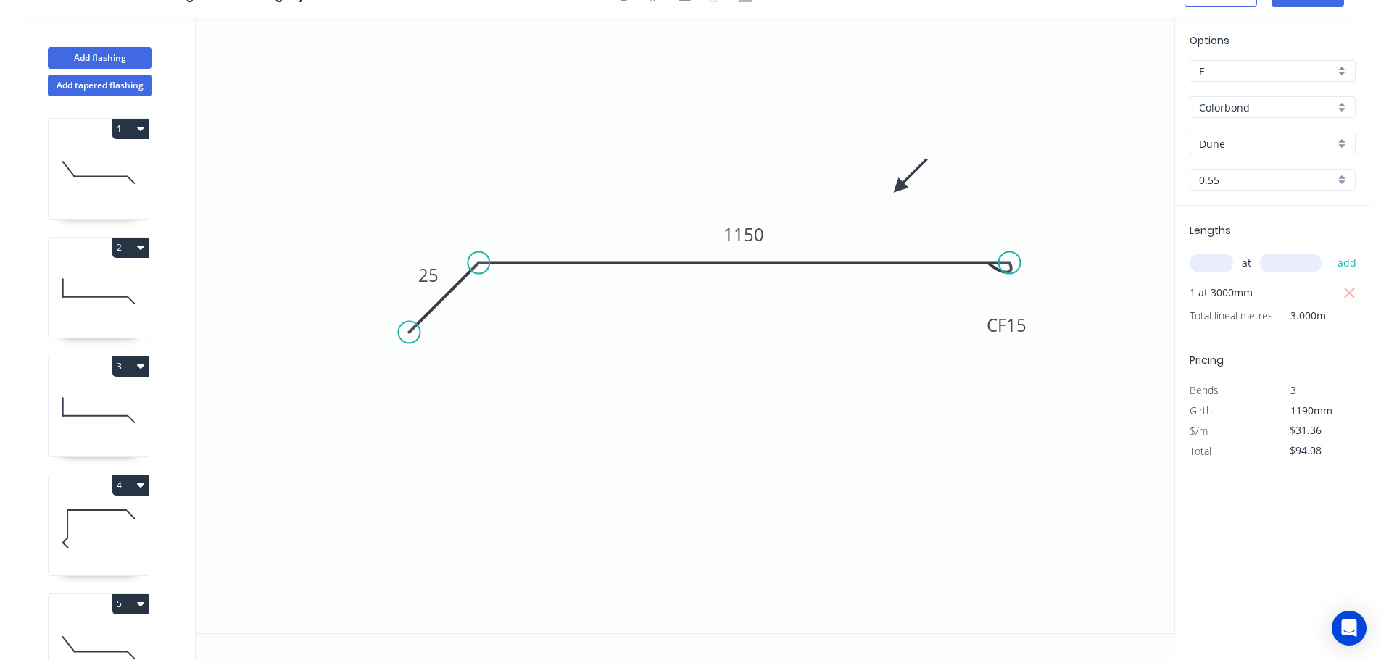
click at [1222, 260] on input "text" at bounding box center [1211, 263] width 43 height 19
type input "1"
type input "3000"
click at [1330, 251] on button "add" at bounding box center [1347, 263] width 34 height 25
type input "$188.16"
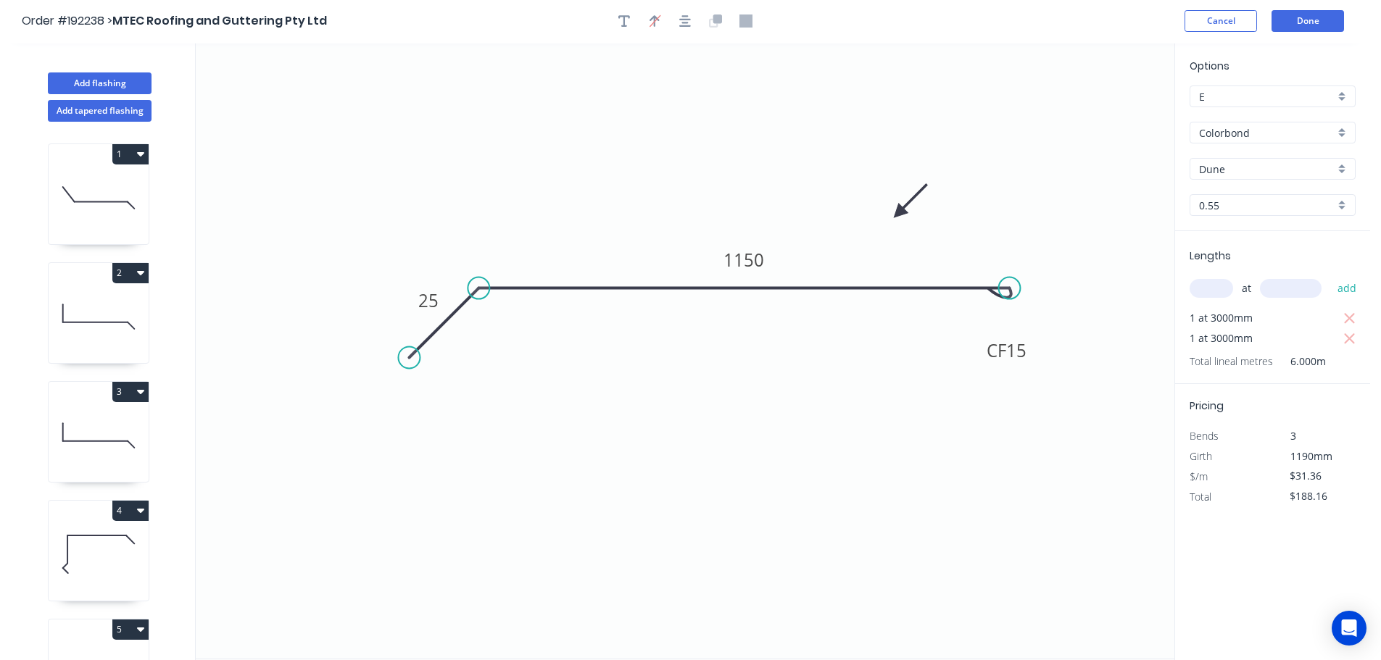
scroll to position [0, 0]
click at [1306, 17] on button "Done" at bounding box center [1307, 23] width 72 height 22
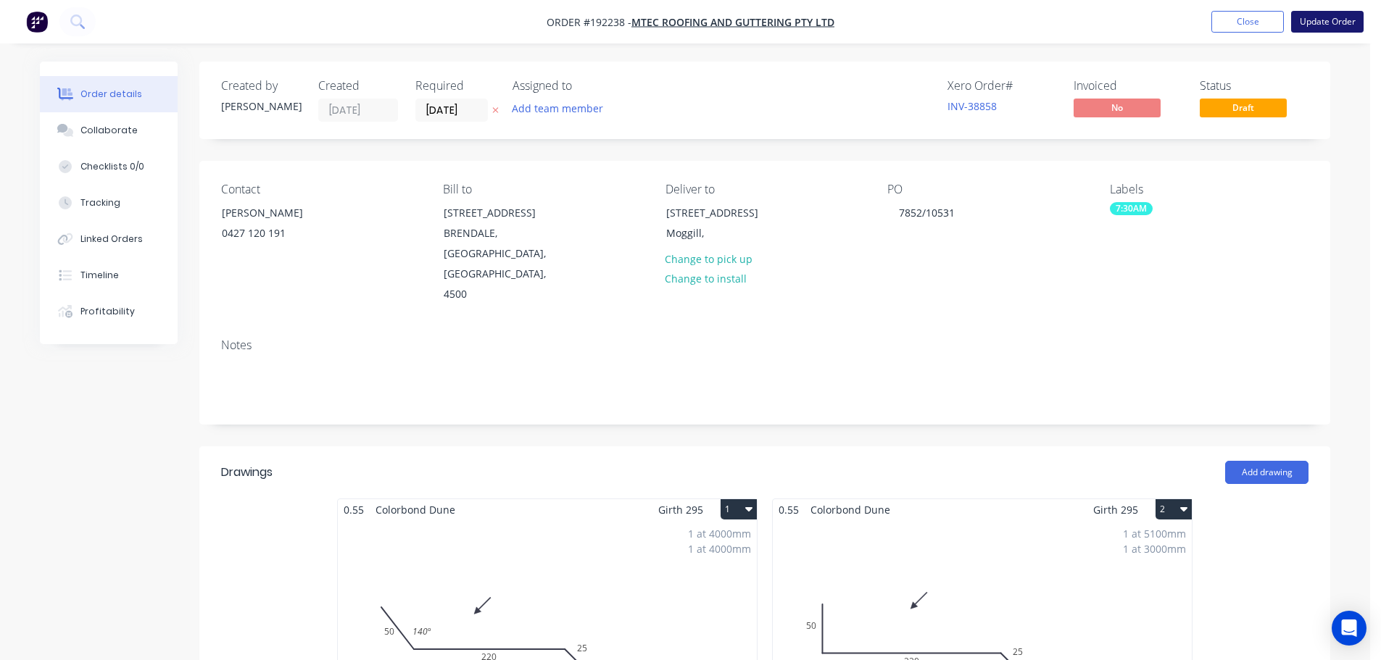
click at [1329, 17] on button "Update Order" at bounding box center [1327, 22] width 72 height 22
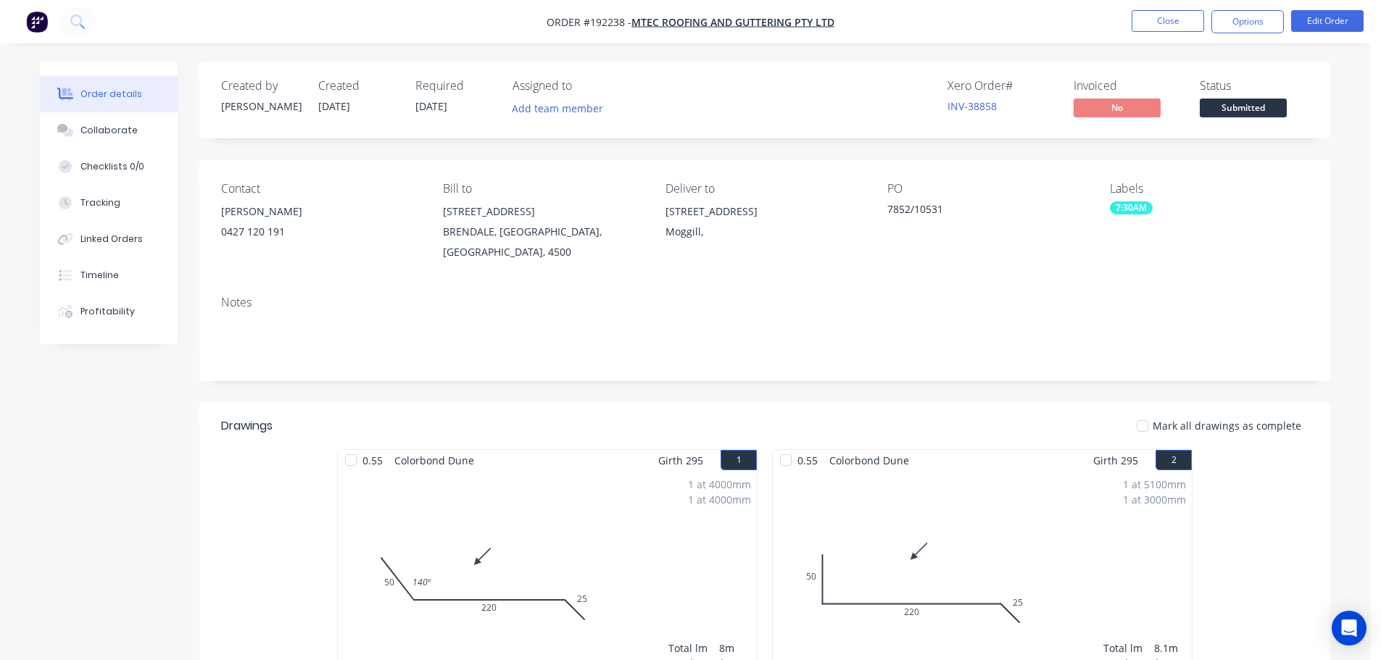
click at [415, 8] on nav "Order #192238 - MTEC Roofing and Guttering Pty Ltd Close Options Edit Order" at bounding box center [690, 21] width 1381 height 43
click at [1178, 20] on button "Close" at bounding box center [1168, 21] width 72 height 22
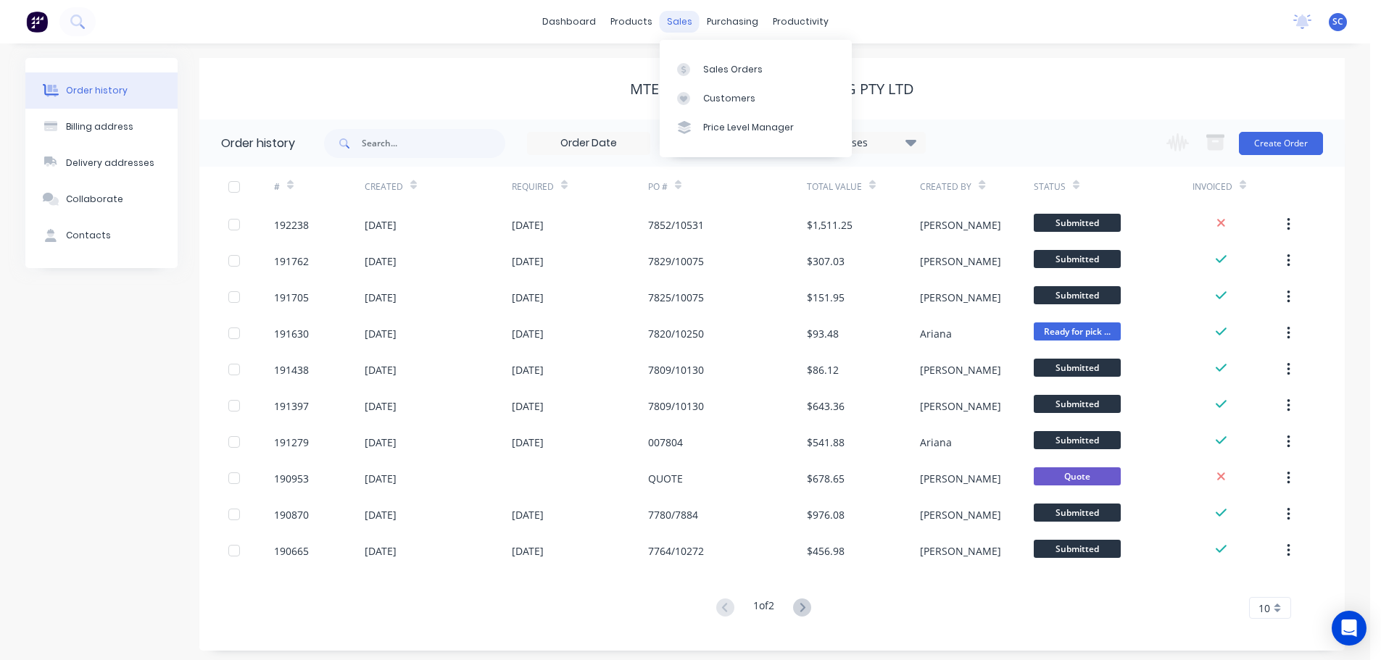
click at [687, 24] on div "sales" at bounding box center [680, 22] width 40 height 22
click at [733, 91] on link "Customers" at bounding box center [756, 98] width 192 height 29
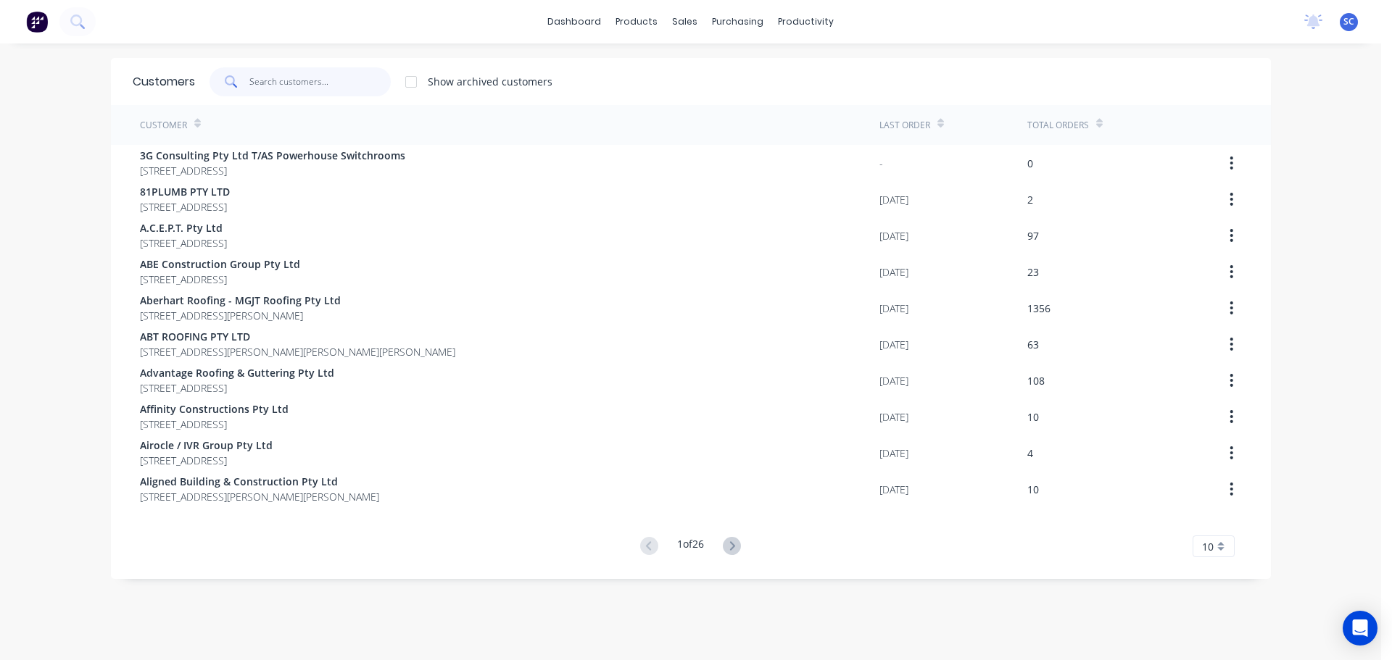
click at [264, 76] on input "text" at bounding box center [319, 81] width 141 height 29
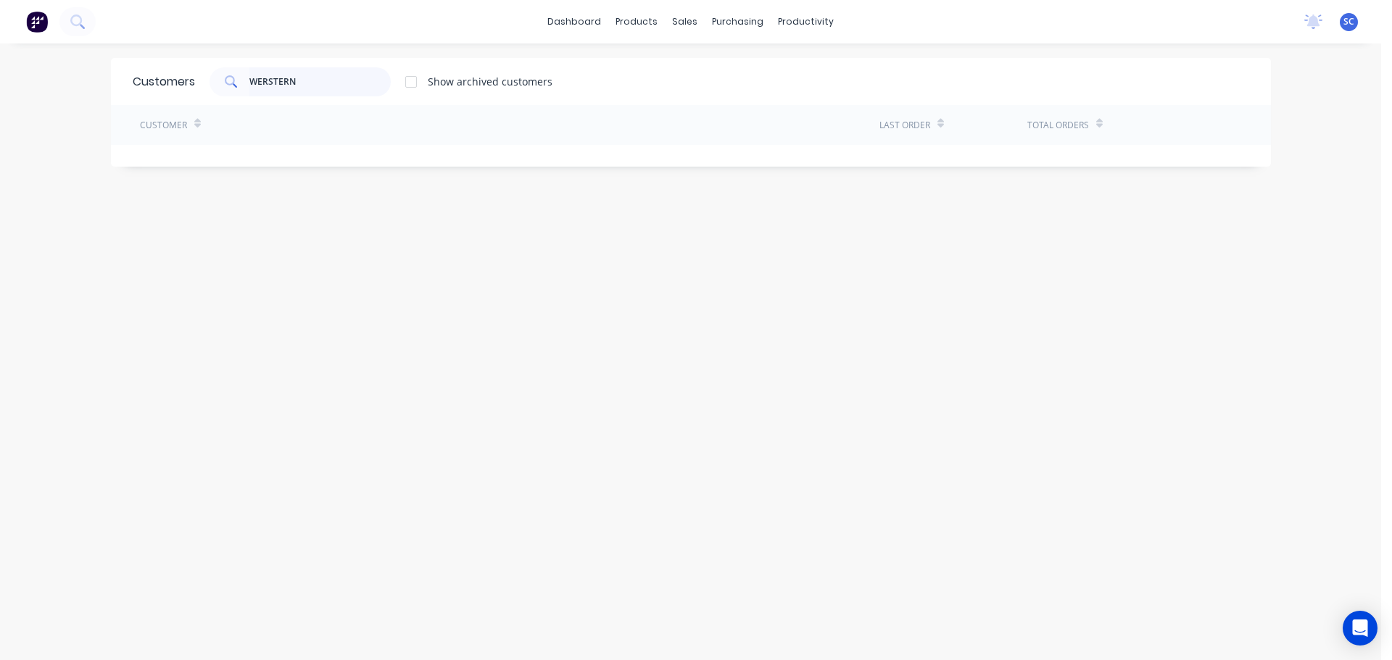
click at [262, 80] on input "WERSTERN" at bounding box center [319, 81] width 141 height 29
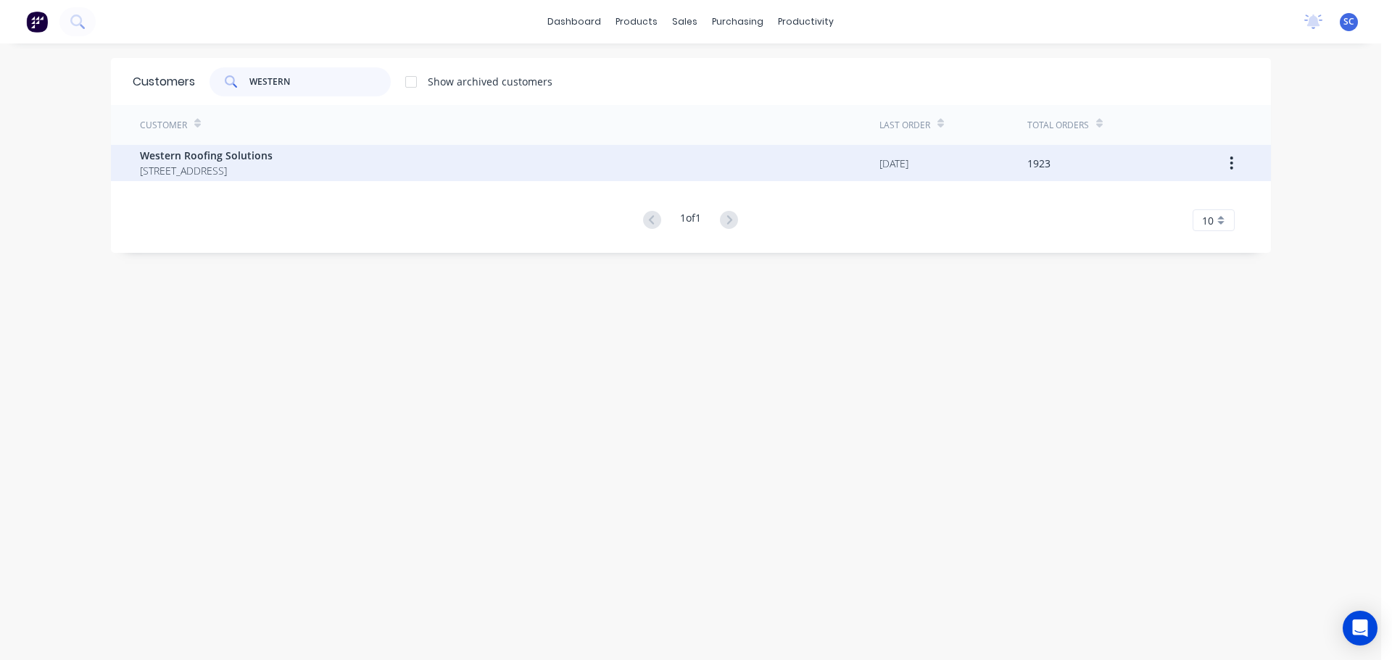
type input "WESTERN"
click at [255, 156] on span "Western Roofing Solutions" at bounding box center [206, 155] width 133 height 15
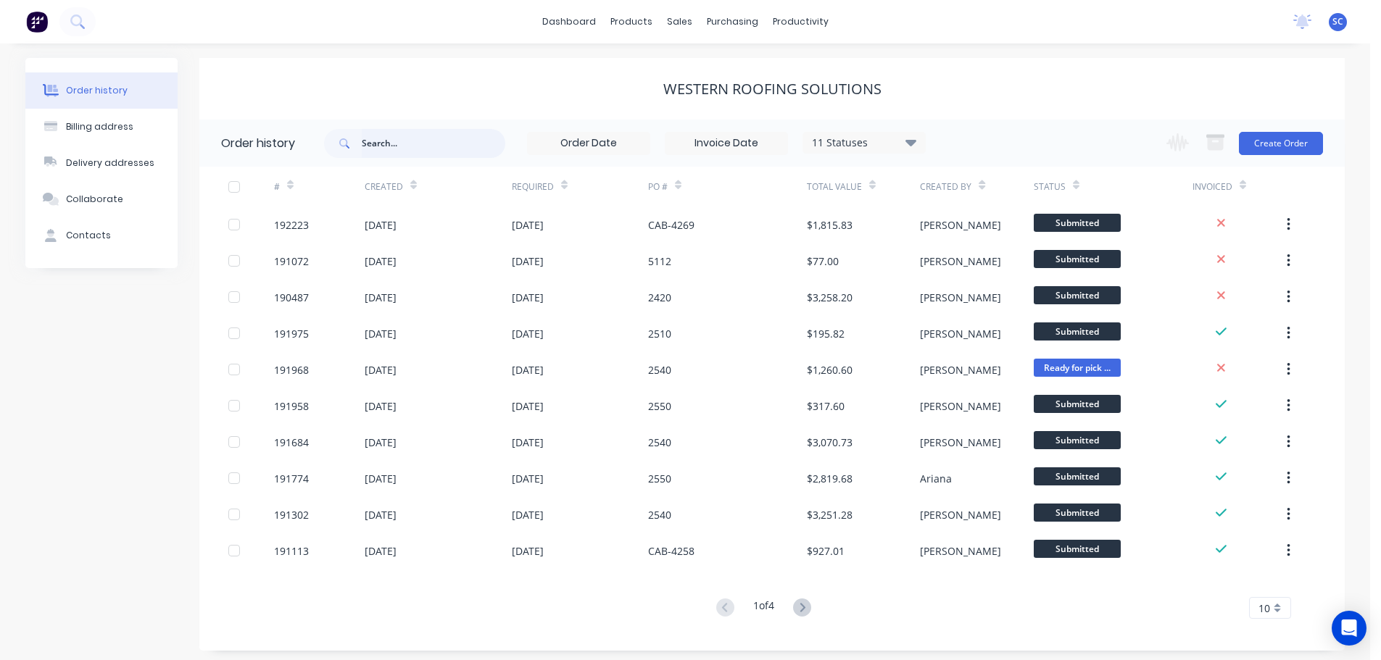
click at [389, 146] on input "text" at bounding box center [434, 143] width 144 height 29
type input "191968"
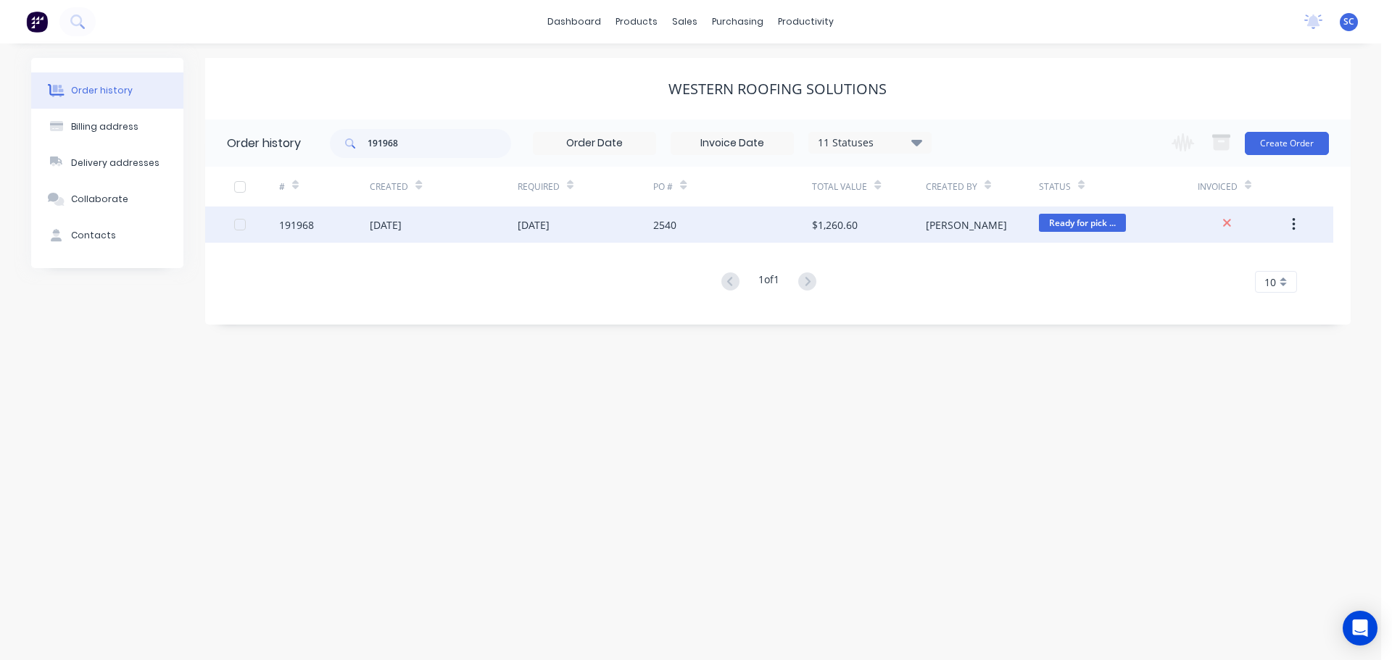
click at [522, 228] on div "08 Sep 2025" at bounding box center [534, 224] width 32 height 15
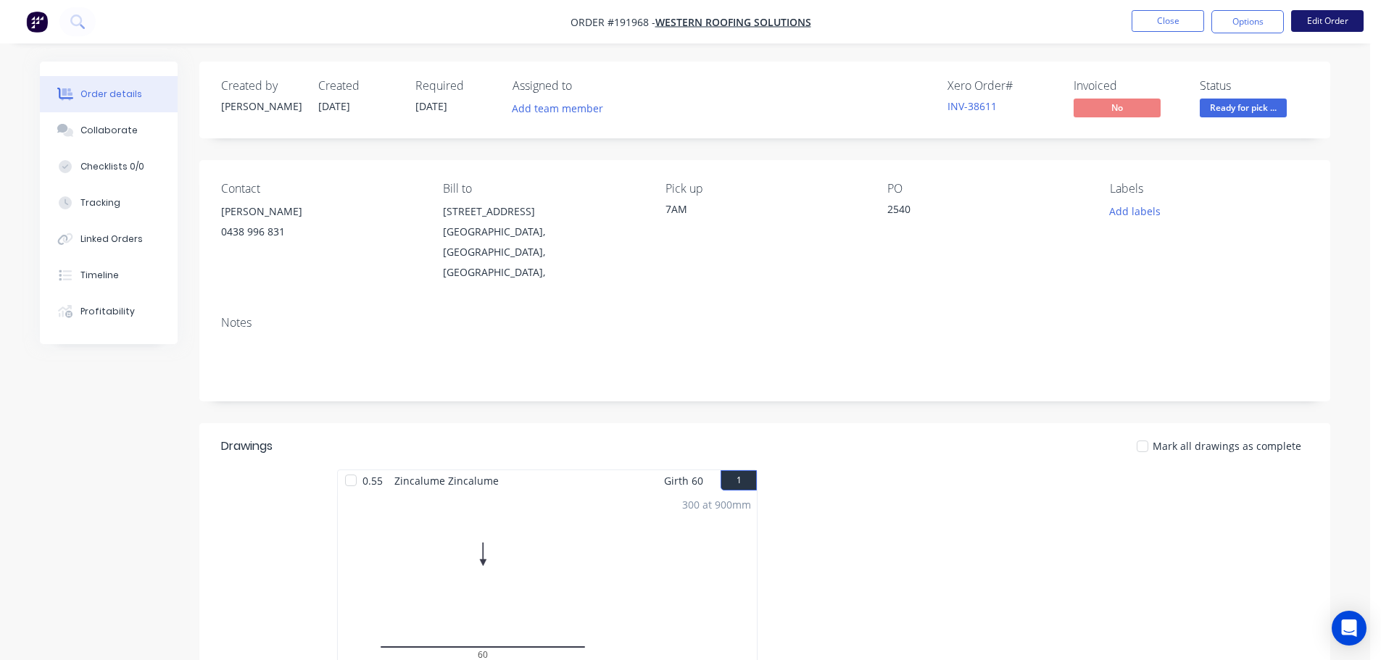
click at [1335, 21] on button "Edit Order" at bounding box center [1327, 21] width 72 height 22
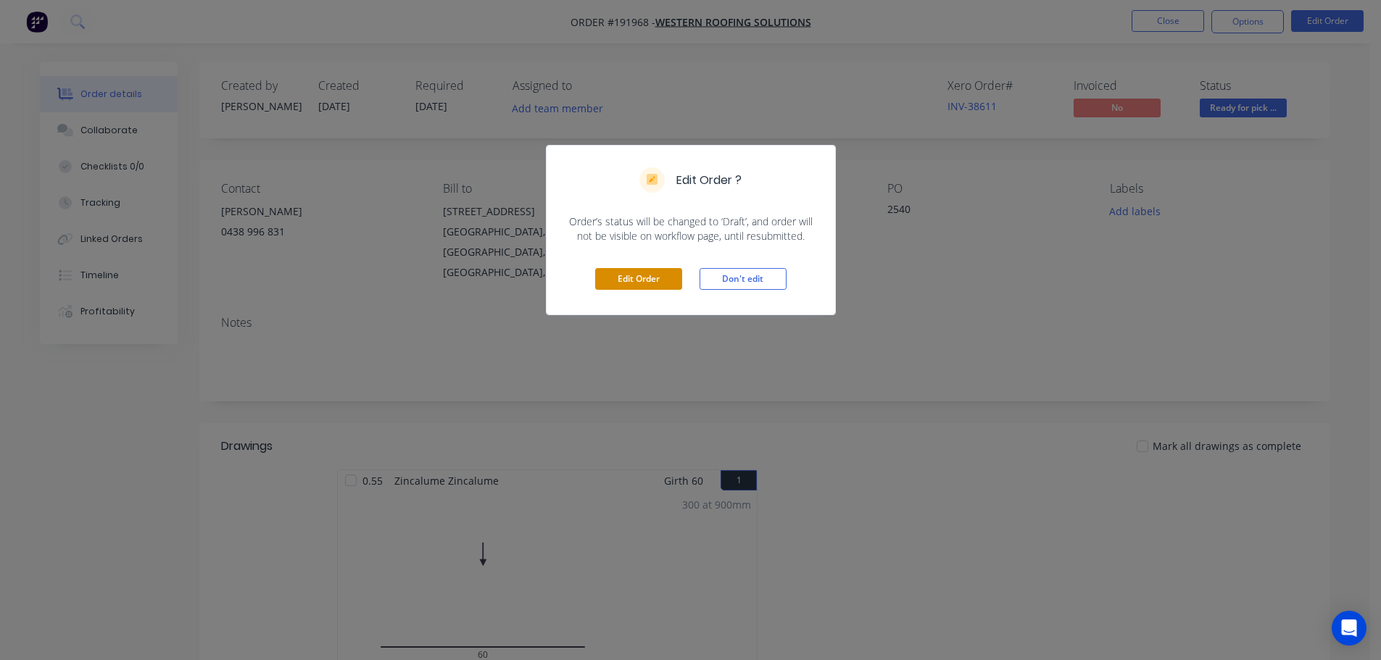
click at [639, 275] on button "Edit Order" at bounding box center [638, 279] width 87 height 22
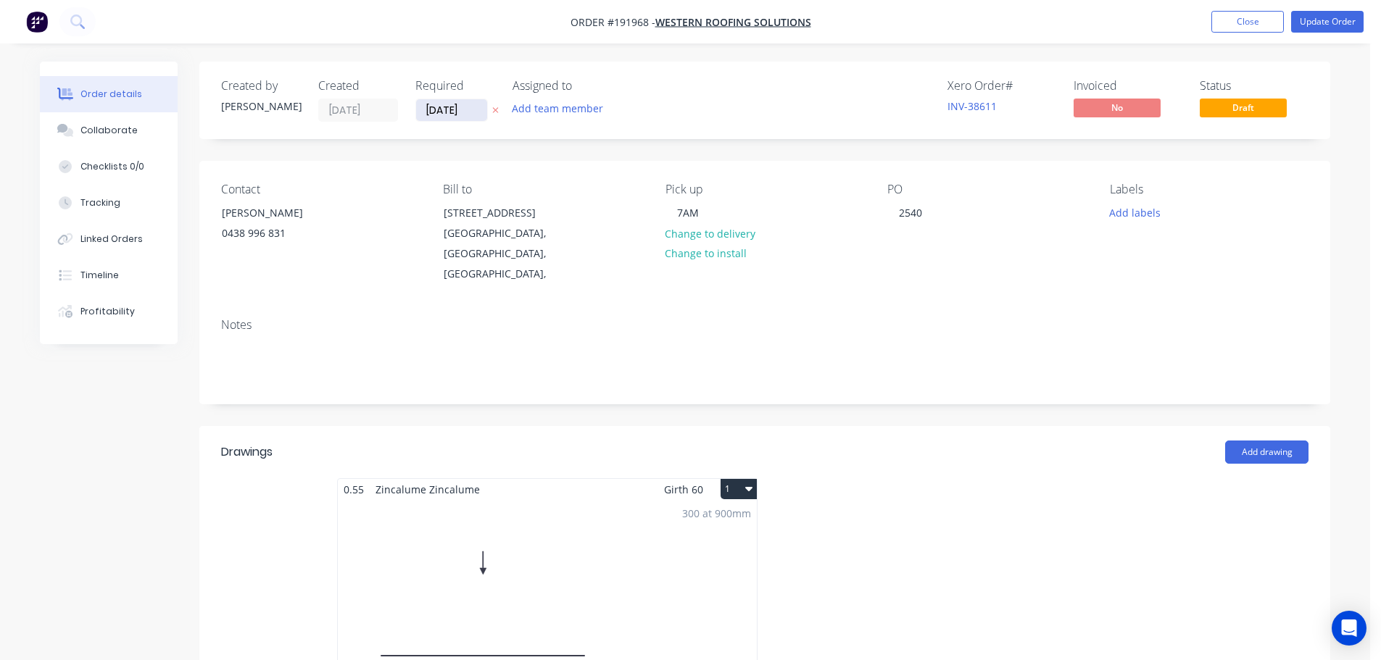
click at [447, 112] on input "08/09/25" at bounding box center [451, 110] width 71 height 22
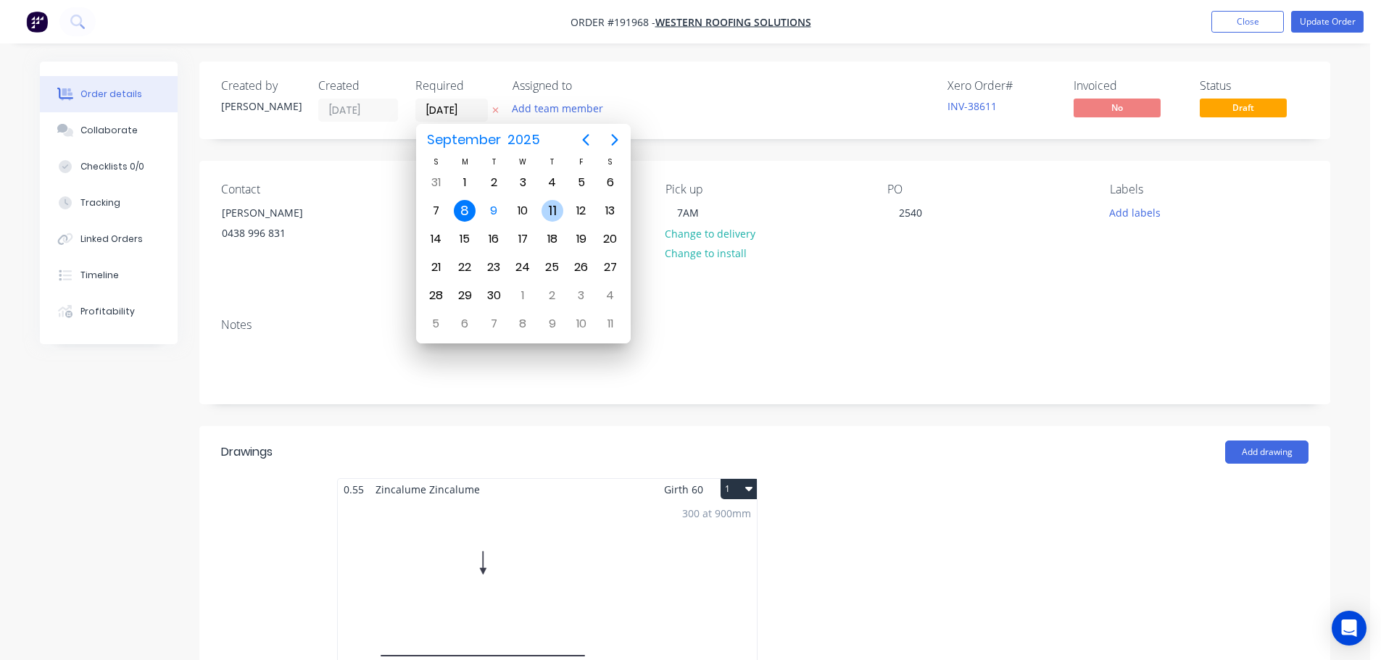
click at [555, 207] on div "11" at bounding box center [552, 211] width 22 height 22
type input "11/09/25"
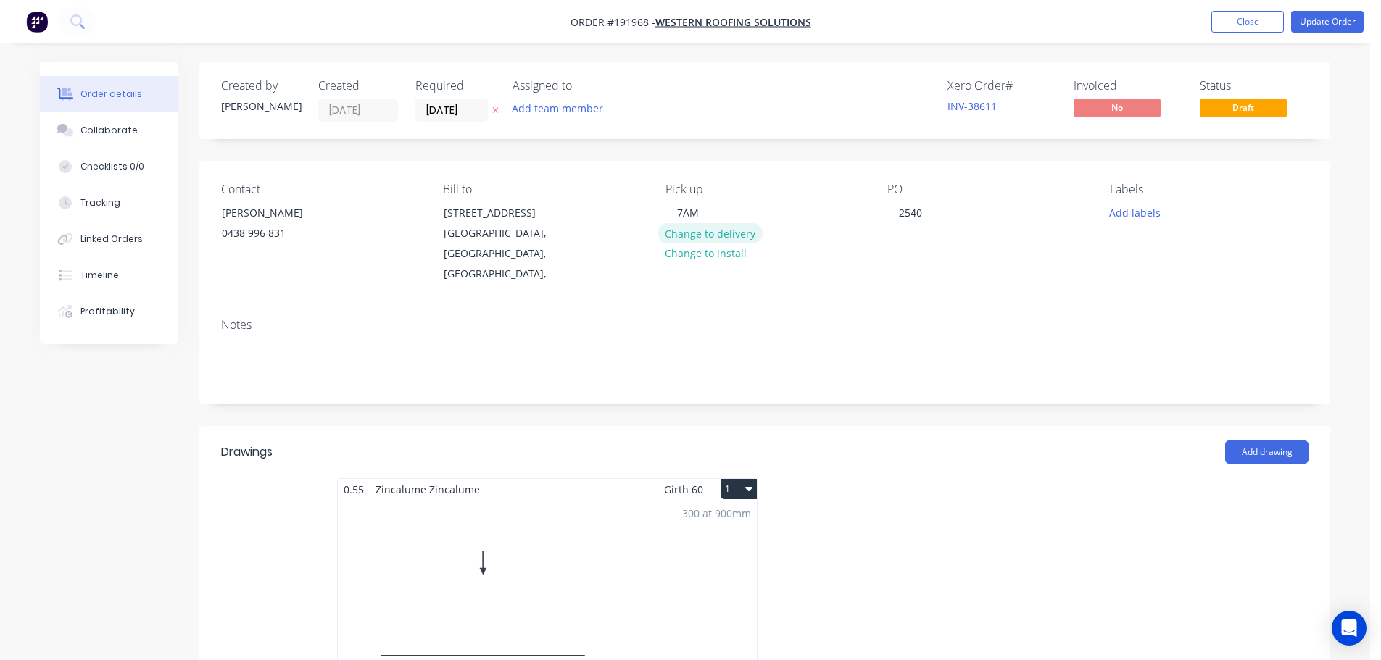
click at [711, 231] on button "Change to delivery" at bounding box center [710, 233] width 106 height 20
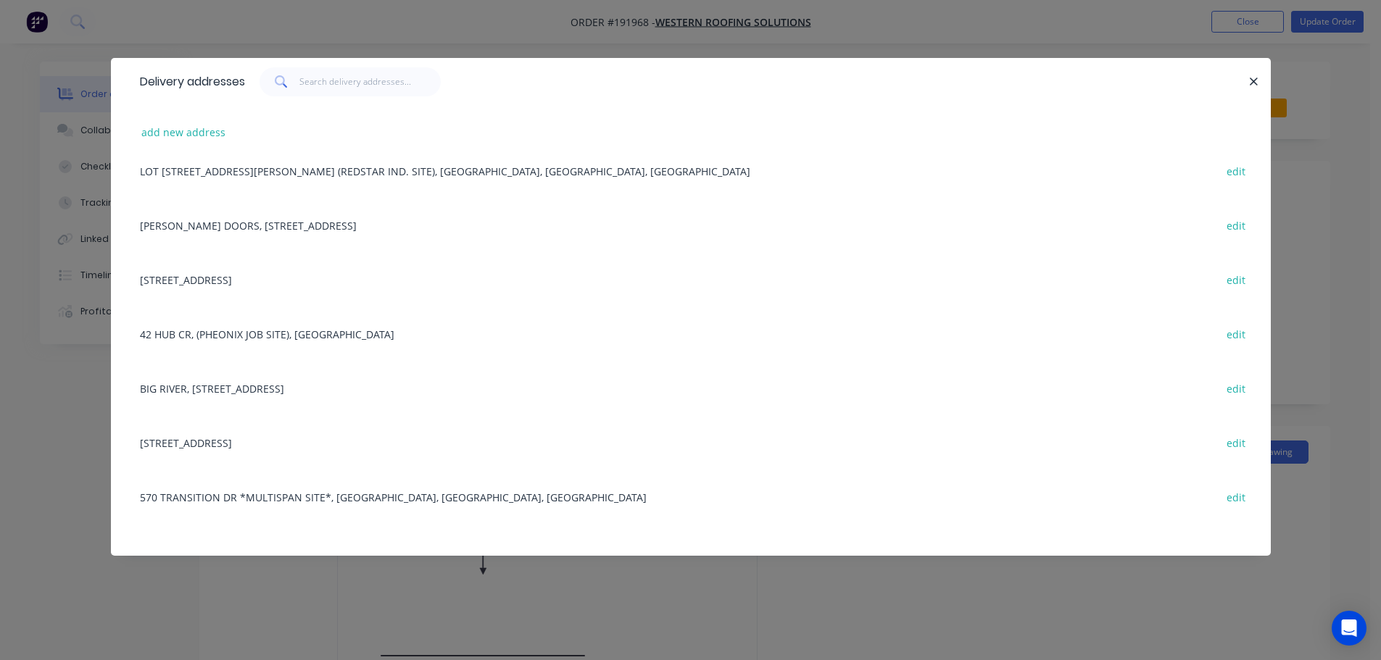
scroll to position [220, 0]
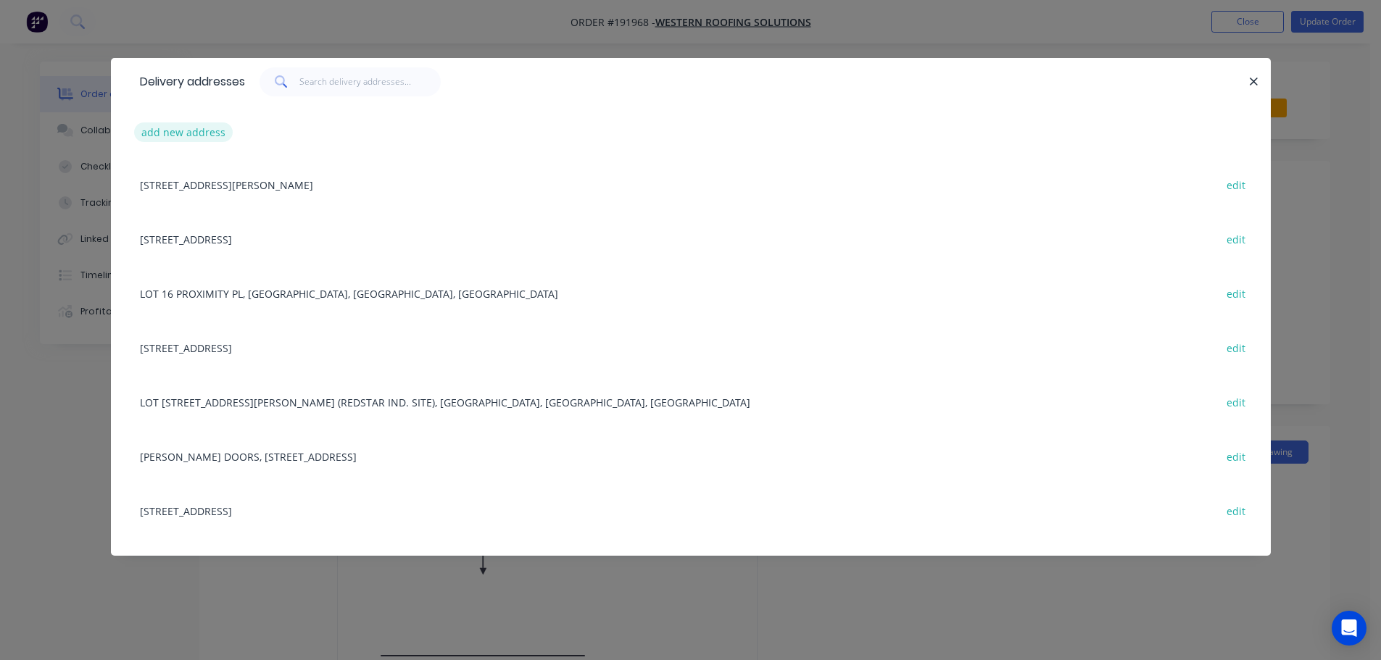
click at [180, 133] on button "add new address" at bounding box center [183, 133] width 99 height 20
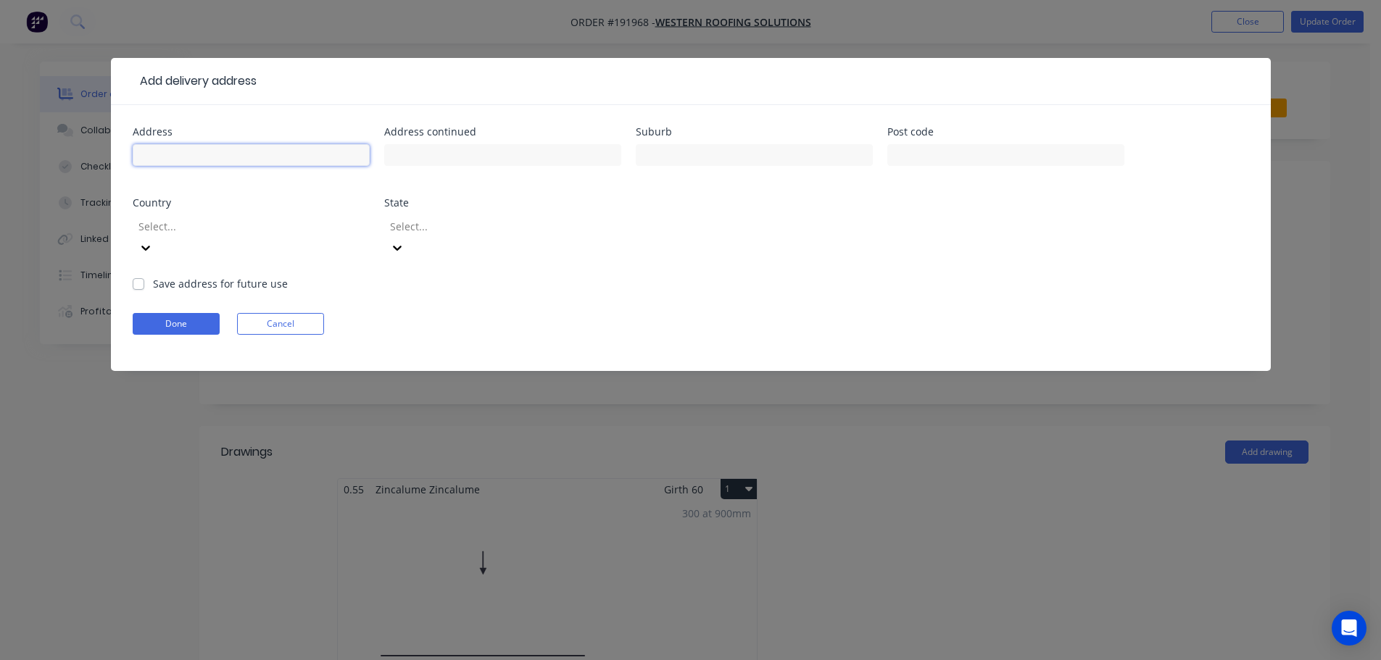
click at [176, 157] on input "text" at bounding box center [251, 155] width 237 height 22
type input "LOT 12 HUB CRESCENT"
type input "HEATHWOOD"
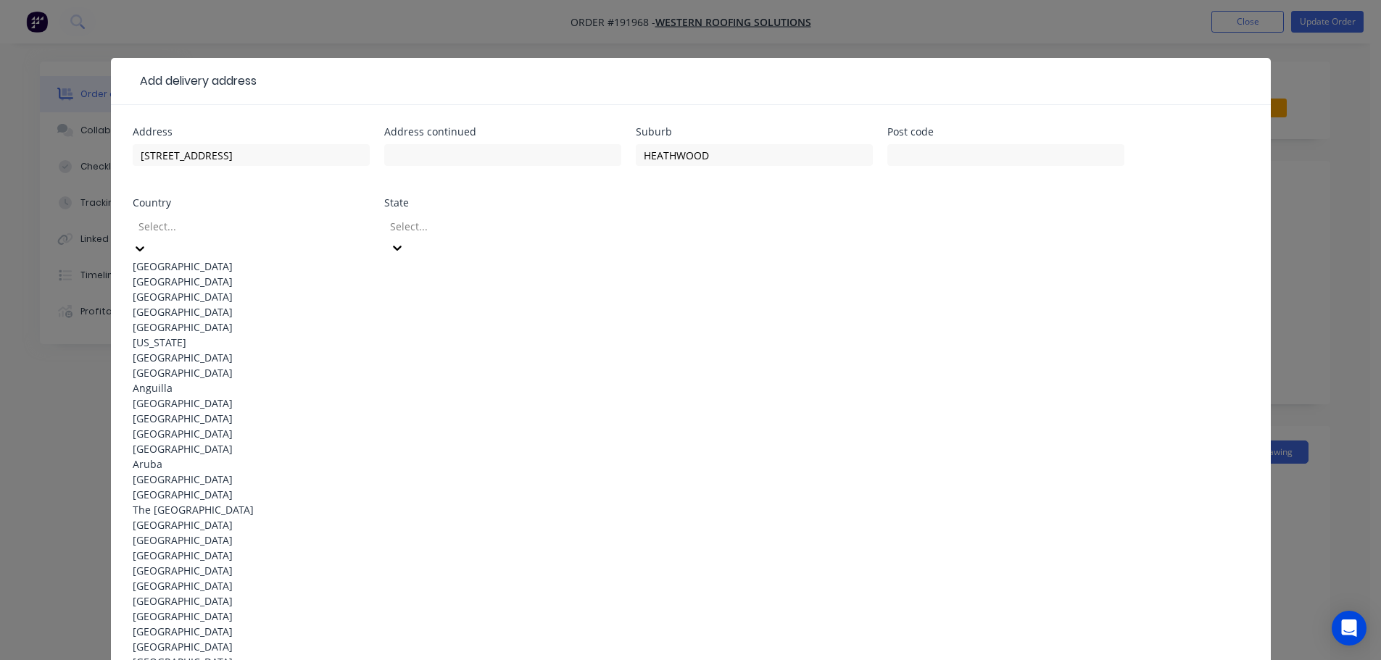
click at [180, 232] on div at bounding box center [241, 226] width 209 height 18
click at [185, 267] on div "Australia" at bounding box center [251, 266] width 237 height 15
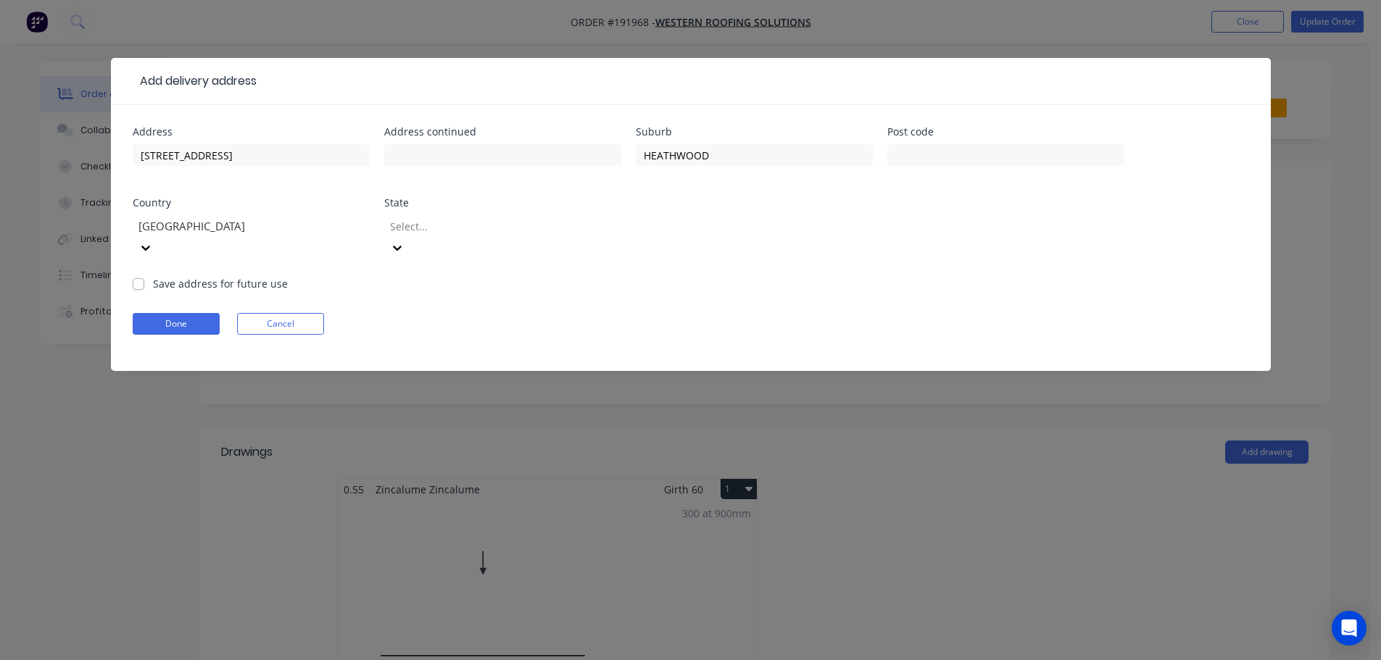
click at [481, 220] on div at bounding box center [493, 226] width 209 height 18
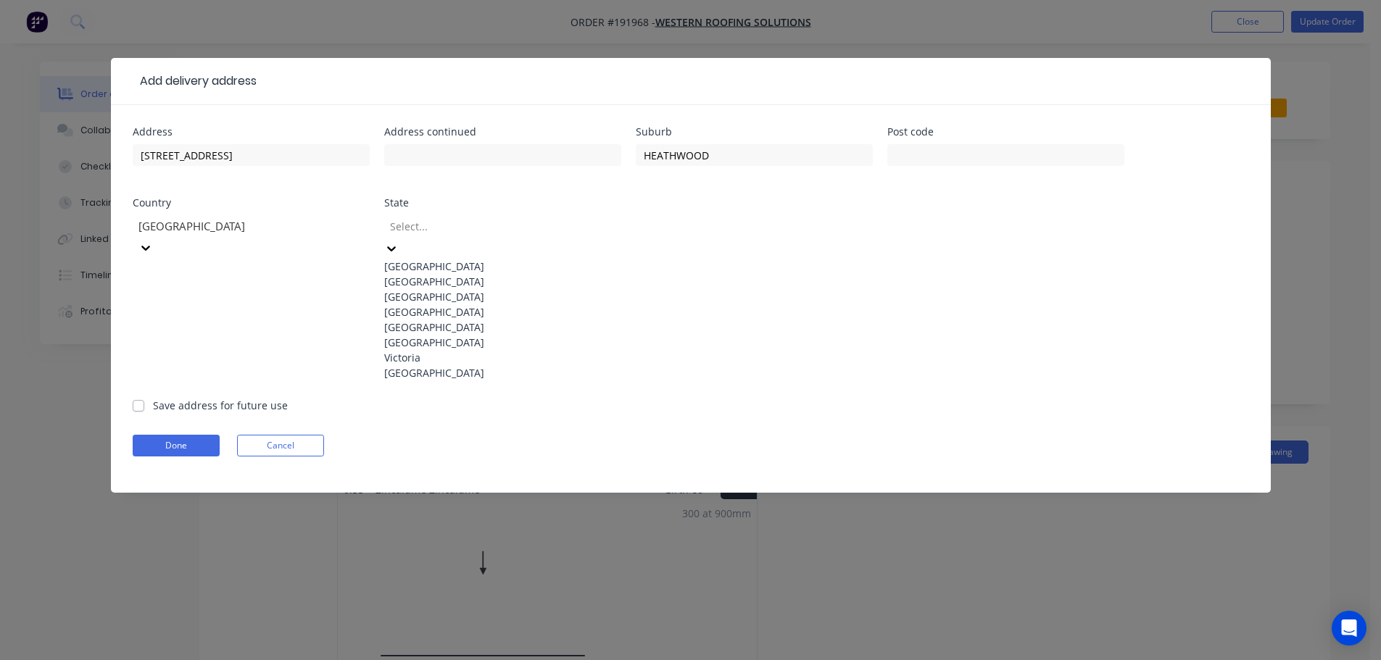
click at [418, 320] on div "Queensland" at bounding box center [502, 311] width 237 height 15
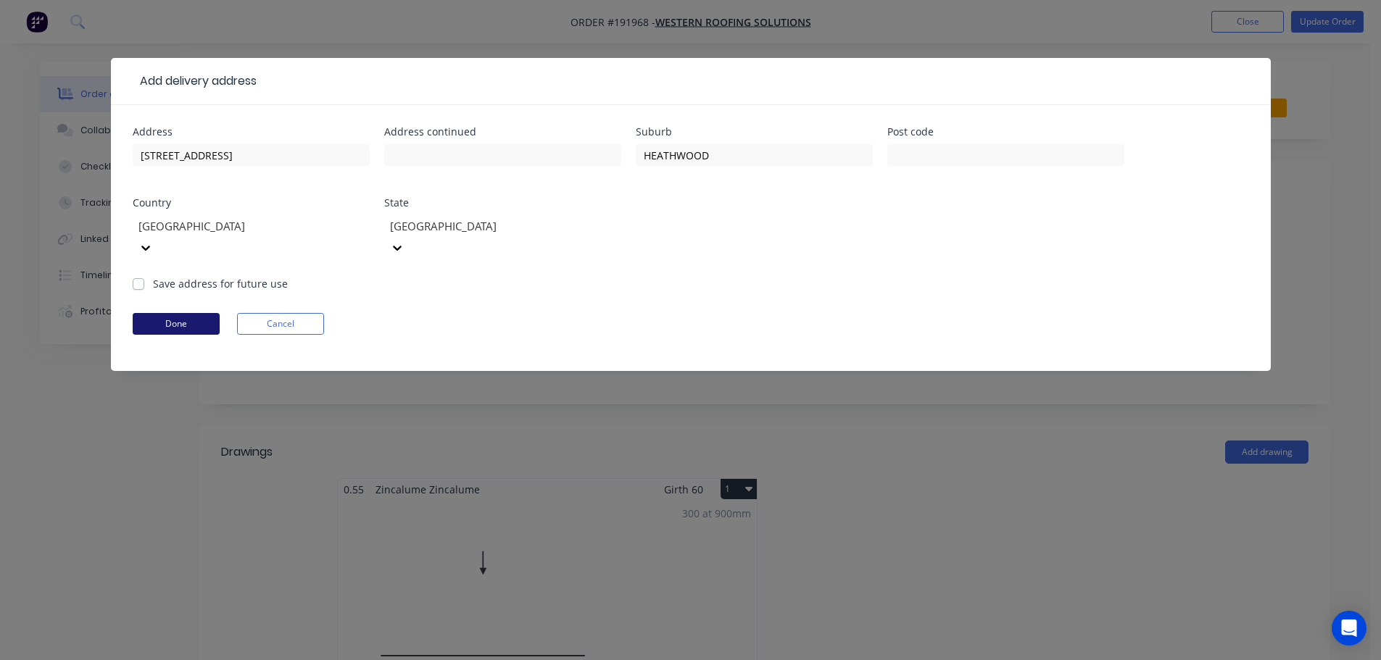
click at [175, 313] on button "Done" at bounding box center [176, 324] width 87 height 22
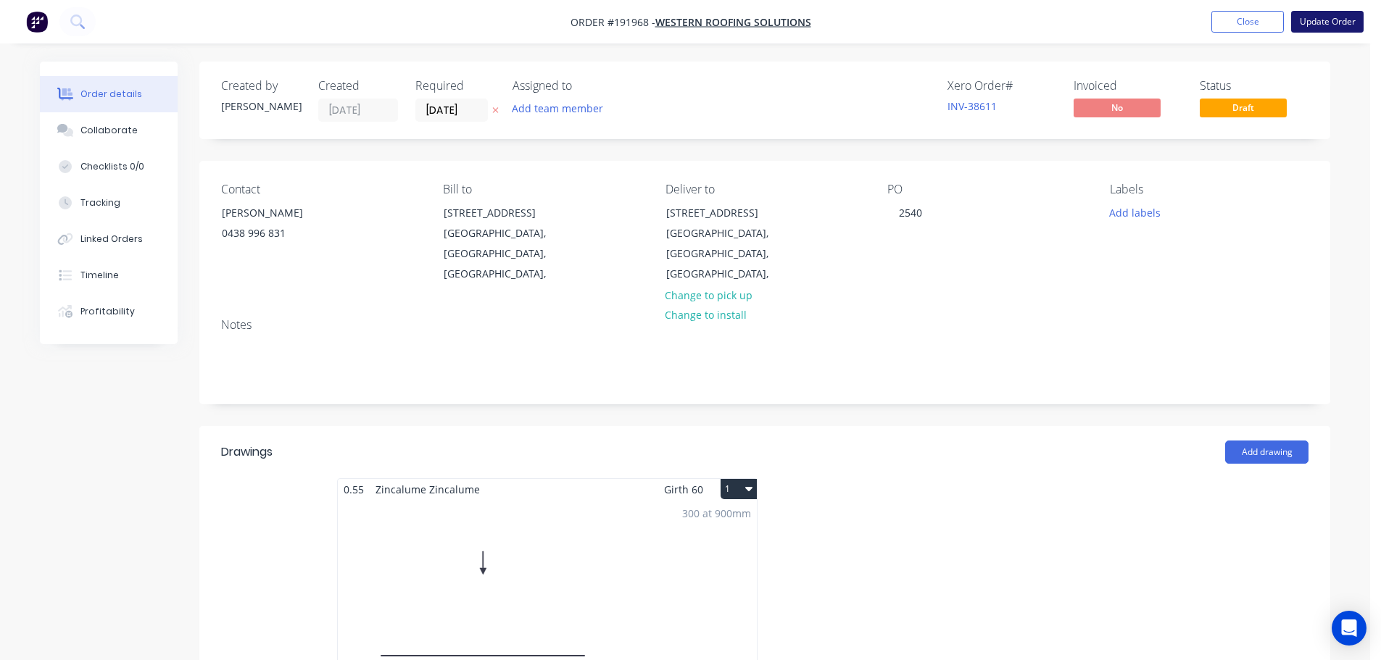
click at [1341, 19] on button "Update Order" at bounding box center [1327, 22] width 72 height 22
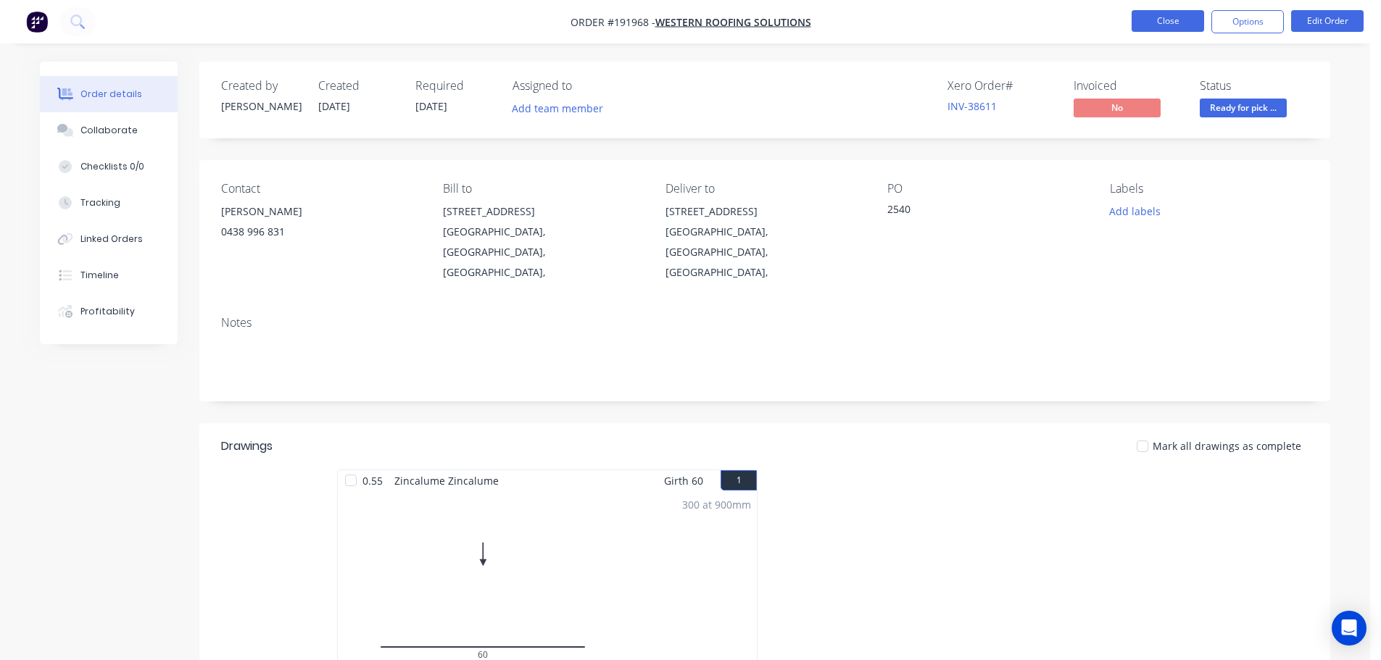
click at [1181, 12] on button "Close" at bounding box center [1168, 21] width 72 height 22
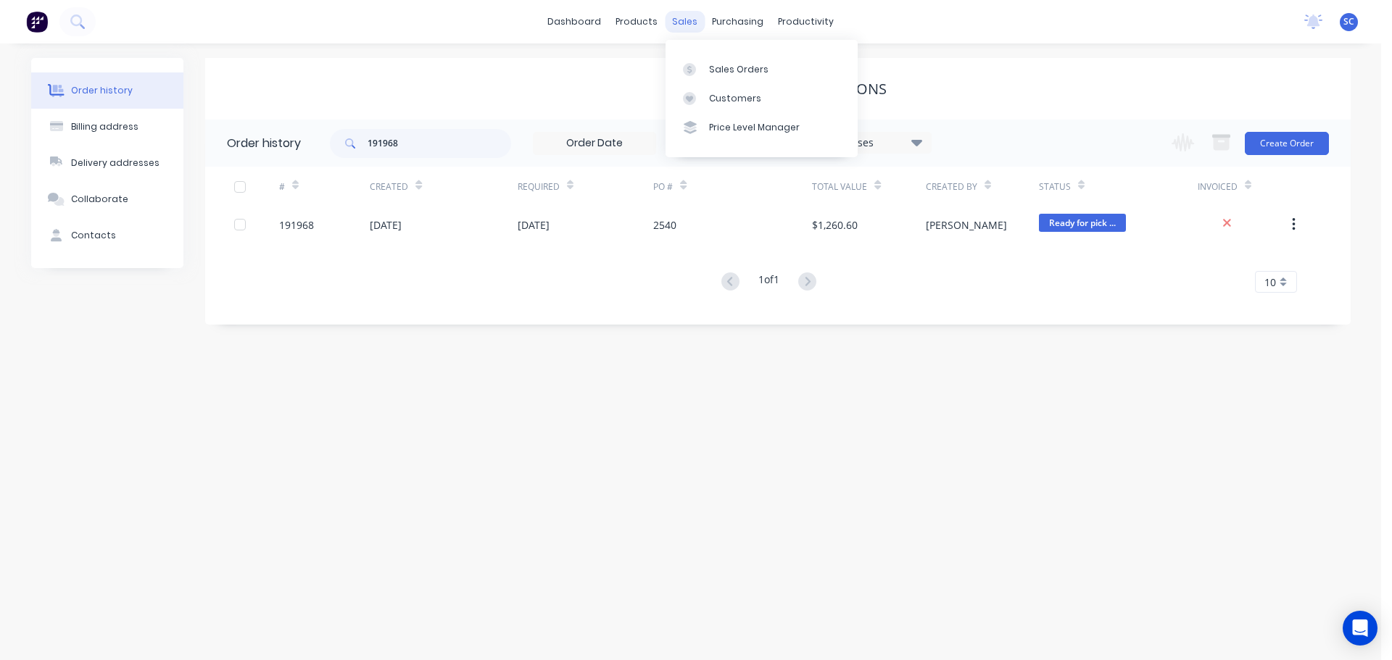
click at [686, 14] on div "sales" at bounding box center [685, 22] width 40 height 22
click at [734, 99] on div "Customers" at bounding box center [735, 98] width 52 height 13
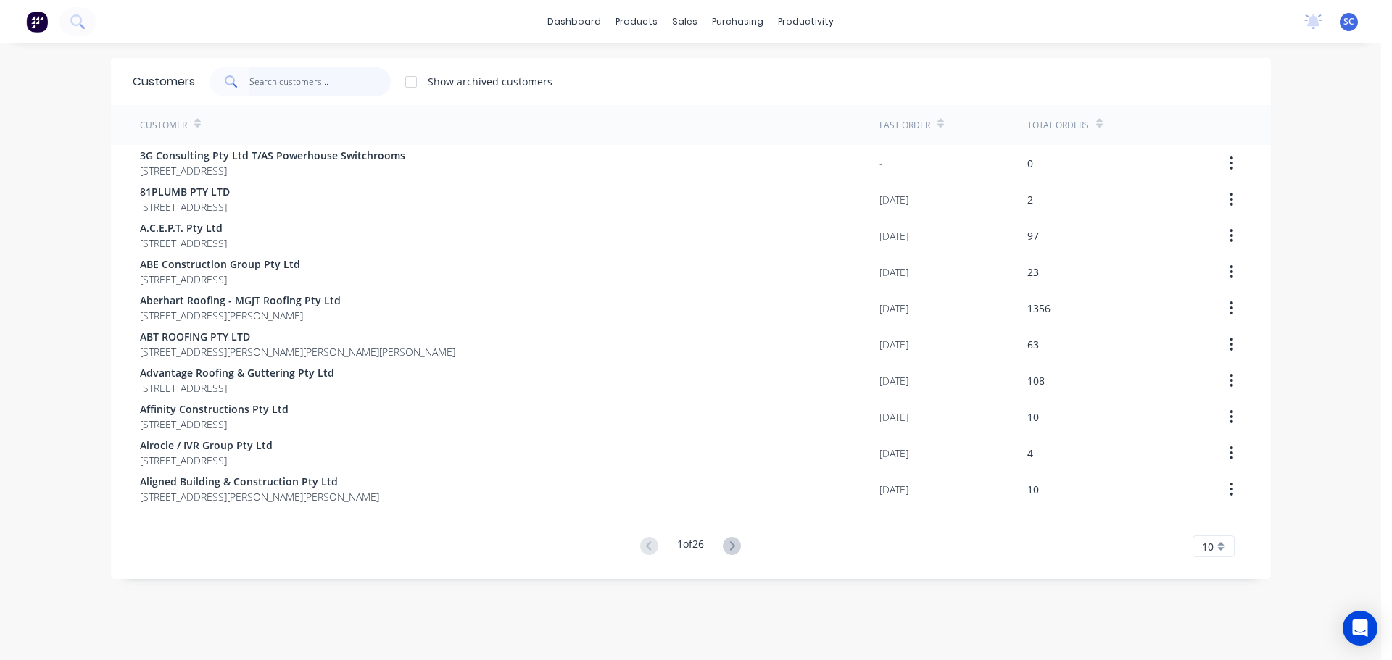
click at [282, 82] on input "text" at bounding box center [319, 81] width 141 height 29
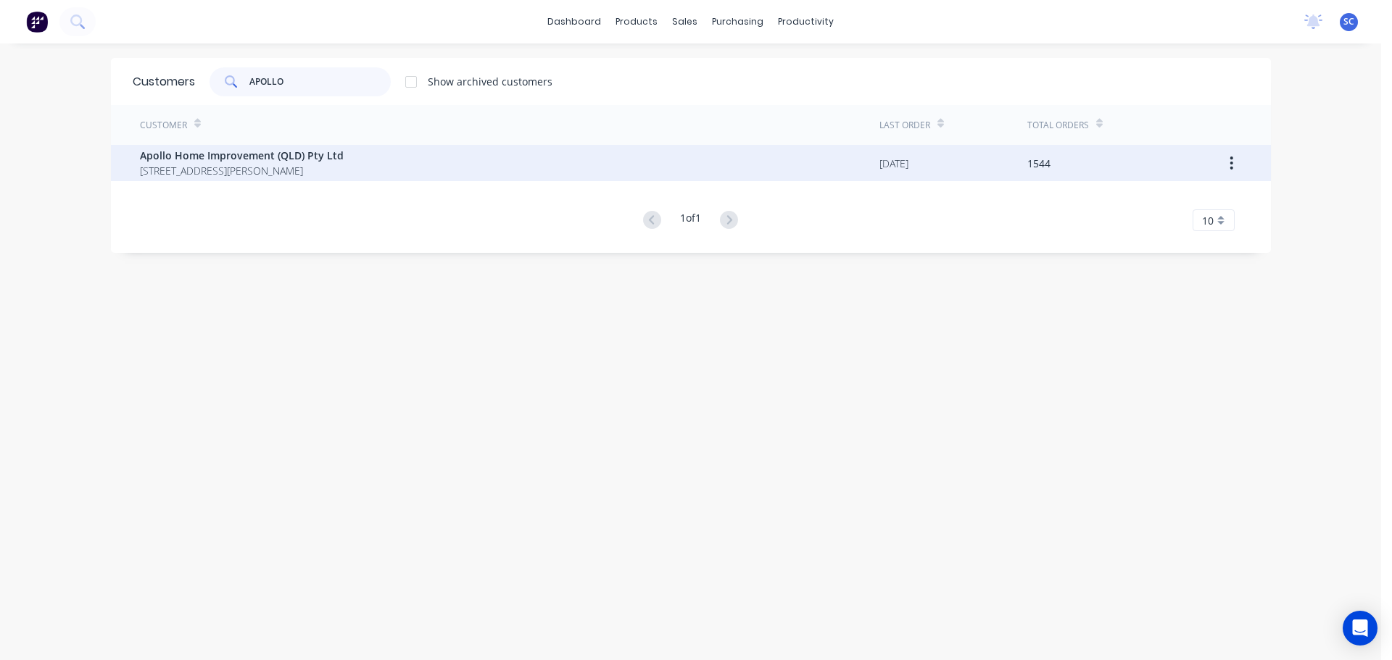
type input "APOLLO"
click at [220, 163] on span "29 Corymbia Place Parkinson Australia 4115" at bounding box center [242, 170] width 204 height 15
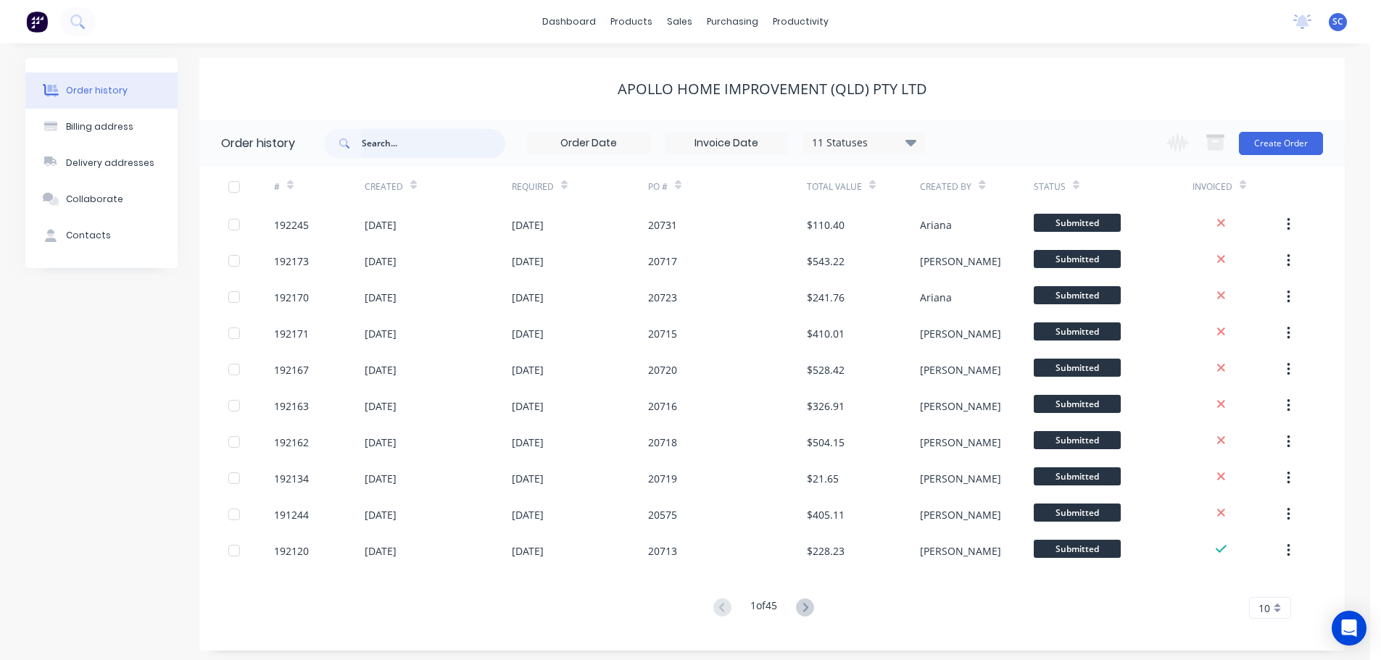
click at [392, 144] on input "text" at bounding box center [434, 143] width 144 height 29
type input "20609"
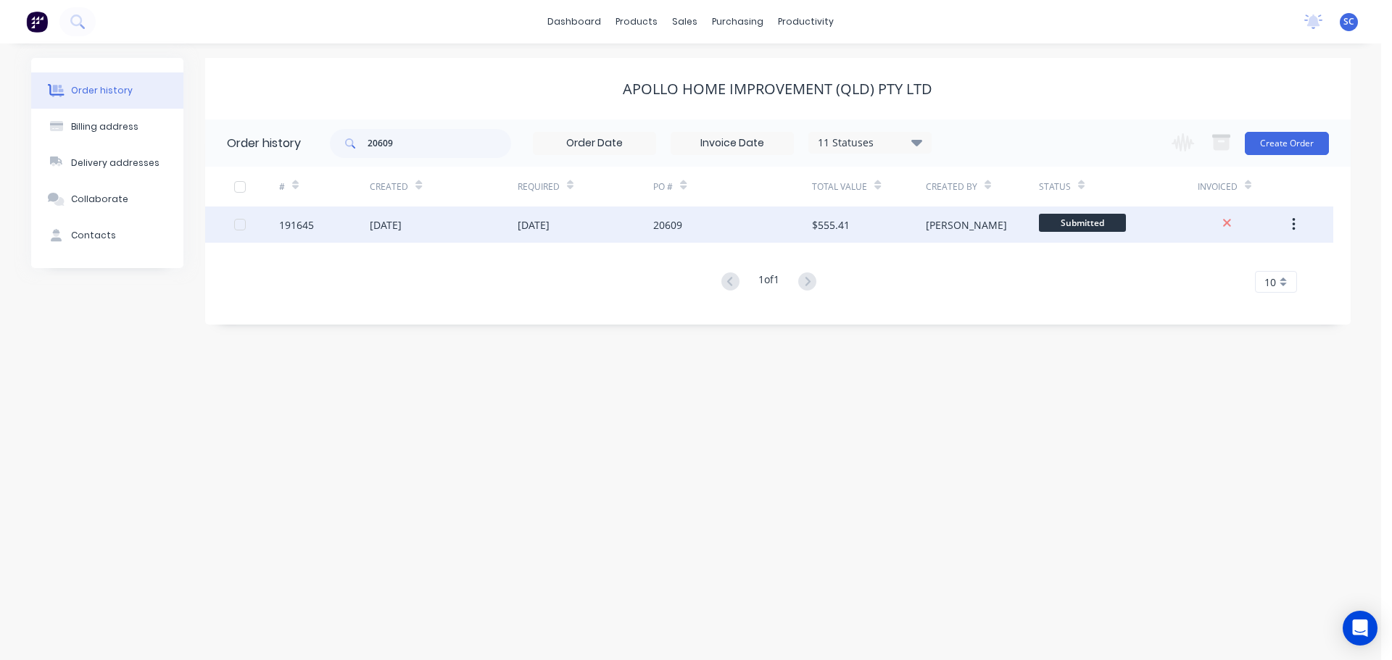
click at [576, 225] on div "03 Oct 2025" at bounding box center [586, 225] width 136 height 36
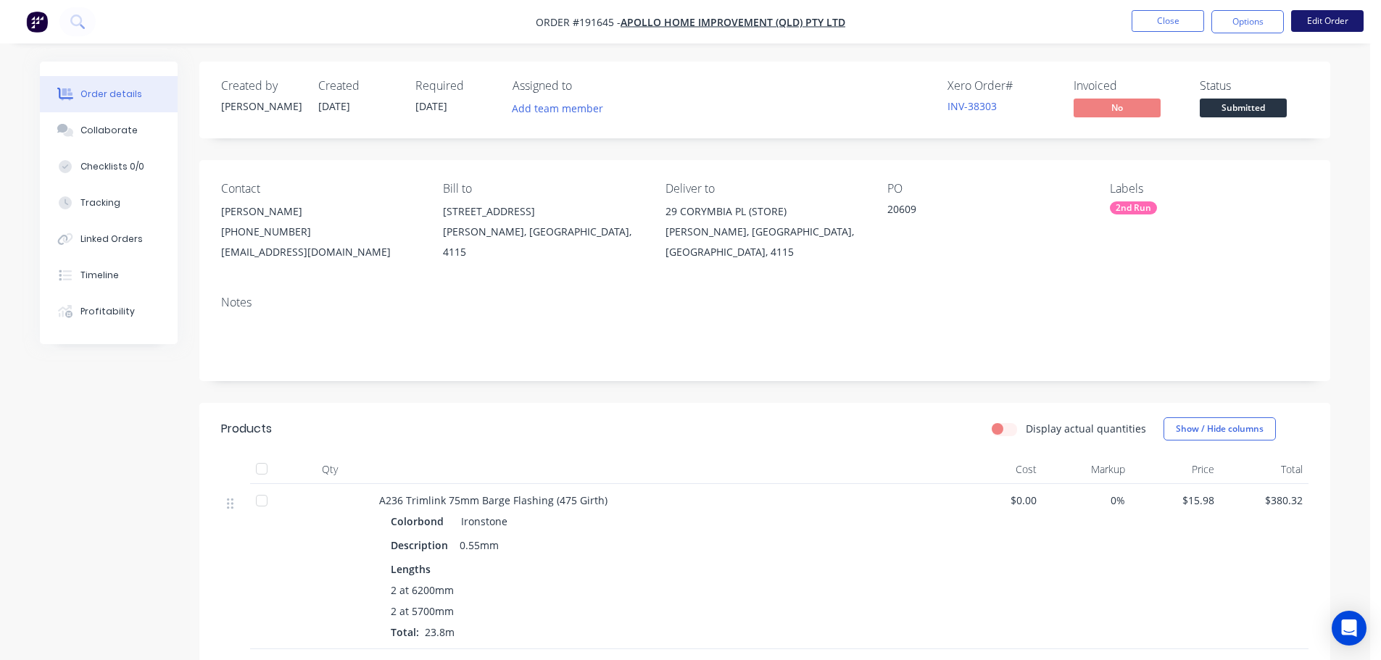
click at [1324, 19] on button "Edit Order" at bounding box center [1327, 21] width 72 height 22
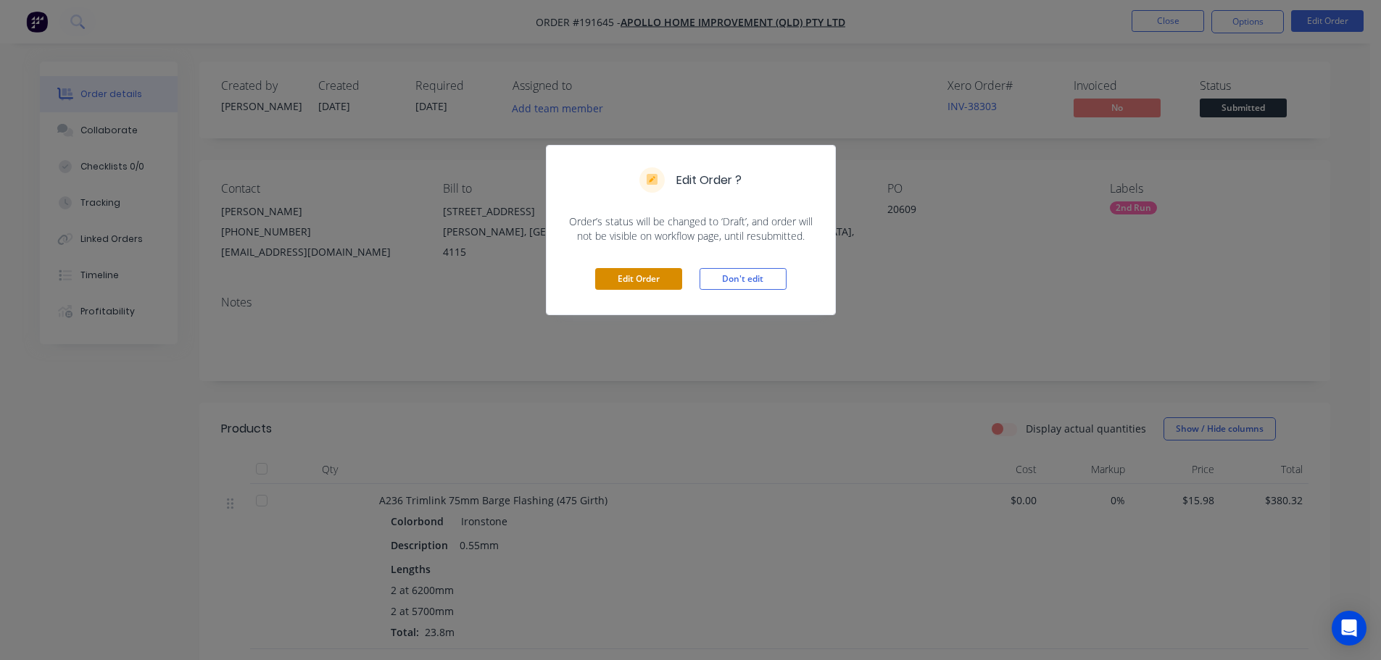
click at [639, 277] on button "Edit Order" at bounding box center [638, 279] width 87 height 22
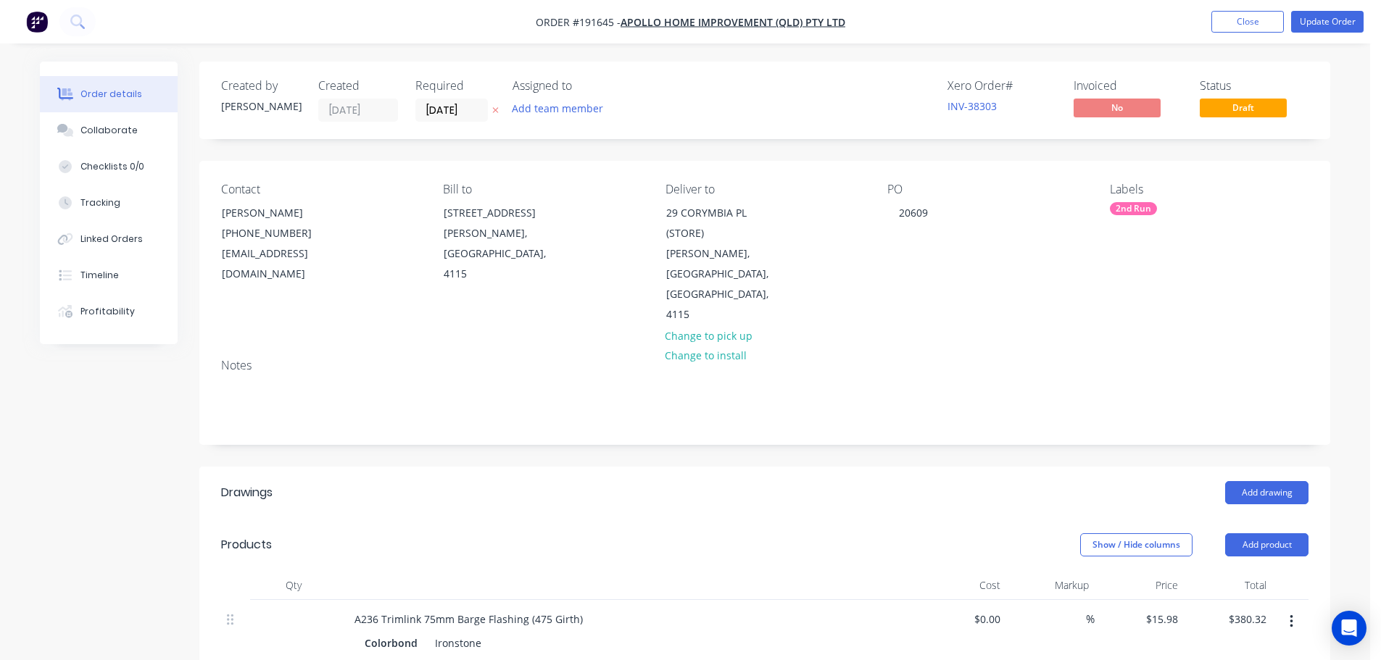
drag, startPoint x: 435, startPoint y: 112, endPoint x: 451, endPoint y: 128, distance: 22.6
click at [436, 112] on input "03/10/25" at bounding box center [451, 110] width 71 height 22
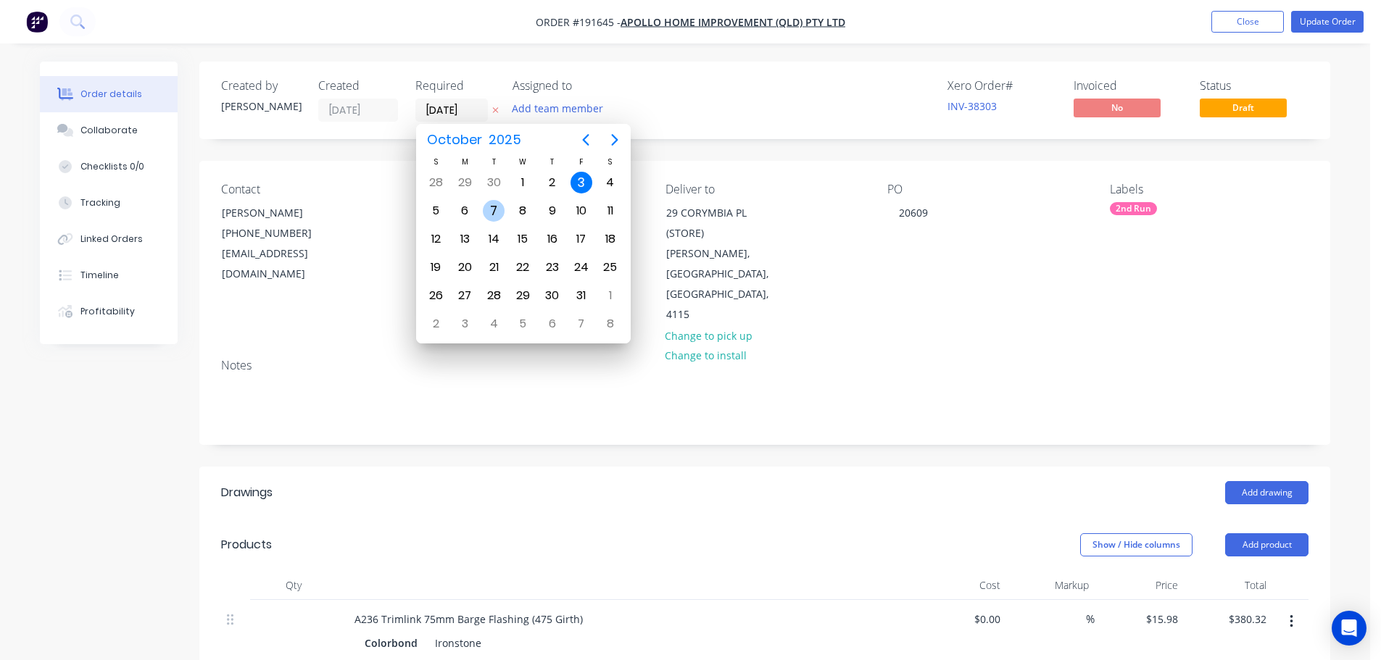
click at [497, 212] on div "7" at bounding box center [494, 211] width 22 height 22
type input "07/10/25"
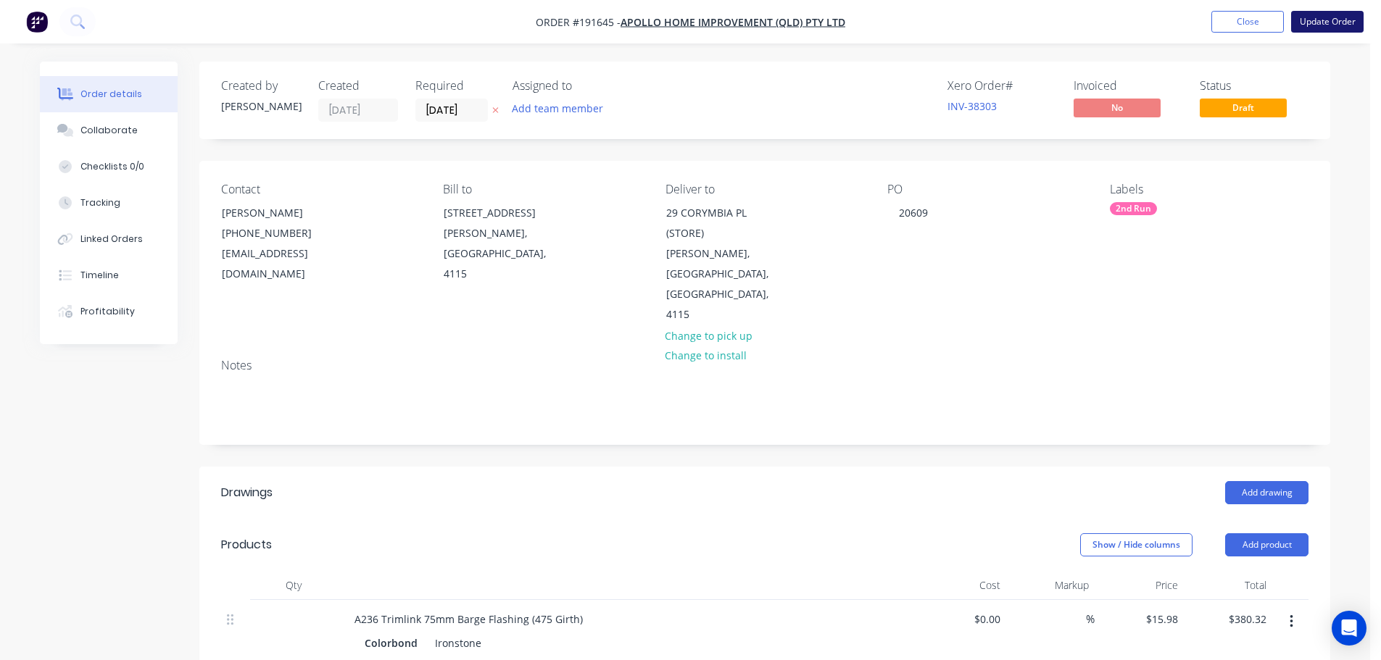
click at [1316, 17] on button "Update Order" at bounding box center [1327, 22] width 72 height 22
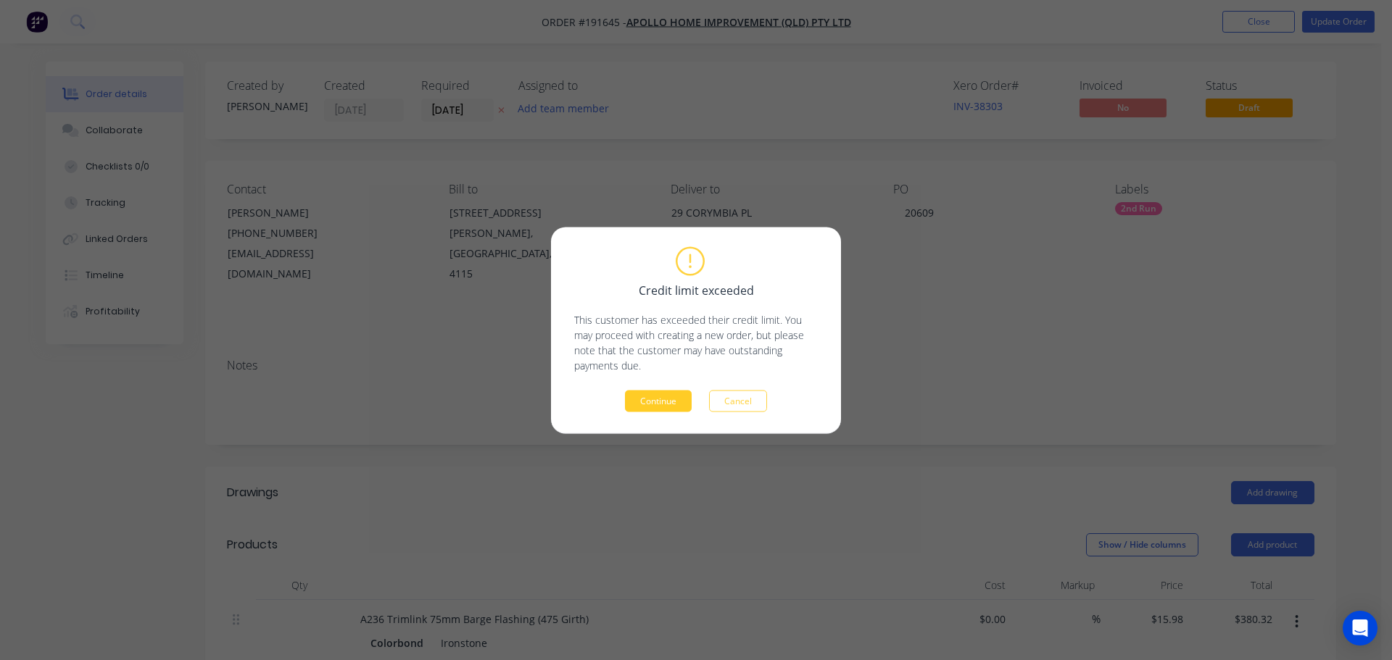
click at [651, 406] on button "Continue" at bounding box center [658, 401] width 67 height 22
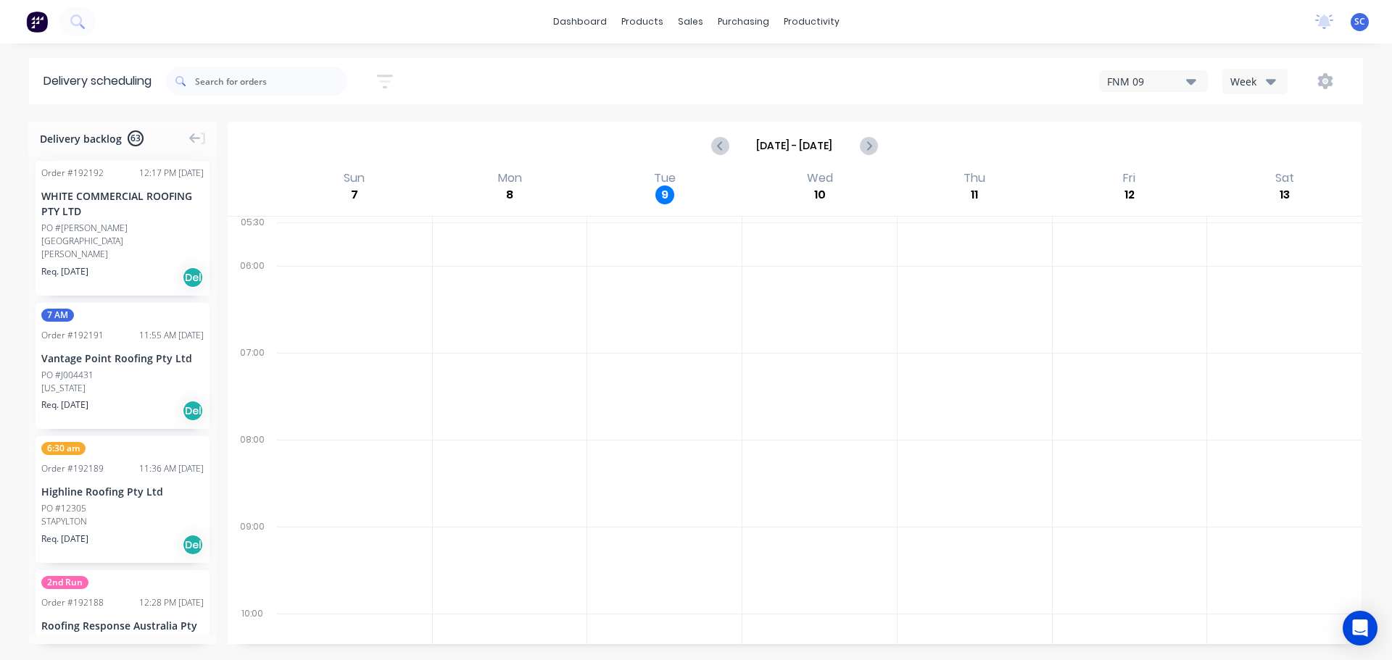
scroll to position [1962, 0]
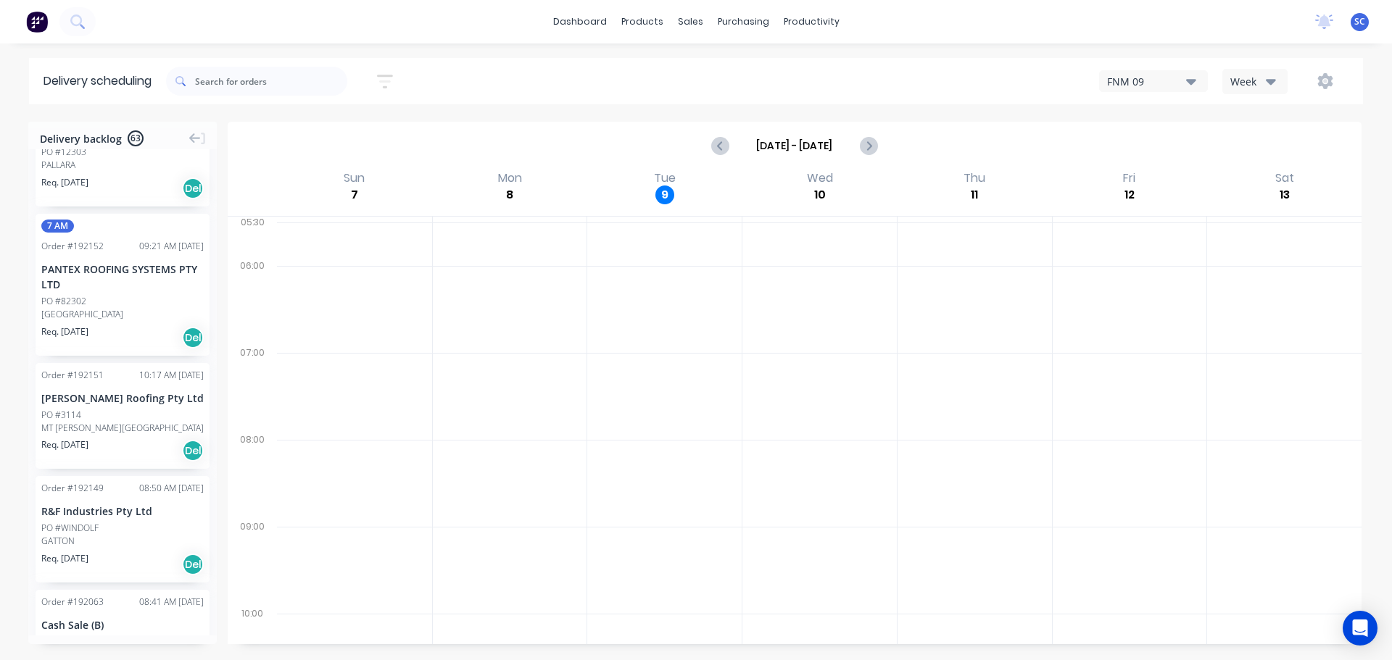
click at [386, 75] on icon "button" at bounding box center [385, 82] width 16 height 14
drag, startPoint x: 307, startPoint y: 176, endPoint x: 321, endPoint y: 190, distance: 20.0
click at [308, 176] on span "Sort by Suburb" at bounding box center [306, 180] width 94 height 15
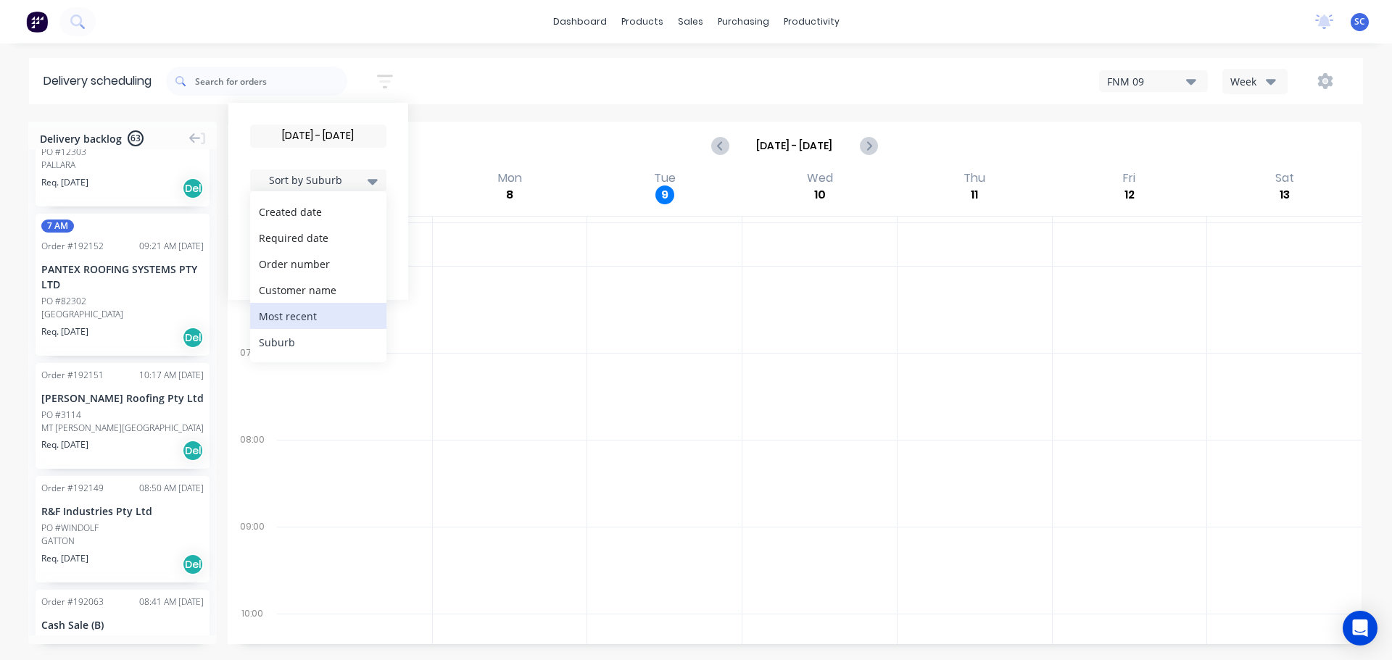
click at [304, 328] on div "Created date Required date Order number Customer name Most recent Suburb" at bounding box center [318, 276] width 136 height 171
click at [299, 340] on div "Suburb" at bounding box center [318, 342] width 136 height 26
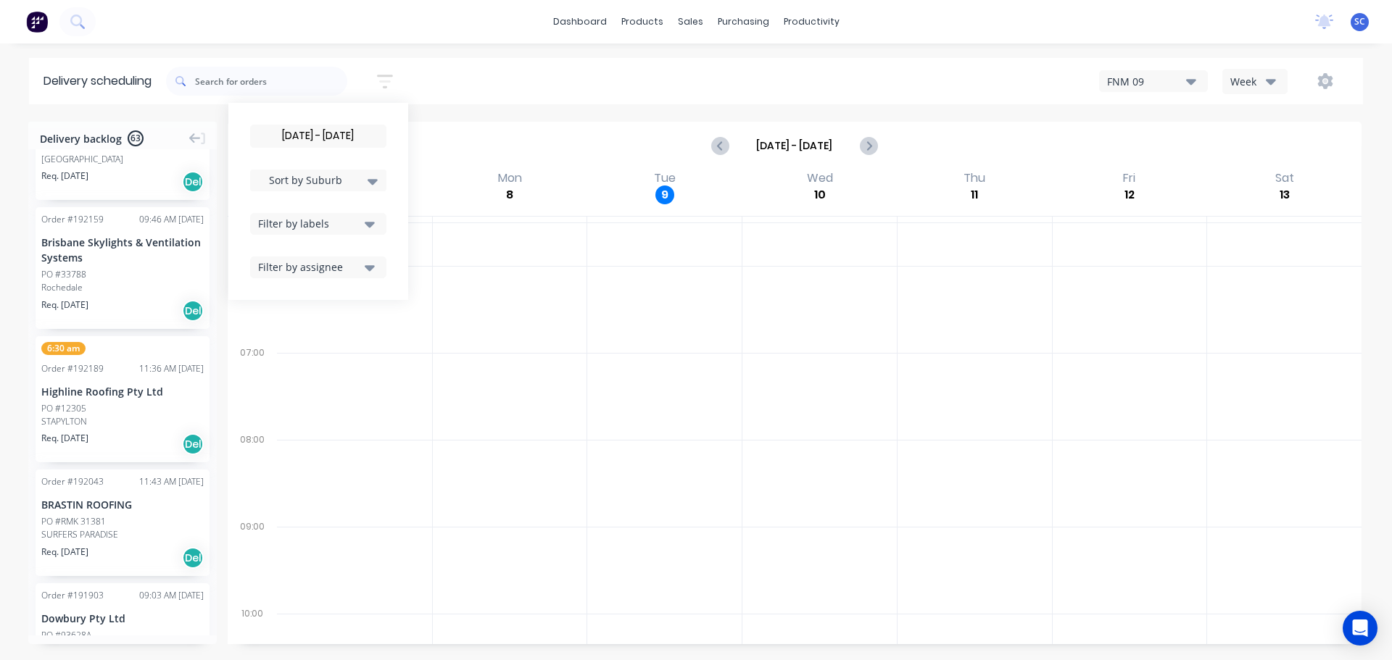
scroll to position [6876, 0]
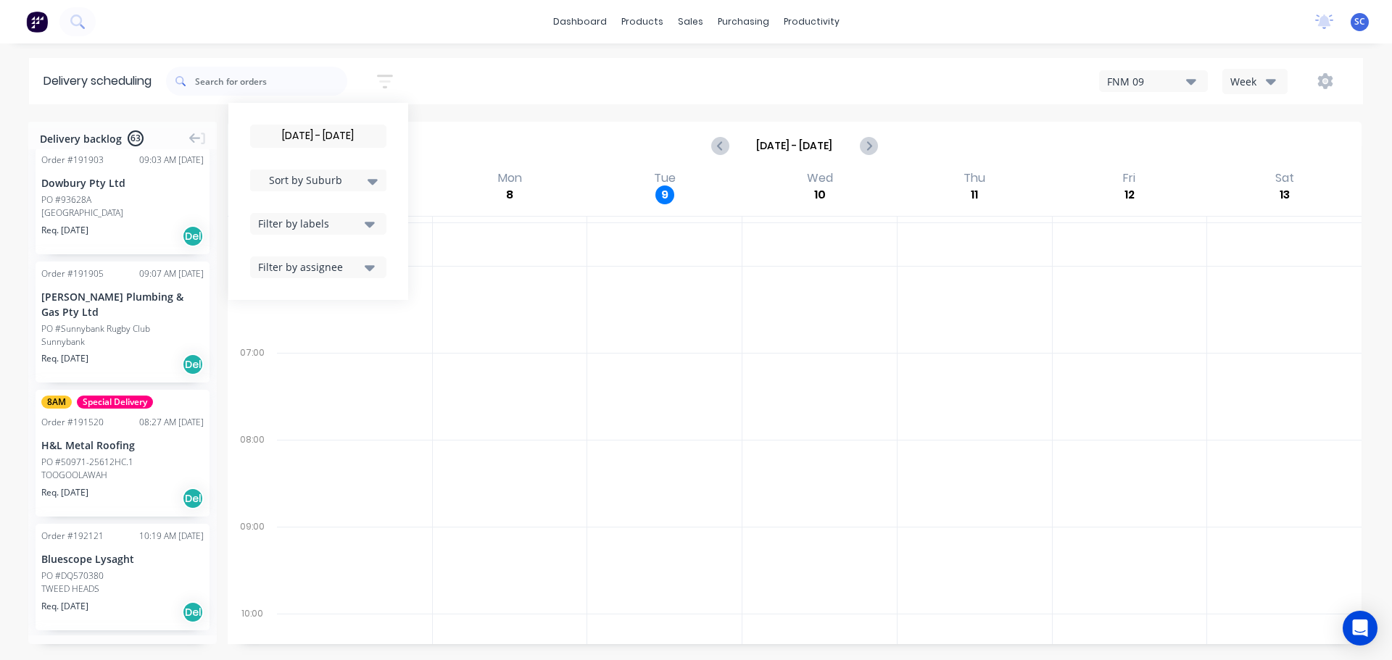
click at [81, 456] on div "PO #50971-25612HC.1" at bounding box center [87, 462] width 92 height 13
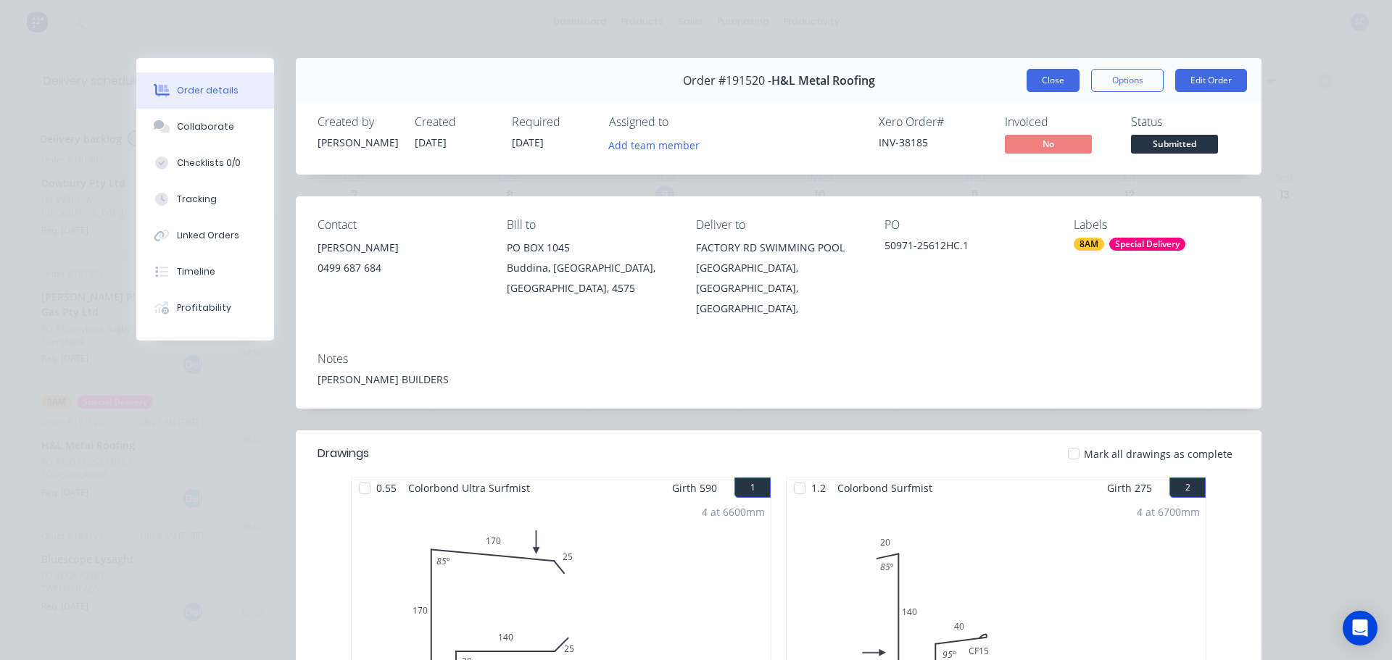
click at [1045, 83] on button "Close" at bounding box center [1052, 80] width 53 height 23
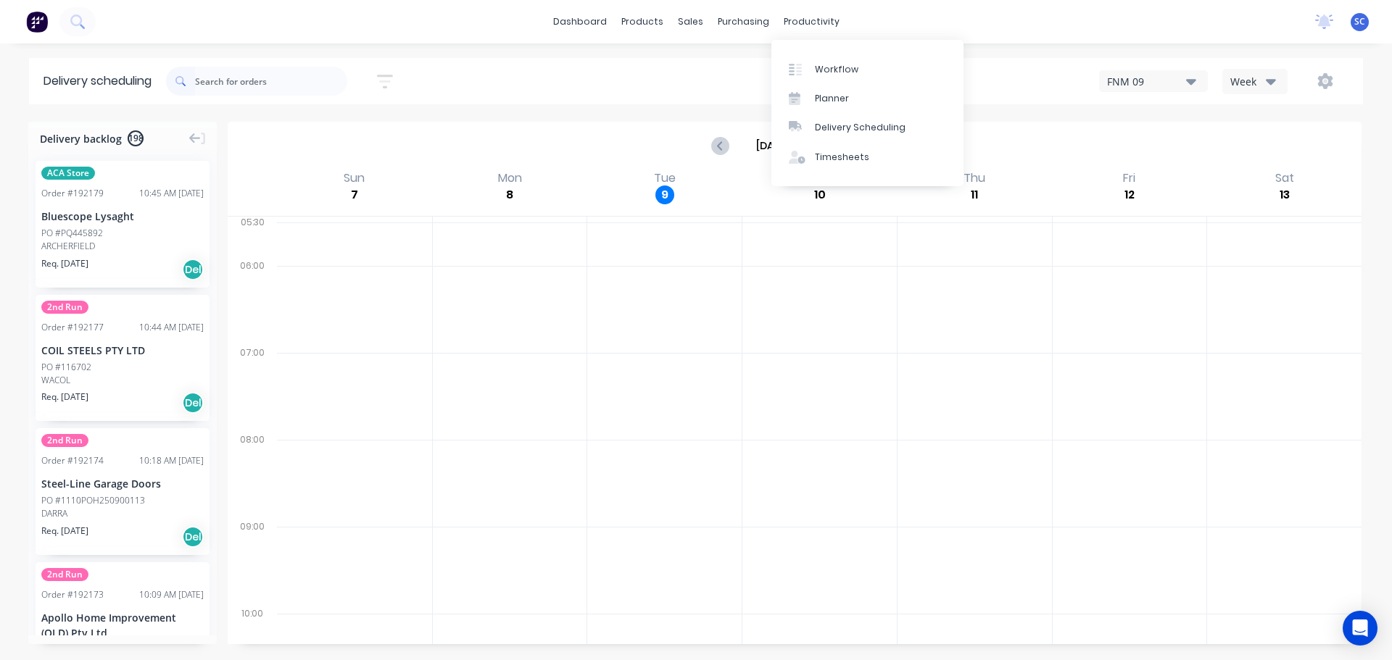
click at [1282, 74] on button "Week" at bounding box center [1254, 81] width 65 height 25
click at [1260, 156] on div "Vehicle" at bounding box center [1295, 148] width 144 height 29
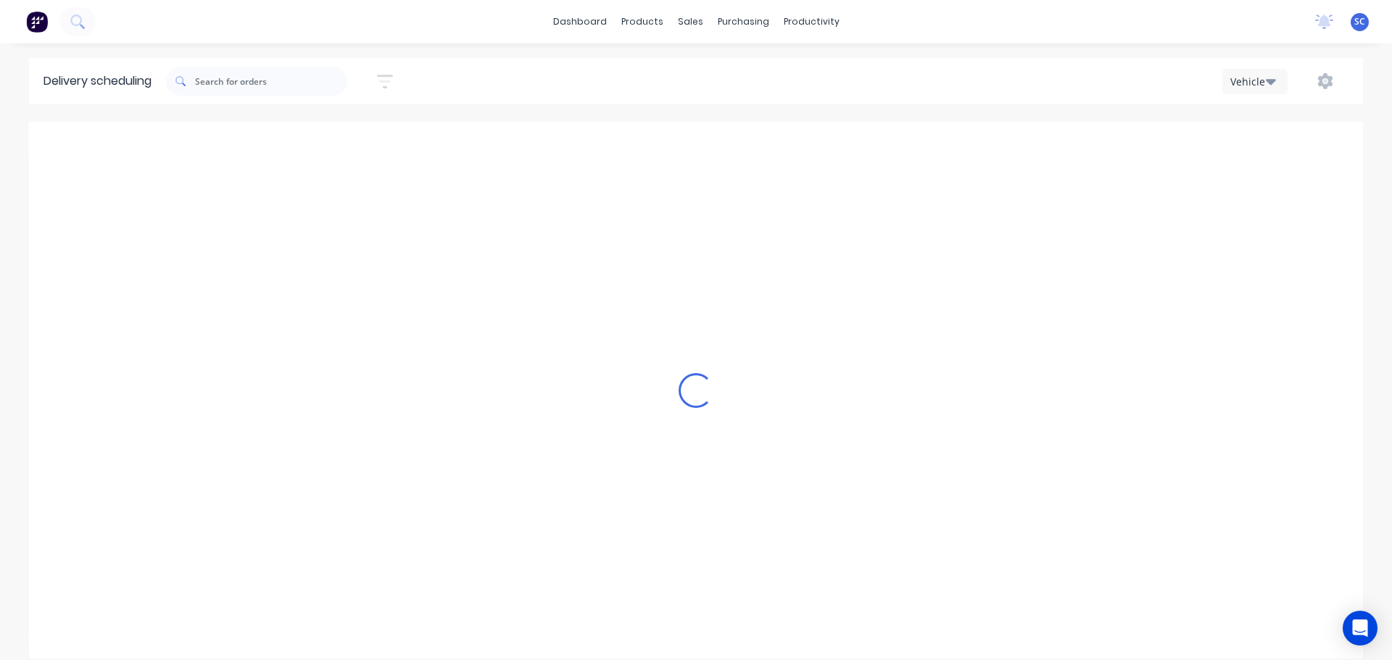
scroll to position [0, 1]
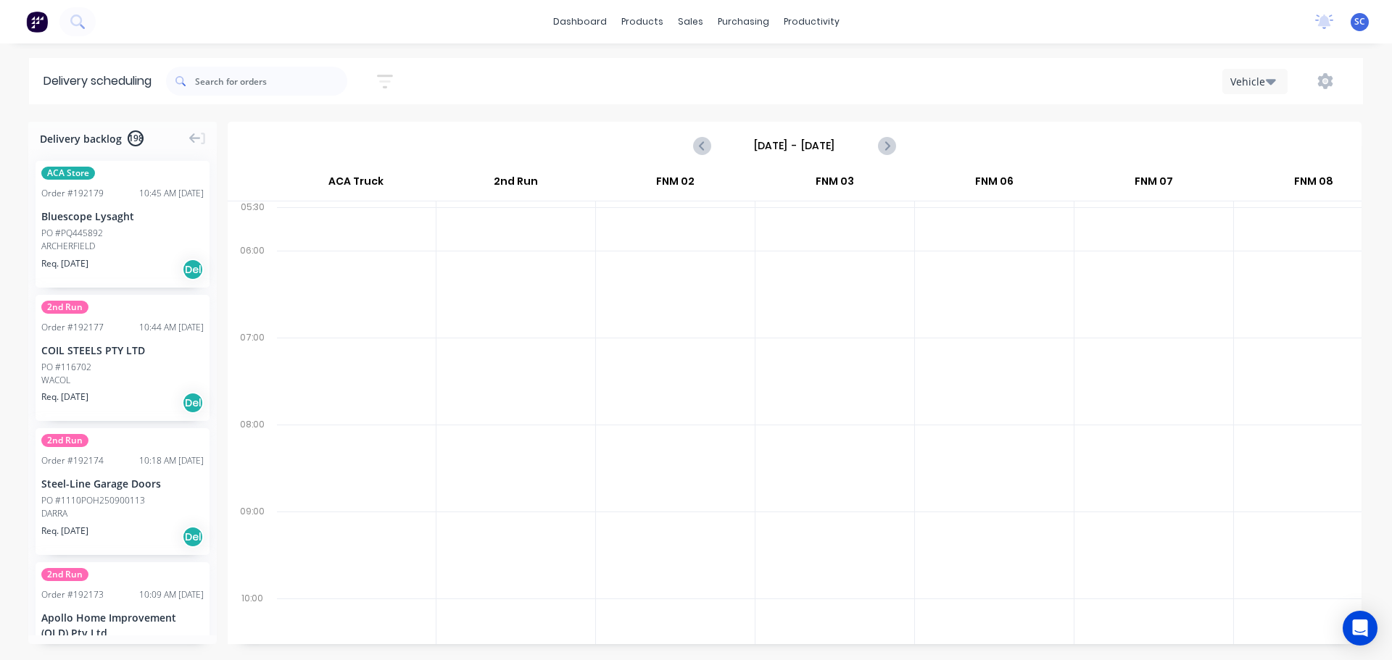
click at [765, 147] on input "[DATE] - [DATE]" at bounding box center [795, 146] width 144 height 22
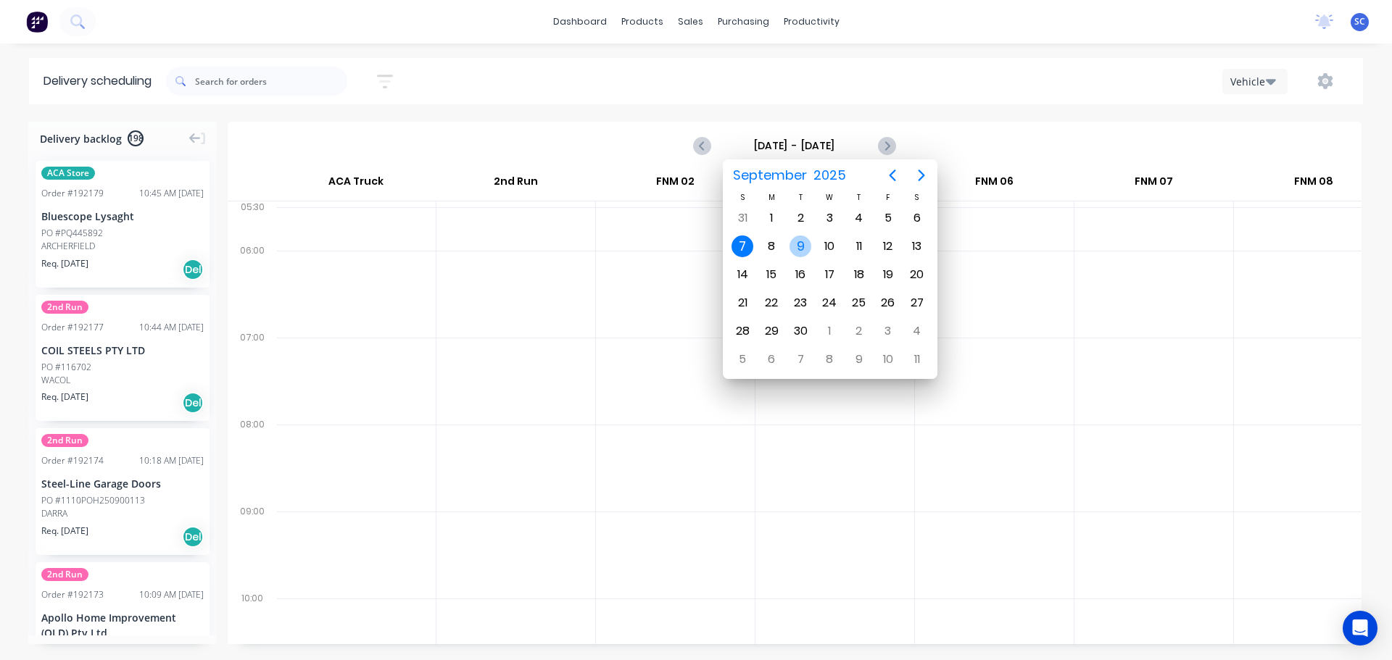
click at [793, 246] on div "9" at bounding box center [800, 247] width 22 height 22
type input "[DATE] - [DATE]"
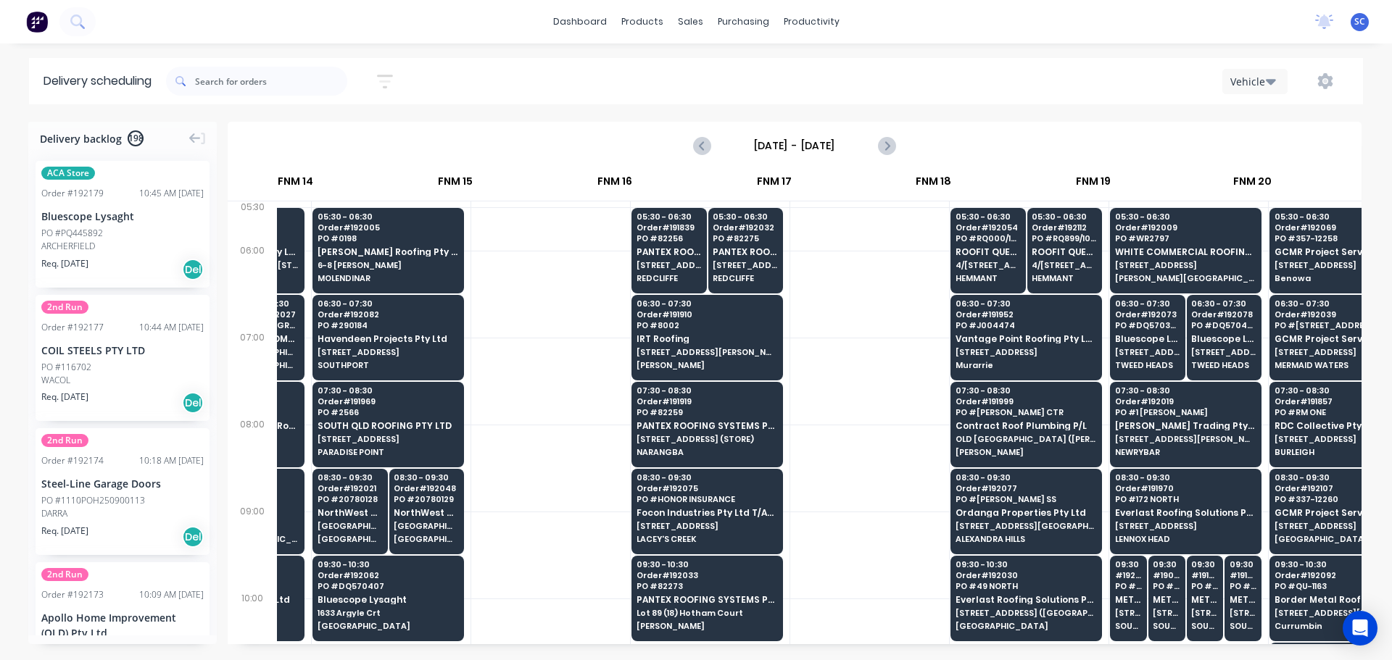
scroll to position [0, 940]
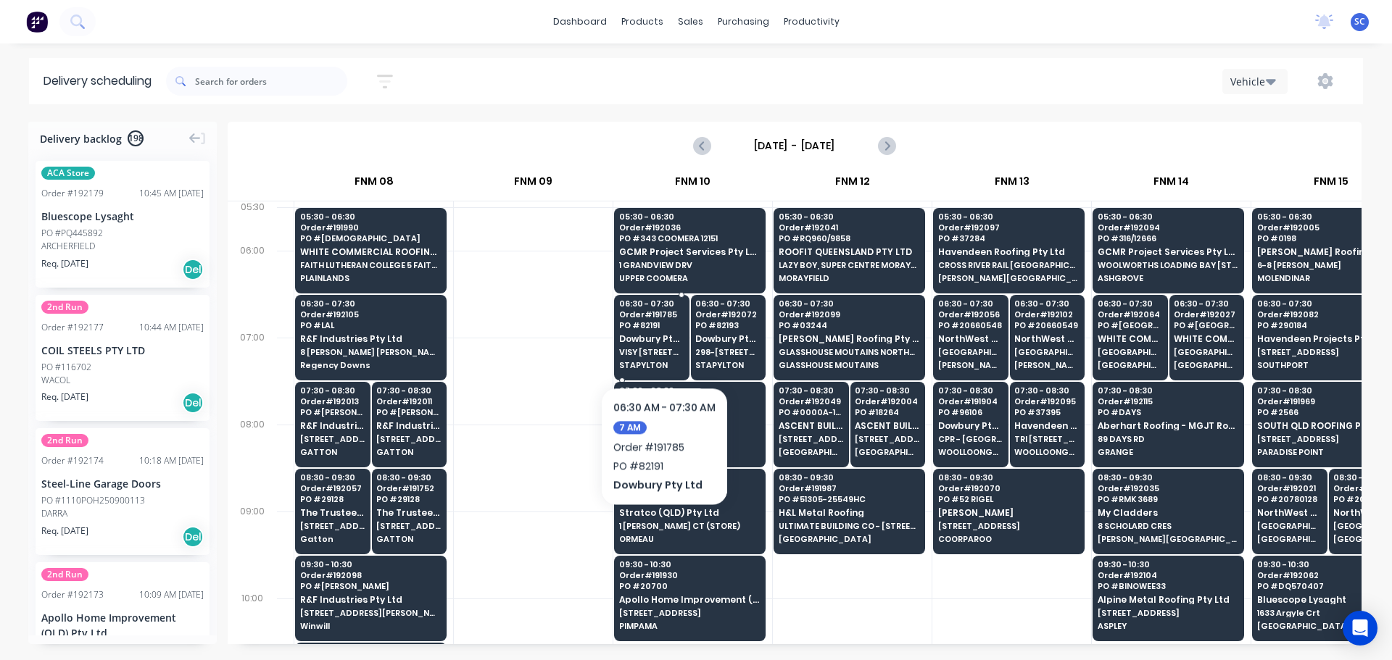
click at [663, 343] on span "Dowbury Pty Ltd" at bounding box center [651, 338] width 65 height 9
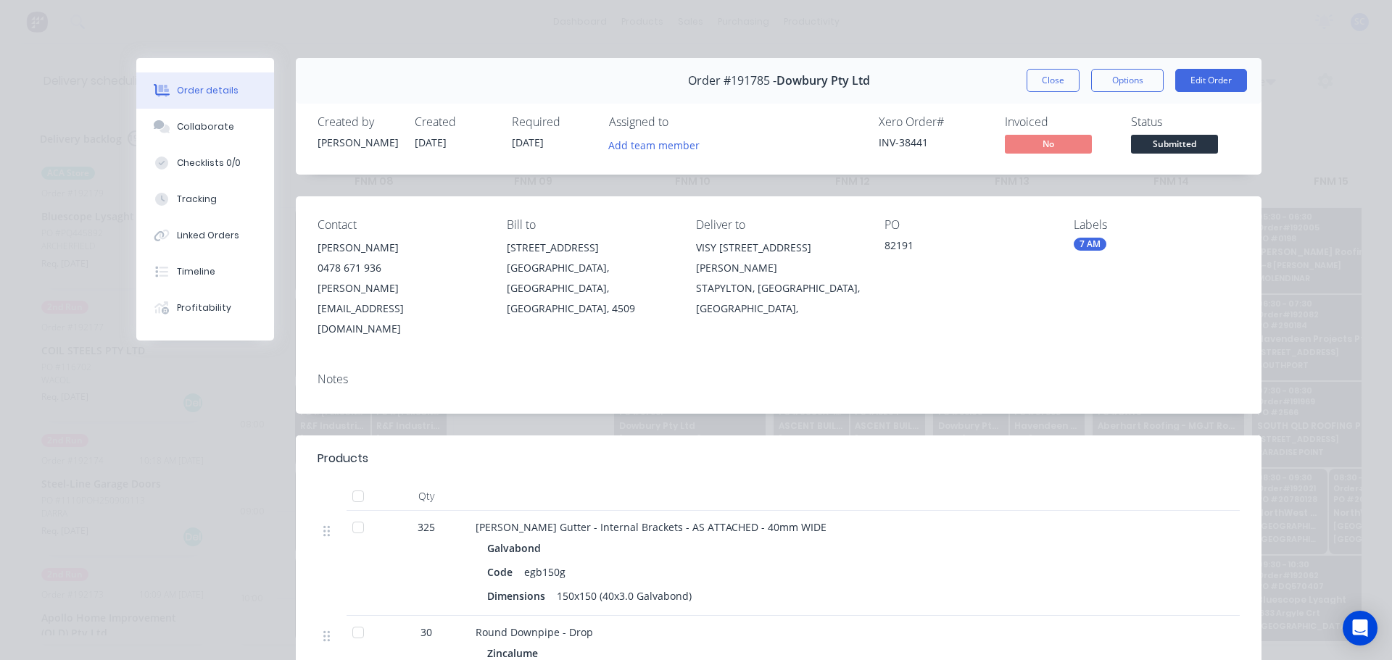
drag, startPoint x: 1060, startPoint y: 83, endPoint x: 932, endPoint y: 151, distance: 144.6
click at [1059, 83] on button "Close" at bounding box center [1052, 80] width 53 height 23
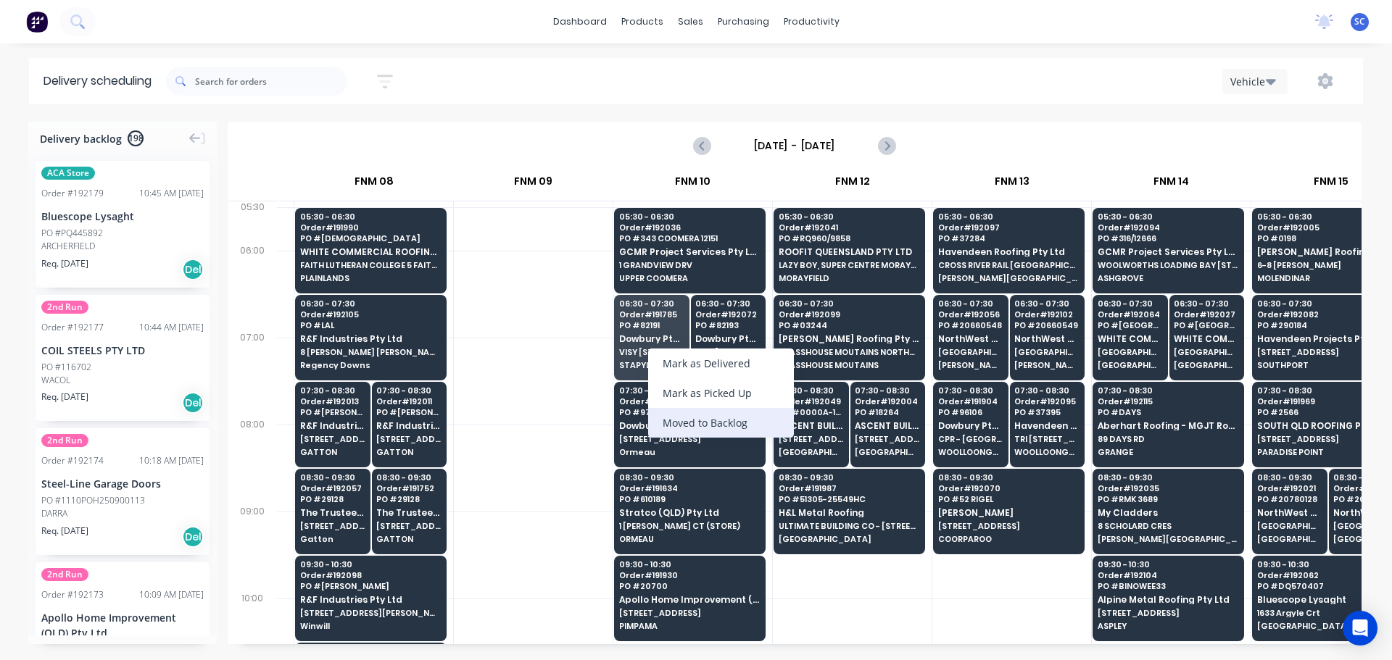
click at [723, 423] on div "Moved to Backlog" at bounding box center [721, 423] width 146 height 30
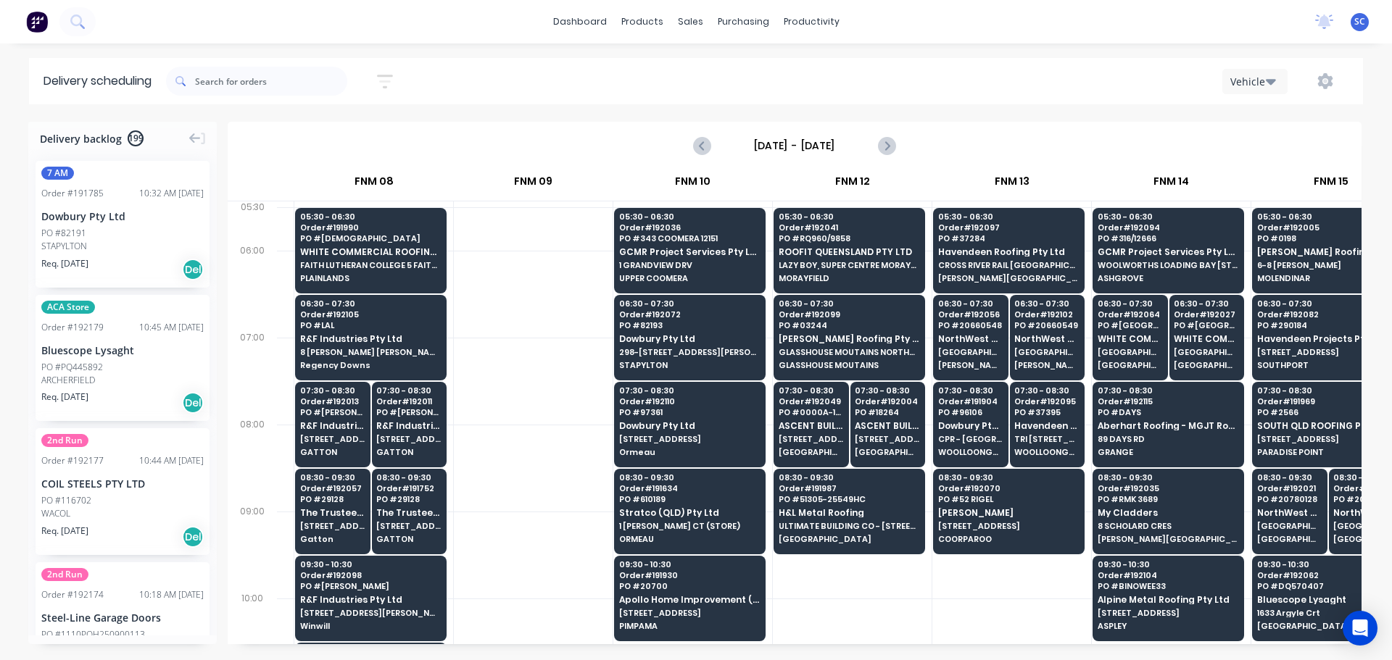
click at [51, 222] on div "Dowbury Pty Ltd" at bounding box center [122, 216] width 162 height 15
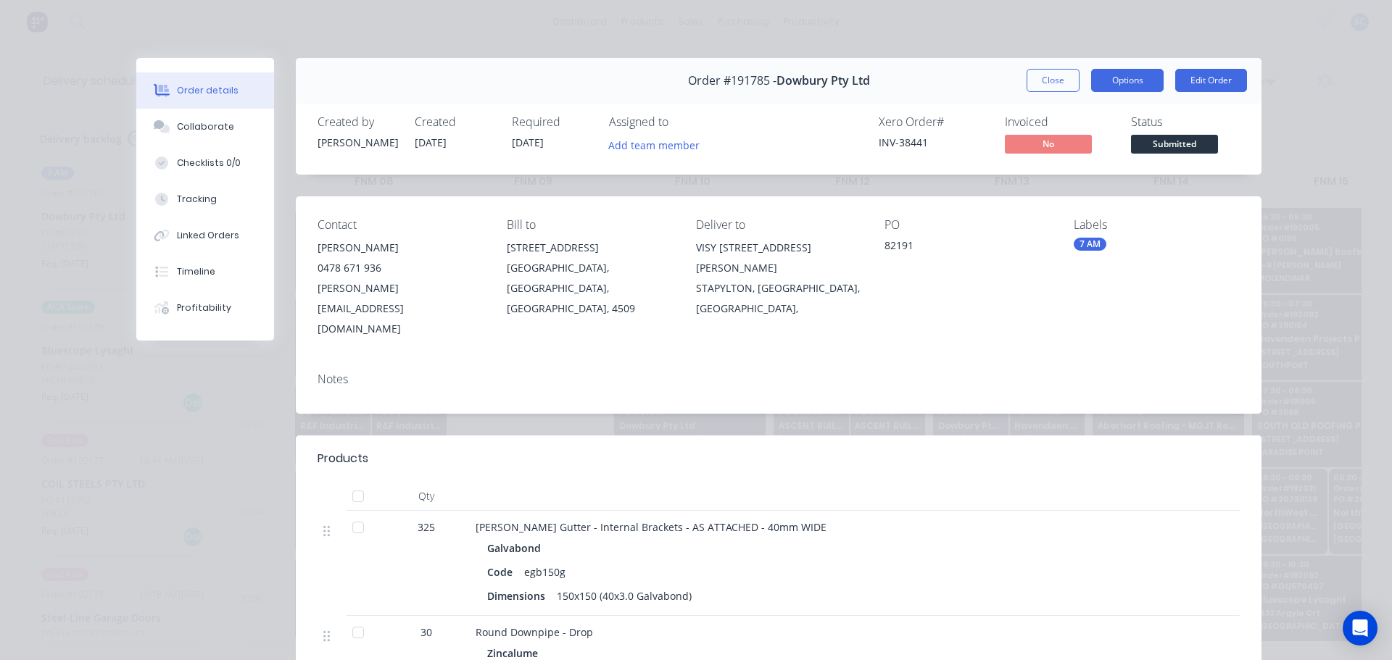
click at [1124, 79] on button "Options" at bounding box center [1127, 80] width 72 height 23
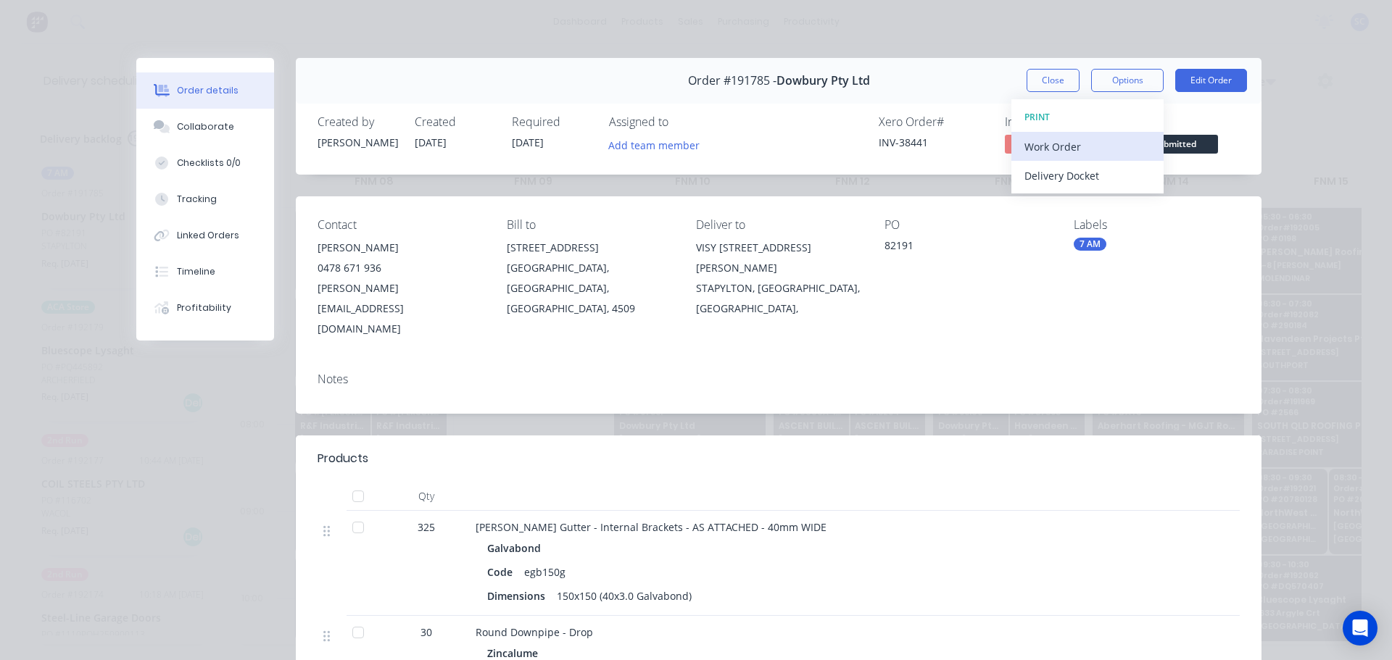
click at [1066, 144] on div "Work Order" at bounding box center [1087, 146] width 126 height 21
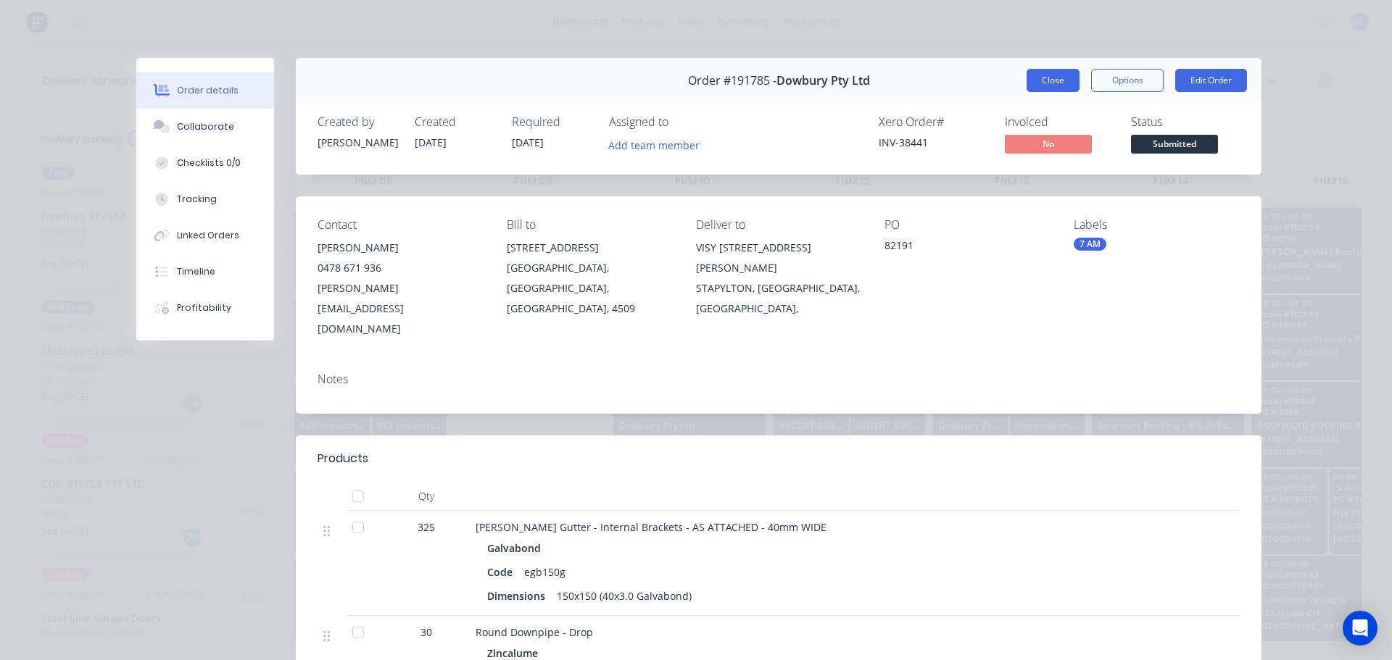
click at [1058, 76] on button "Close" at bounding box center [1052, 80] width 53 height 23
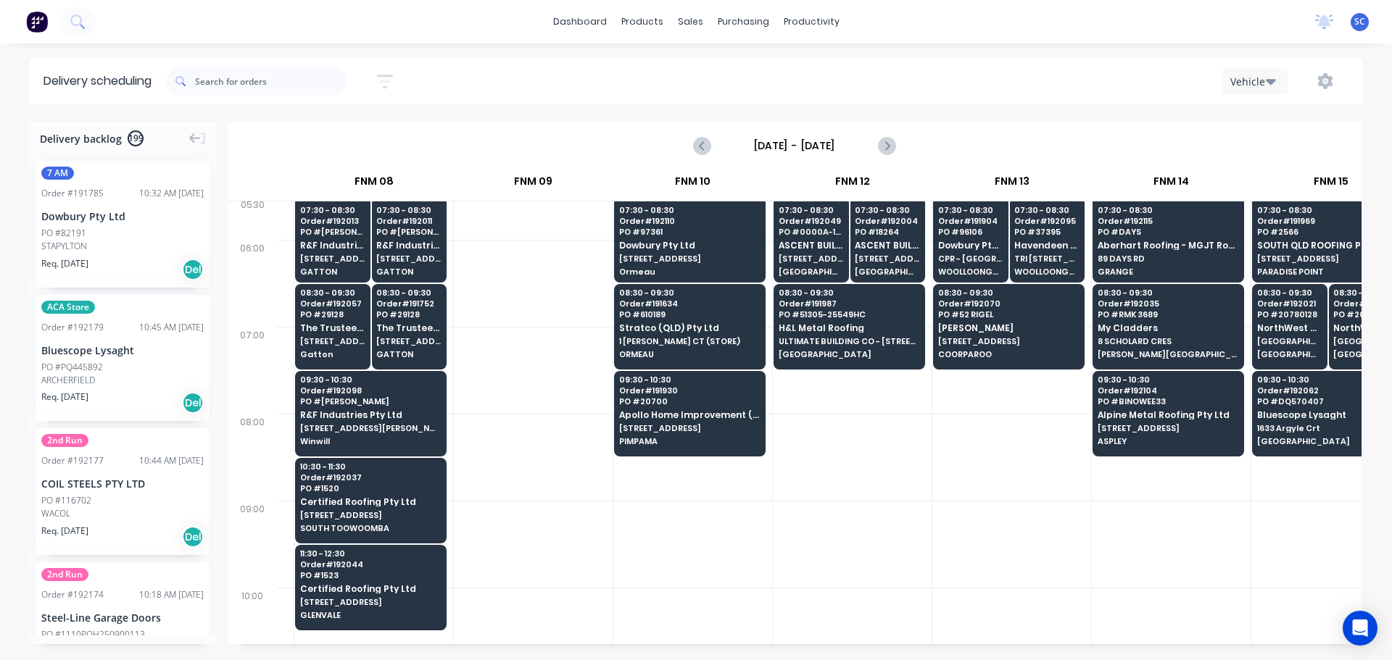
scroll to position [0, 940]
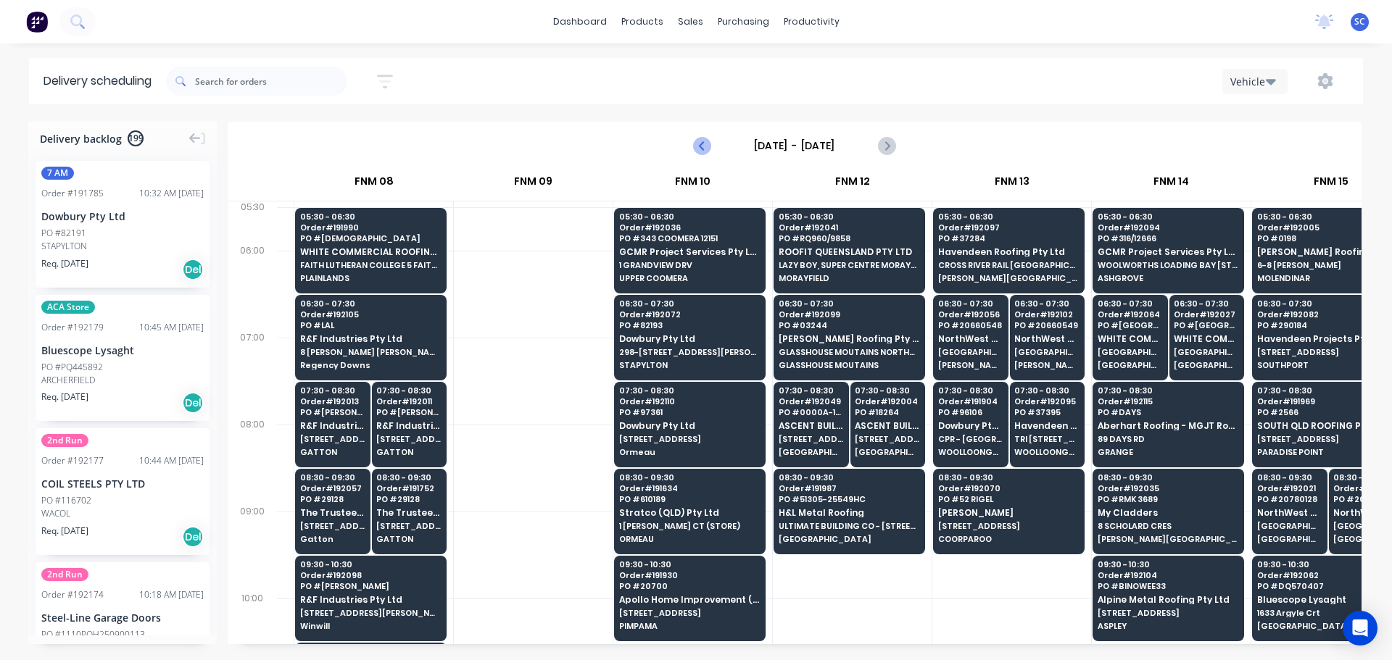
click at [707, 144] on icon "Previous page" at bounding box center [702, 145] width 17 height 17
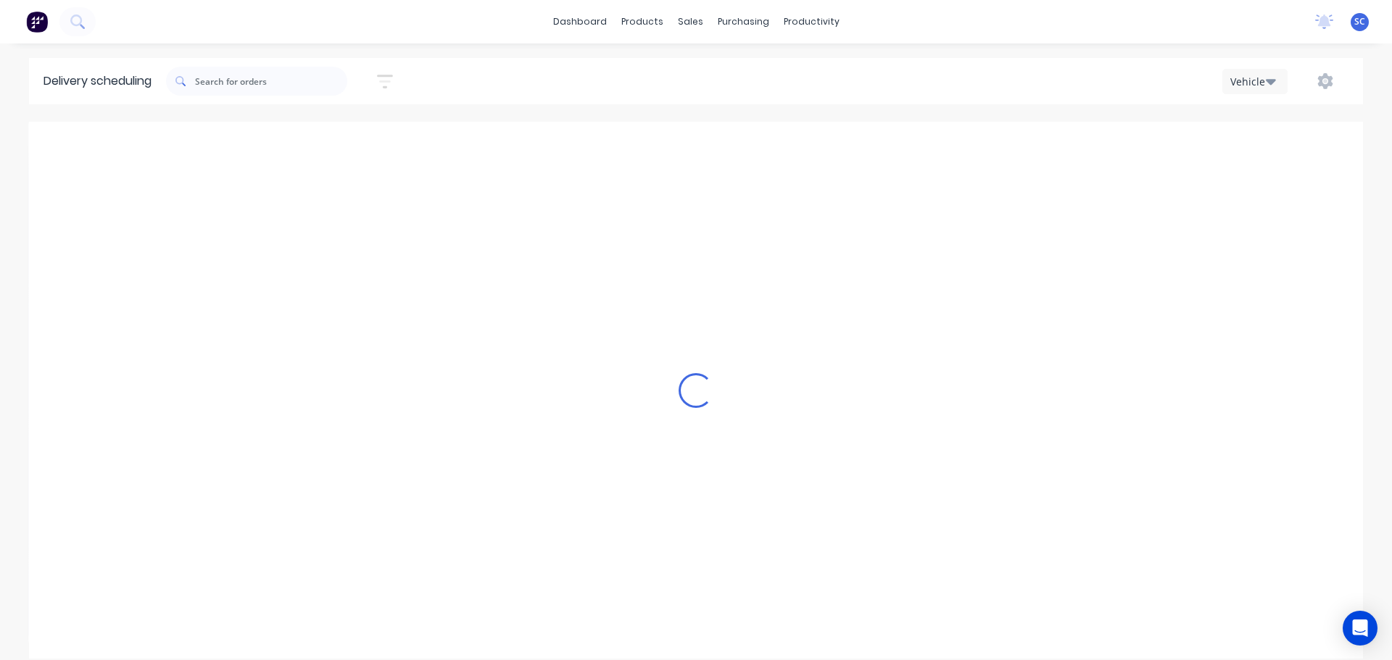
type input "Monday - 08/09/25"
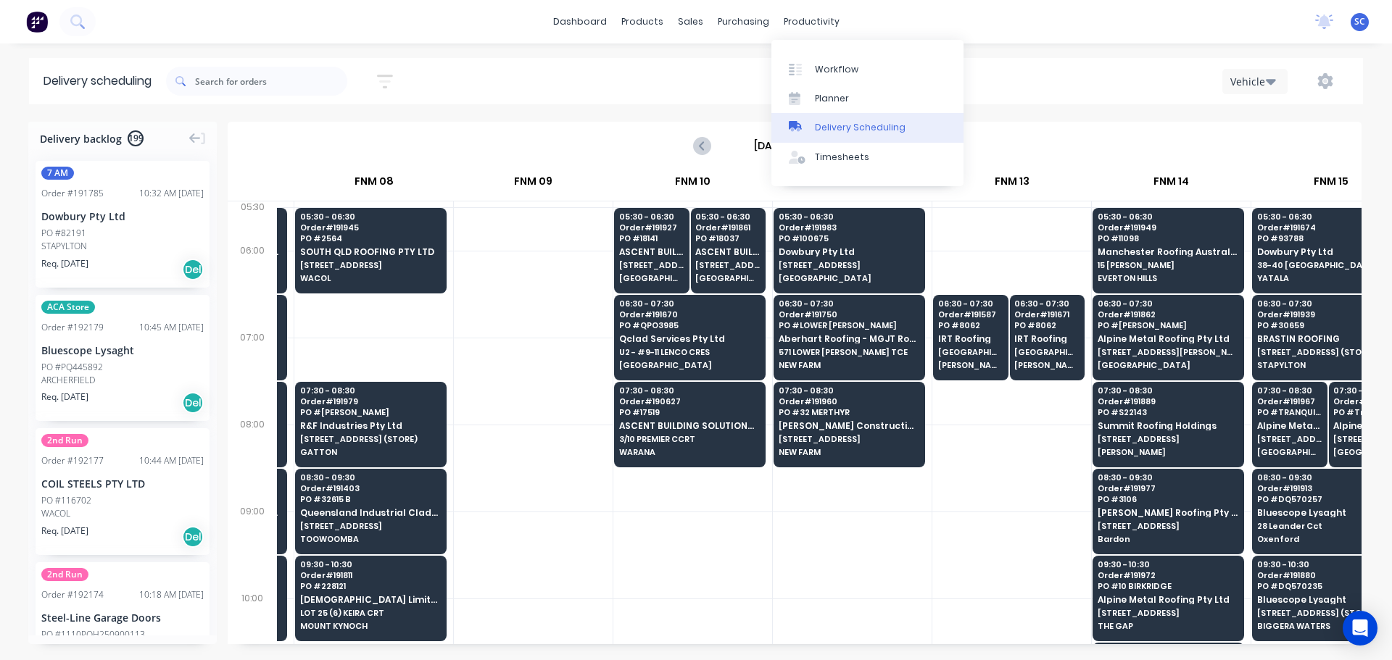
click at [853, 128] on div "Delivery Scheduling" at bounding box center [860, 127] width 91 height 13
click at [1273, 80] on icon "button" at bounding box center [1271, 82] width 10 height 6
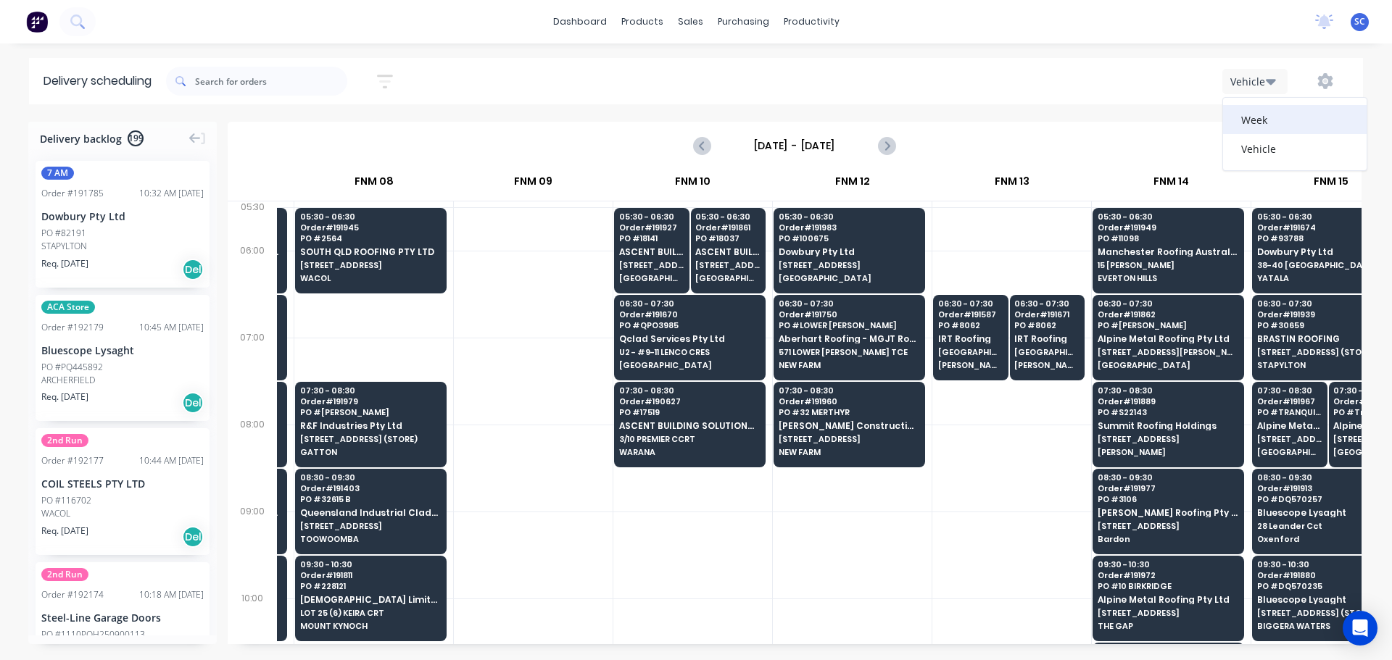
click at [1266, 120] on div "Week" at bounding box center [1295, 119] width 144 height 29
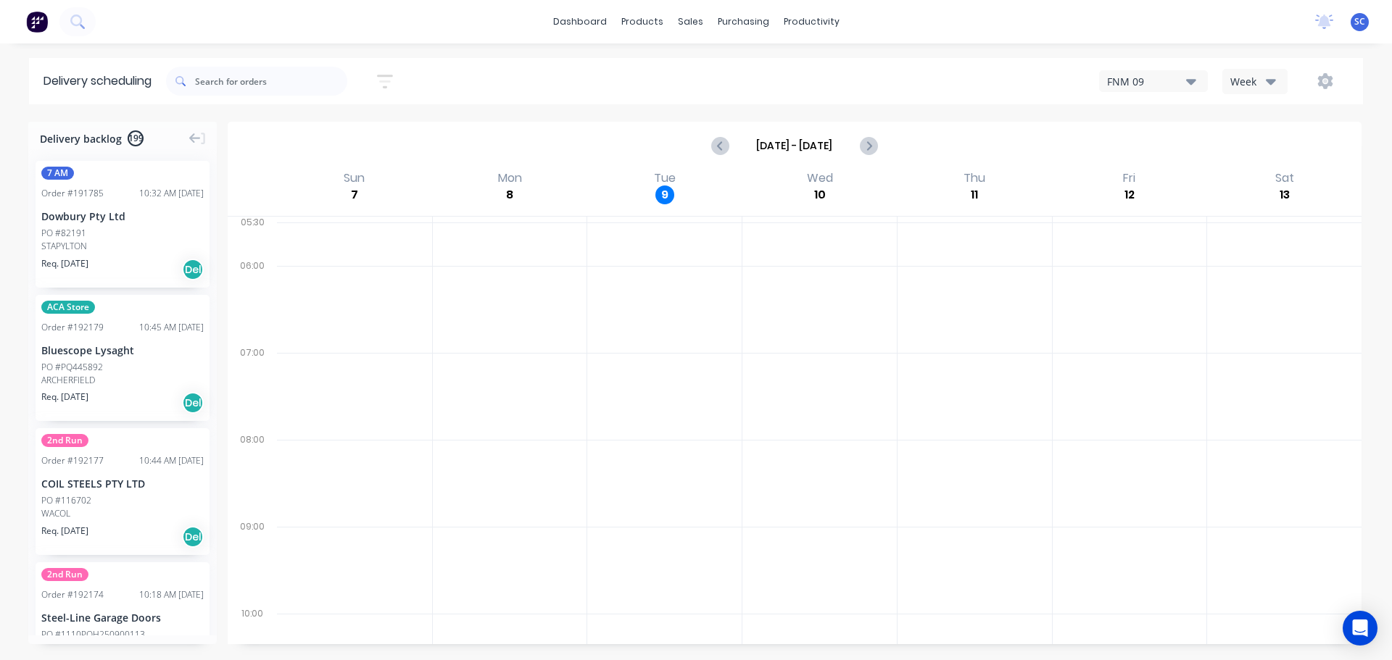
click at [393, 83] on icon "button" at bounding box center [385, 81] width 16 height 18
click at [317, 127] on input at bounding box center [318, 136] width 135 height 22
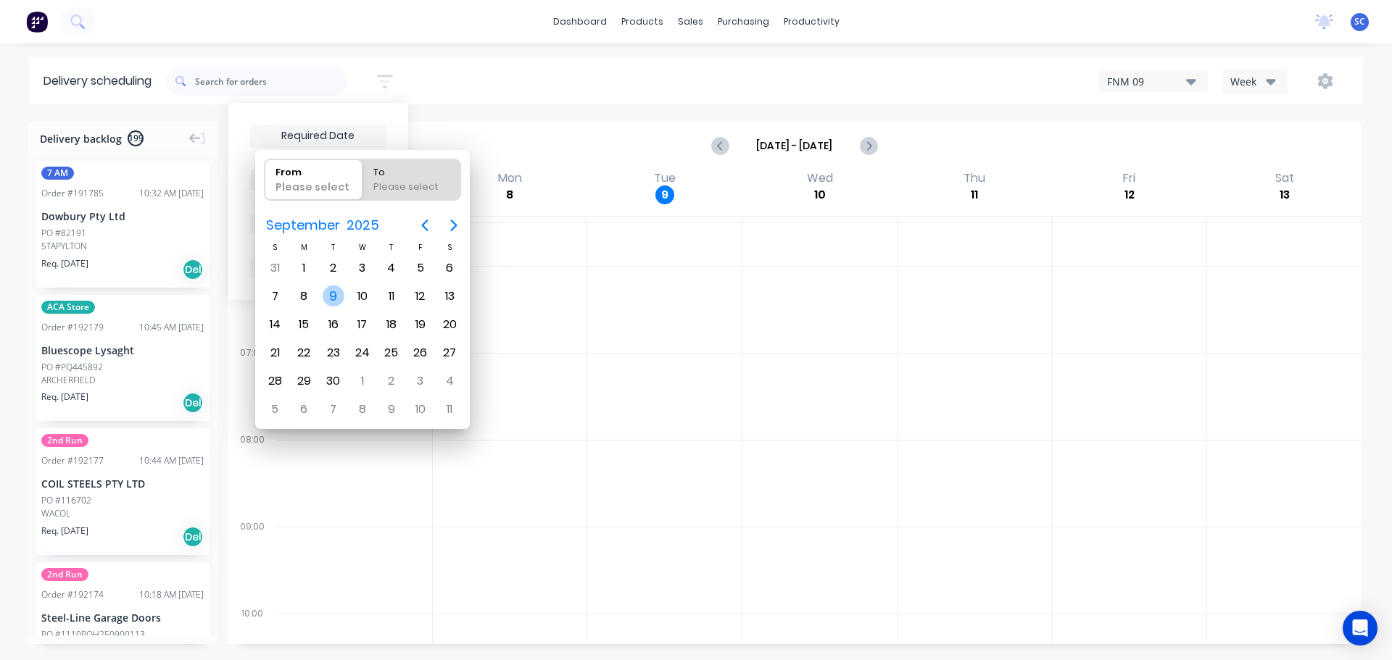
click at [333, 293] on div "9" at bounding box center [334, 297] width 22 height 22
type input "09/09/25"
radio input "false"
radio input "true"
click at [333, 294] on div "9" at bounding box center [334, 297] width 22 height 22
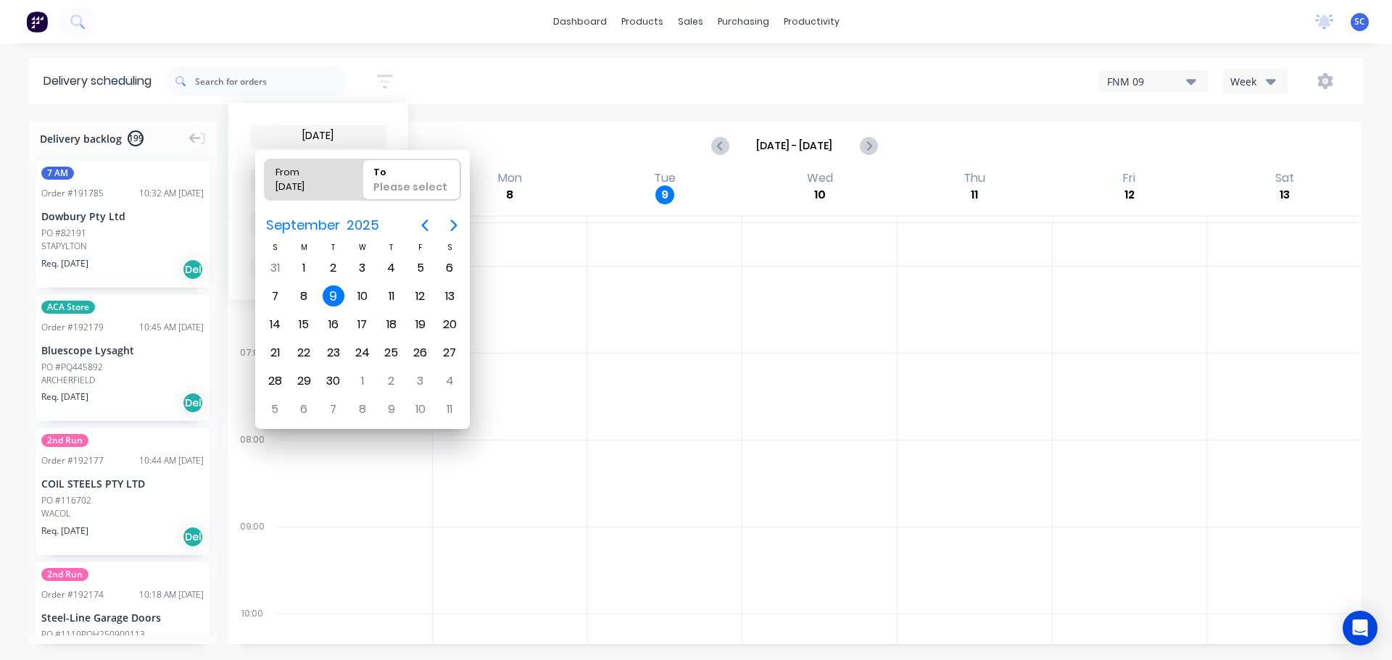
type input "09/09/25 - 09/09/25"
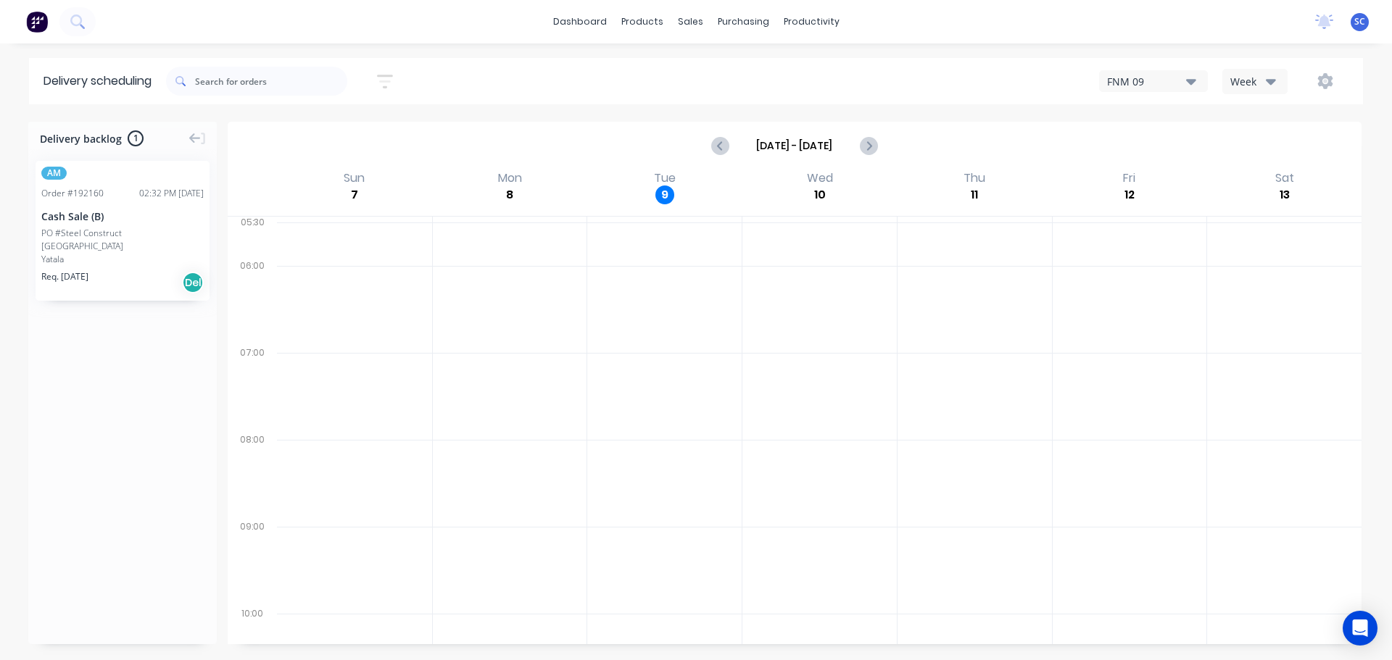
click at [483, 75] on div "09/09/25 - 09/09/25 Sort by Most recent Created date Required date Order number…" at bounding box center [764, 81] width 1197 height 41
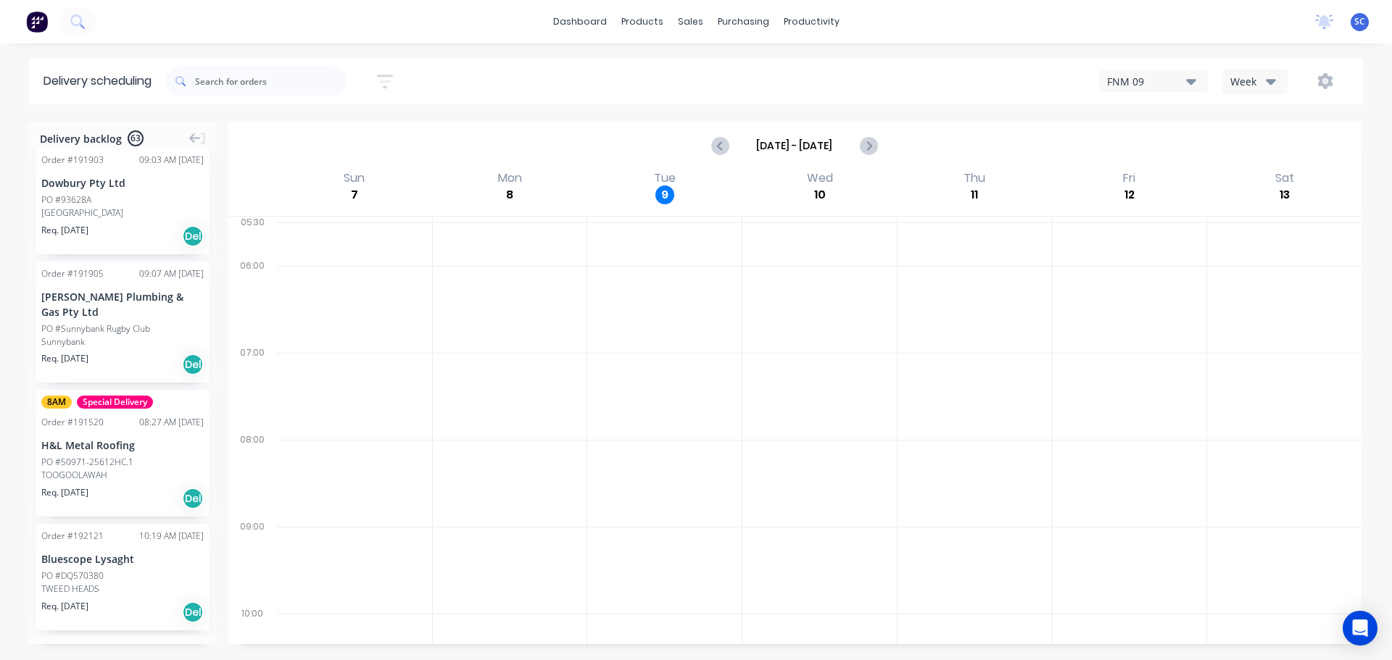
click at [391, 80] on icon "button" at bounding box center [385, 81] width 12 height 2
click at [1269, 79] on icon "button" at bounding box center [1271, 81] width 10 height 16
click at [1277, 150] on div "Vehicle" at bounding box center [1295, 148] width 144 height 29
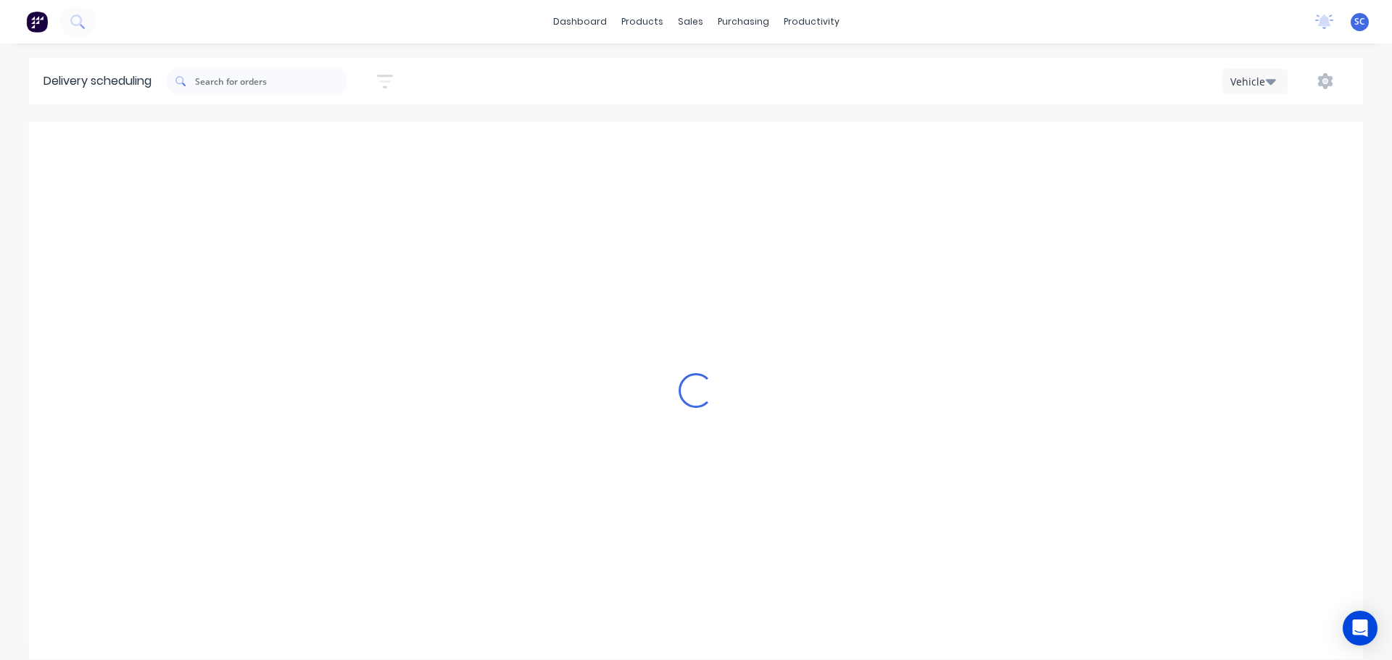
scroll to position [0, 1]
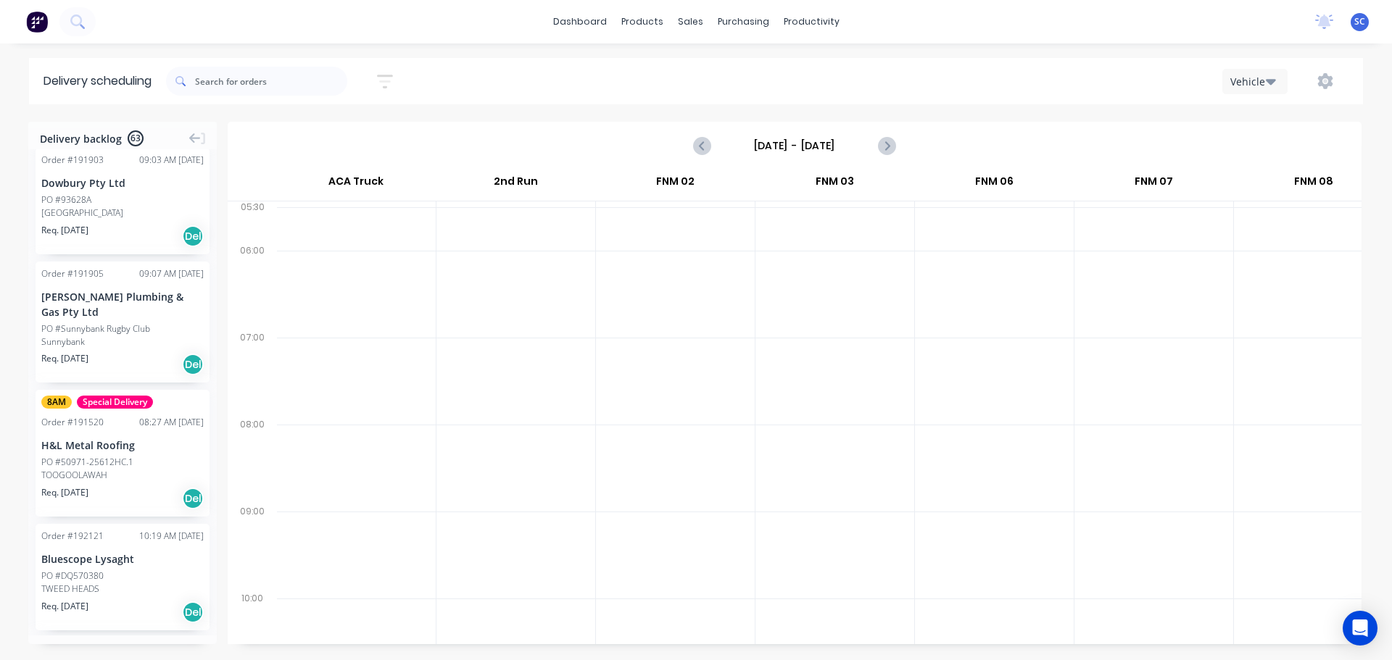
click at [779, 143] on input "Sunday - 07/09/25" at bounding box center [795, 146] width 144 height 22
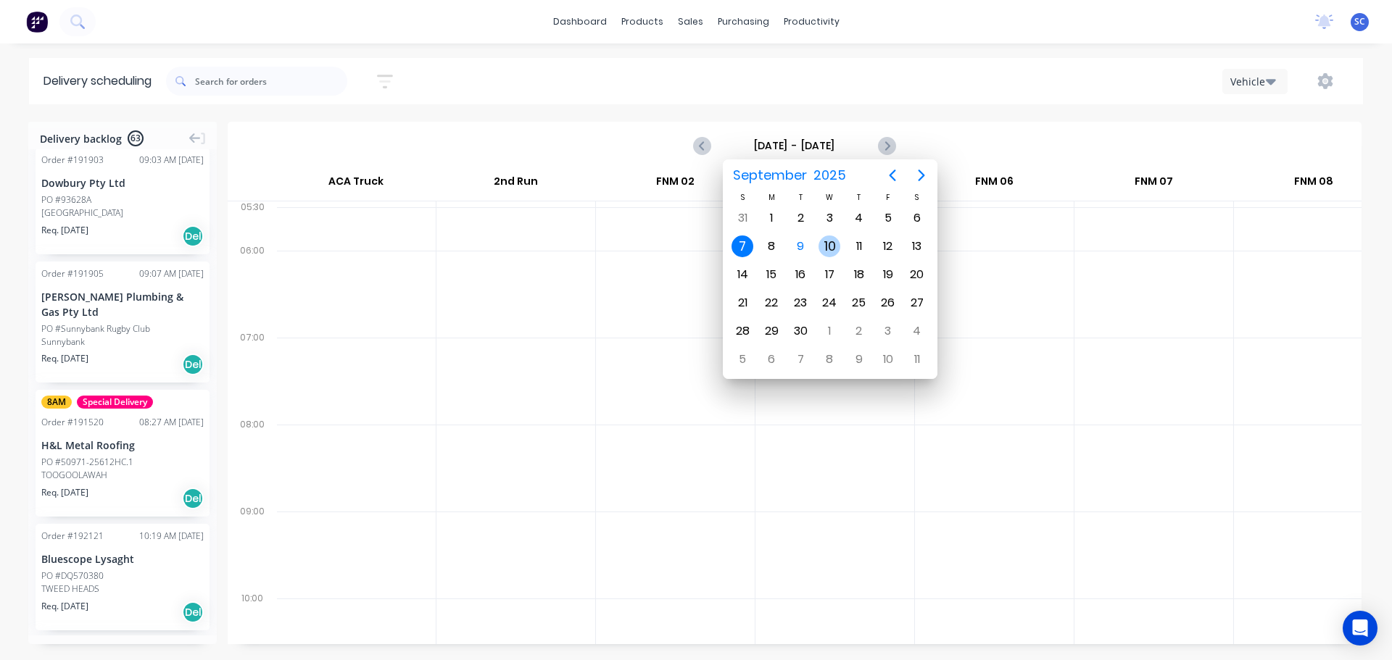
click at [828, 246] on div "10" at bounding box center [829, 247] width 22 height 22
type input "[DATE] - [DATE]"
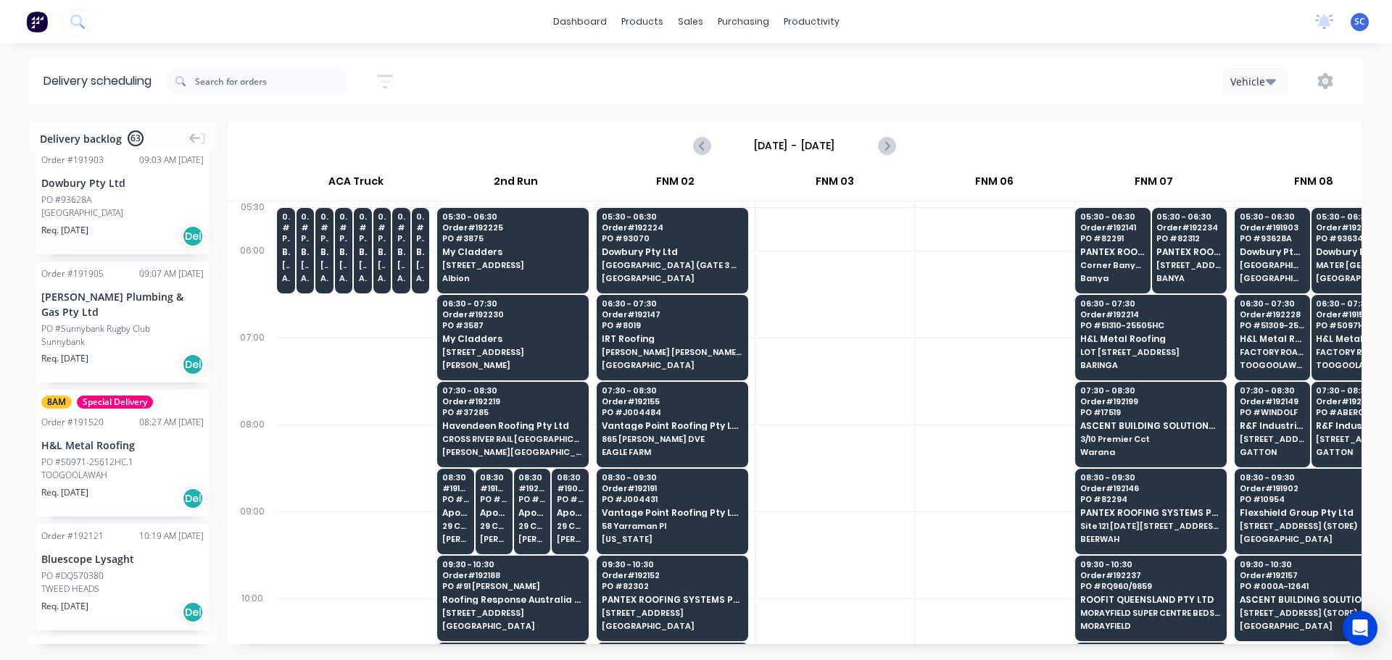
click at [389, 78] on icon "button" at bounding box center [385, 81] width 16 height 18
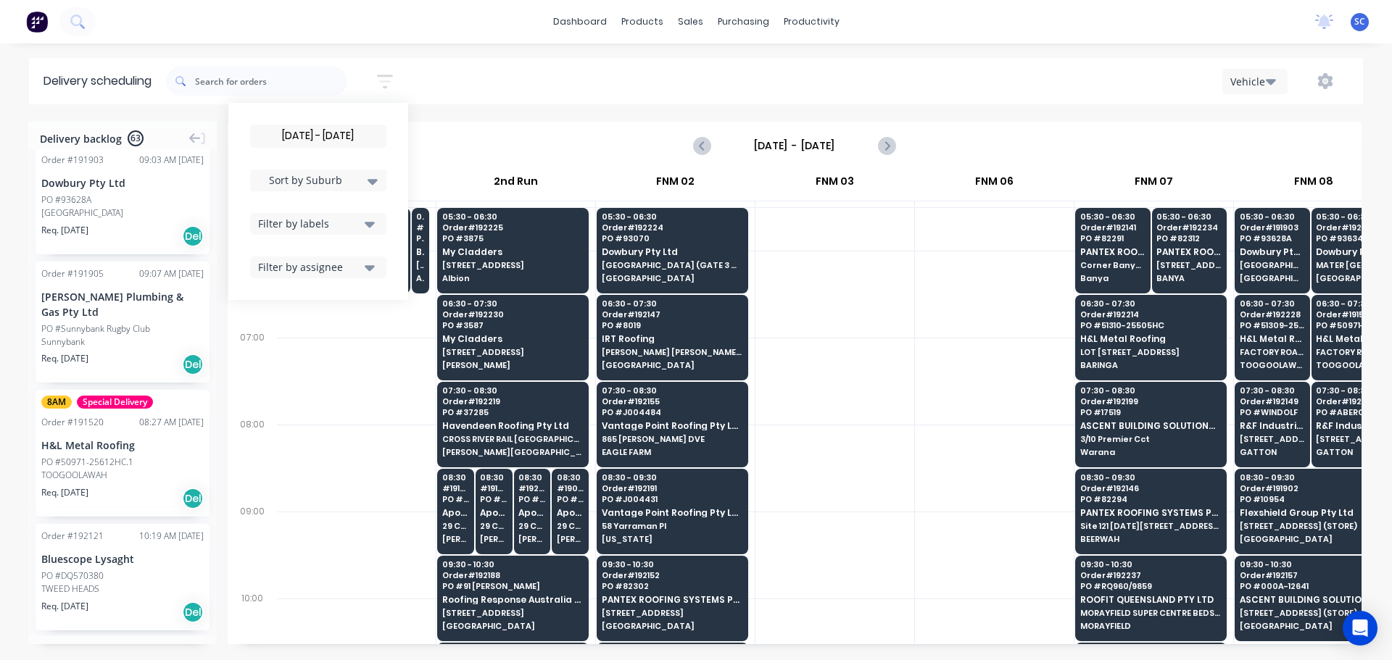
click at [312, 138] on input "[DATE] - [DATE]" at bounding box center [318, 136] width 135 height 22
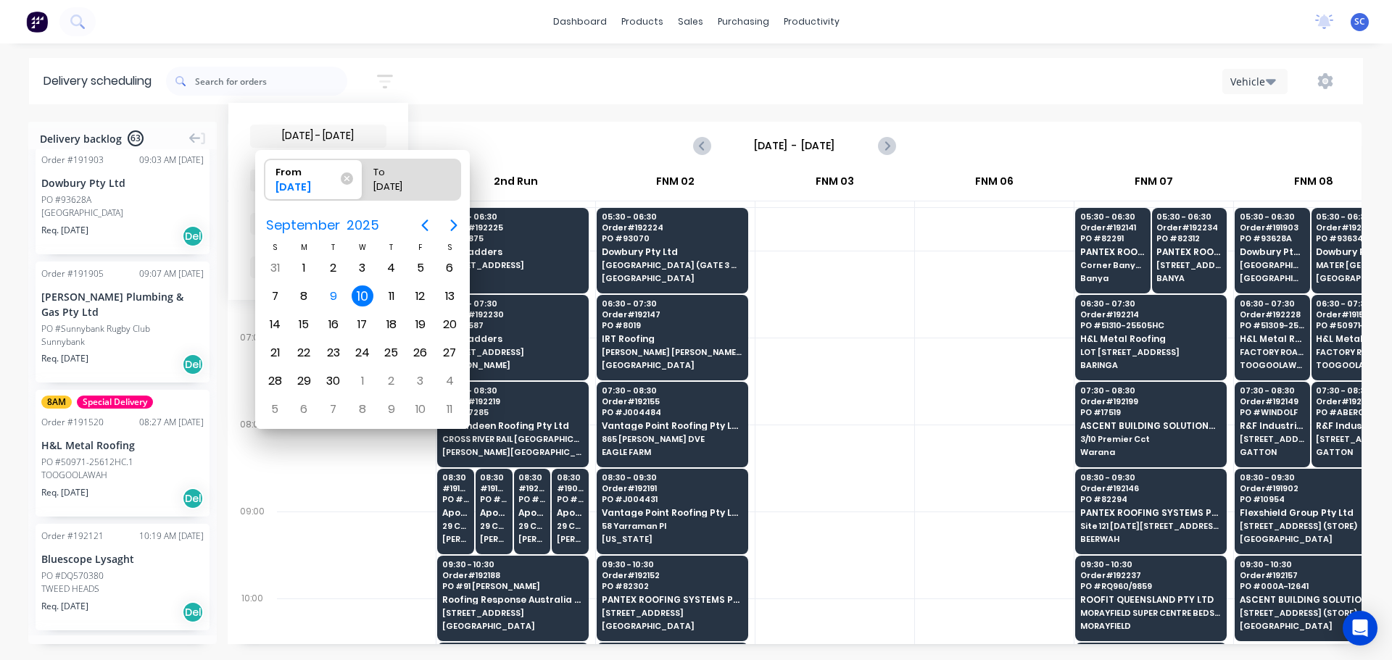
click at [362, 299] on div "10" at bounding box center [363, 297] width 22 height 22
radio input "false"
radio input "true"
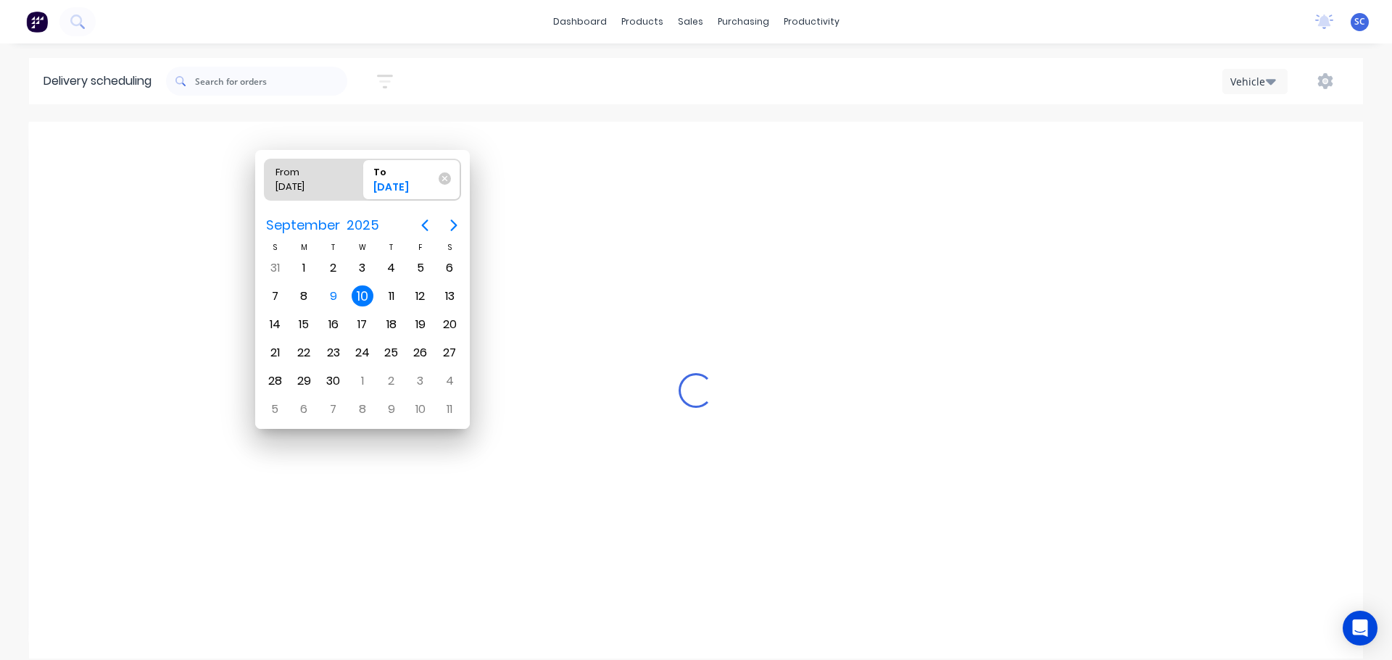
click at [362, 299] on div "10" at bounding box center [363, 297] width 22 height 22
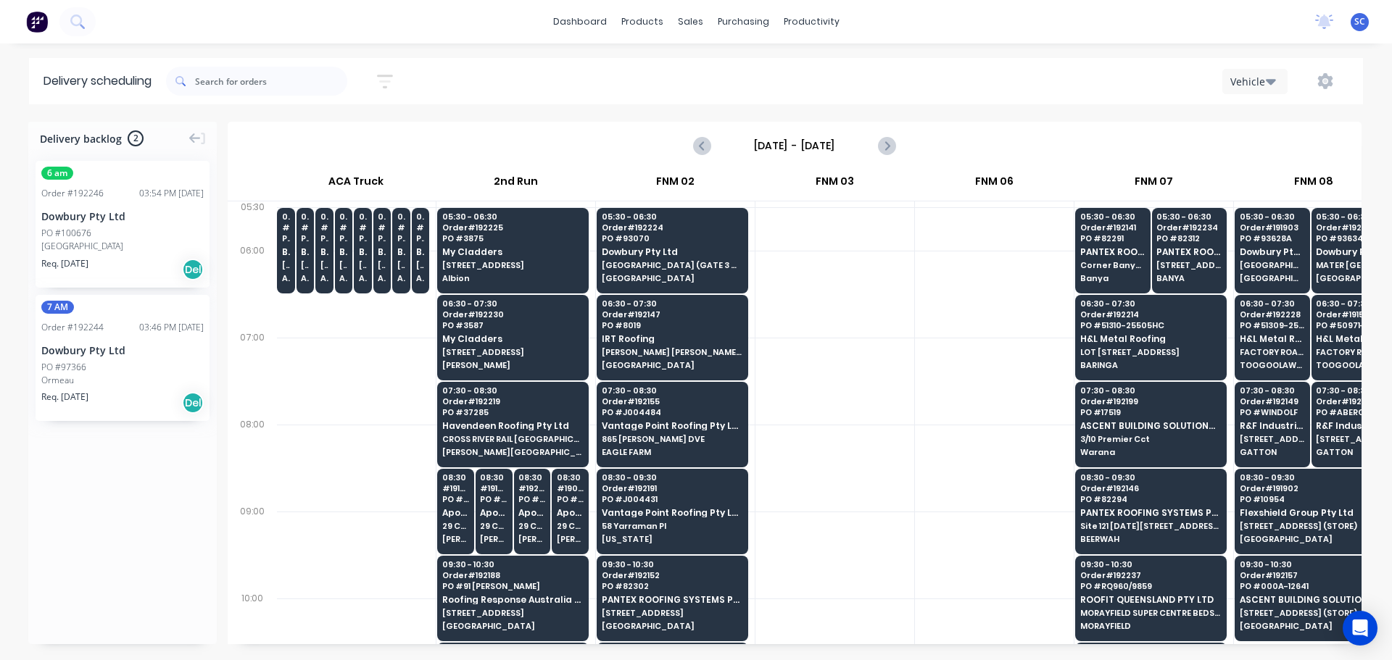
scroll to position [0, 0]
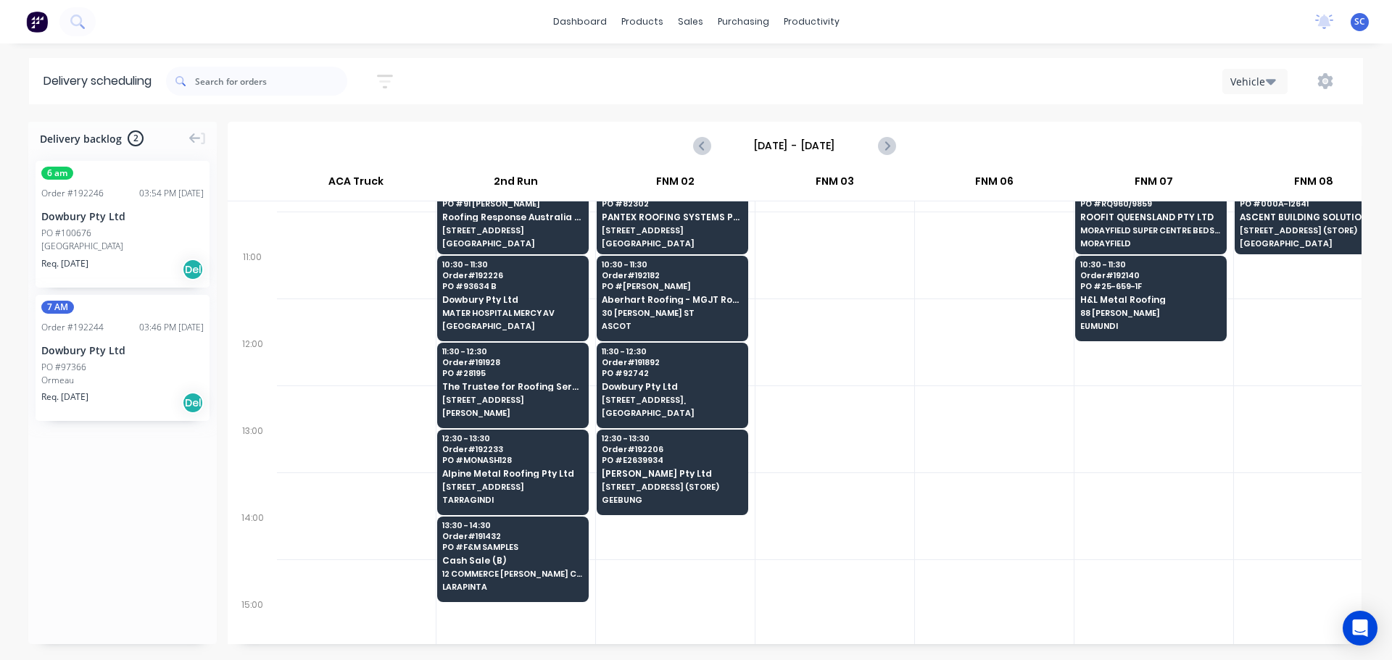
scroll to position [435, 1]
